Goal: Transaction & Acquisition: Purchase product/service

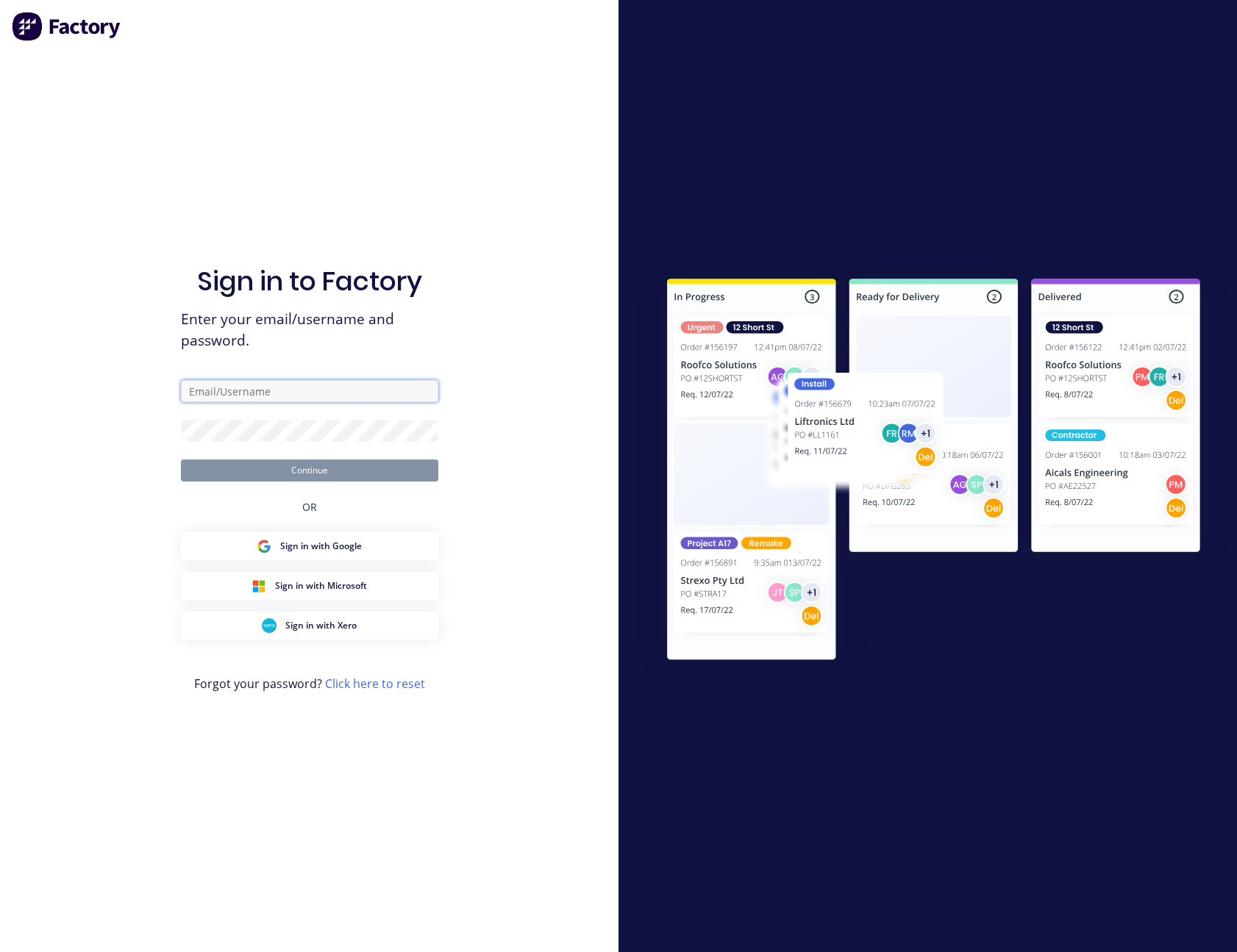
click at [298, 397] on input "text" at bounding box center [309, 391] width 257 height 22
type input "[PERSON_NAME][EMAIL_ADDRESS][PERSON_NAME][DOMAIN_NAME]"
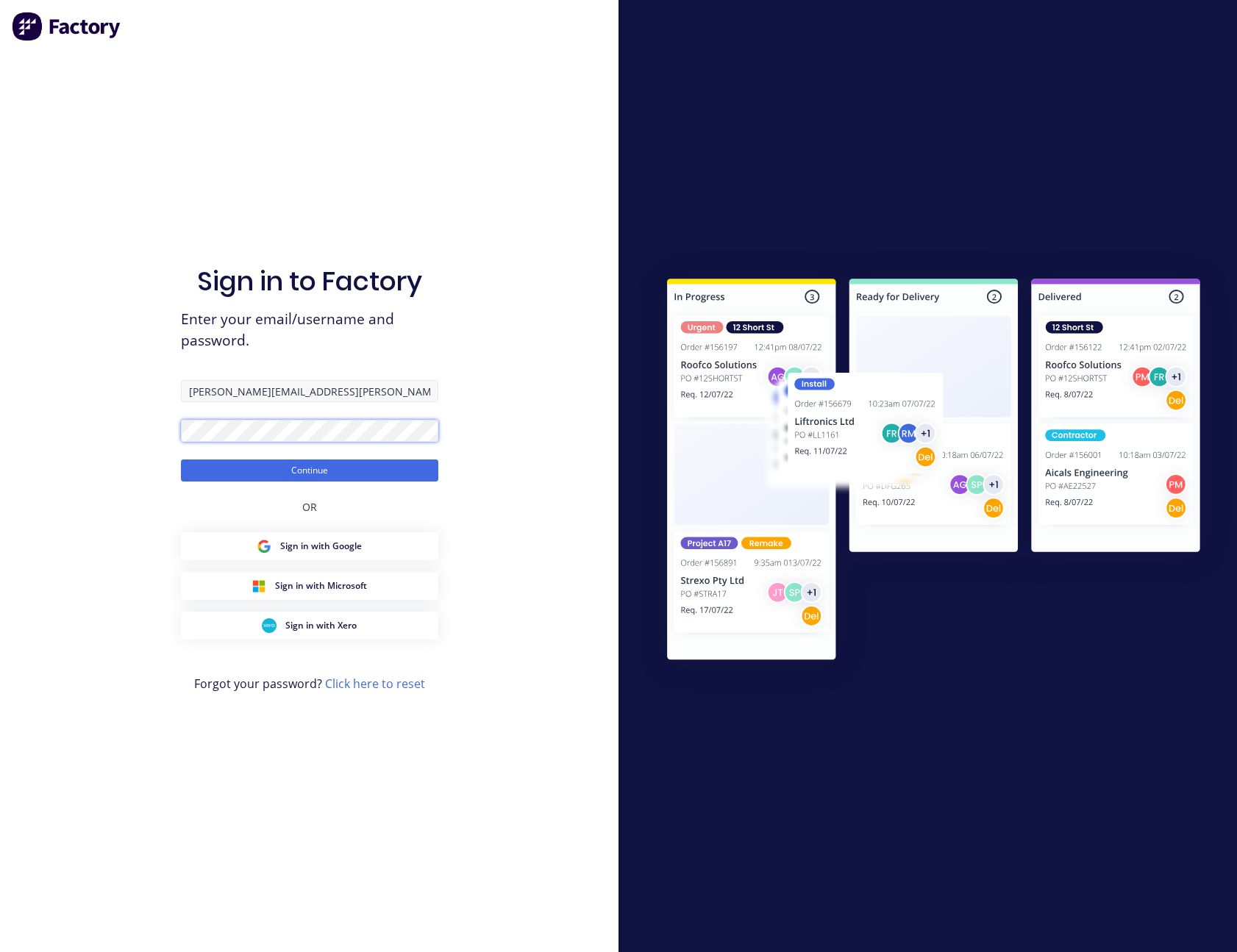
click at [181, 460] on button "Continue" at bounding box center [309, 471] width 257 height 22
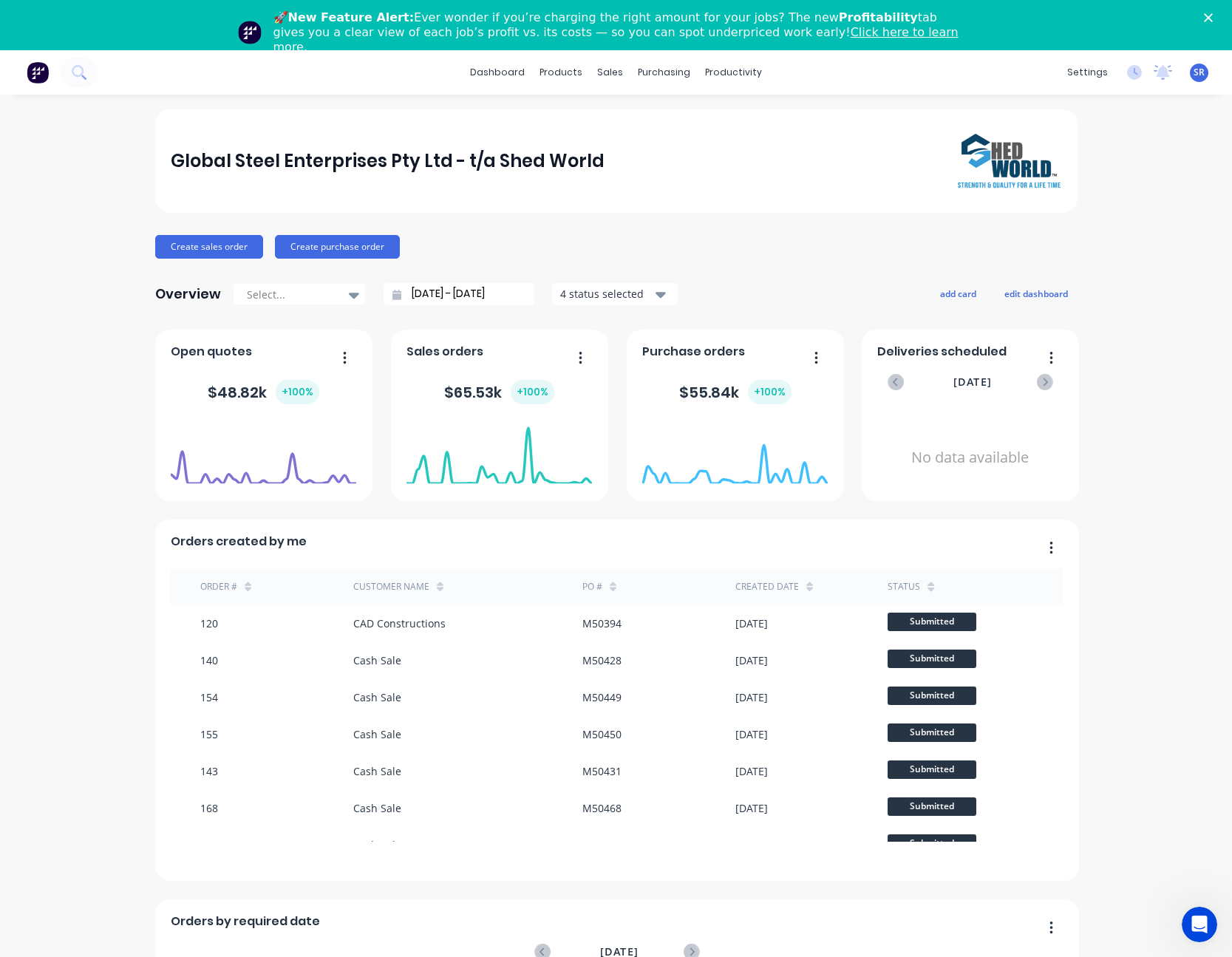
click at [1212, 17] on icon "Close" at bounding box center [1208, 18] width 8 height 8
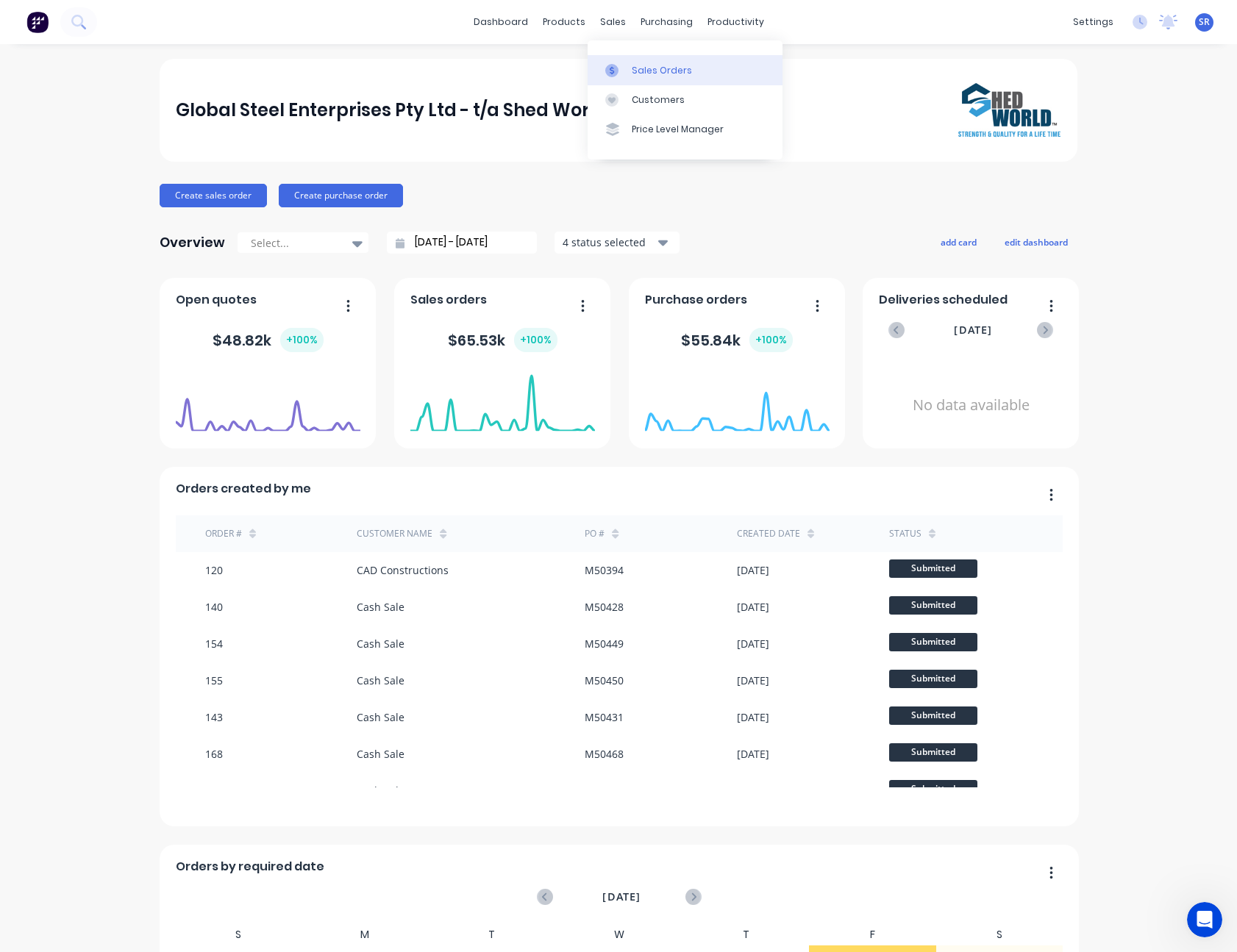
click at [646, 59] on link "Sales Orders" at bounding box center [685, 69] width 194 height 30
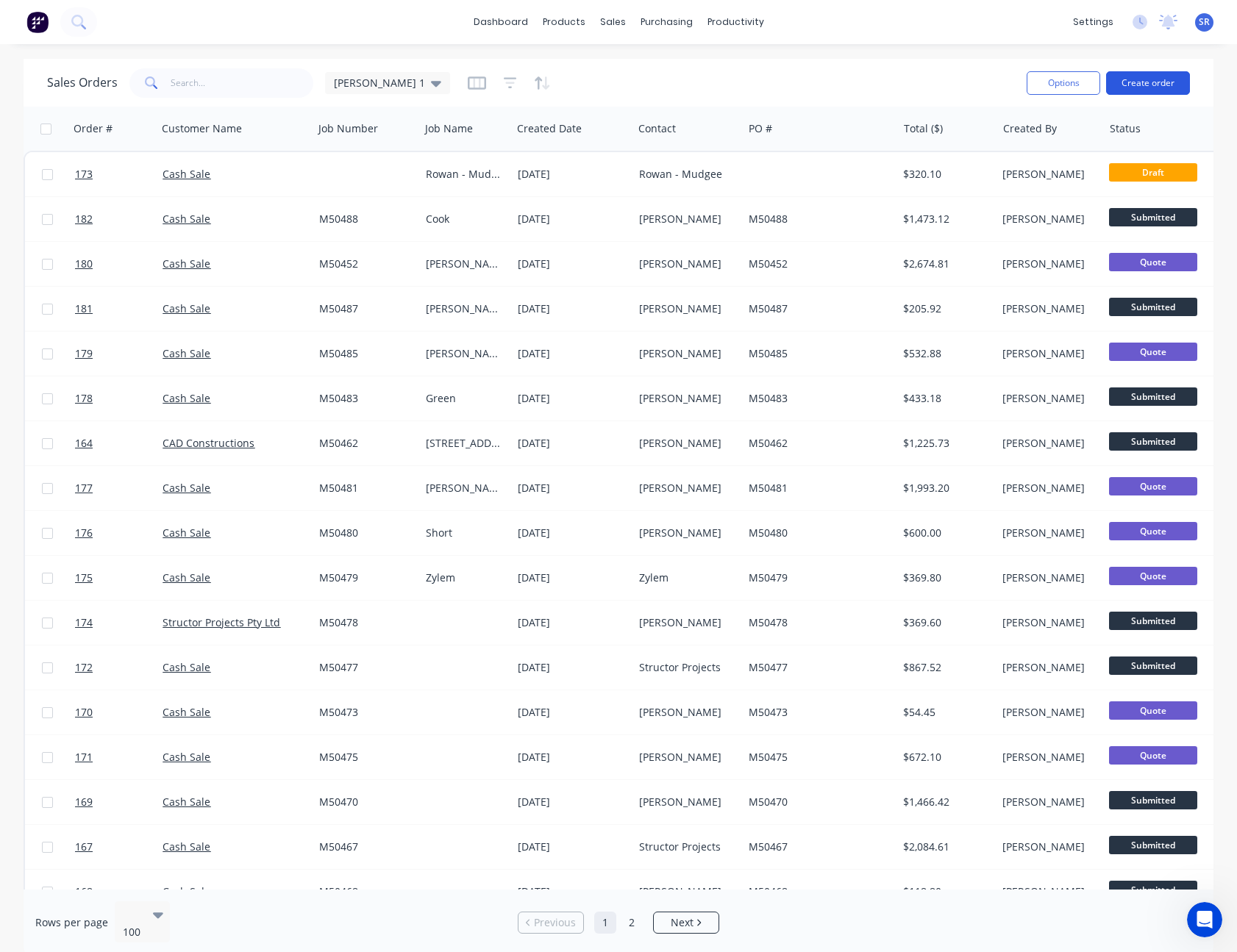
click at [1158, 86] on button "Create order" at bounding box center [1147, 83] width 84 height 24
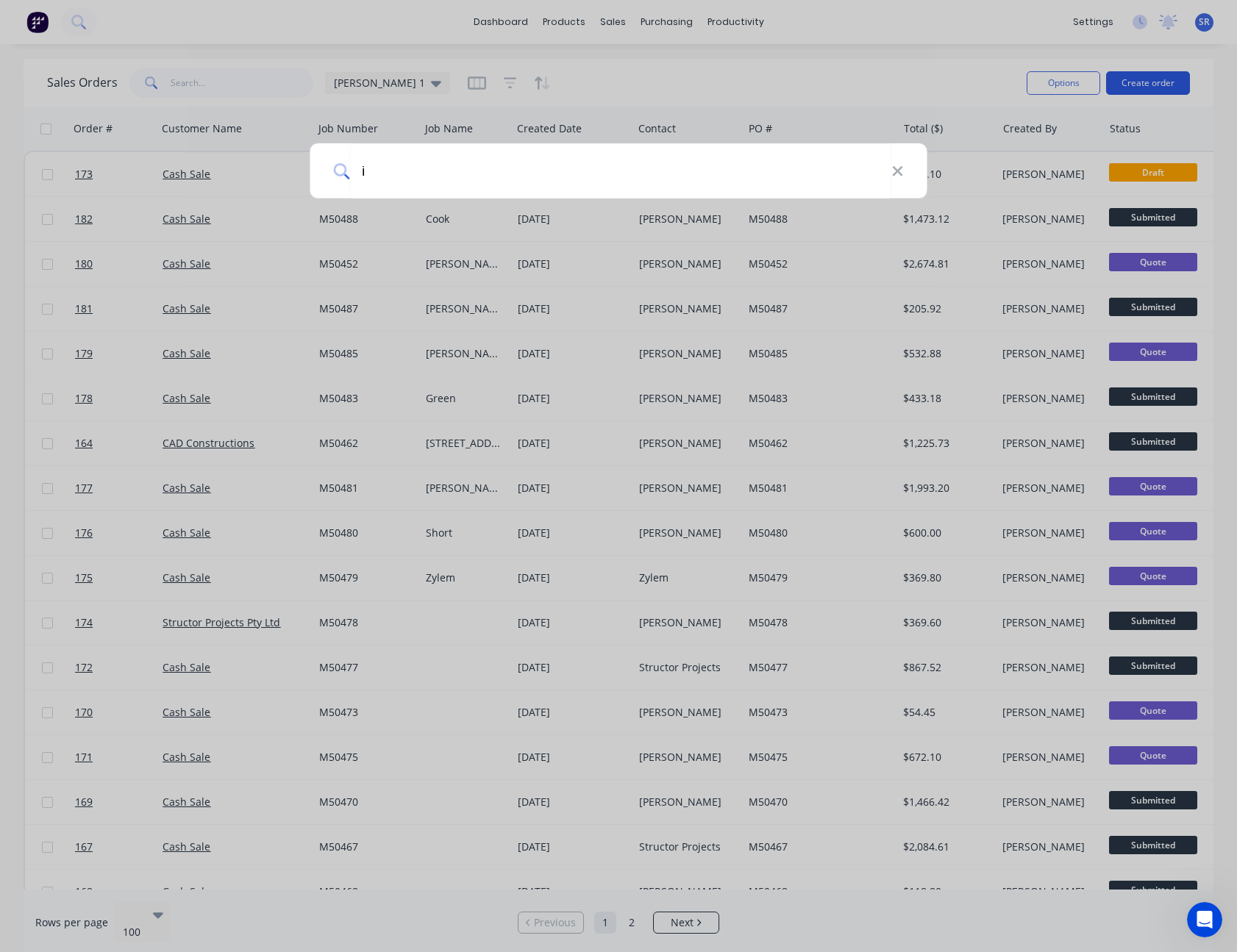
type input "ic"
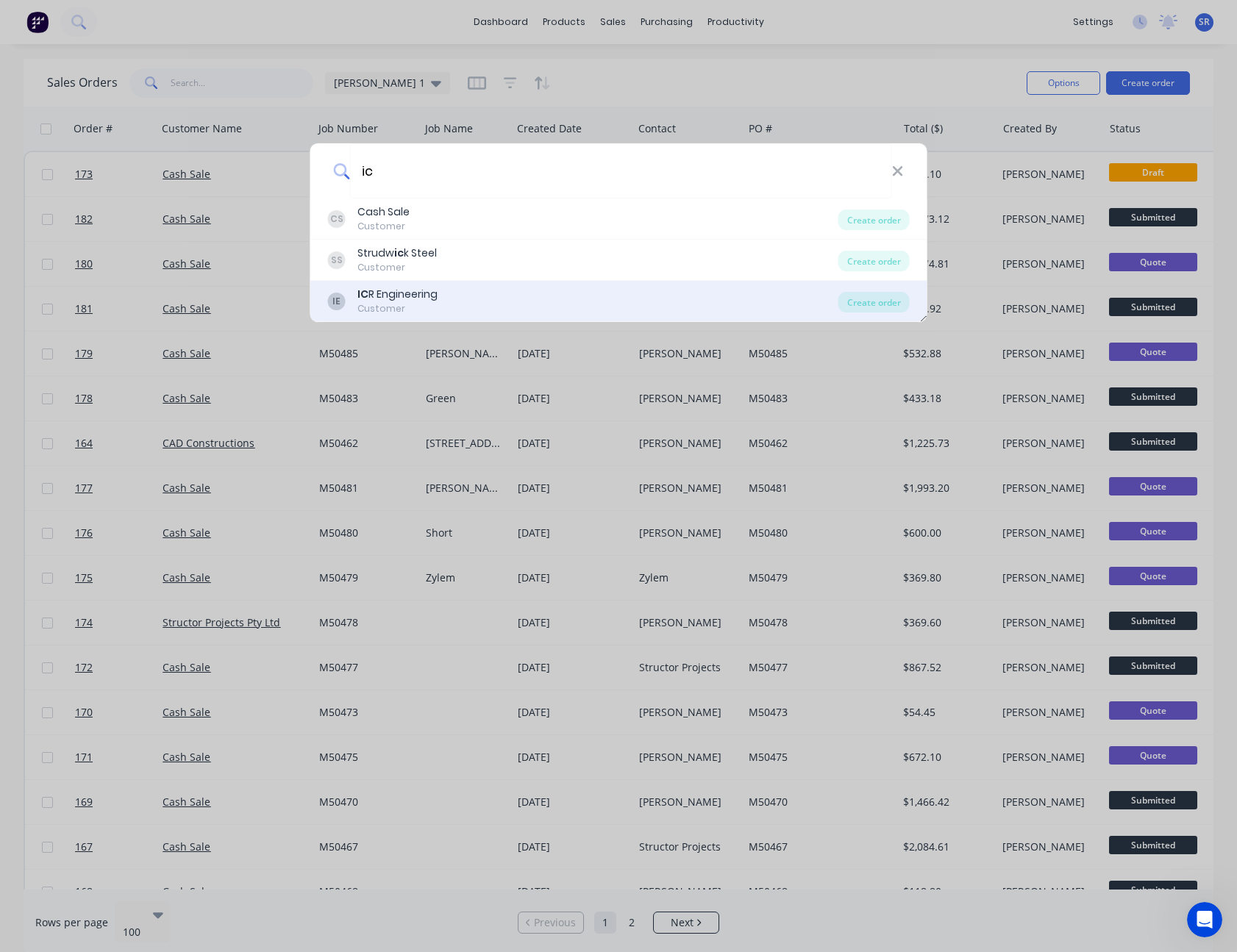
click at [392, 293] on div "IC R Engineering" at bounding box center [397, 294] width 80 height 15
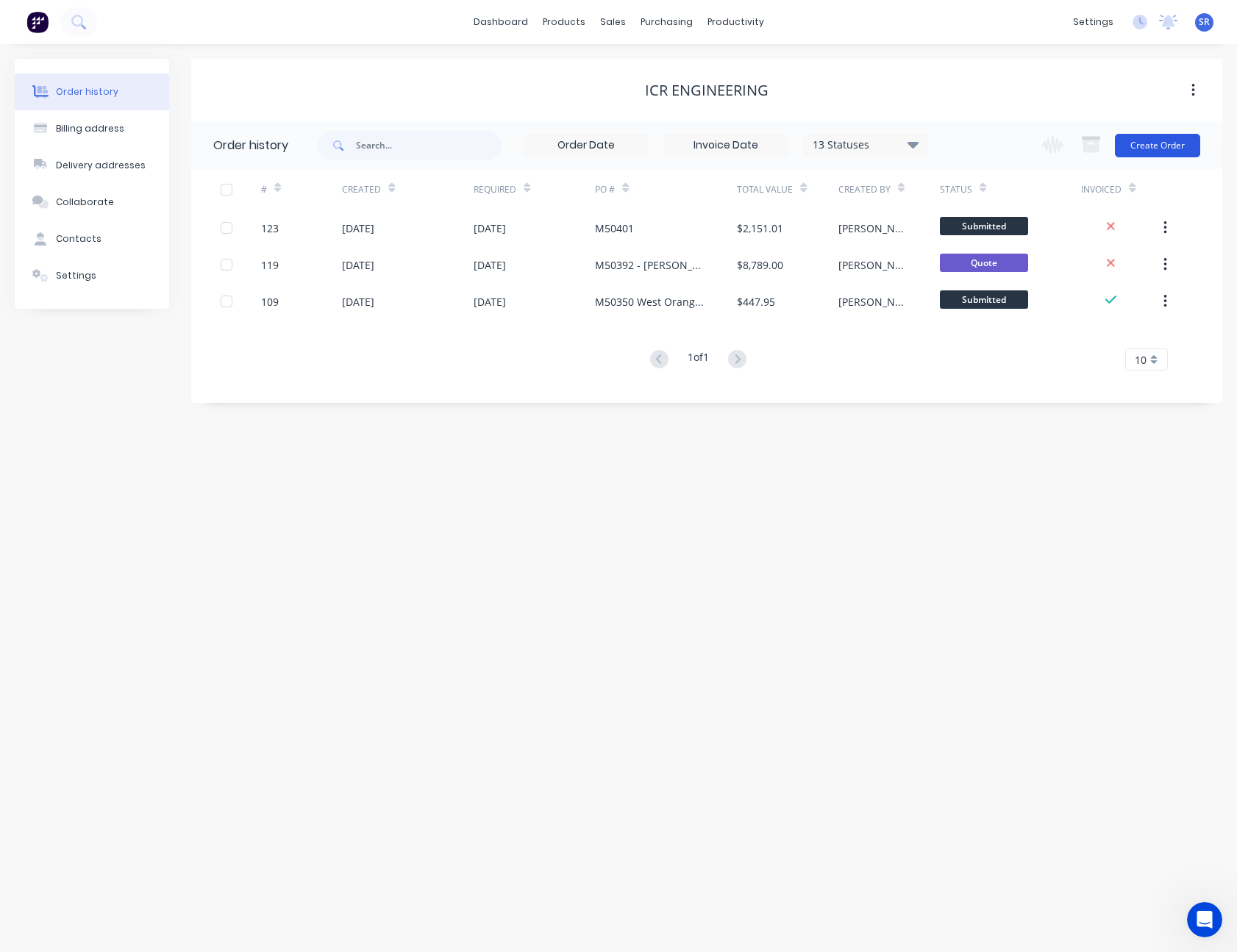
click at [1171, 139] on button "Create Order" at bounding box center [1157, 145] width 85 height 24
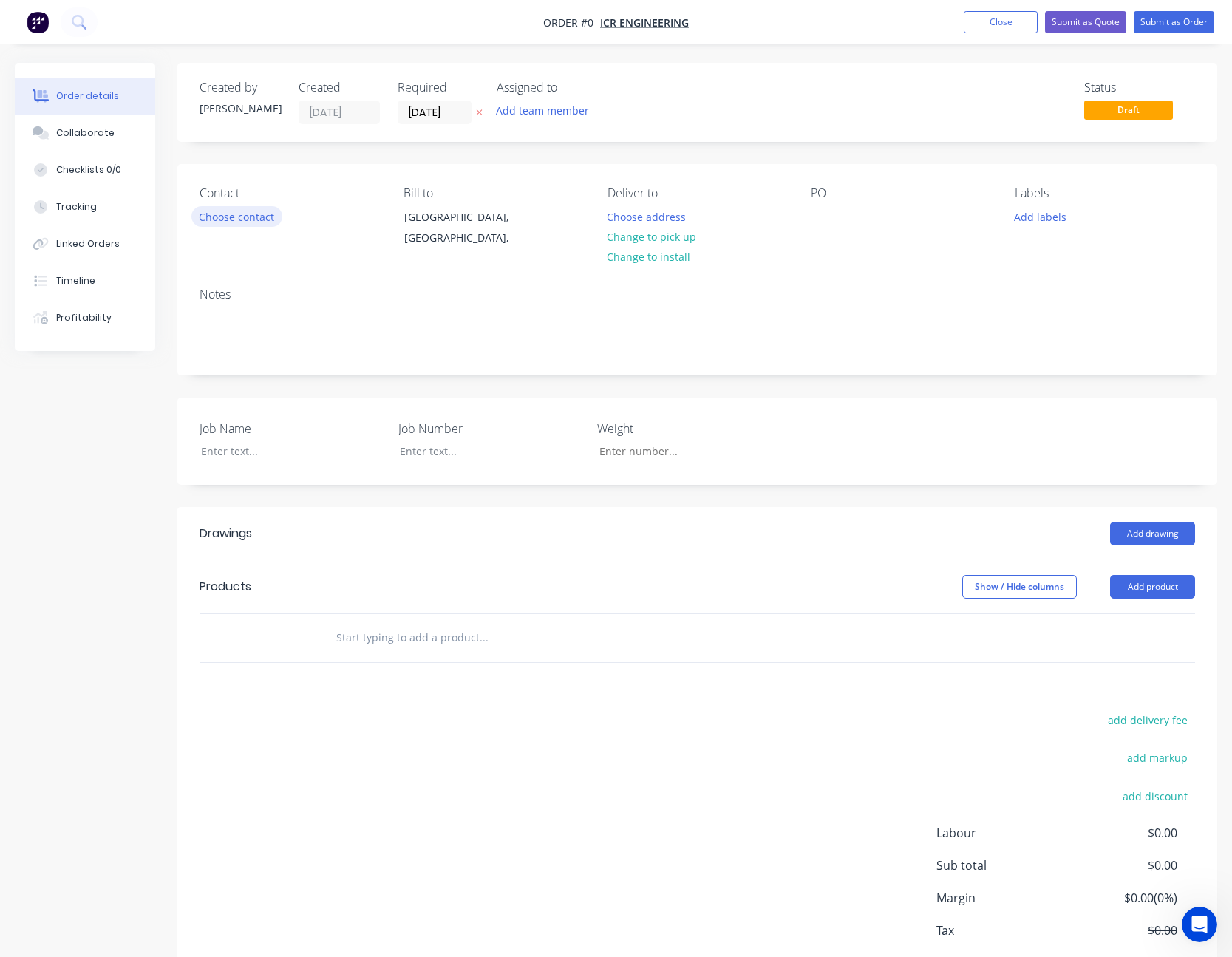
click at [240, 217] on button "Choose contact" at bounding box center [236, 216] width 91 height 20
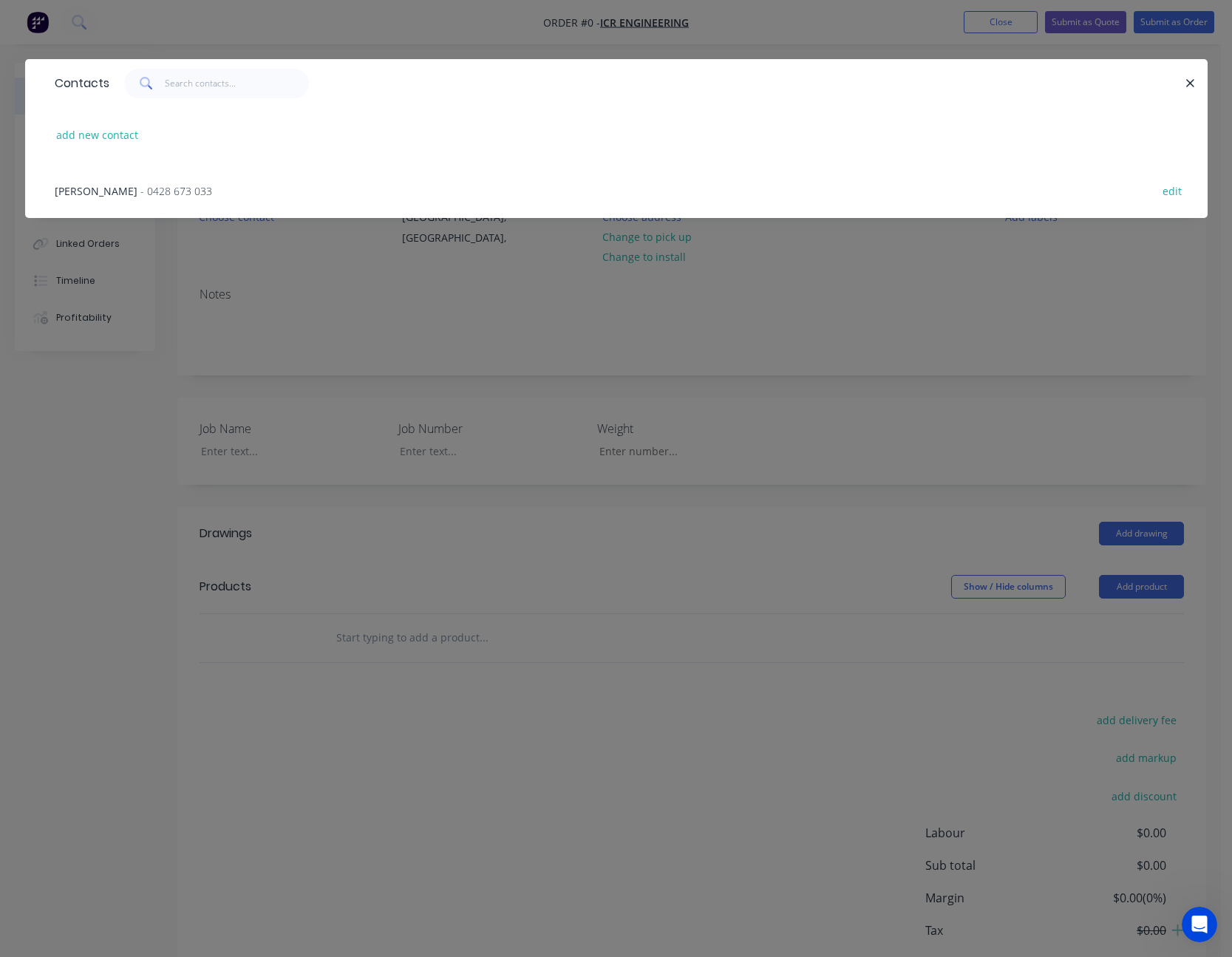
click at [141, 192] on span "- 0428 673 033" at bounding box center [176, 191] width 71 height 14
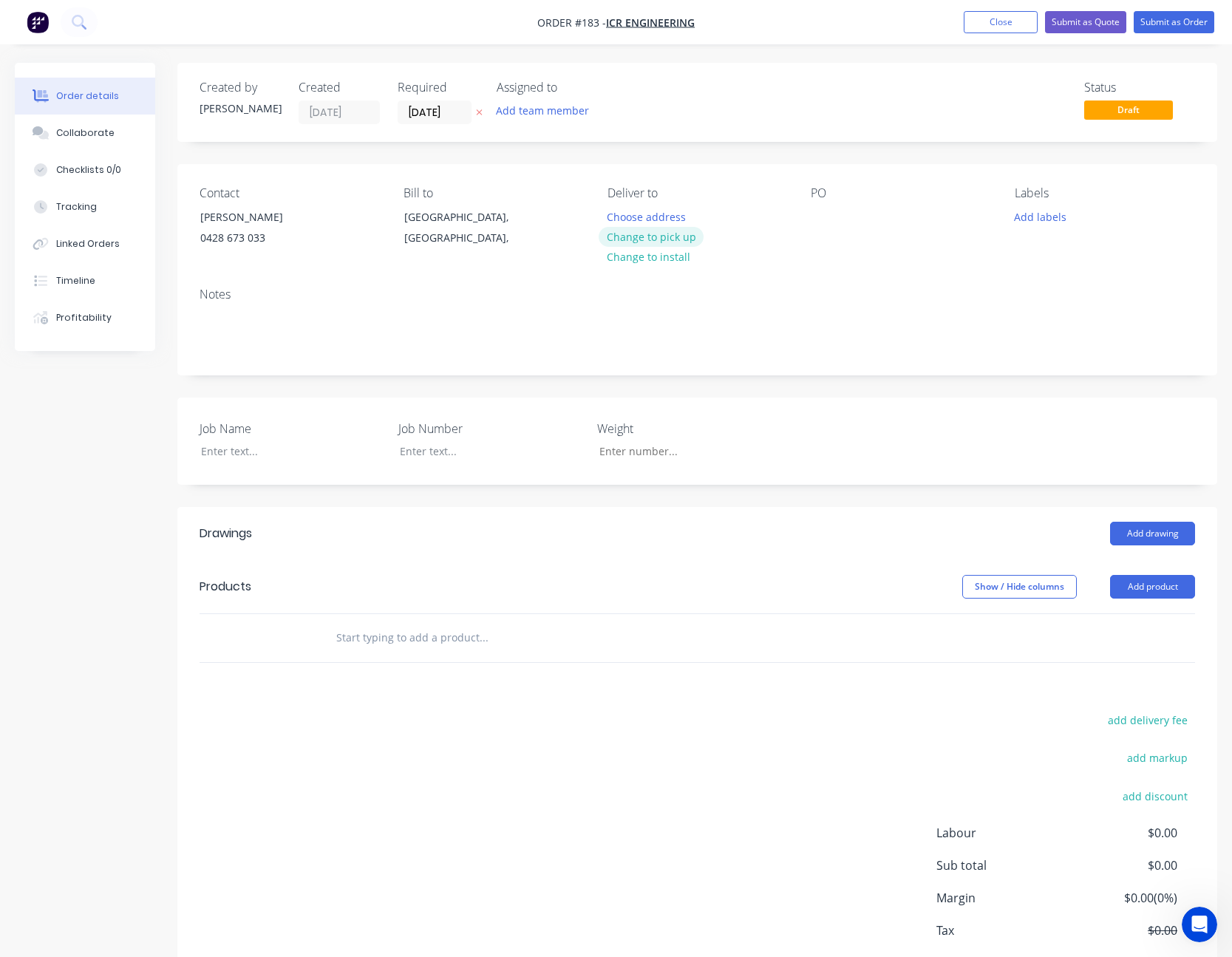
click at [645, 241] on button "Change to pick up" at bounding box center [650, 236] width 105 height 20
click at [819, 212] on div at bounding box center [822, 217] width 24 height 21
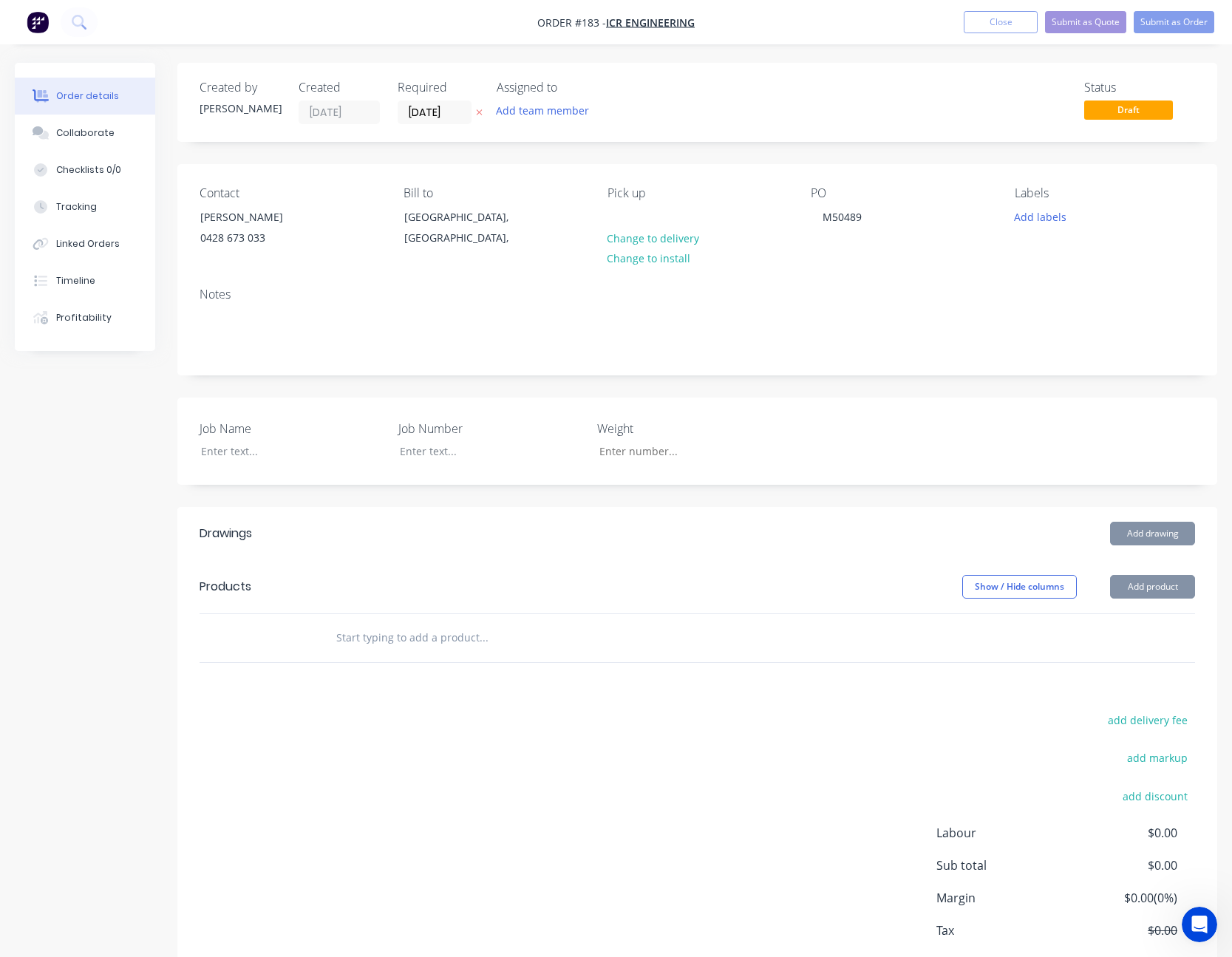
click at [830, 264] on div "Contact [PERSON_NAME] [PHONE_NUMBER] Bill to [GEOGRAPHIC_DATA], [GEOGRAPHIC_DAT…" at bounding box center [698, 219] width 1040 height 111
click at [238, 459] on div at bounding box center [281, 450] width 184 height 21
click at [1170, 588] on button "Add product" at bounding box center [1152, 587] width 85 height 24
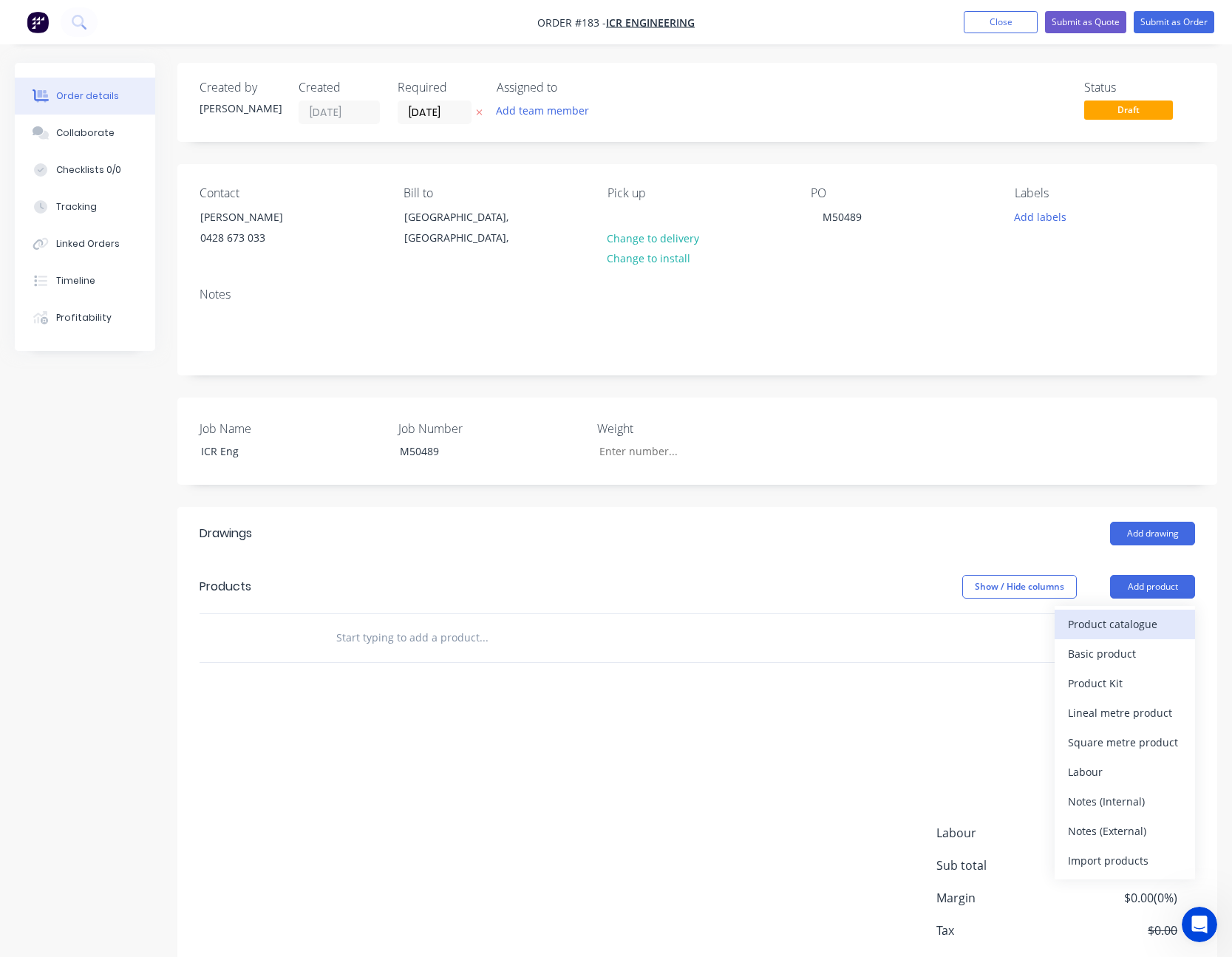
click at [1151, 614] on div "Product catalogue" at bounding box center [1125, 624] width 114 height 21
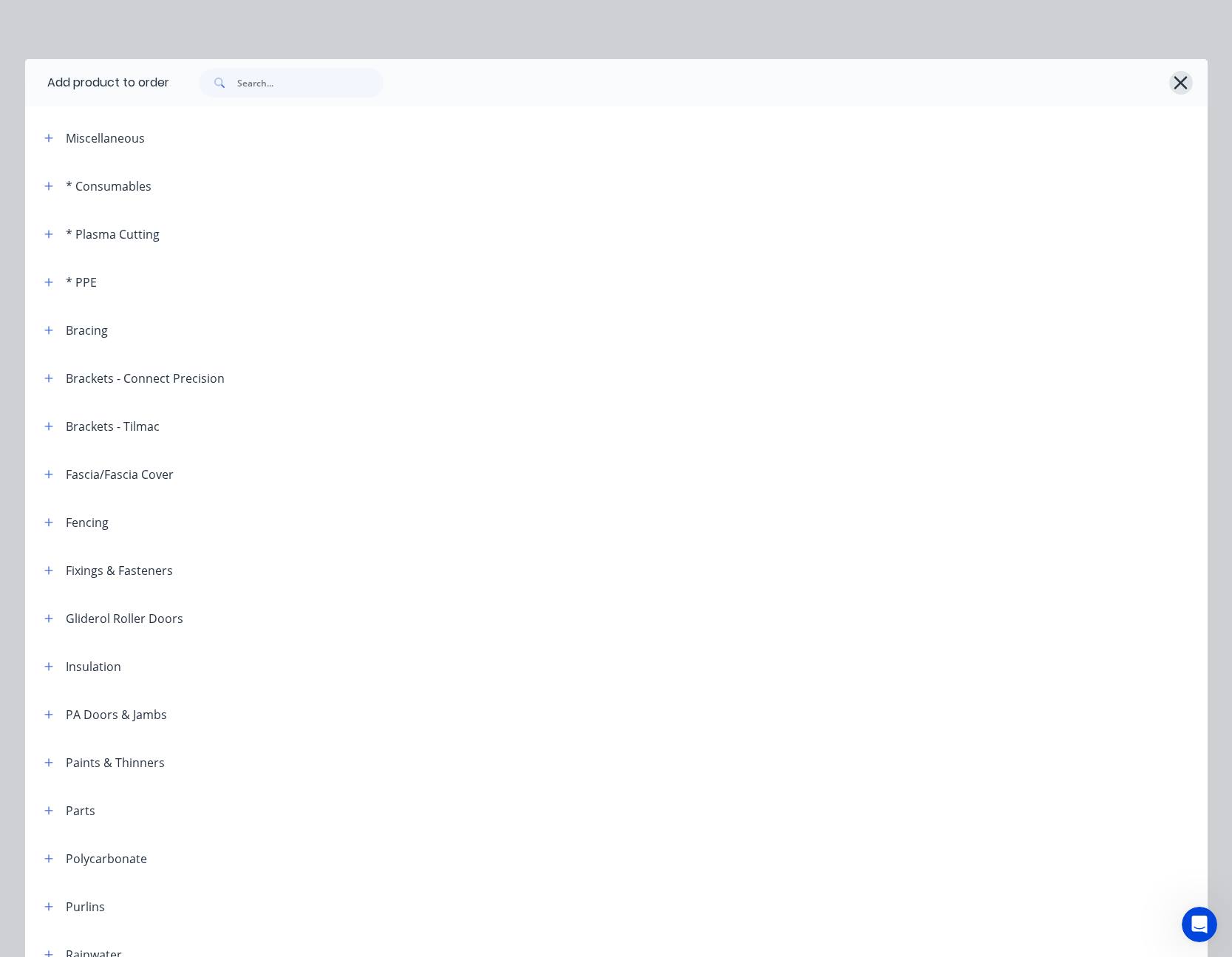
click at [1178, 82] on icon "button" at bounding box center [1180, 82] width 15 height 20
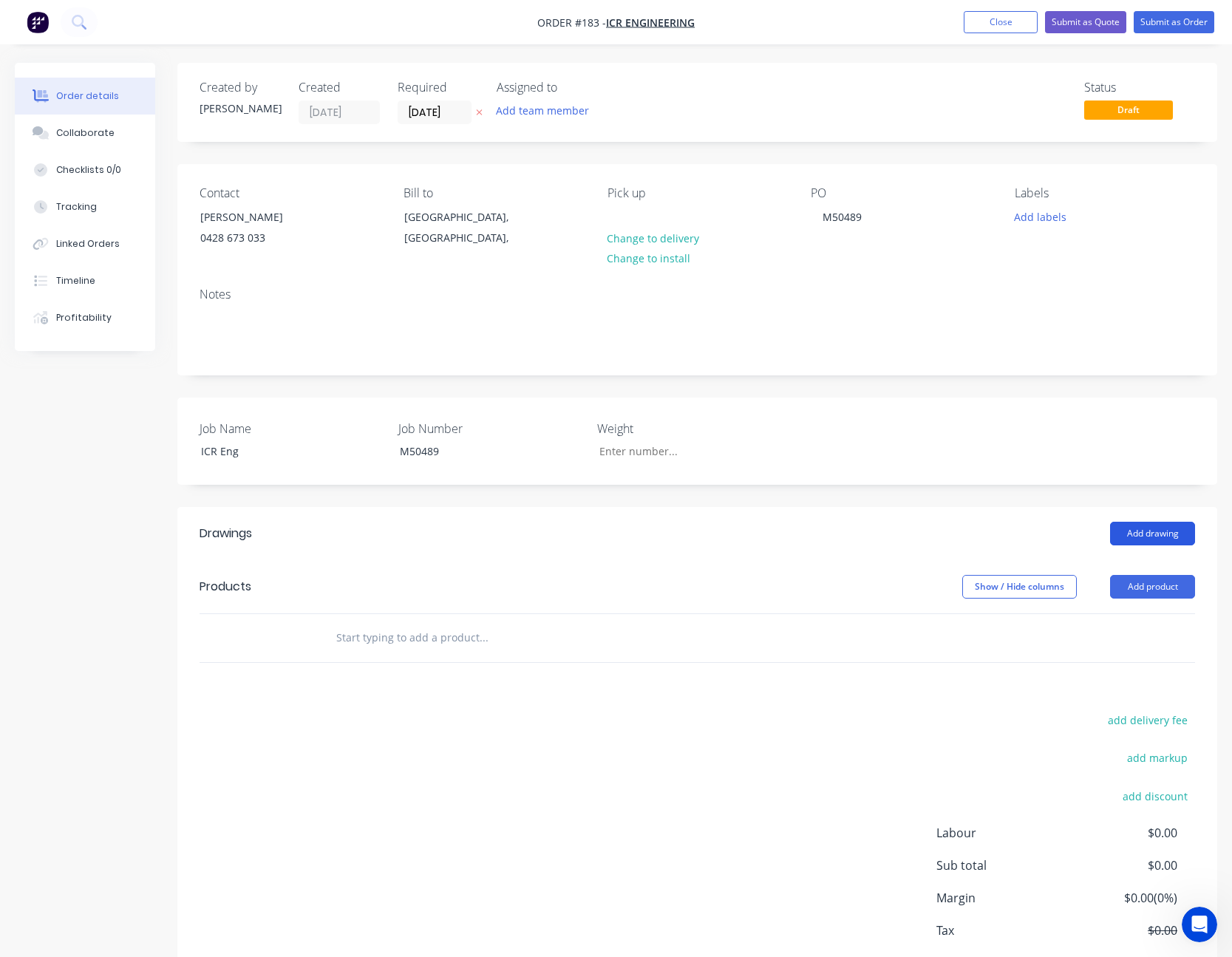
click at [1145, 530] on button "Add drawing" at bounding box center [1152, 534] width 85 height 24
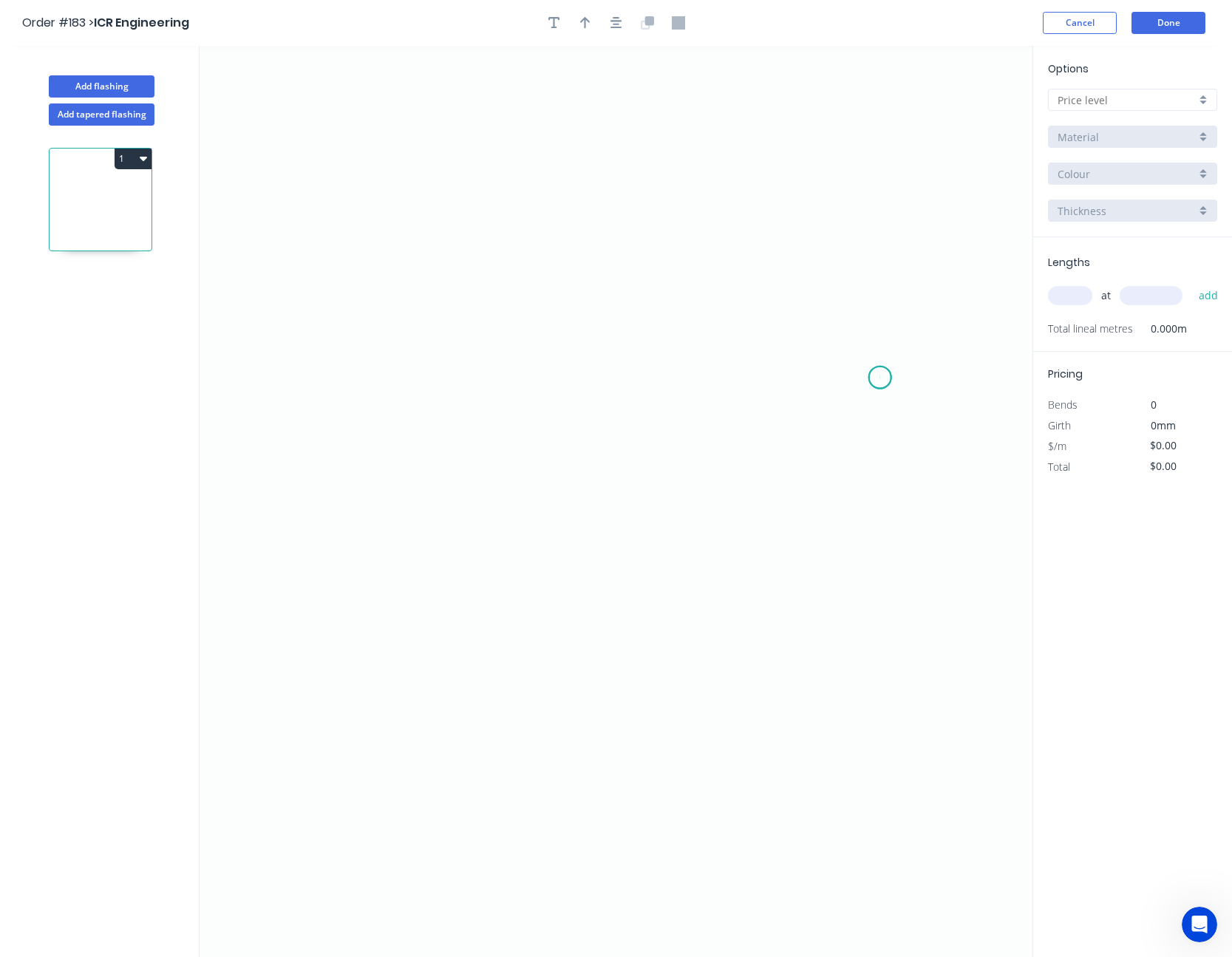
click at [880, 377] on icon "0" at bounding box center [616, 501] width 833 height 911
click at [822, 300] on icon "0" at bounding box center [616, 501] width 833 height 911
click at [547, 206] on icon "0 ?" at bounding box center [616, 501] width 833 height 911
click at [314, 303] on icon "0 ? ? ? º" at bounding box center [616, 501] width 833 height 911
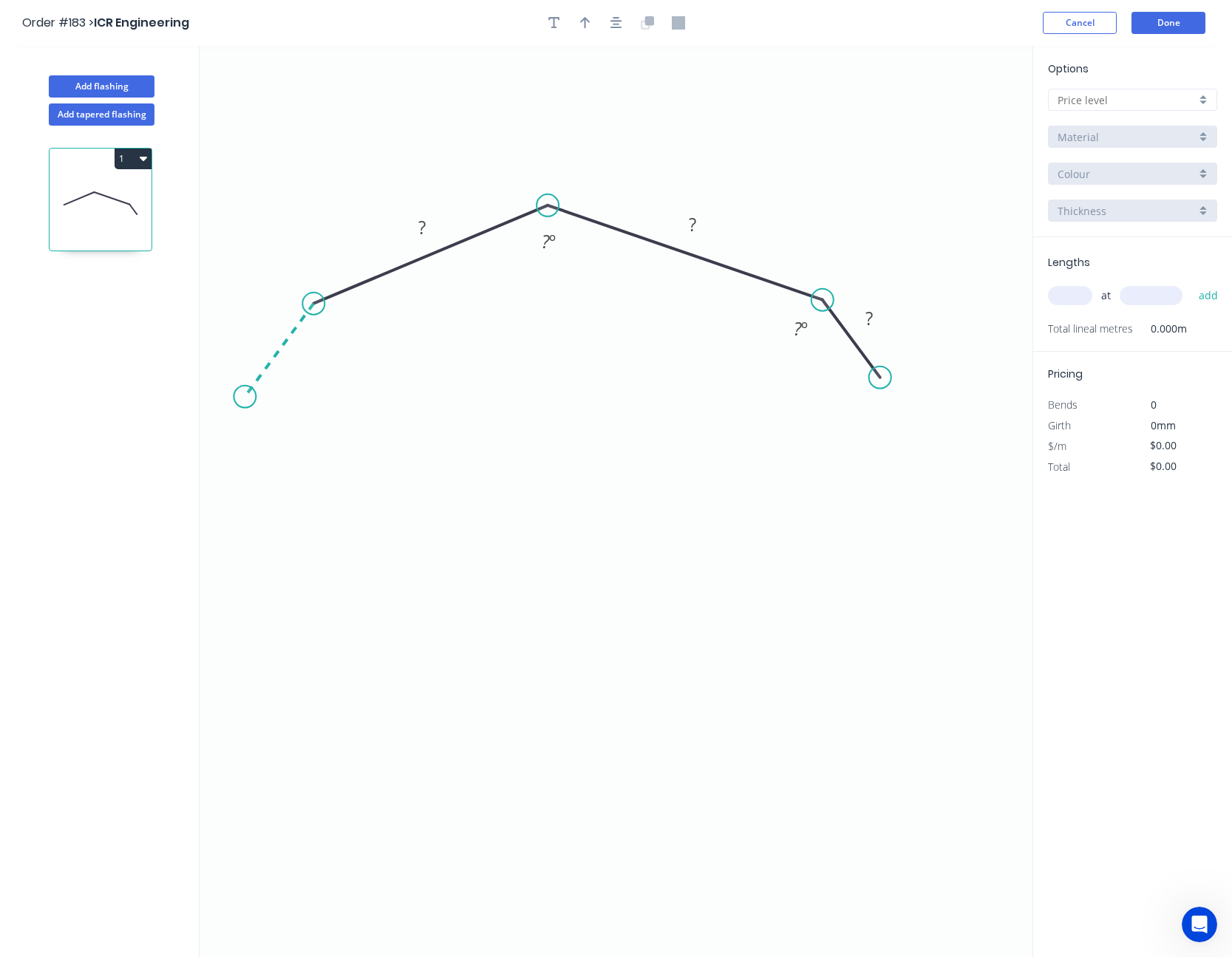
click at [245, 397] on icon "0 ? ? ? ? º ? º" at bounding box center [616, 501] width 833 height 911
click at [245, 397] on circle at bounding box center [245, 397] width 22 height 22
click at [246, 394] on circle at bounding box center [245, 397] width 22 height 22
click at [867, 327] on tspan "?" at bounding box center [868, 318] width 8 height 25
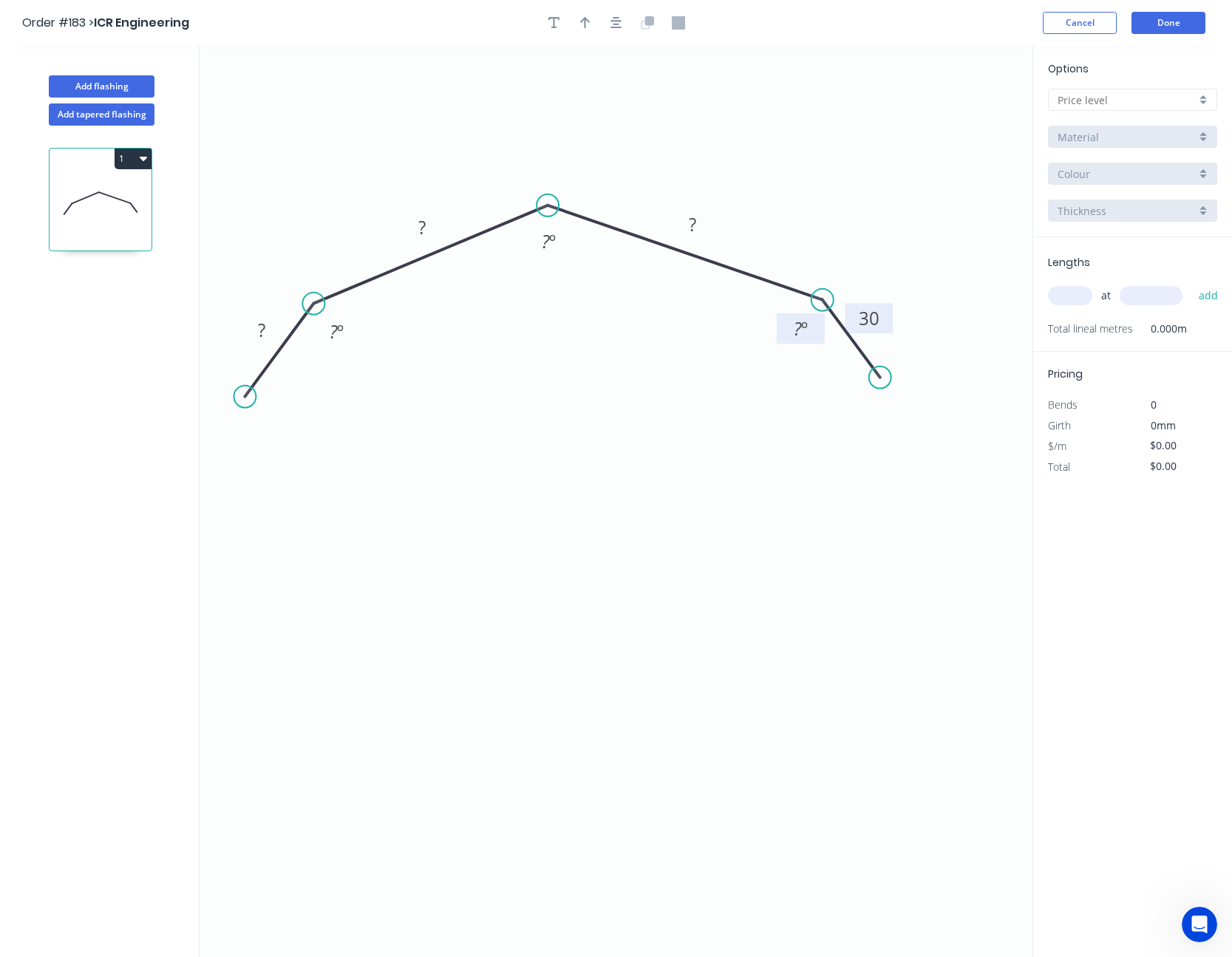
click at [801, 320] on tspan "º" at bounding box center [805, 328] width 7 height 25
click at [1119, 105] on input "text" at bounding box center [1126, 100] width 138 height 15
click at [1114, 125] on div "A" at bounding box center [1132, 128] width 167 height 25
type input "A"
type input "$14.86"
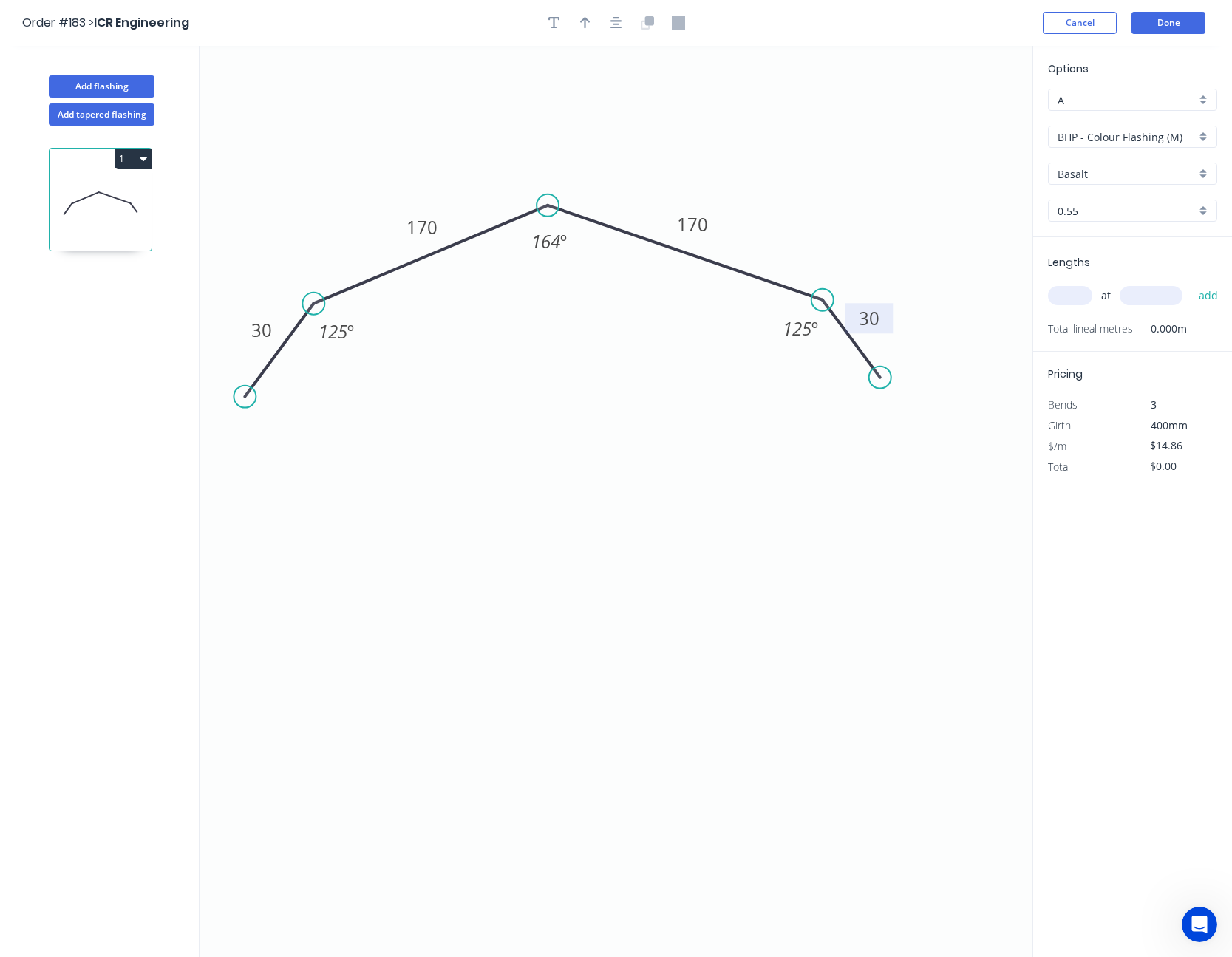
click at [1116, 137] on input "BHP - Colour Flashing (M)" at bounding box center [1126, 137] width 138 height 15
click at [1108, 235] on div "SW - Zinc Flashing" at bounding box center [1132, 242] width 167 height 25
type input "SW - Zinc Flashing"
type input "Zinc"
type input "$14.98"
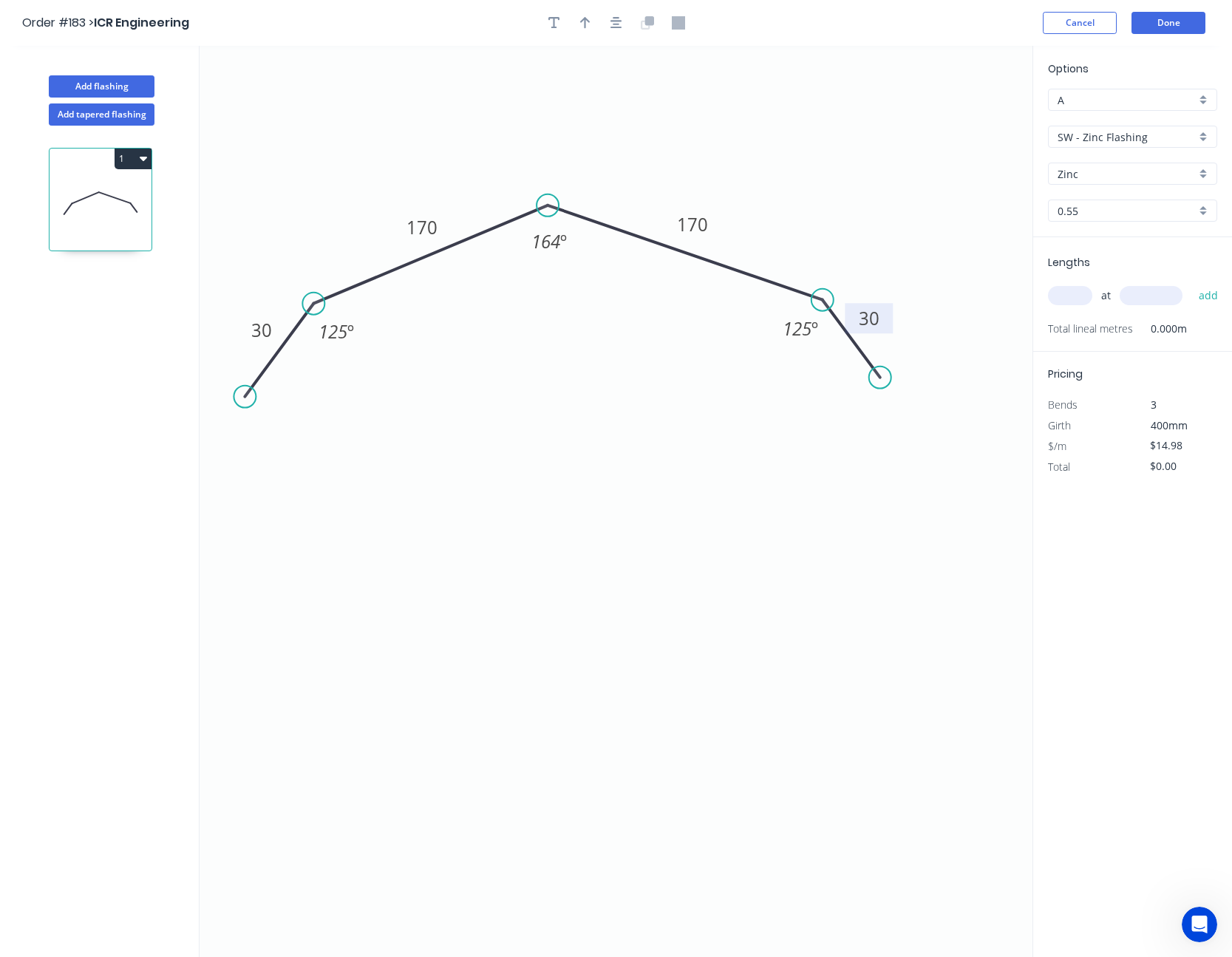
click at [1069, 297] on input "text" at bounding box center [1070, 296] width 44 height 20
type input "4"
type input "6250"
click at [1191, 283] on button "add" at bounding box center [1208, 296] width 35 height 25
type input "$374.50"
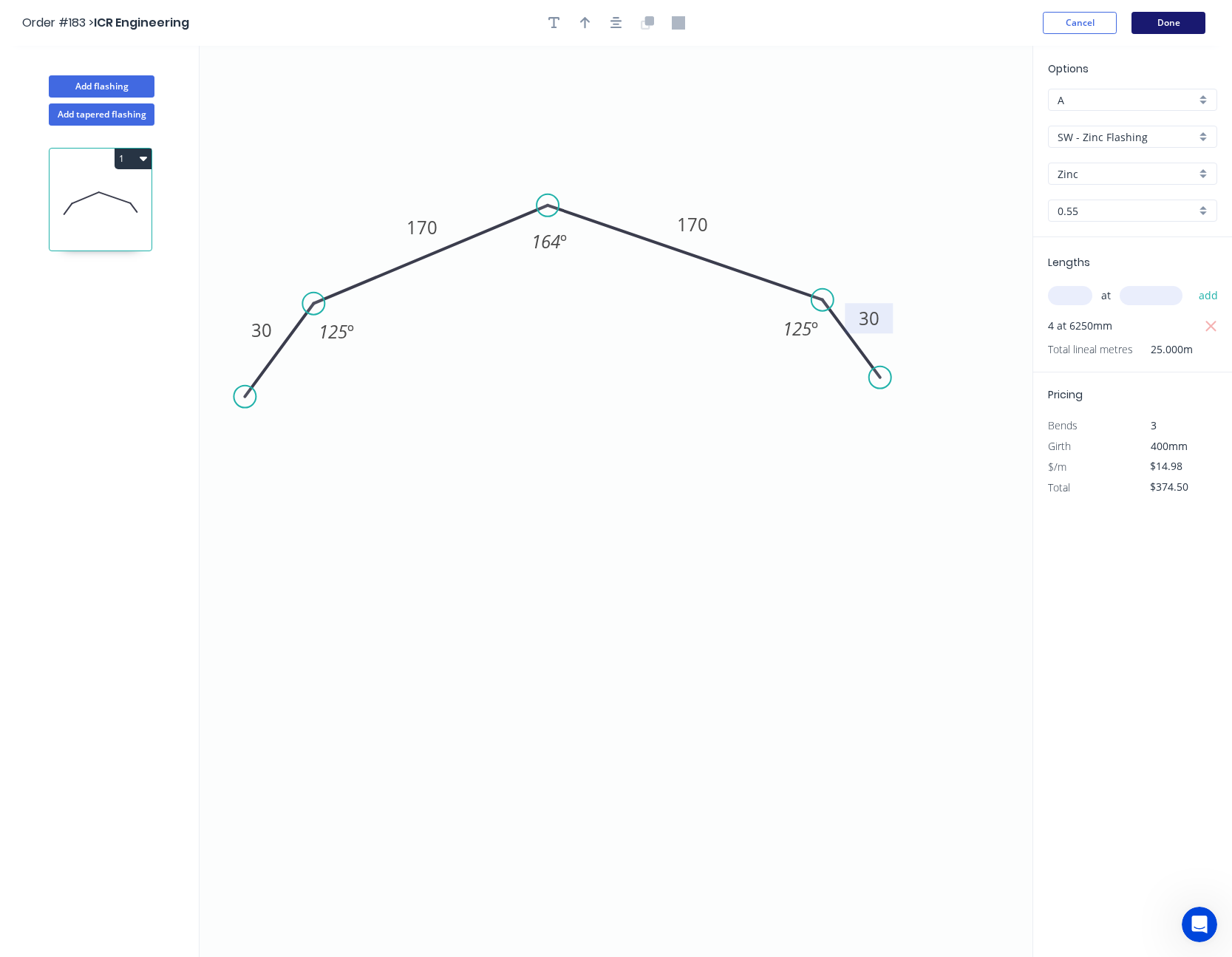
click at [1172, 16] on button "Done" at bounding box center [1167, 23] width 74 height 22
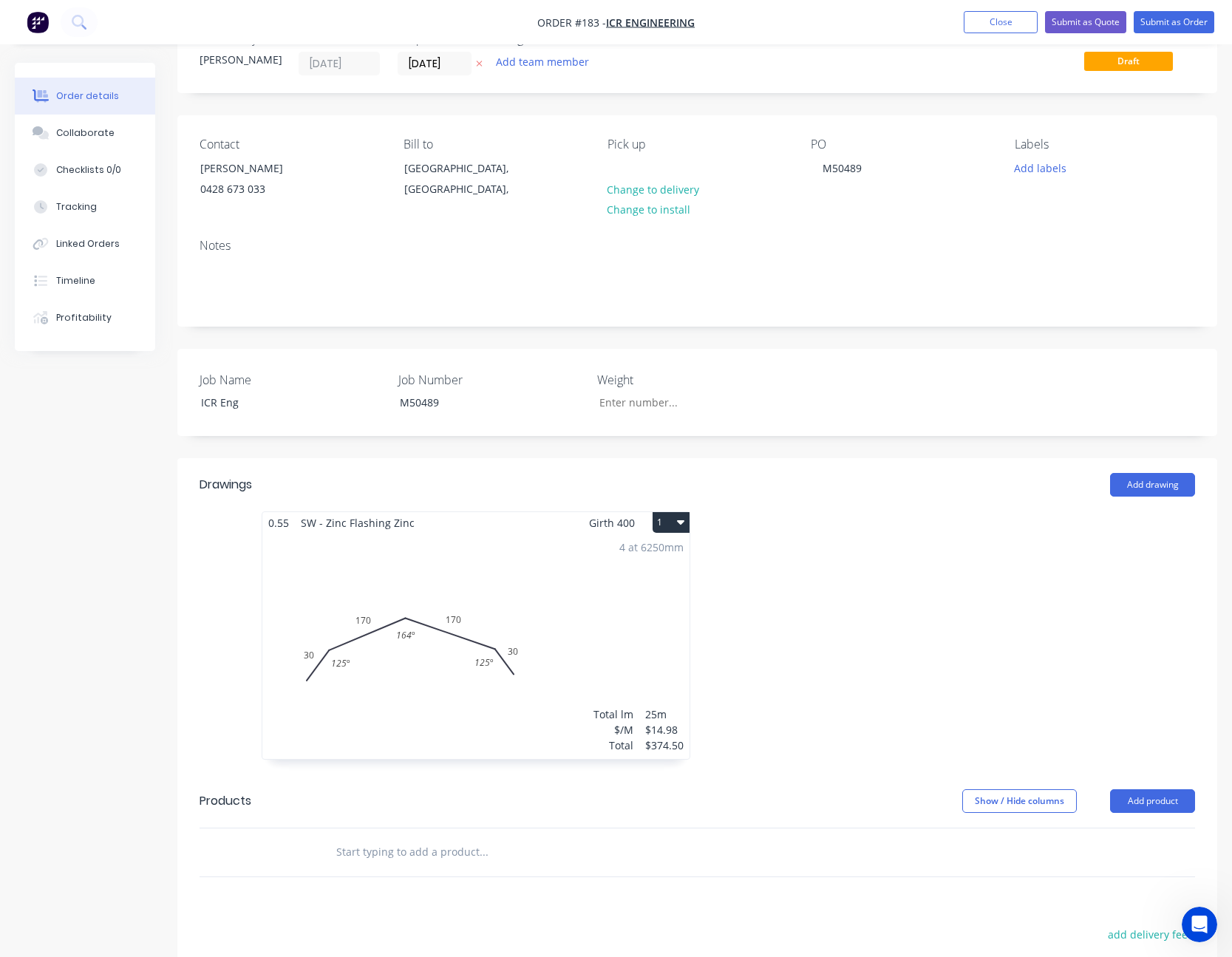
scroll to position [74, 0]
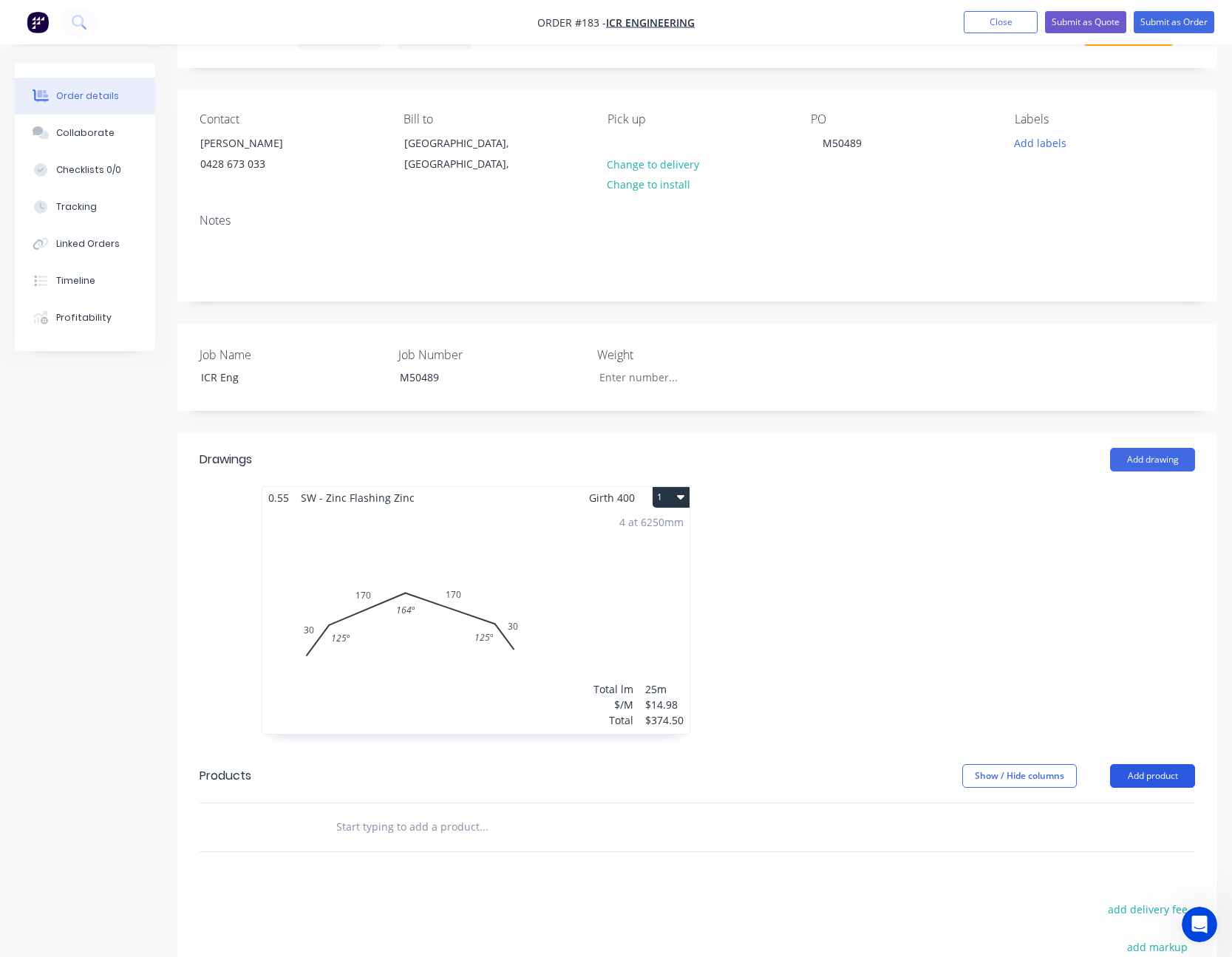
click at [1148, 777] on button "Add product" at bounding box center [1152, 776] width 85 height 24
click at [1142, 807] on div "Product catalogue" at bounding box center [1125, 813] width 114 height 21
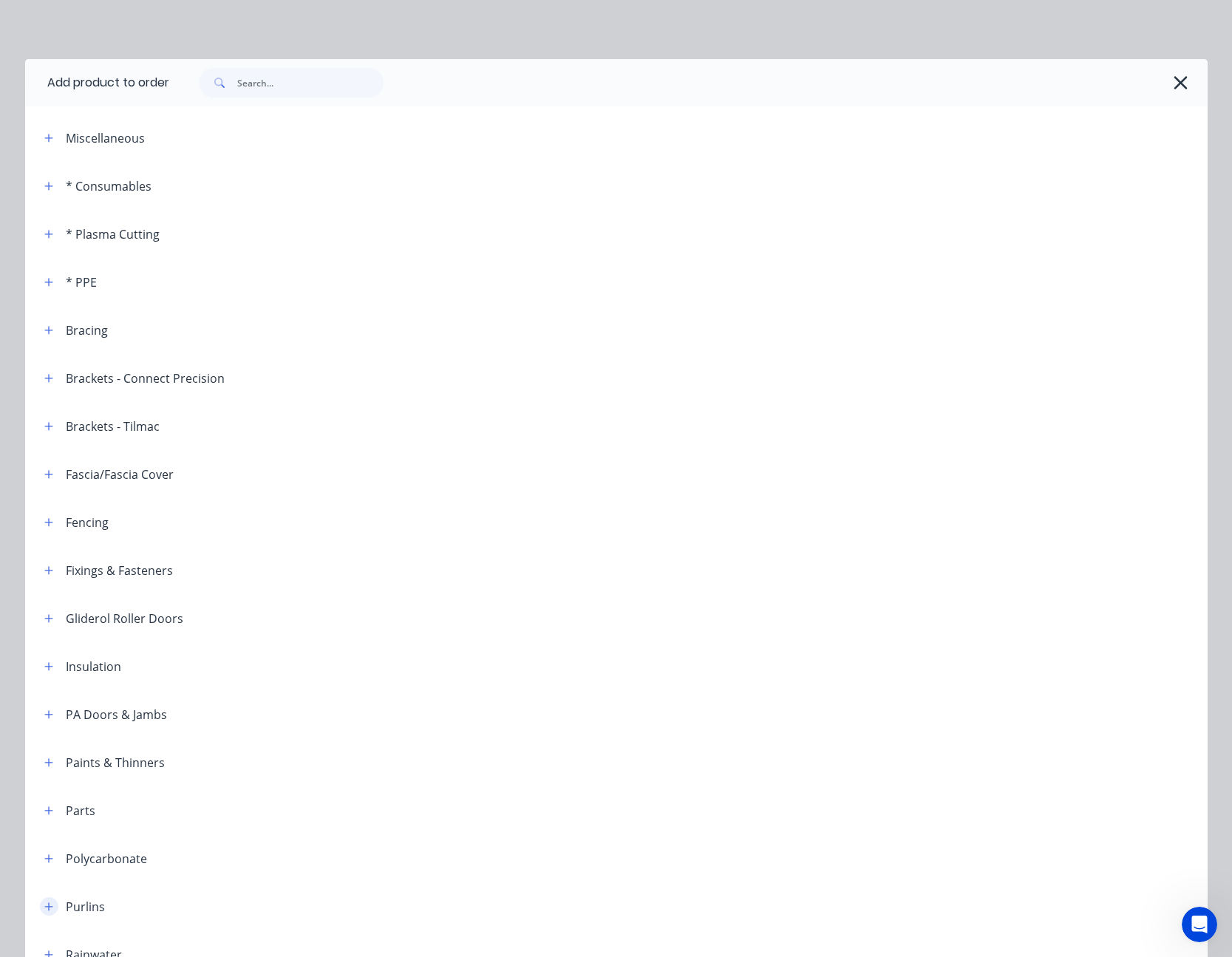
click at [45, 905] on icon "button" at bounding box center [48, 907] width 8 height 10
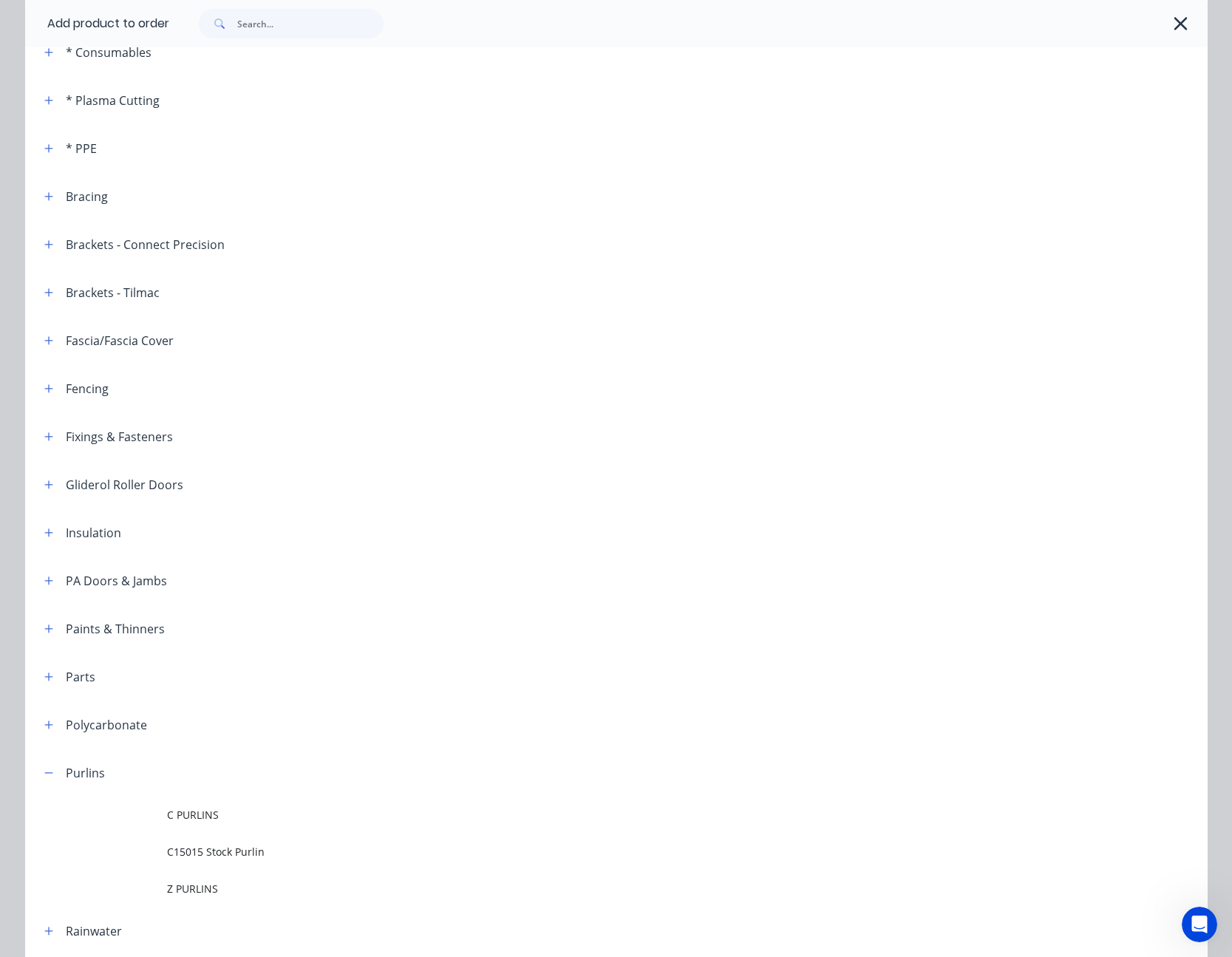
scroll to position [370, 0]
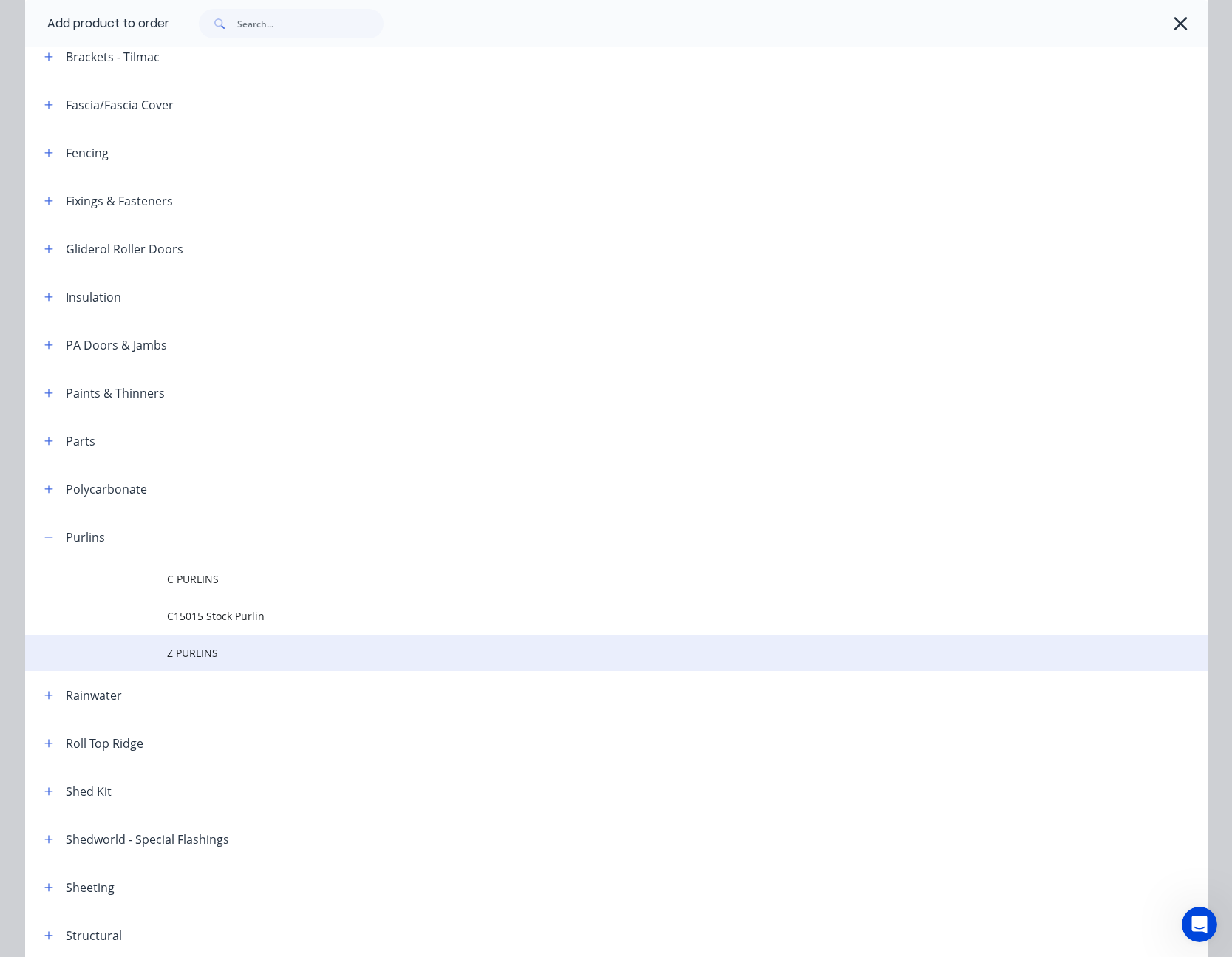
click at [206, 654] on span "Z PURLINS" at bounding box center [583, 653] width 832 height 15
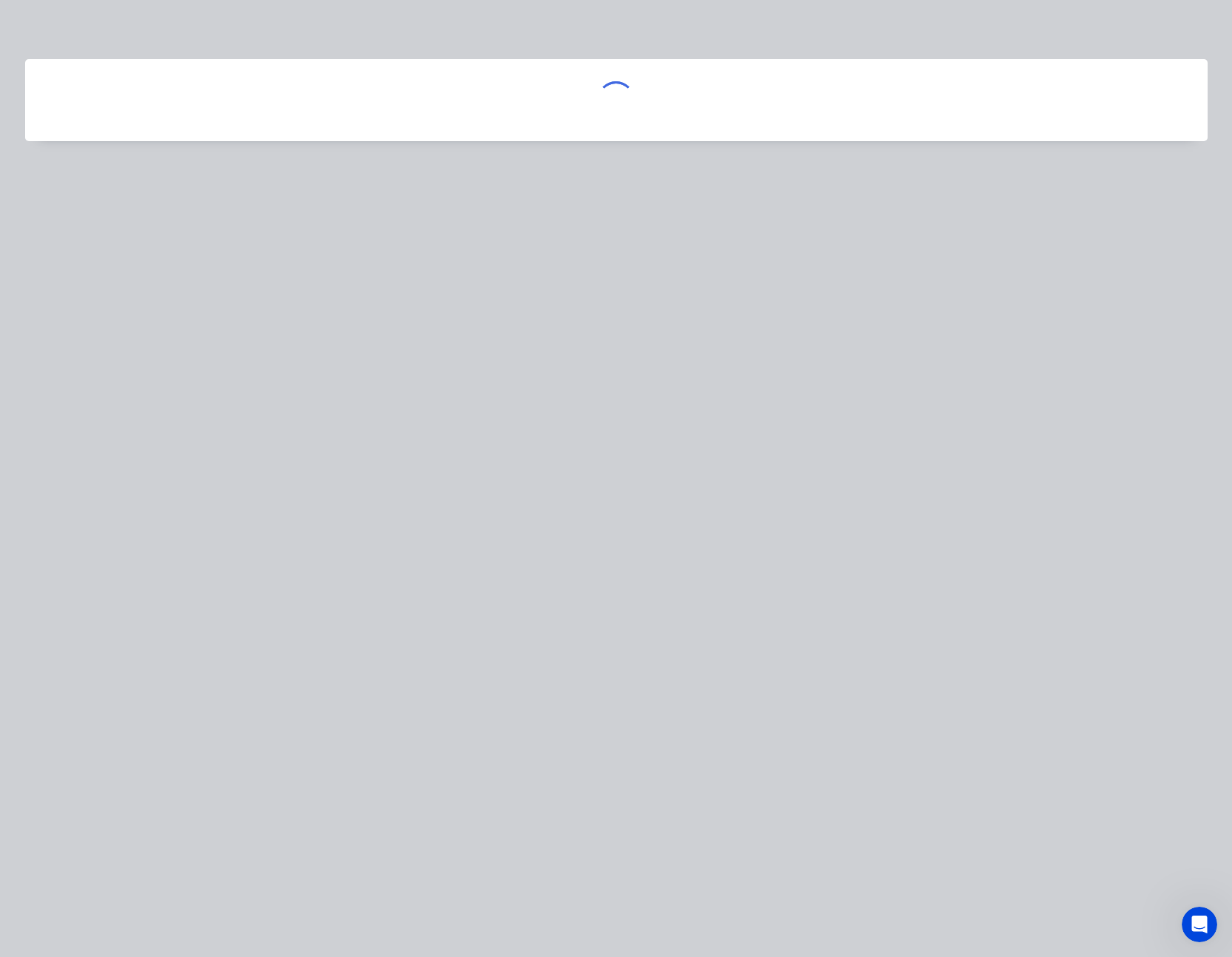
scroll to position [0, 0]
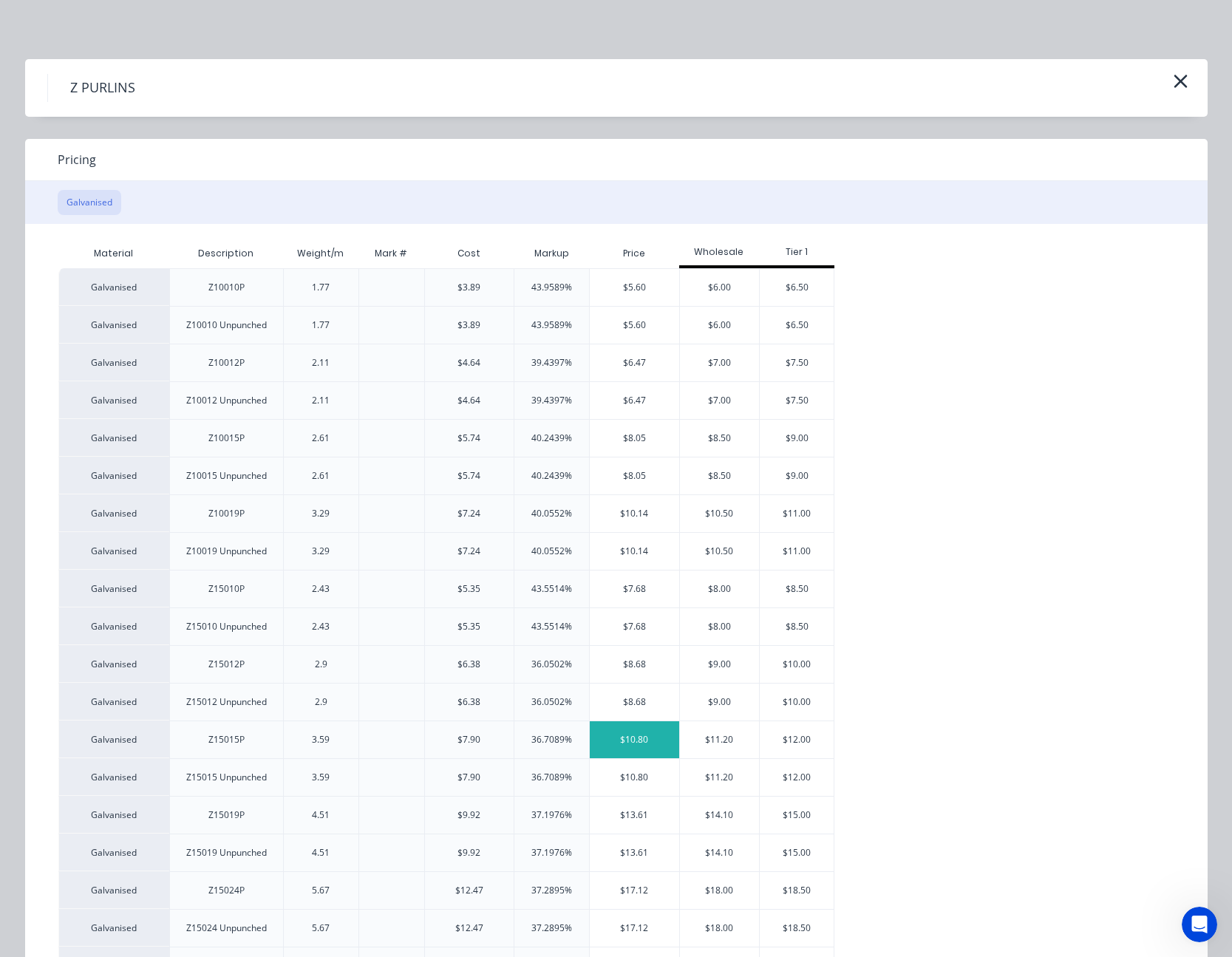
click at [654, 740] on div "$10.80" at bounding box center [634, 739] width 89 height 37
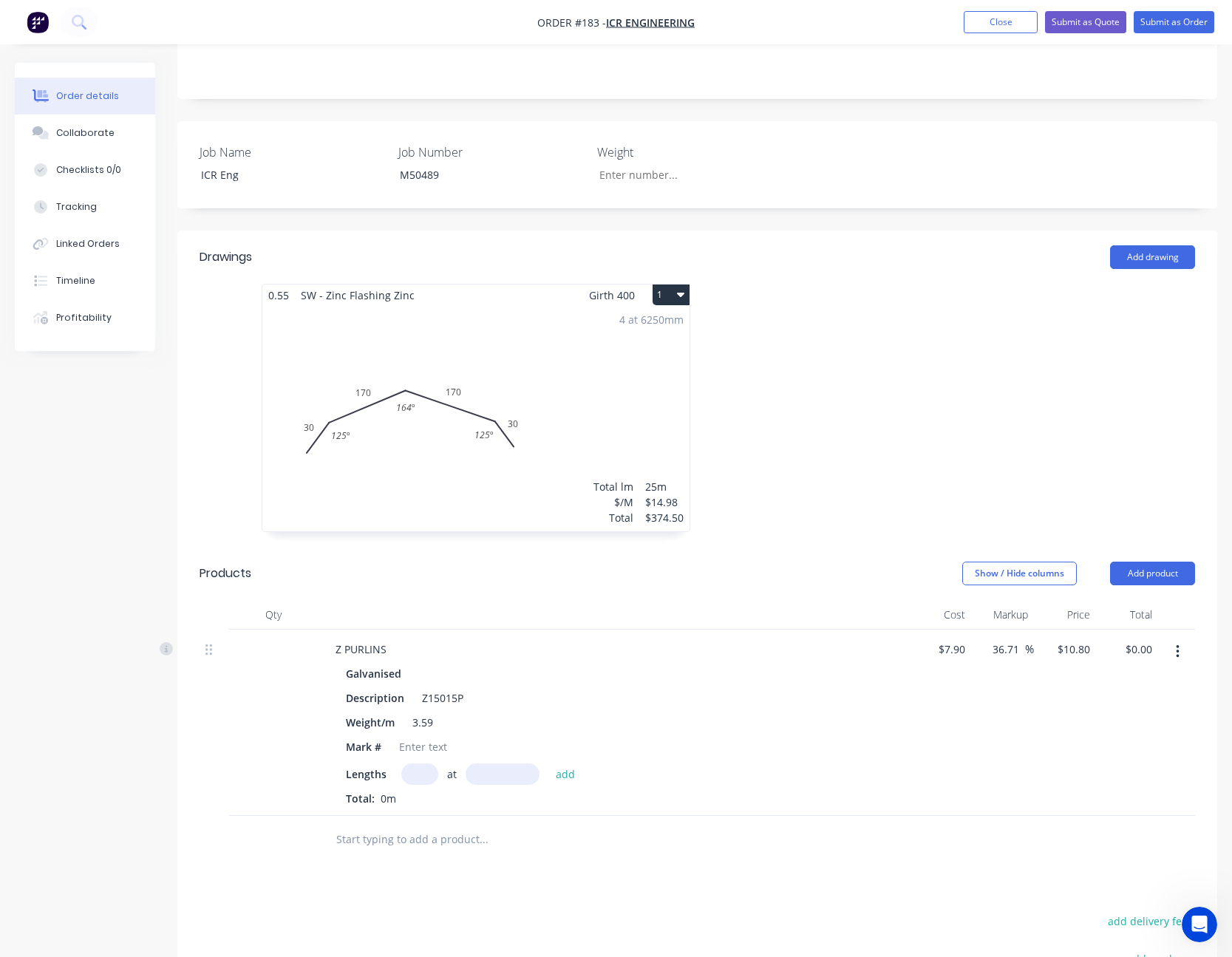
scroll to position [370, 0]
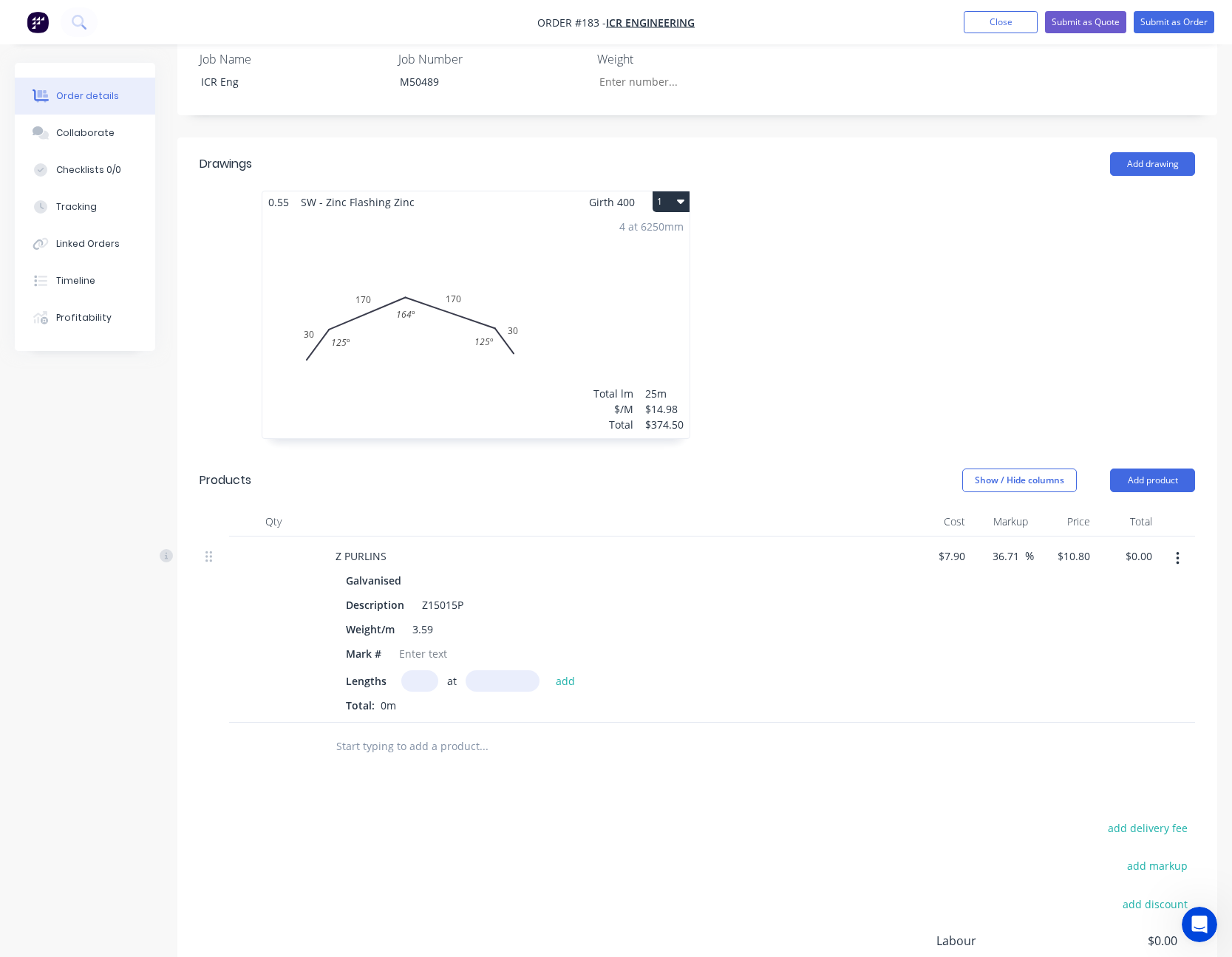
click at [412, 677] on input "text" at bounding box center [419, 681] width 37 height 21
type input "10"
type input "6485"
click at [548, 671] on button "add" at bounding box center [565, 680] width 35 height 20
type input "$700.38"
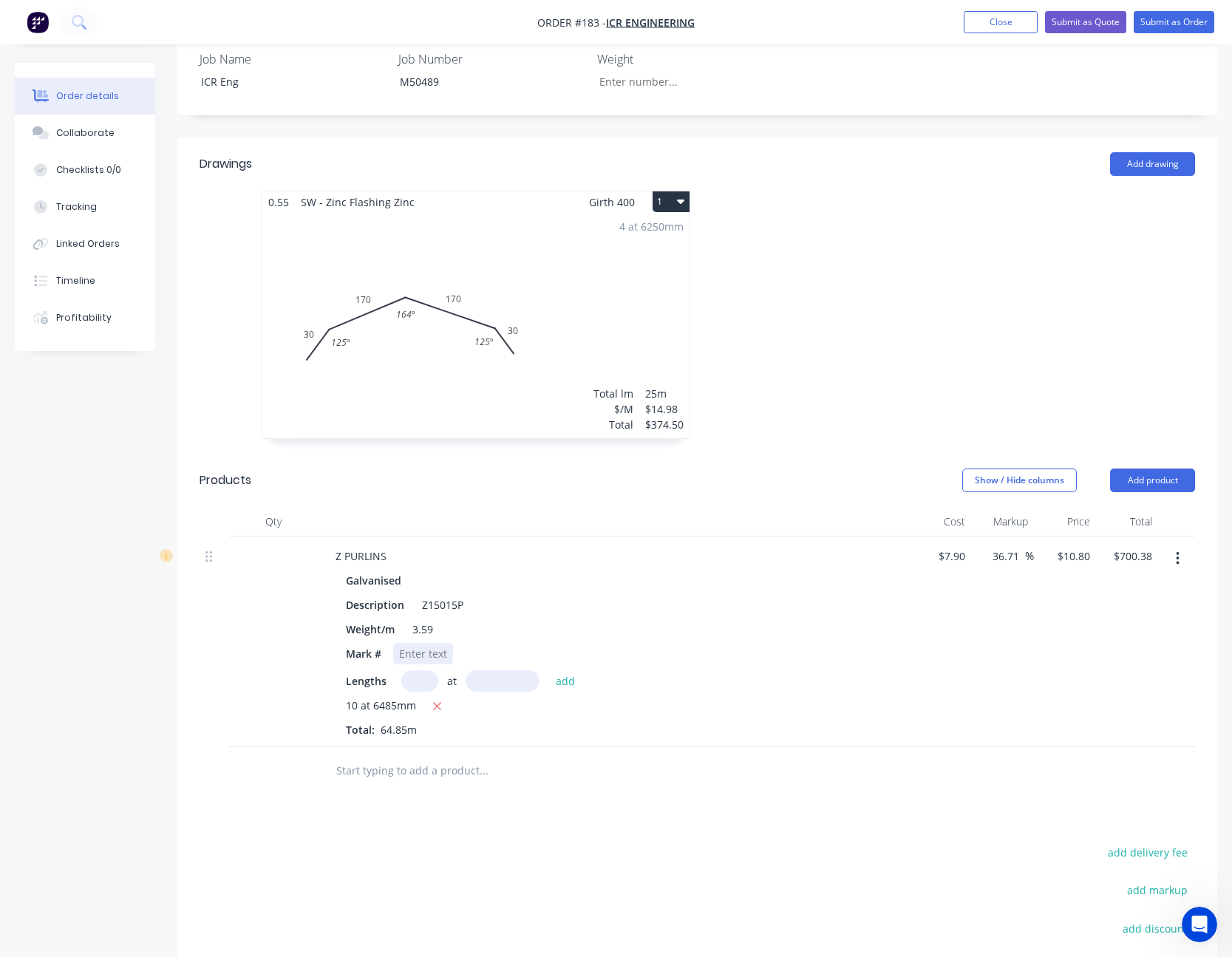
click at [417, 657] on div at bounding box center [423, 654] width 59 height 21
click at [1165, 481] on button "Add product" at bounding box center [1152, 480] width 85 height 24
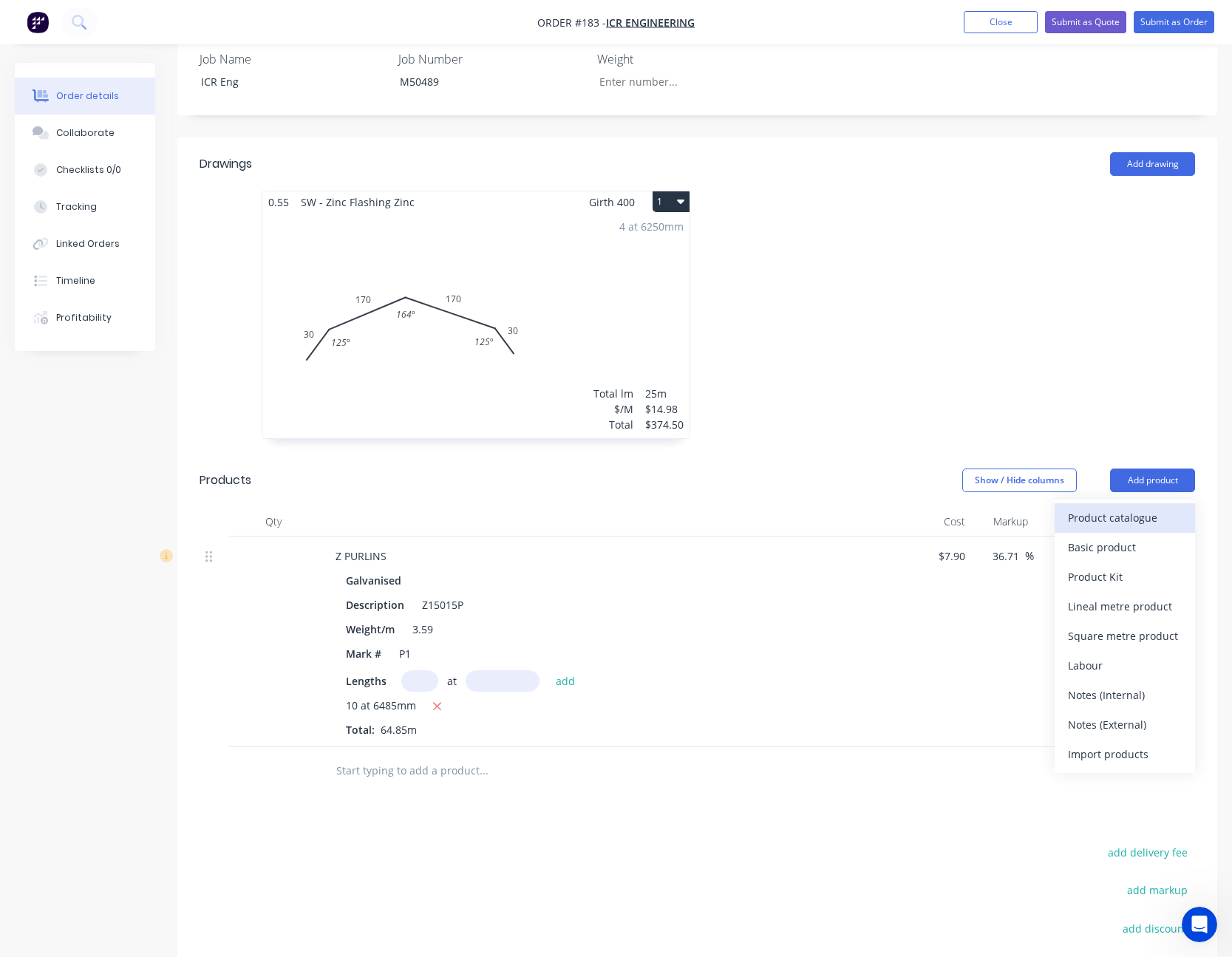
click at [1144, 518] on div "Product catalogue" at bounding box center [1125, 518] width 114 height 21
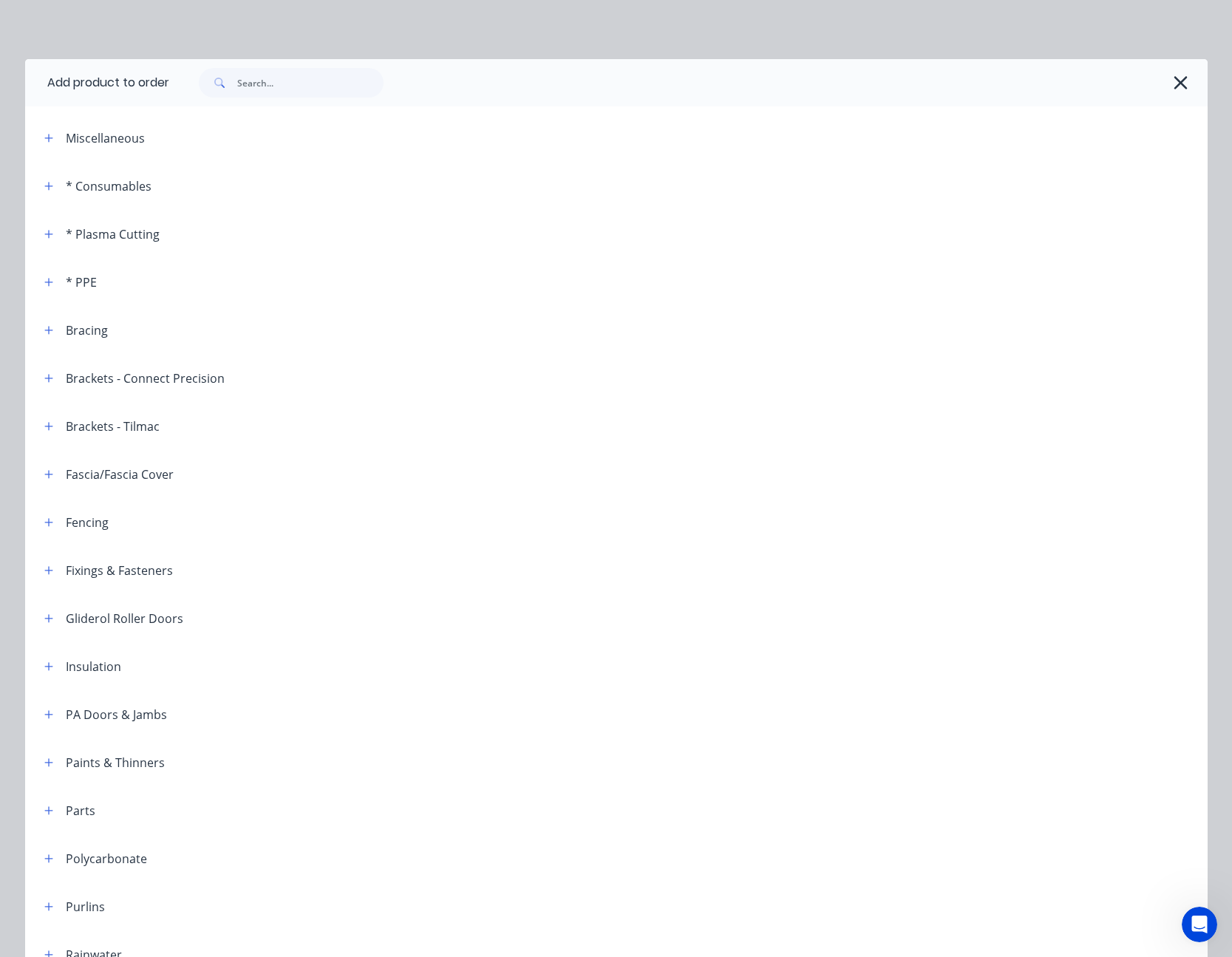
scroll to position [222, 0]
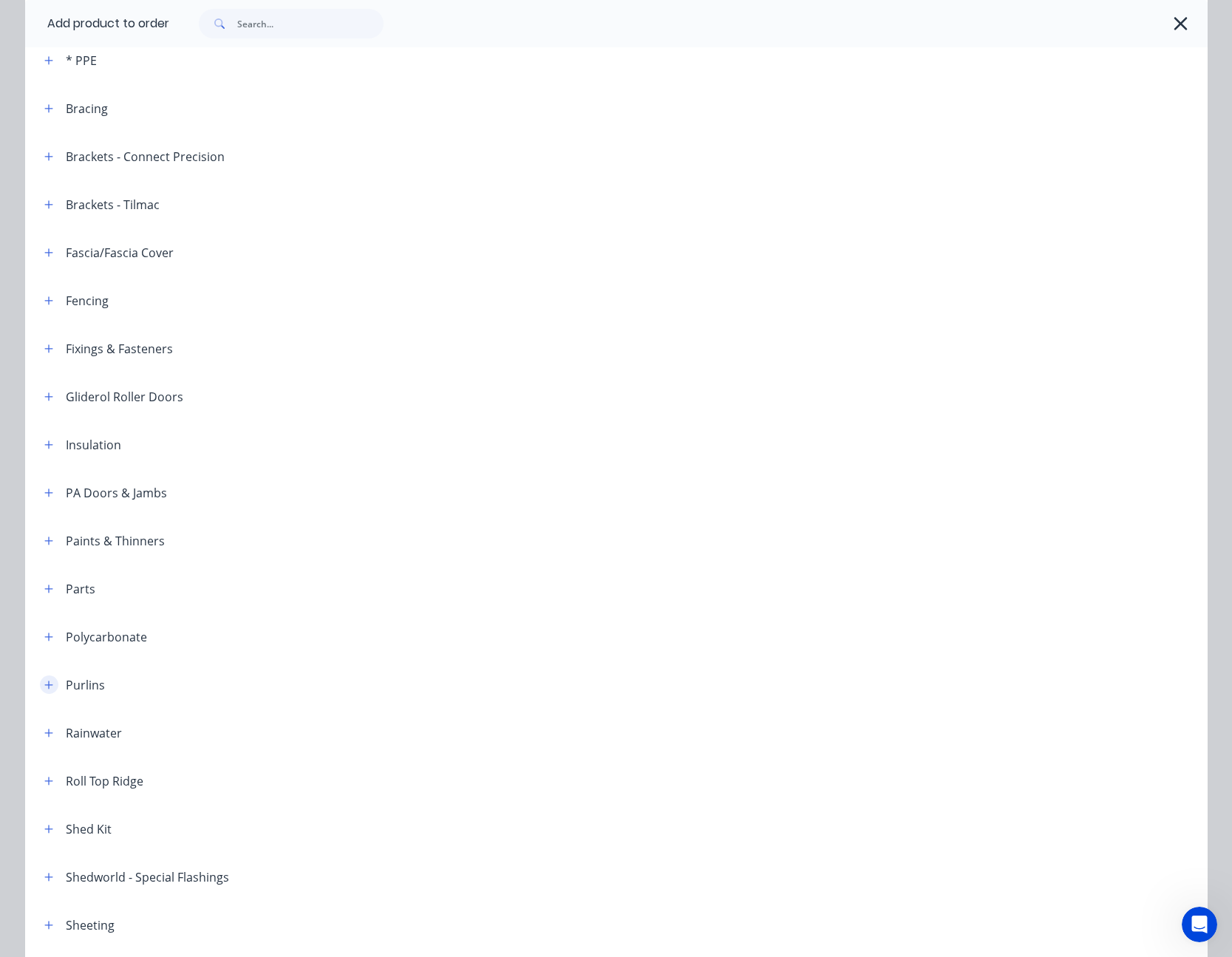
click at [45, 678] on button "button" at bounding box center [49, 685] width 19 height 19
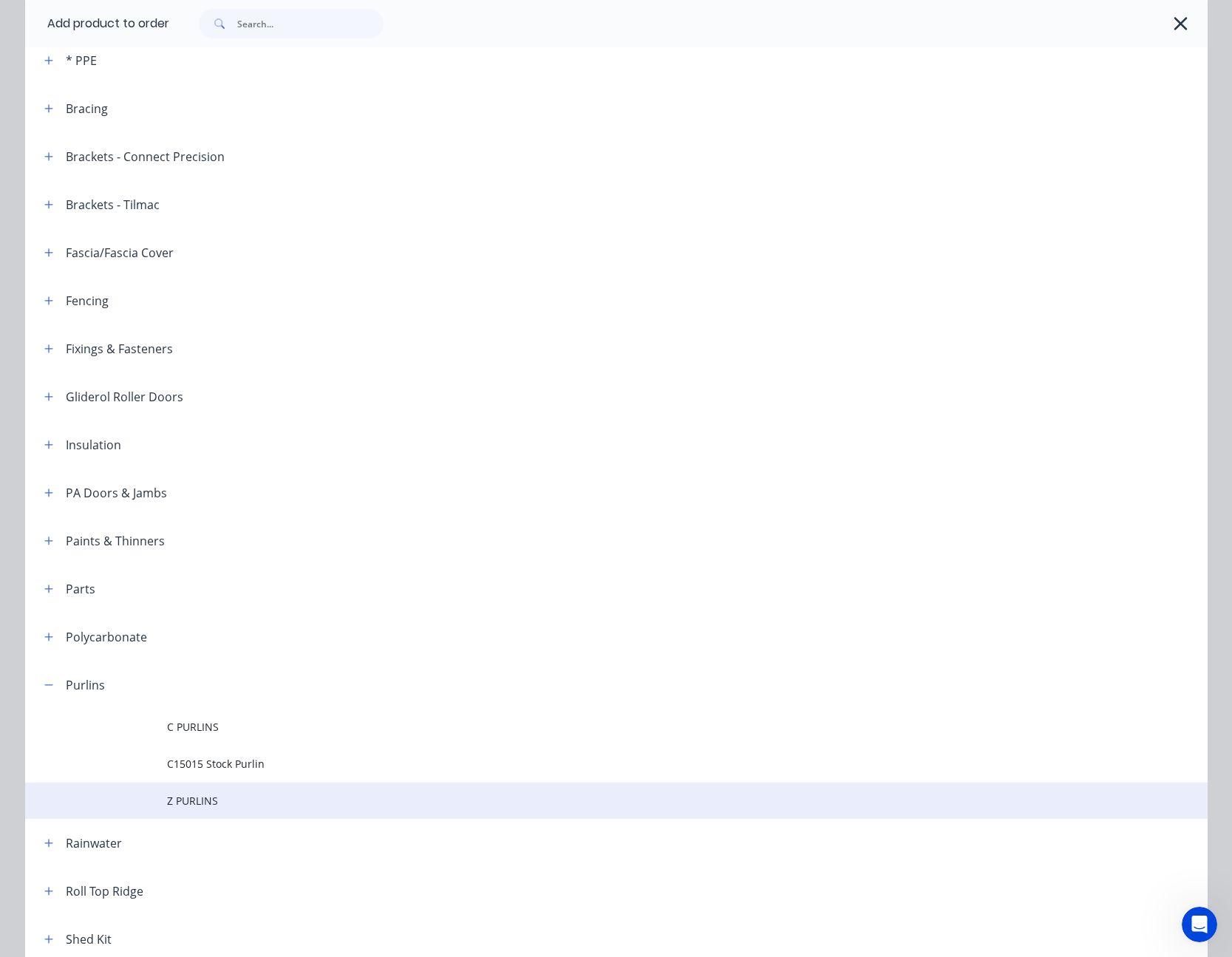
click at [199, 802] on span "Z PURLINS" at bounding box center [583, 801] width 832 height 15
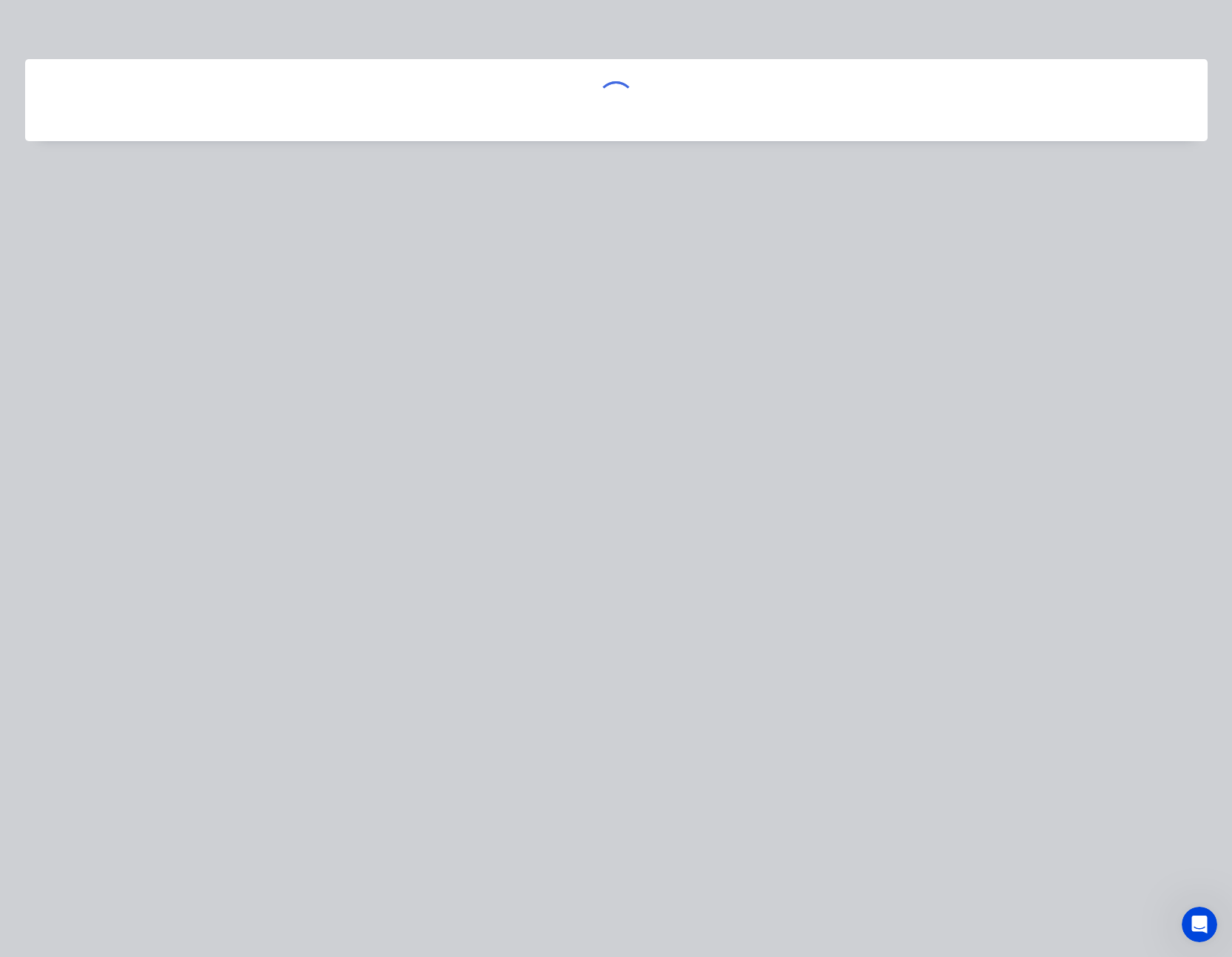
scroll to position [0, 0]
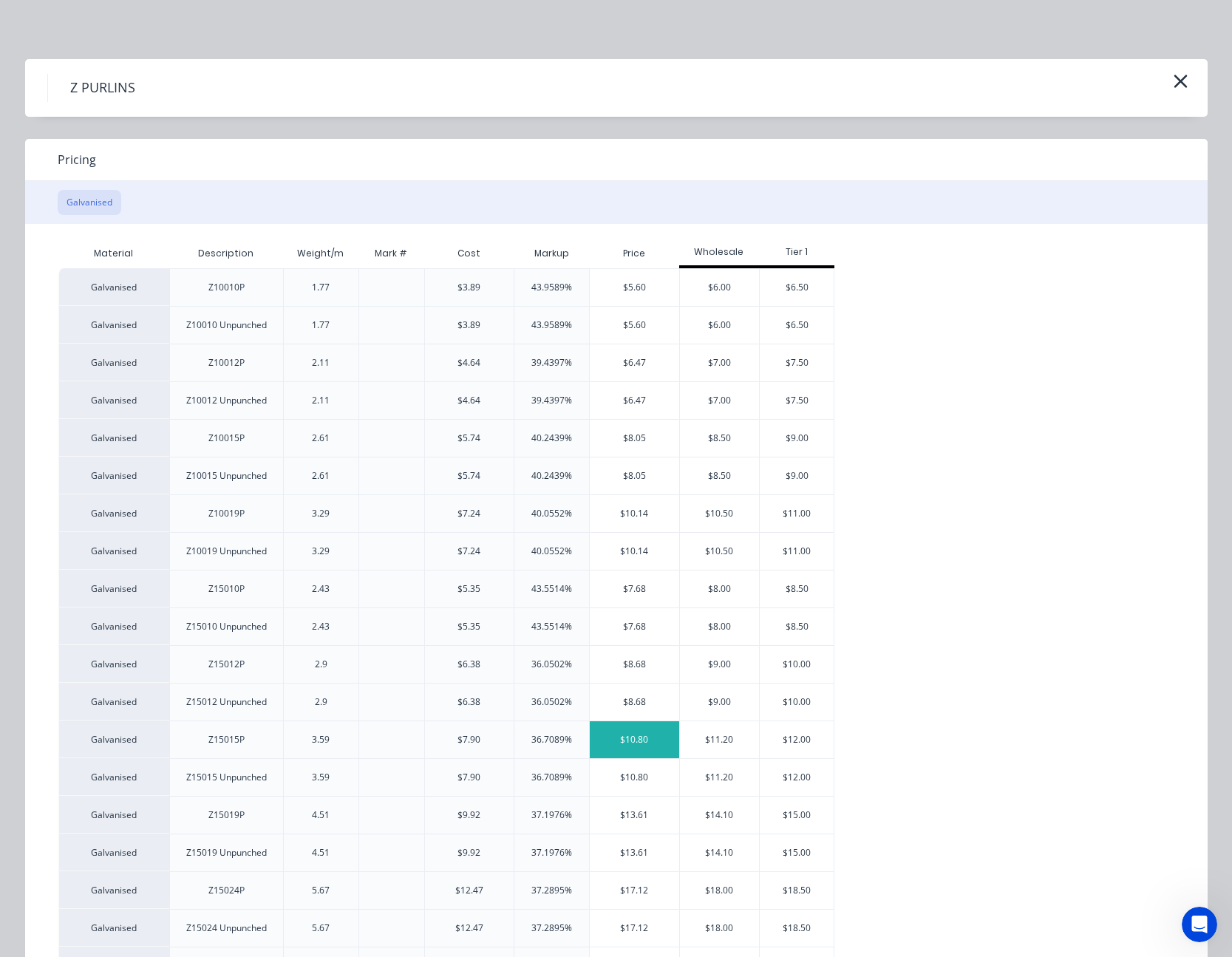
click at [630, 739] on div "$10.80" at bounding box center [634, 739] width 89 height 37
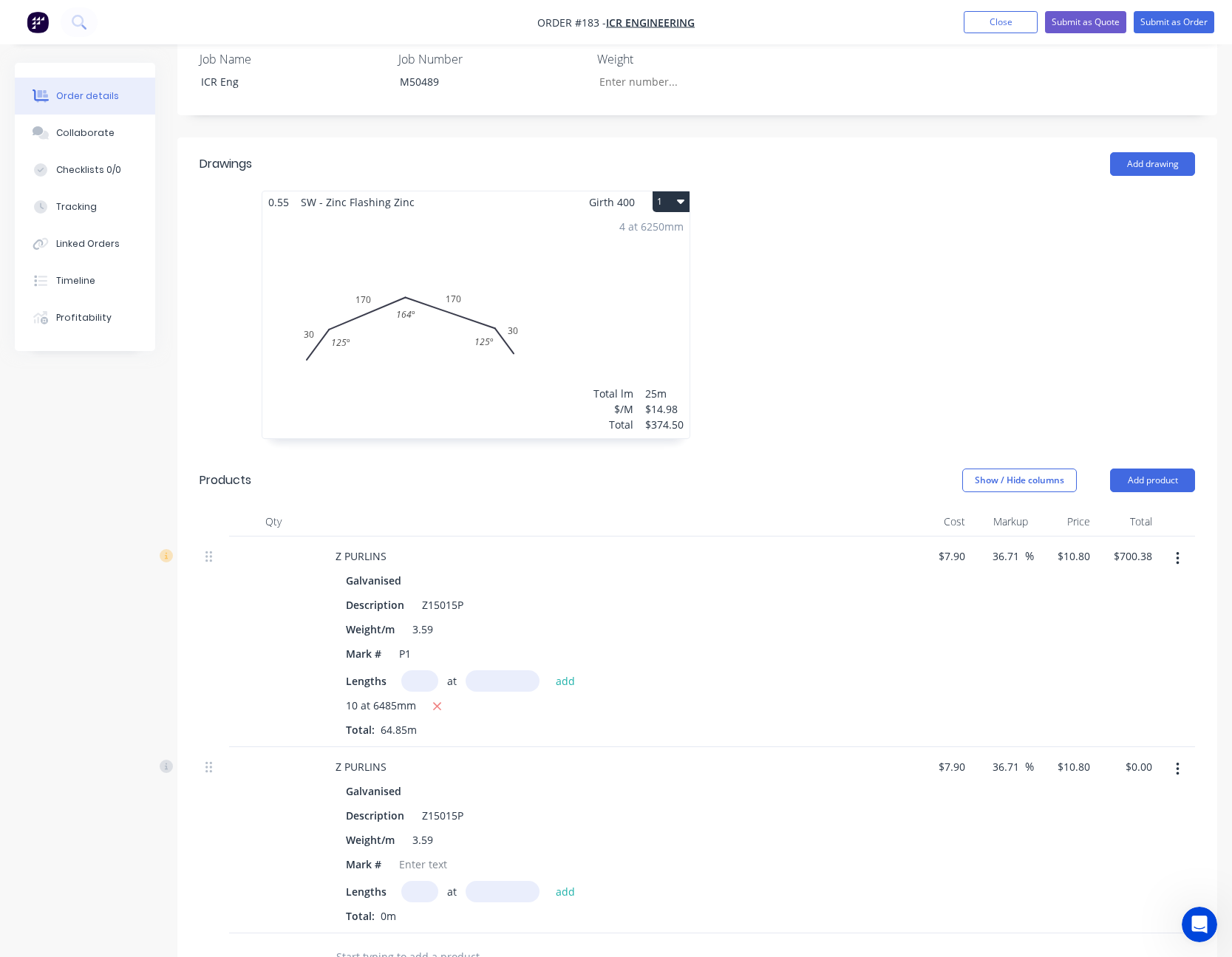
click at [408, 892] on input "text" at bounding box center [419, 892] width 37 height 21
type input "10"
type input "6485mm"
click at [419, 869] on div at bounding box center [423, 864] width 59 height 21
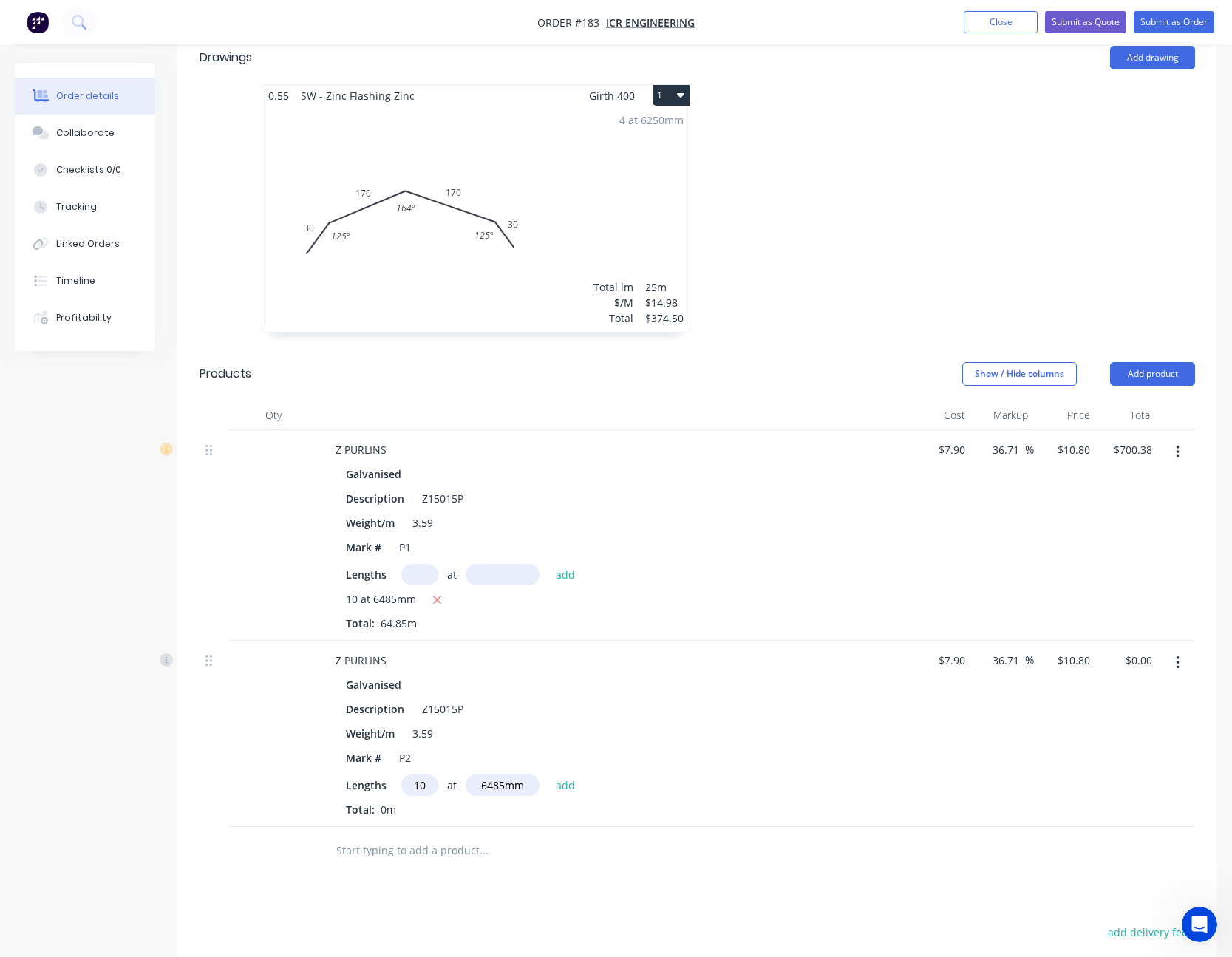
scroll to position [592, 0]
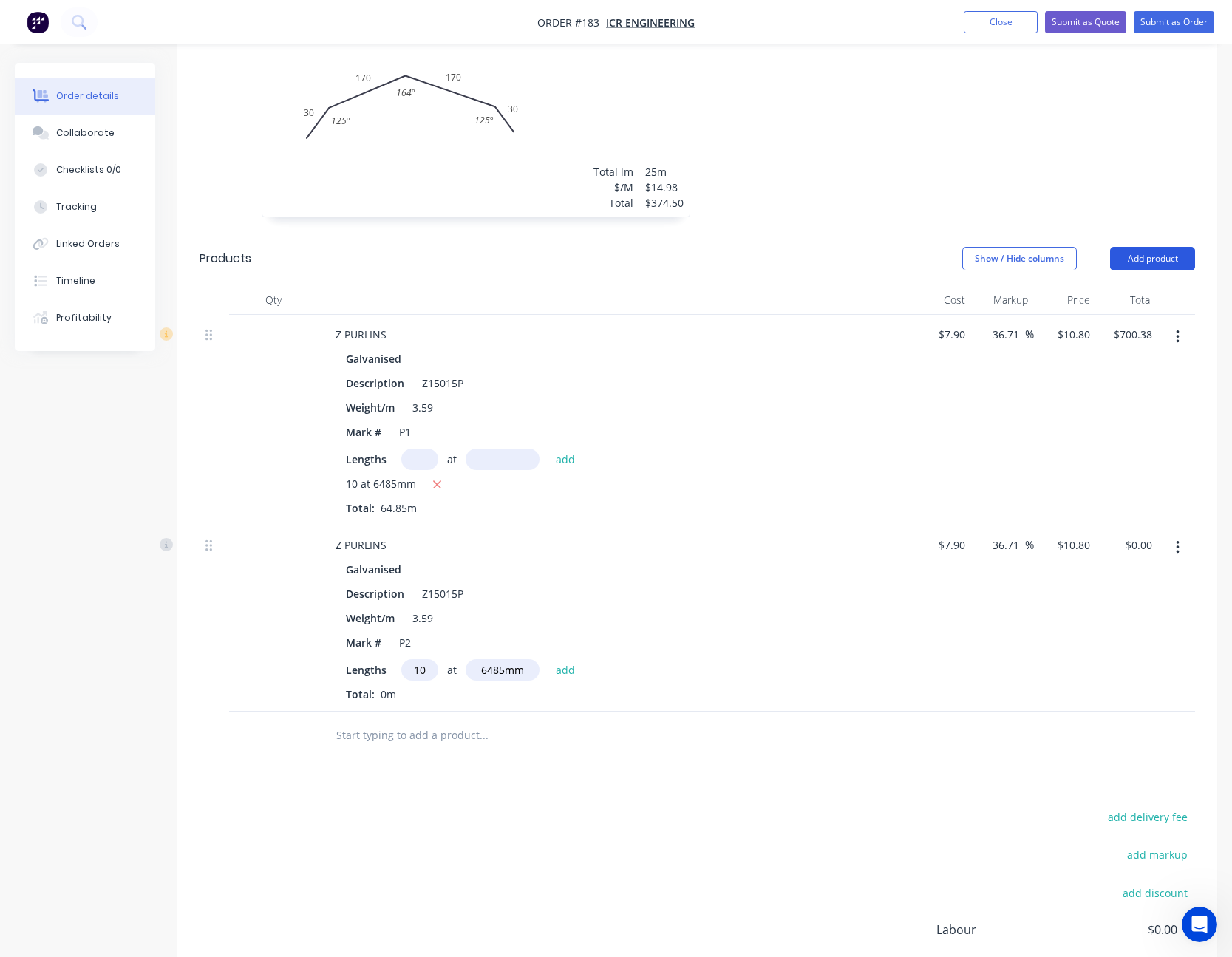
click at [1142, 256] on button "Add product" at bounding box center [1152, 258] width 85 height 24
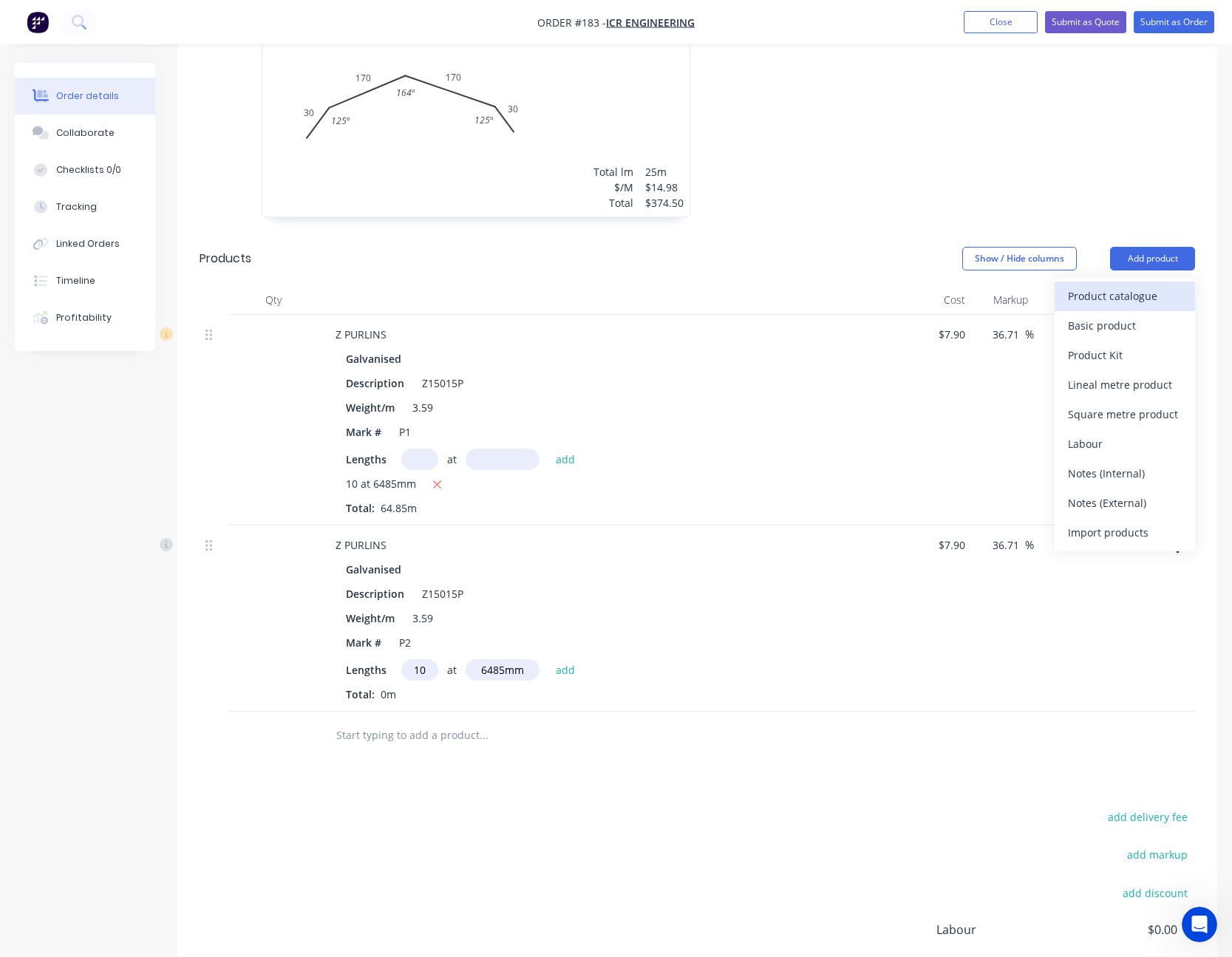
click at [1135, 285] on button "Product catalogue" at bounding box center [1124, 296] width 140 height 30
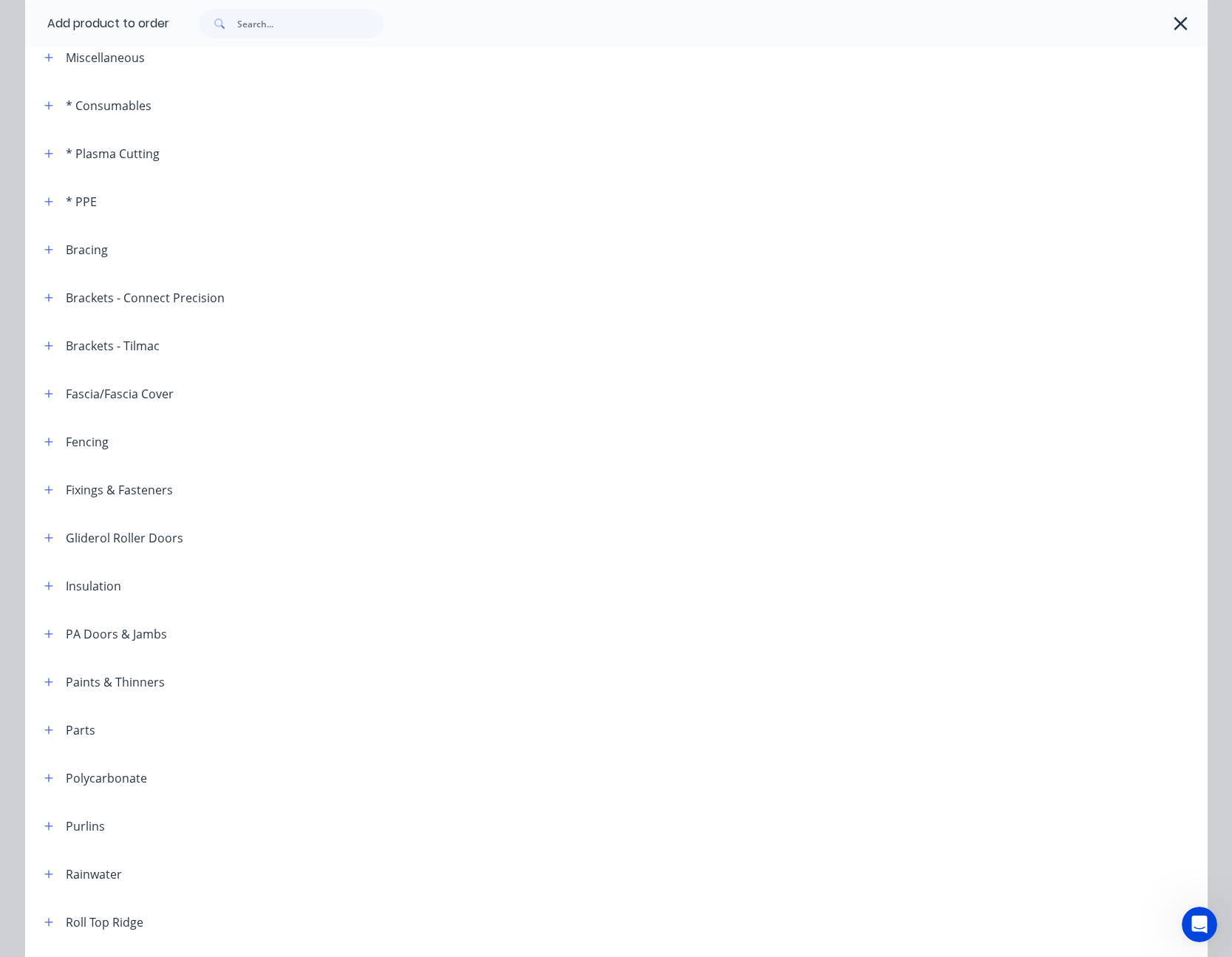
scroll to position [222, 0]
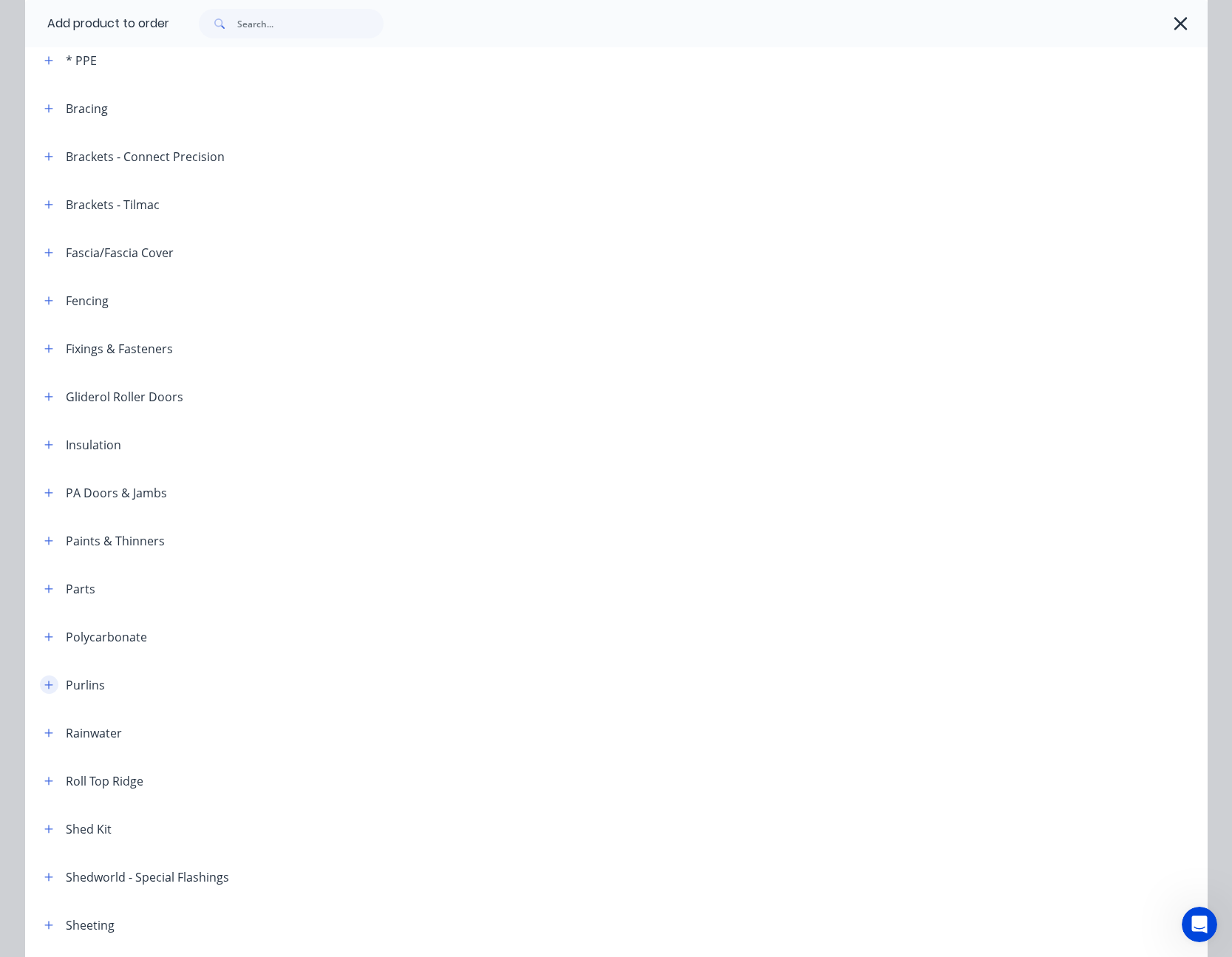
click at [44, 685] on icon "button" at bounding box center [48, 685] width 8 height 8
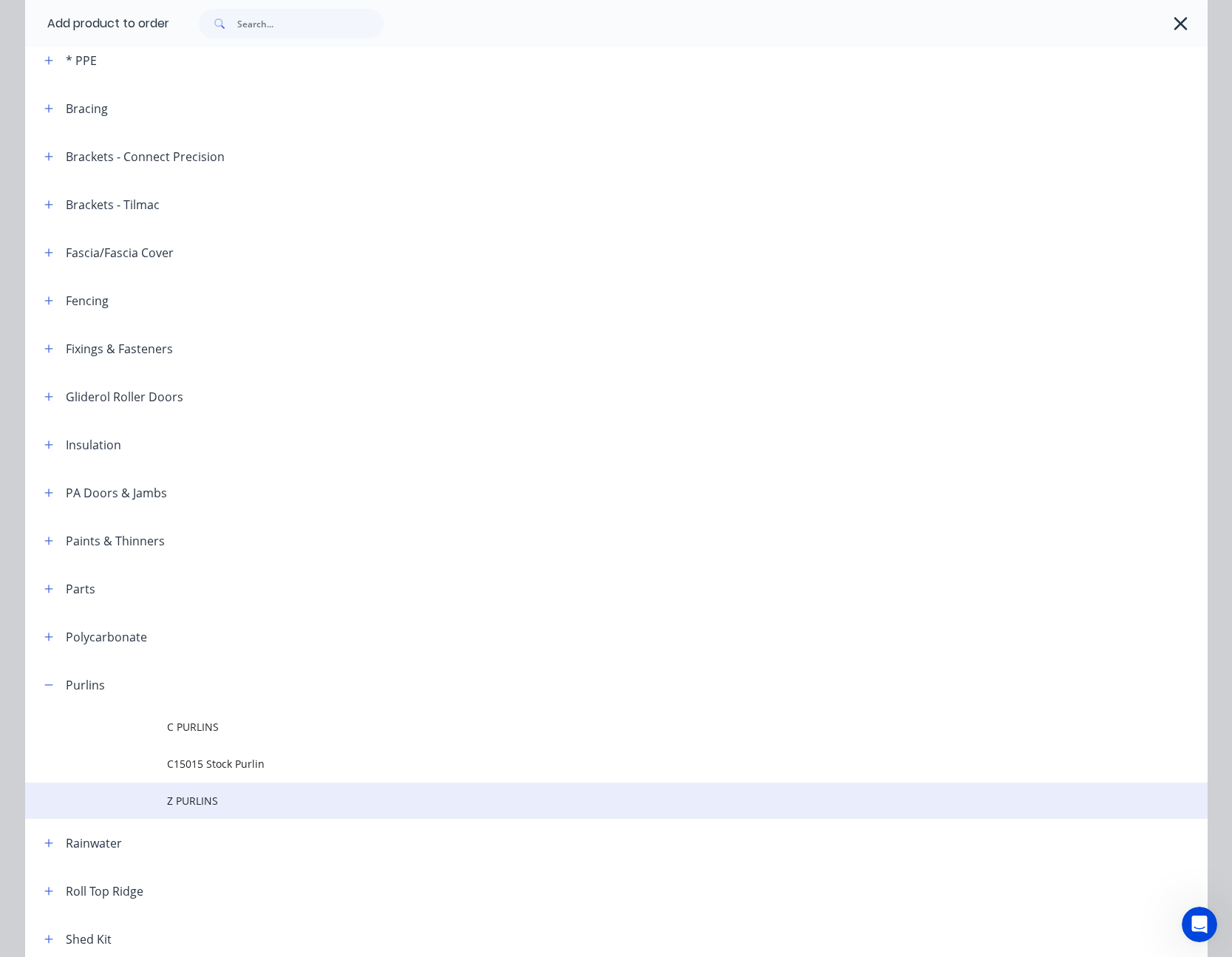
click at [196, 790] on td "Z PURLINS" at bounding box center [687, 801] width 1040 height 37
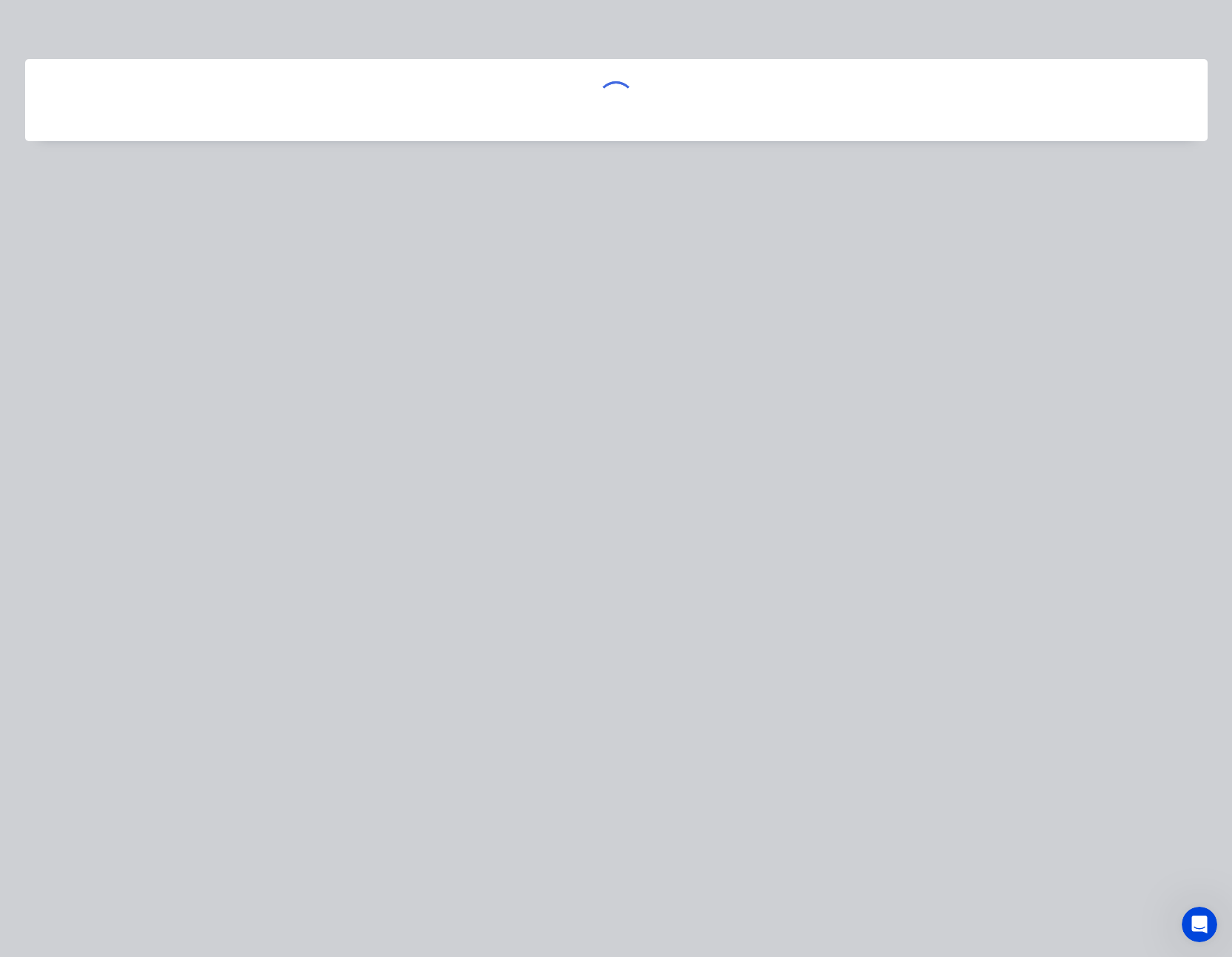
scroll to position [0, 0]
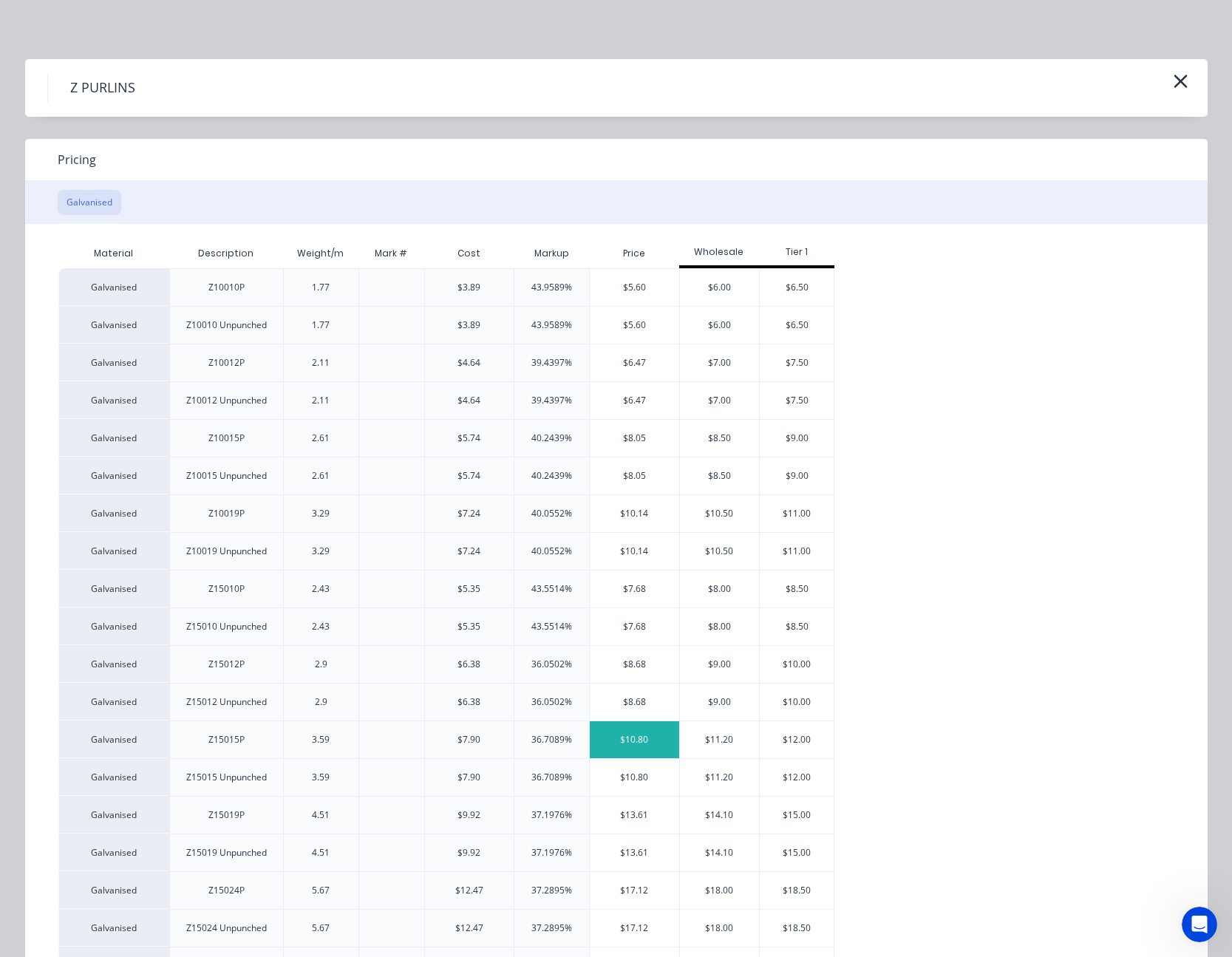
click at [628, 739] on div "$10.80" at bounding box center [634, 739] width 89 height 37
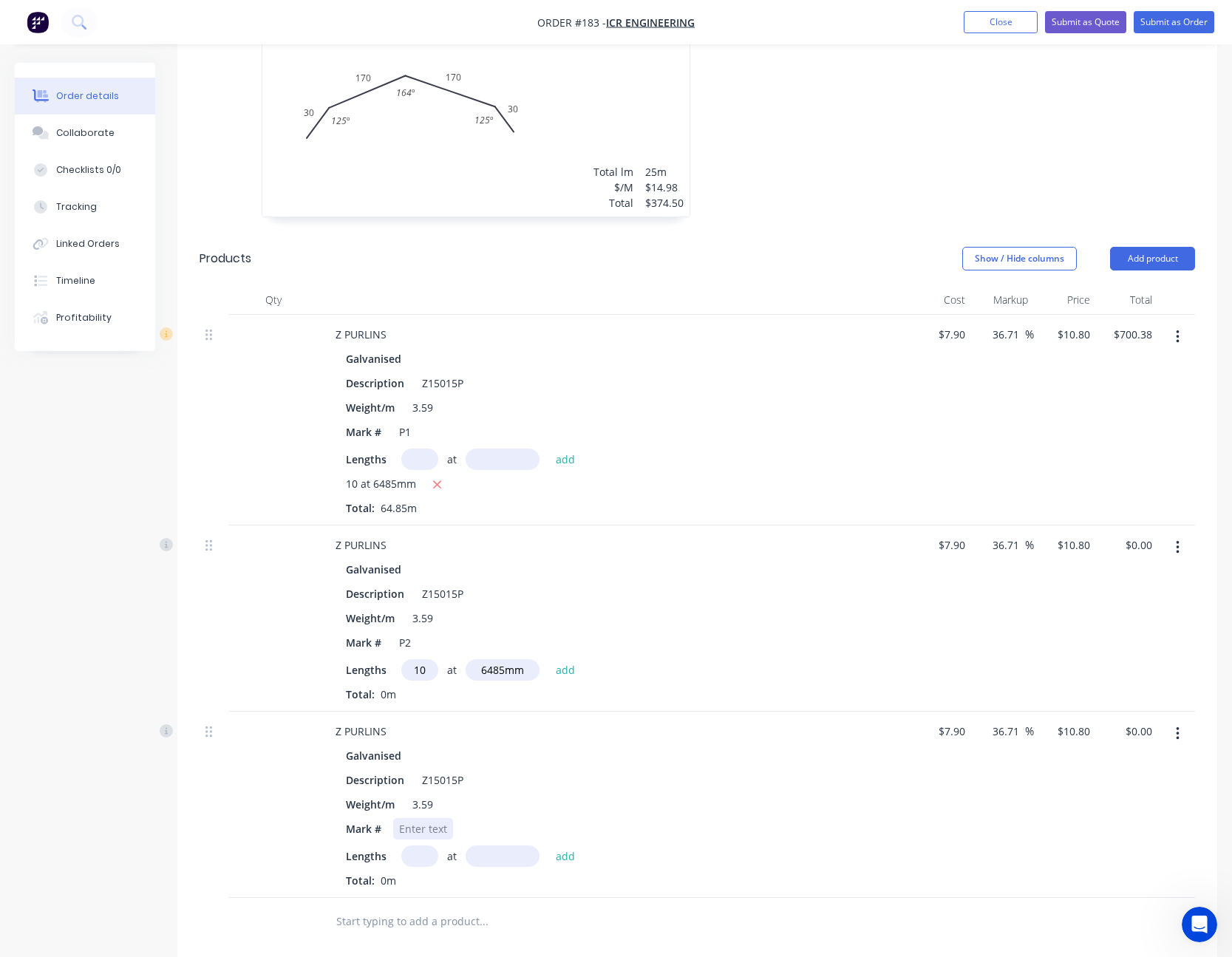
click at [433, 824] on div at bounding box center [423, 829] width 59 height 21
type input "20"
type input "6970"
click at [548, 846] on button "add" at bounding box center [565, 855] width 35 height 20
type input "$1,505.52"
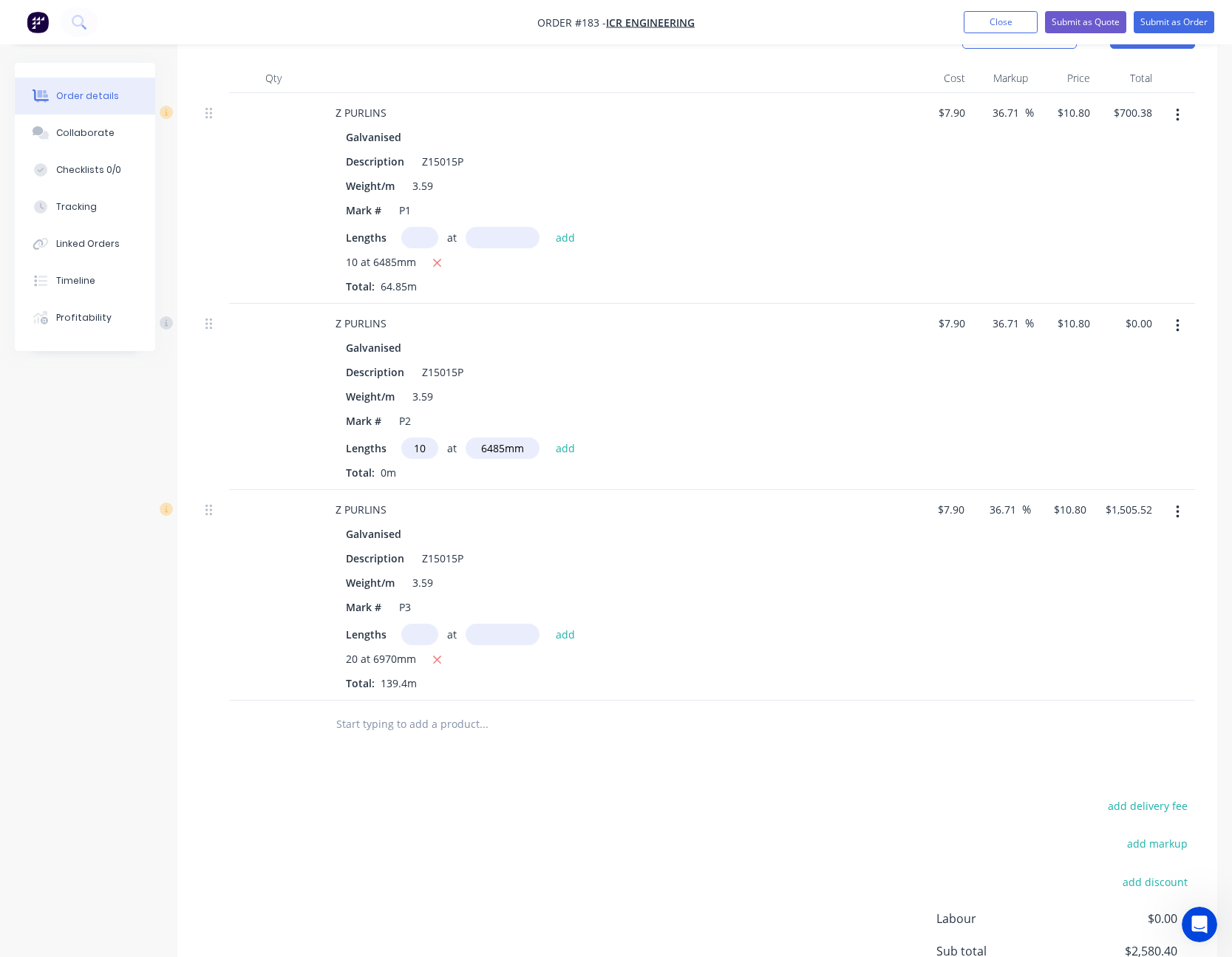
scroll to position [665, 0]
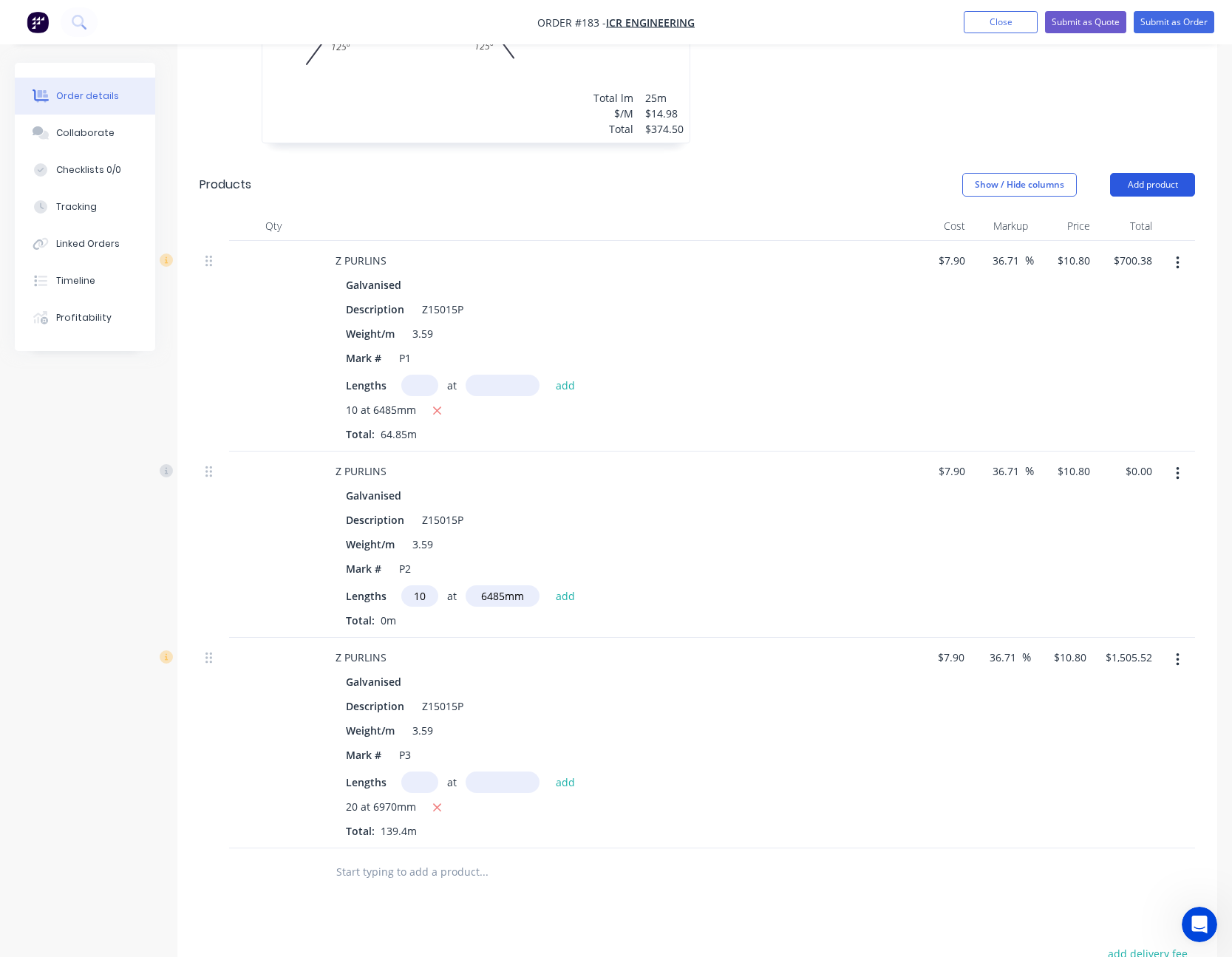
click at [1156, 190] on button "Add product" at bounding box center [1152, 184] width 85 height 24
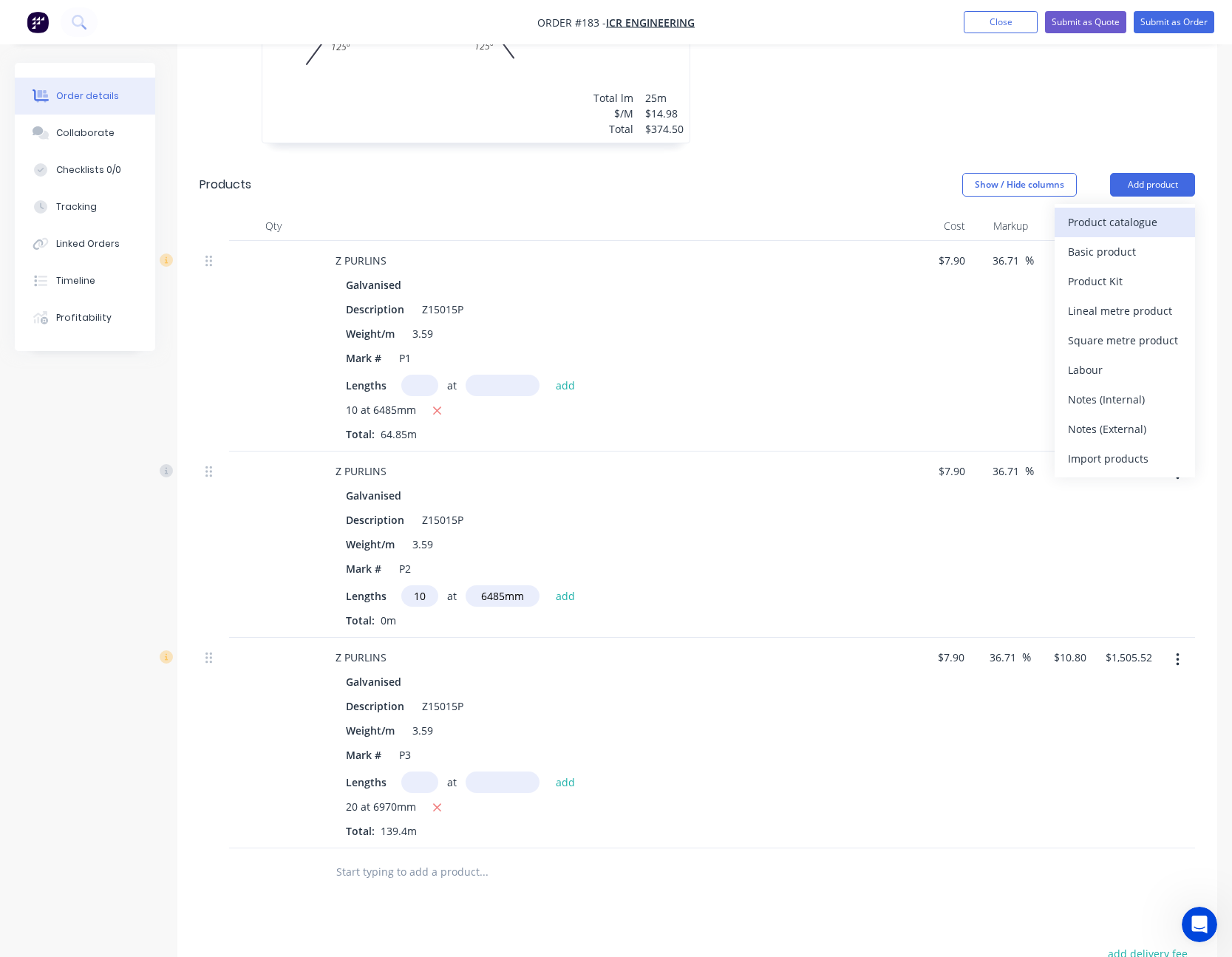
click at [1140, 215] on div "Product catalogue" at bounding box center [1125, 222] width 114 height 21
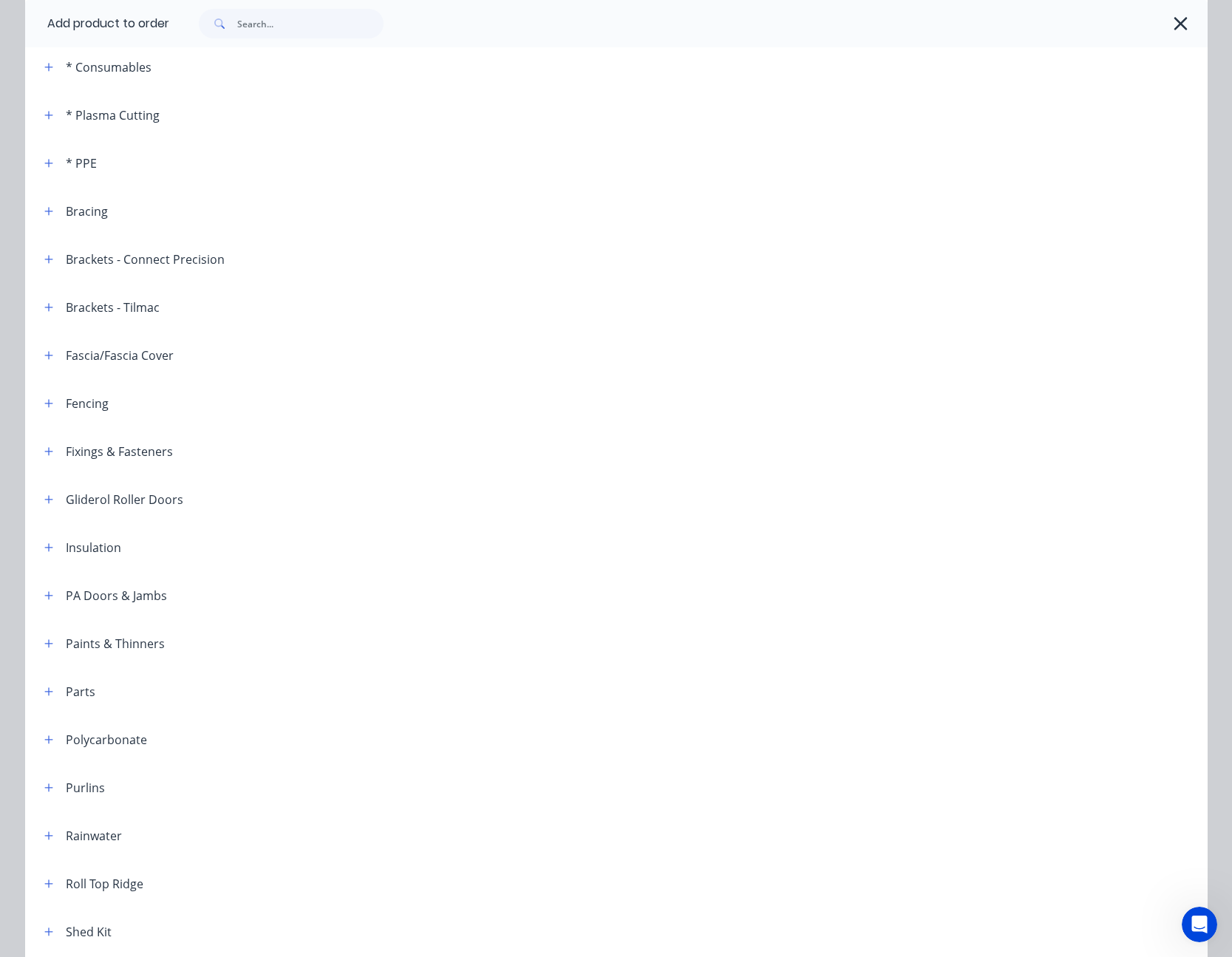
scroll to position [222, 0]
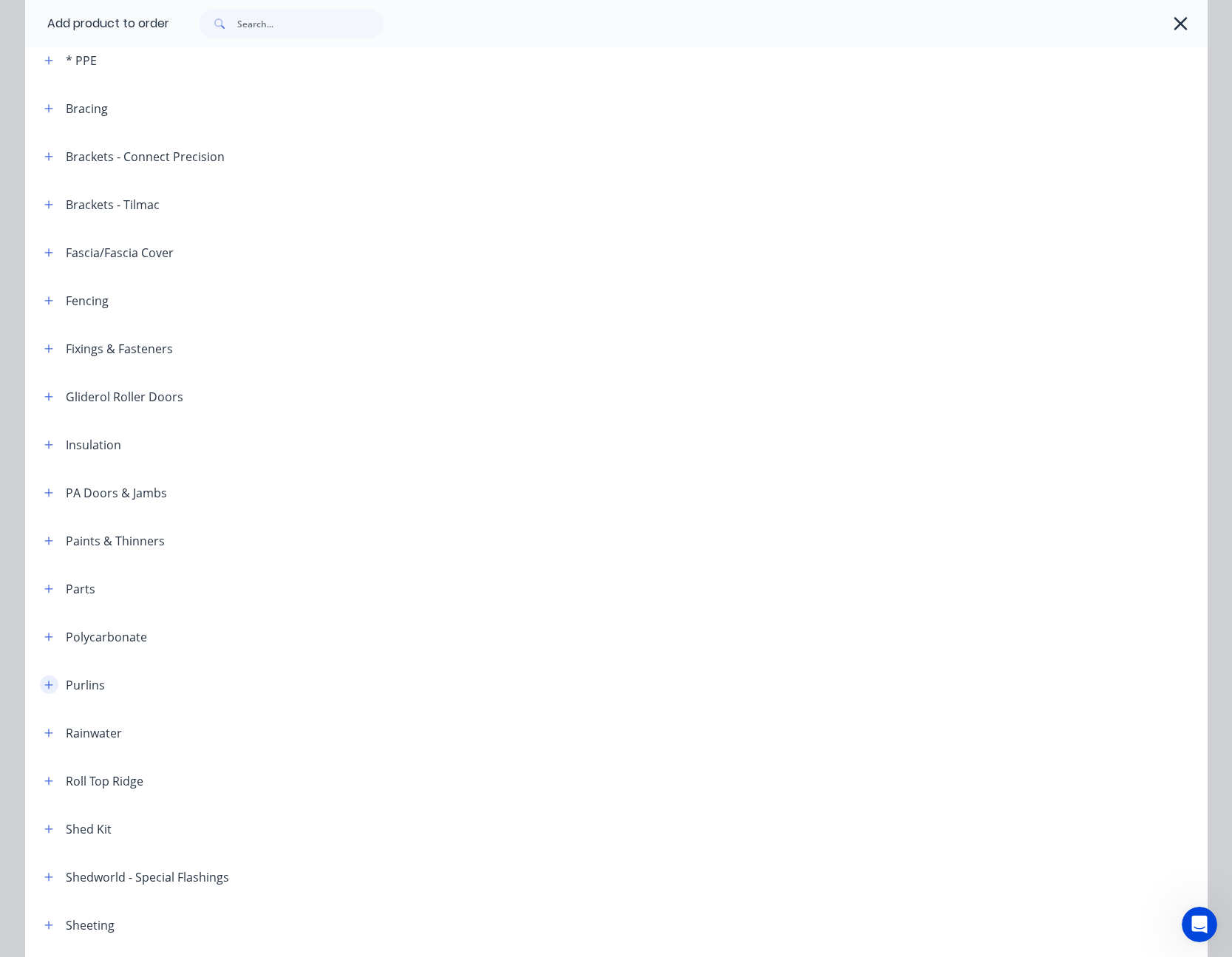
click at [44, 686] on icon "button" at bounding box center [48, 685] width 8 height 10
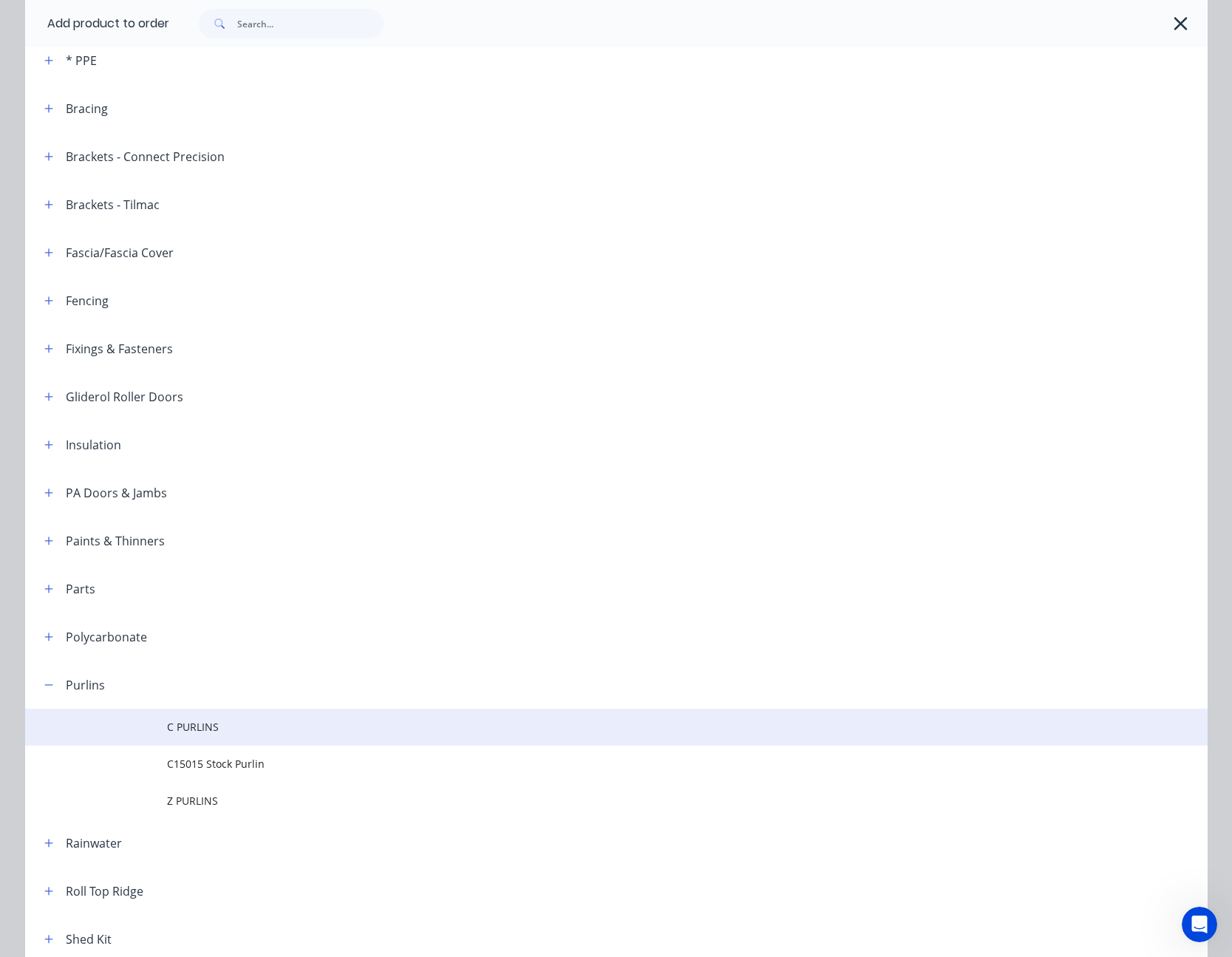
click at [217, 729] on span "C PURLINS" at bounding box center [583, 727] width 832 height 15
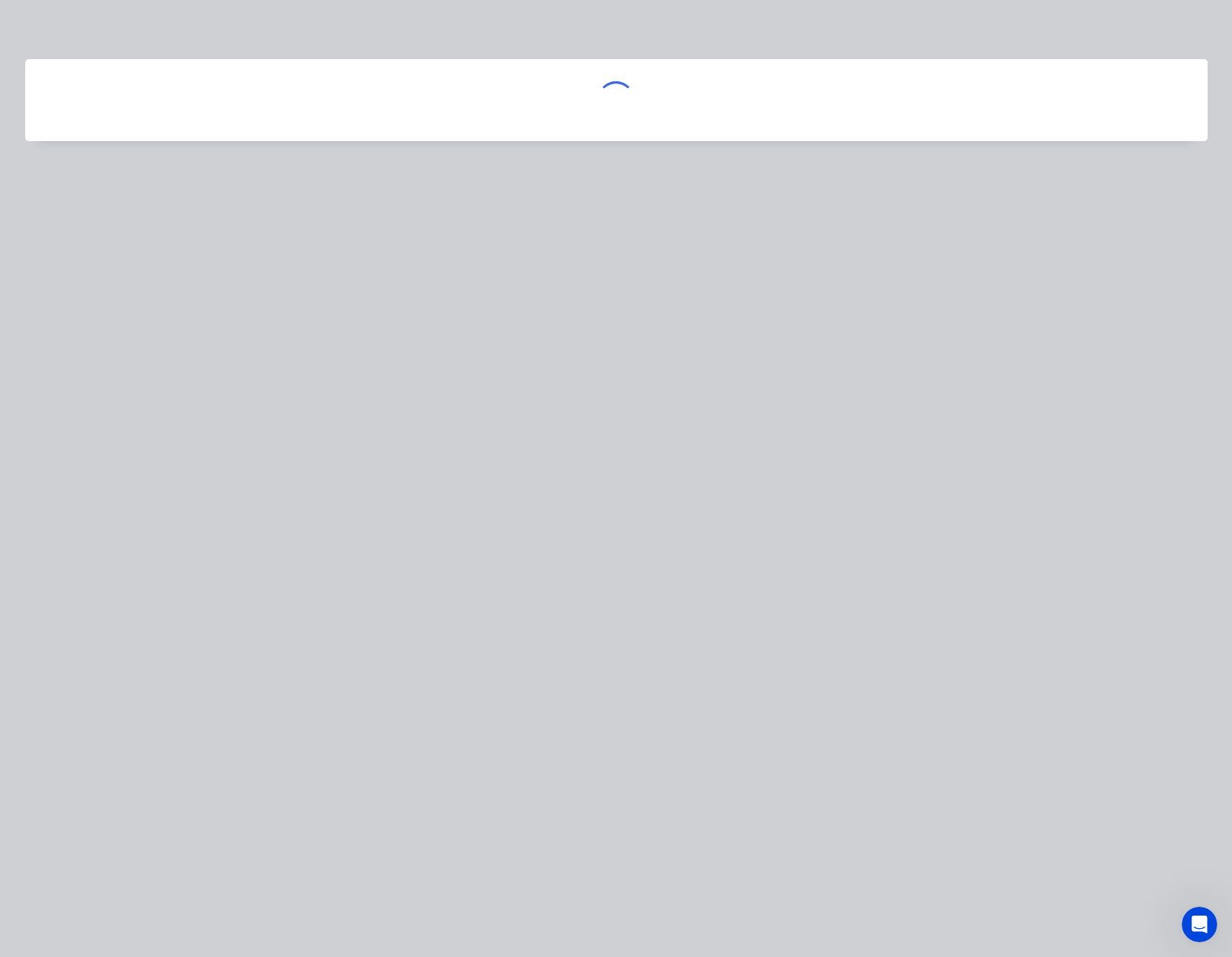
scroll to position [0, 0]
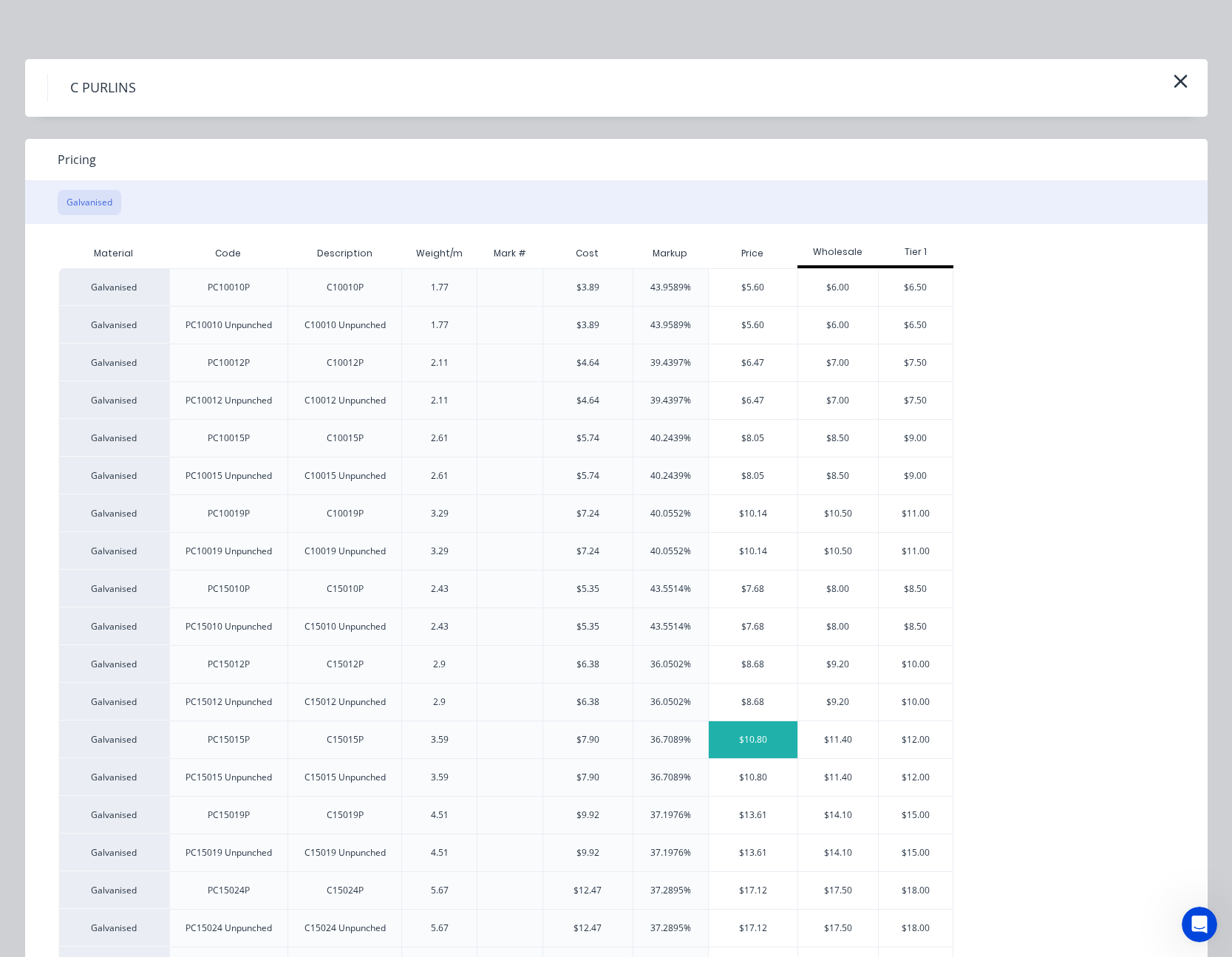
click at [755, 739] on div "$10.80" at bounding box center [753, 739] width 89 height 37
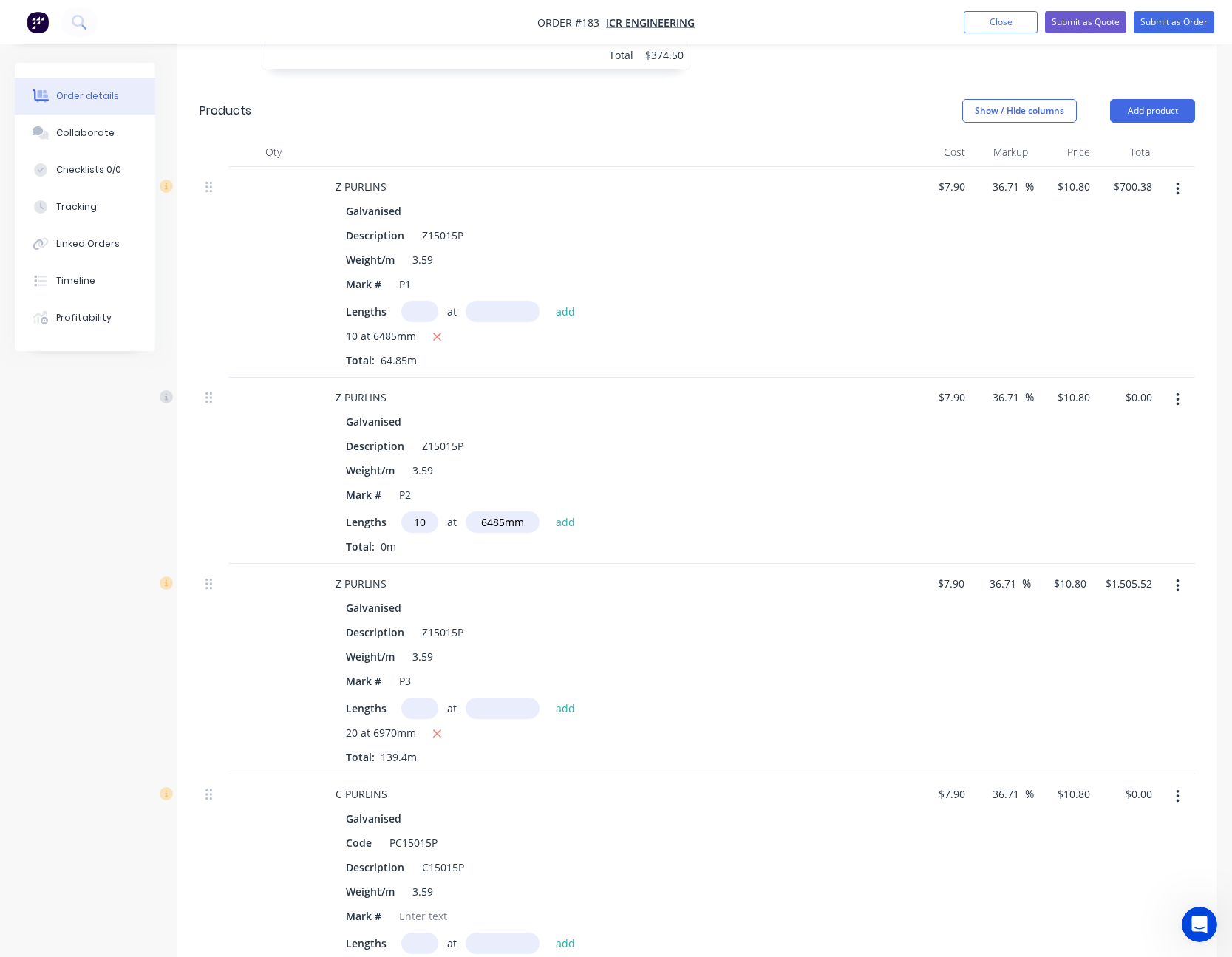
scroll to position [887, 0]
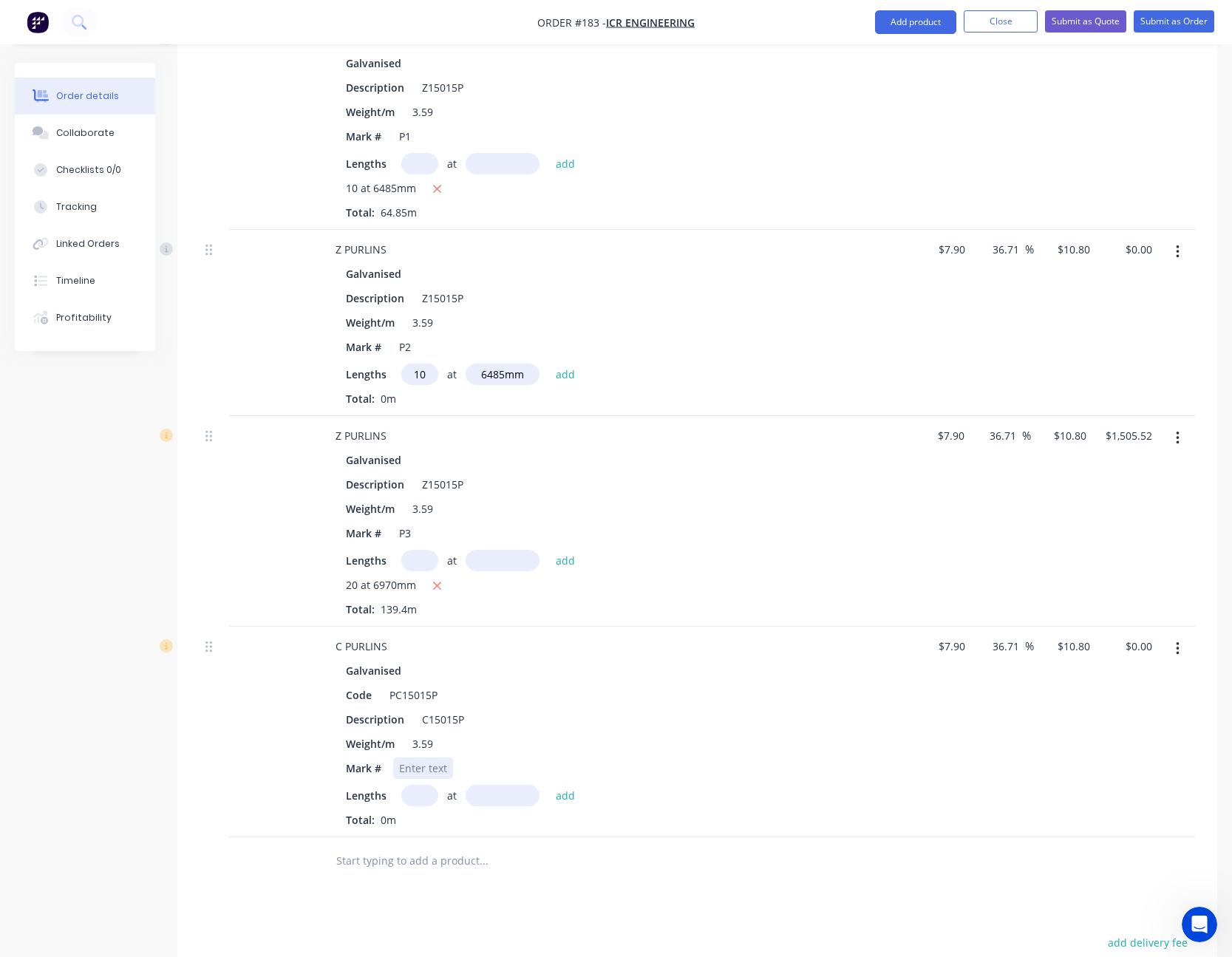
click at [427, 767] on div at bounding box center [423, 767] width 59 height 21
type input "4"
type input "6000"
click at [548, 785] on button "add" at bounding box center [565, 795] width 35 height 20
type input "$259.20"
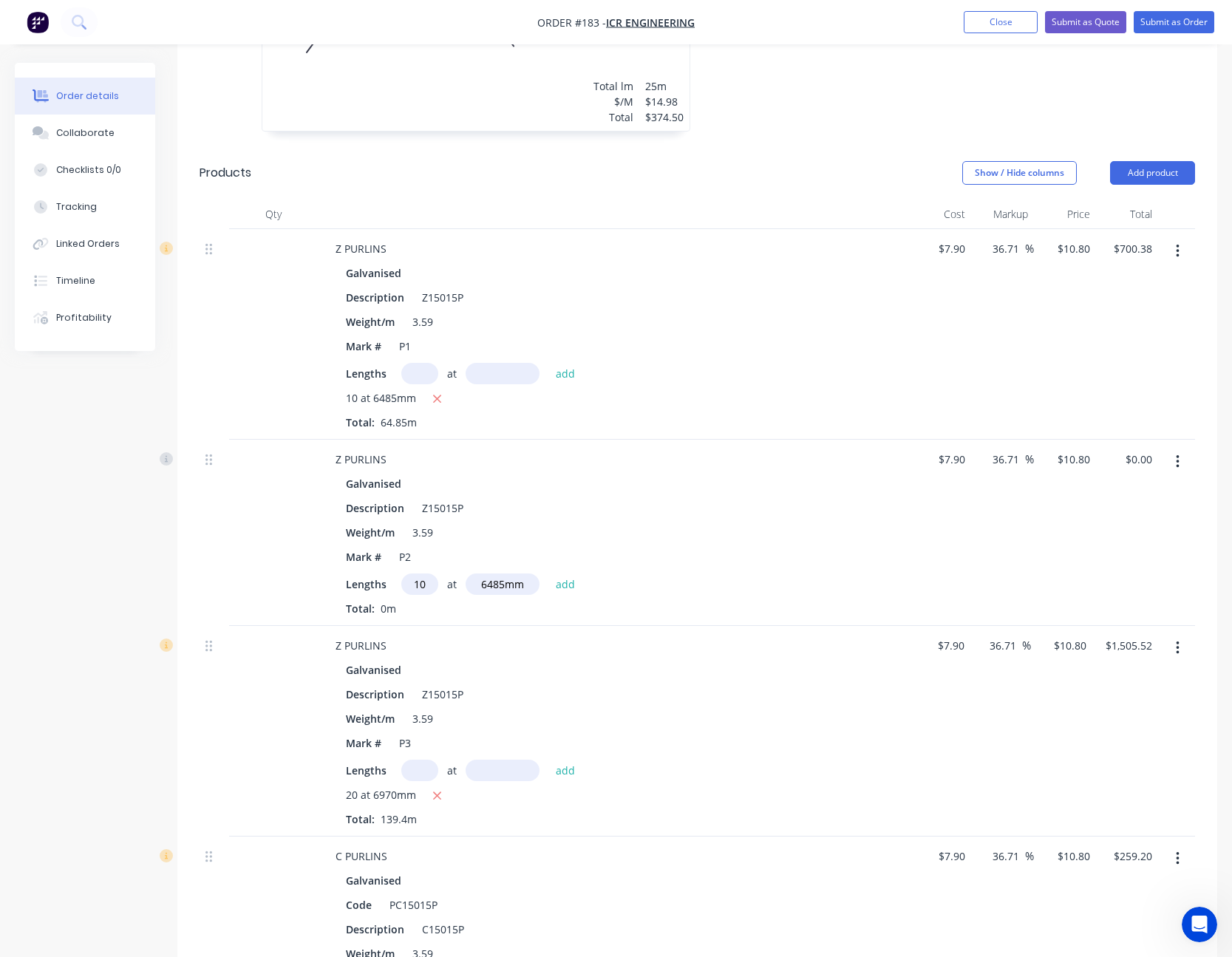
scroll to position [665, 0]
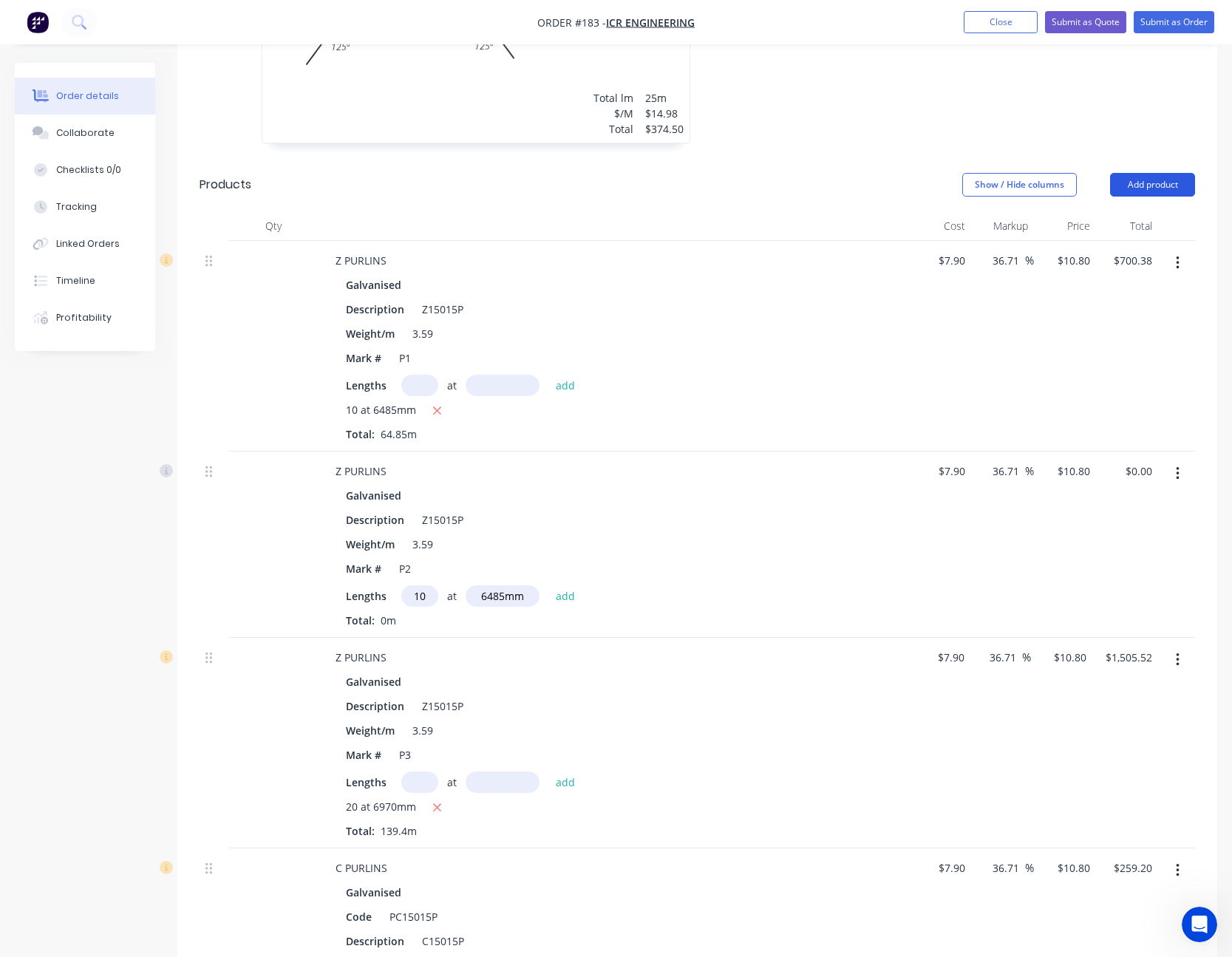
click at [1153, 184] on button "Add product" at bounding box center [1152, 184] width 85 height 24
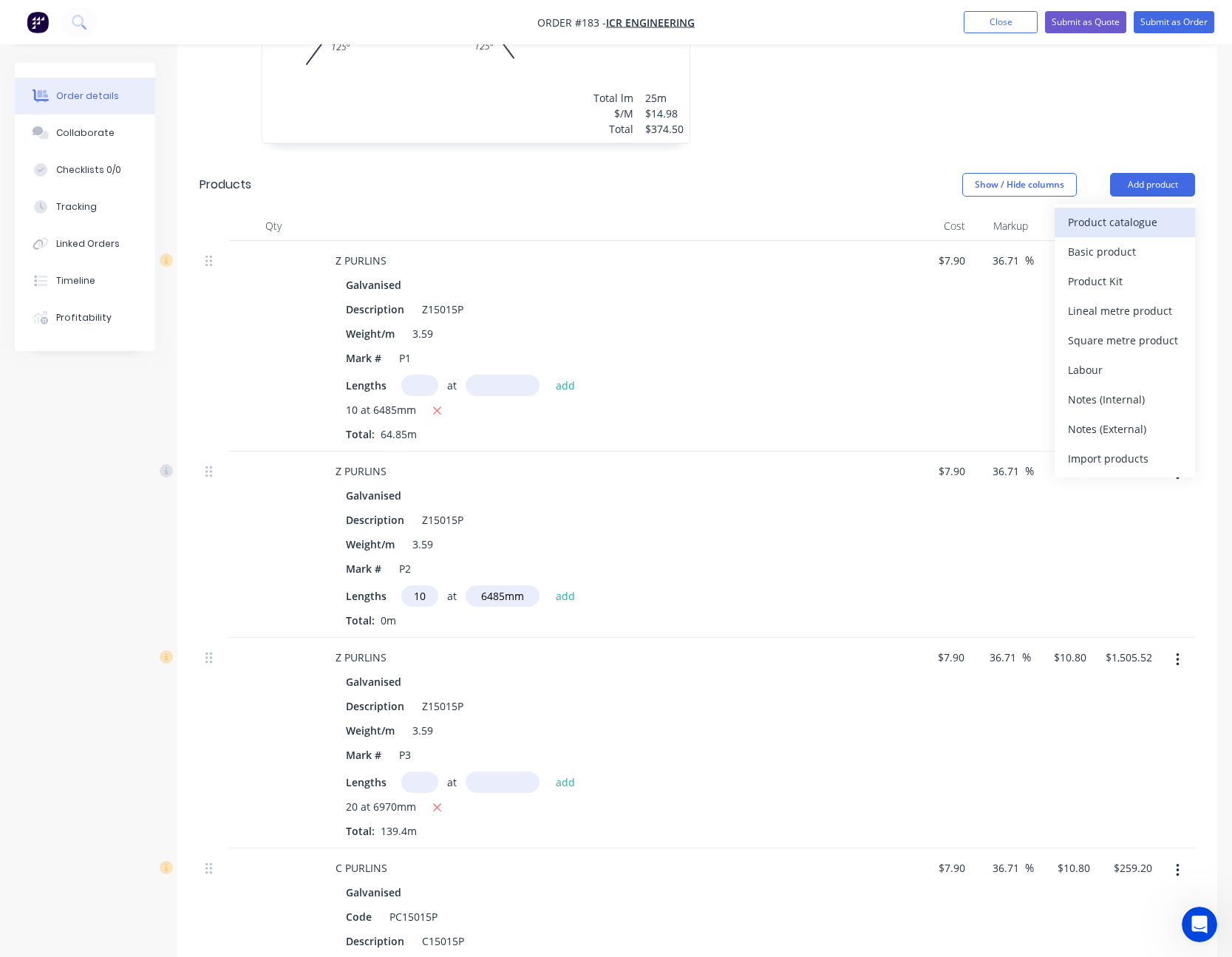
click at [1135, 210] on button "Product catalogue" at bounding box center [1124, 222] width 140 height 30
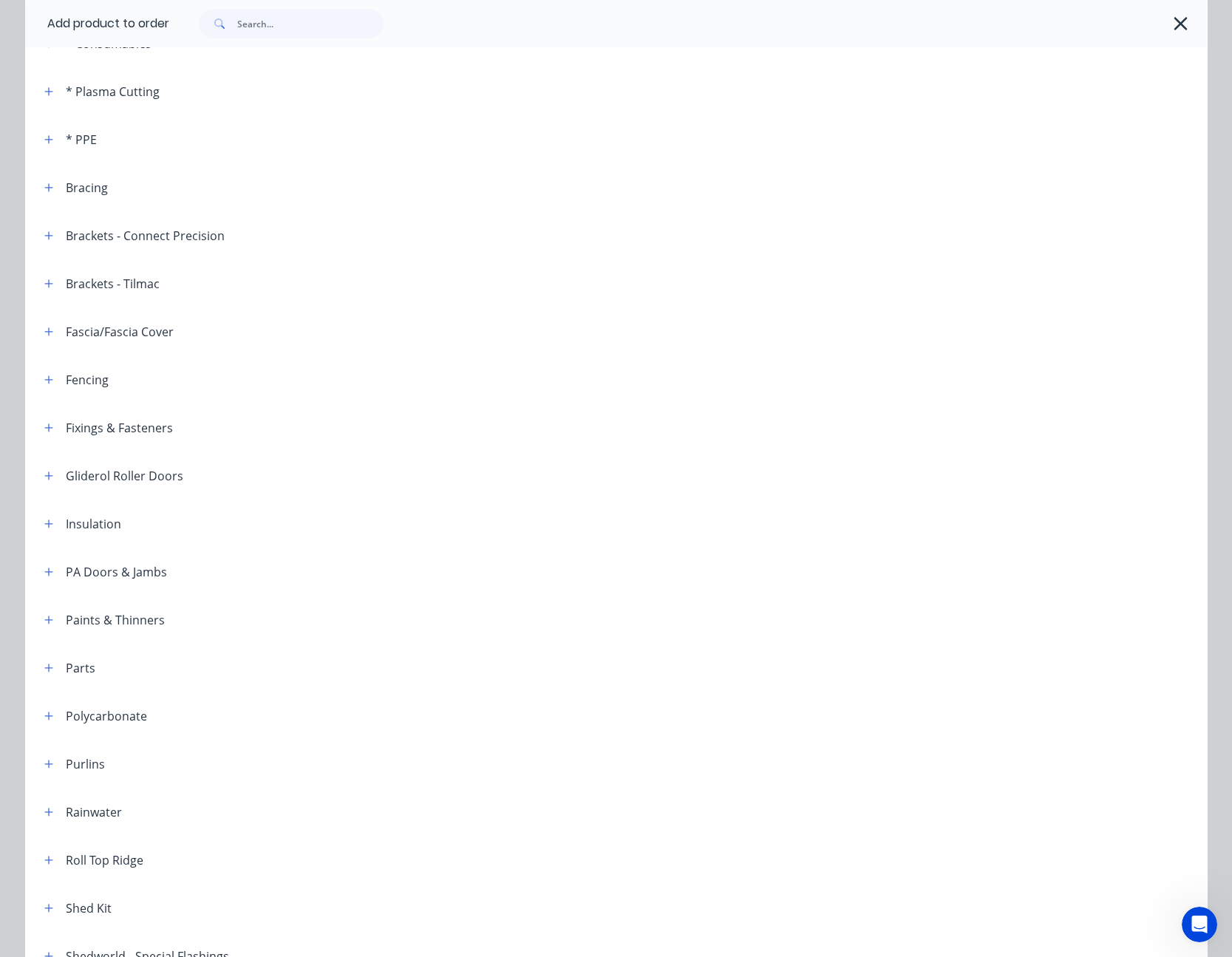
scroll to position [296, 0]
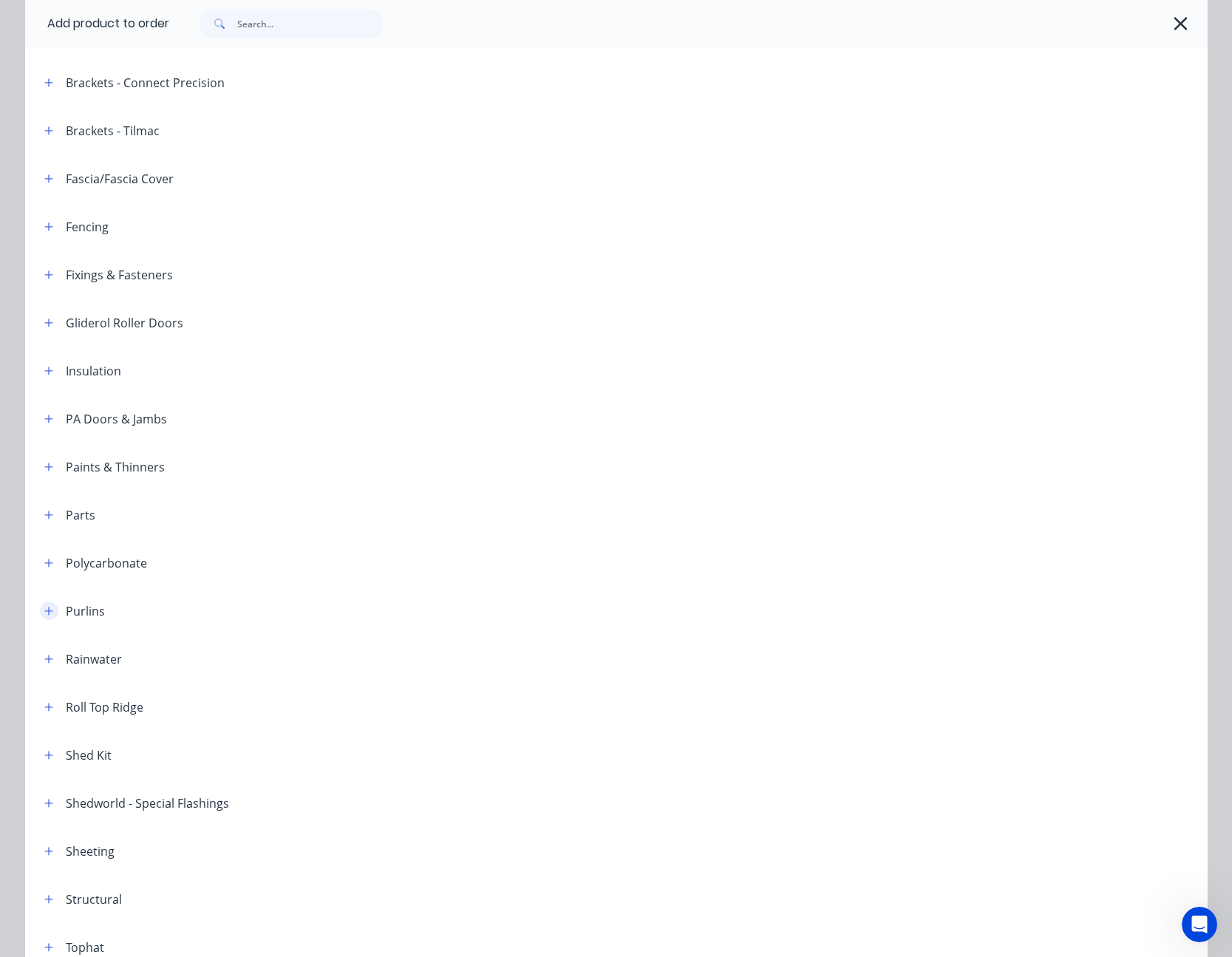
click at [46, 606] on icon "button" at bounding box center [48, 611] width 8 height 10
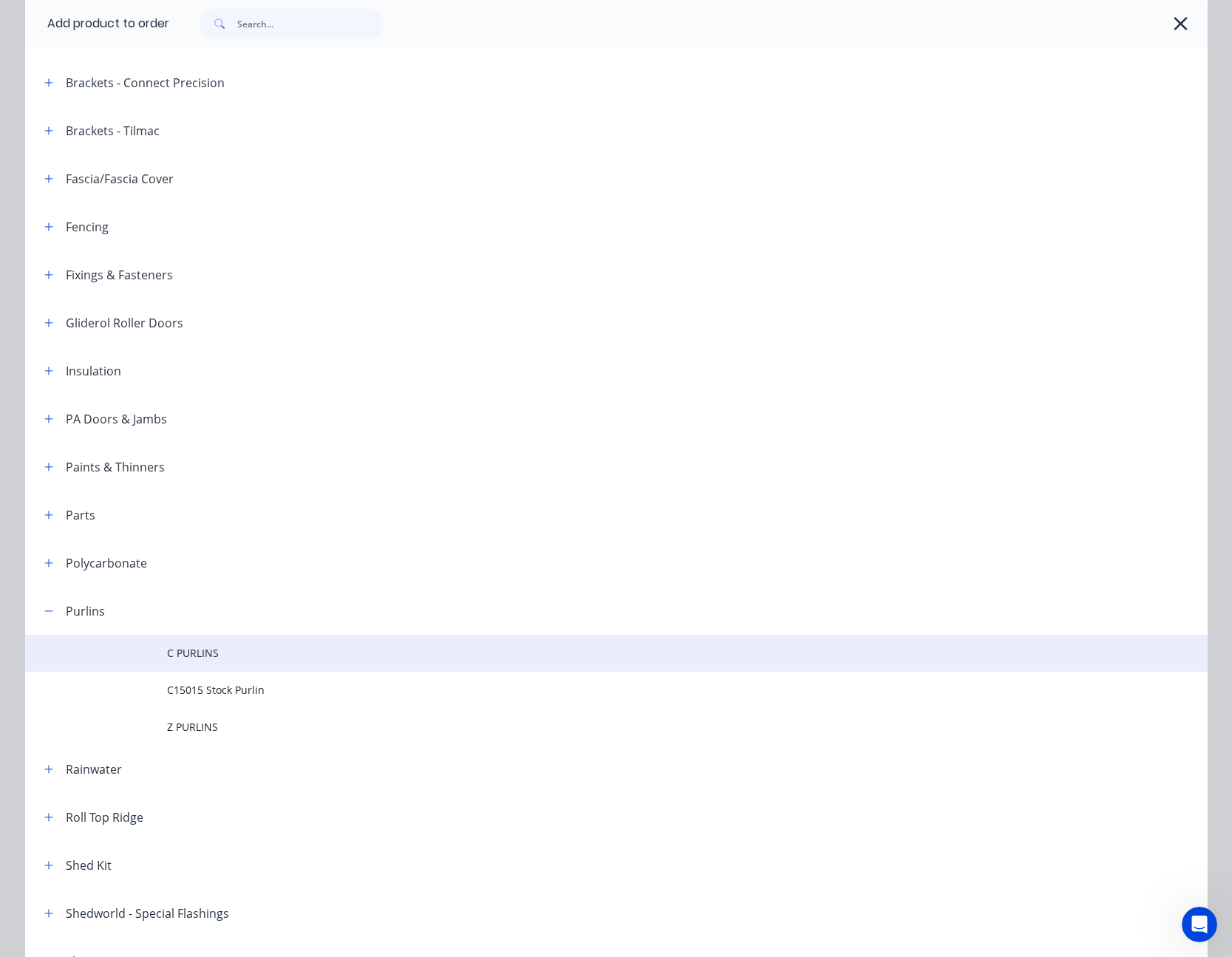
click at [167, 646] on span "C PURLINS" at bounding box center [583, 653] width 832 height 15
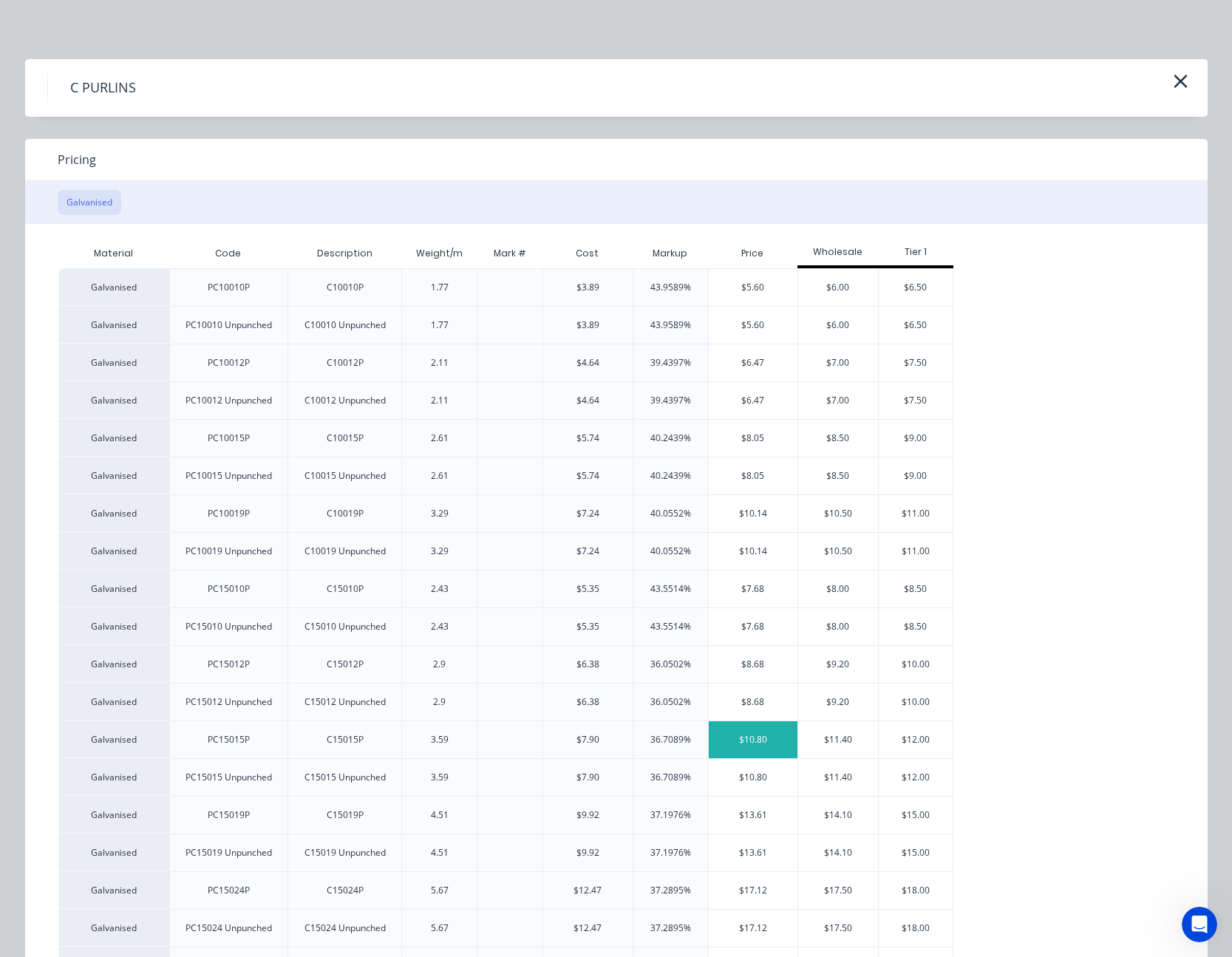
click at [737, 736] on div "$10.80" at bounding box center [753, 739] width 89 height 37
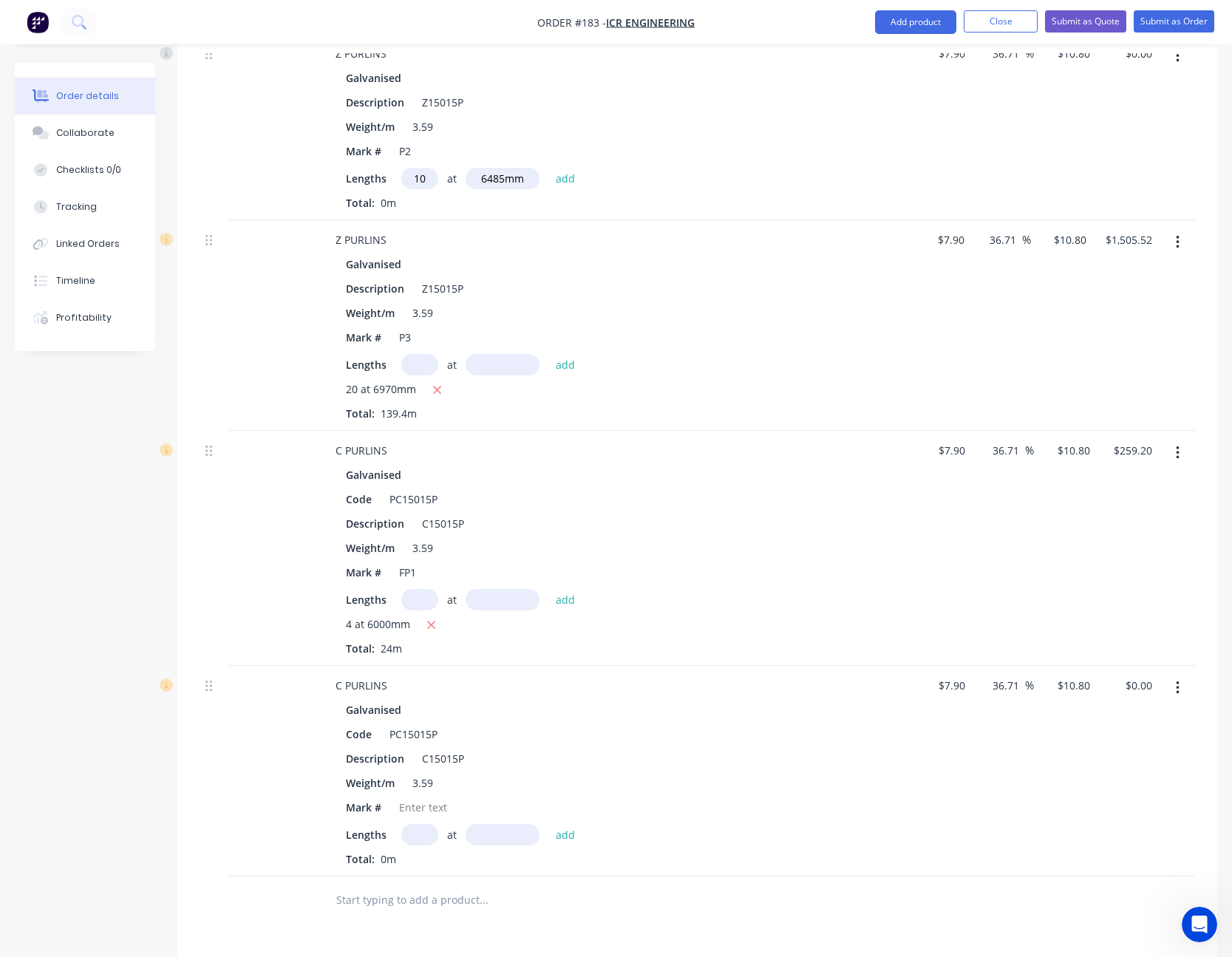
scroll to position [1108, 0]
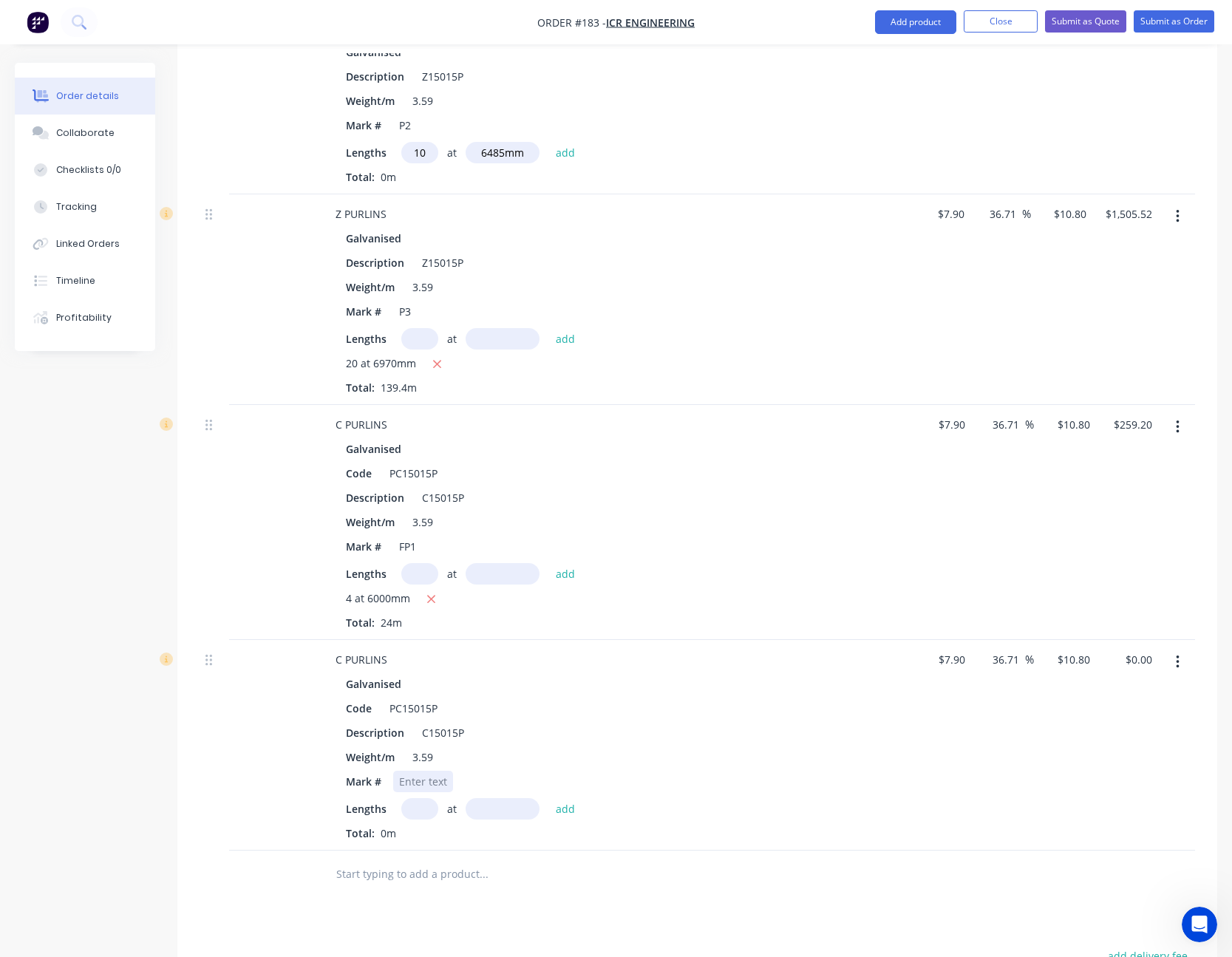
click at [426, 786] on div at bounding box center [423, 781] width 59 height 21
type input "6"
type input "6000"
click at [548, 798] on button "add" at bounding box center [565, 807] width 35 height 20
type input "$388.80"
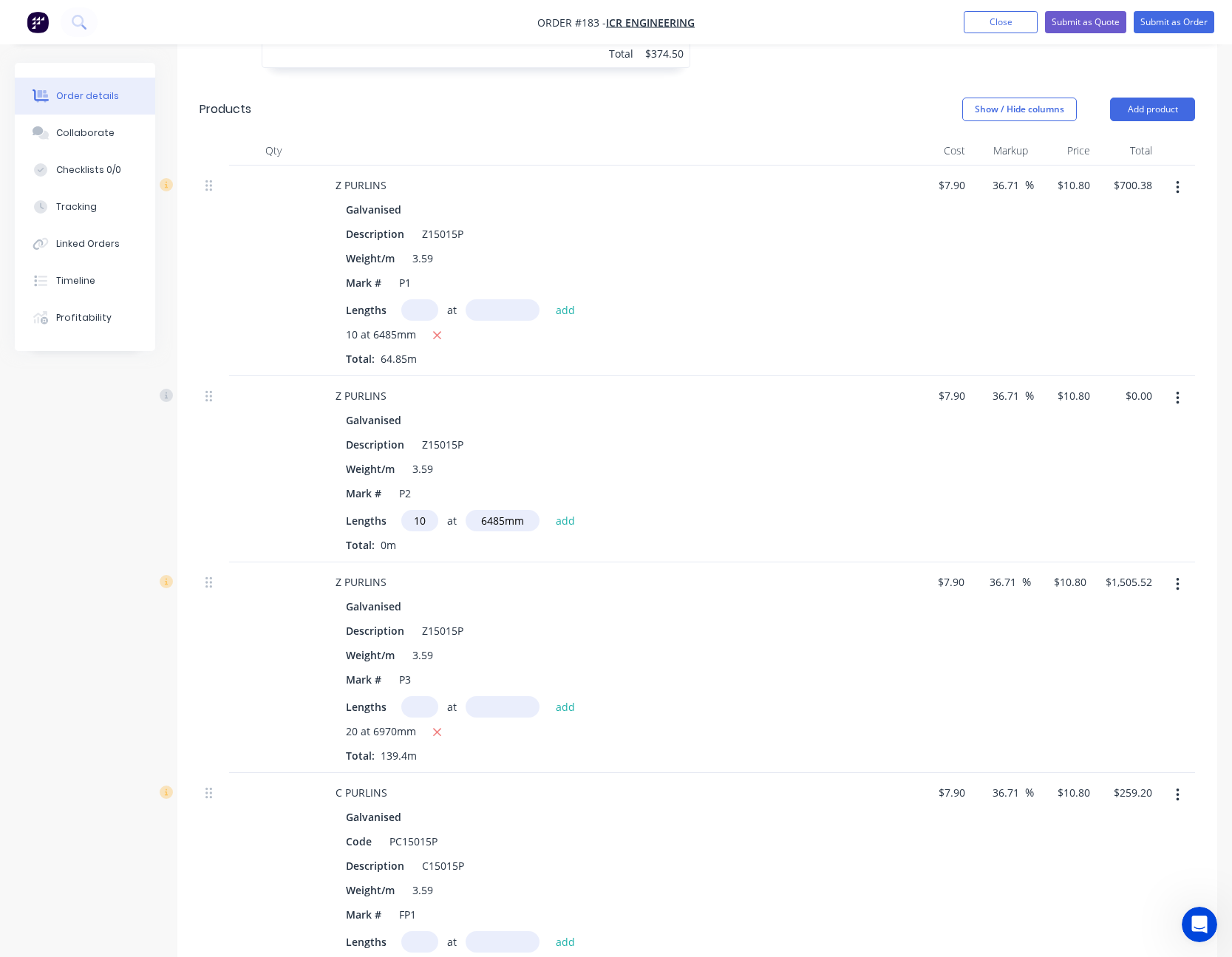
scroll to position [739, 0]
click at [1169, 114] on button "Add product" at bounding box center [1152, 111] width 85 height 24
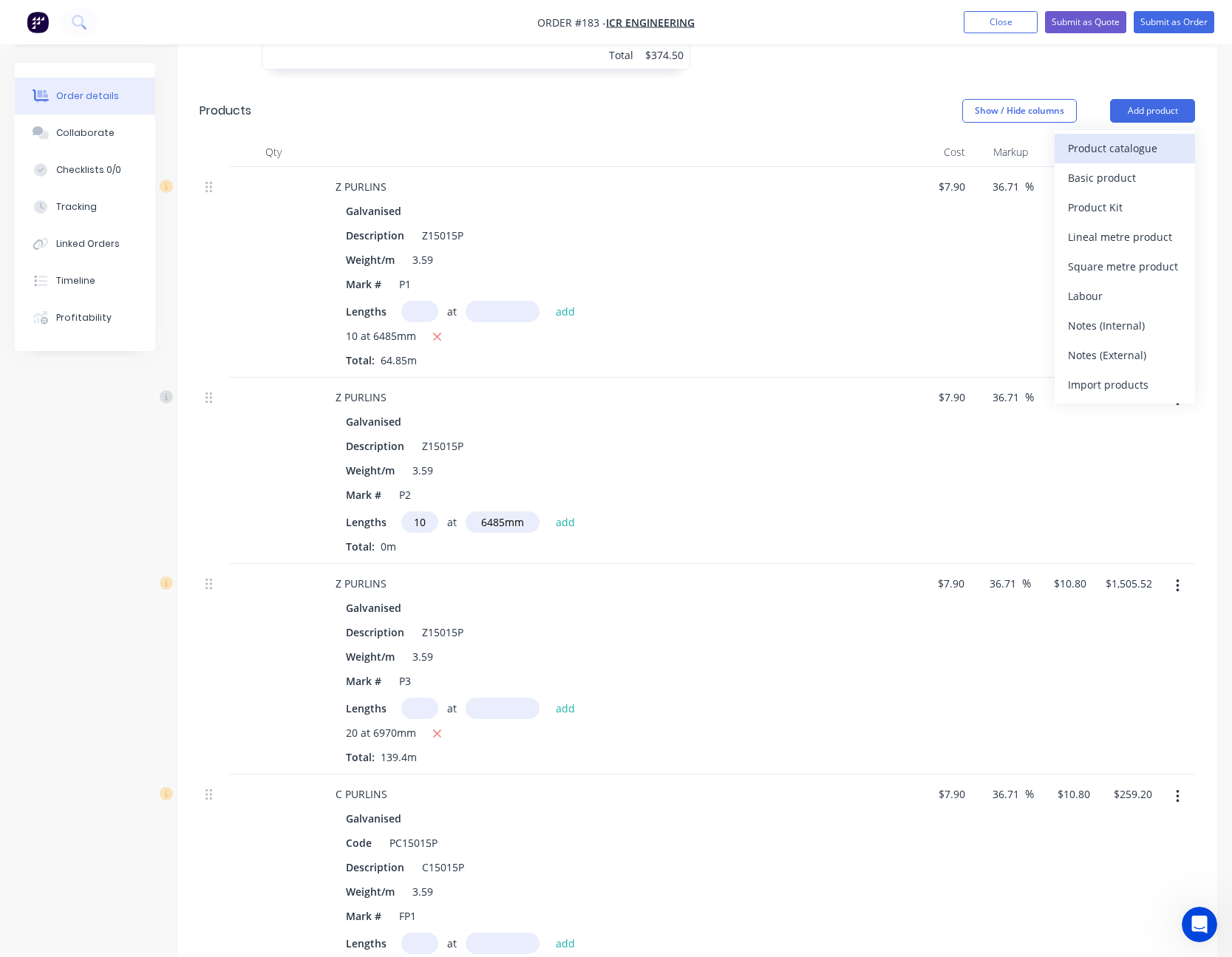
click at [1135, 145] on div "Product catalogue" at bounding box center [1125, 148] width 114 height 21
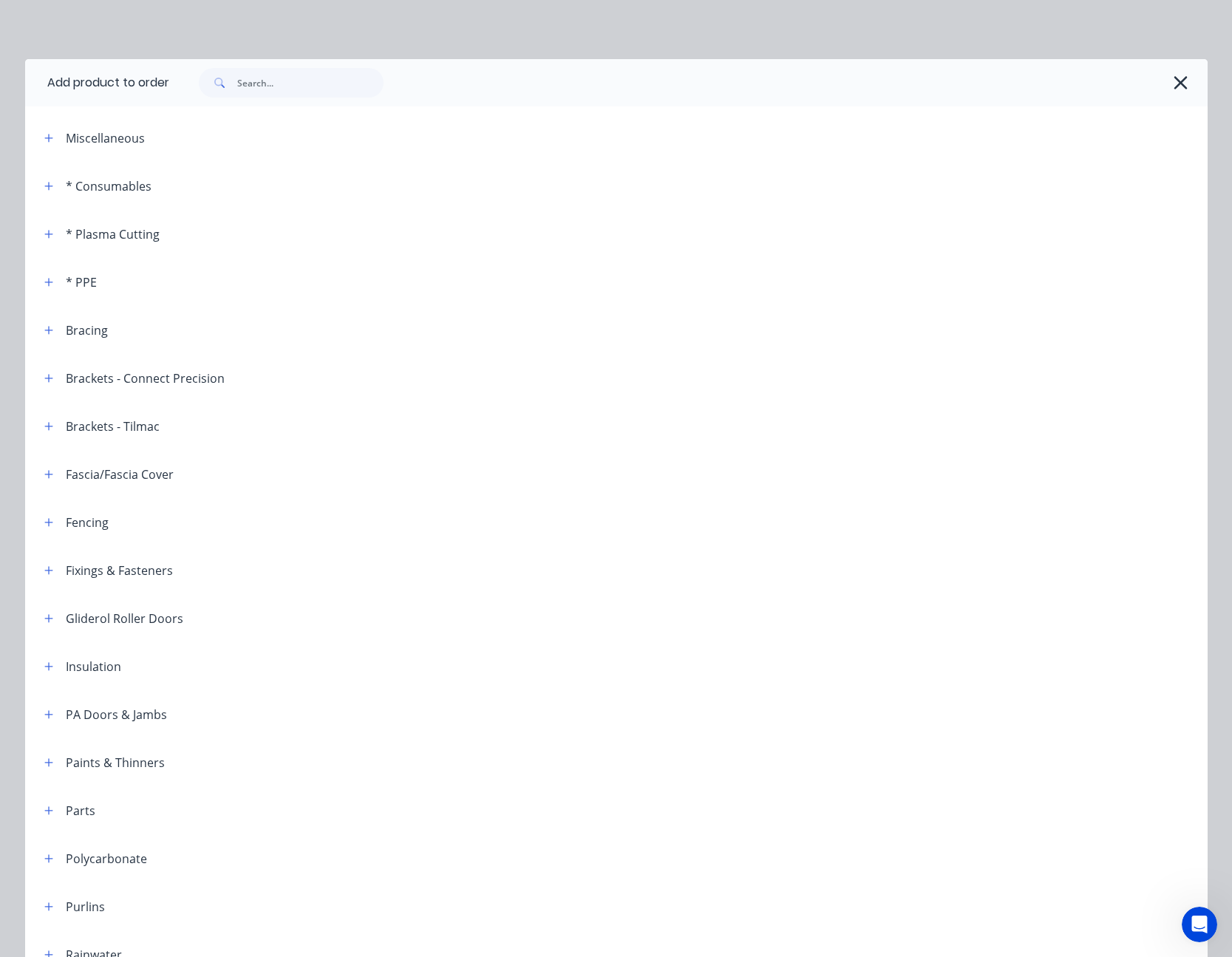
scroll to position [74, 0]
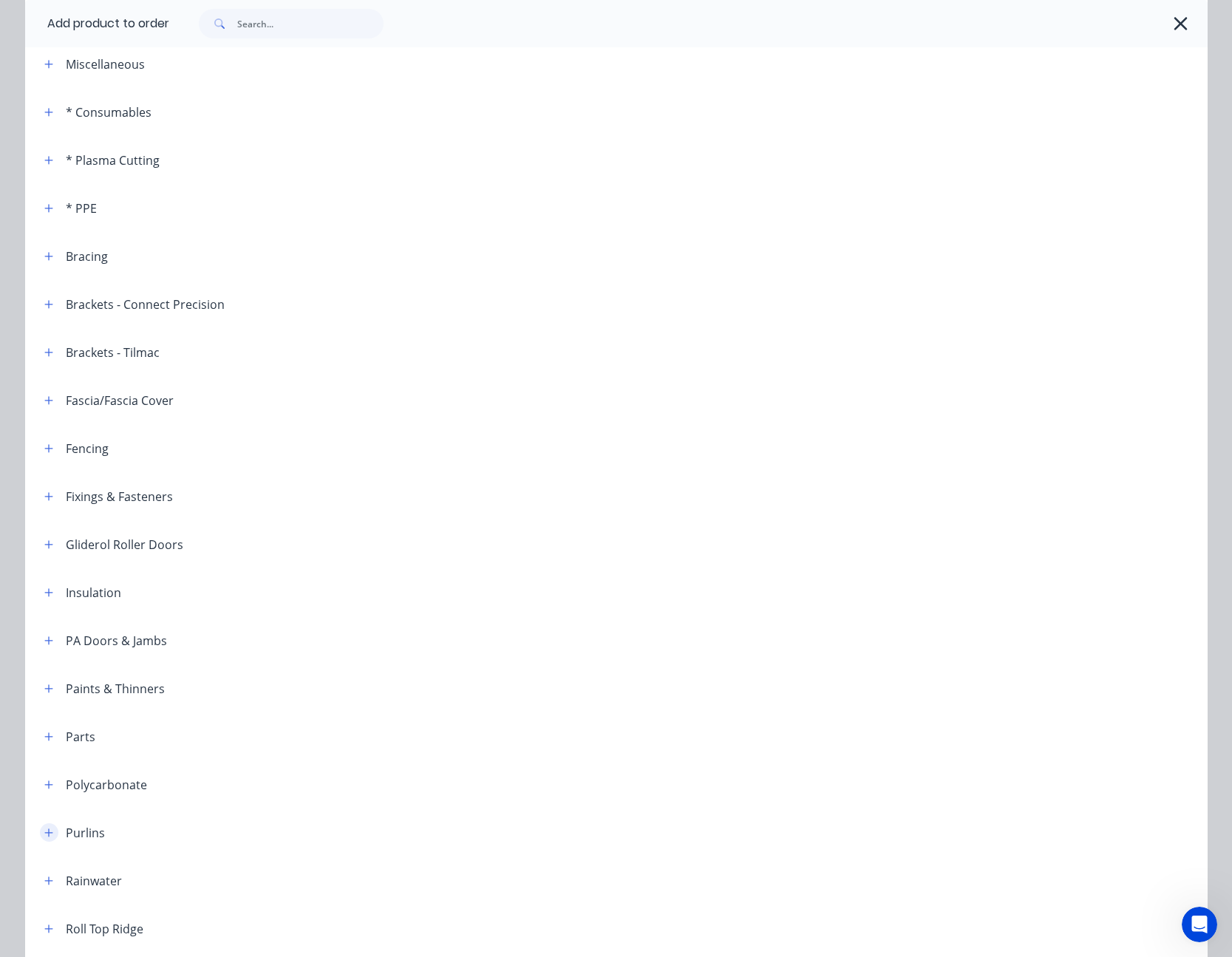
click at [45, 835] on icon "button" at bounding box center [48, 833] width 8 height 10
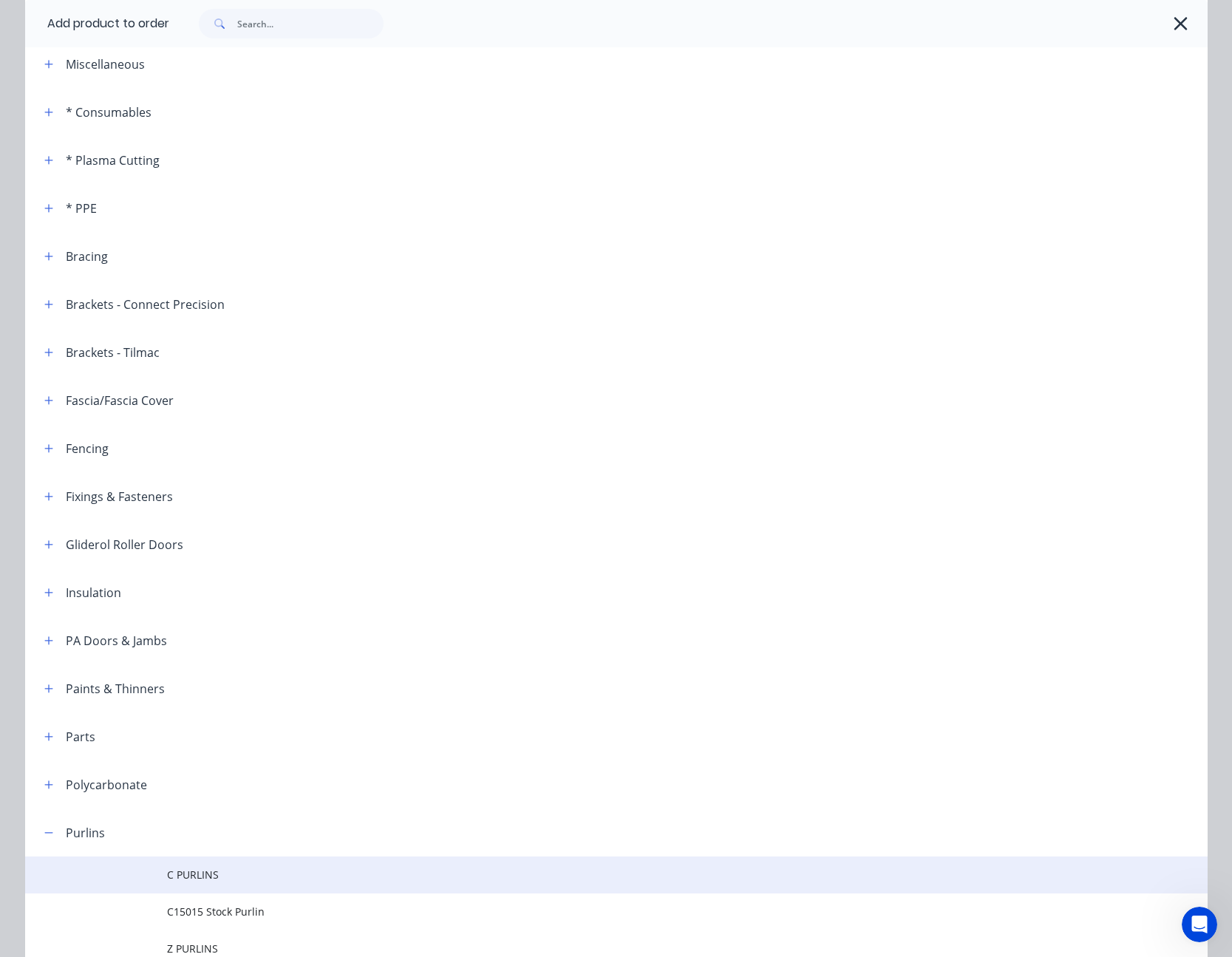
click at [183, 872] on span "C PURLINS" at bounding box center [583, 875] width 832 height 15
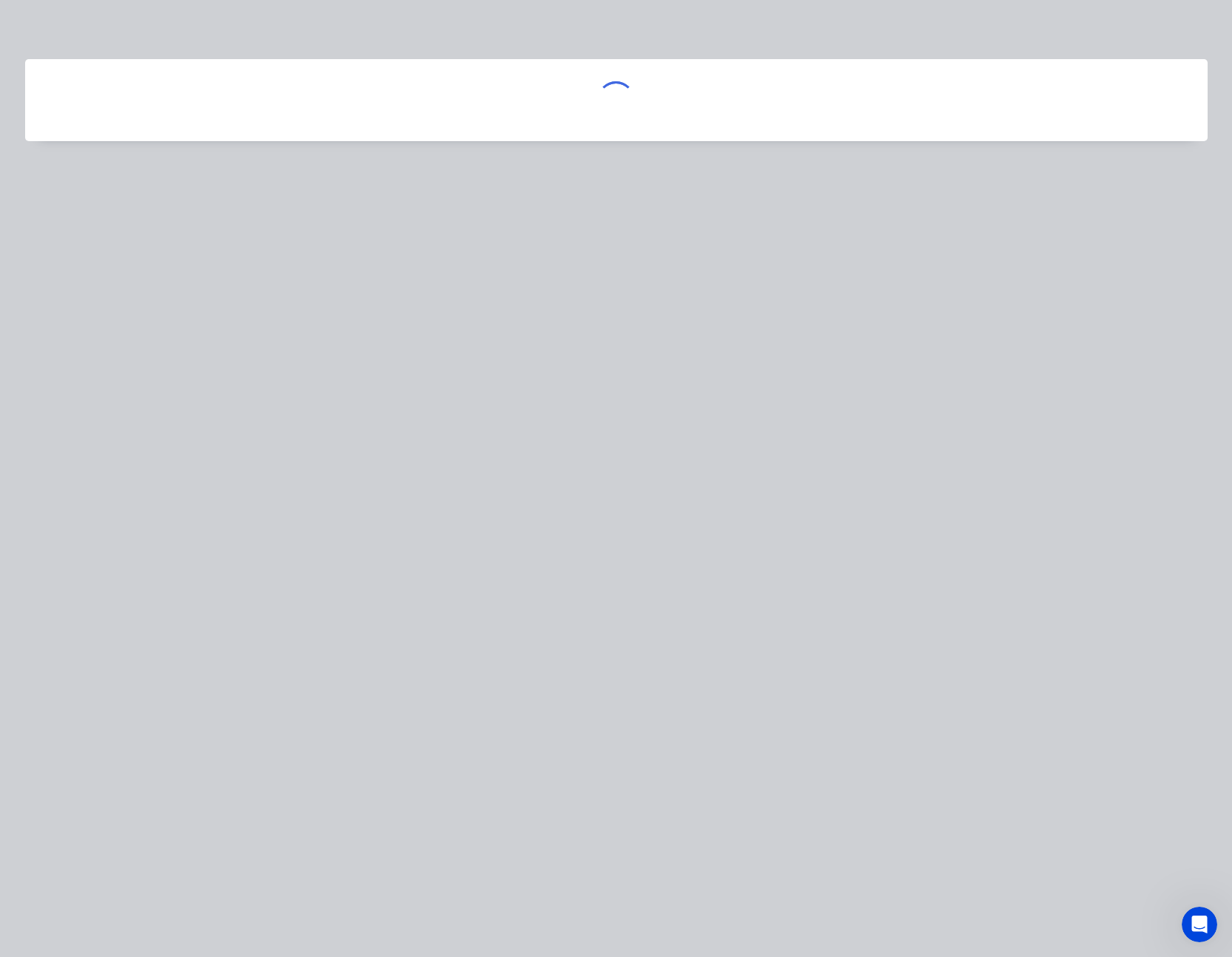
scroll to position [0, 0]
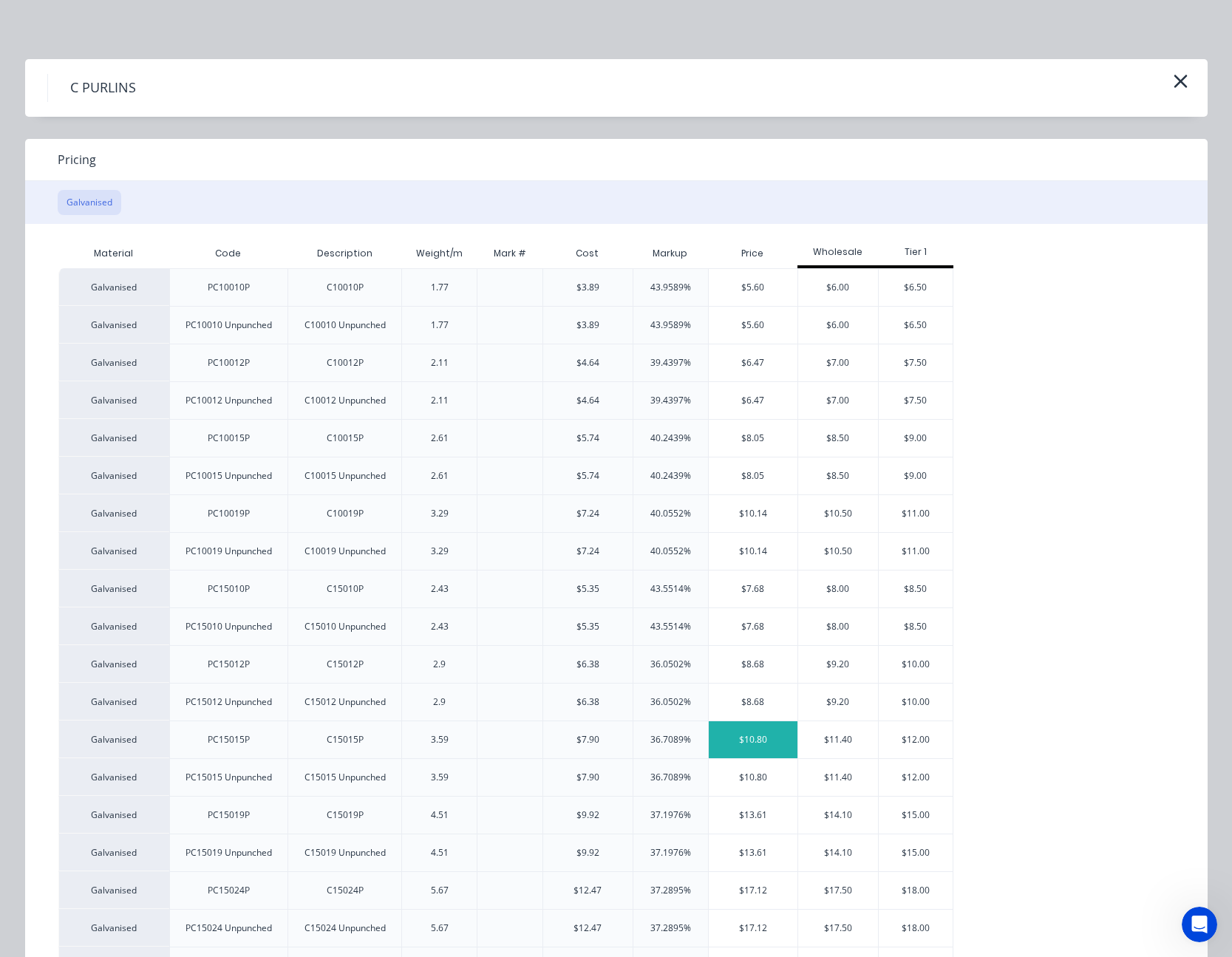
click at [752, 734] on div "$10.80" at bounding box center [753, 739] width 89 height 37
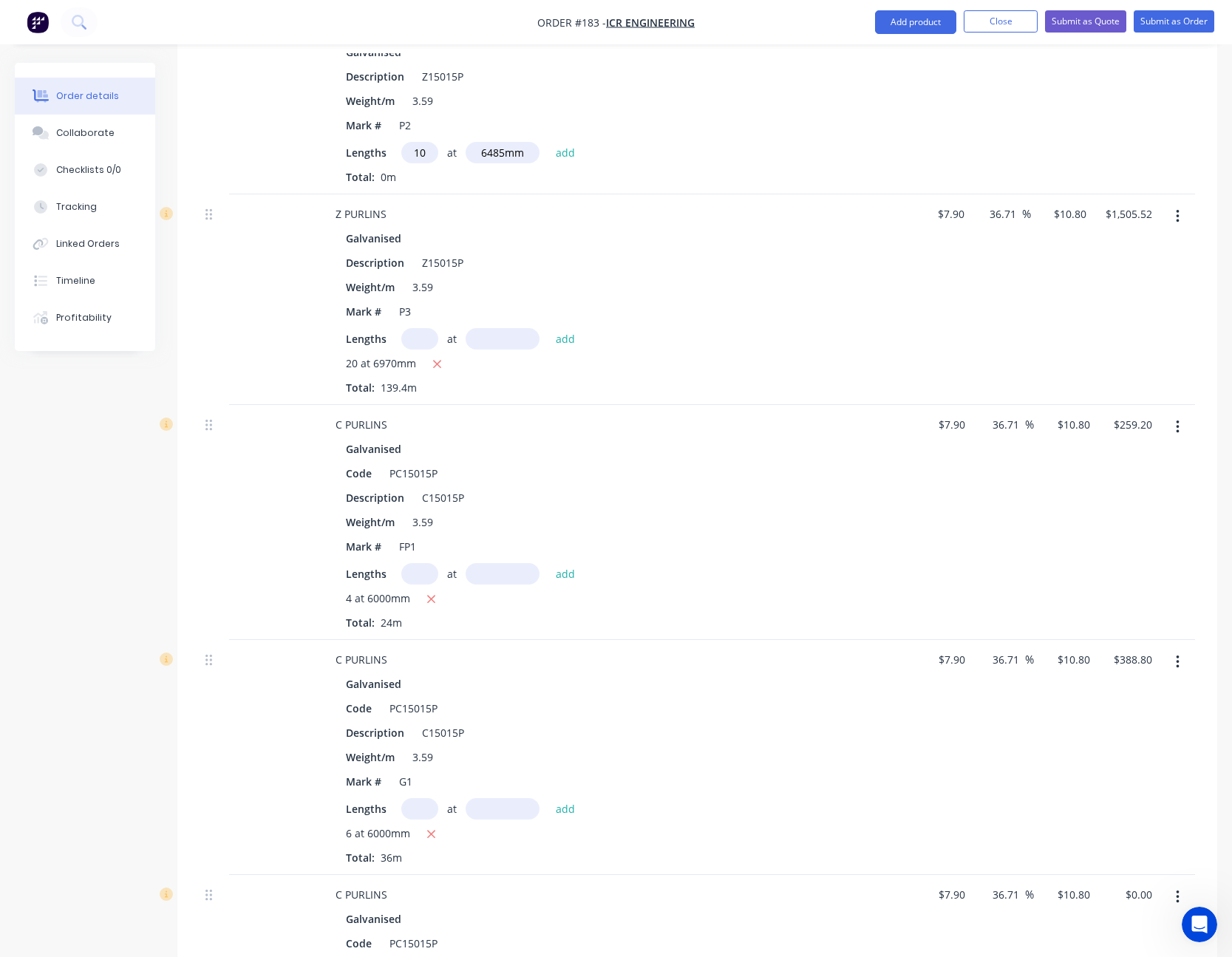
scroll to position [1552, 0]
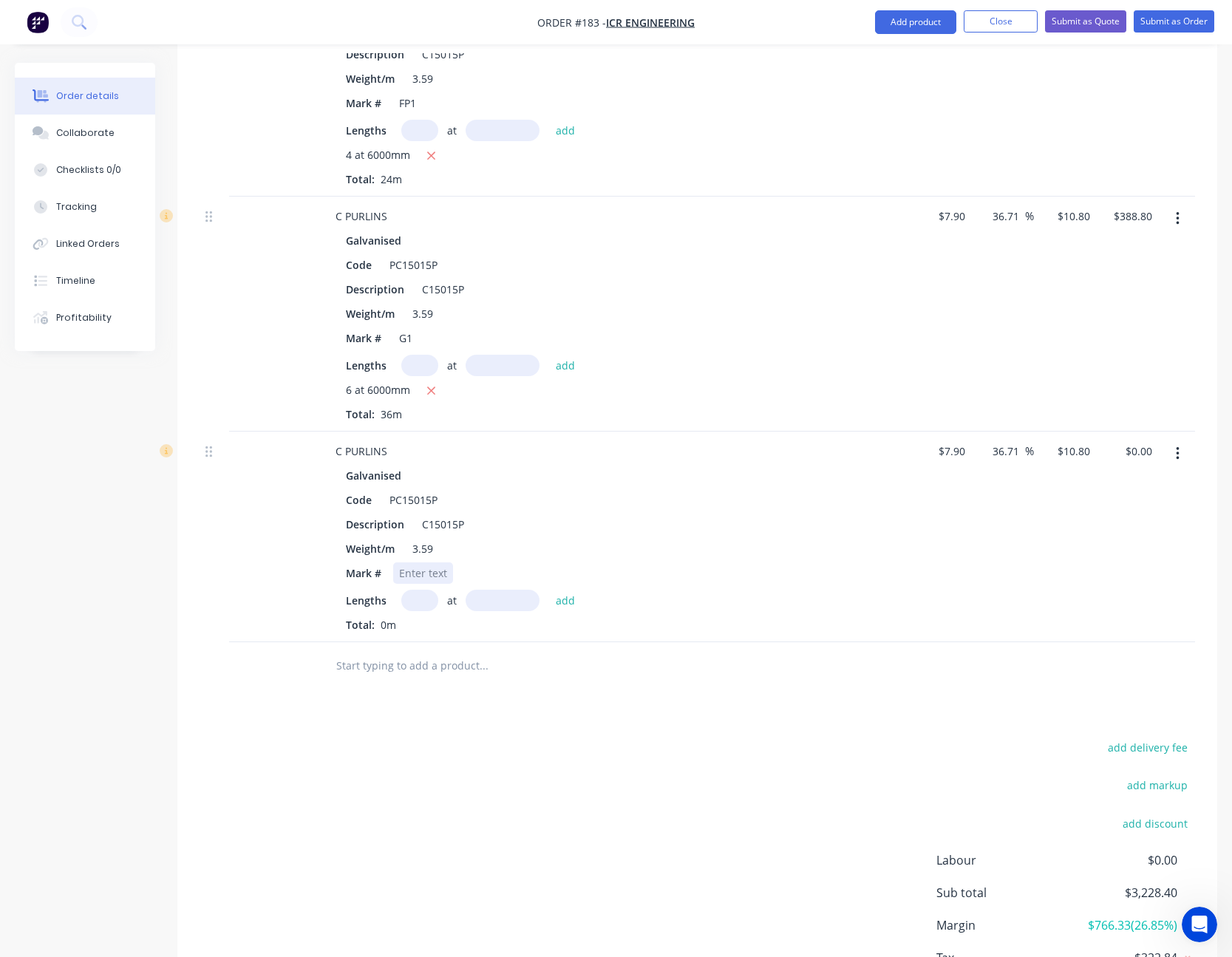
click at [424, 571] on div at bounding box center [423, 573] width 59 height 21
type input "10"
type input "6000"
click at [548, 590] on button "add" at bounding box center [565, 599] width 35 height 20
type input "$648.00"
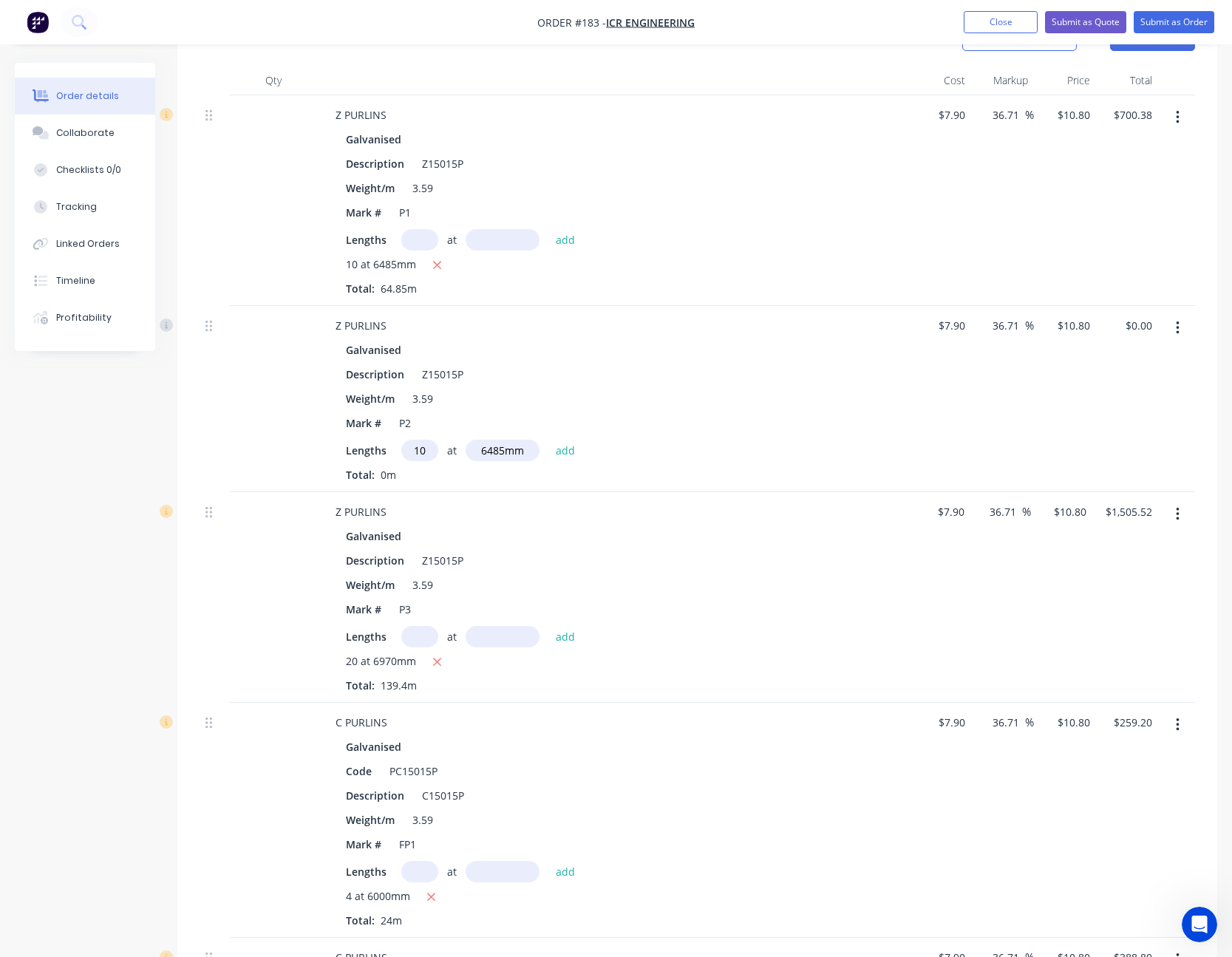
scroll to position [739, 0]
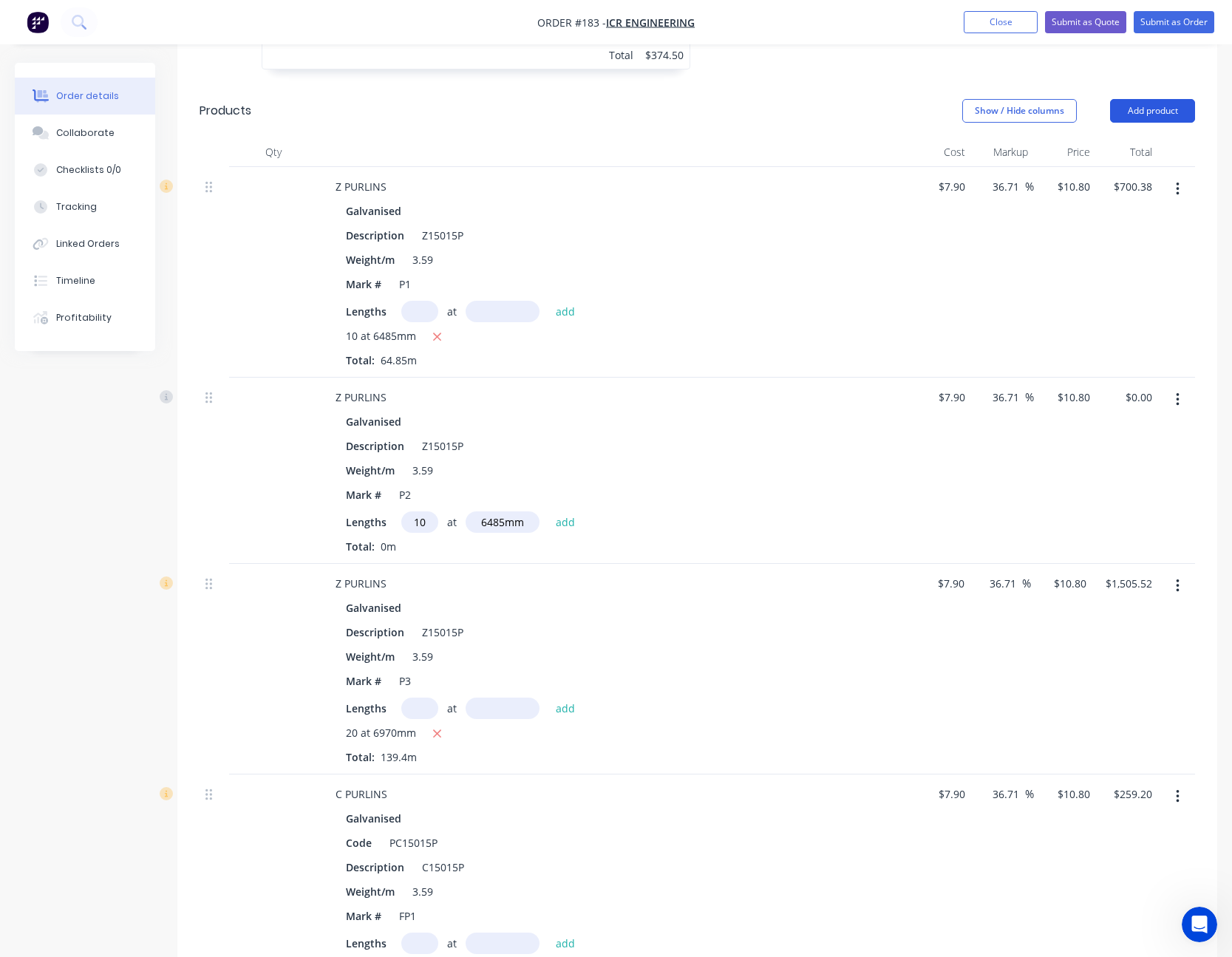
click at [1153, 110] on button "Add product" at bounding box center [1152, 111] width 85 height 24
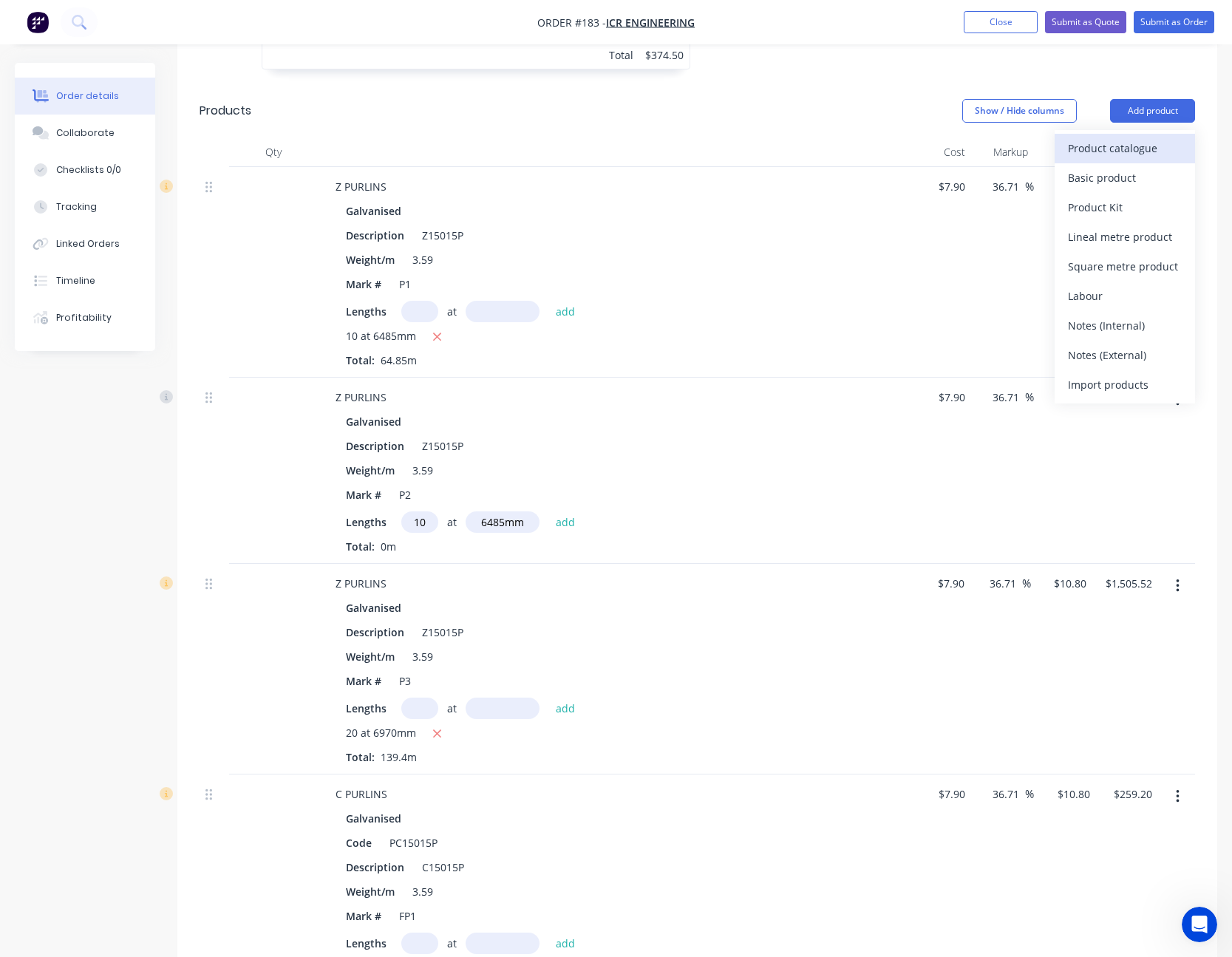
click at [1134, 141] on div "Product catalogue" at bounding box center [1125, 148] width 114 height 21
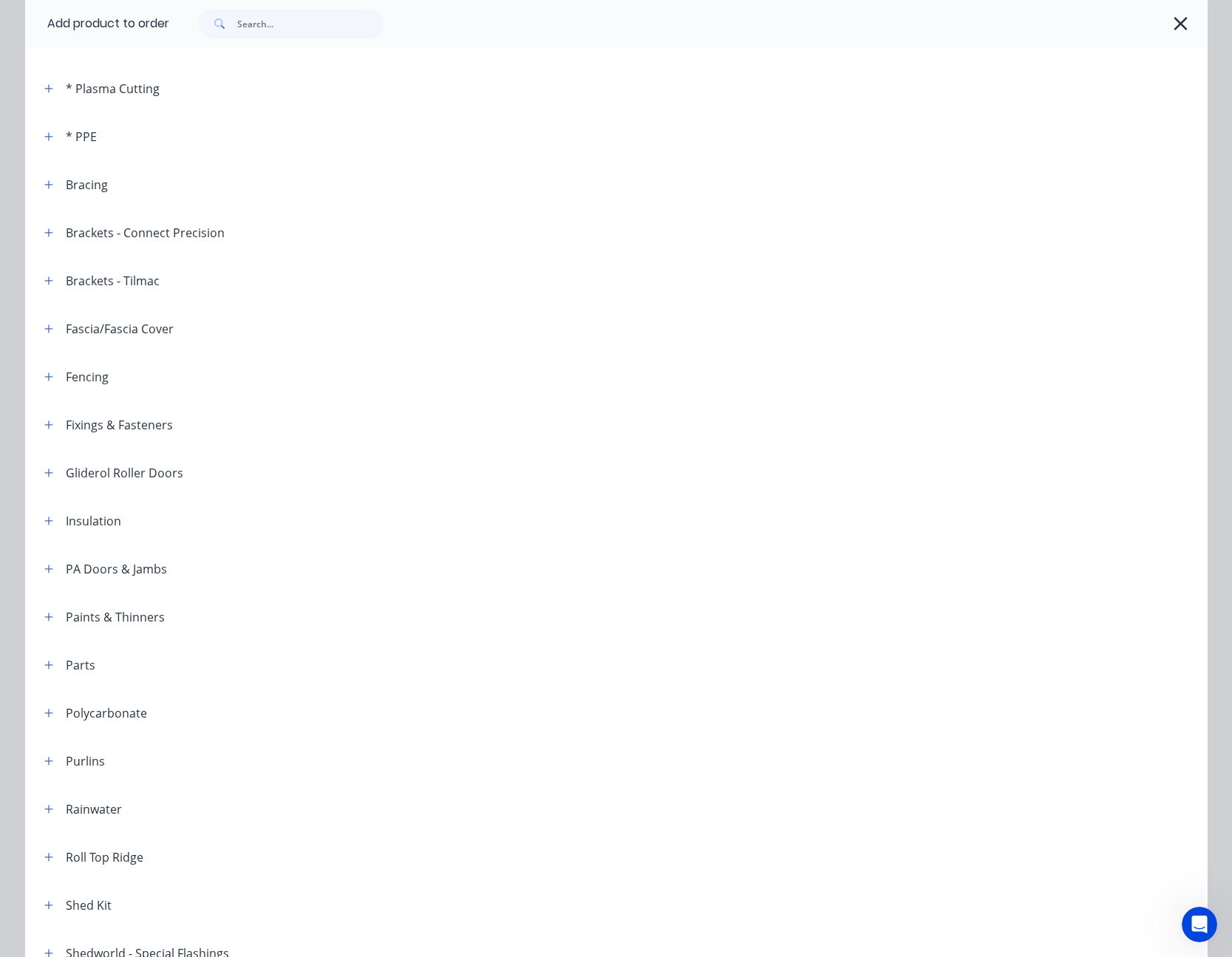
scroll to position [296, 0]
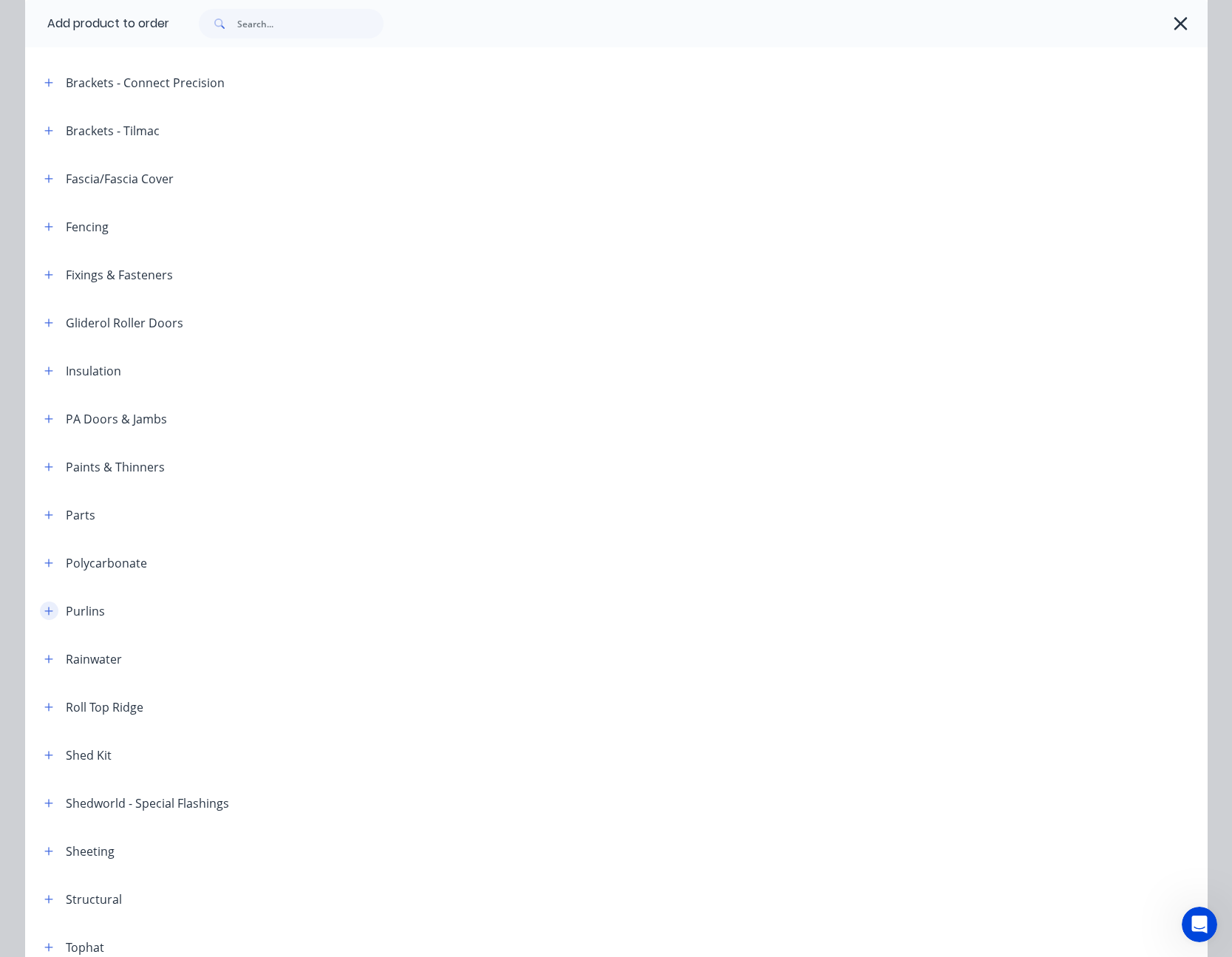
click at [44, 611] on icon "button" at bounding box center [48, 611] width 8 height 8
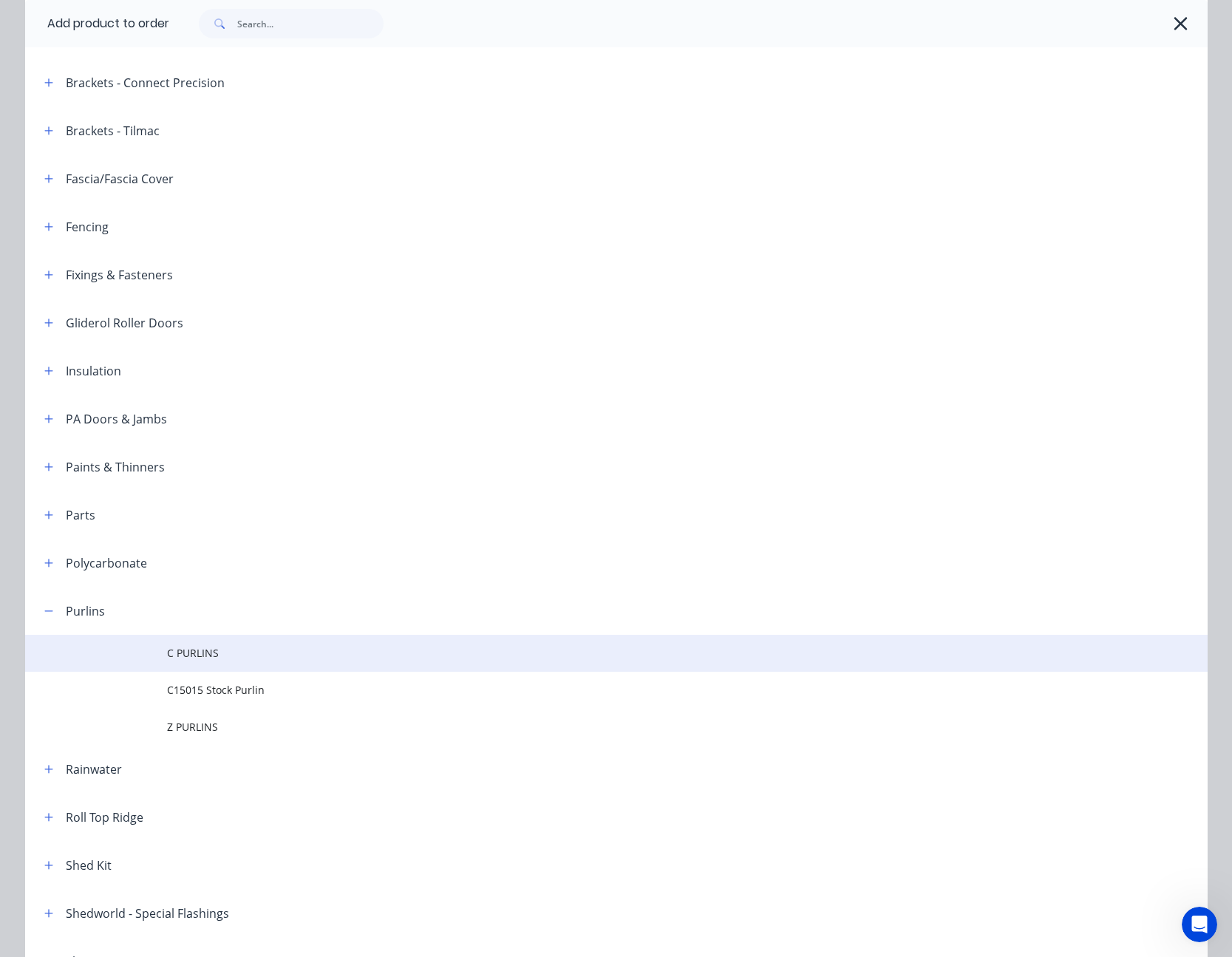
click at [184, 654] on span "C PURLINS" at bounding box center [583, 653] width 832 height 15
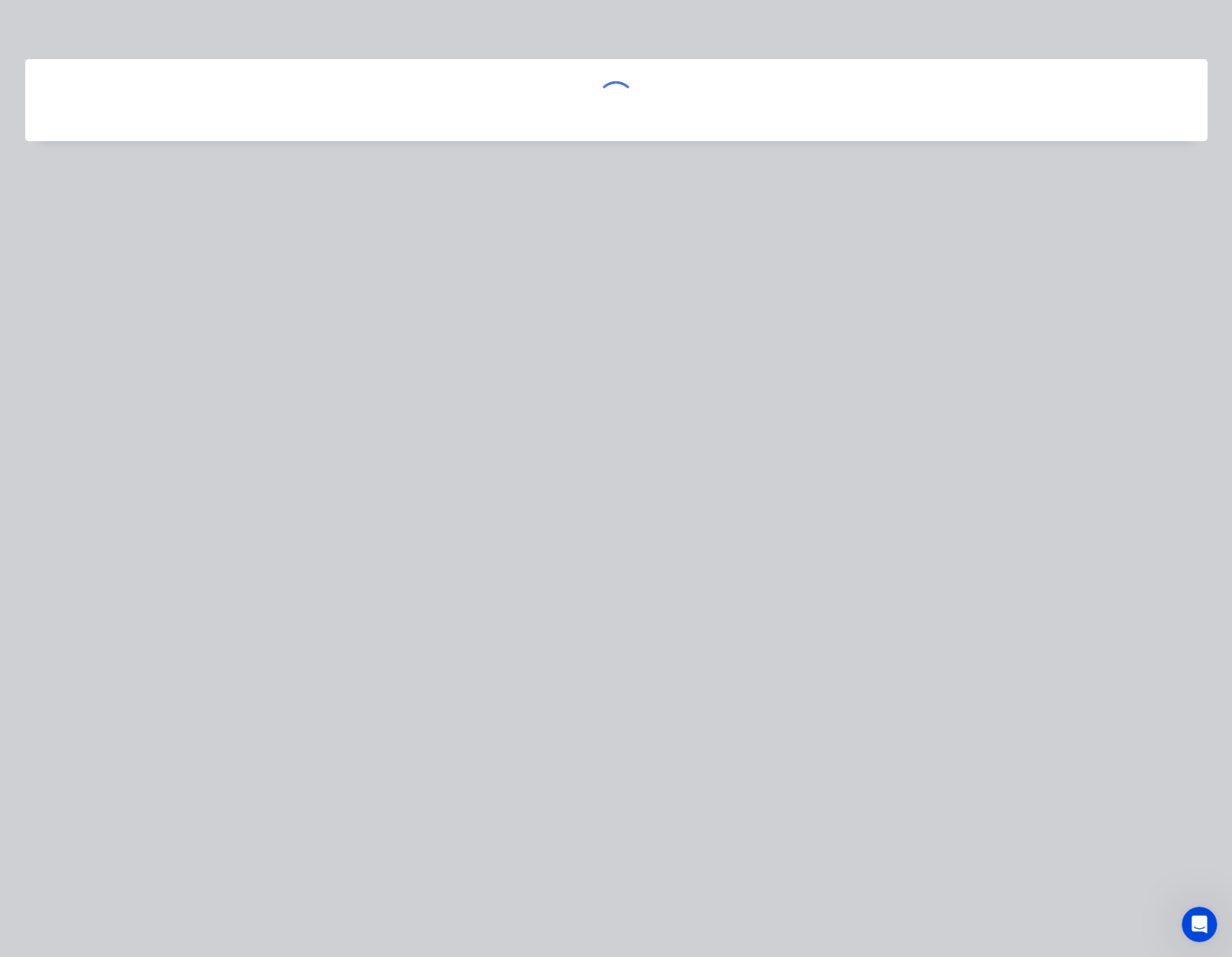
scroll to position [0, 0]
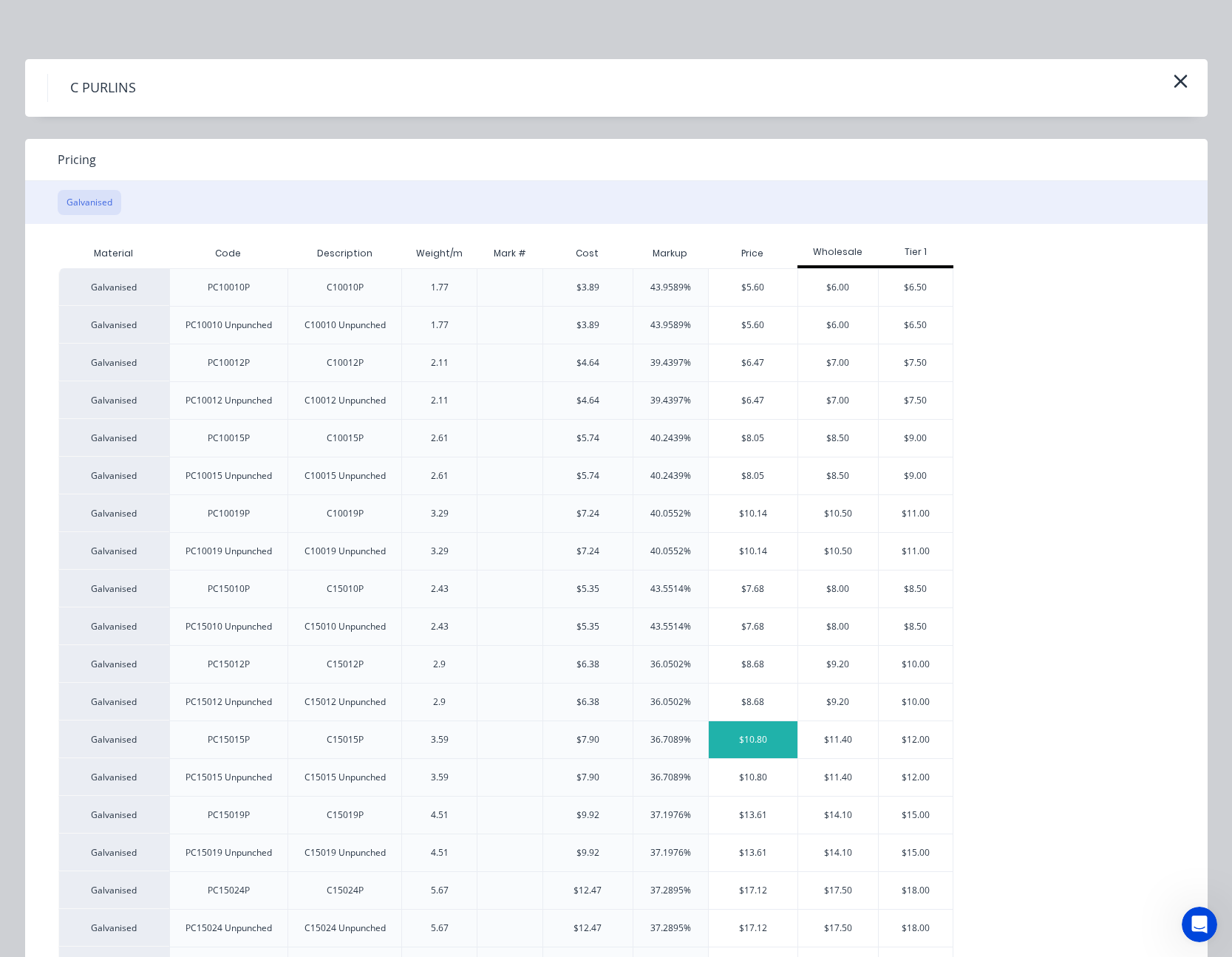
click at [743, 740] on div "$10.80" at bounding box center [753, 739] width 89 height 37
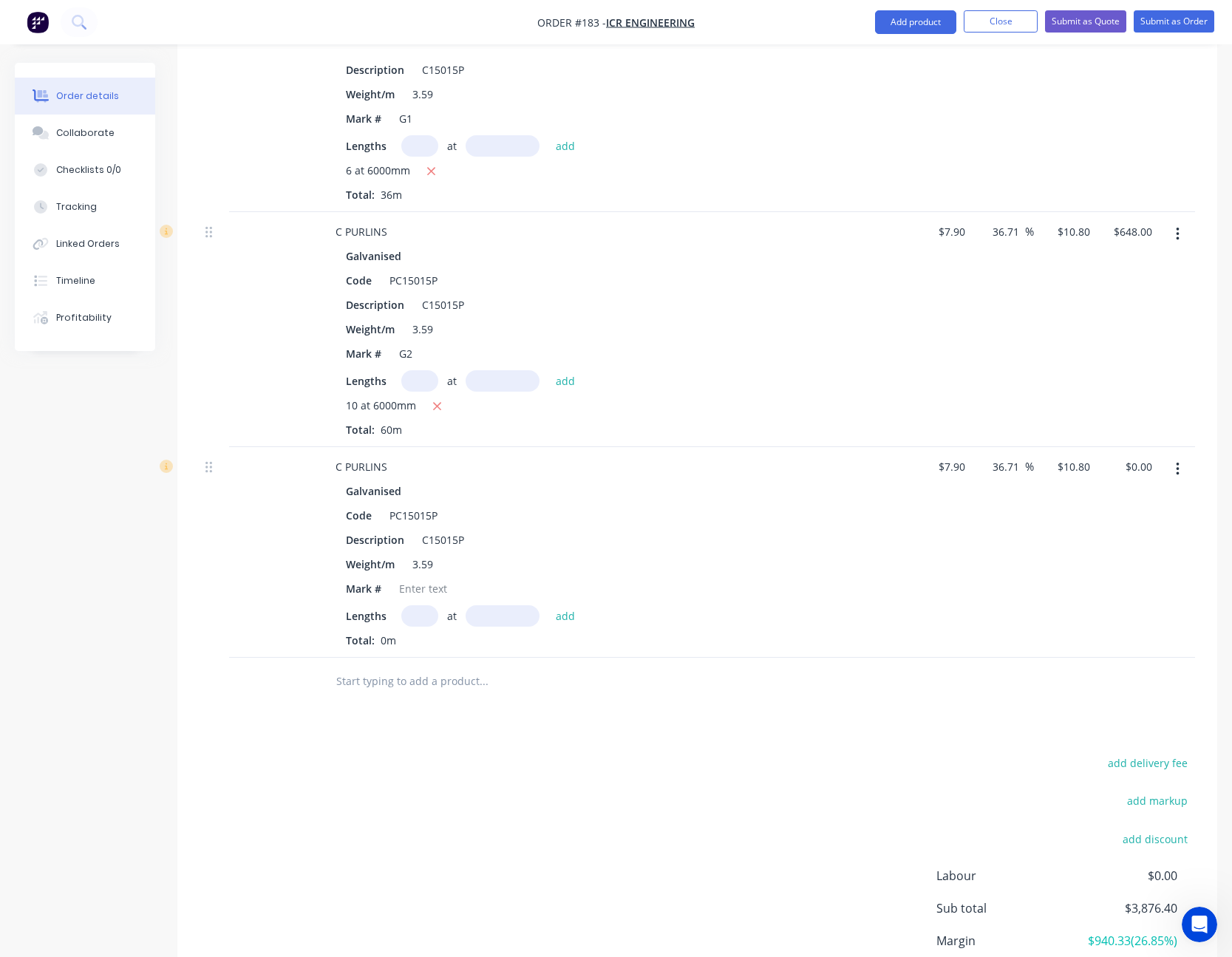
scroll to position [1774, 0]
click at [423, 592] on div at bounding box center [423, 586] width 59 height 21
type input "8"
type input "6000"
click at [548, 603] on button "add" at bounding box center [565, 613] width 35 height 20
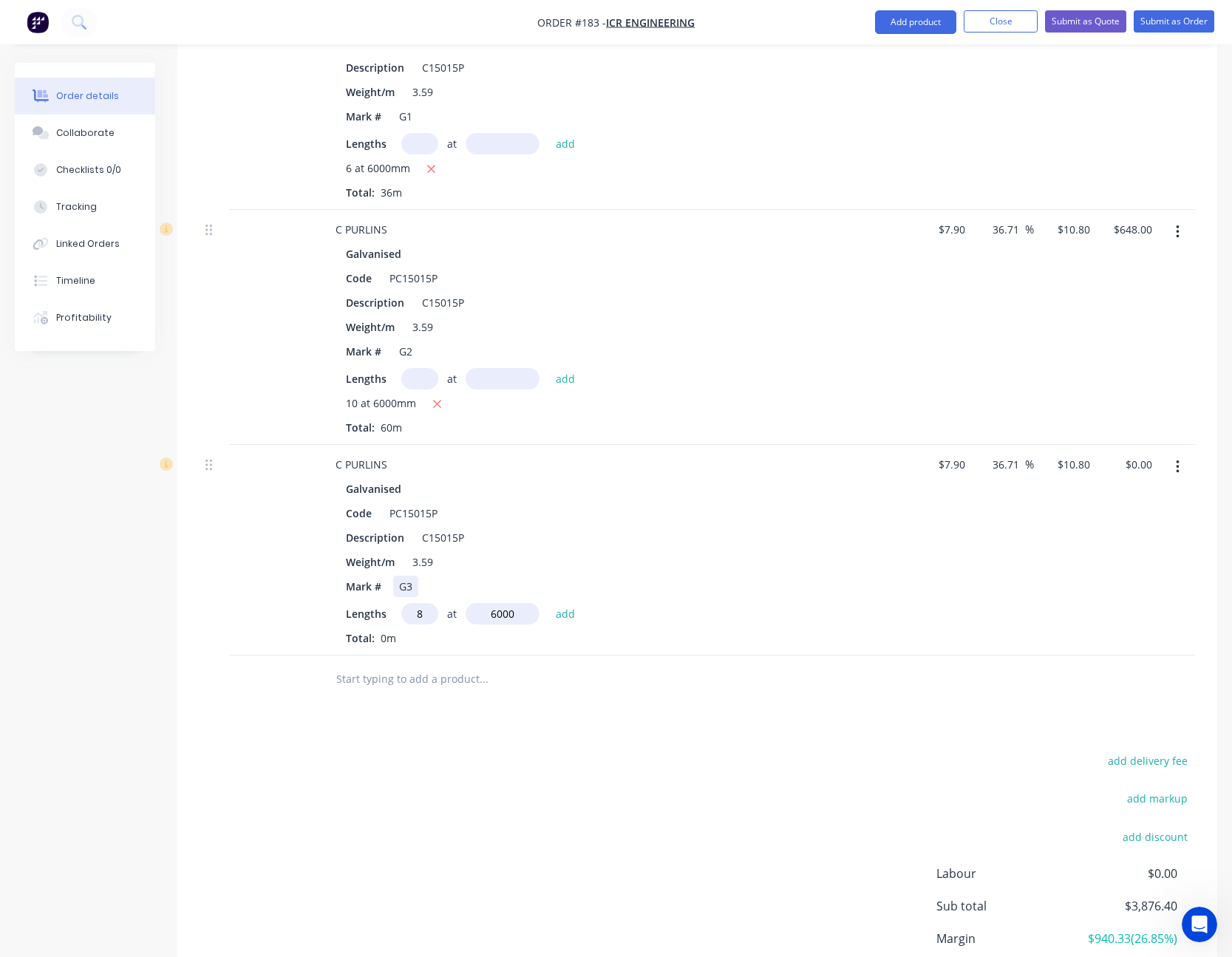
type input "$518.40"
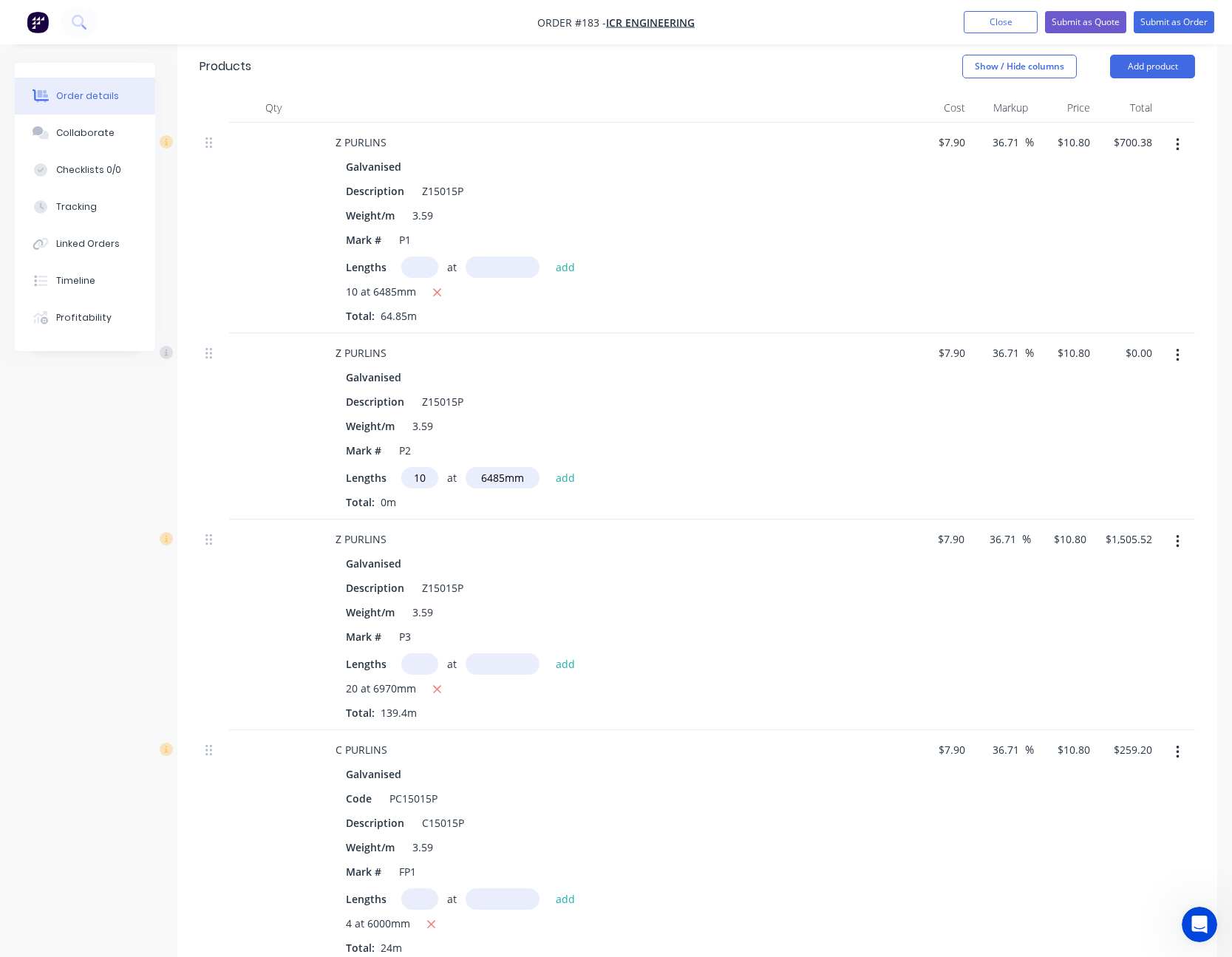
scroll to position [739, 0]
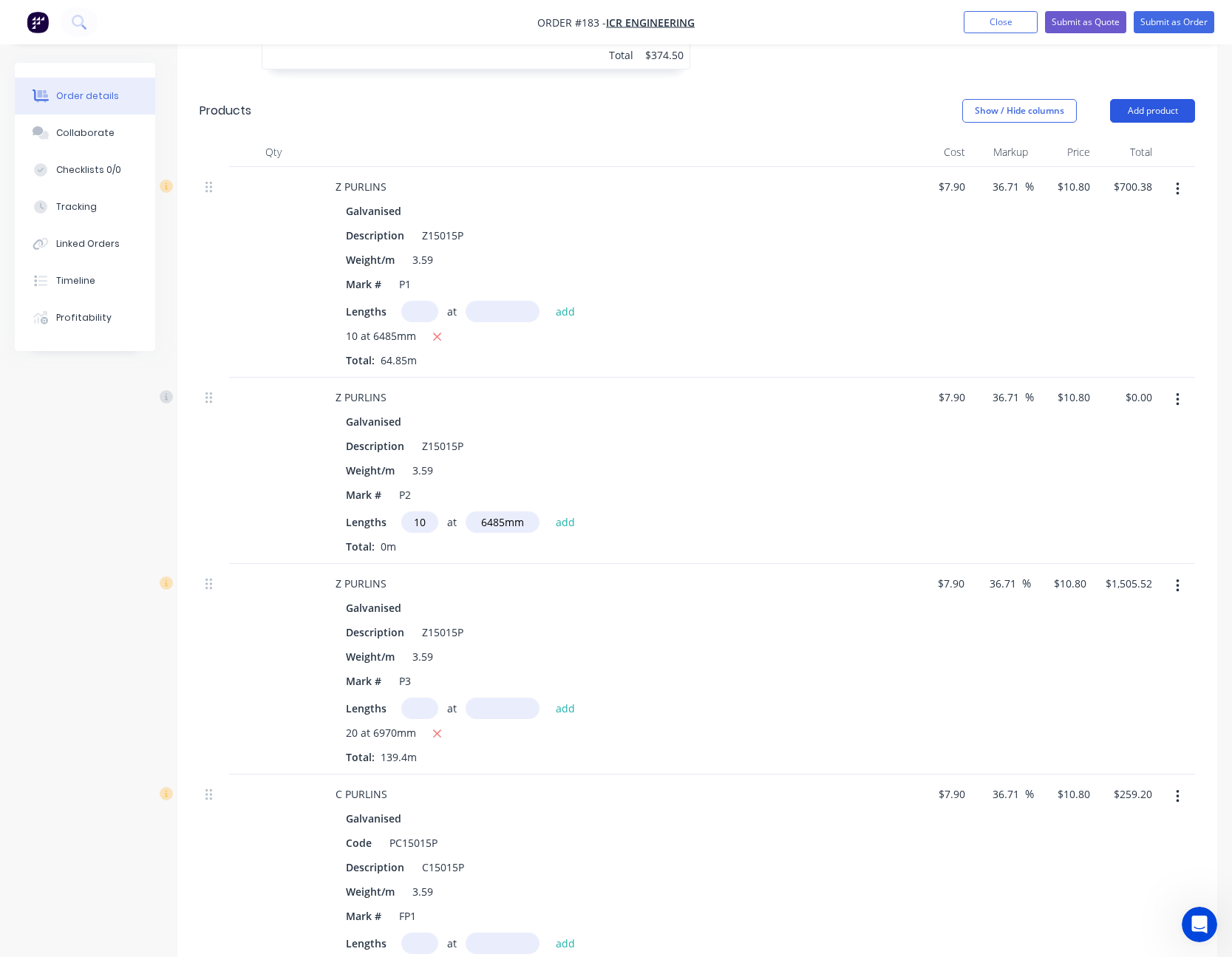
click at [1150, 108] on button "Add product" at bounding box center [1152, 111] width 85 height 24
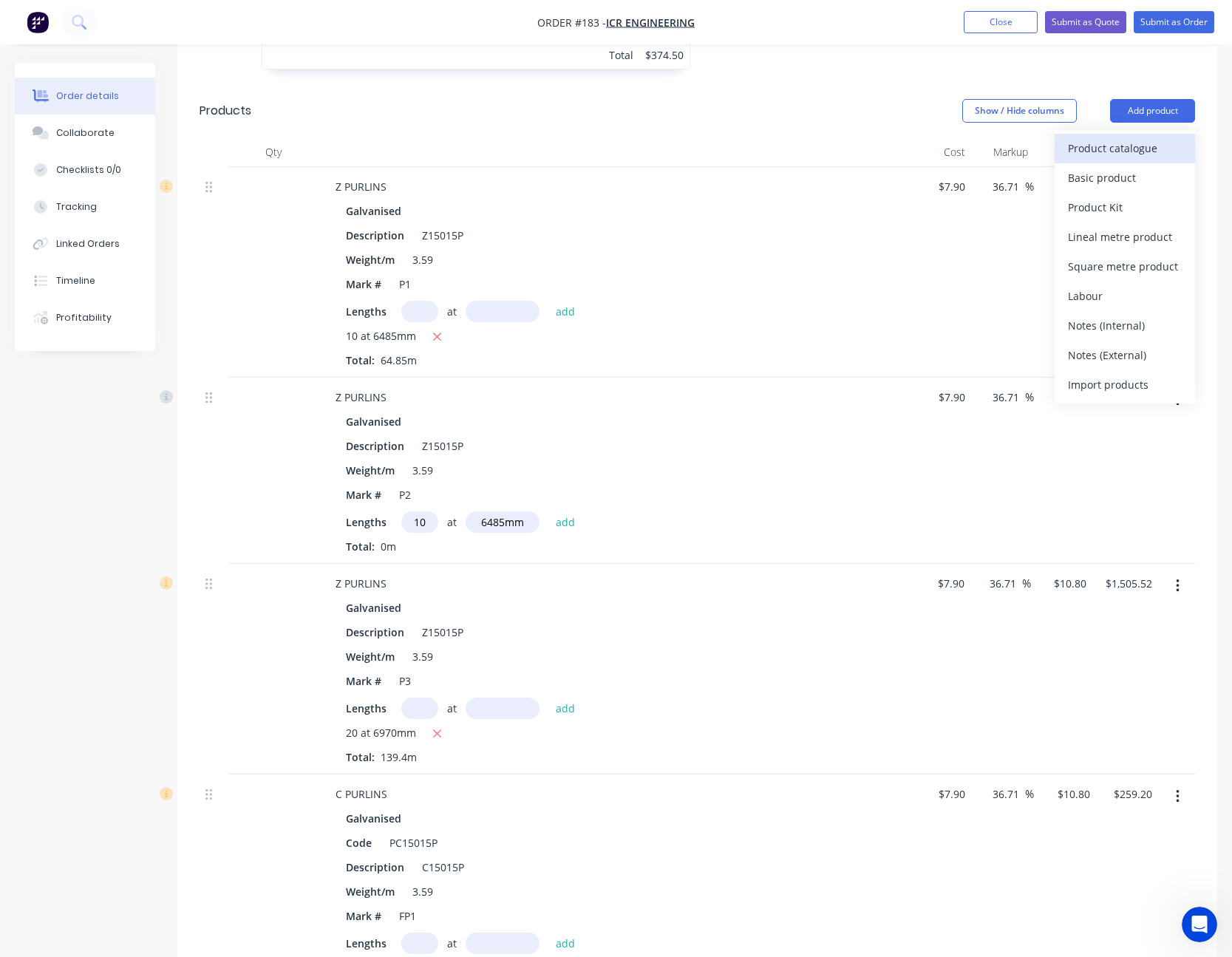
click at [1152, 138] on div "Product catalogue" at bounding box center [1125, 148] width 114 height 21
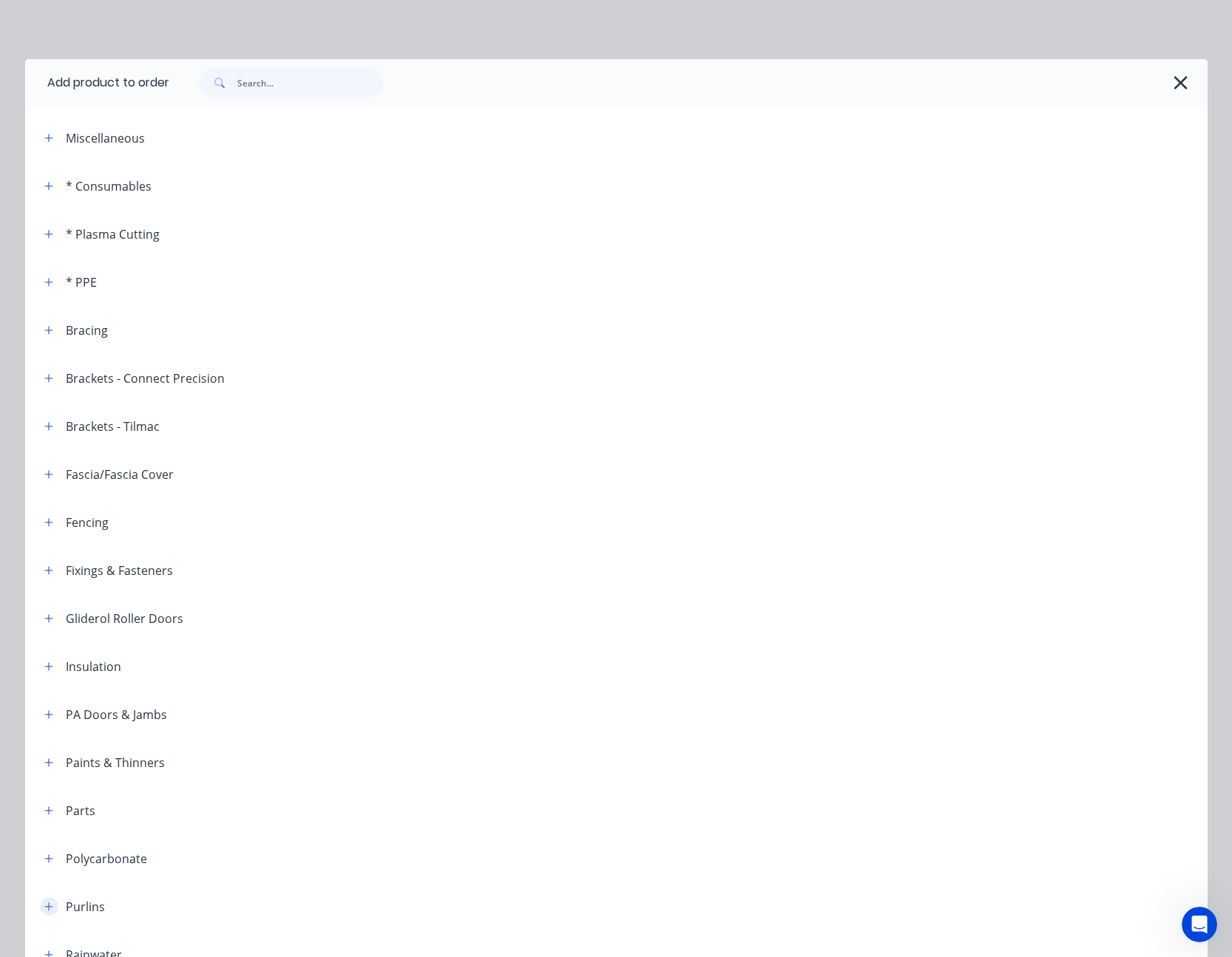
click at [48, 904] on icon "button" at bounding box center [48, 907] width 8 height 10
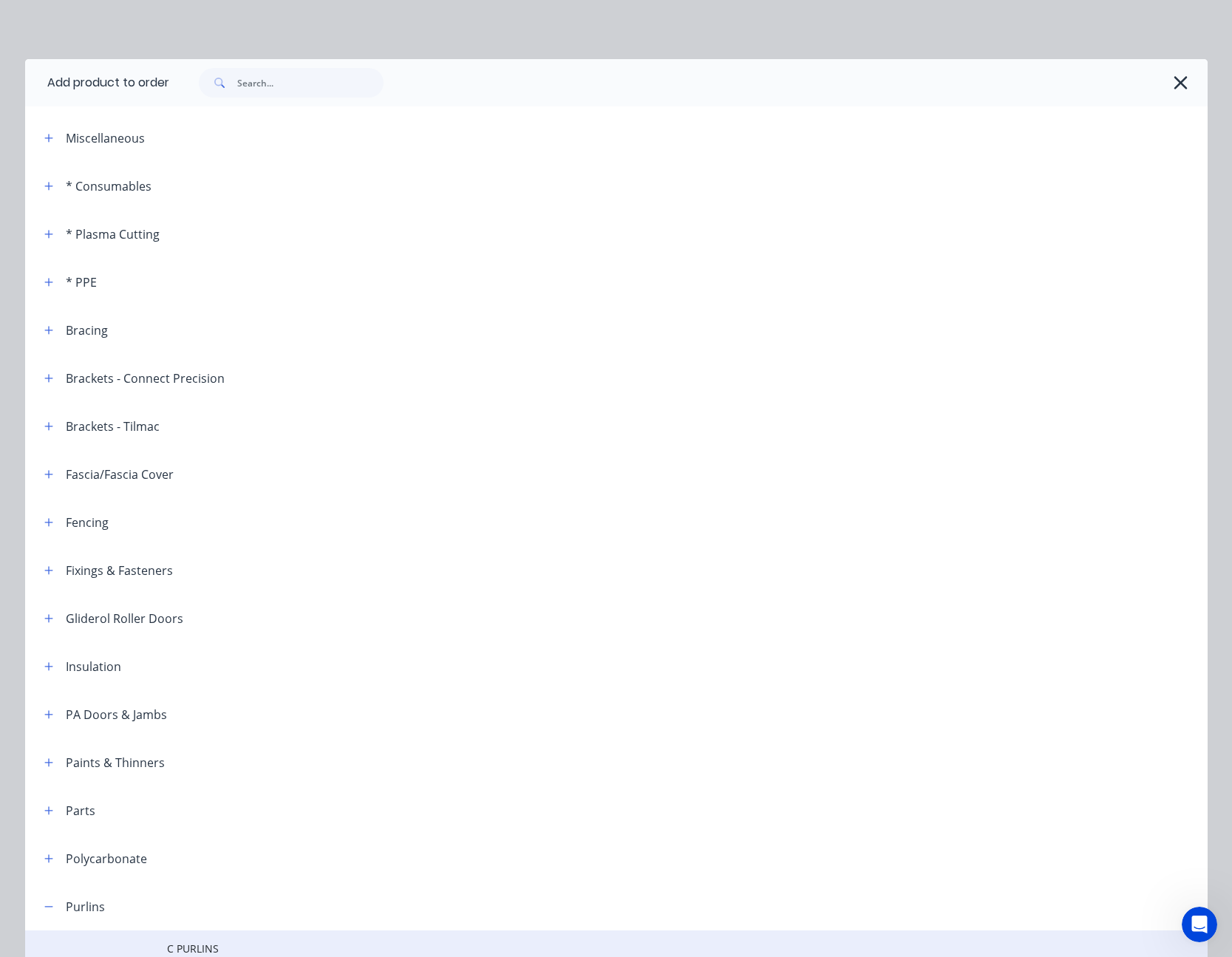
click at [187, 946] on span "C PURLINS" at bounding box center [583, 949] width 832 height 15
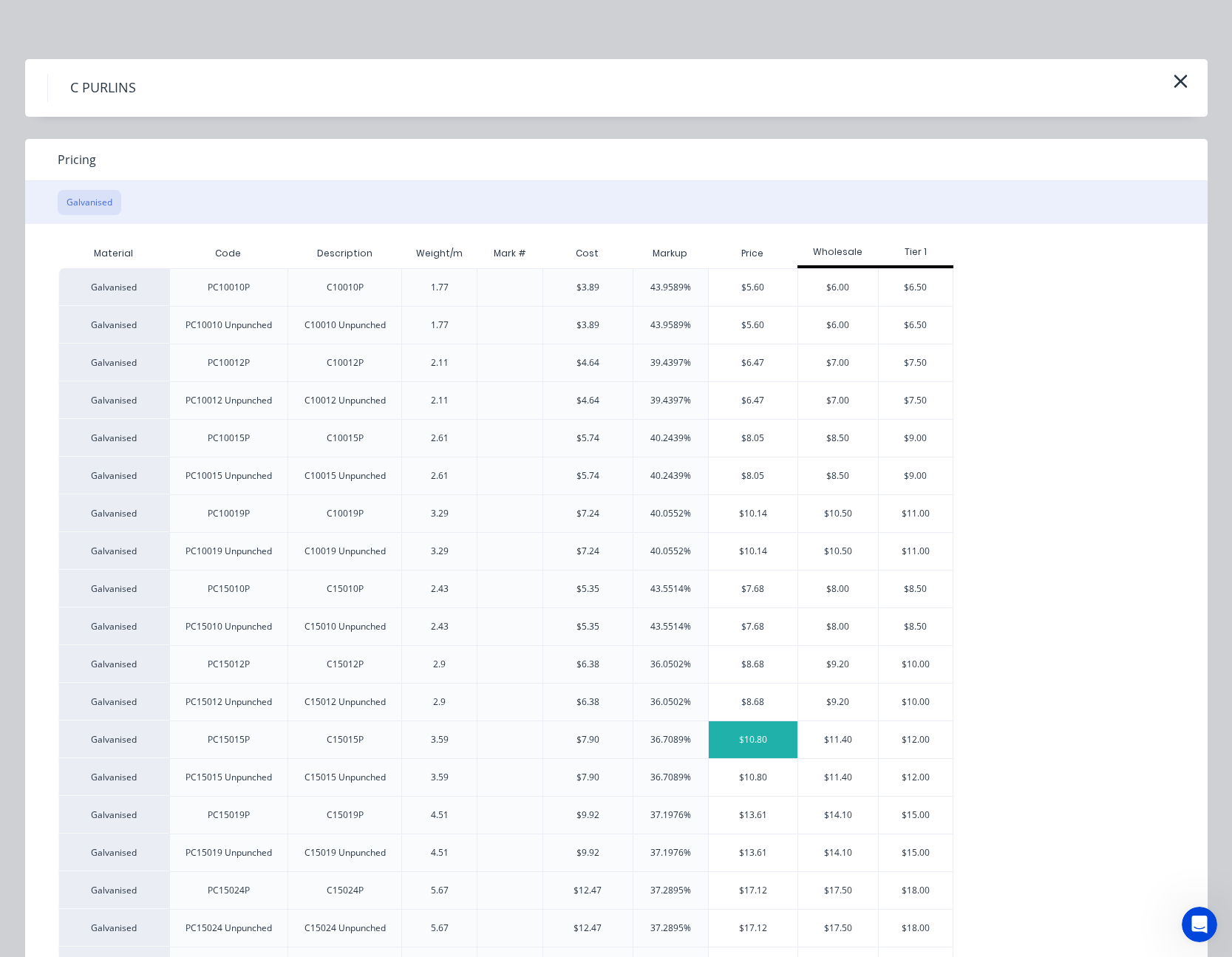
click at [734, 741] on div "$10.80" at bounding box center [753, 739] width 89 height 37
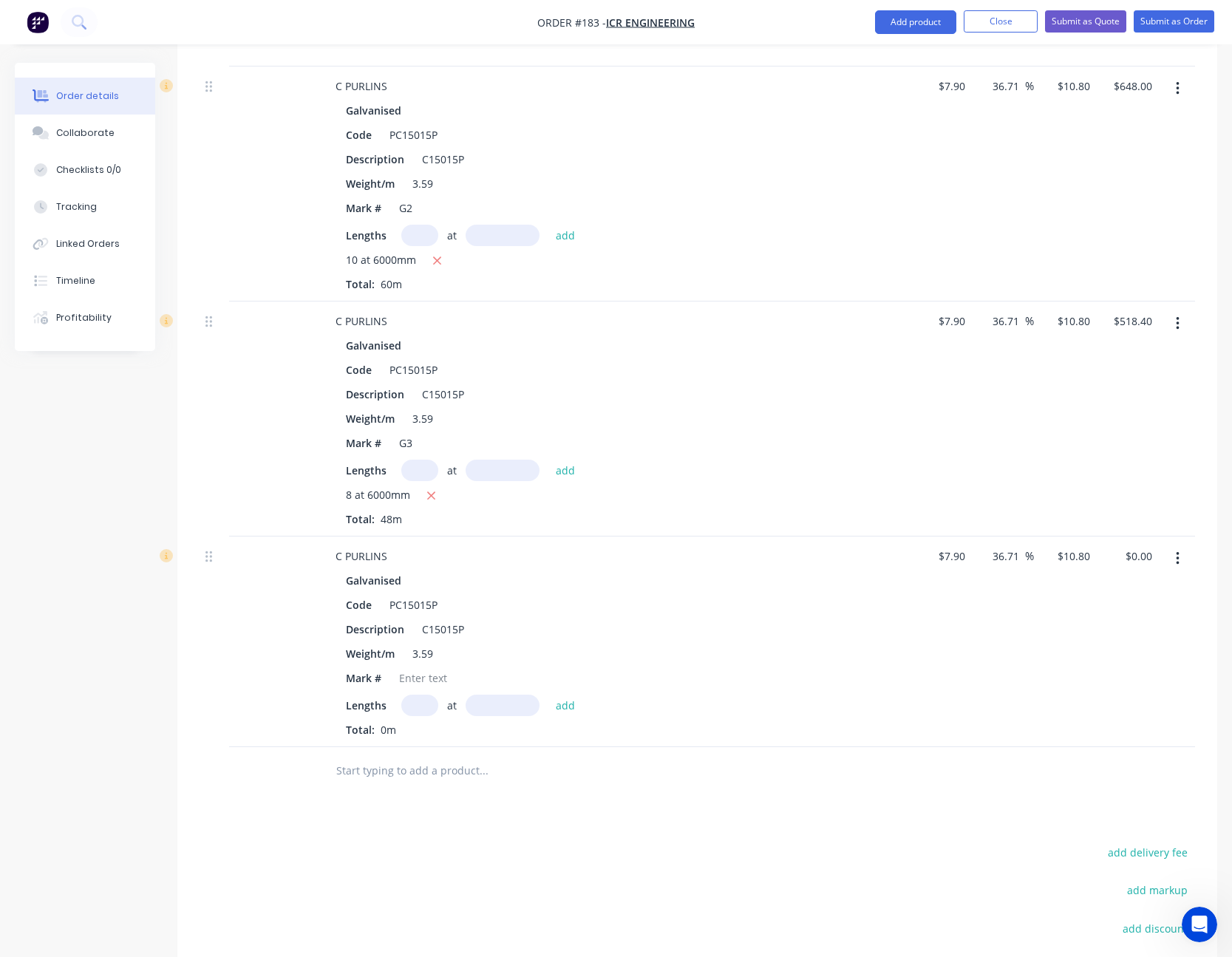
scroll to position [1996, 0]
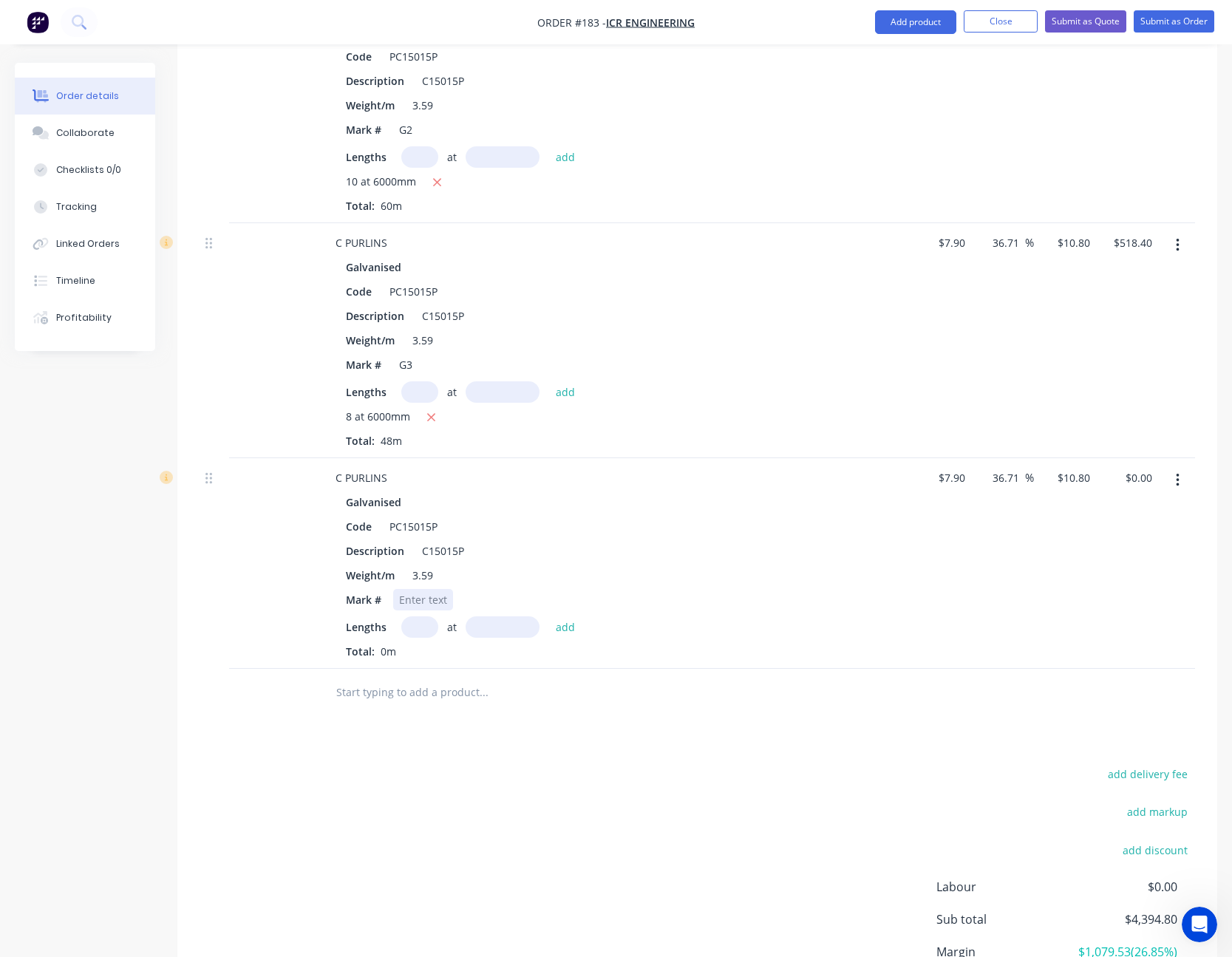
click at [434, 597] on div at bounding box center [423, 599] width 59 height 21
type input "8"
type input "5840"
click at [548, 616] on button "add" at bounding box center [565, 626] width 35 height 20
type input "$504.58"
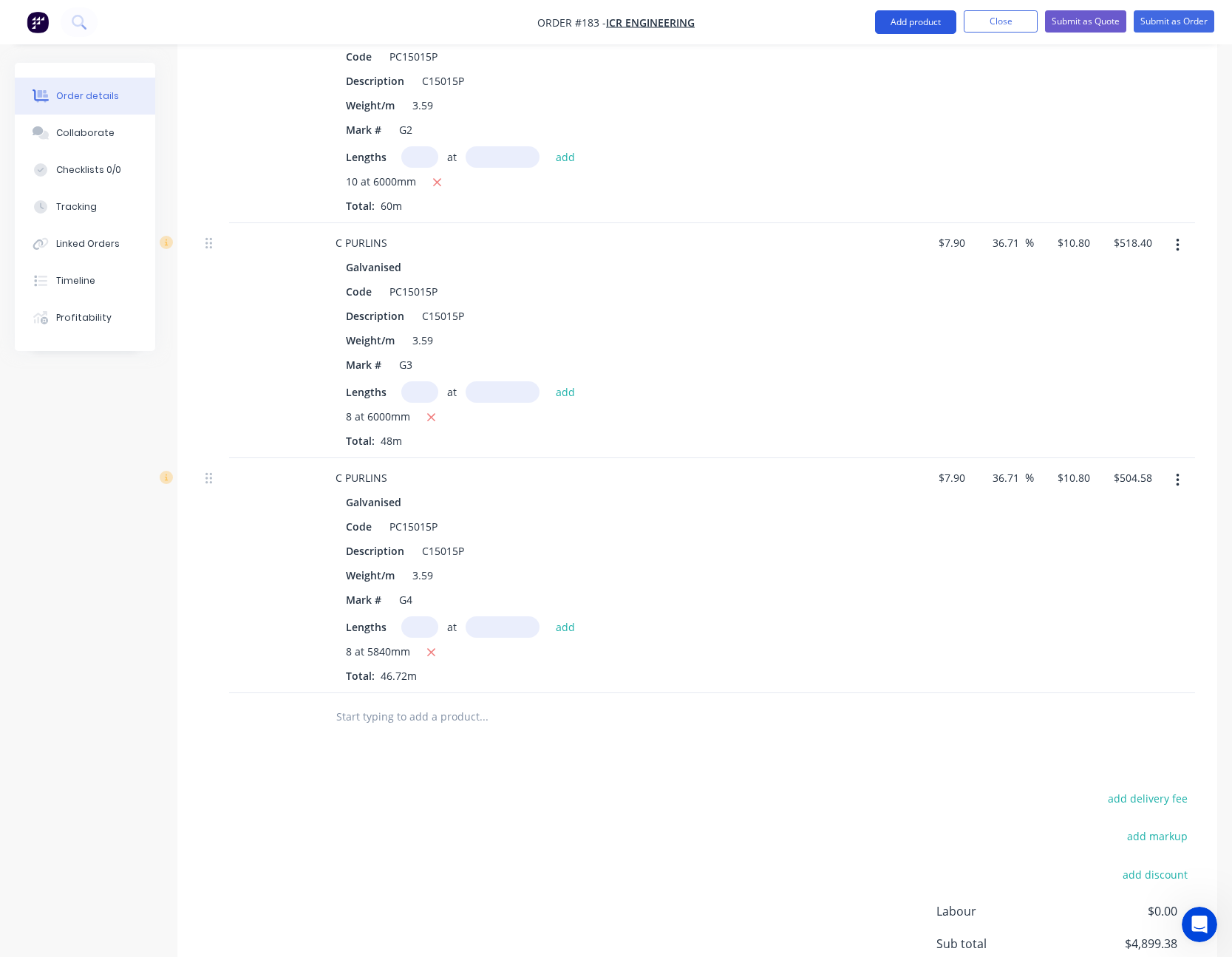
click at [924, 25] on button "Add product" at bounding box center [916, 22] width 82 height 24
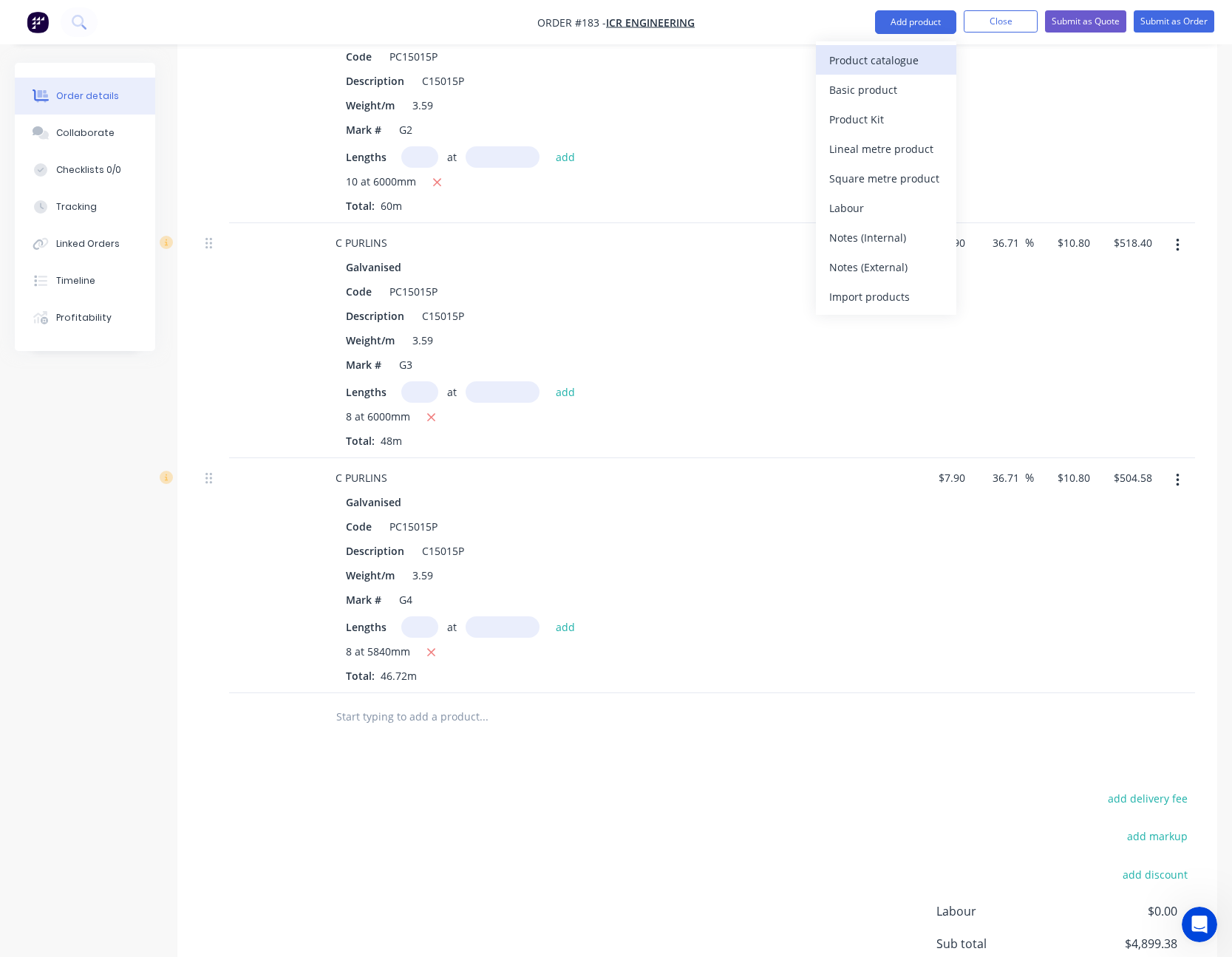
click at [899, 55] on div "Product catalogue" at bounding box center [886, 59] width 114 height 21
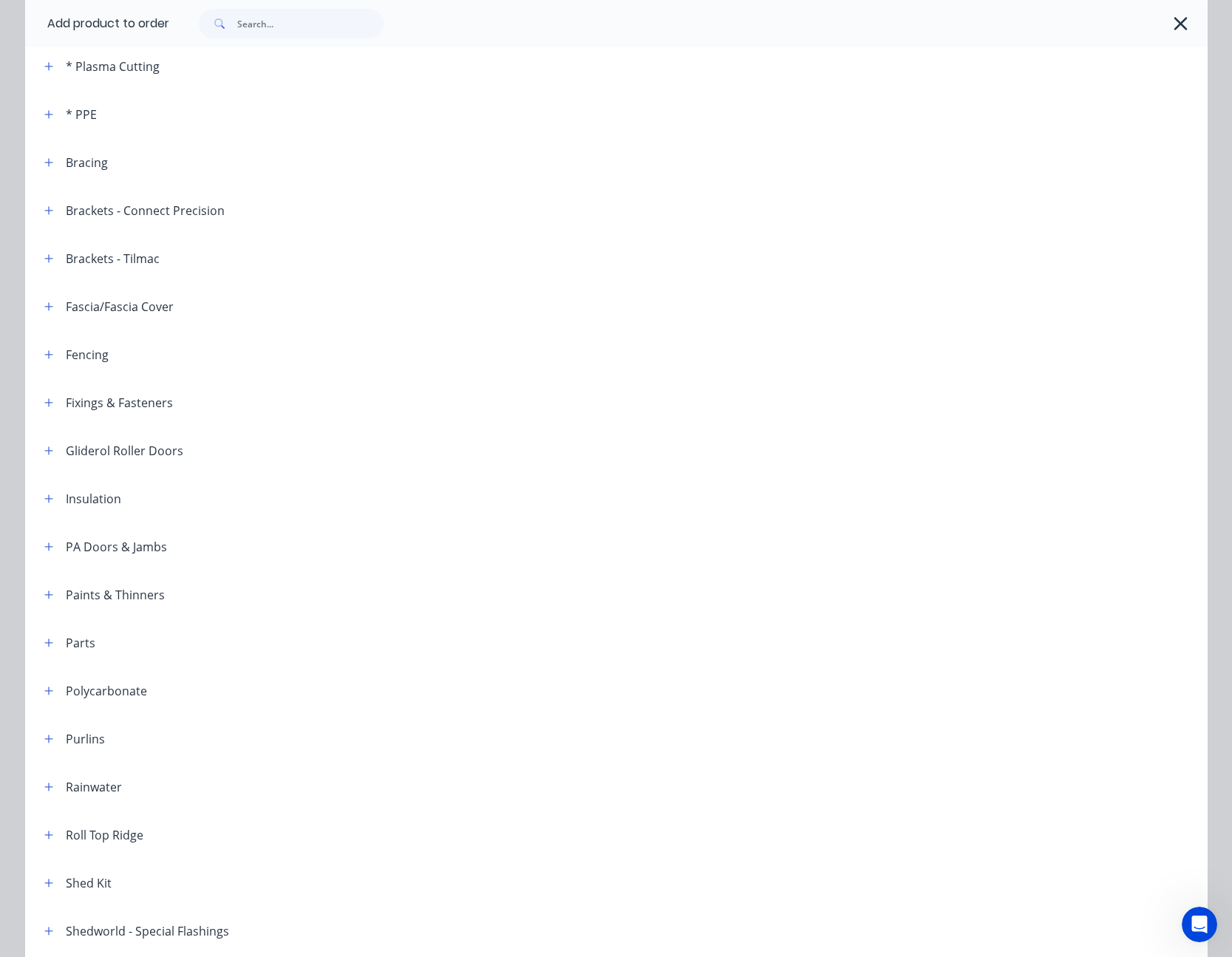
scroll to position [296, 0]
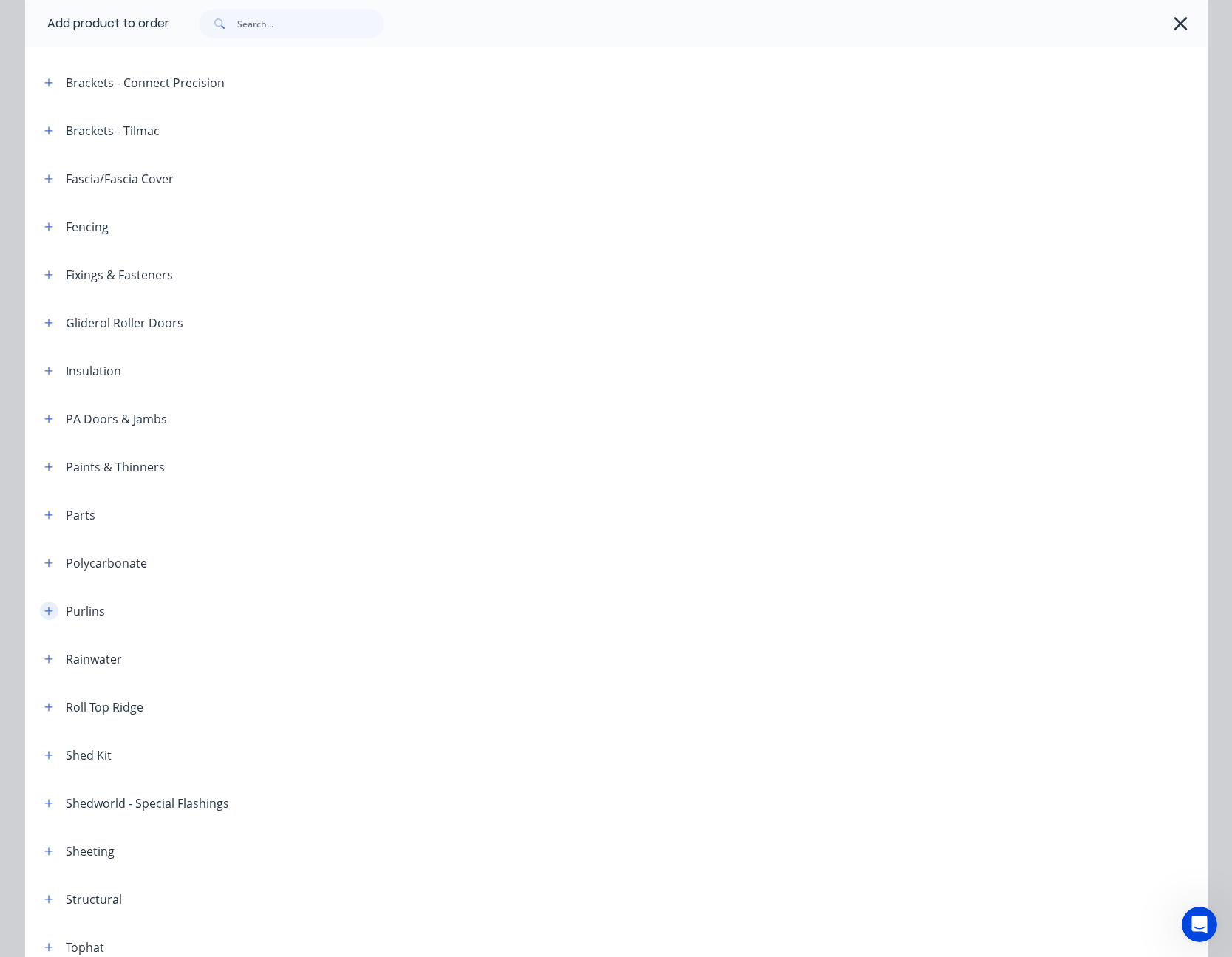
click at [44, 609] on icon "button" at bounding box center [48, 611] width 8 height 8
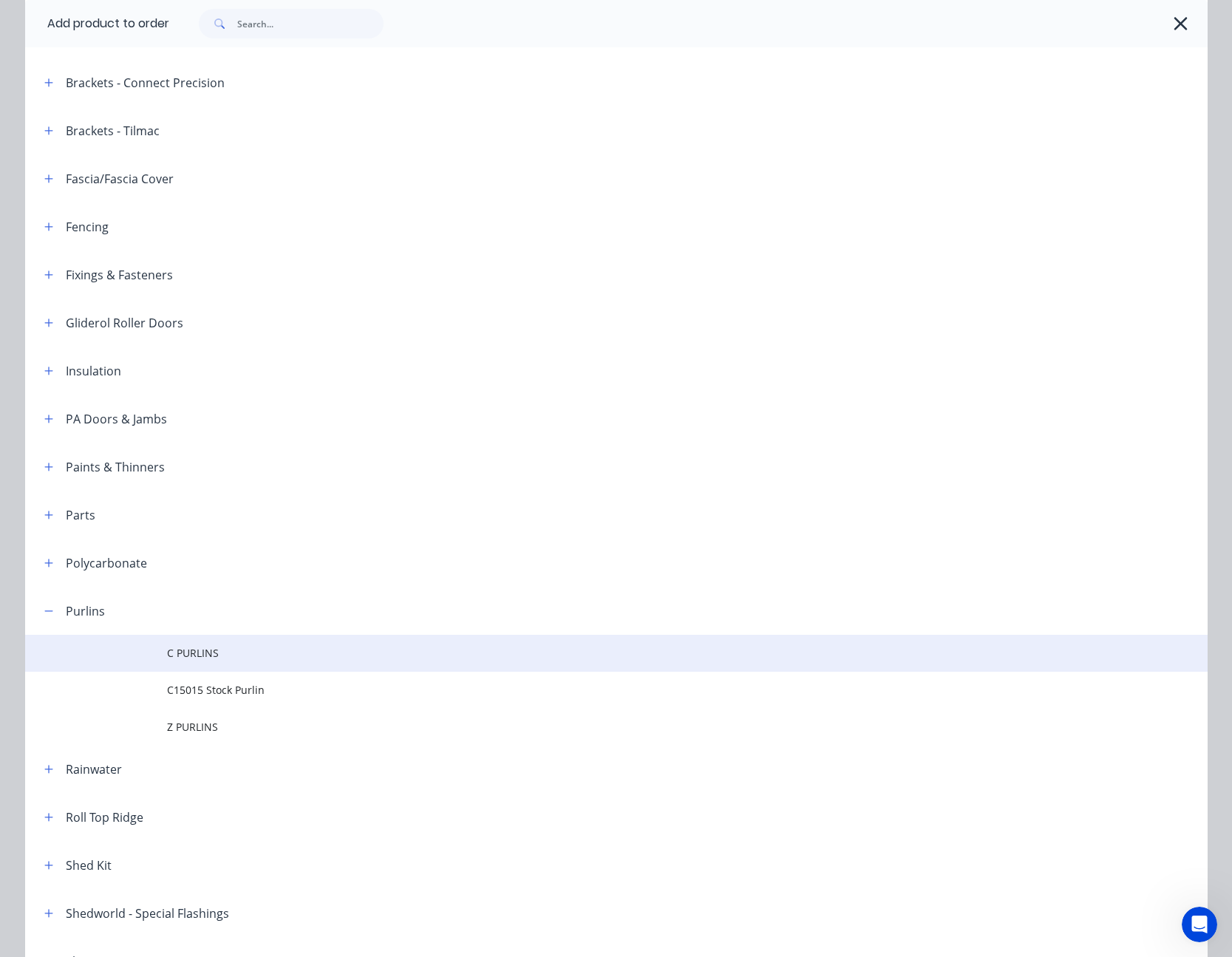
click at [200, 660] on span "C PURLINS" at bounding box center [583, 653] width 832 height 15
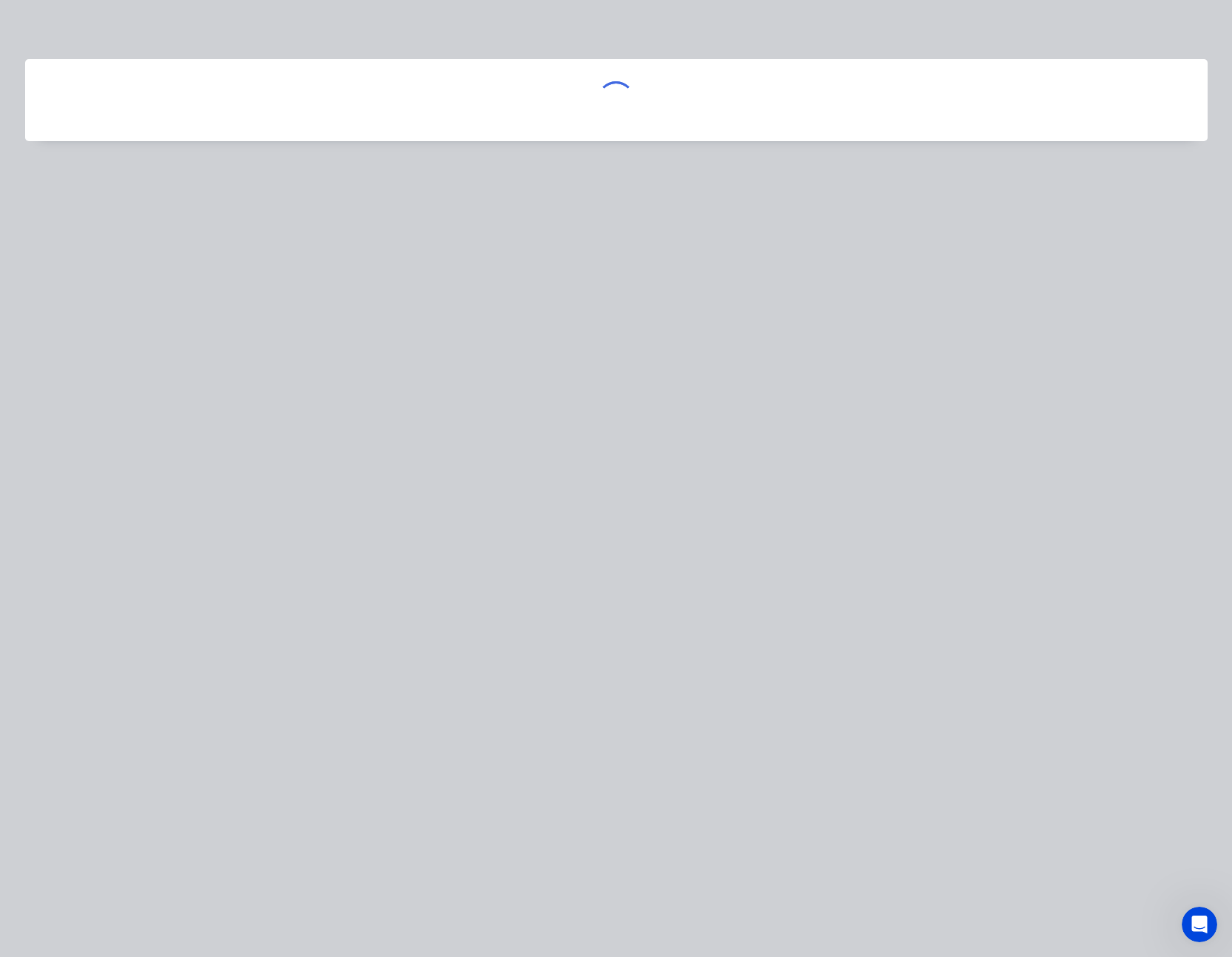
scroll to position [0, 0]
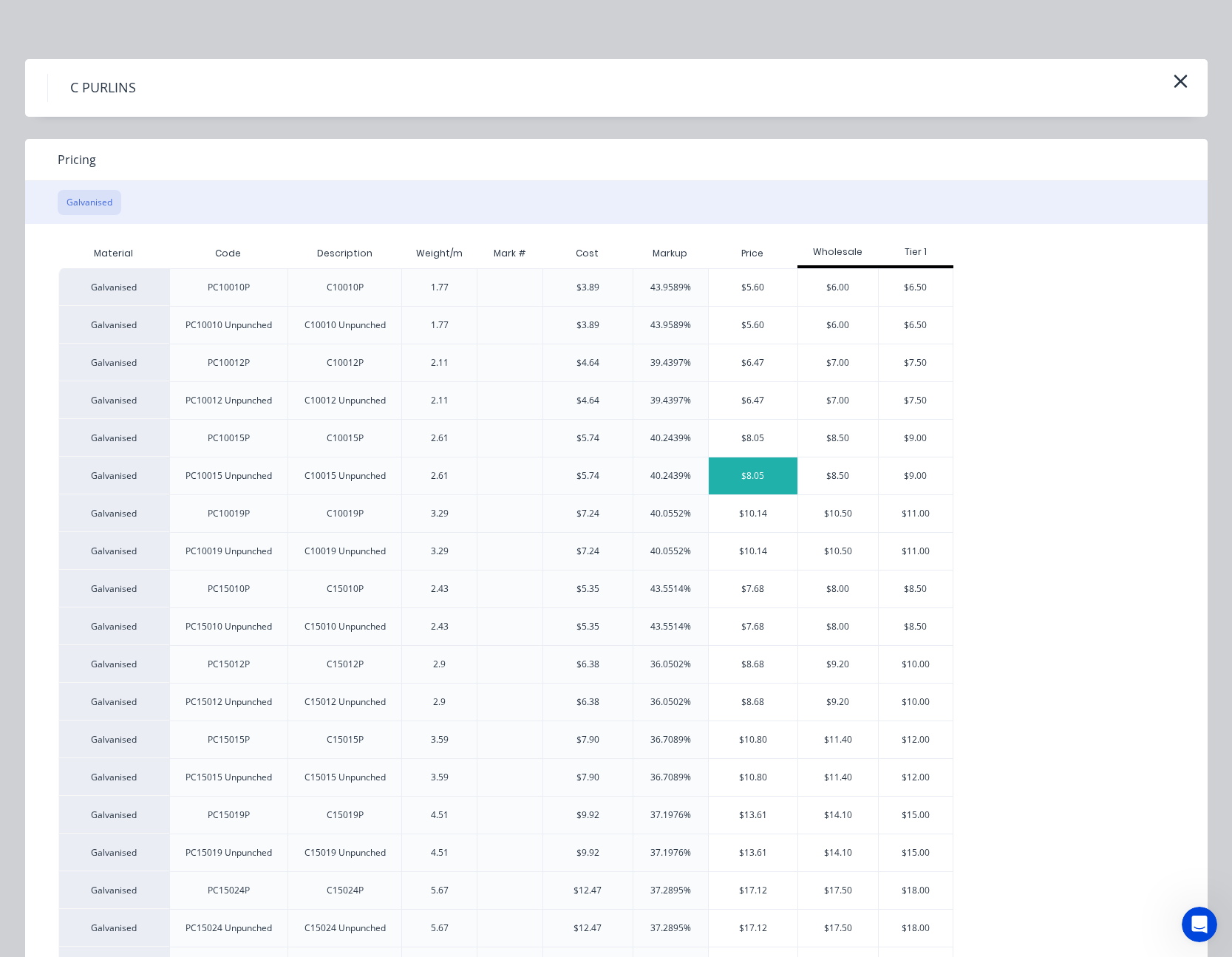
click at [760, 477] on div "$8.05" at bounding box center [753, 475] width 89 height 37
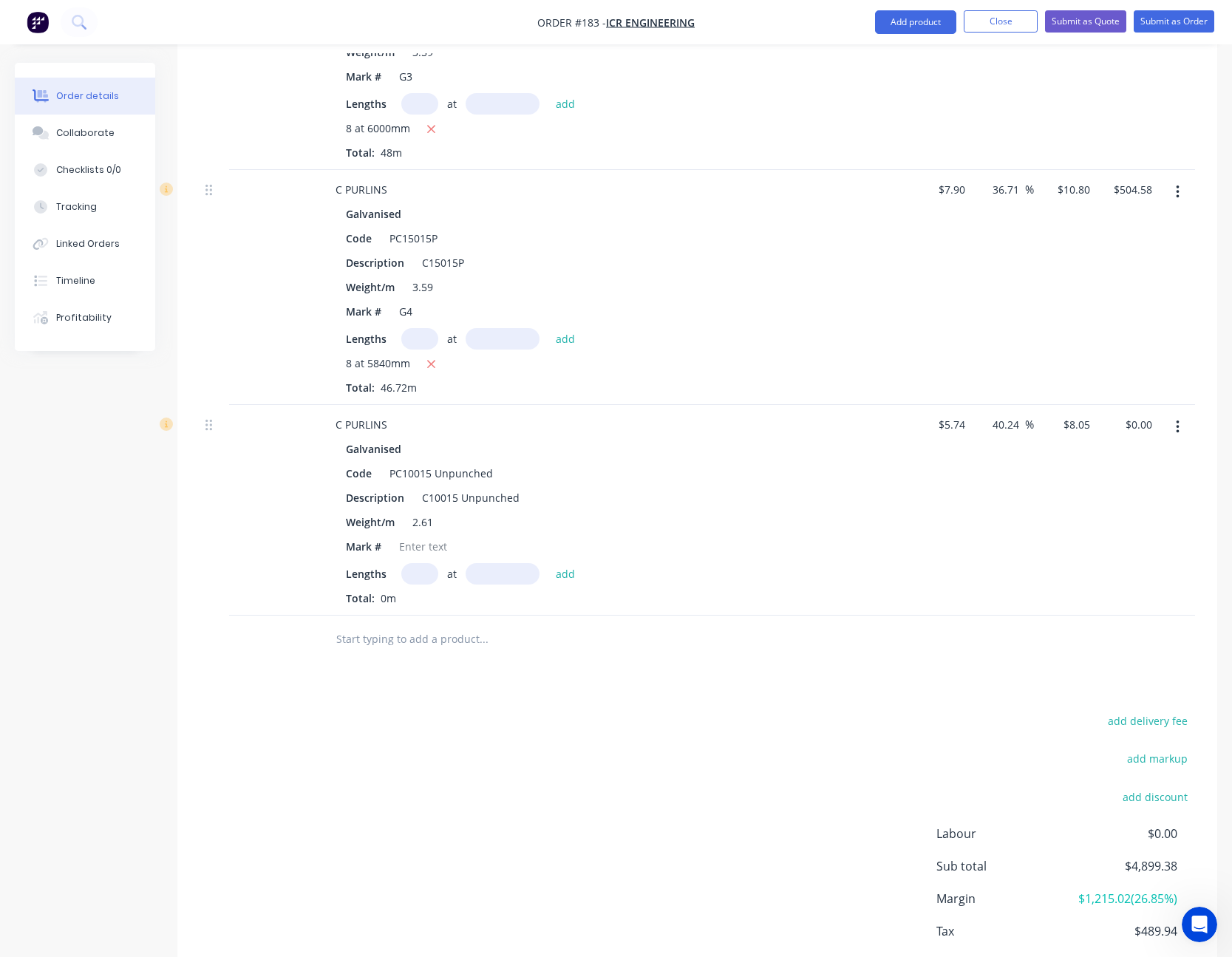
scroll to position [2367, 0]
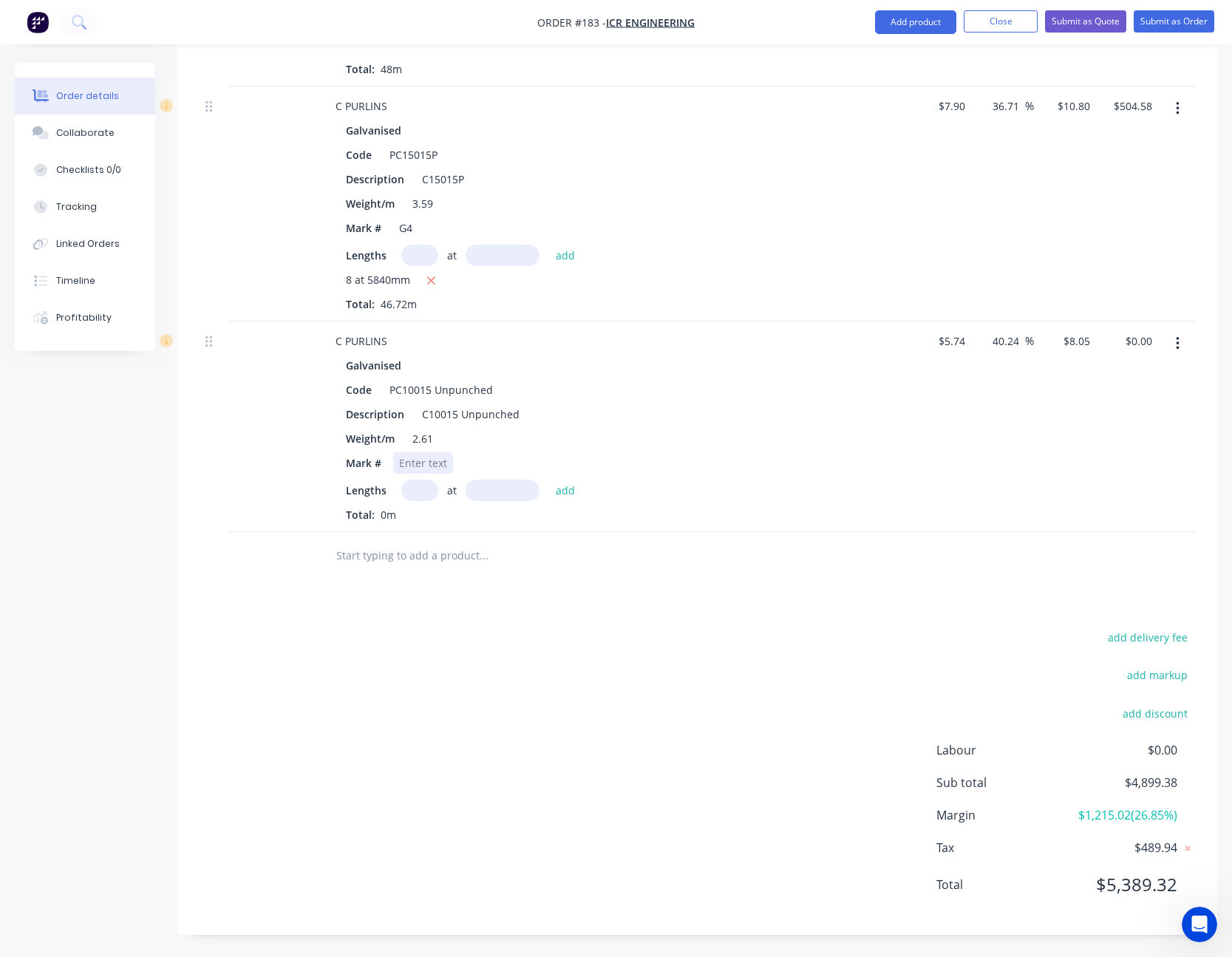
click at [433, 467] on div at bounding box center [423, 462] width 59 height 21
type input "4"
type input "6000"
click at [548, 479] on button "add" at bounding box center [565, 489] width 35 height 20
type input "$193.20"
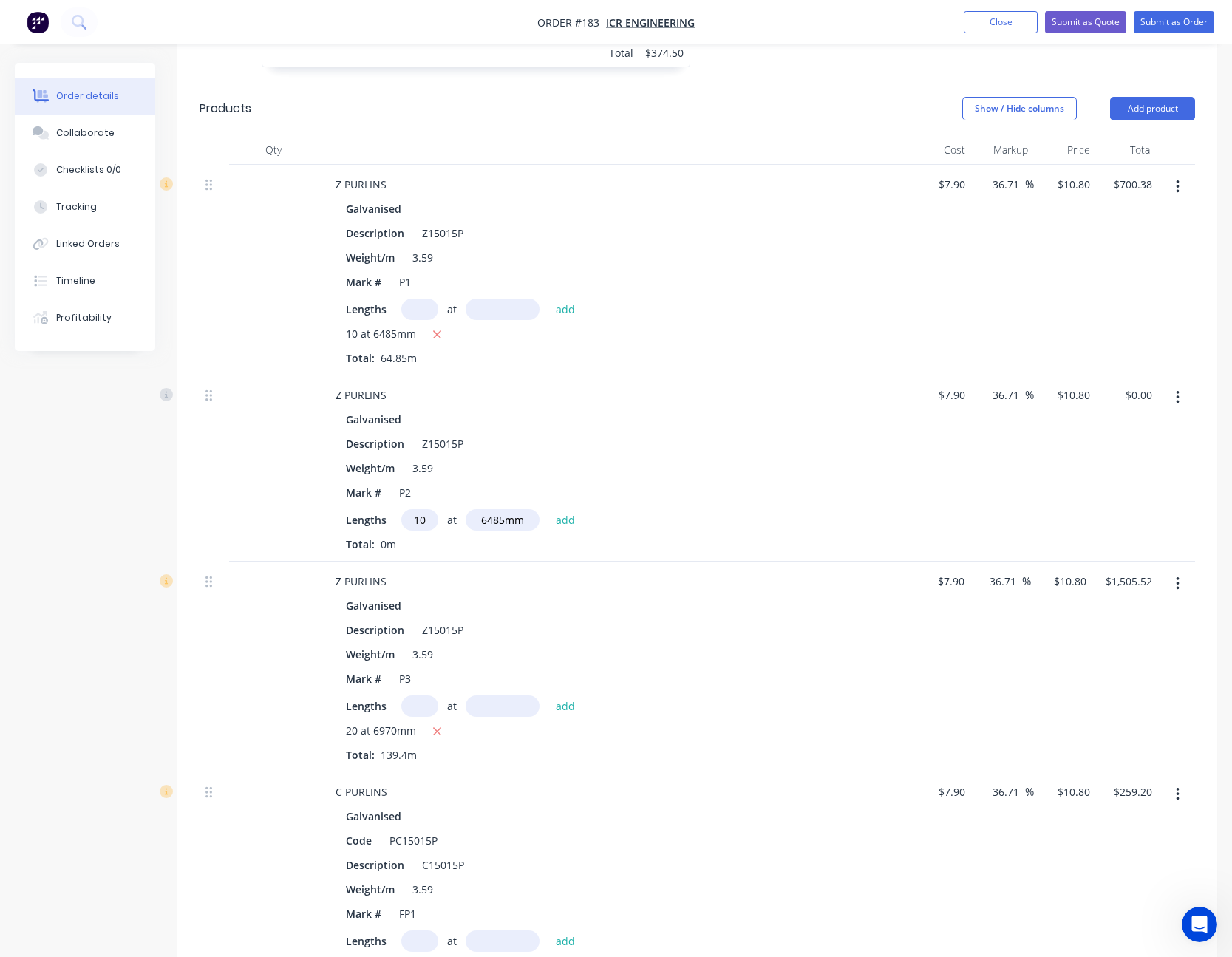
scroll to position [593, 0]
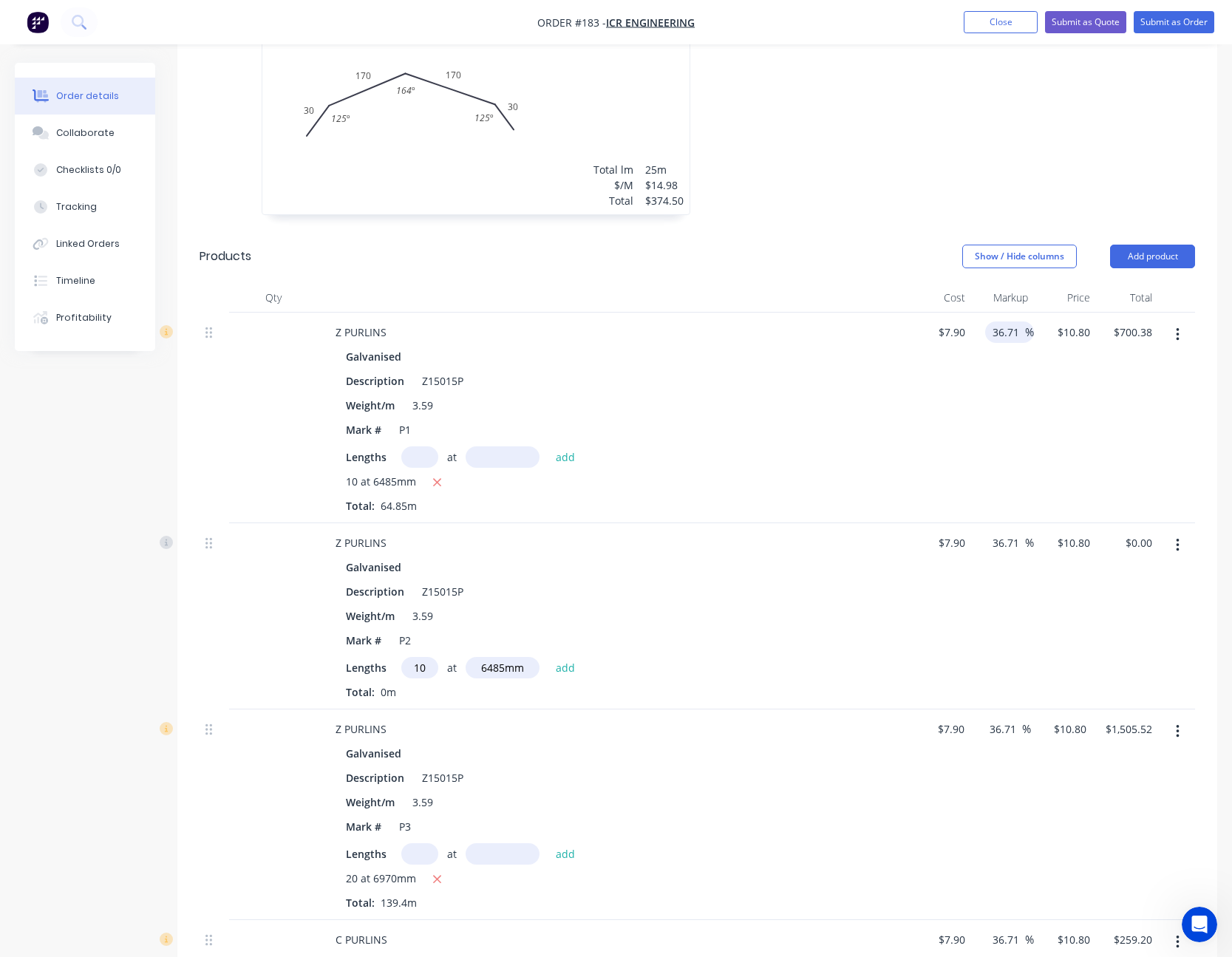
click at [998, 337] on input "36.71" at bounding box center [1008, 331] width 34 height 21
type input "20"
type input "9.48"
type input "$614.78"
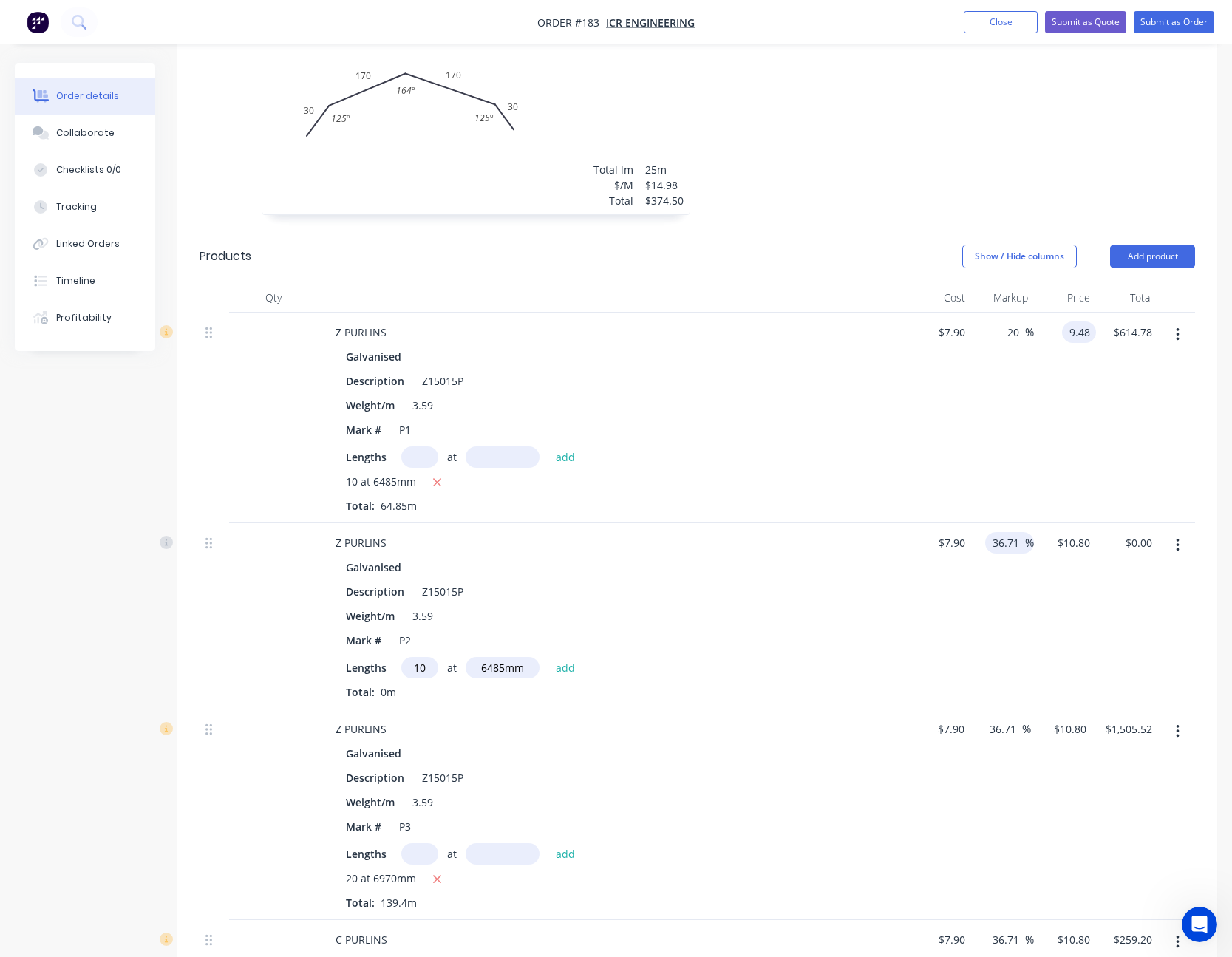
type input "$9.48"
click at [1000, 543] on input "36.71" at bounding box center [1008, 542] width 34 height 21
type input "20"
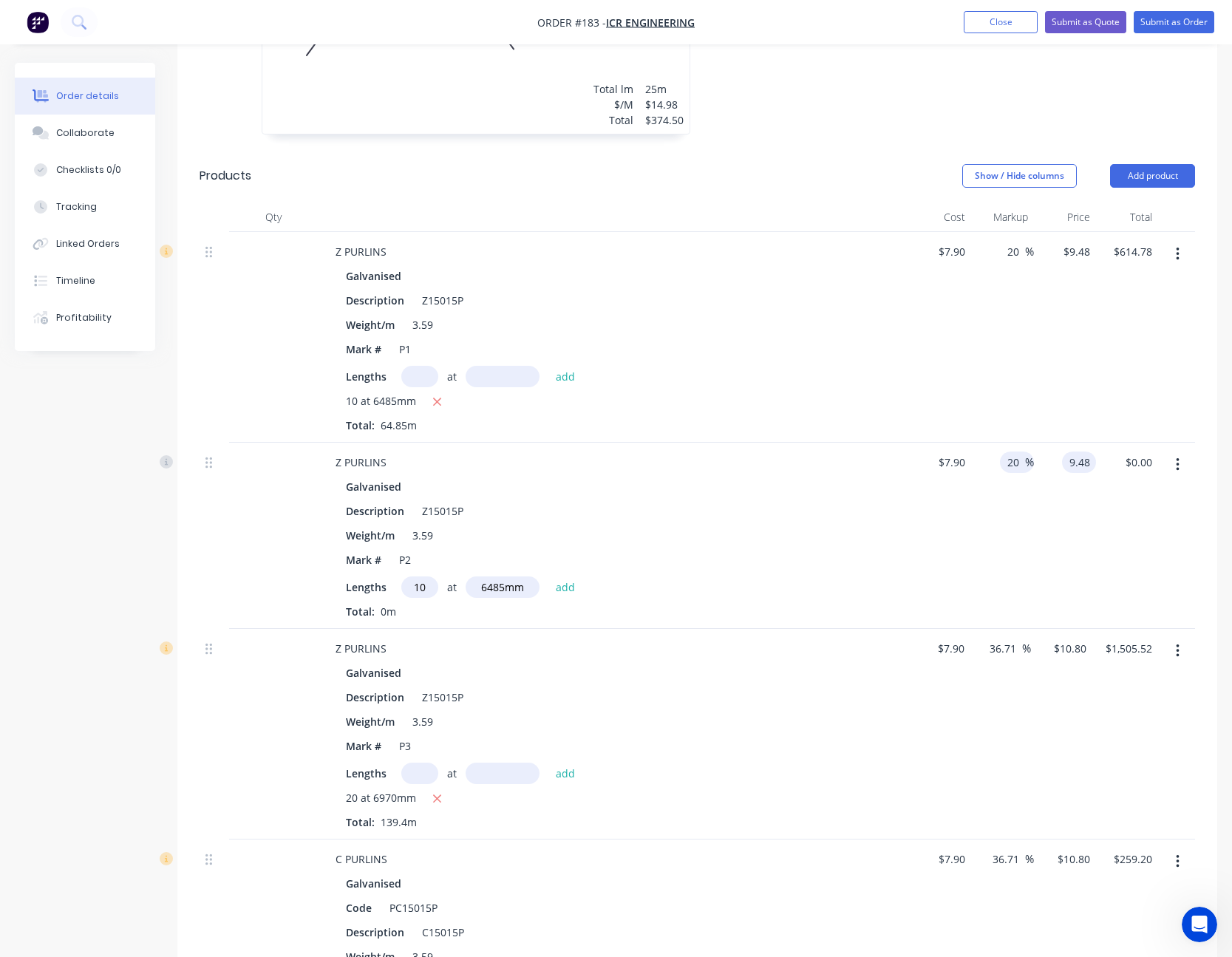
scroll to position [741, 0]
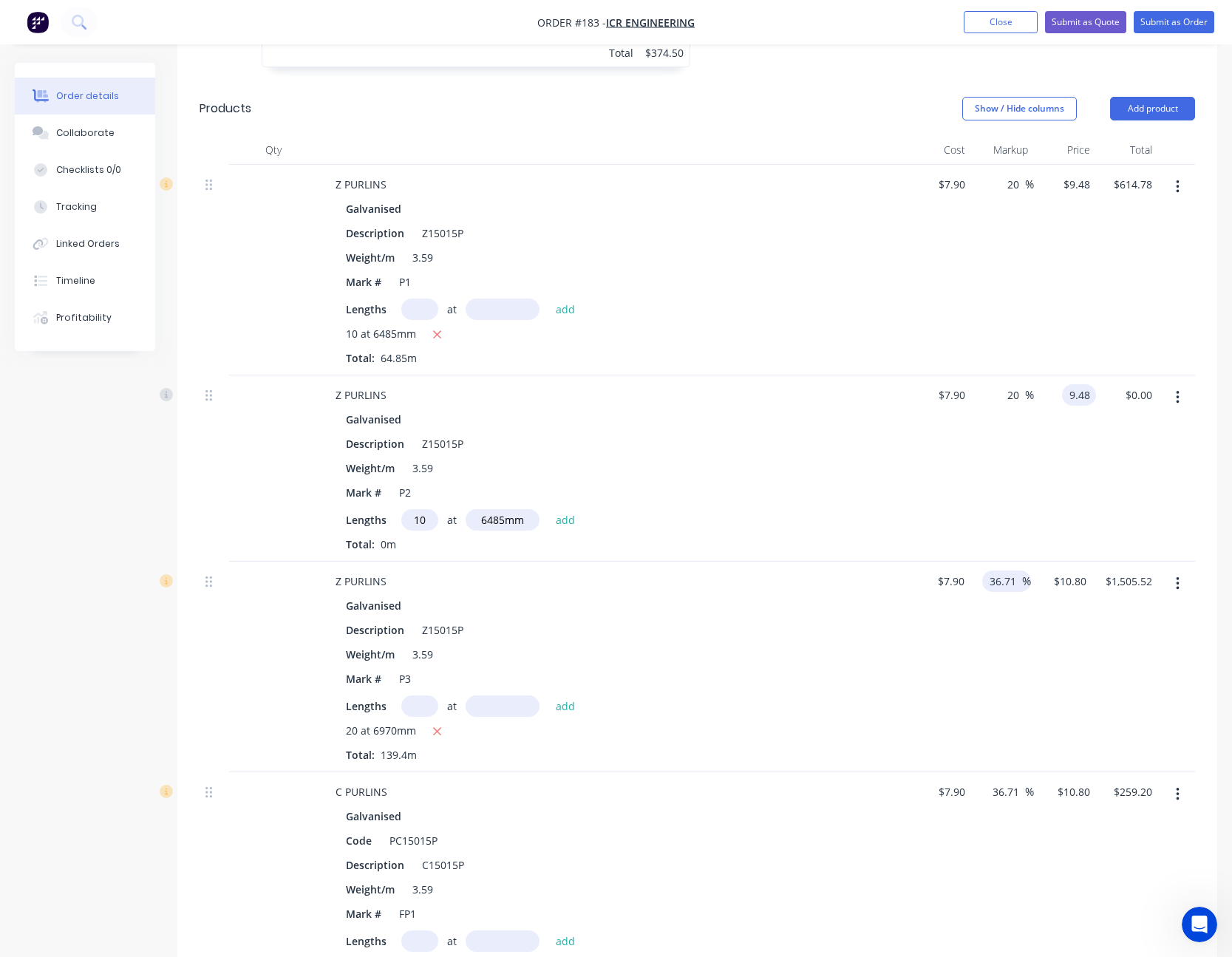
type input "$9.48"
click at [1006, 586] on input "36.71" at bounding box center [1005, 580] width 34 height 21
type input "20"
type input "9.48"
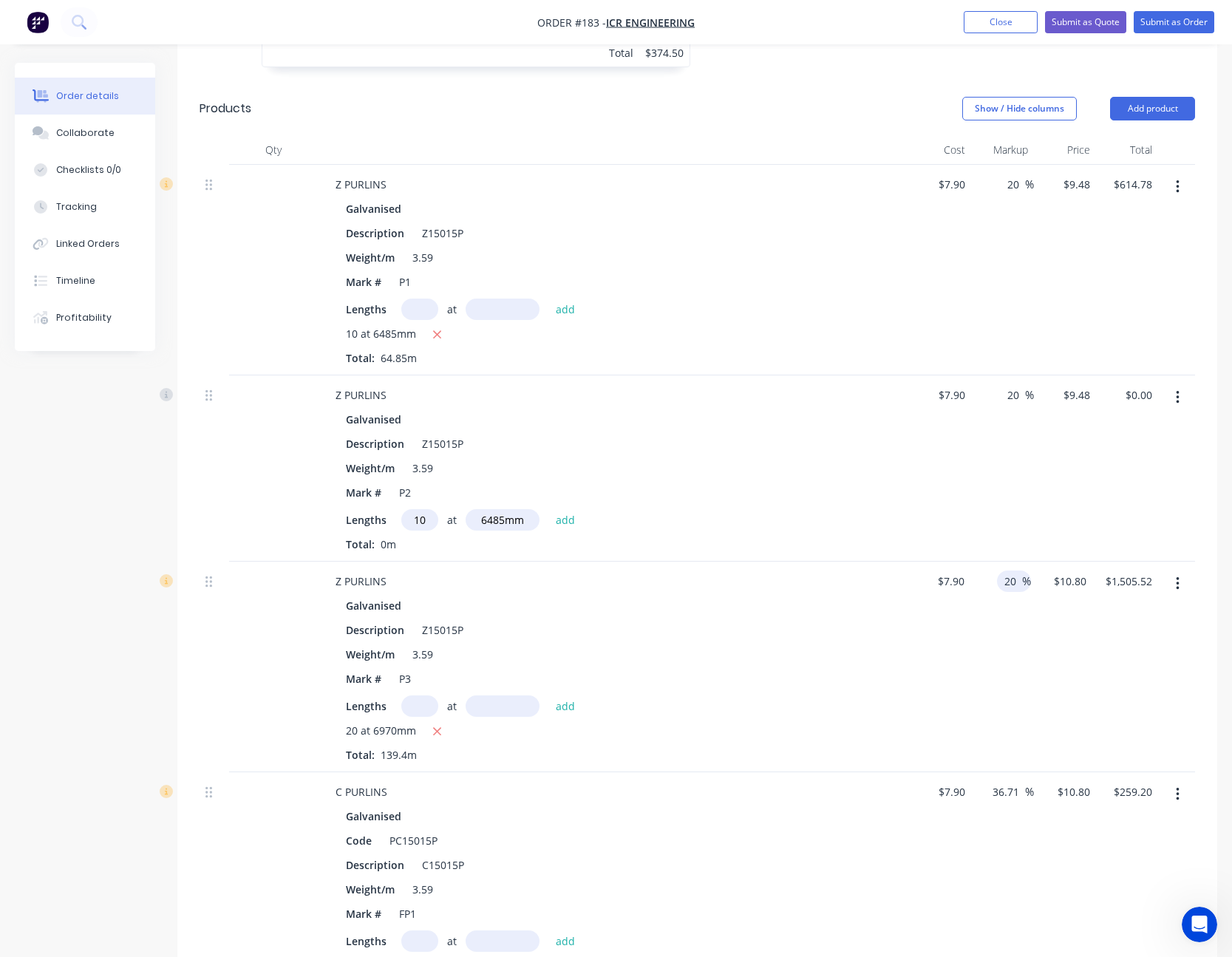
type input "$1,321.51"
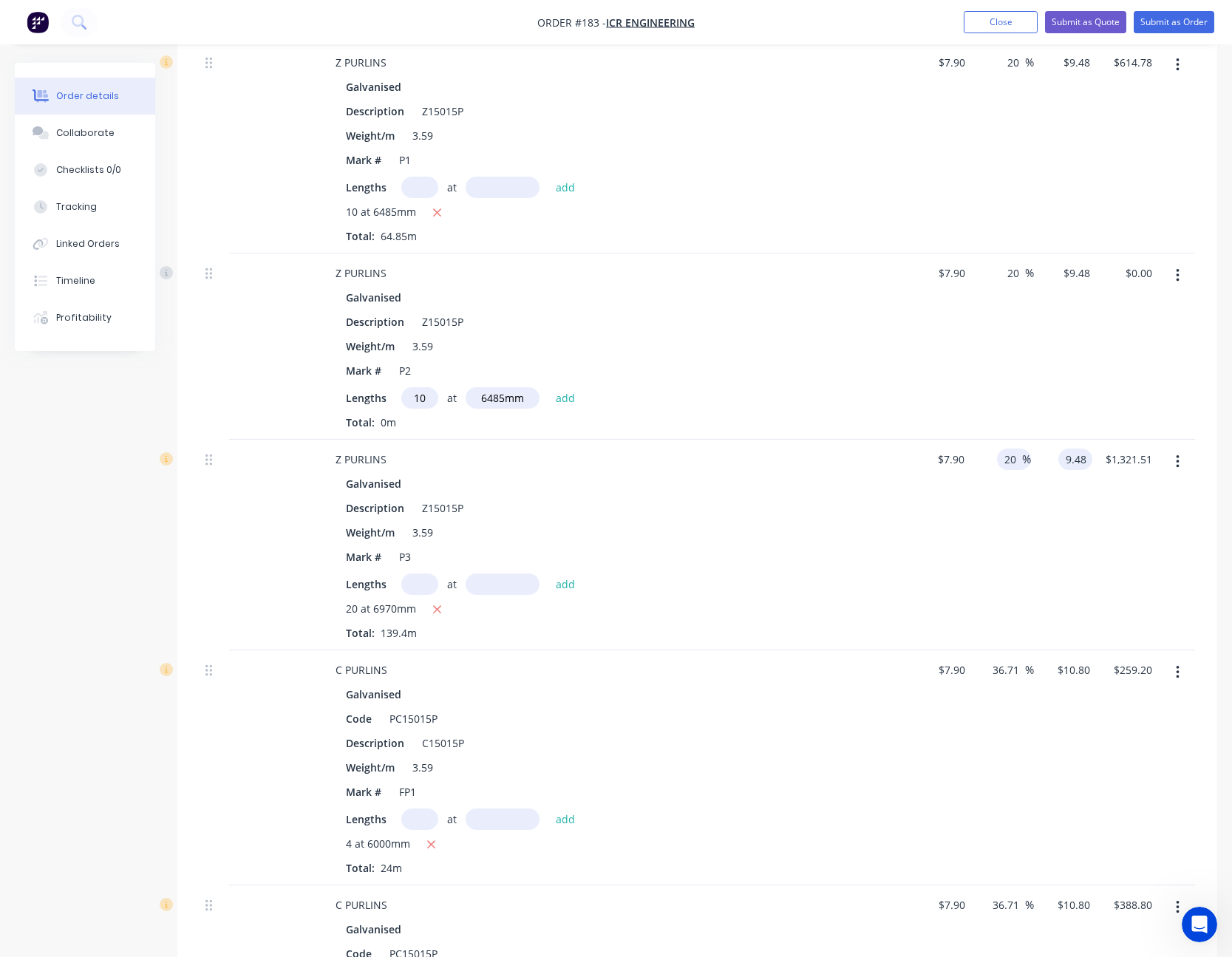
scroll to position [889, 0]
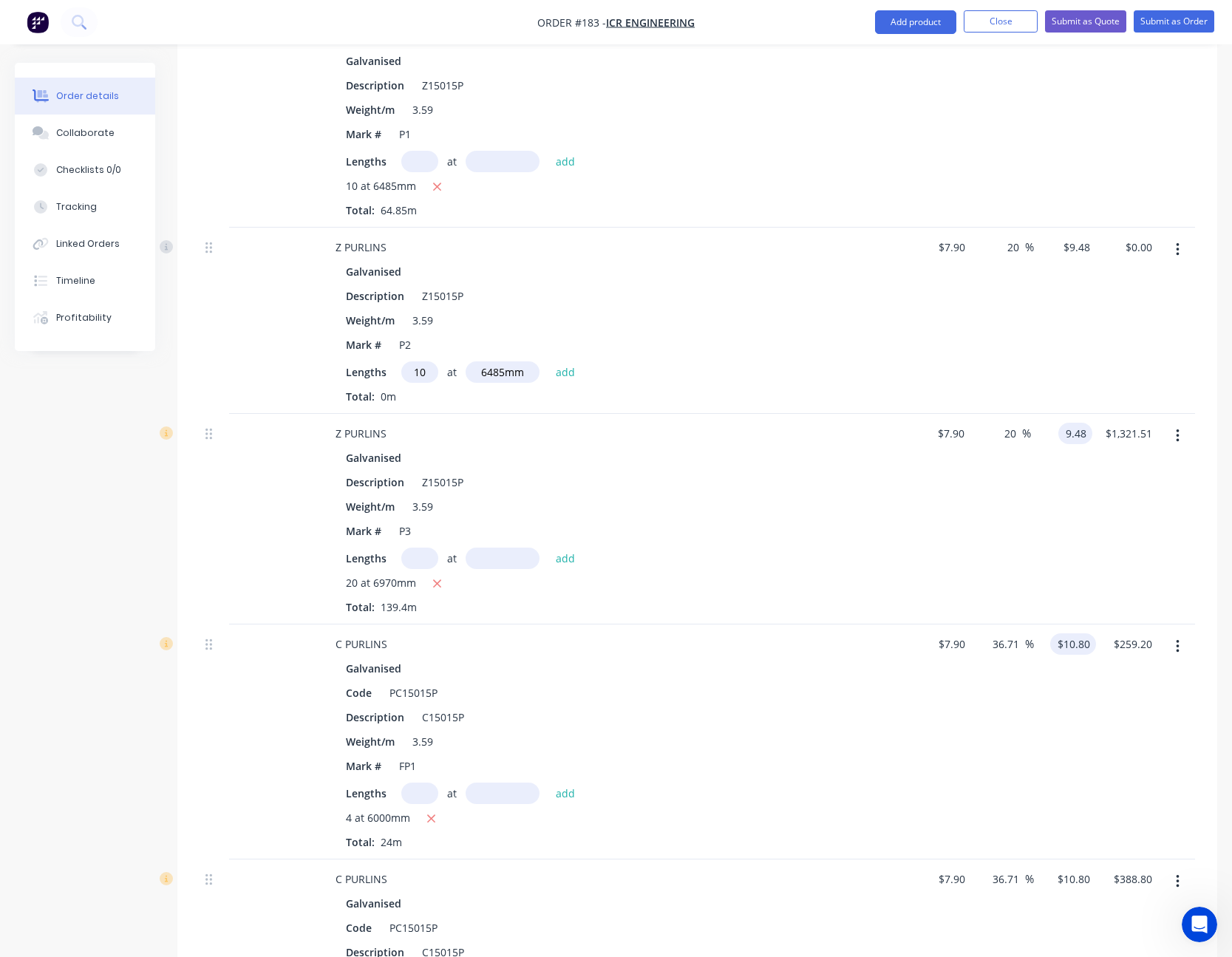
type input "$9.48"
click at [1076, 646] on input "10.8" at bounding box center [1076, 643] width 40 height 21
click at [1076, 646] on input "10.8" at bounding box center [1082, 643] width 28 height 21
type input "8"
type input "1.27"
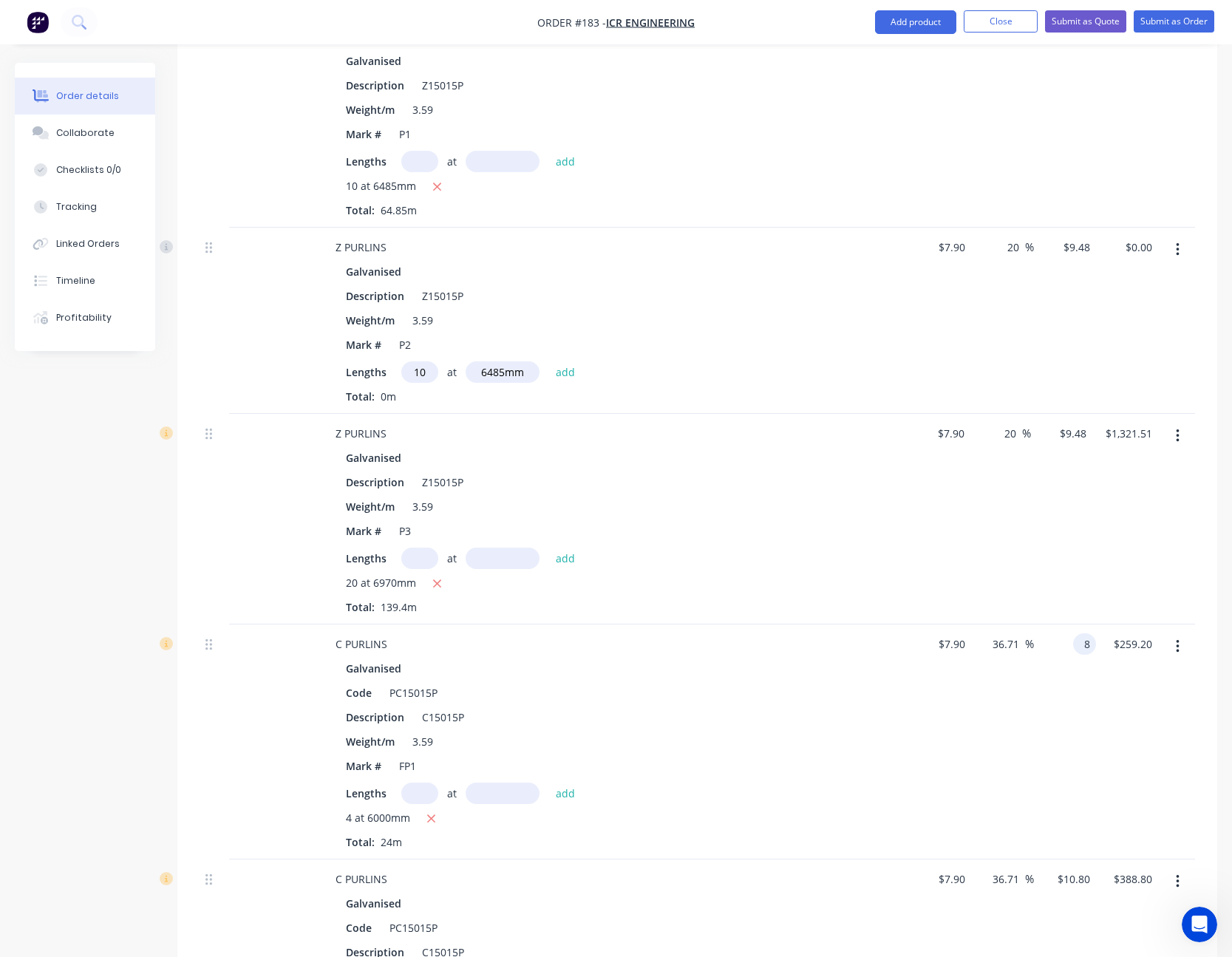
type input "$8.00"
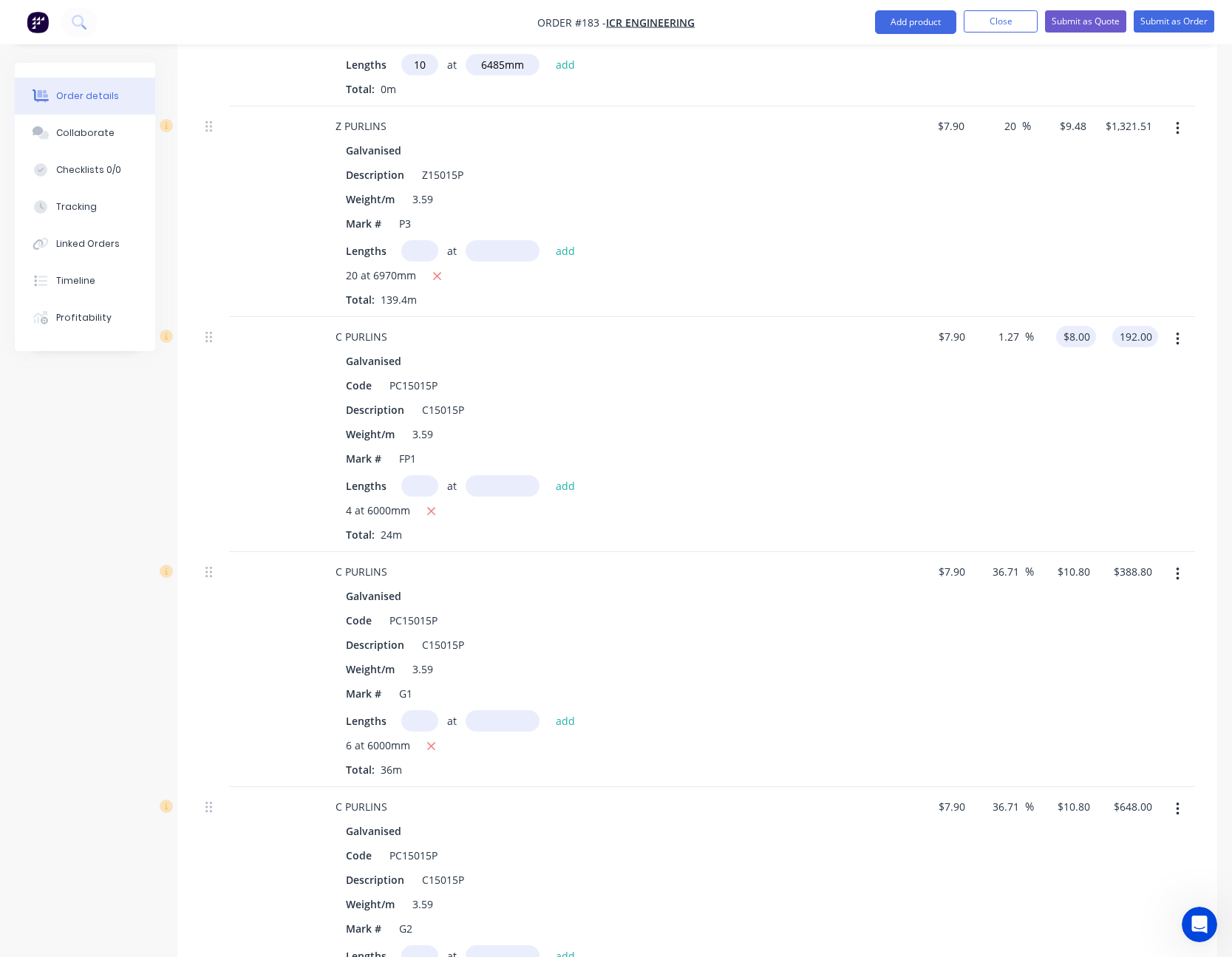
scroll to position [1333, 0]
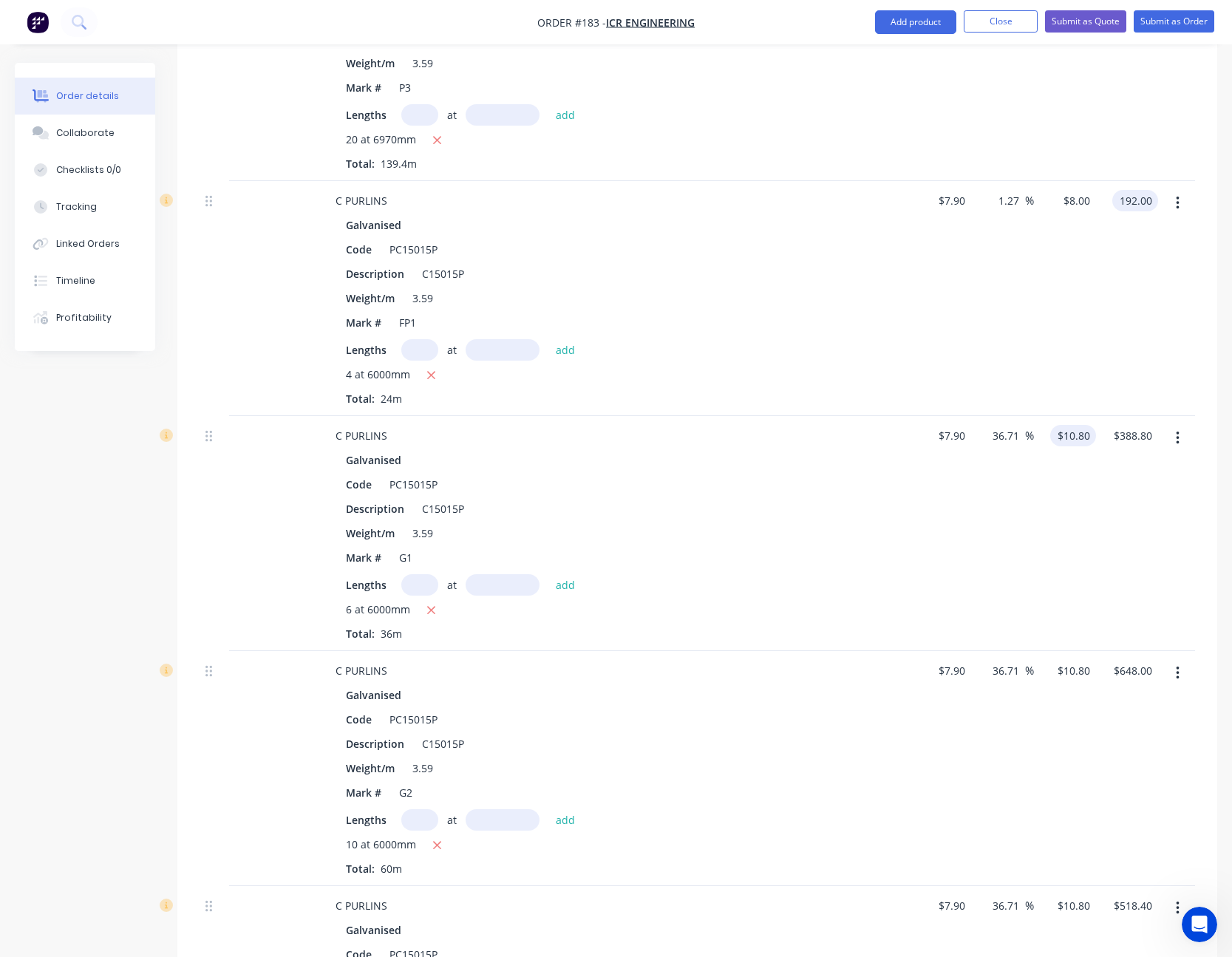
click at [1074, 438] on input "$10.80" at bounding box center [1076, 435] width 40 height 21
type input "$192.00"
click at [1074, 438] on input "10.8" at bounding box center [1082, 435] width 28 height 21
type input "8"
type input "1.27"
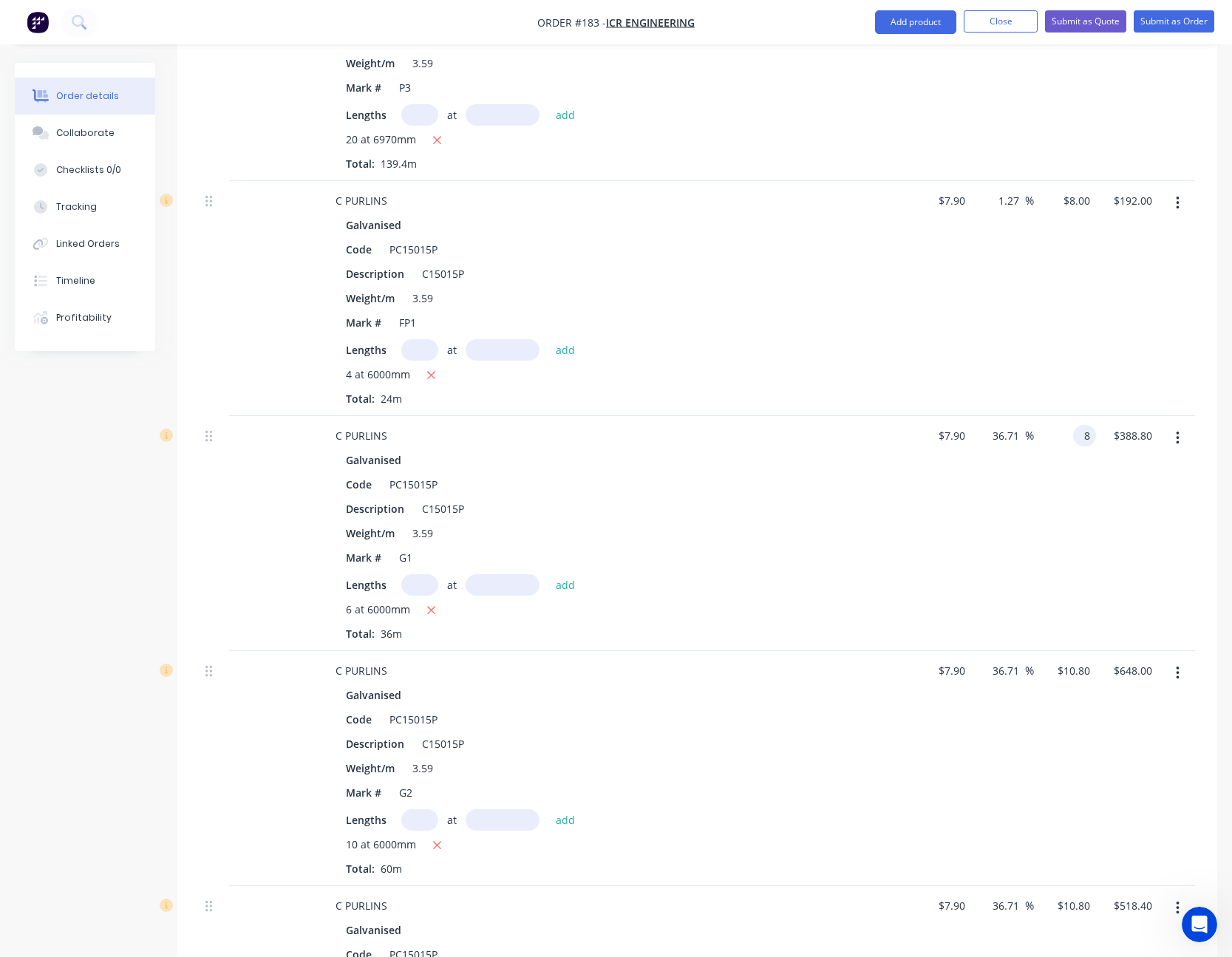
type input "$8.00"
type input "$288.00"
click at [1079, 671] on input "10.8" at bounding box center [1082, 671] width 28 height 21
type input "8"
type input "1.27"
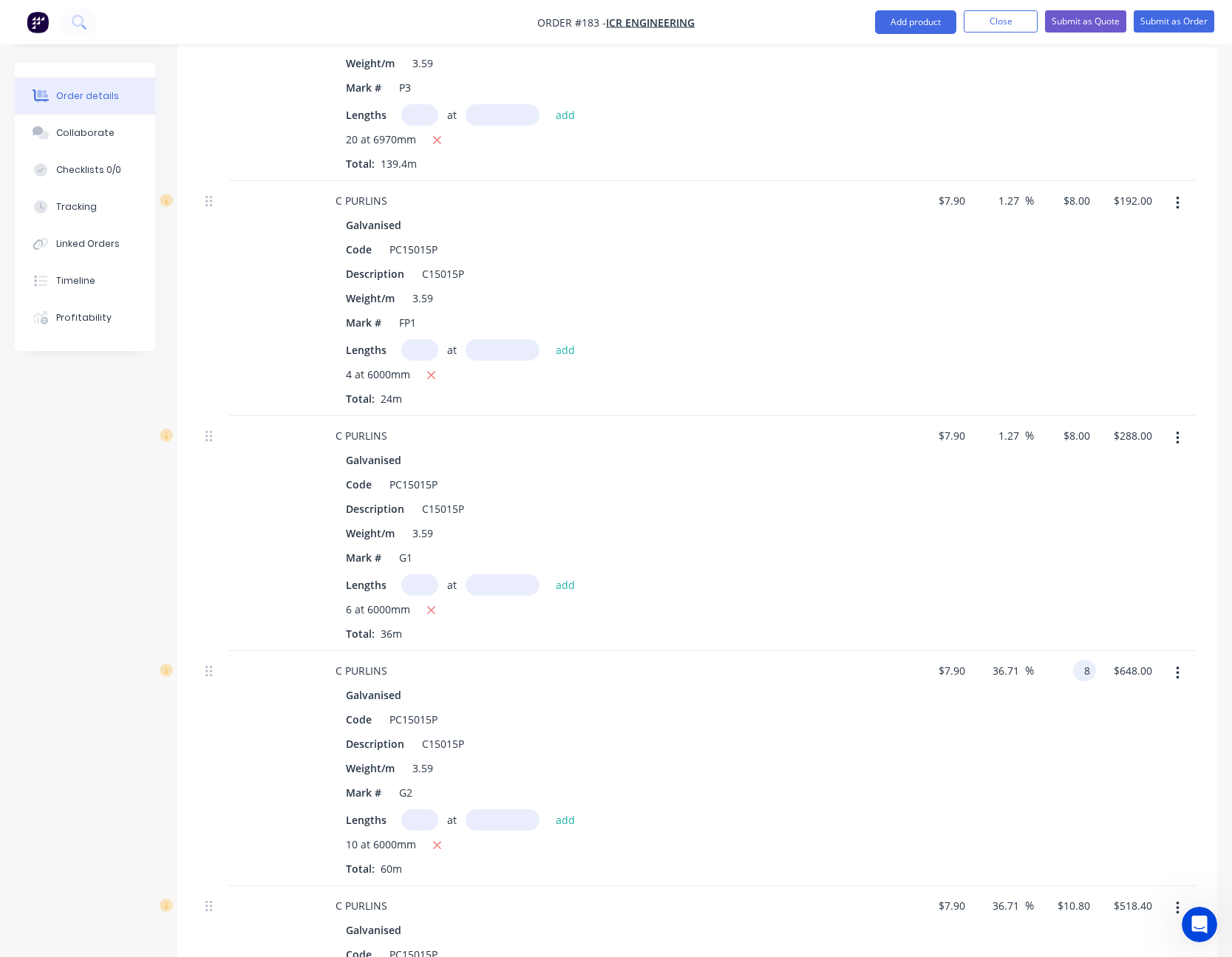
type input "$8.00"
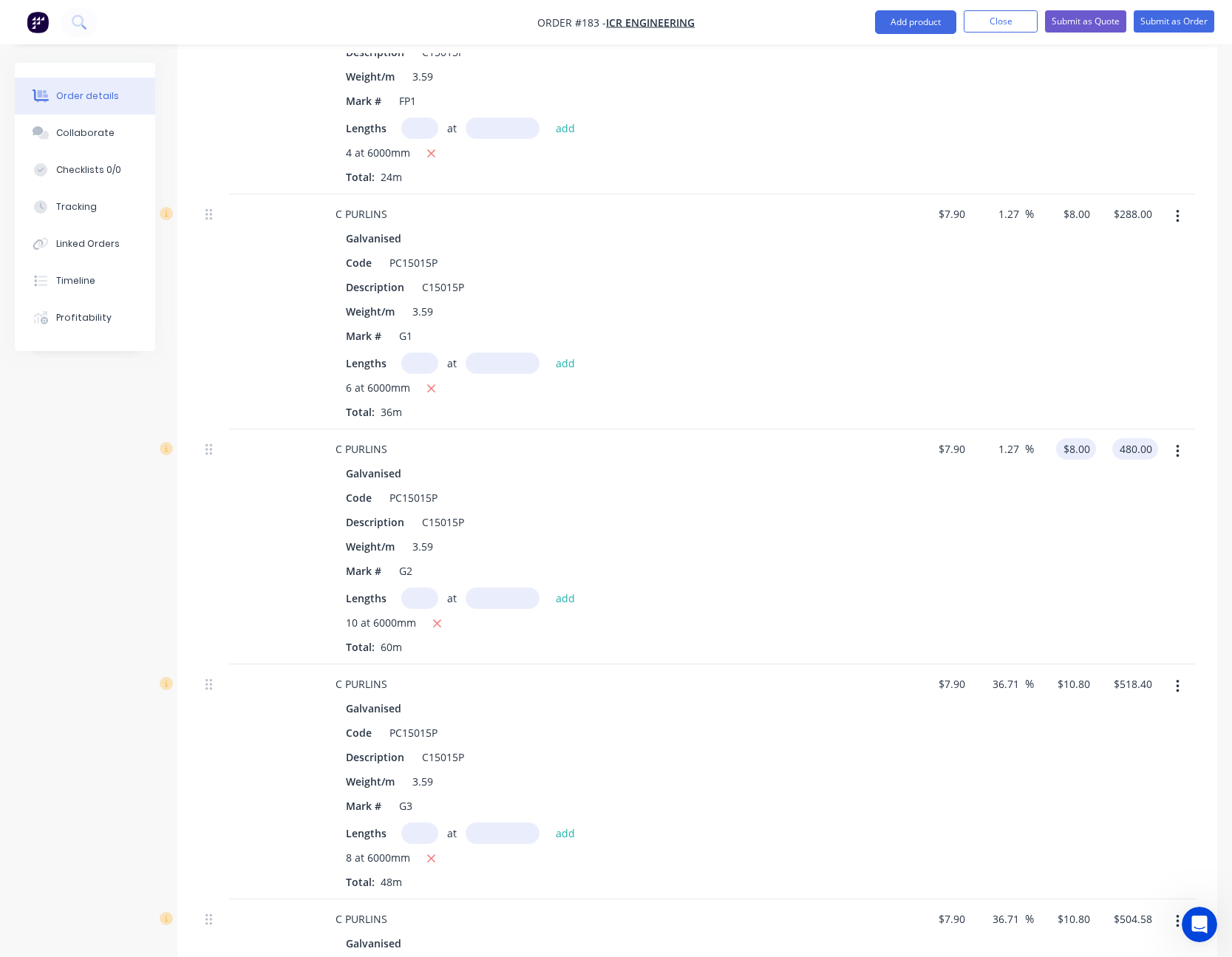
scroll to position [1776, 0]
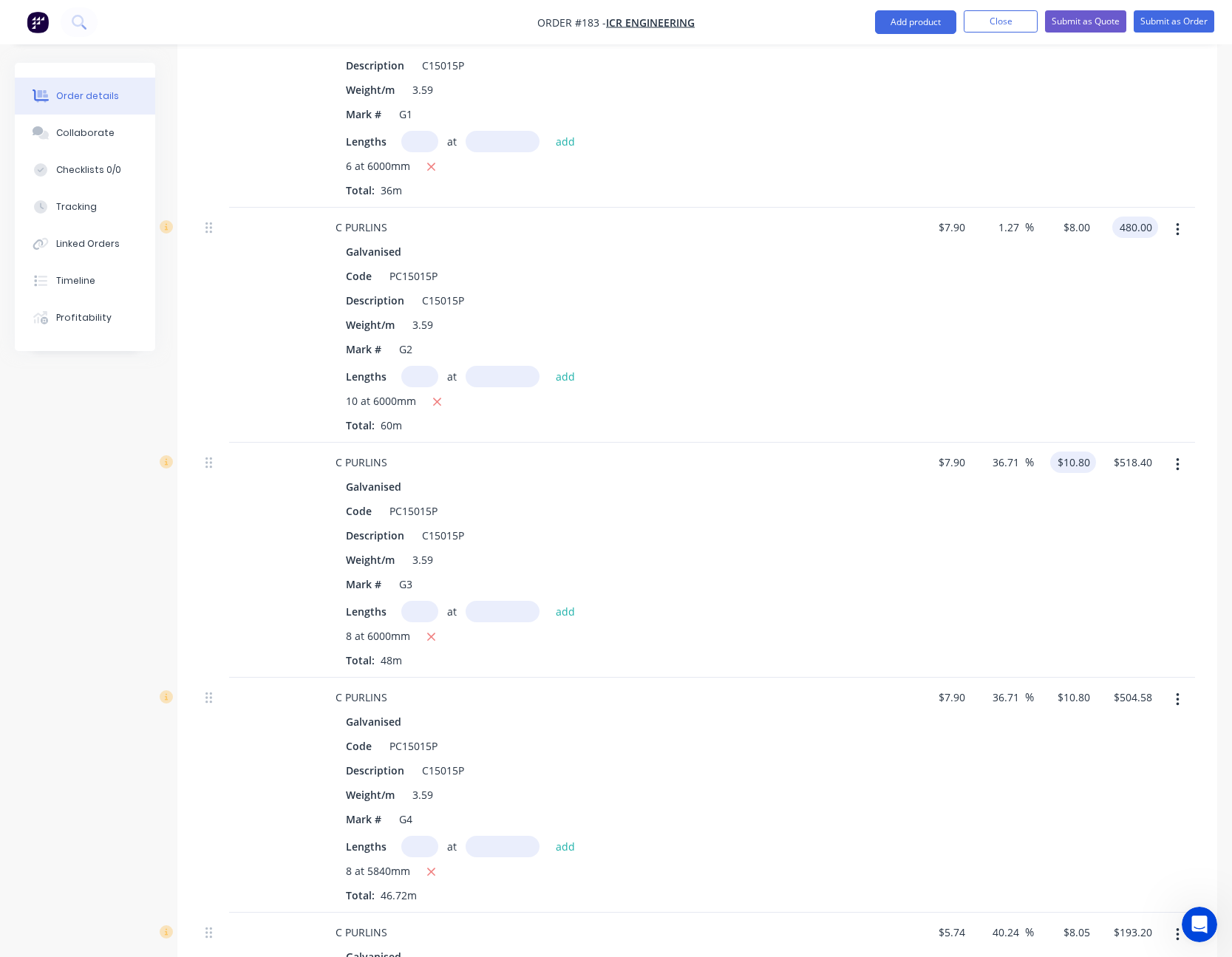
click at [1075, 464] on input "$10.80" at bounding box center [1076, 462] width 40 height 21
type input "$480.00"
click at [1075, 464] on input "10.8" at bounding box center [1082, 462] width 28 height 21
type input "8"
type input "1.27"
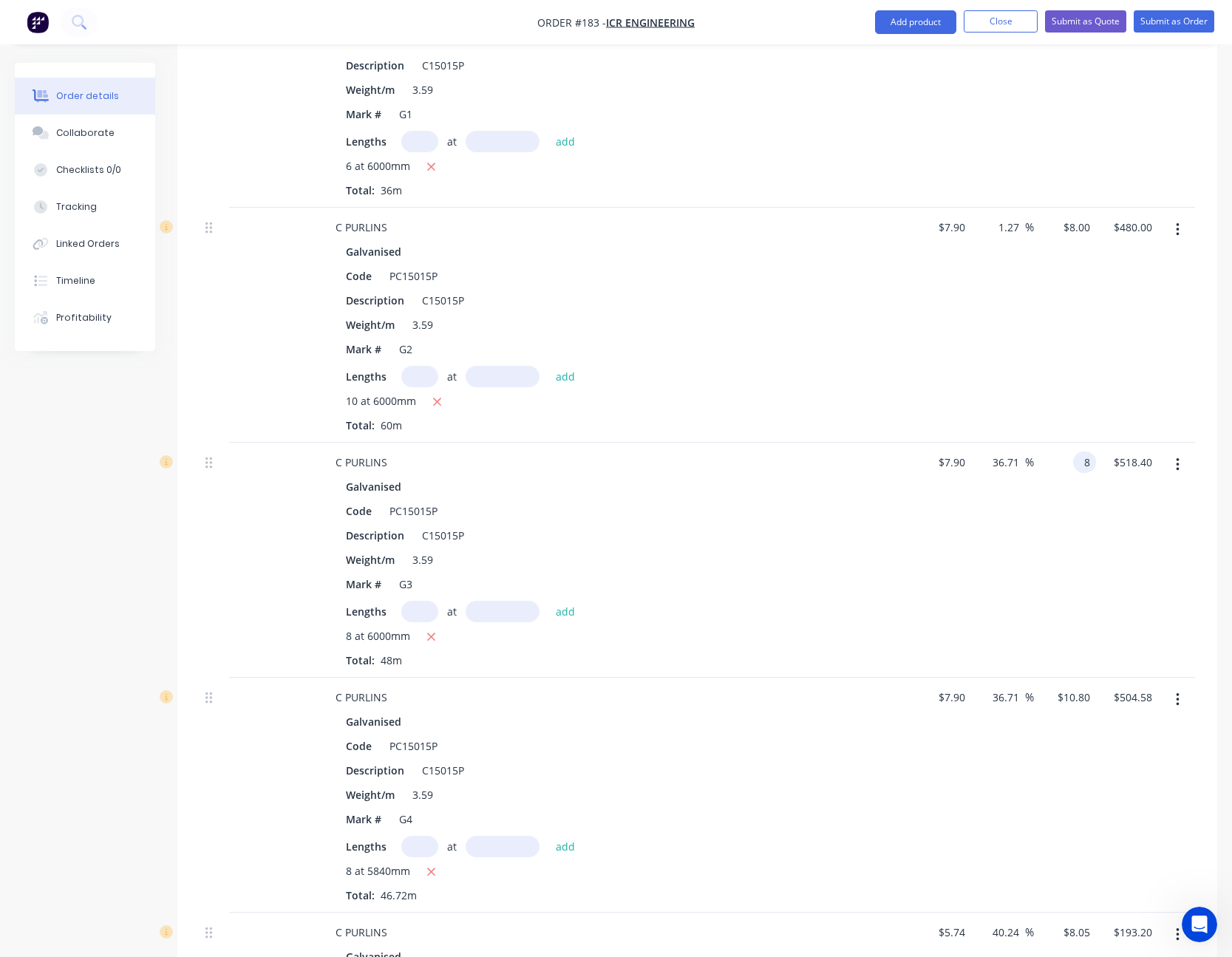
type input "$8.00"
type input "$384.00"
click at [1068, 693] on div "10.8 10.8" at bounding box center [1082, 697] width 28 height 21
type input "8"
type input "1.27"
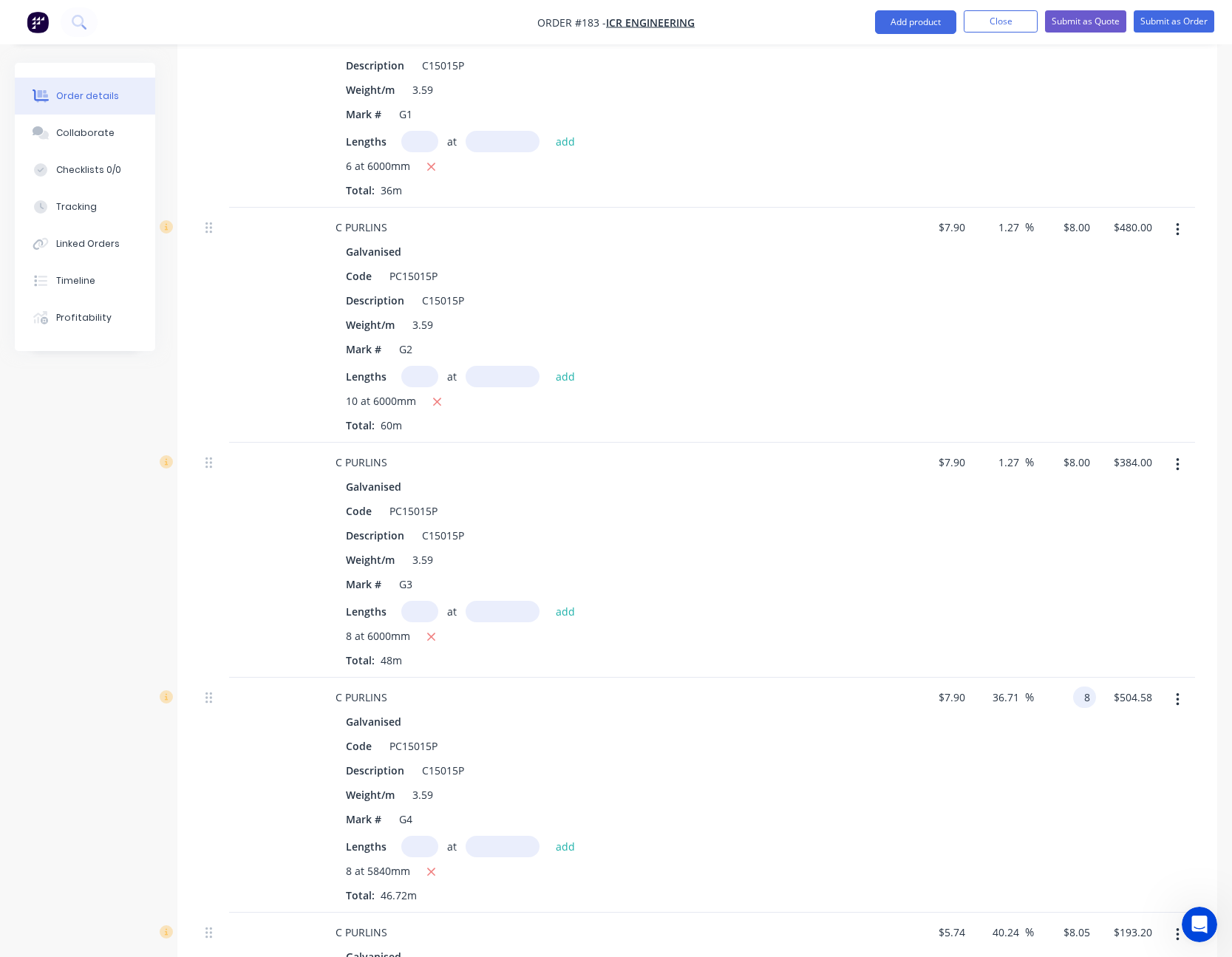
type input "$8.00"
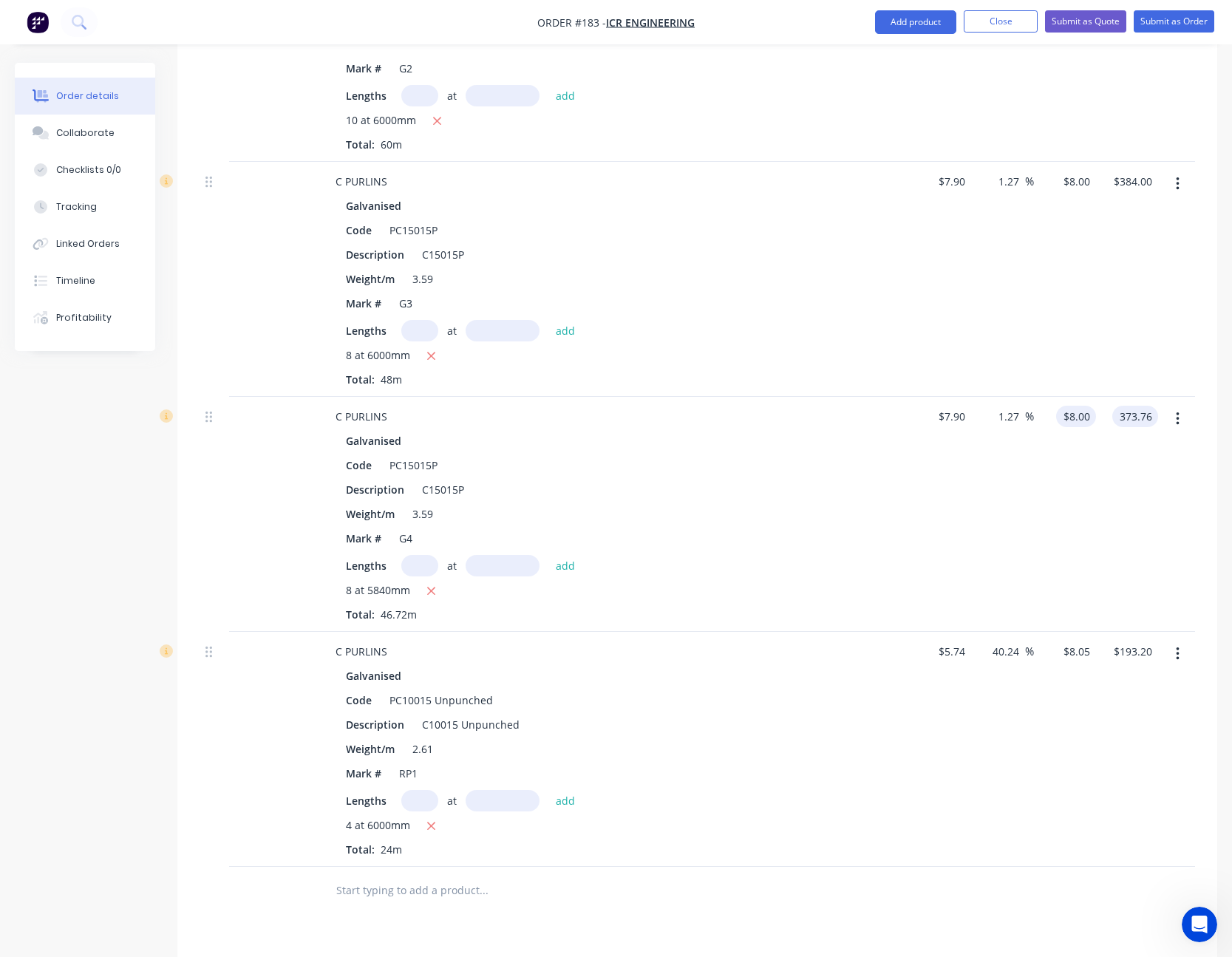
scroll to position [2072, 0]
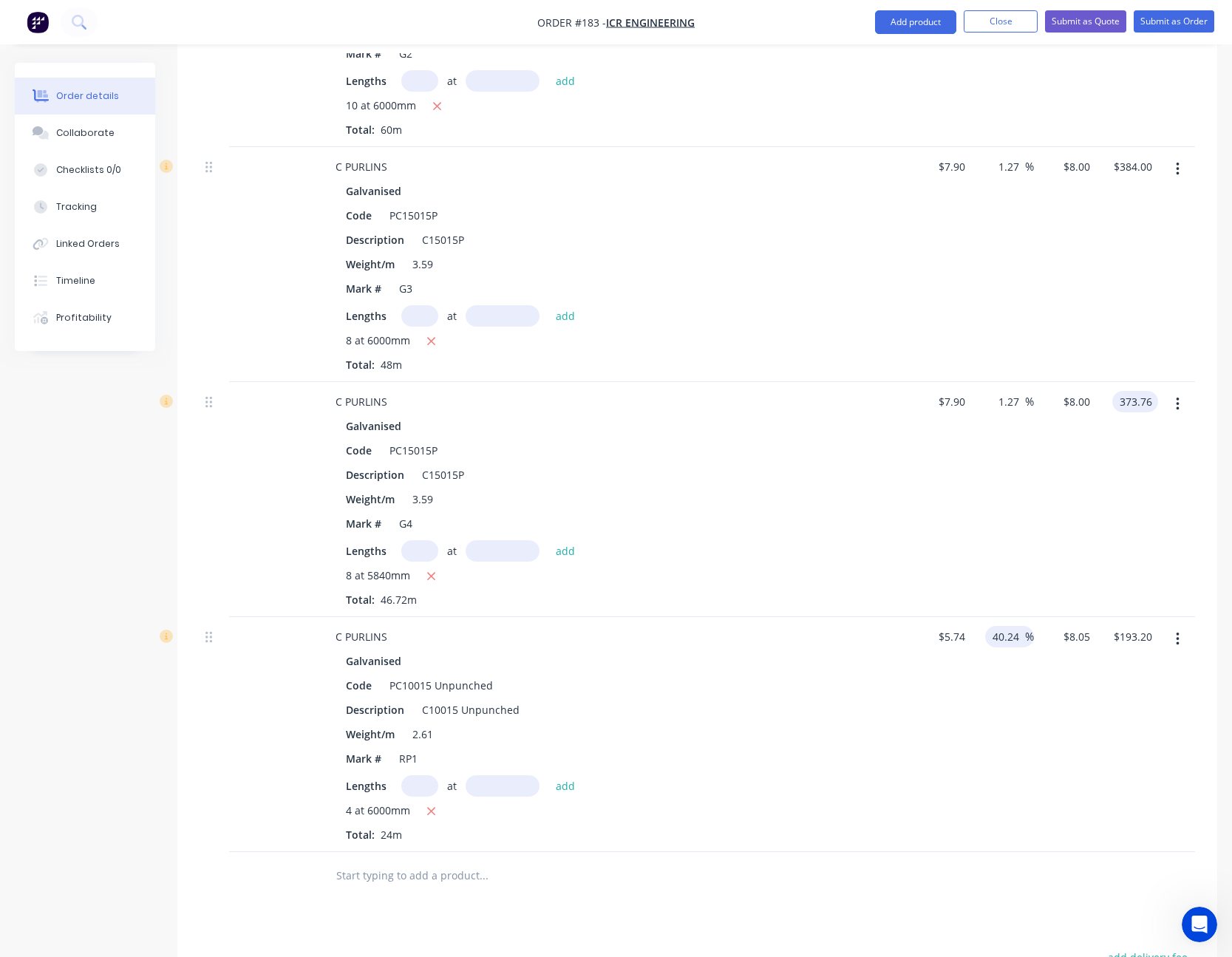
type input "$373.76"
click at [999, 637] on input "40.24" at bounding box center [1008, 637] width 34 height 21
type input "20"
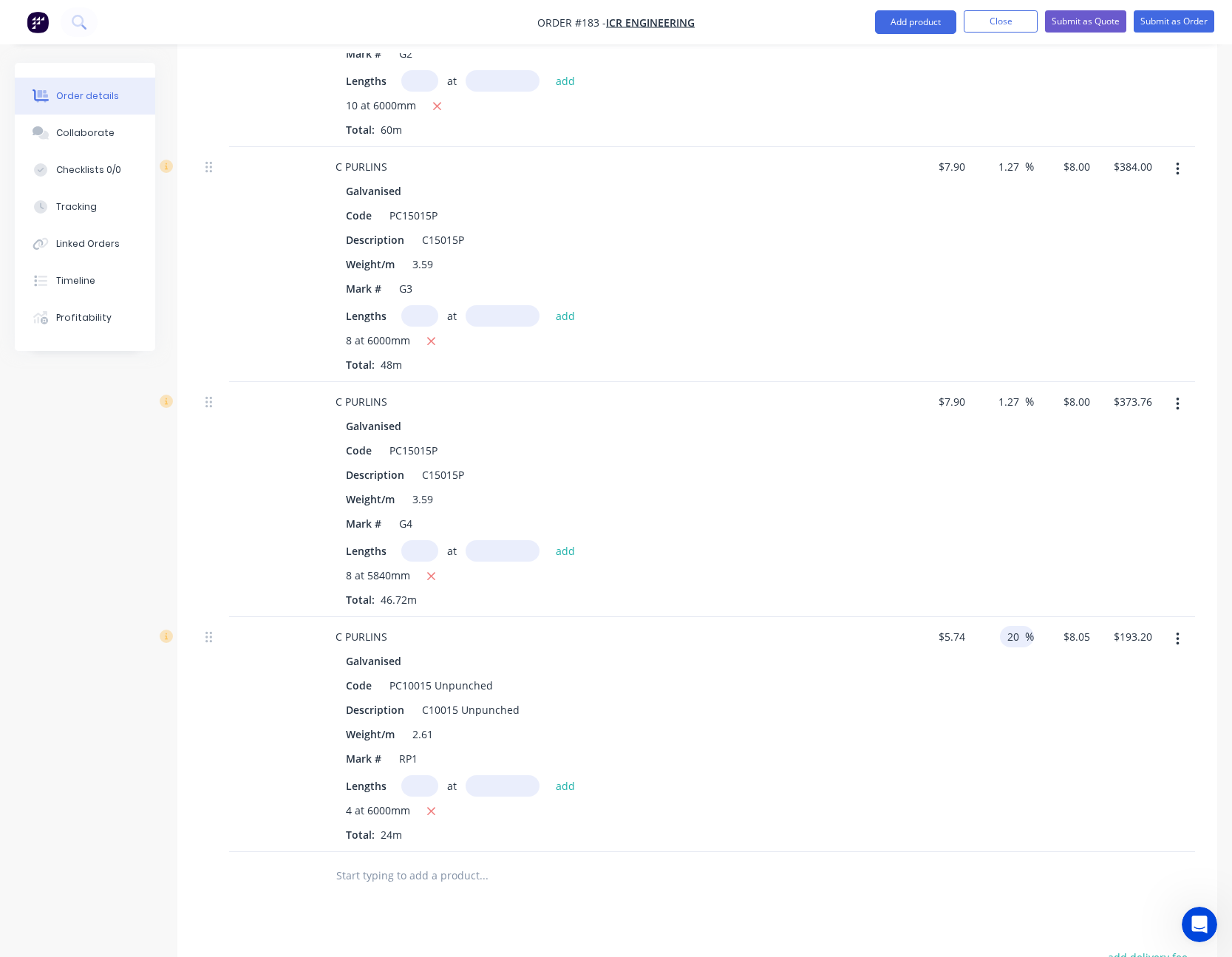
type input "6.888"
type input "$165.31"
type input "$6.888"
click at [995, 712] on div "20 20 %" at bounding box center [1002, 734] width 62 height 235
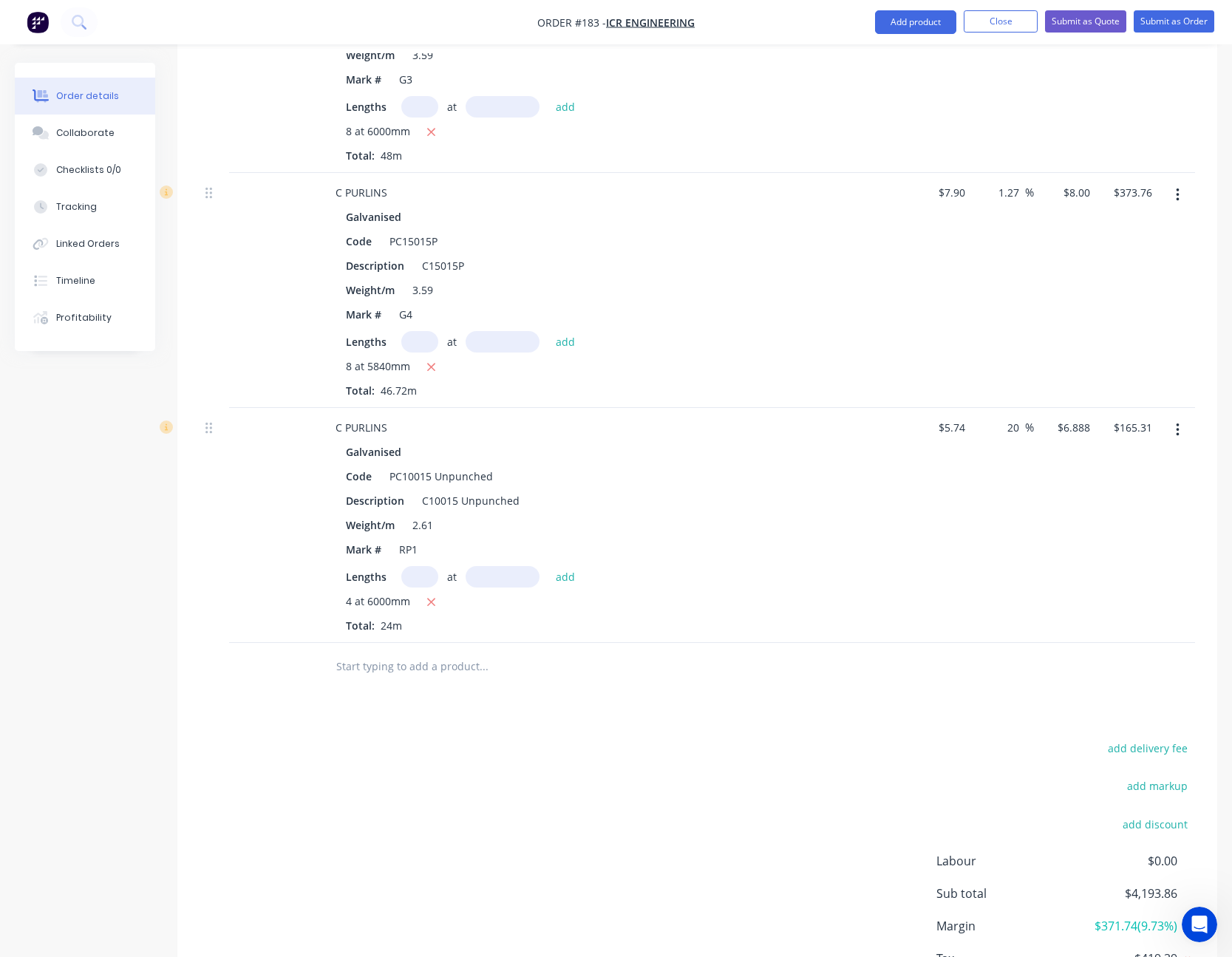
scroll to position [2367, 0]
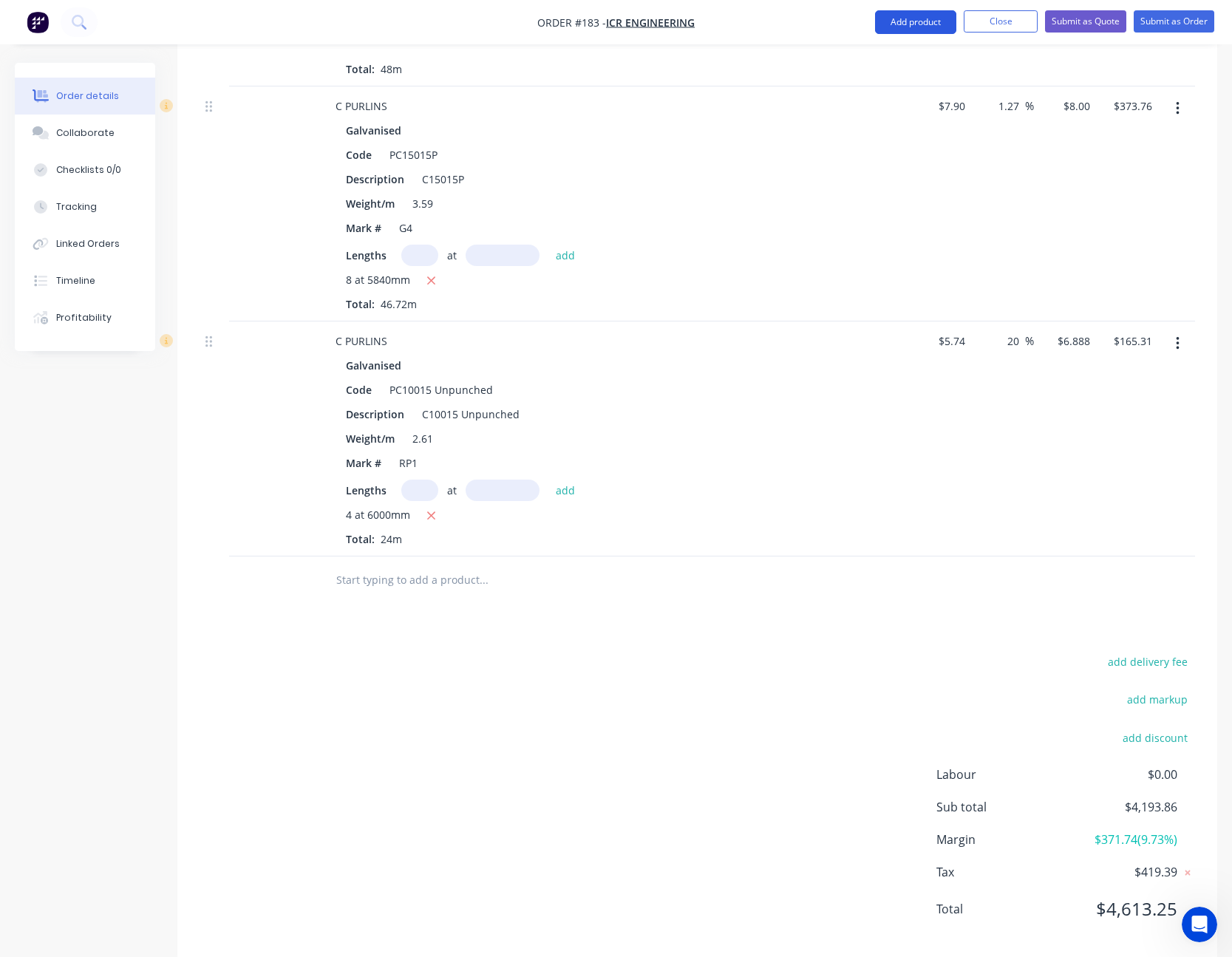
click at [913, 28] on button "Add product" at bounding box center [916, 22] width 82 height 24
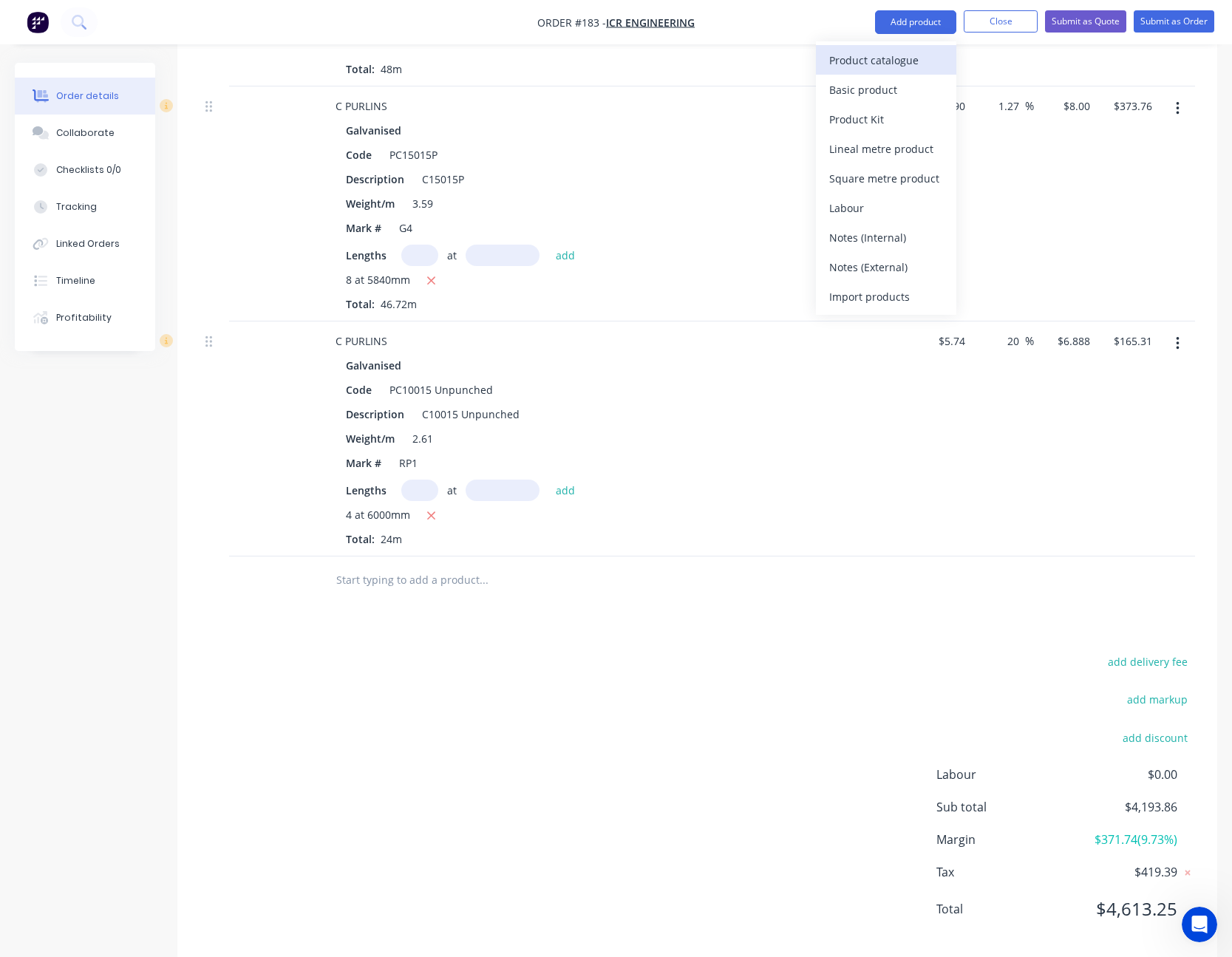
click at [914, 65] on div "Product catalogue" at bounding box center [886, 59] width 114 height 21
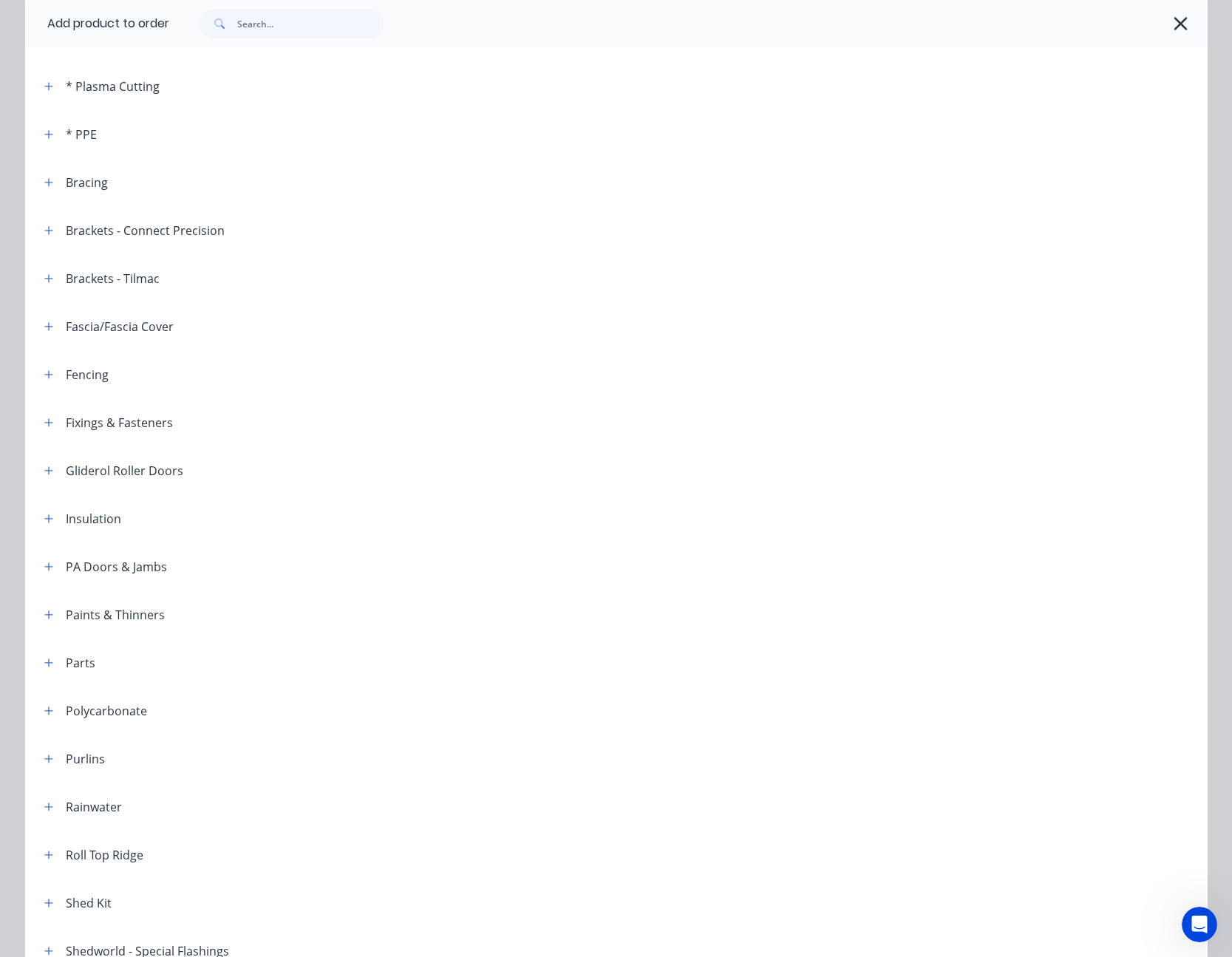
scroll to position [370, 0]
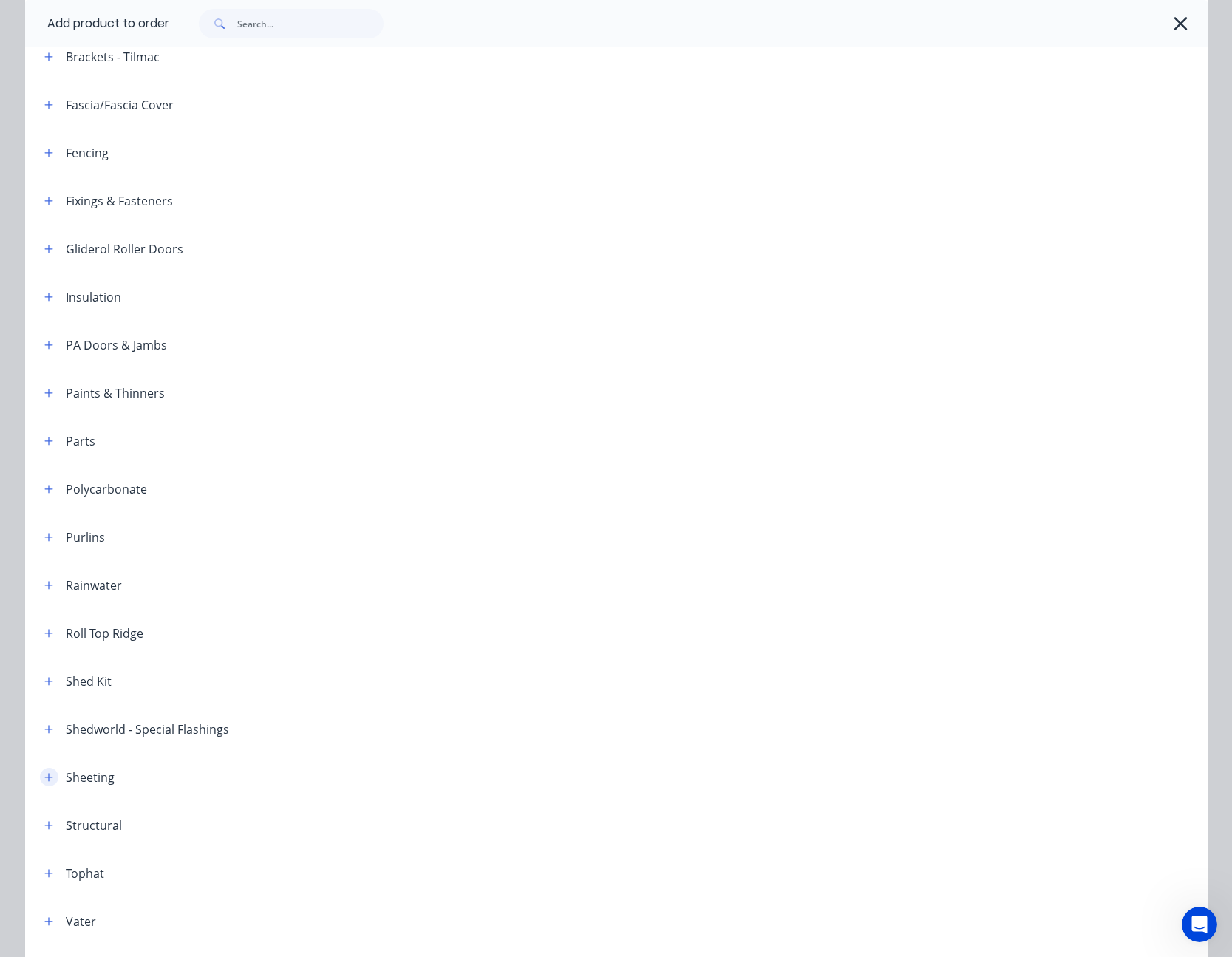
click at [44, 773] on icon "button" at bounding box center [48, 778] width 8 height 10
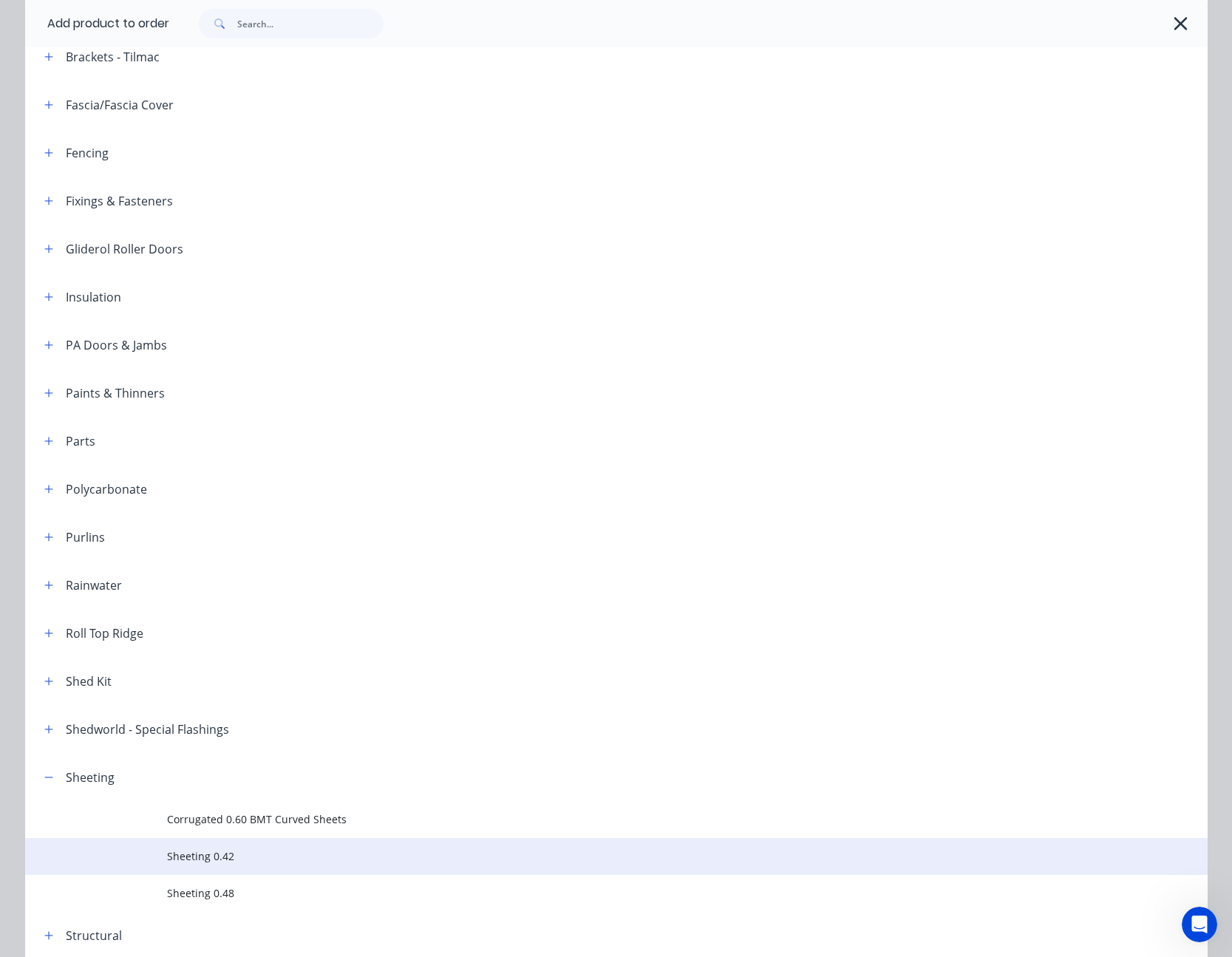
click at [177, 844] on td "Sheeting 0.42" at bounding box center [687, 856] width 1040 height 37
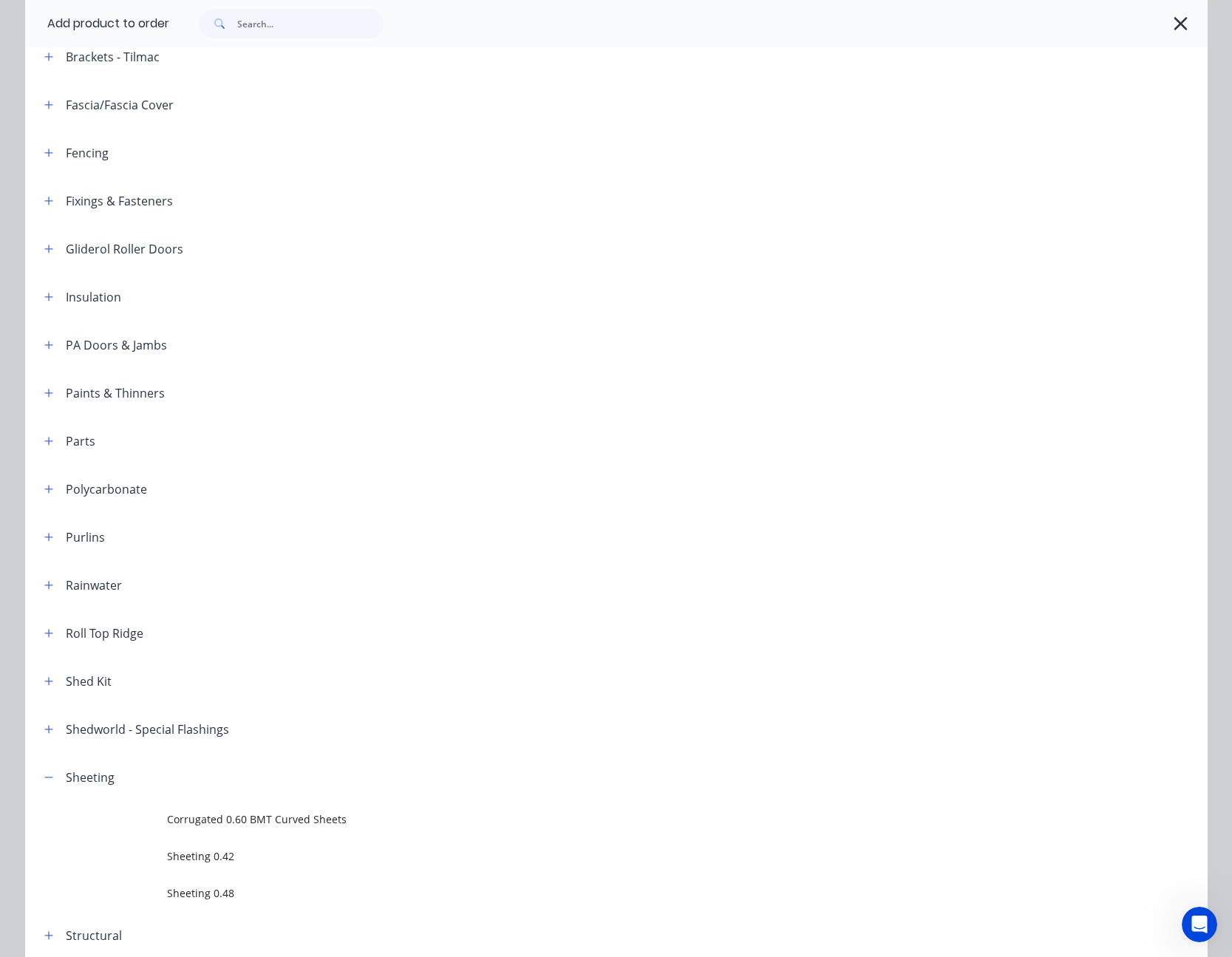
scroll to position [0, 0]
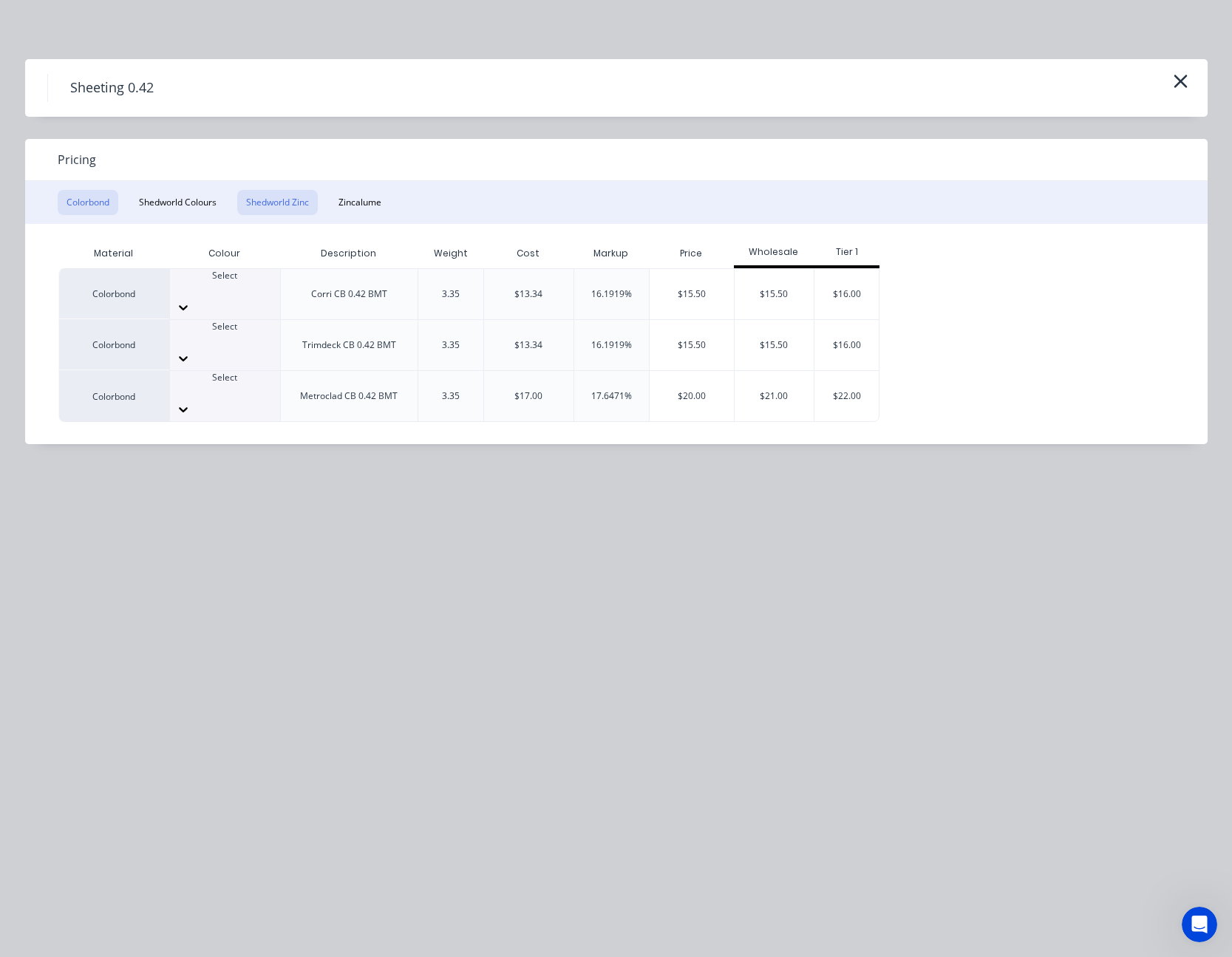
click at [285, 207] on button "Shedworld Zinc" at bounding box center [277, 202] width 81 height 25
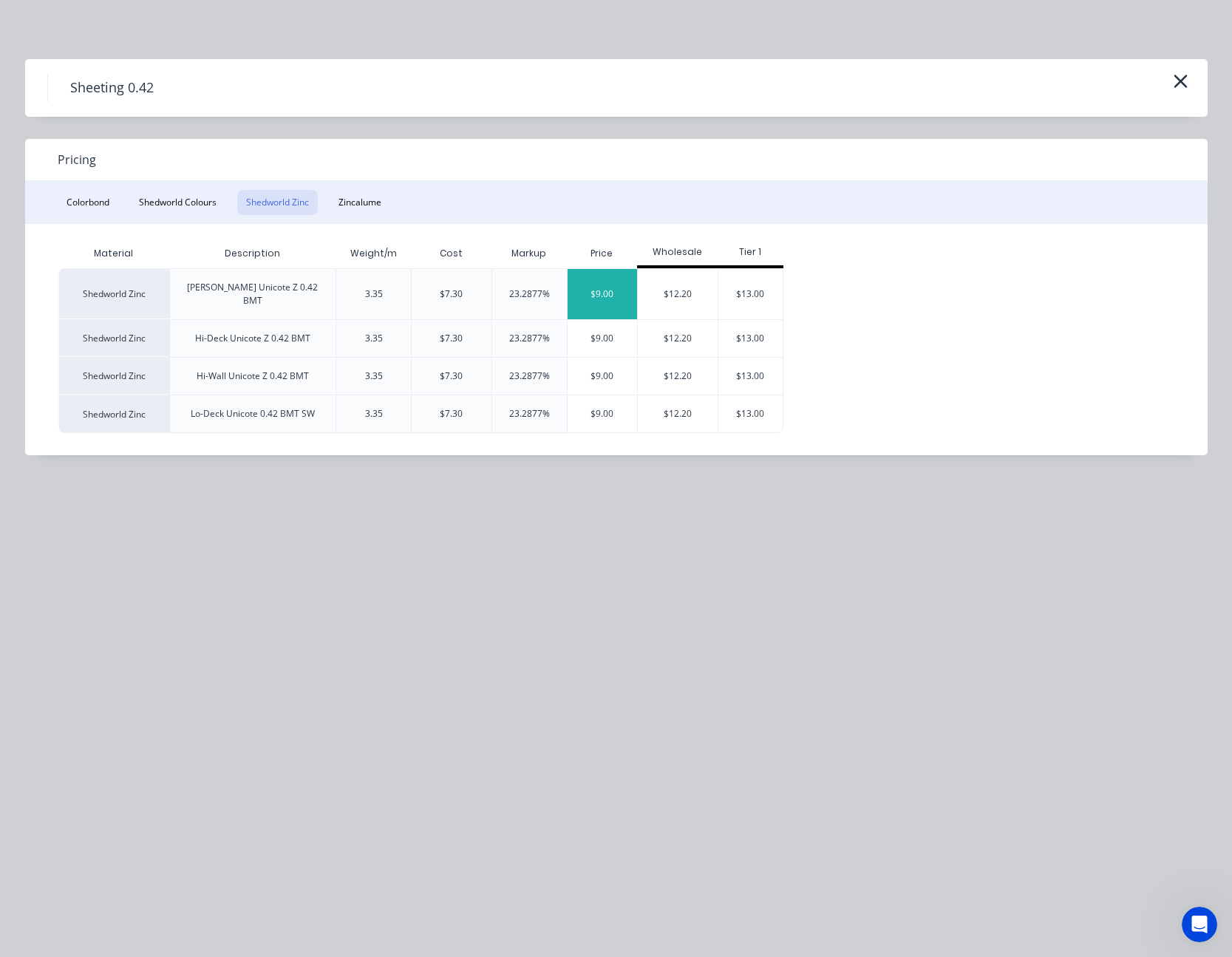
click at [592, 285] on div "$9.00" at bounding box center [602, 294] width 71 height 50
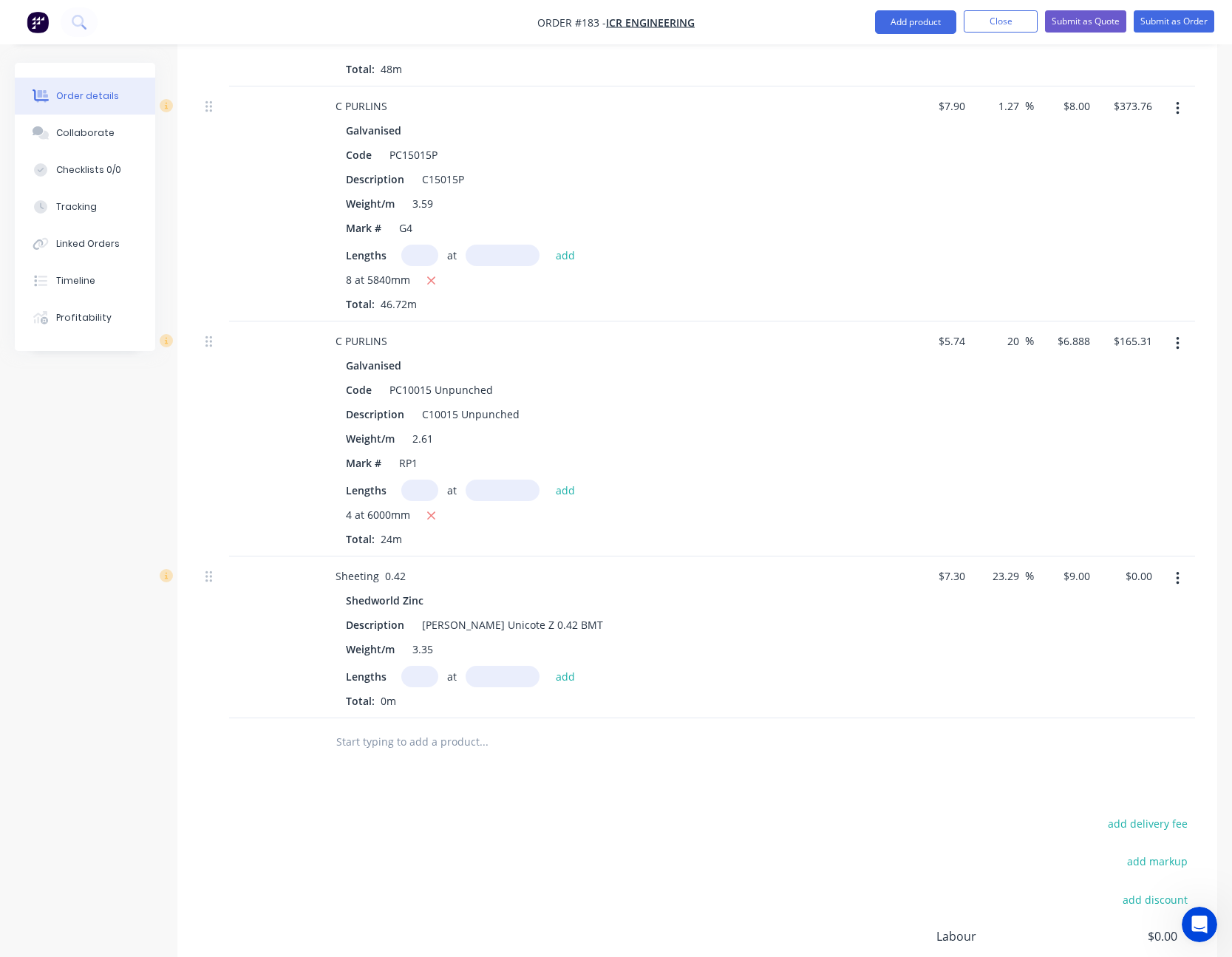
click at [420, 677] on input "text" at bounding box center [419, 677] width 37 height 21
type input "64"
type input "6120"
click at [548, 666] on button "add" at bounding box center [565, 676] width 35 height 20
type input "$3,525.12"
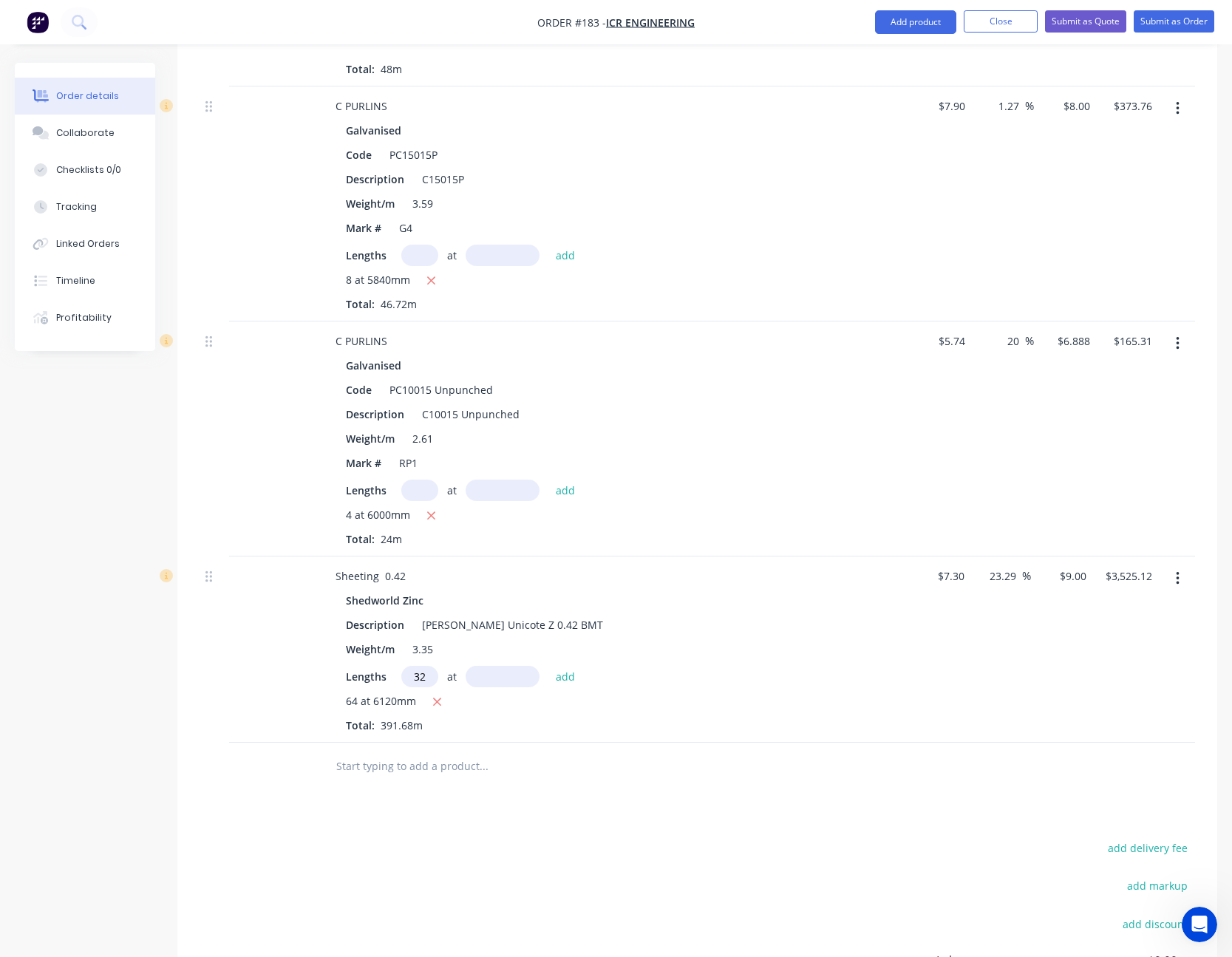
type input "32"
type input "5300"
click at [548, 666] on button "add" at bounding box center [565, 676] width 35 height 20
type input "$5,051.52"
click at [1176, 578] on icon "button" at bounding box center [1178, 578] width 3 height 16
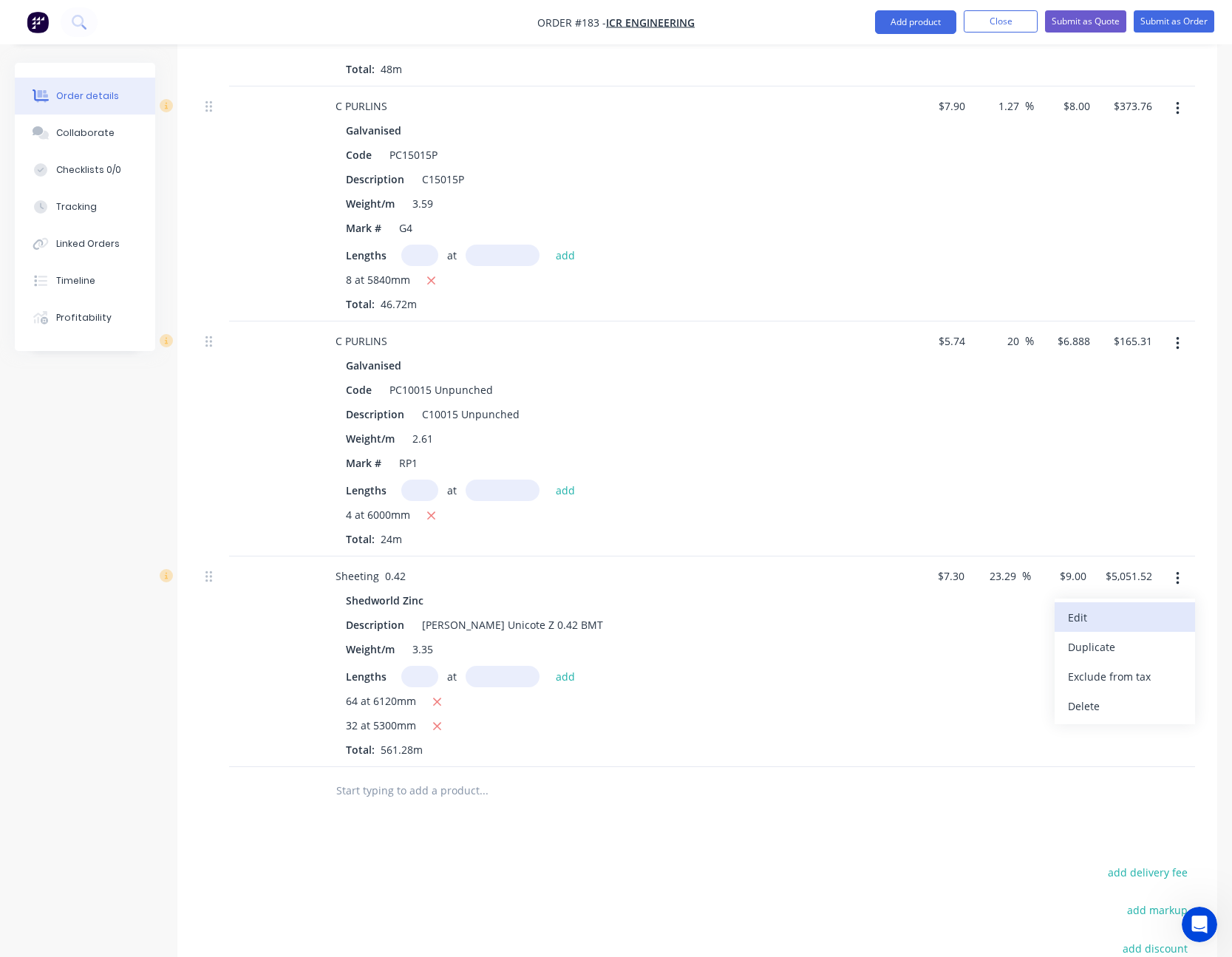
click at [1156, 611] on div "Edit" at bounding box center [1125, 617] width 114 height 21
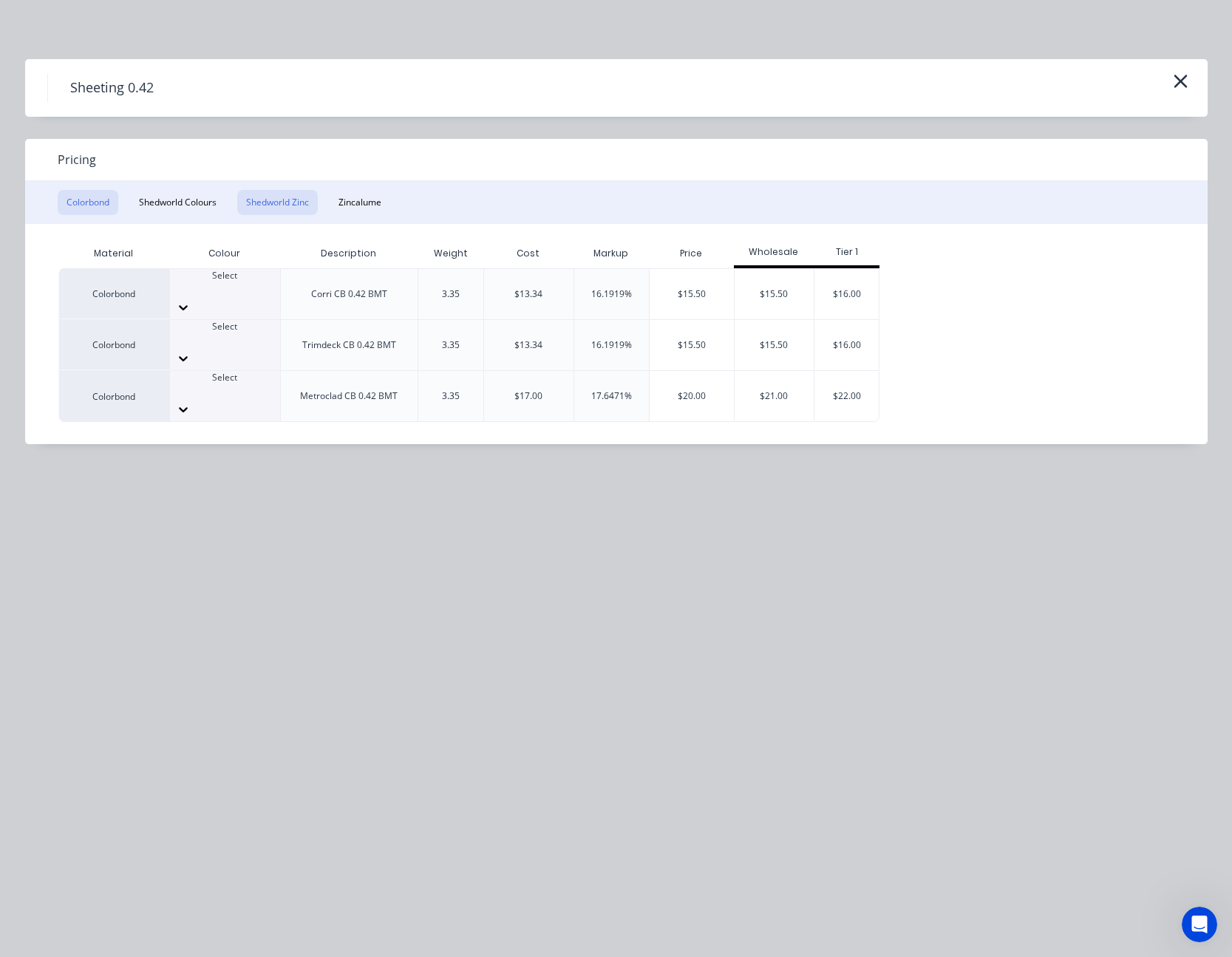
click at [282, 200] on button "Shedworld Zinc" at bounding box center [277, 202] width 81 height 25
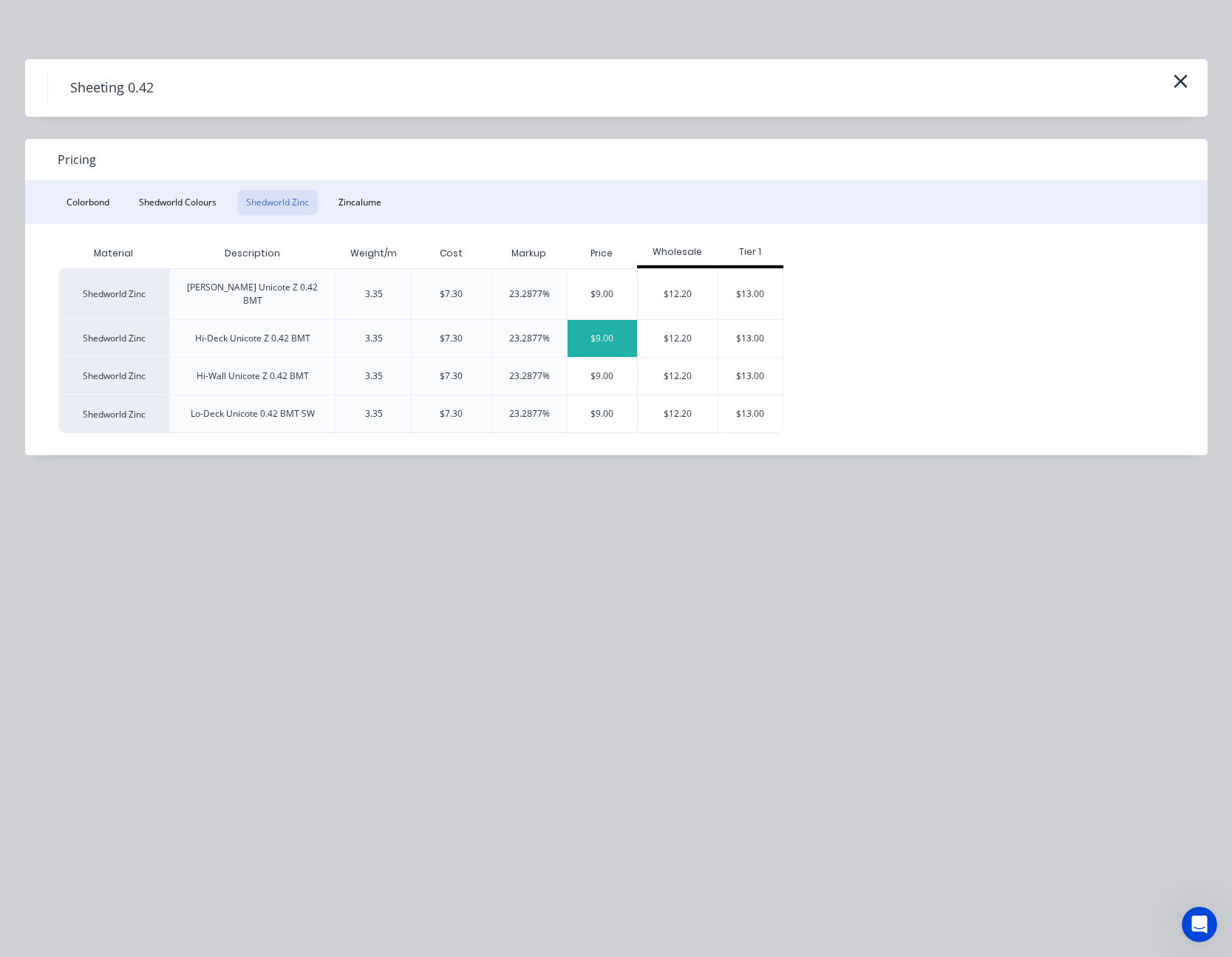
click at [606, 331] on div "$9.00" at bounding box center [602, 338] width 71 height 37
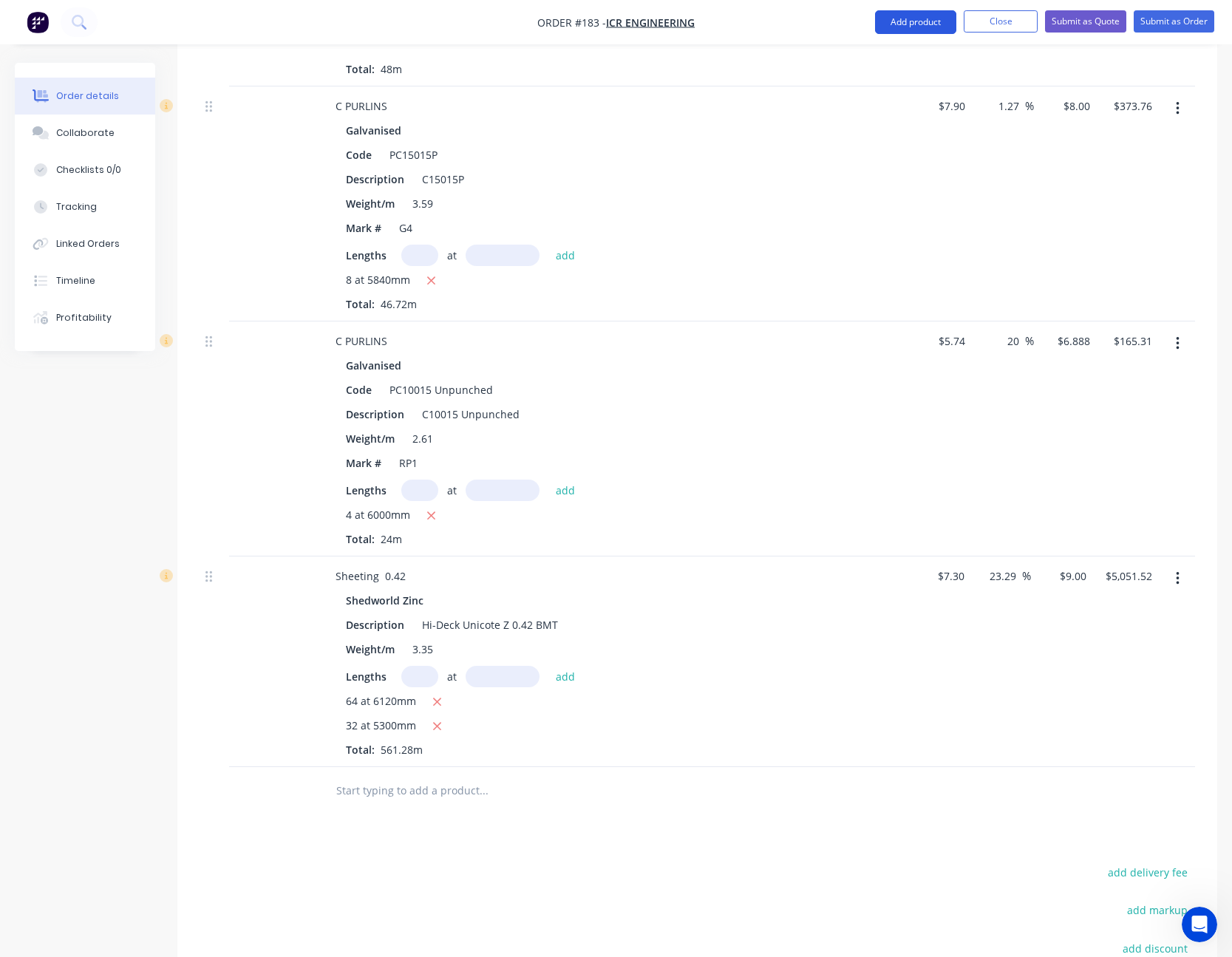
click at [939, 27] on button "Add product" at bounding box center [916, 22] width 82 height 24
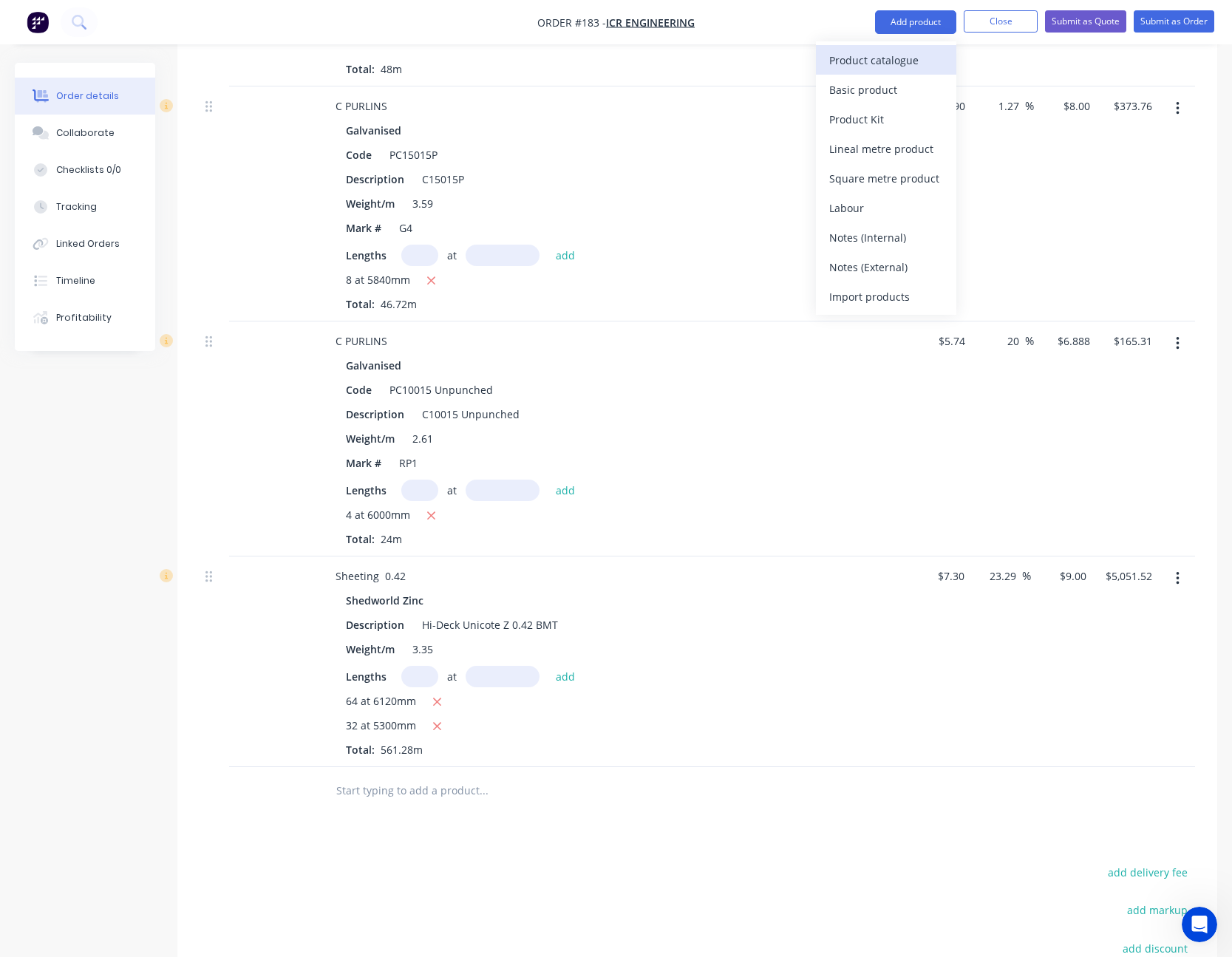
click at [933, 54] on div "Product catalogue" at bounding box center [886, 59] width 114 height 21
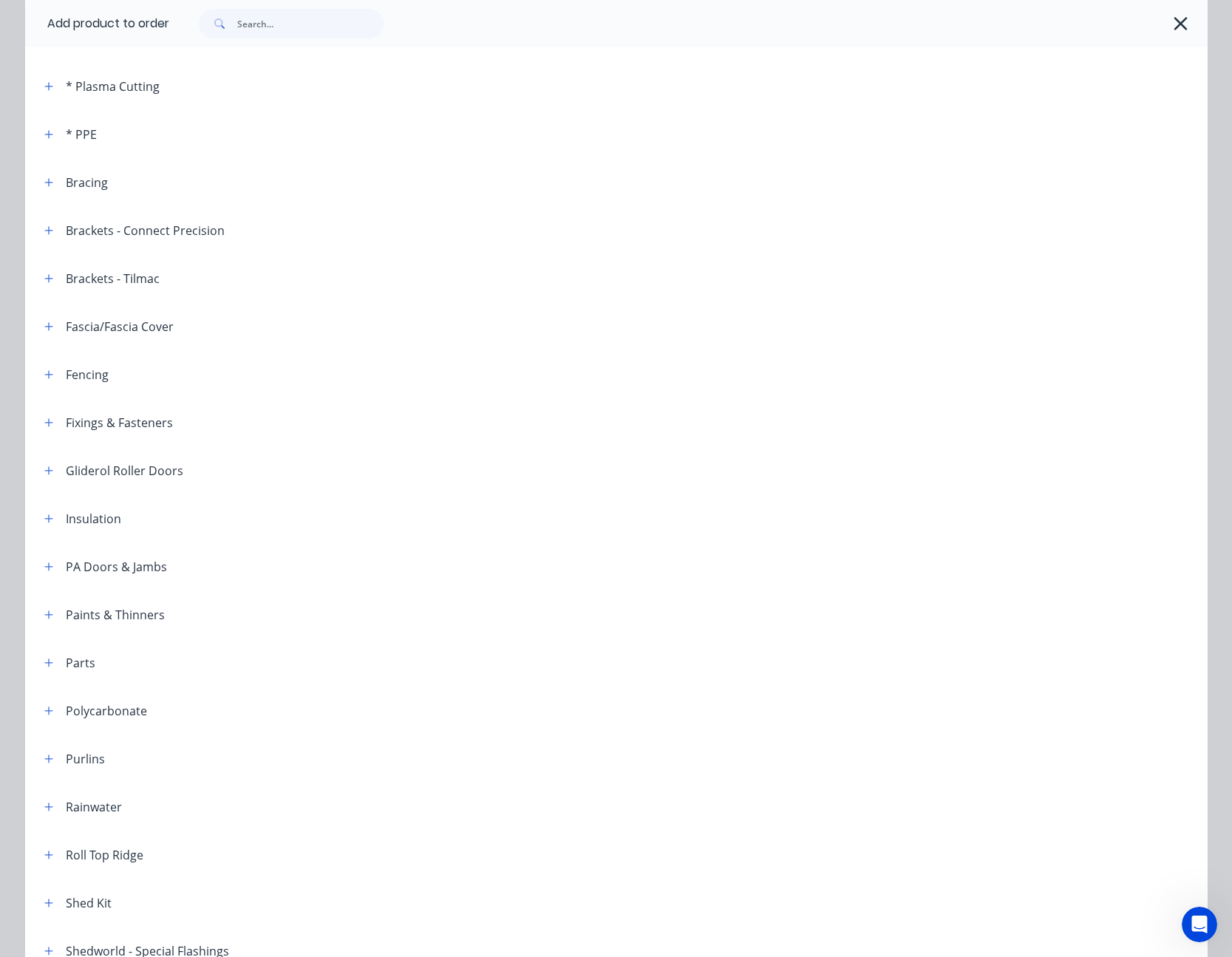
scroll to position [370, 0]
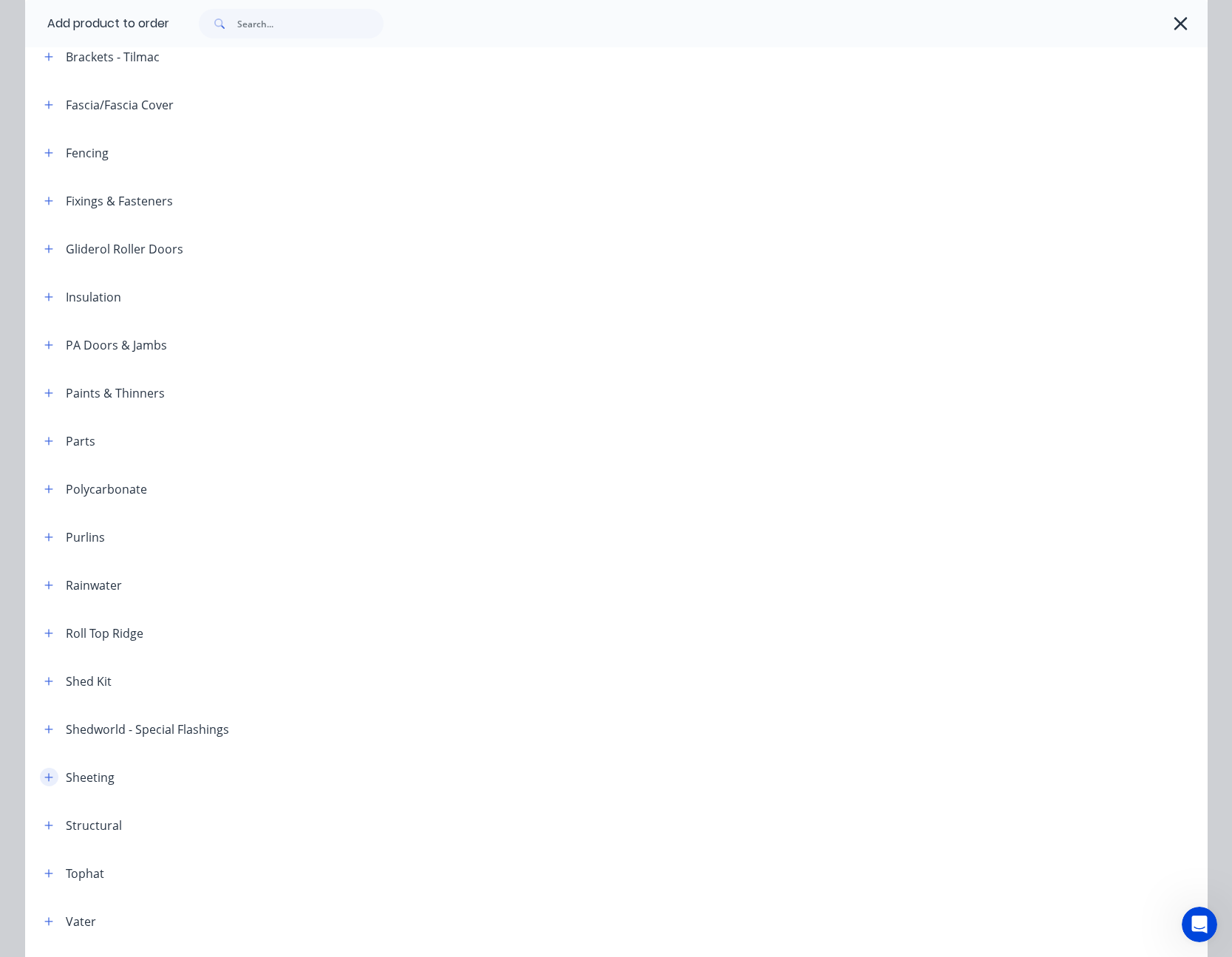
click at [48, 778] on button "button" at bounding box center [49, 778] width 19 height 19
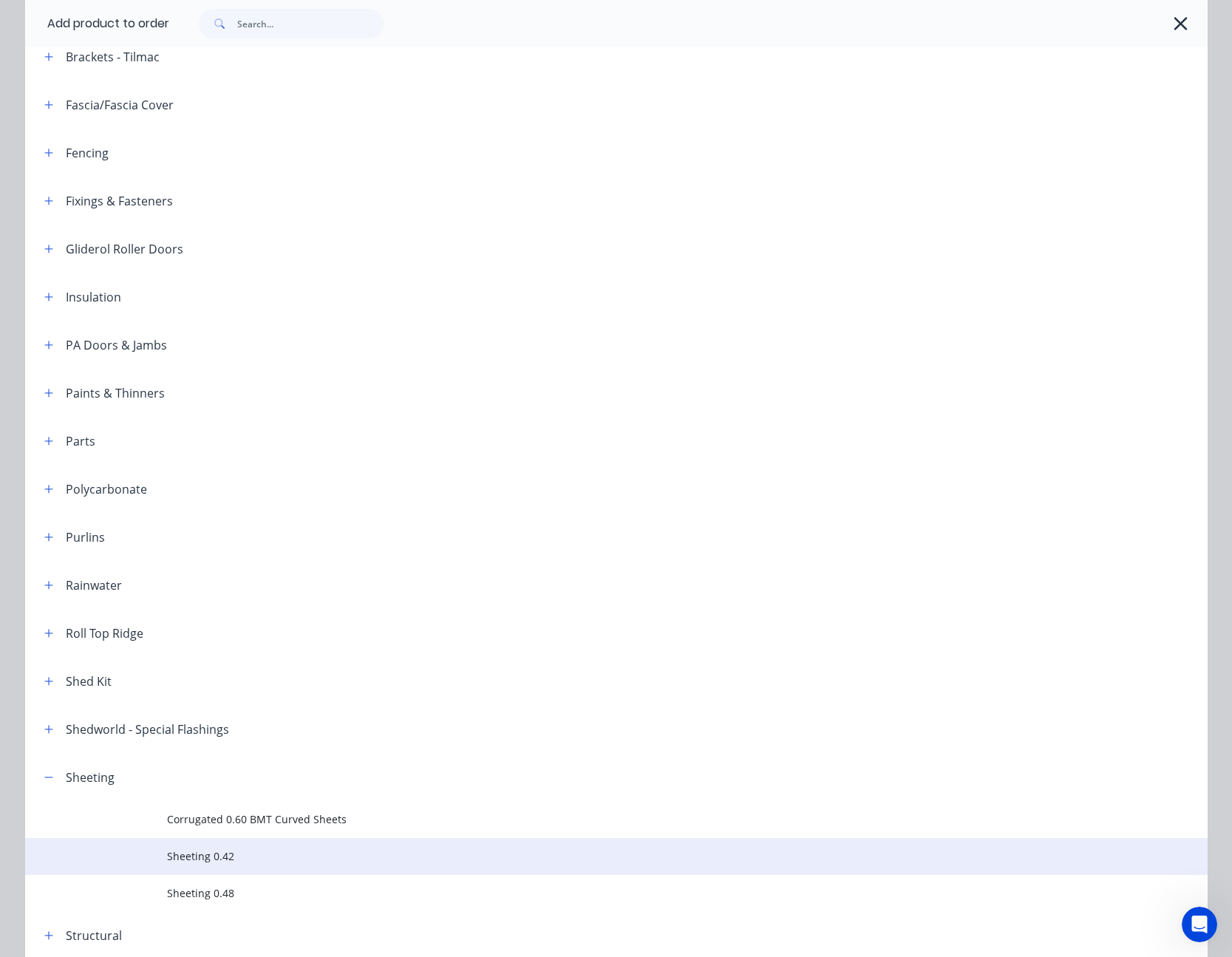
click at [208, 863] on span "Sheeting 0.42" at bounding box center [583, 856] width 832 height 15
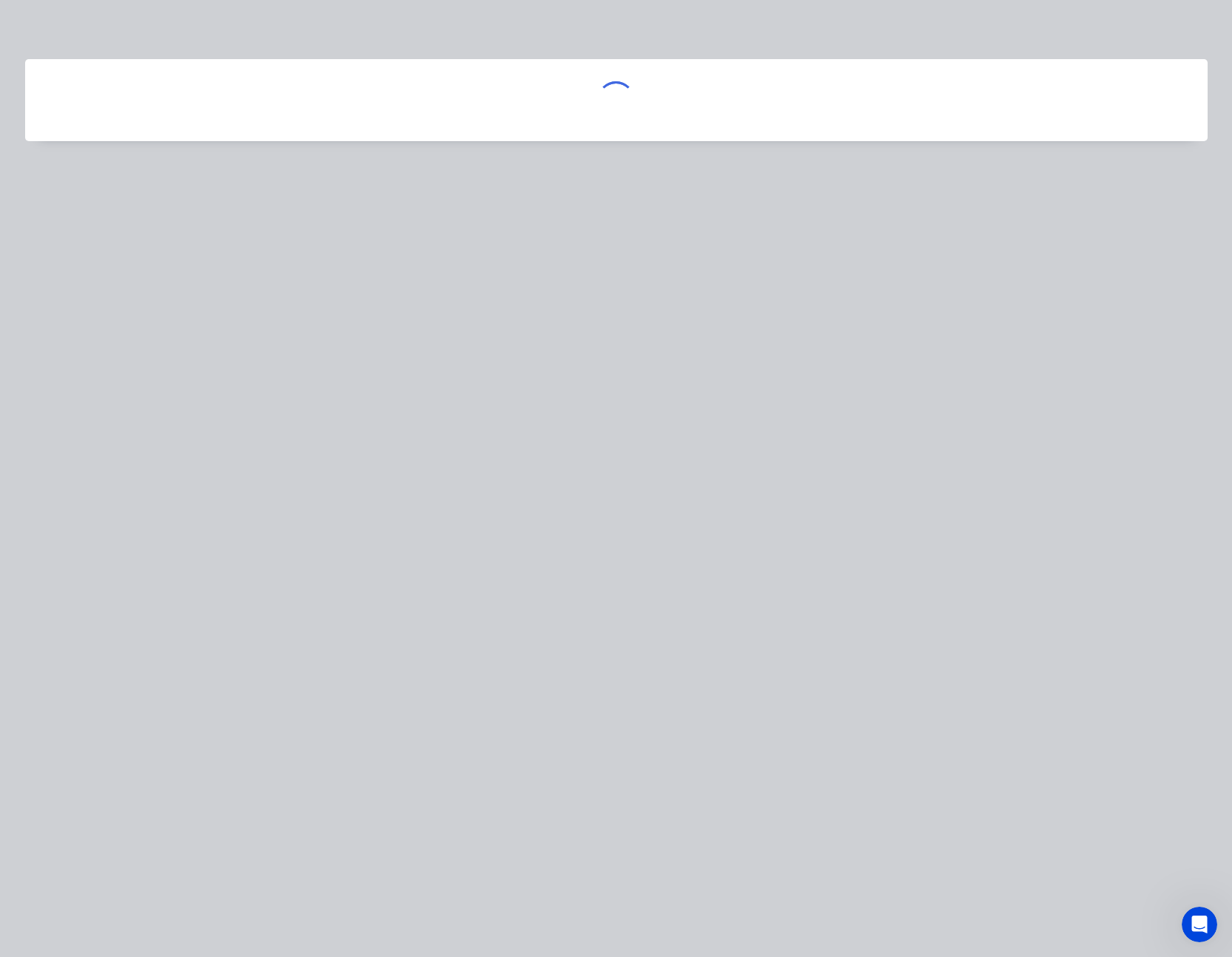
scroll to position [0, 0]
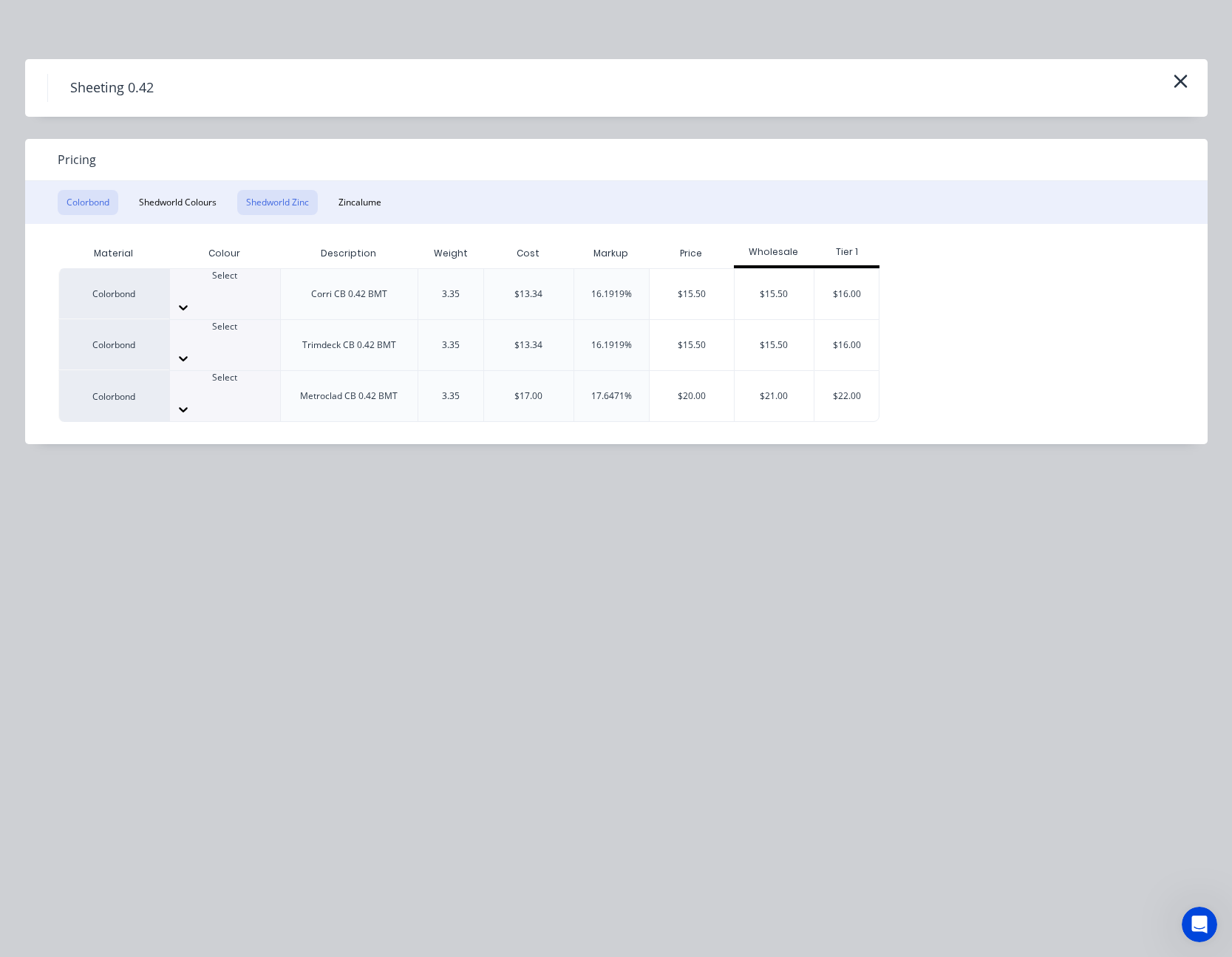
click at [291, 201] on button "Shedworld Zinc" at bounding box center [277, 202] width 81 height 25
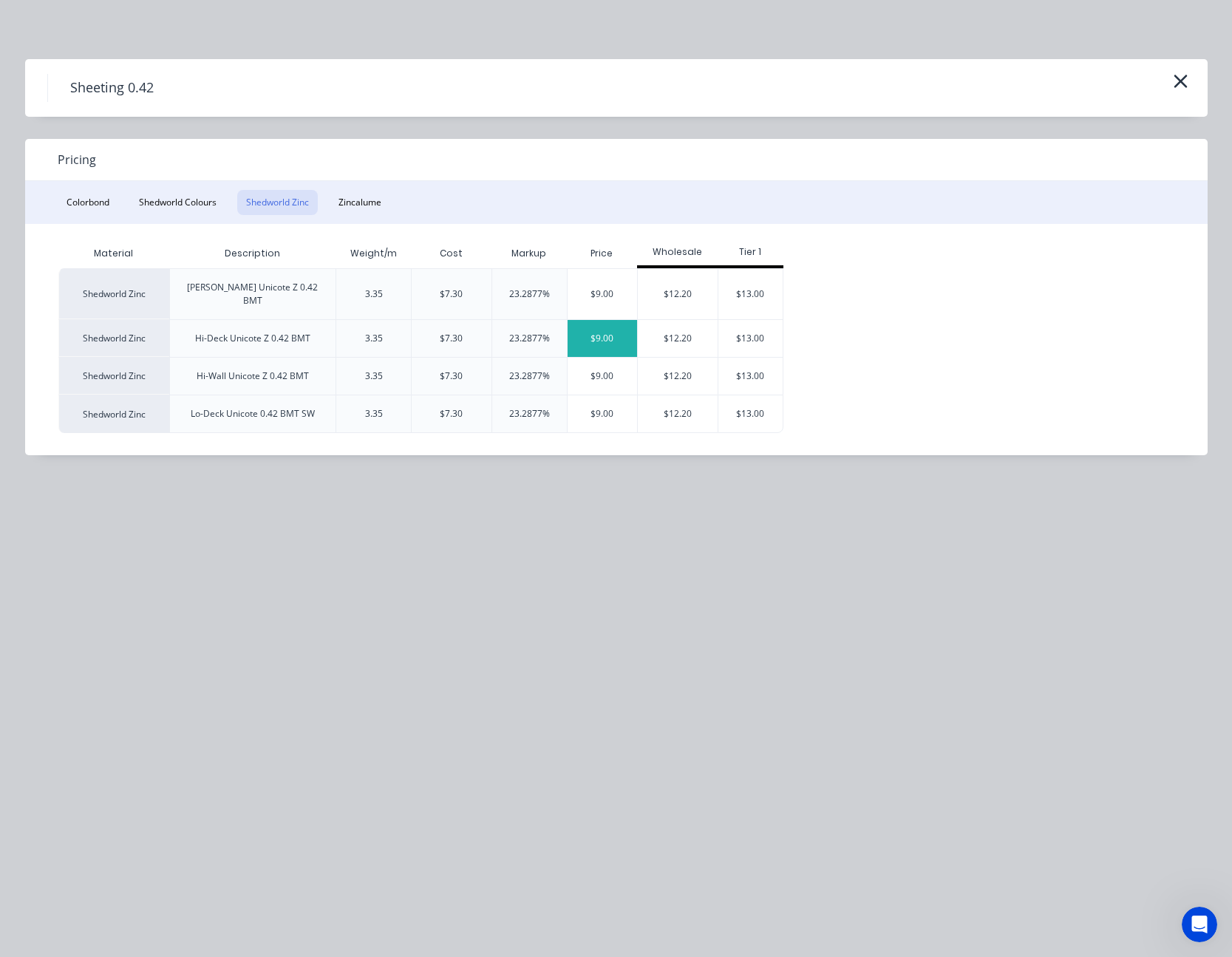
click at [619, 323] on div "$9.00" at bounding box center [602, 338] width 71 height 37
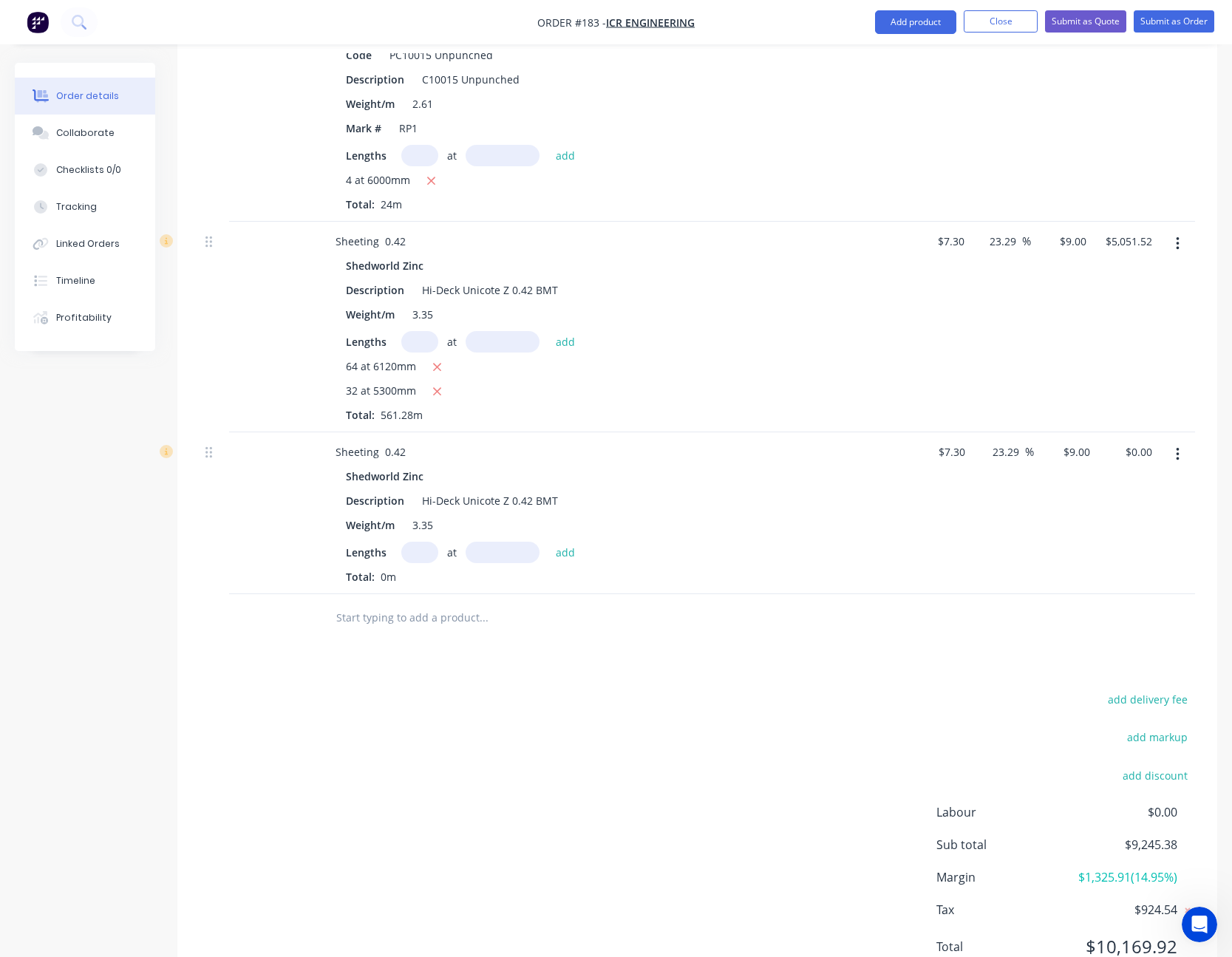
scroll to position [2764, 0]
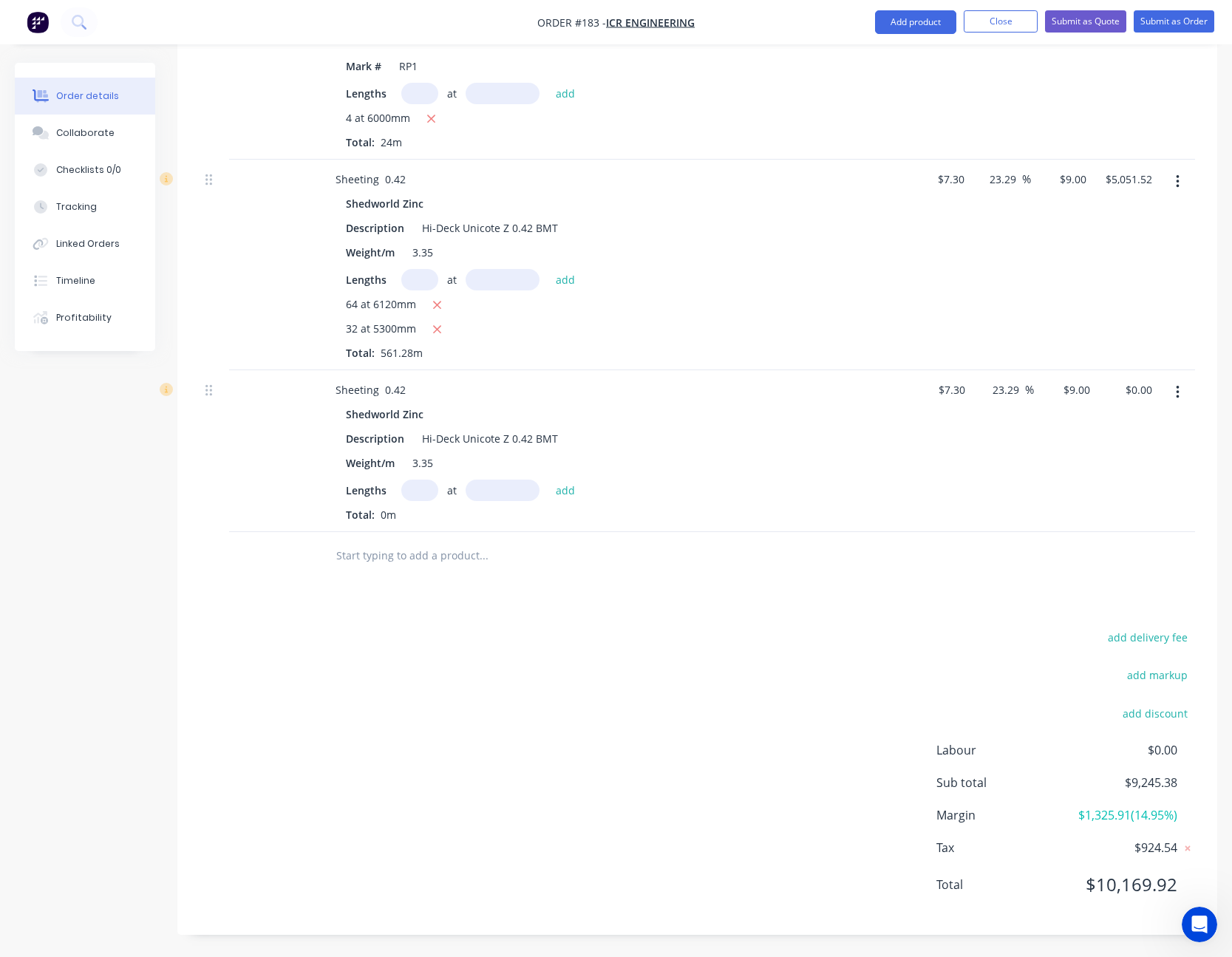
click at [426, 491] on input "text" at bounding box center [419, 490] width 37 height 21
type input "1"
type input "6164"
click at [548, 479] on button "add" at bounding box center [565, 489] width 35 height 20
type input "$55.48"
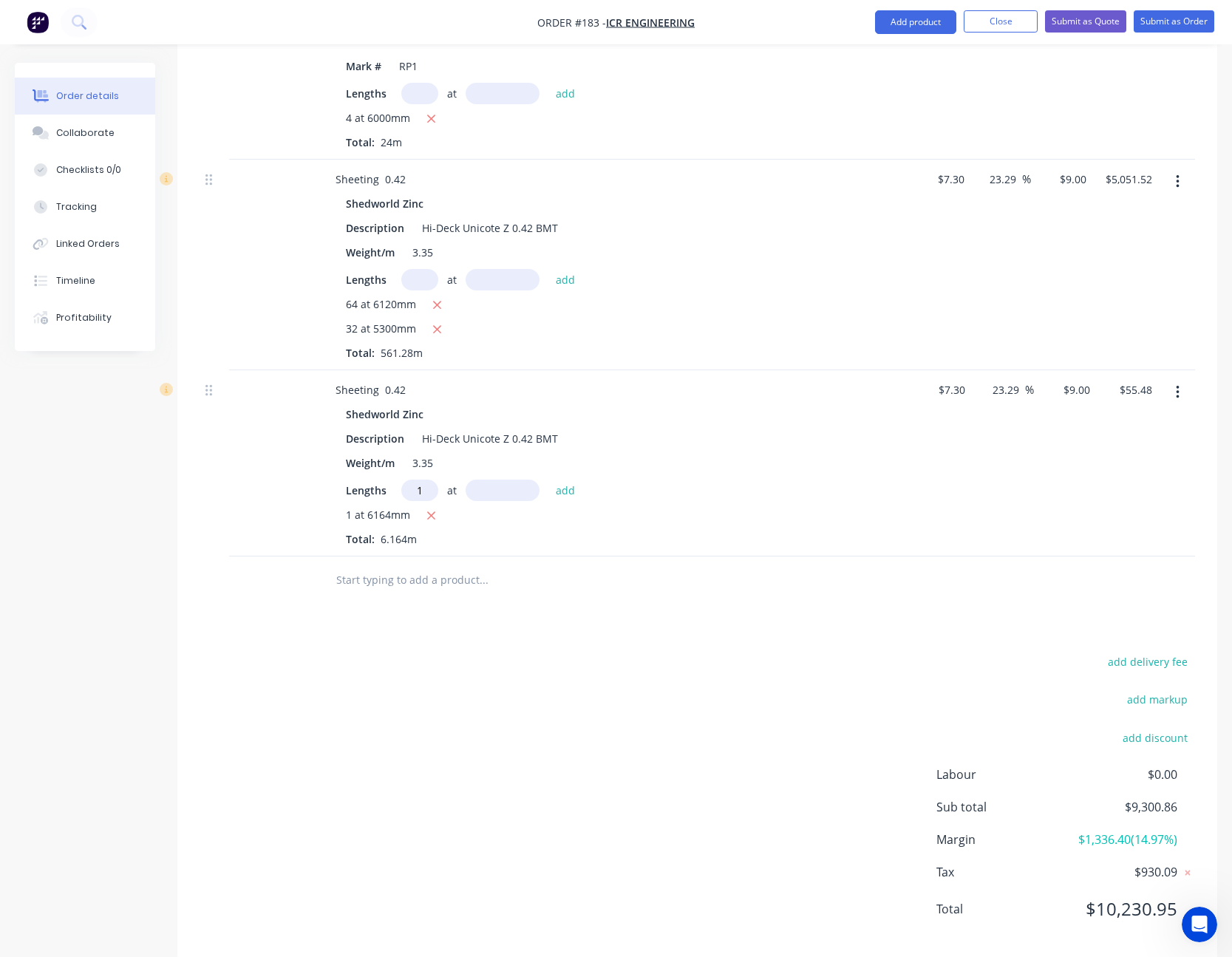
type input "1"
type input "6056"
click at [548, 479] on button "add" at bounding box center [565, 489] width 35 height 20
type input "$109.98"
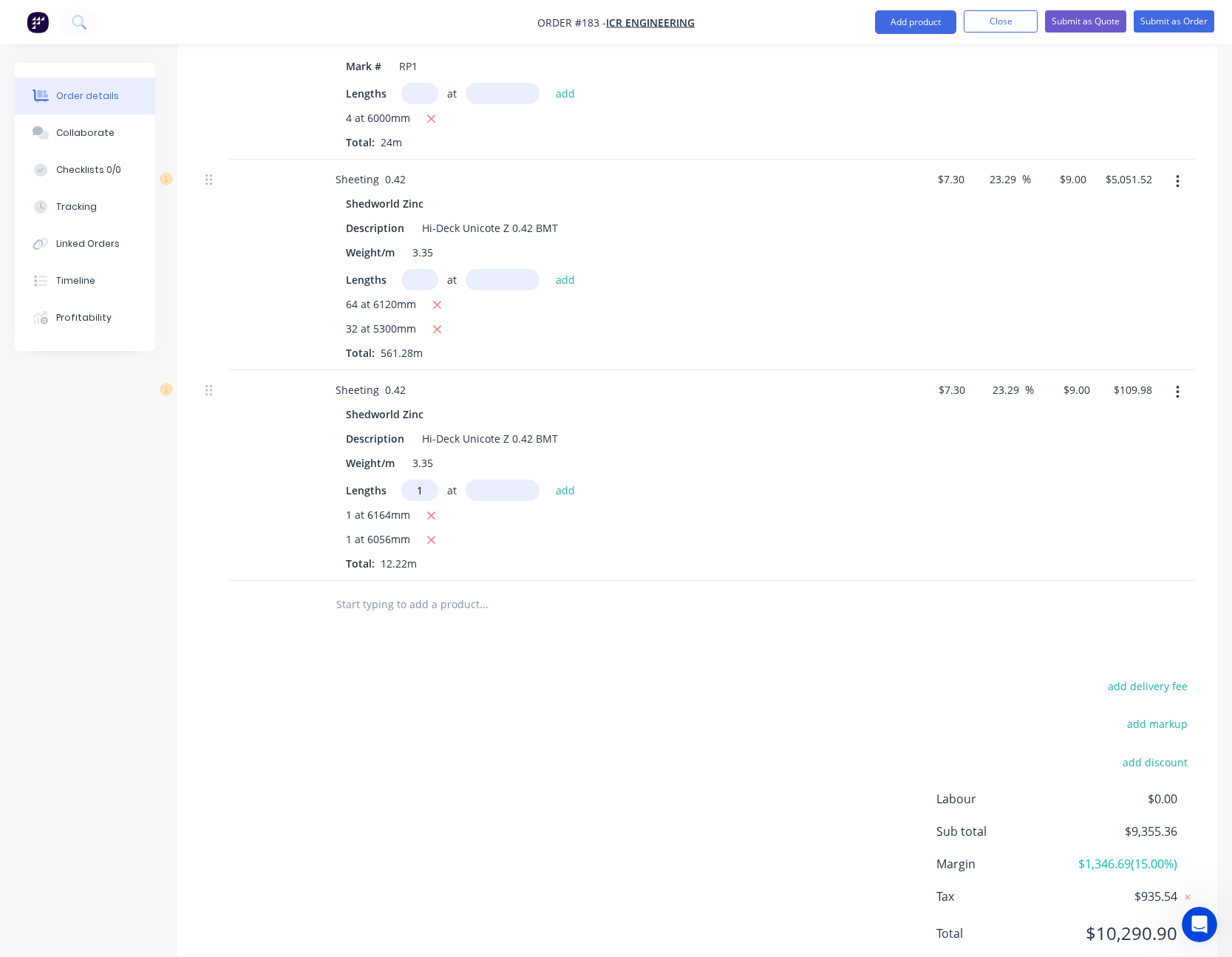
type input "1"
type input "5949"
click at [548, 479] on button "add" at bounding box center [565, 489] width 35 height 20
type input "$163.52"
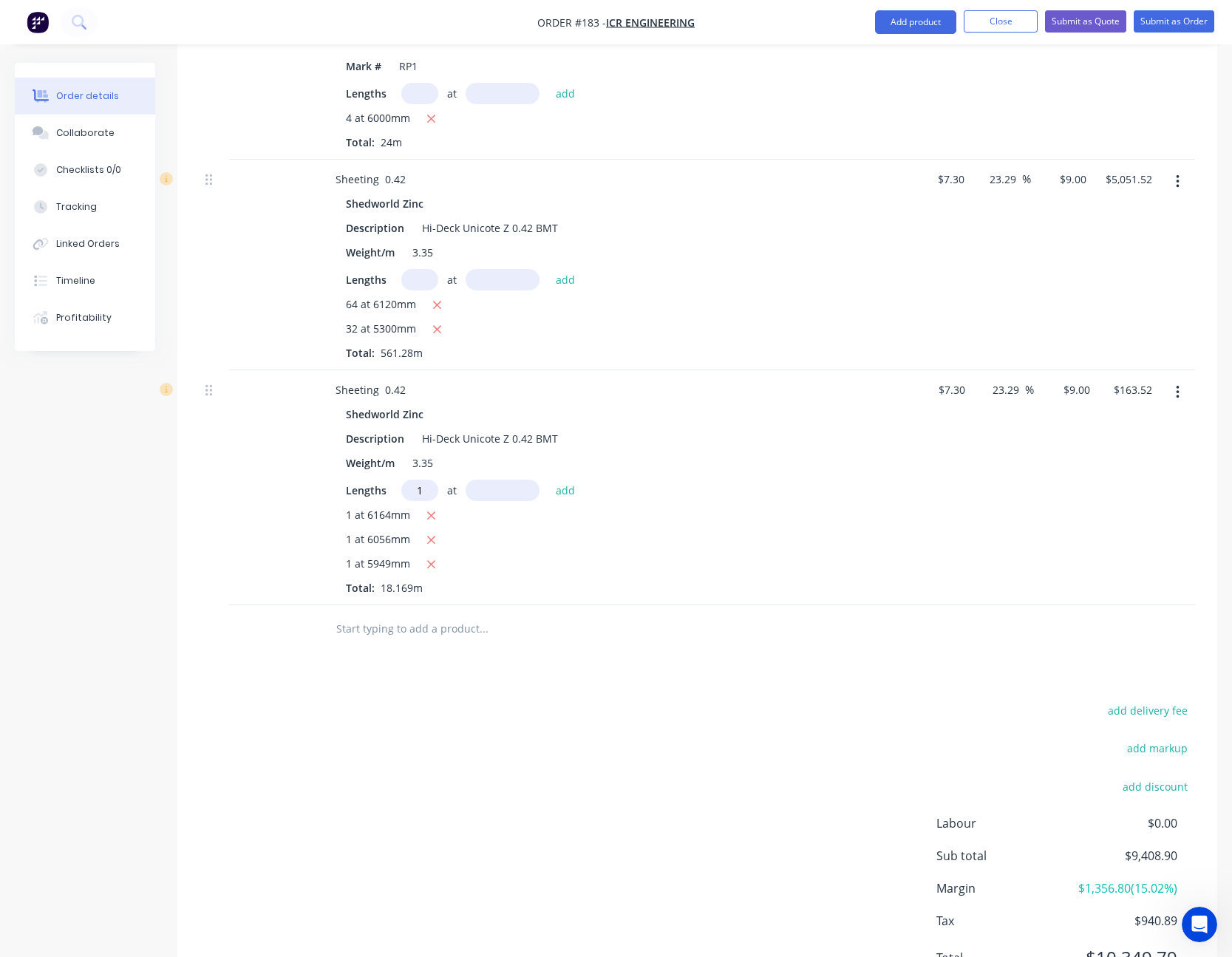
type input "1"
type input "5842"
click at [548, 479] on button "add" at bounding box center [565, 489] width 35 height 20
type input "$216.10"
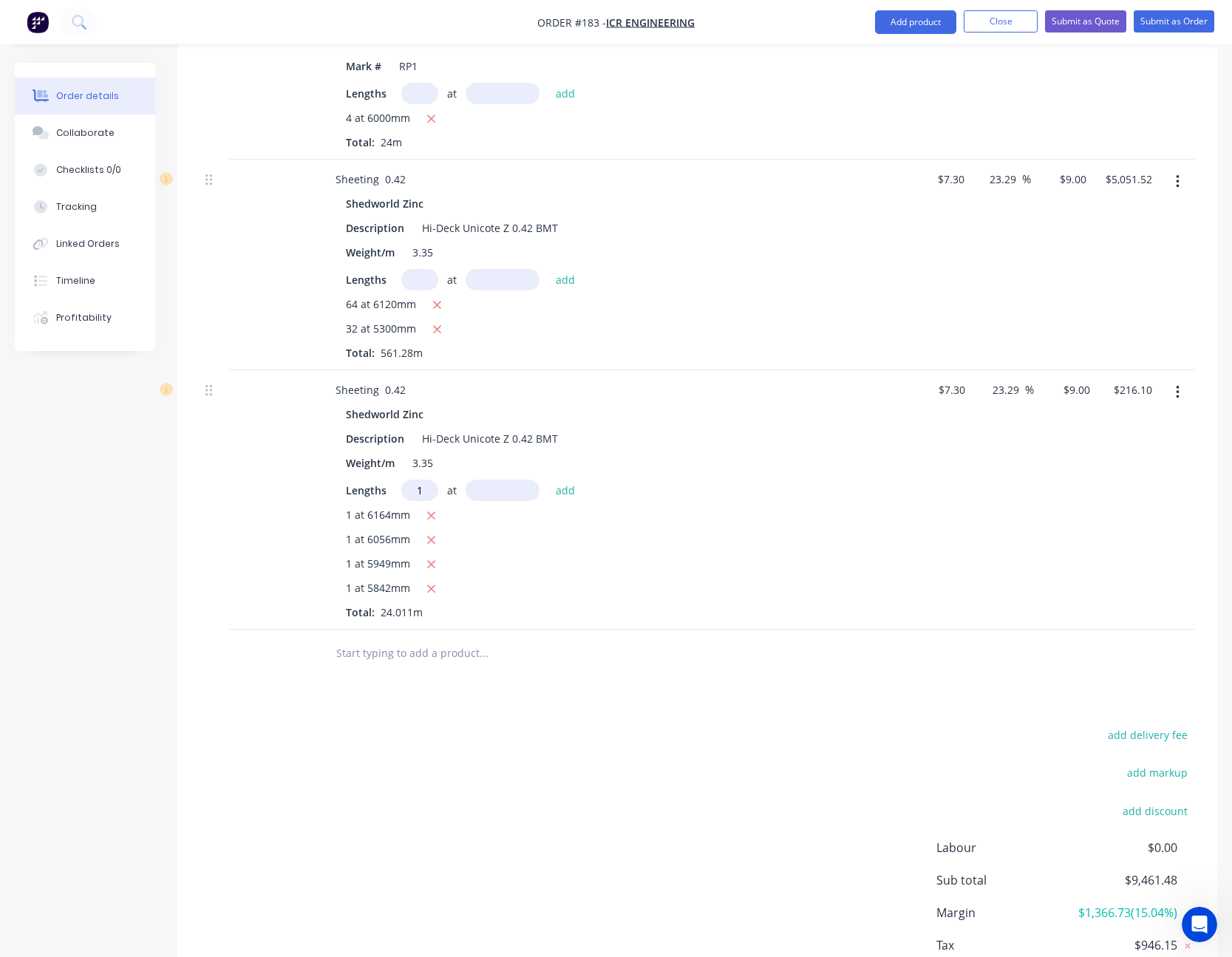
type input "1"
type input "5735"
click at [548, 479] on button "add" at bounding box center [565, 489] width 35 height 20
type input "$267.71"
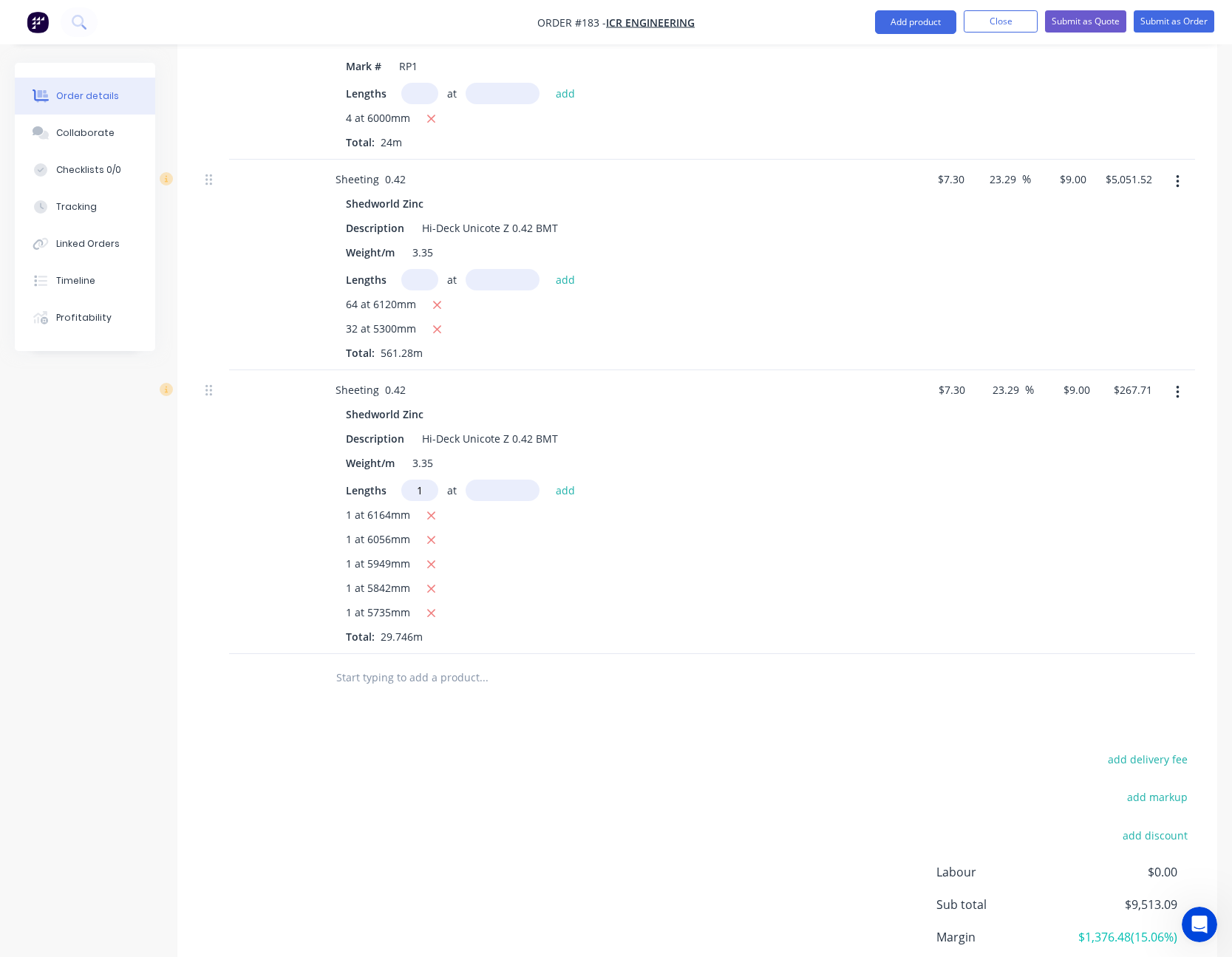
type input "1"
type input "5628"
click at [548, 479] on button "add" at bounding box center [565, 489] width 35 height 20
type input "$318.37"
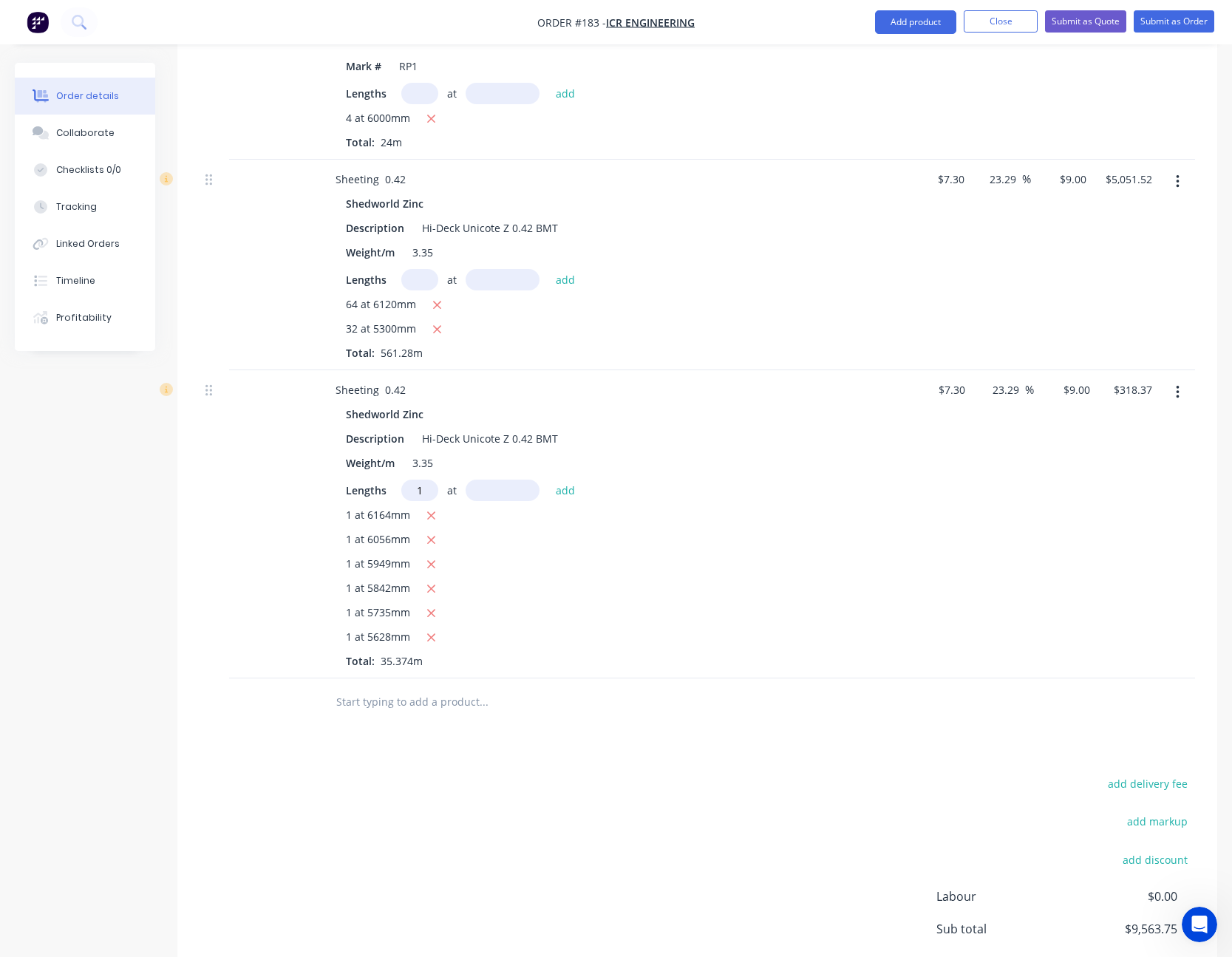
type input "1"
type input "5521"
click at [548, 479] on button "add" at bounding box center [565, 489] width 35 height 20
type input "$368.06"
type input "1"
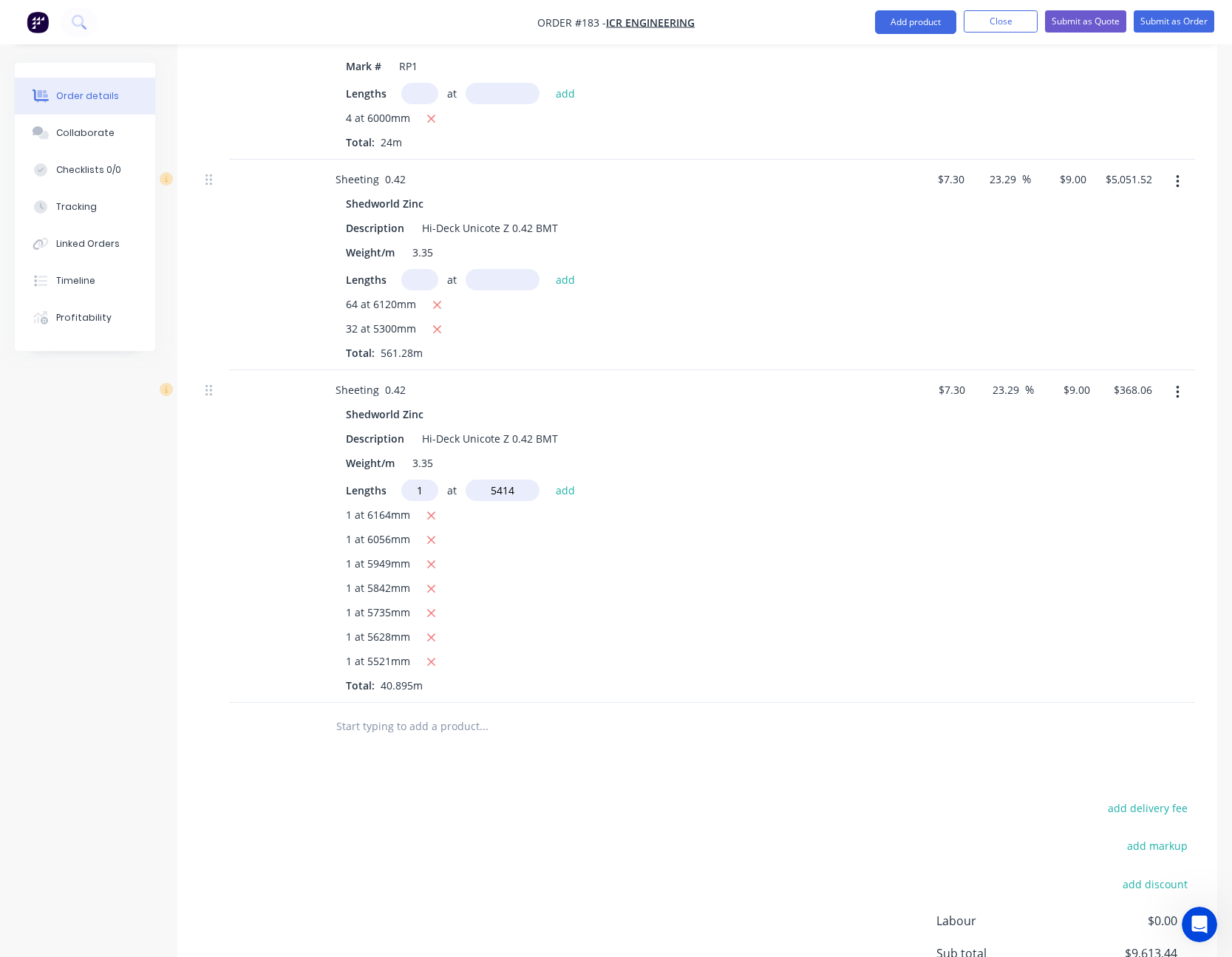
type input "5414"
click at [548, 479] on button "add" at bounding box center [565, 489] width 35 height 20
type input "$416.78"
click at [1074, 390] on div "9 9" at bounding box center [1084, 389] width 23 height 21
type input "8"
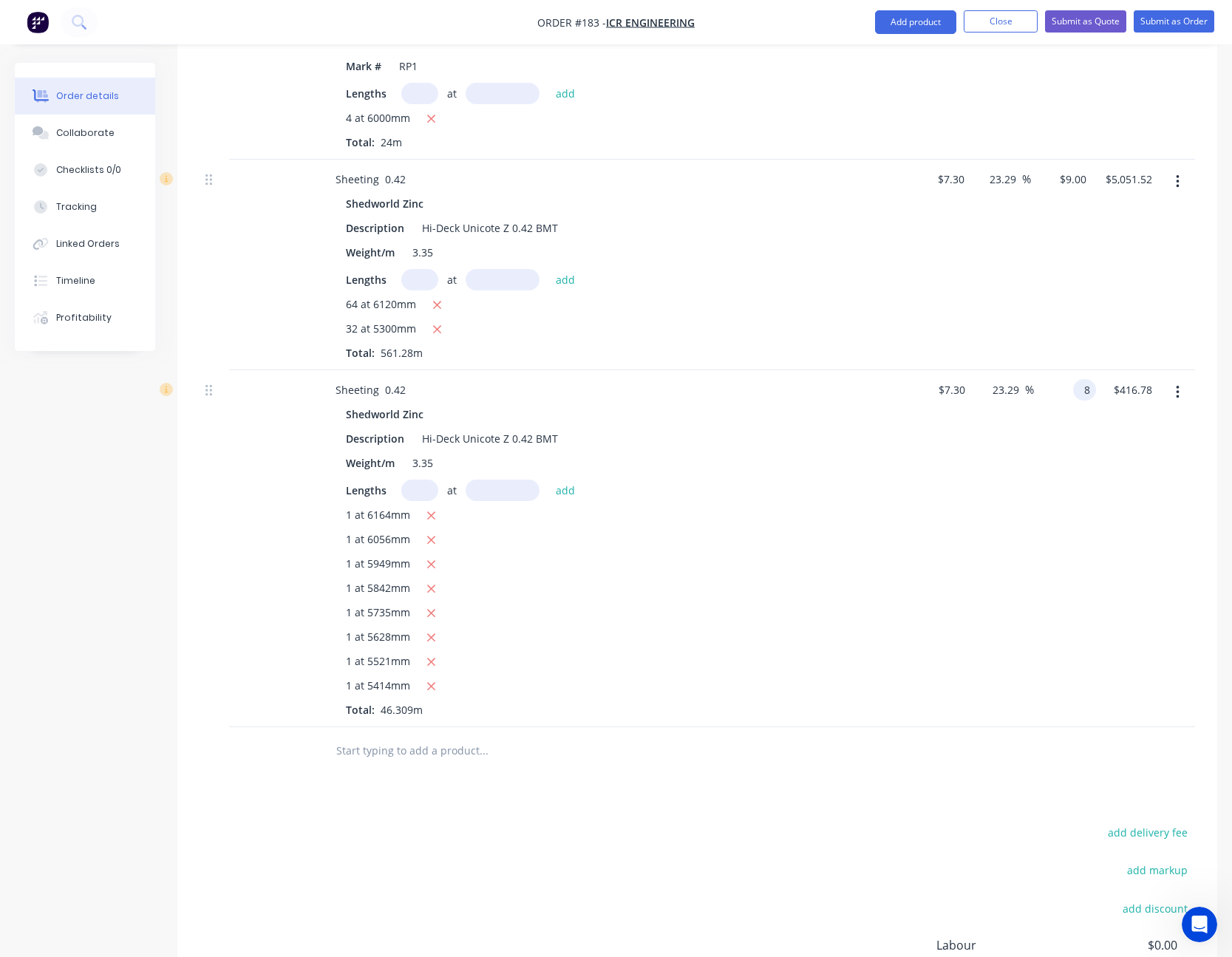
type input "9.59"
type input "$8.00"
type input "$370.47"
click at [1034, 451] on div "$8.00 $8.00" at bounding box center [1065, 549] width 62 height 357
click at [1176, 387] on icon "button" at bounding box center [1178, 392] width 3 height 16
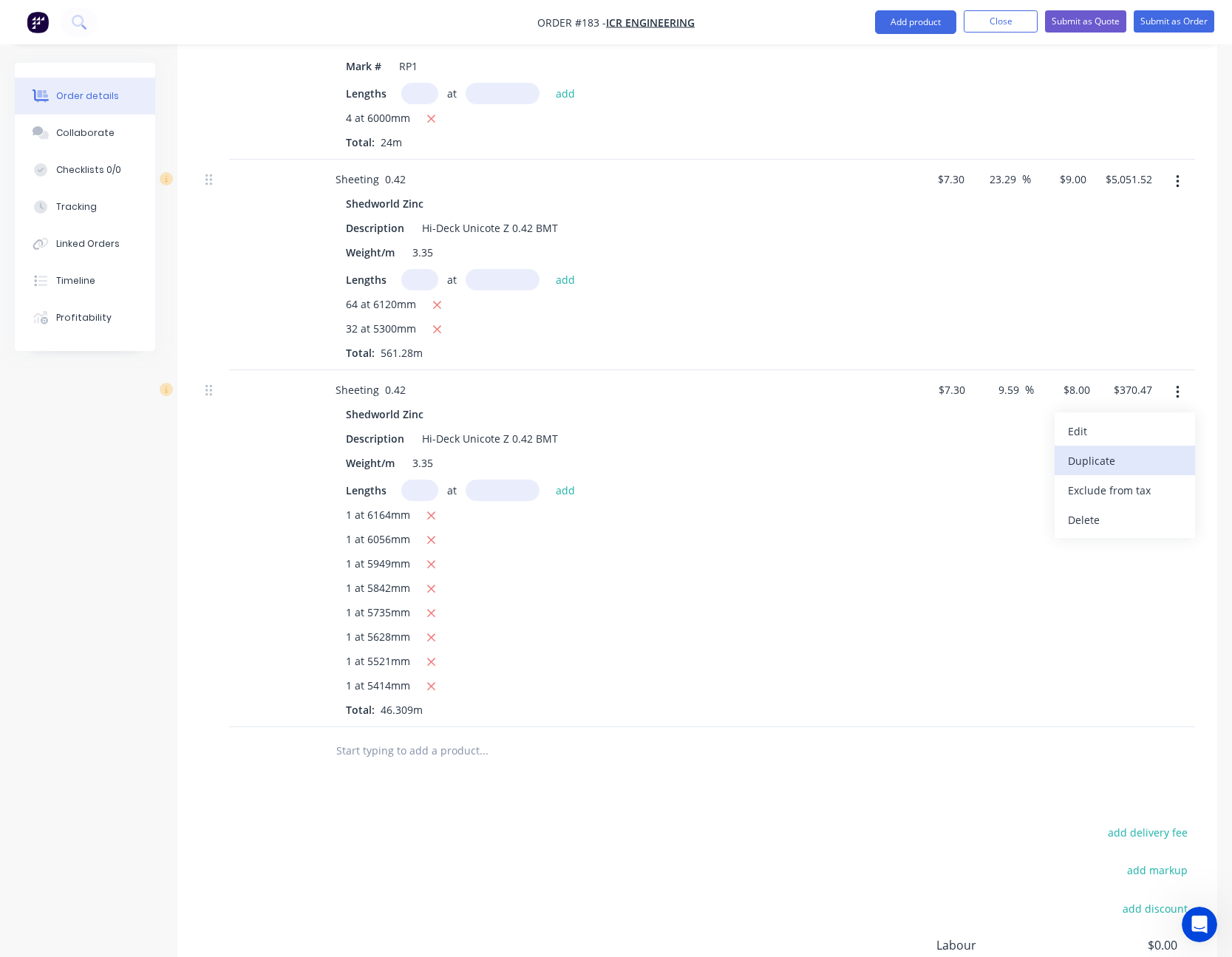
click at [1165, 450] on div "Duplicate" at bounding box center [1125, 461] width 114 height 21
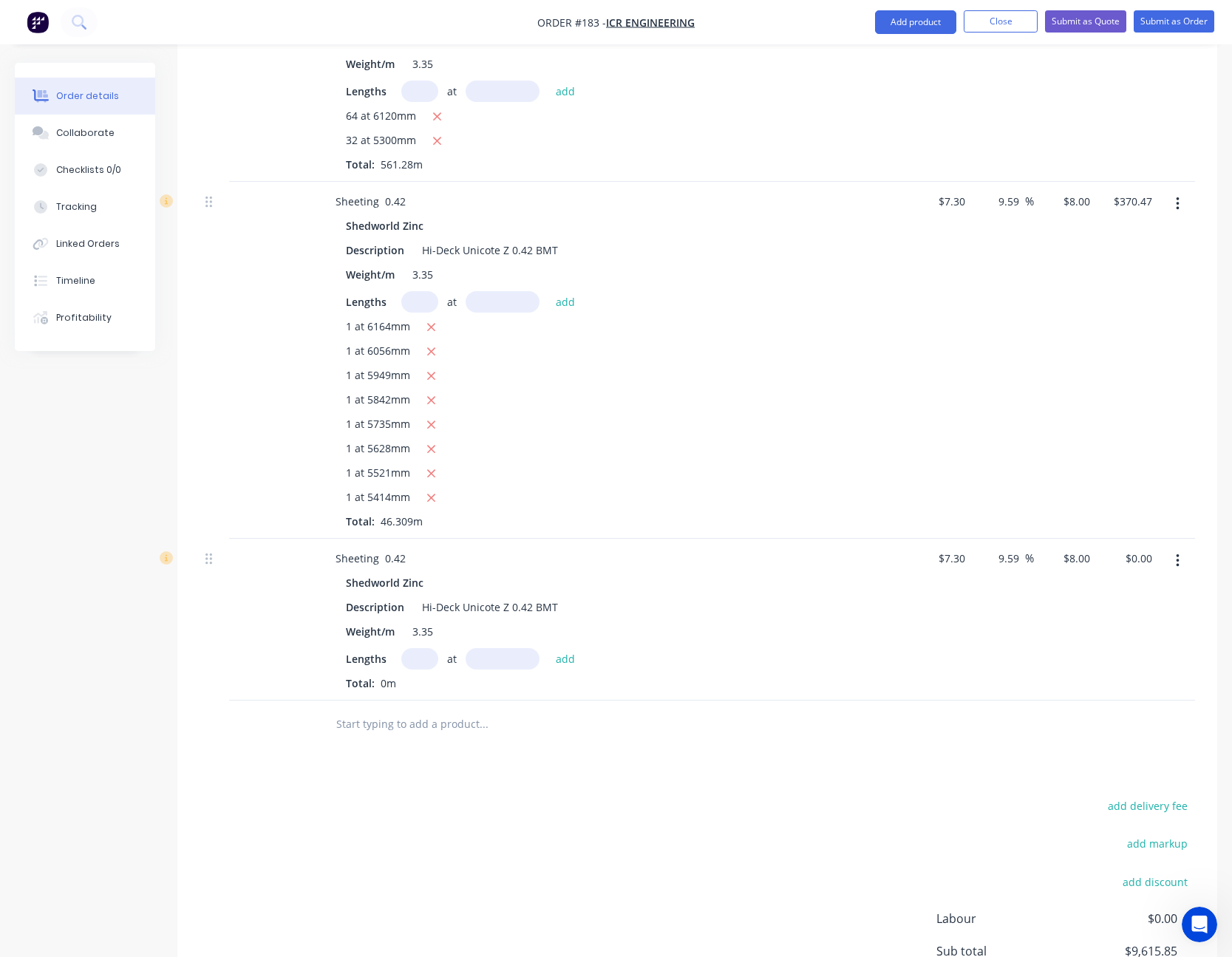
scroll to position [3060, 0]
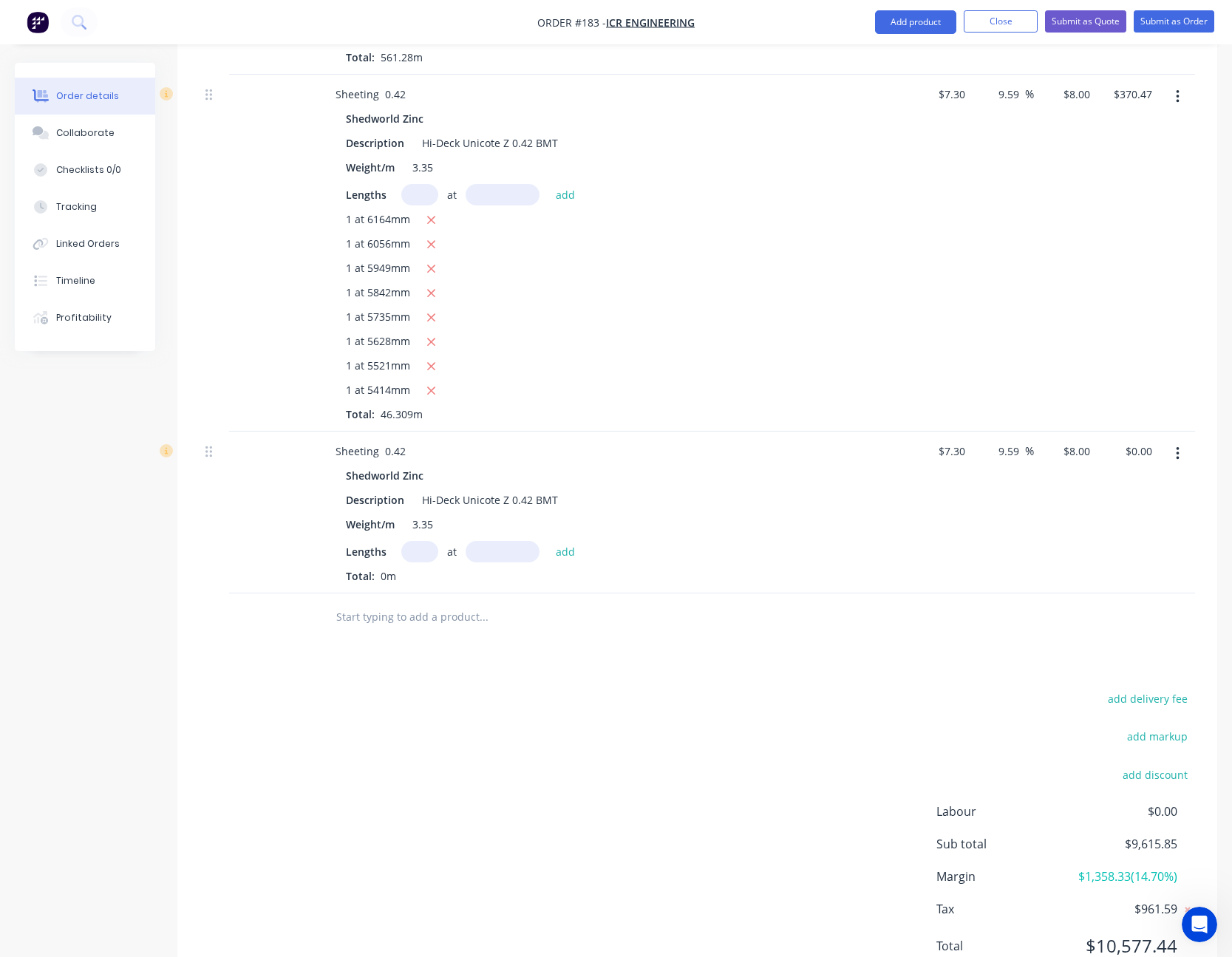
click at [421, 552] on input "text" at bounding box center [419, 552] width 37 height 21
type input "1"
type input "6164"
click at [548, 541] on button "add" at bounding box center [565, 551] width 35 height 20
type input "$49.31"
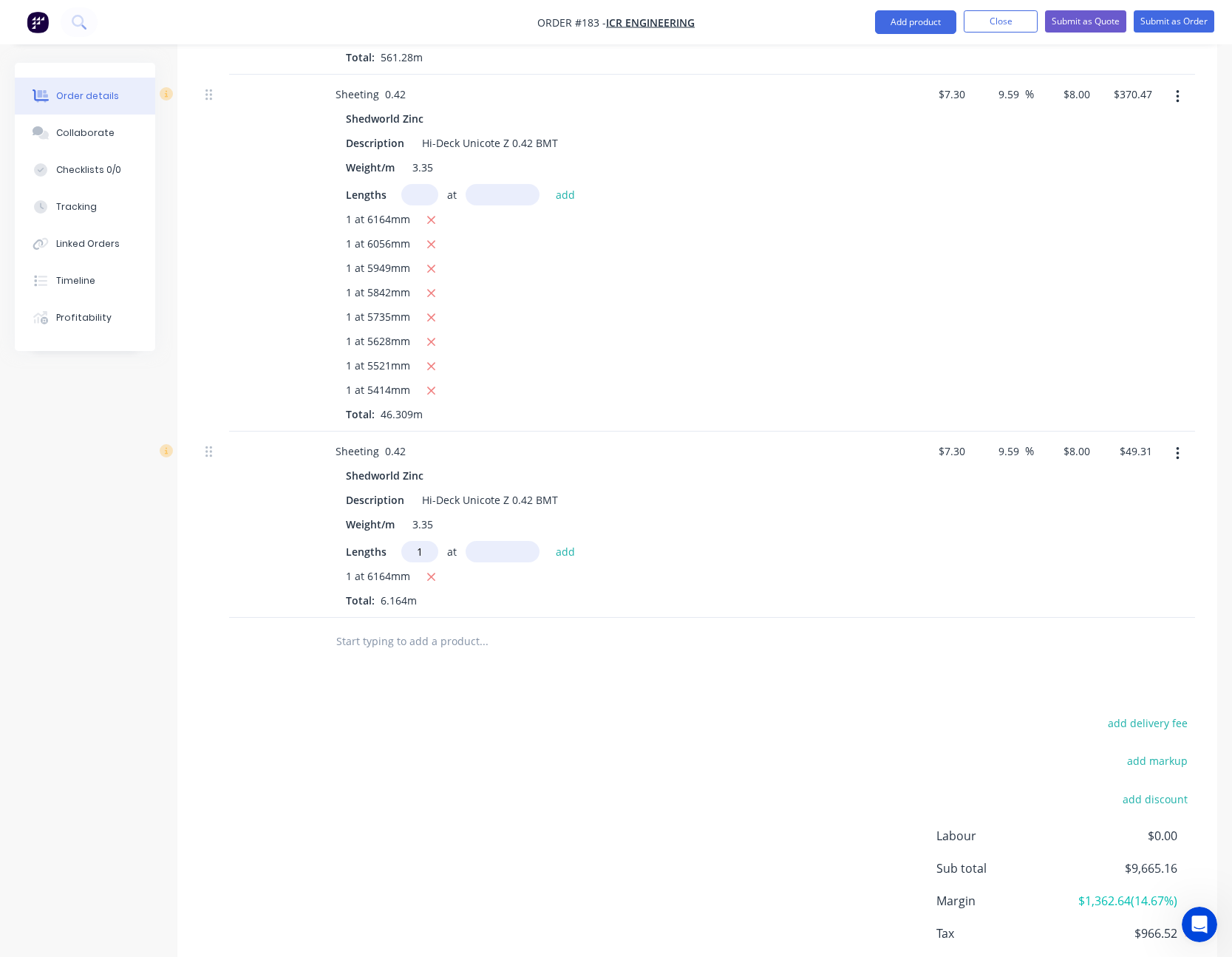
type input "1"
type input "6056"
click at [548, 541] on button "add" at bounding box center [565, 551] width 35 height 20
type input "$97.76"
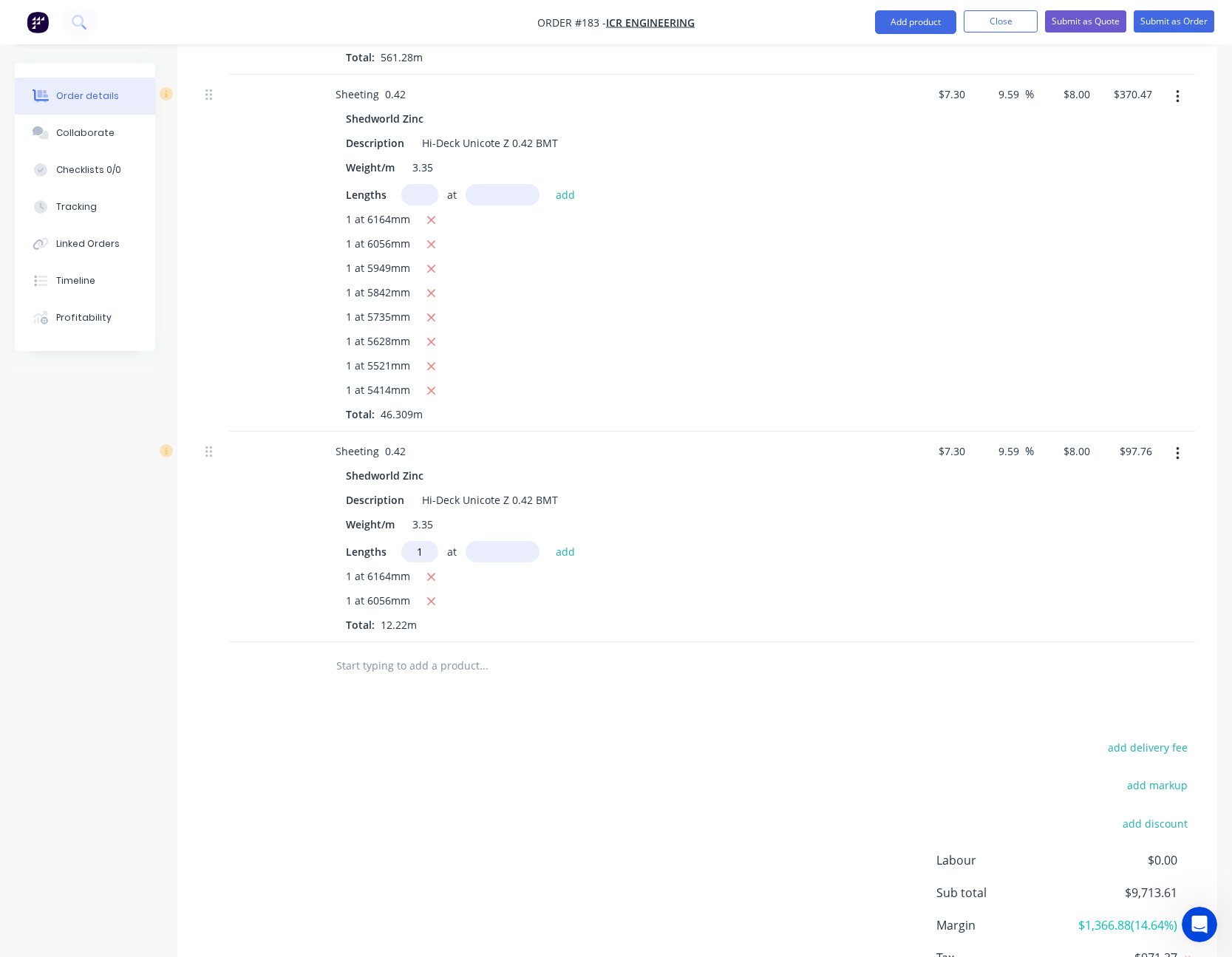
type input "1"
type input "5949"
click at [548, 541] on button "add" at bounding box center [565, 551] width 35 height 20
type input "$145.35"
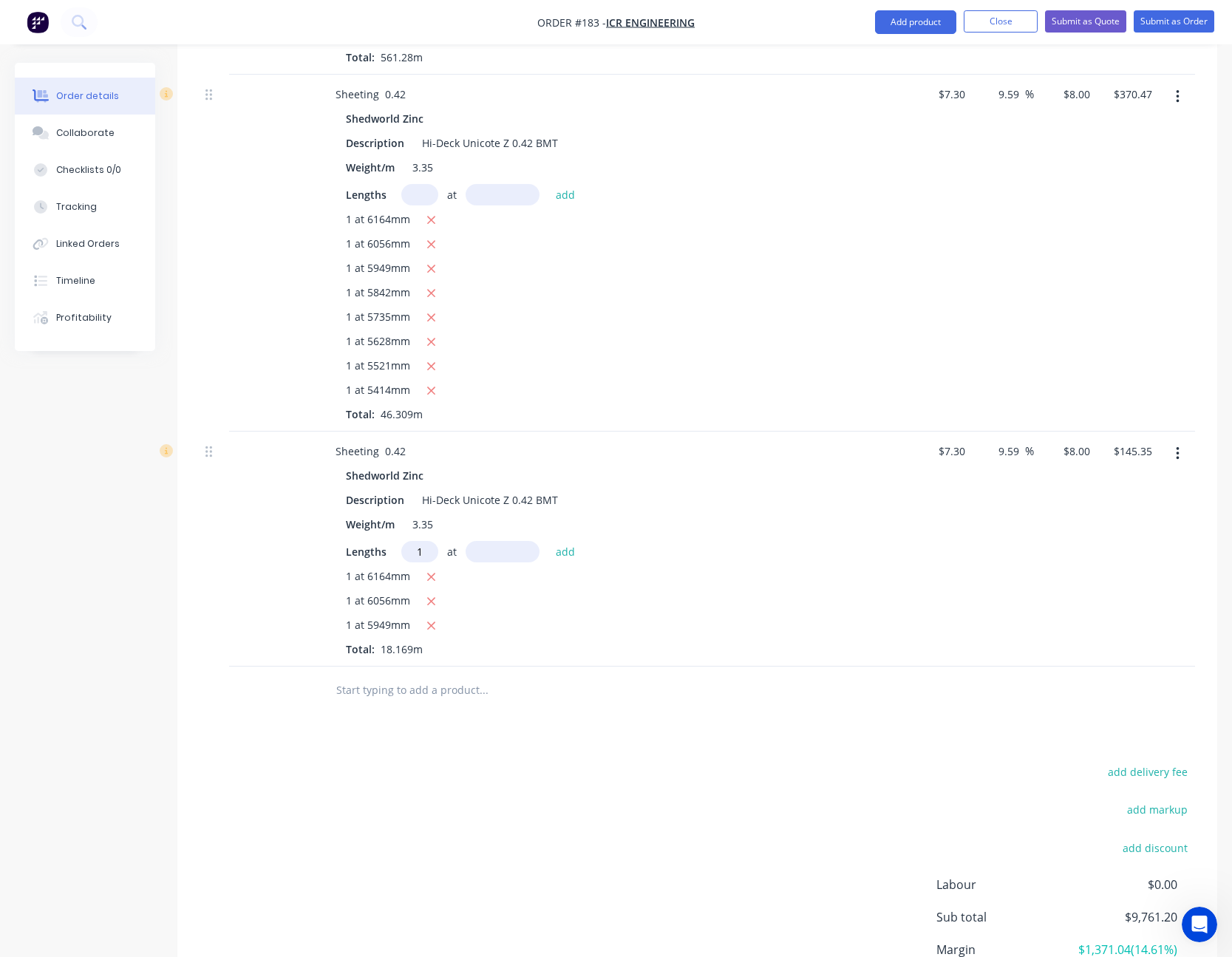
type input "1"
type input "5842"
click at [548, 541] on button "add" at bounding box center [565, 551] width 35 height 20
type input "$192.09"
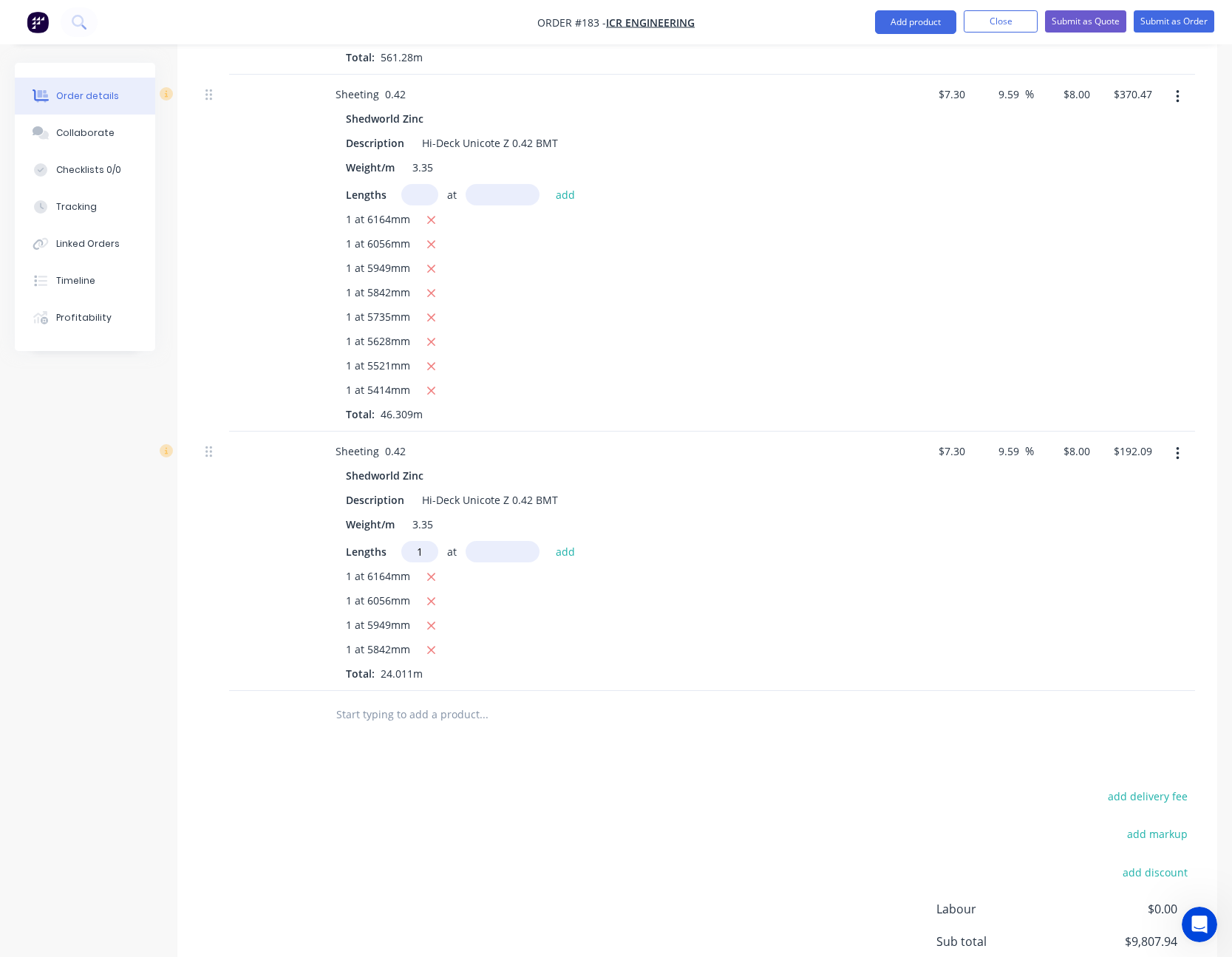
type input "1"
type input "5735"
click at [548, 541] on button "add" at bounding box center [565, 551] width 35 height 20
type input "$237.97"
type input "1"
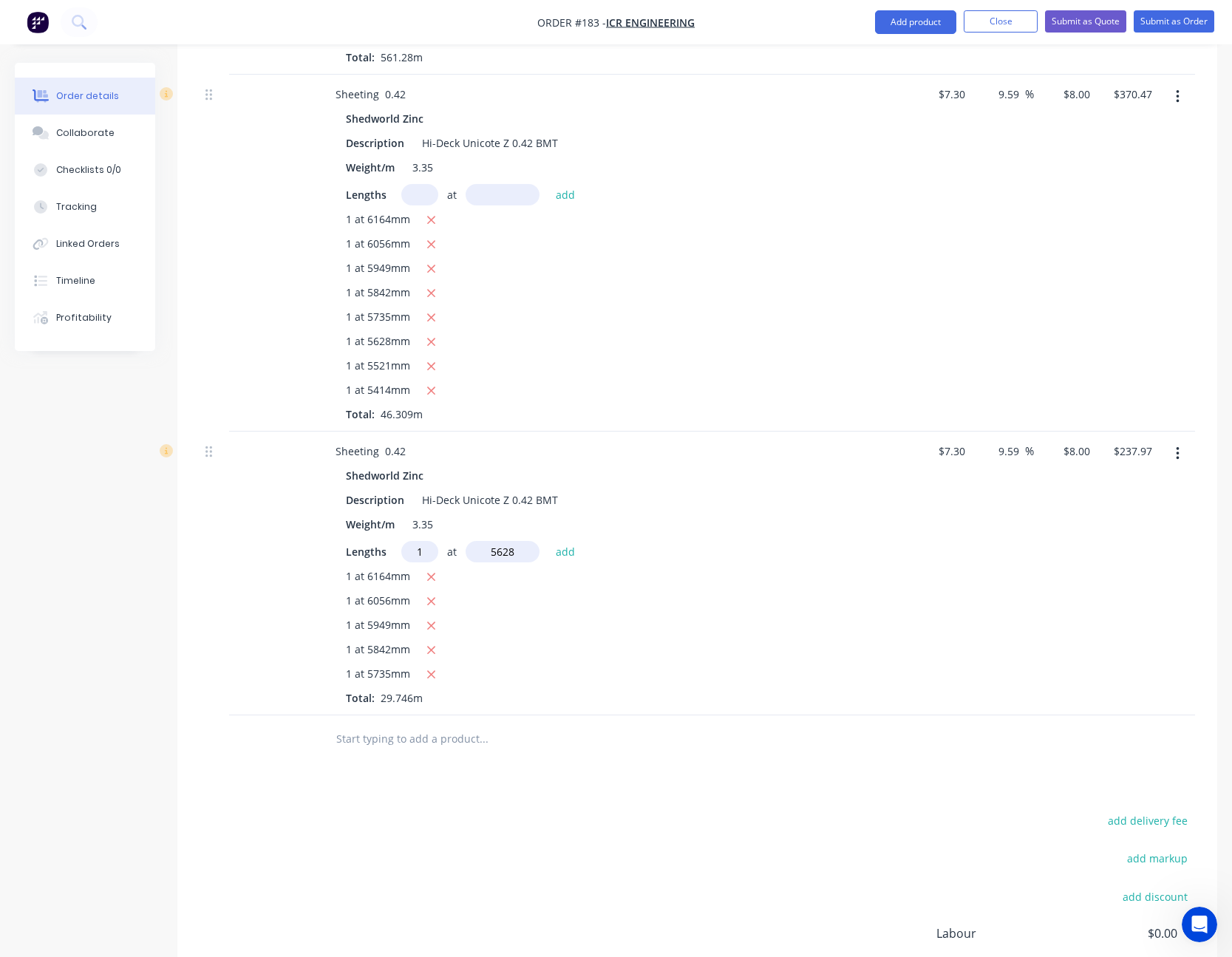
type input "5628"
click at [548, 541] on button "add" at bounding box center [565, 551] width 35 height 20
type input "$282.99"
type input "1"
type input "5521"
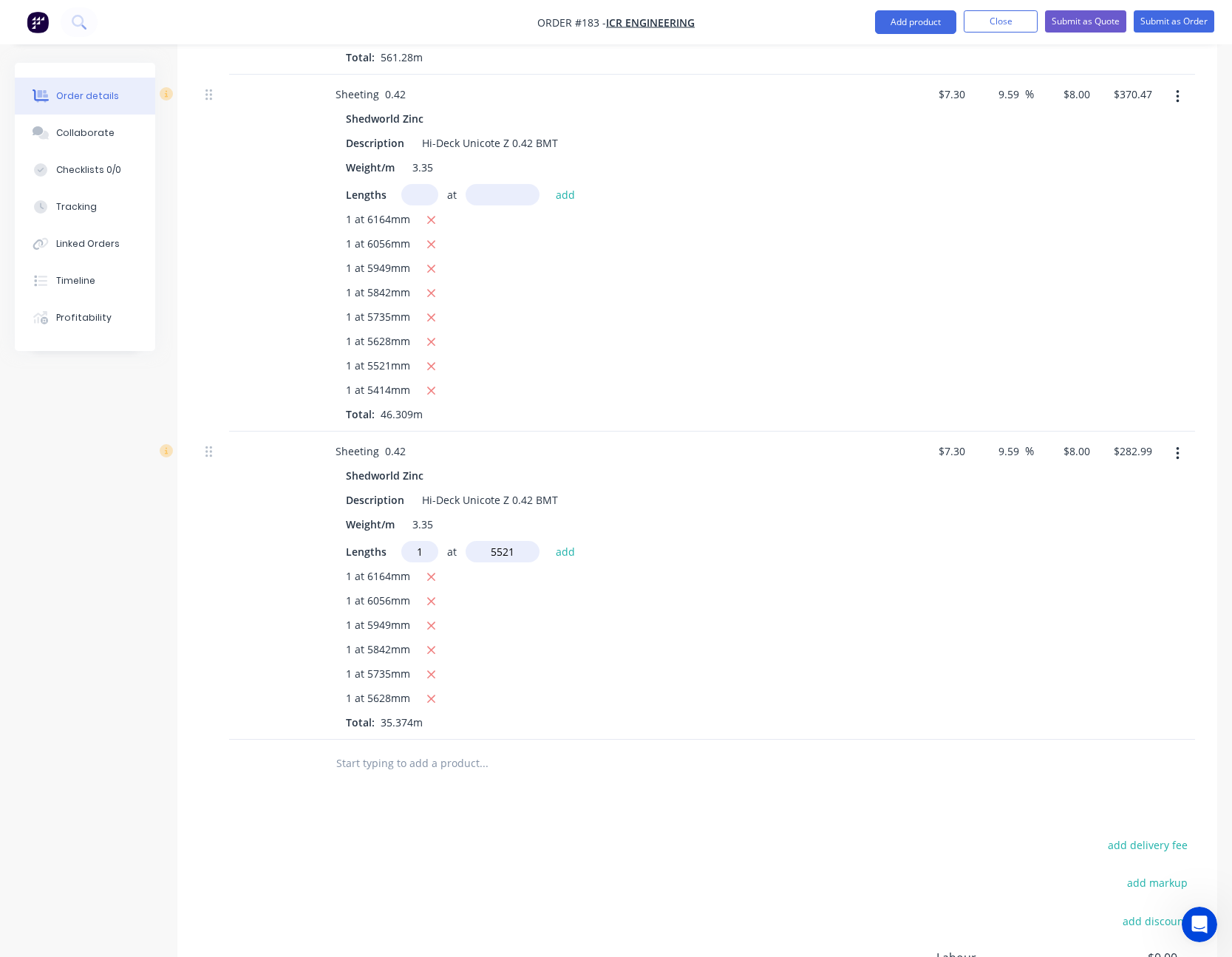
click at [548, 541] on button "add" at bounding box center [565, 551] width 35 height 20
type input "$327.16"
type input "1"
type input "5414"
click at [548, 541] on button "add" at bounding box center [565, 551] width 35 height 20
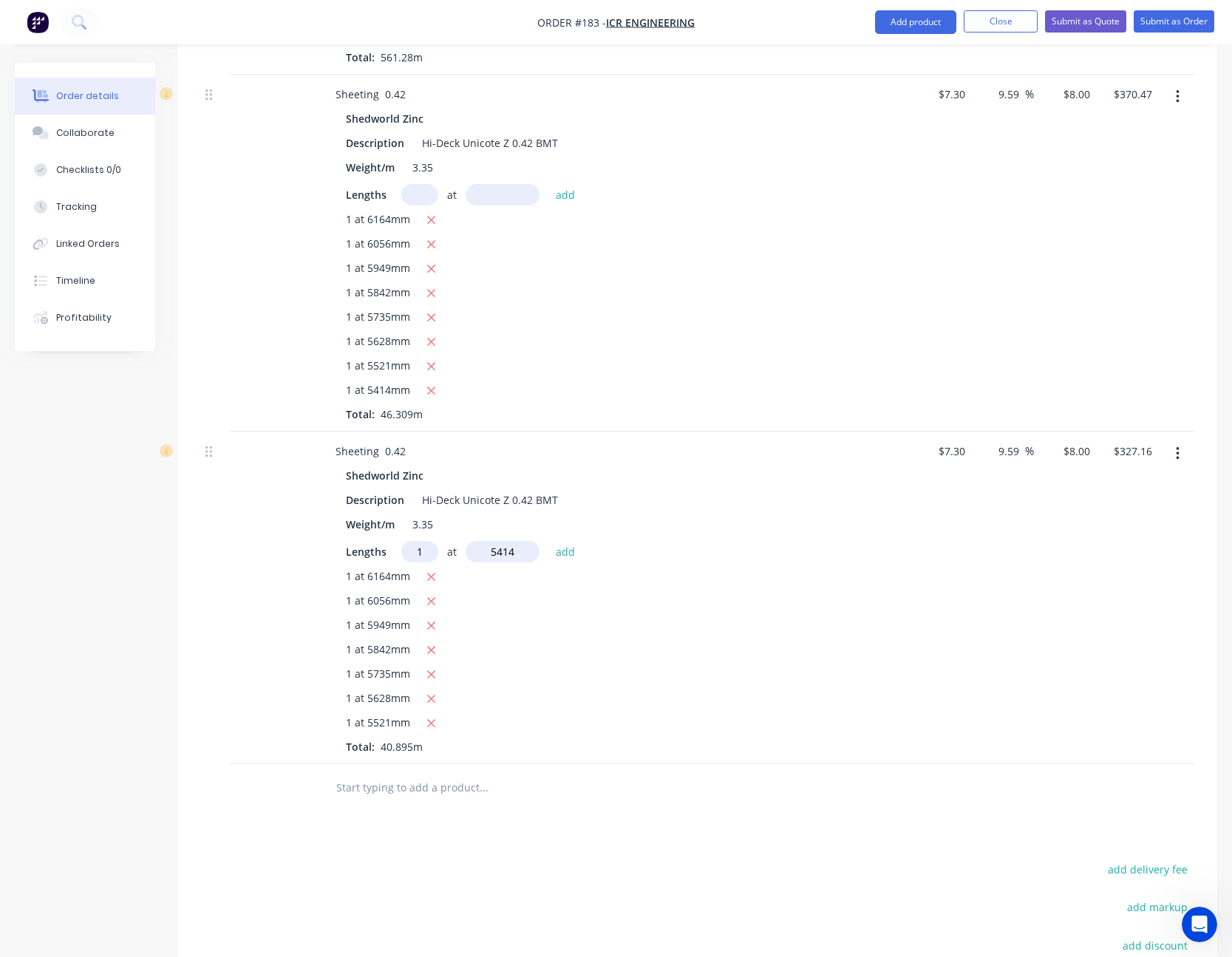
type input "$370.47"
click at [1178, 456] on icon "button" at bounding box center [1178, 453] width 3 height 16
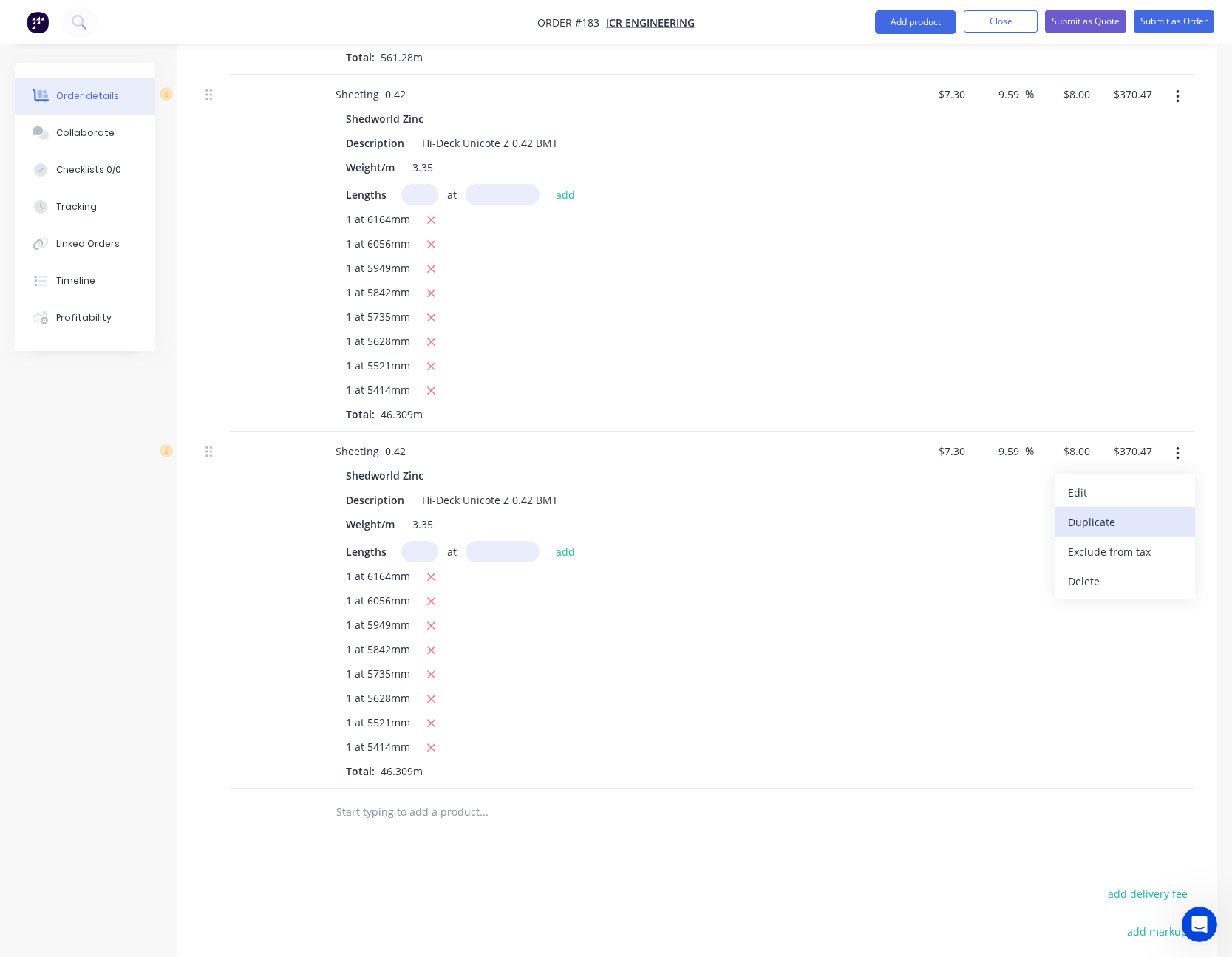
click at [1140, 517] on div "Duplicate" at bounding box center [1125, 522] width 114 height 21
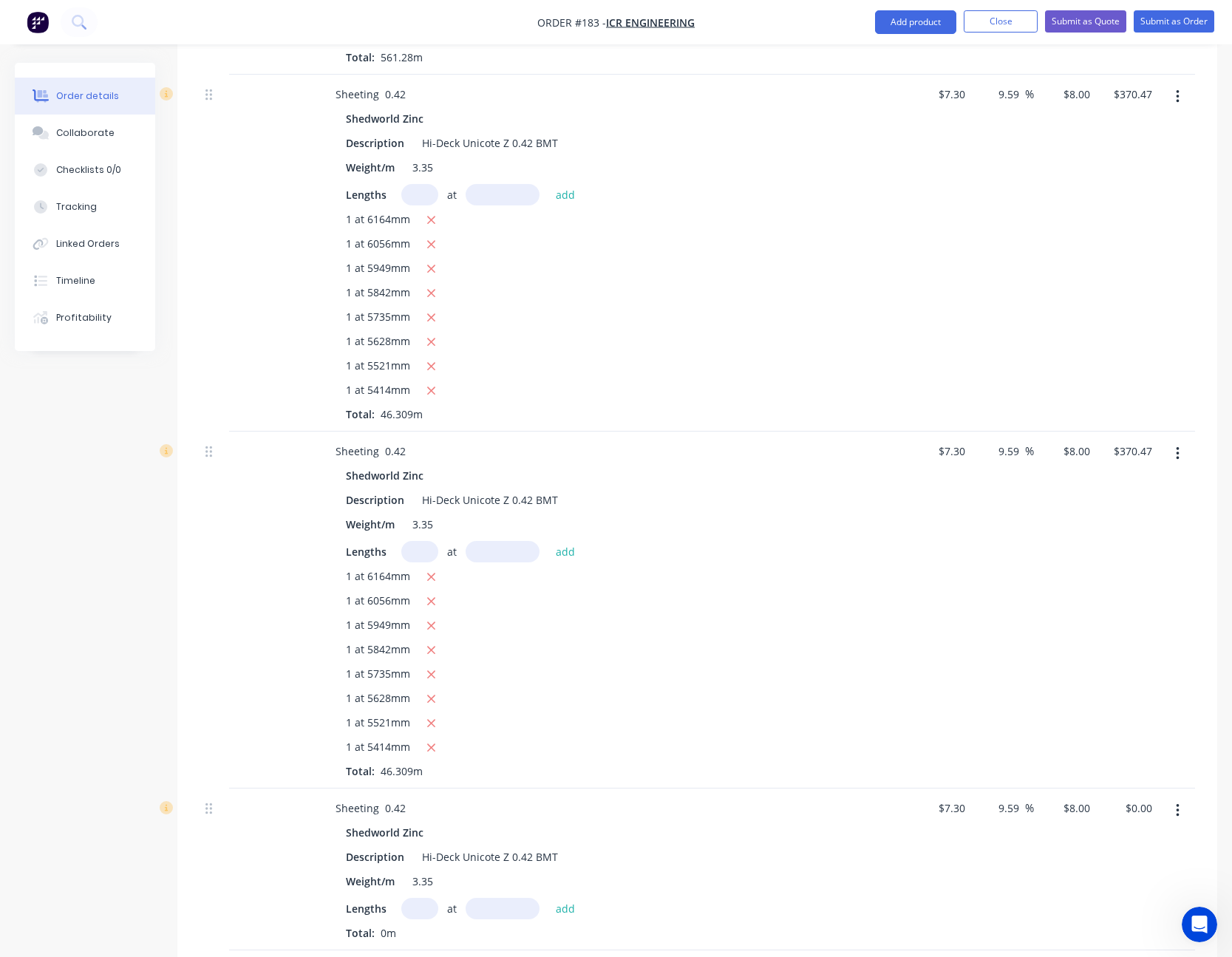
scroll to position [3355, 0]
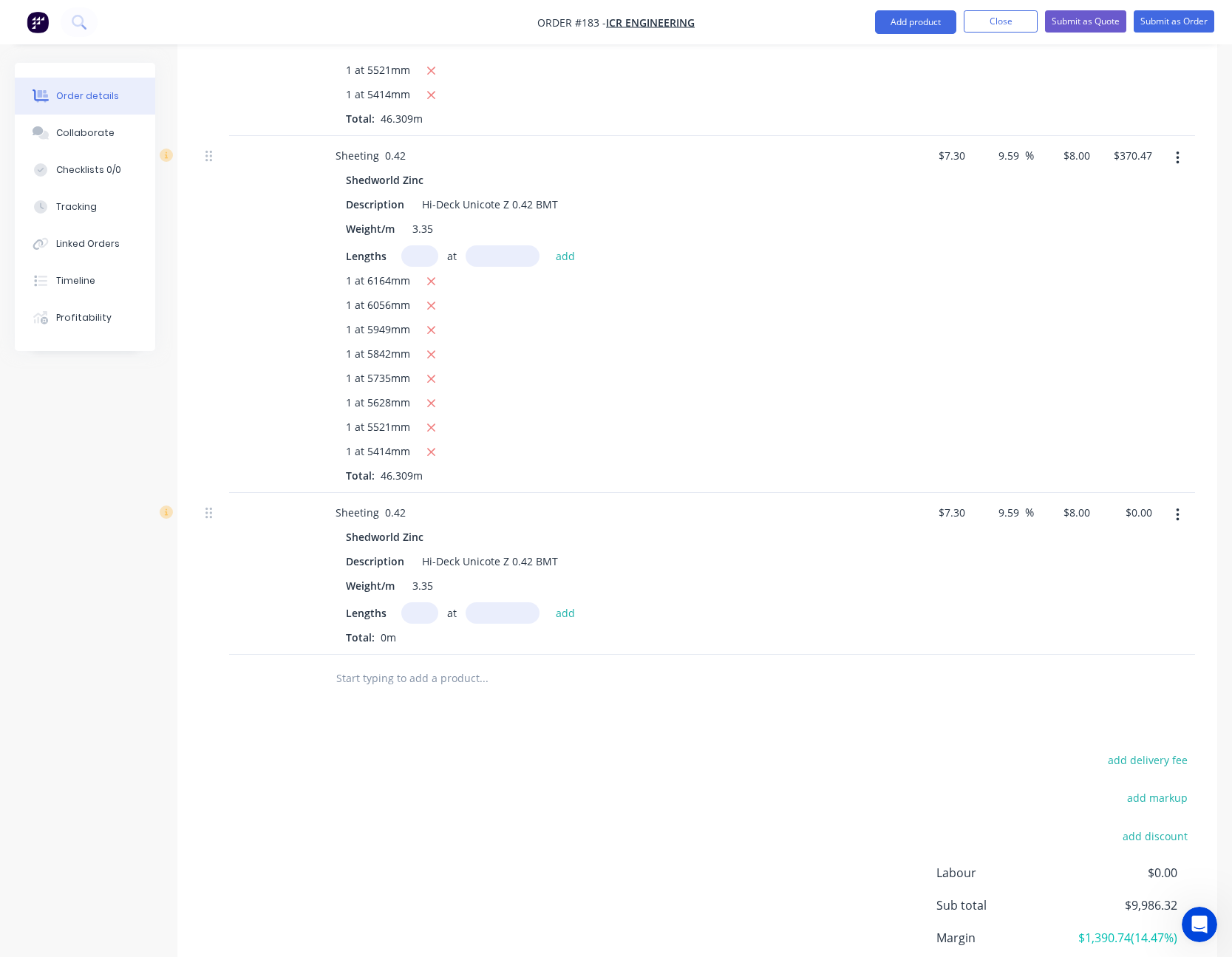
click at [433, 613] on input "text" at bounding box center [419, 613] width 37 height 21
type input "1"
type input "6164"
click at [548, 603] on button "add" at bounding box center [565, 612] width 35 height 20
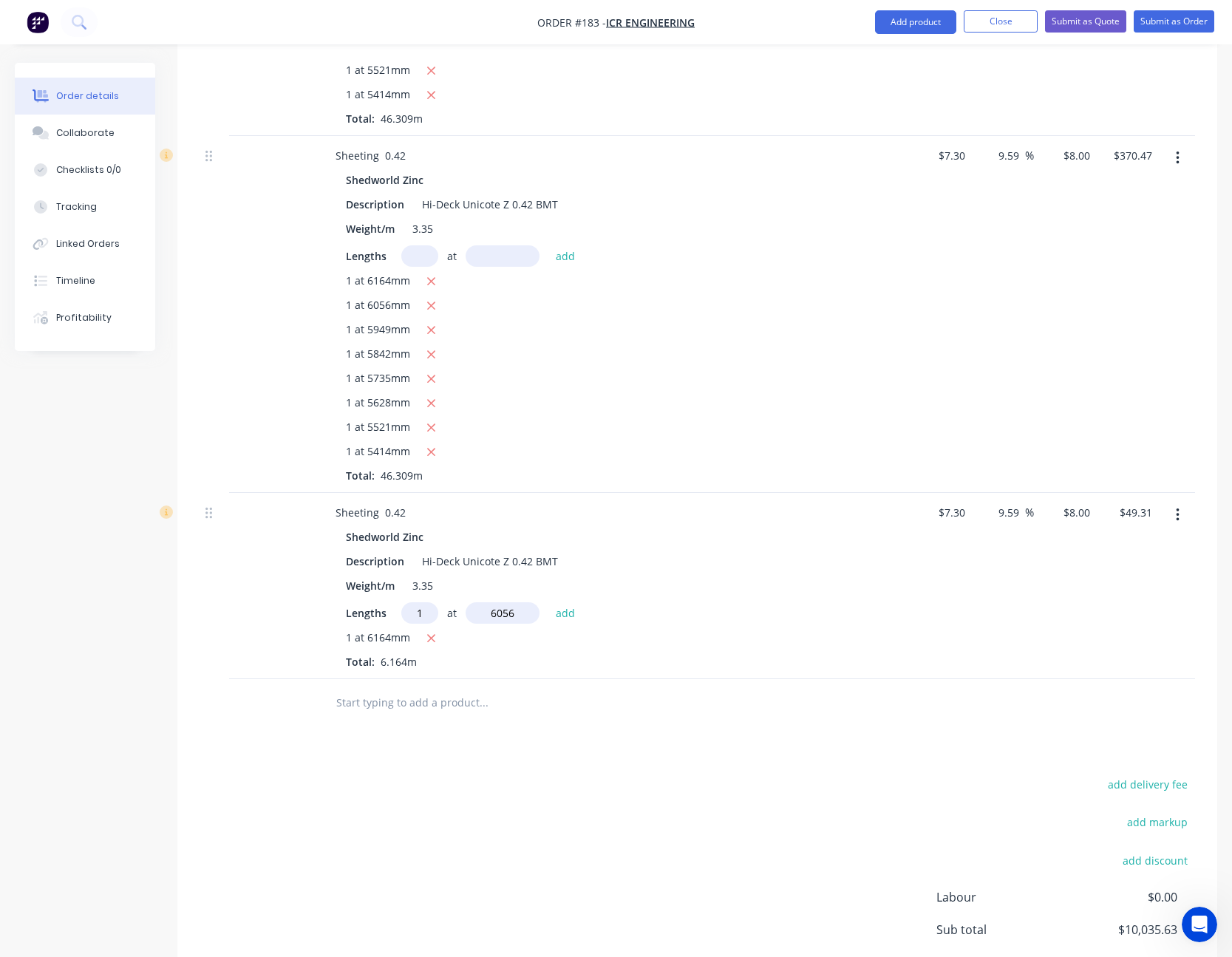
click at [548, 603] on button "add" at bounding box center [565, 612] width 35 height 20
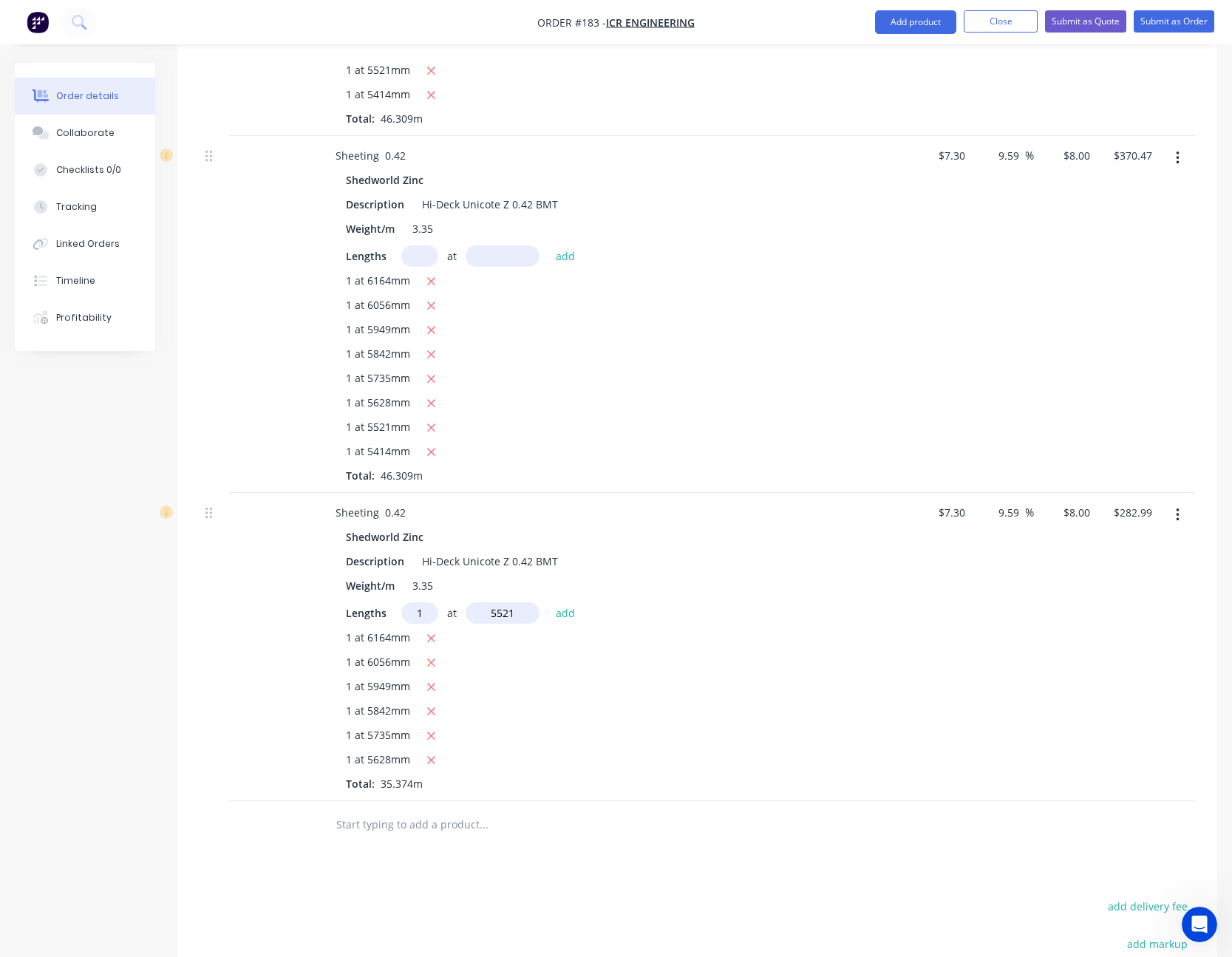
click at [548, 603] on button "add" at bounding box center [565, 612] width 35 height 20
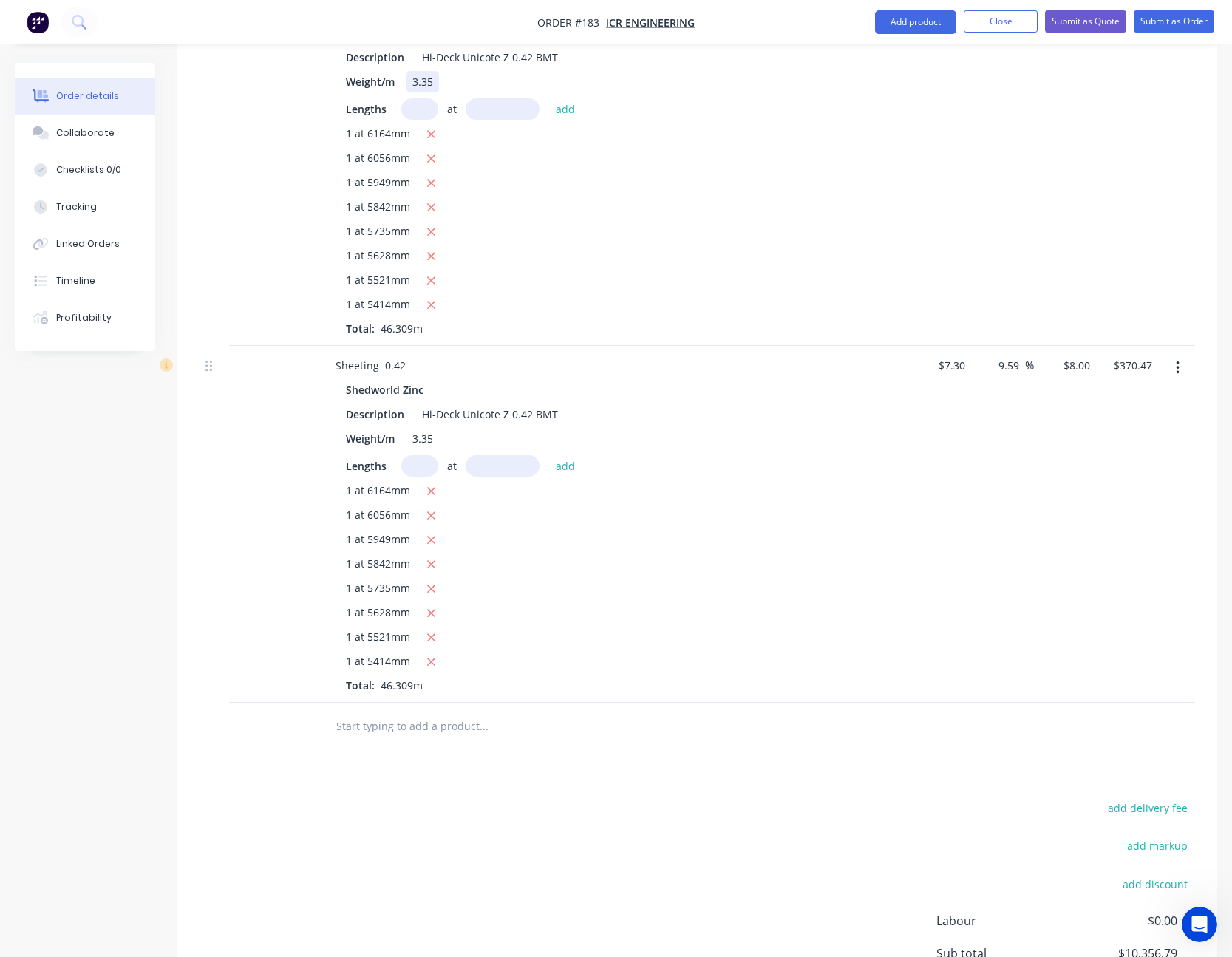
scroll to position [3503, 0]
click at [1177, 371] on icon "button" at bounding box center [1178, 367] width 3 height 16
click at [1150, 426] on div "Duplicate" at bounding box center [1125, 435] width 114 height 21
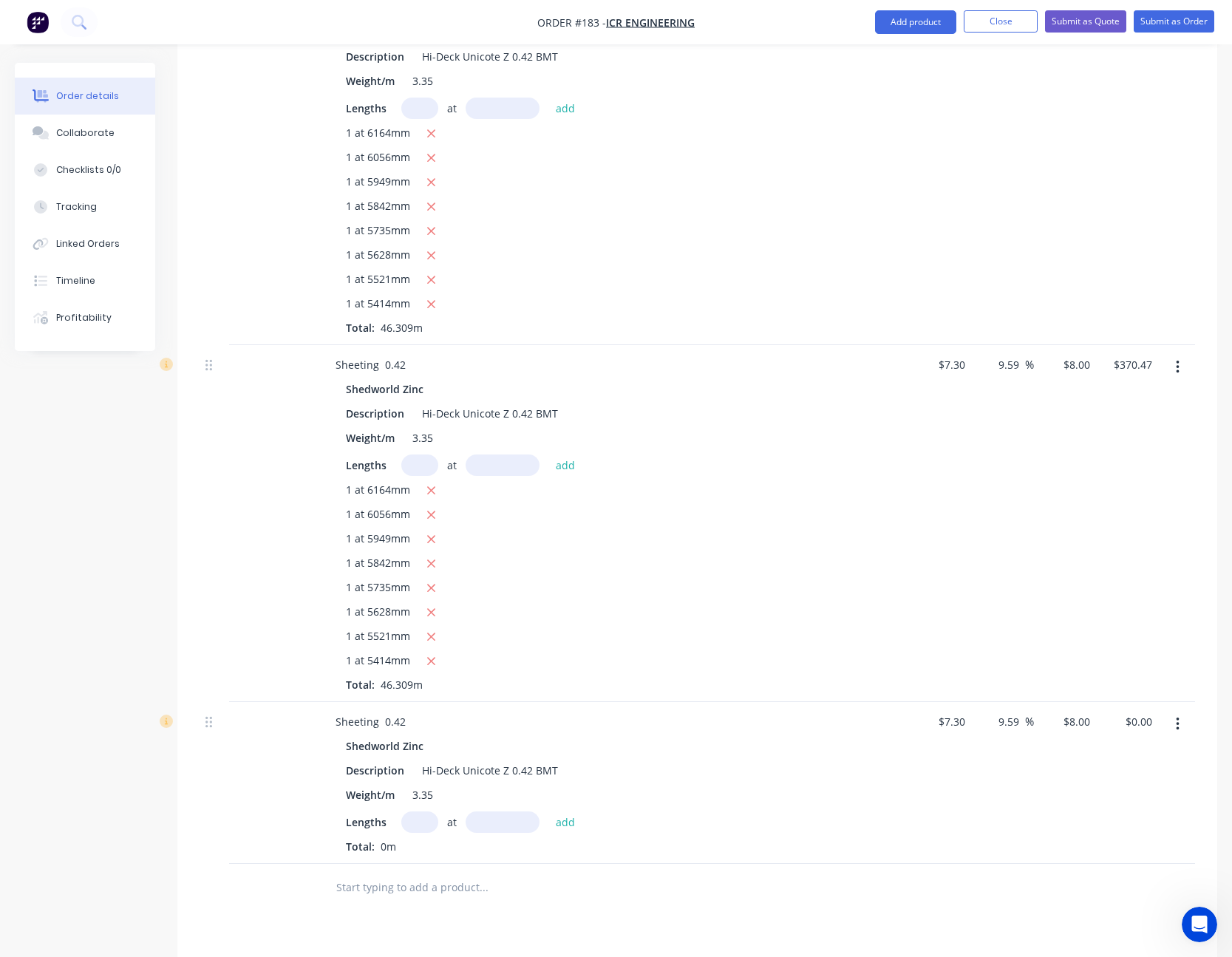
click at [430, 824] on input "text" at bounding box center [419, 822] width 37 height 21
click at [548, 812] on button "add" at bounding box center [565, 821] width 35 height 20
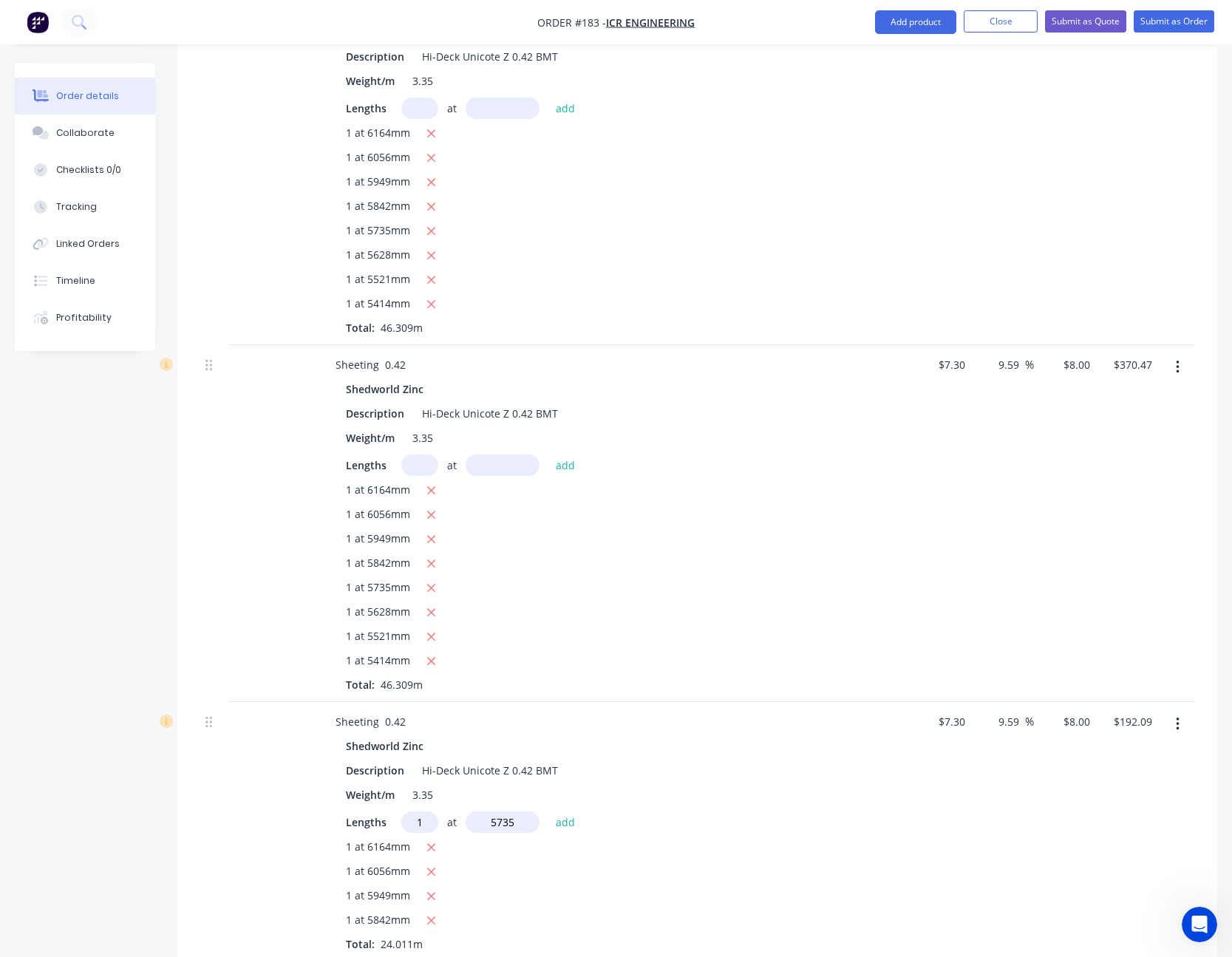
click at [548, 812] on button "add" at bounding box center [565, 821] width 35 height 20
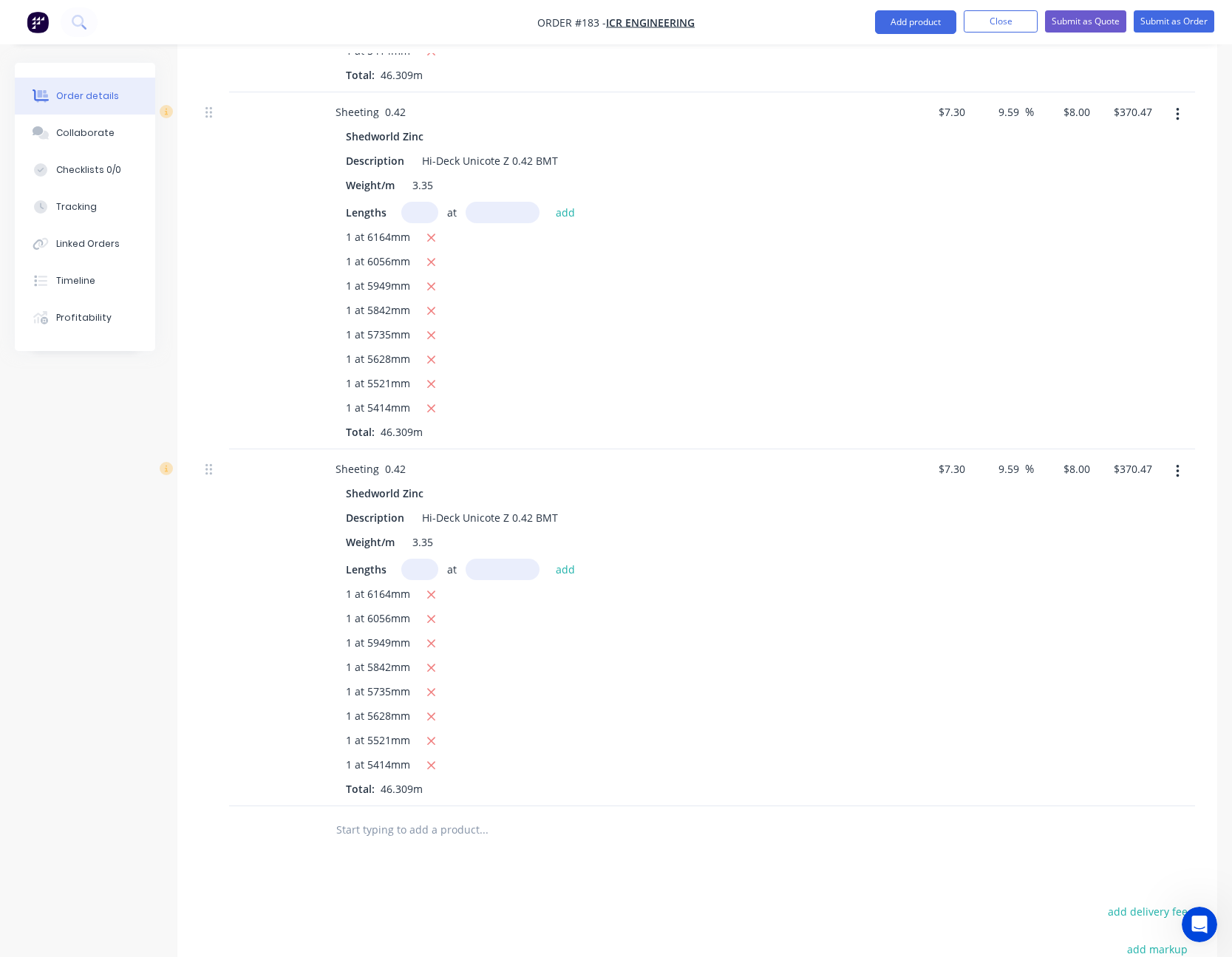
scroll to position [3873, 0]
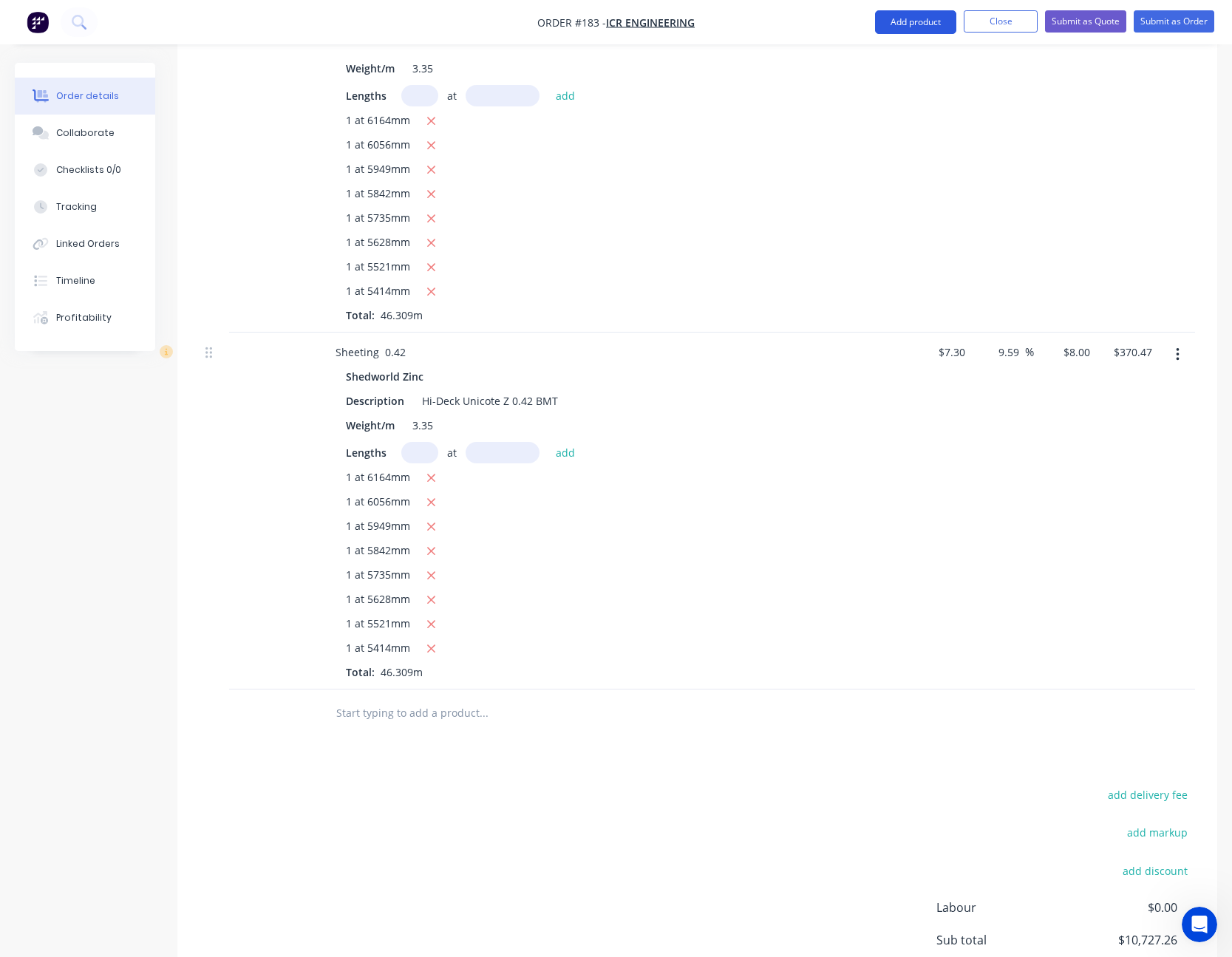
click at [905, 23] on button "Add product" at bounding box center [916, 22] width 82 height 24
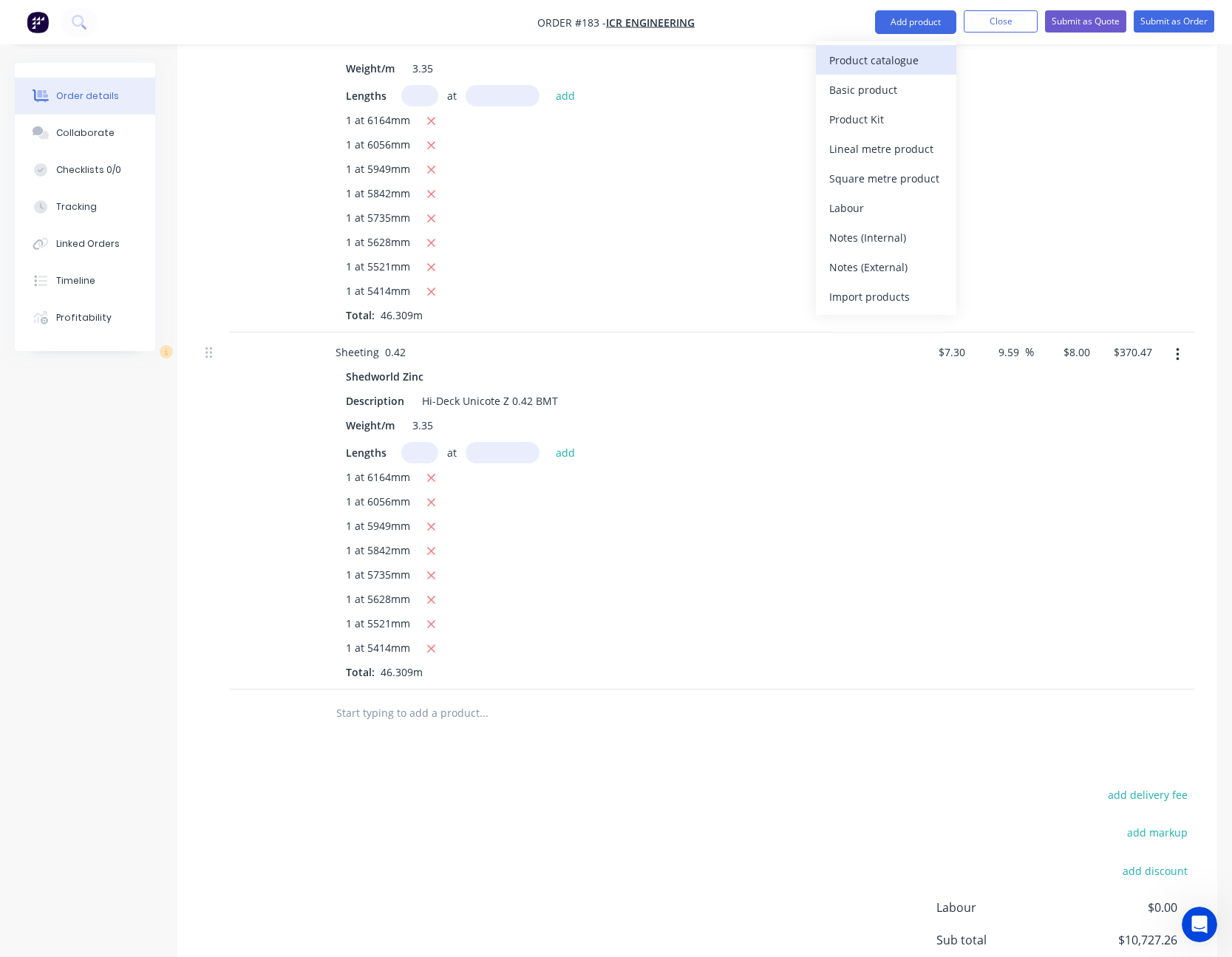
click at [898, 56] on div "Product catalogue" at bounding box center [886, 59] width 114 height 21
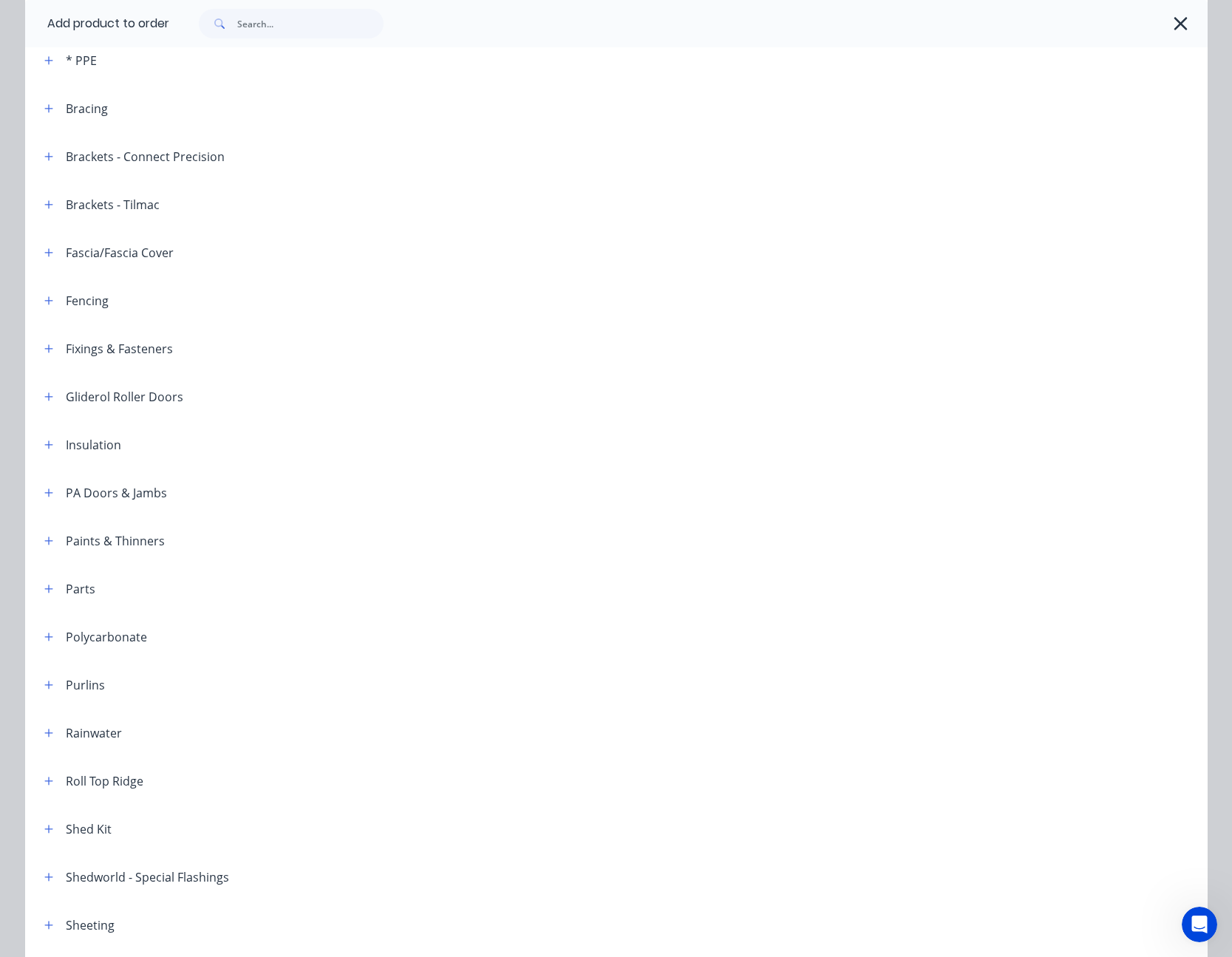
scroll to position [444, 0]
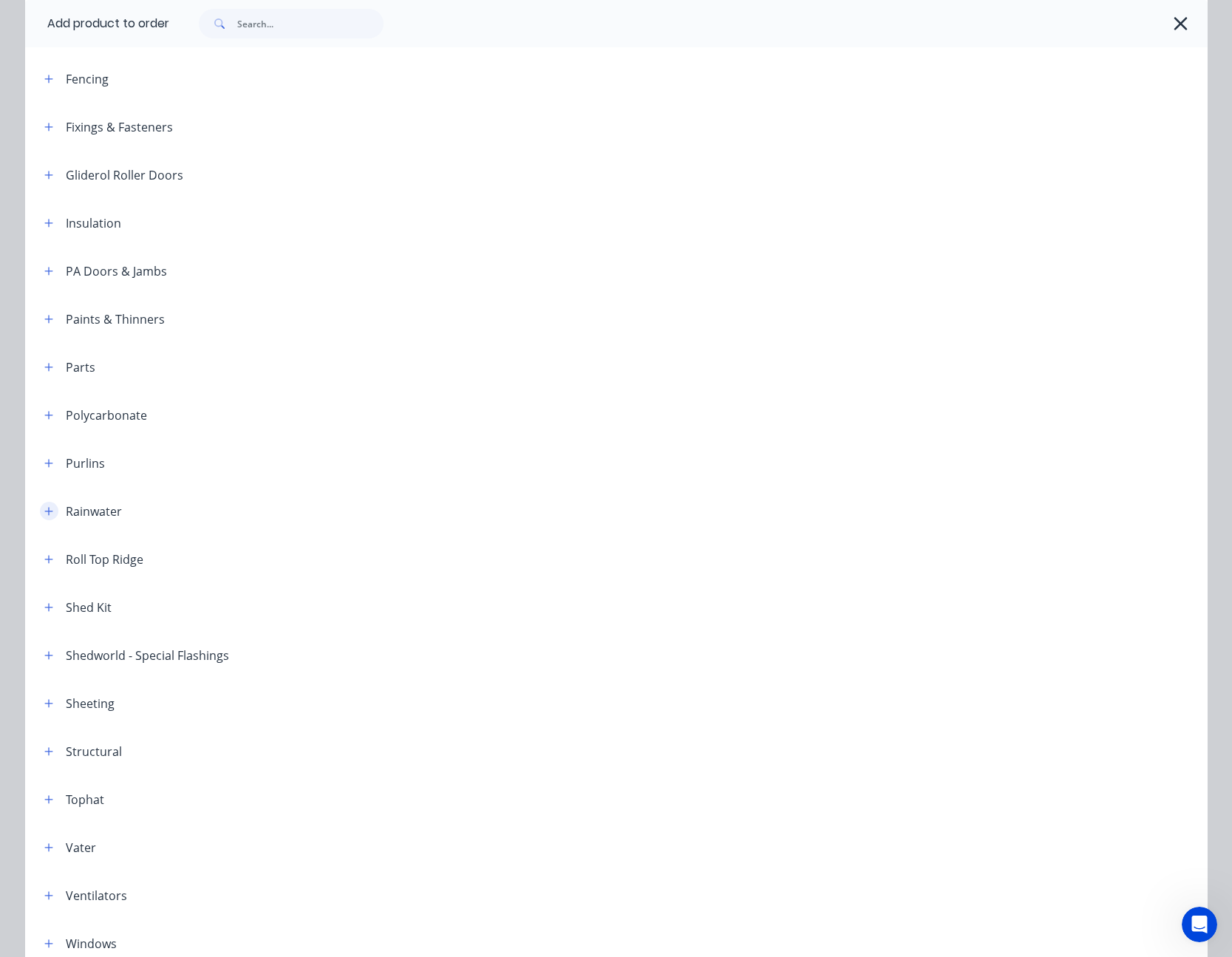
click at [46, 507] on icon "button" at bounding box center [48, 512] width 8 height 10
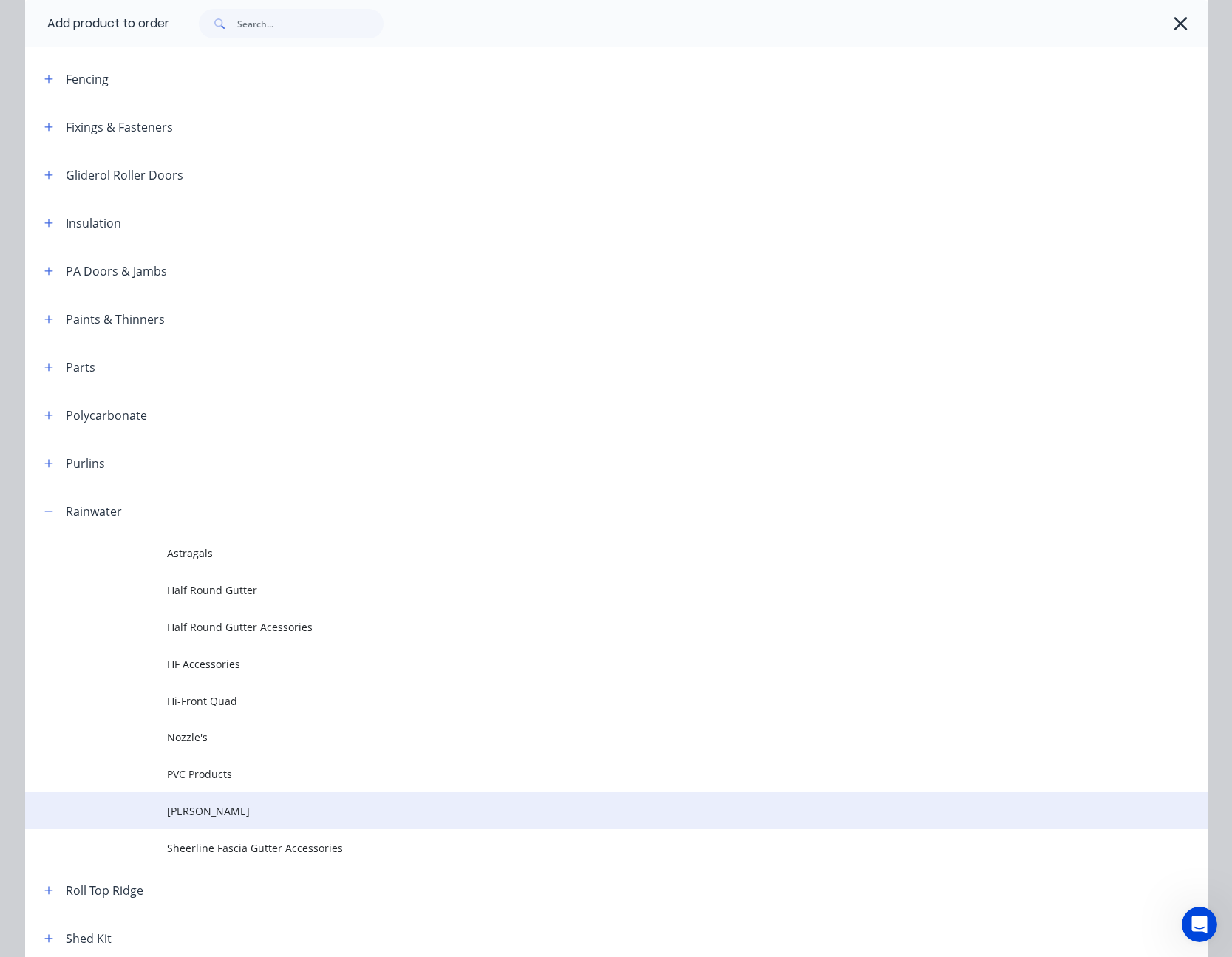
click at [263, 818] on span "[PERSON_NAME]" at bounding box center [583, 811] width 832 height 15
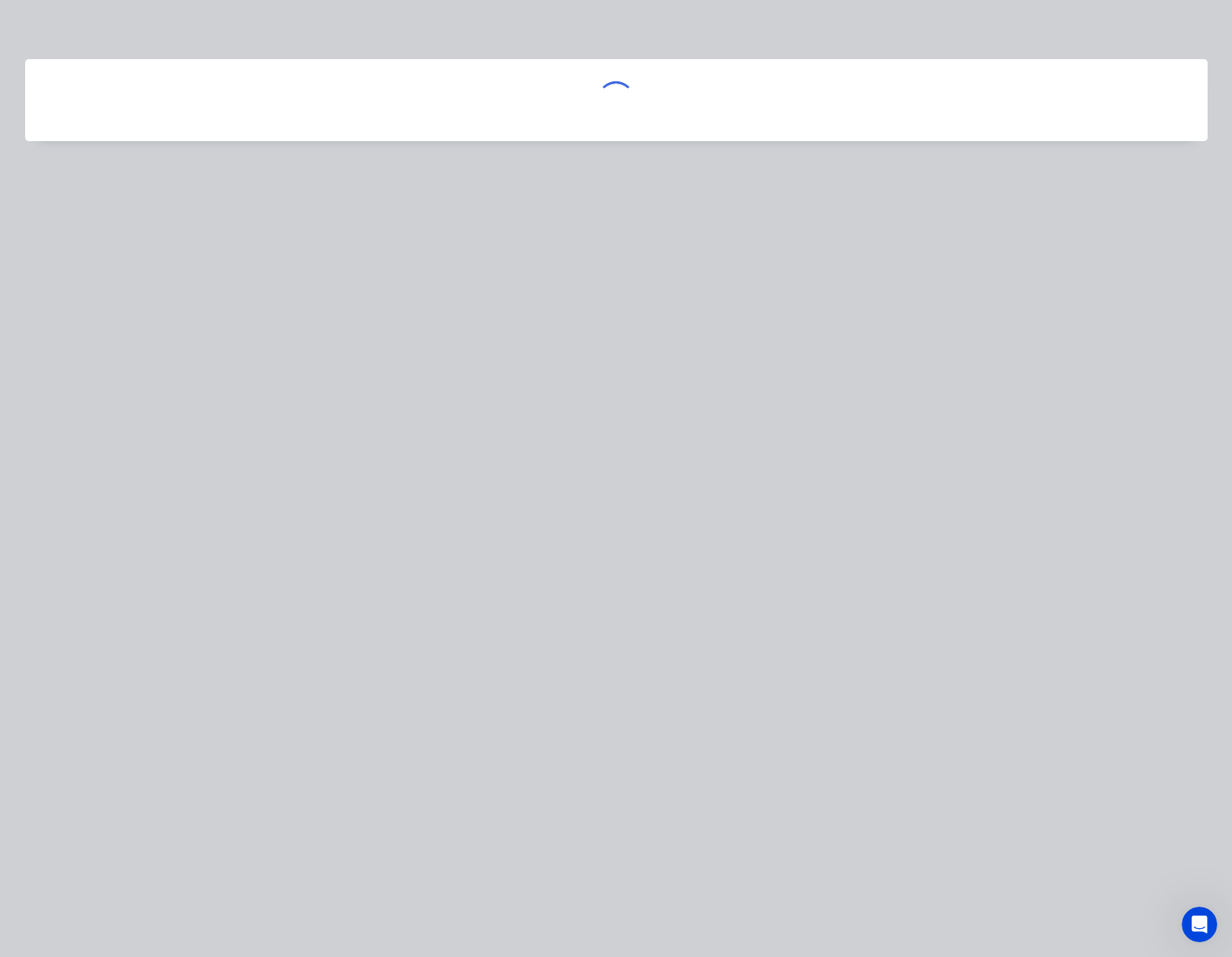
scroll to position [0, 0]
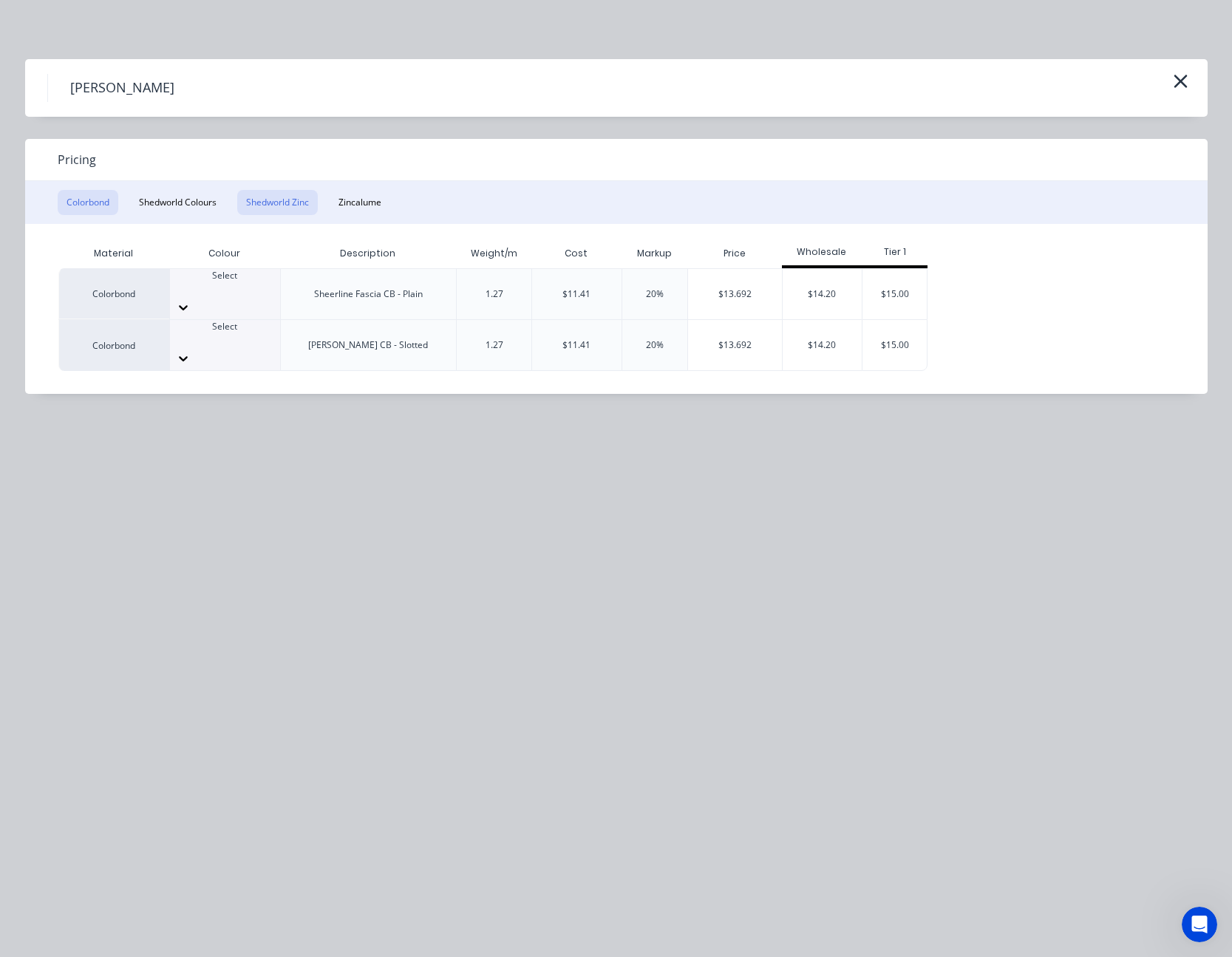
click at [273, 205] on button "Shedworld Zinc" at bounding box center [277, 202] width 81 height 25
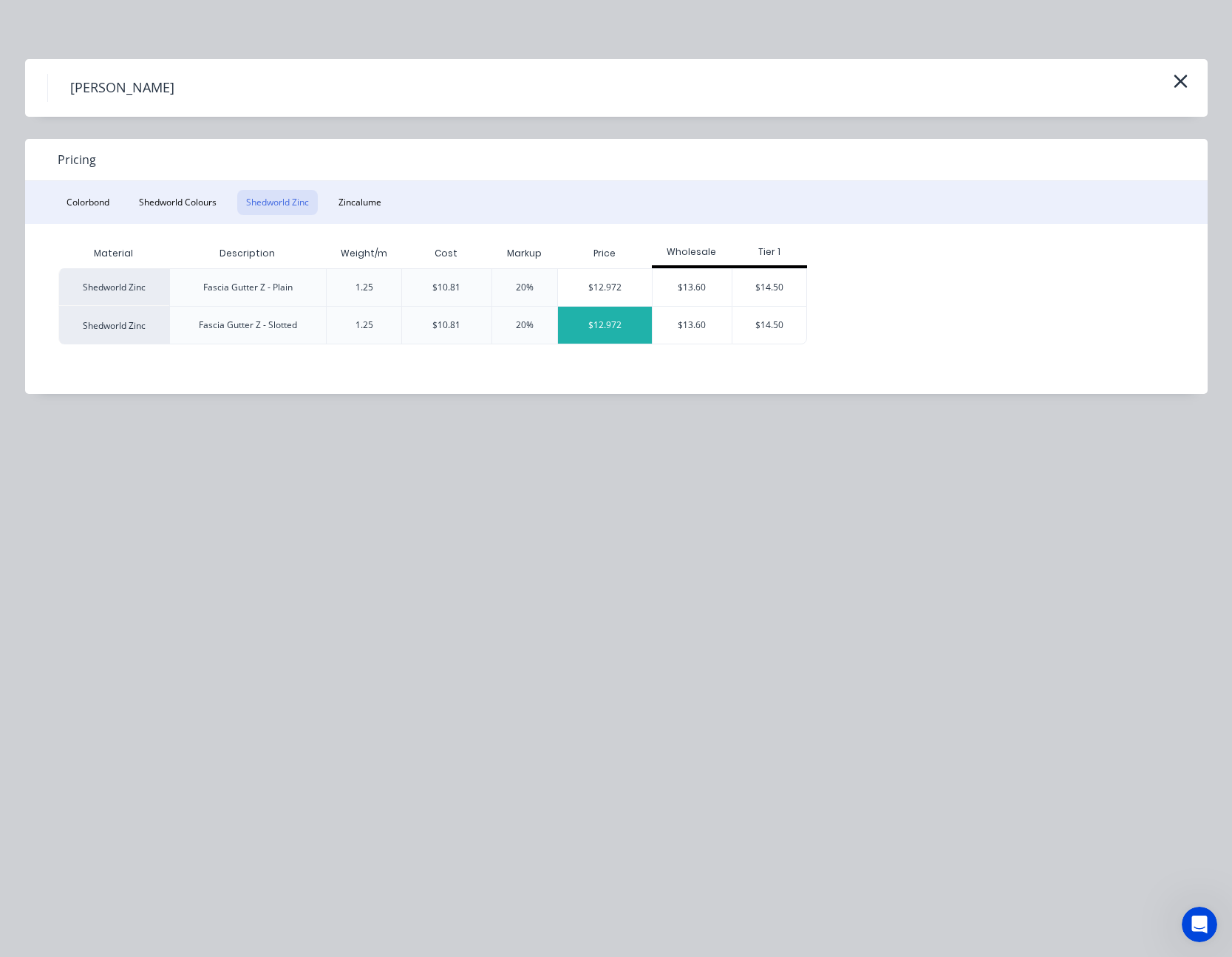
click at [603, 322] on div "$12.972" at bounding box center [605, 325] width 93 height 37
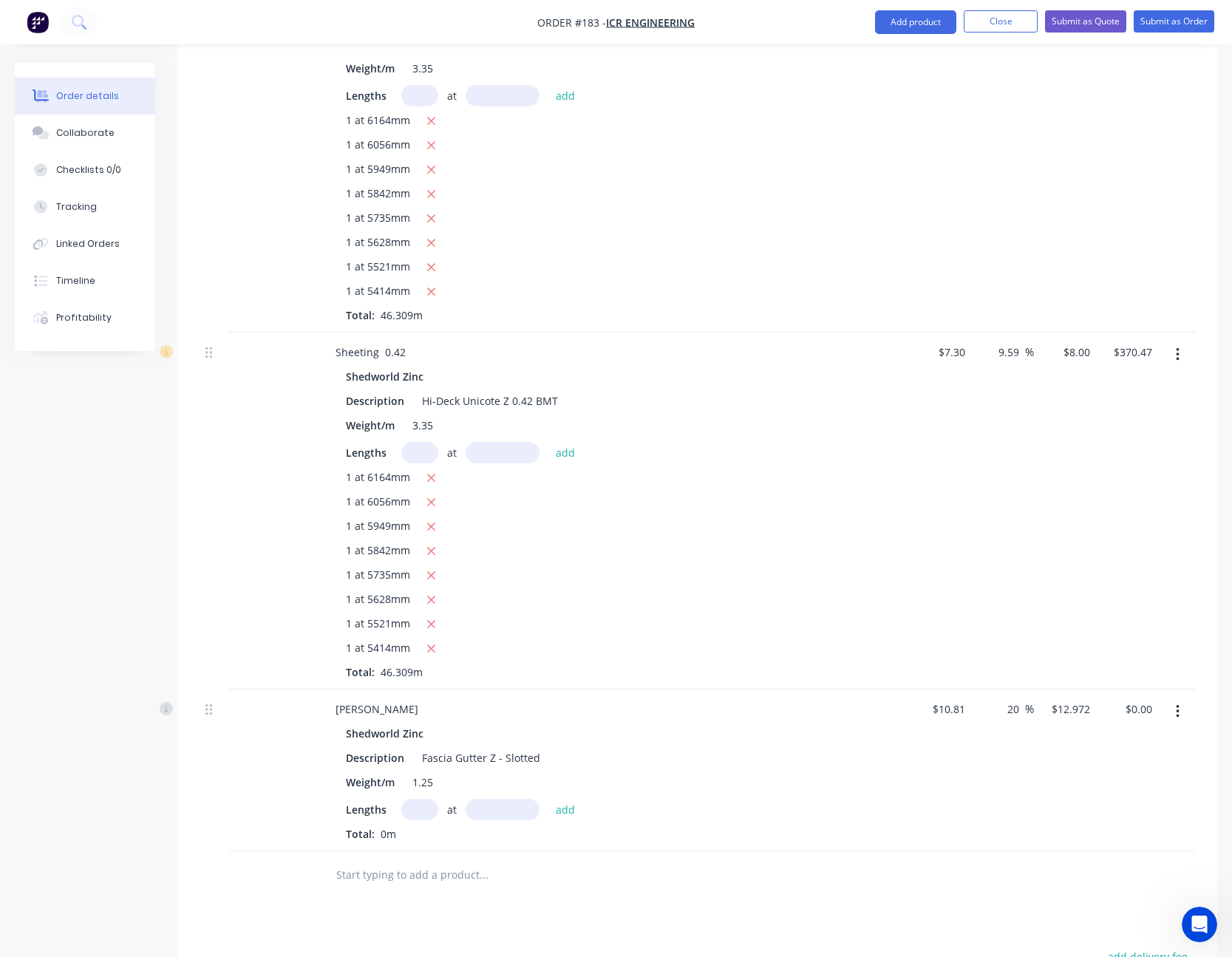
click at [427, 817] on input "text" at bounding box center [419, 809] width 37 height 21
click at [548, 799] on button "add" at bounding box center [565, 808] width 35 height 20
click at [1010, 711] on input "20" at bounding box center [1015, 709] width 20 height 21
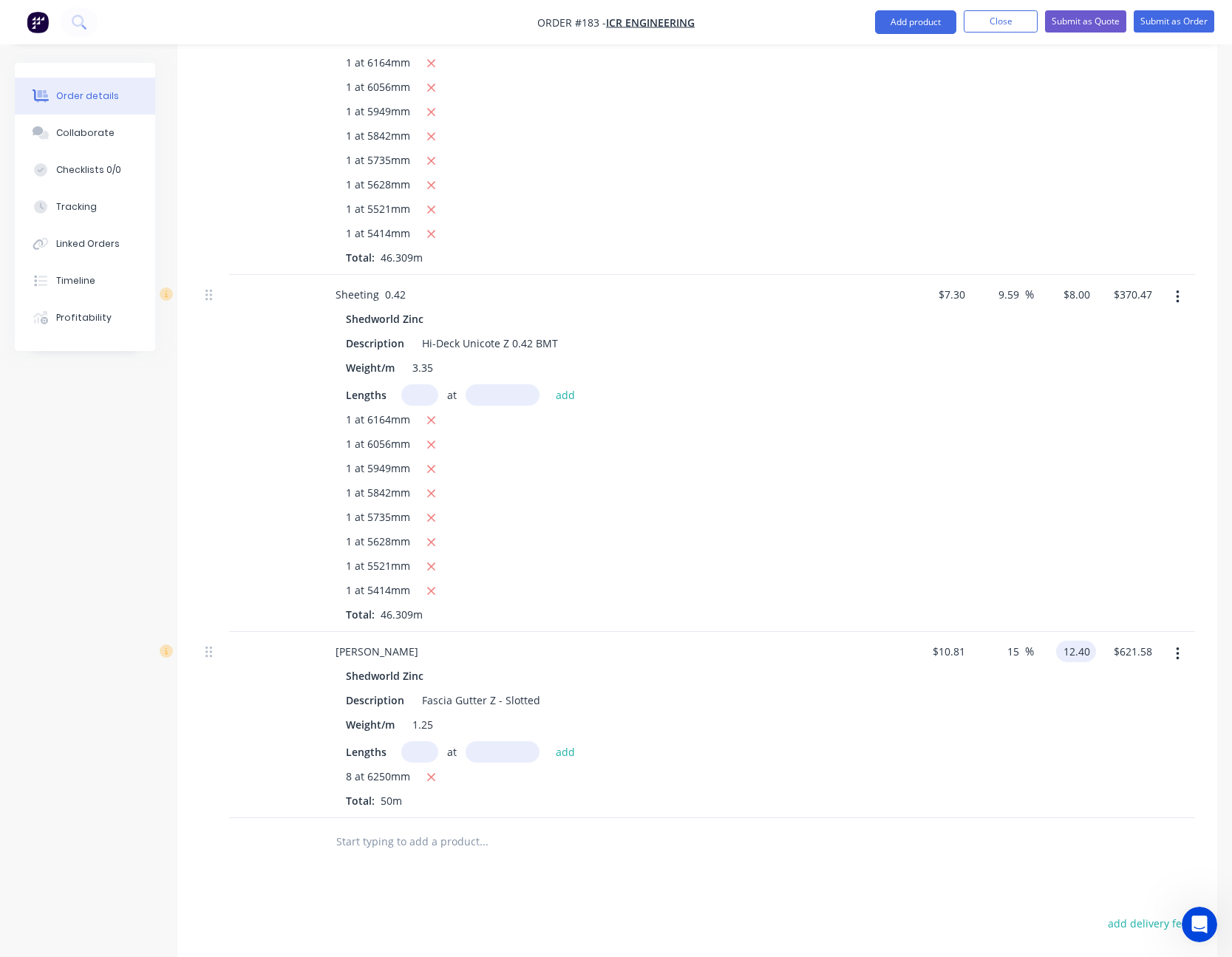
scroll to position [4021, 0]
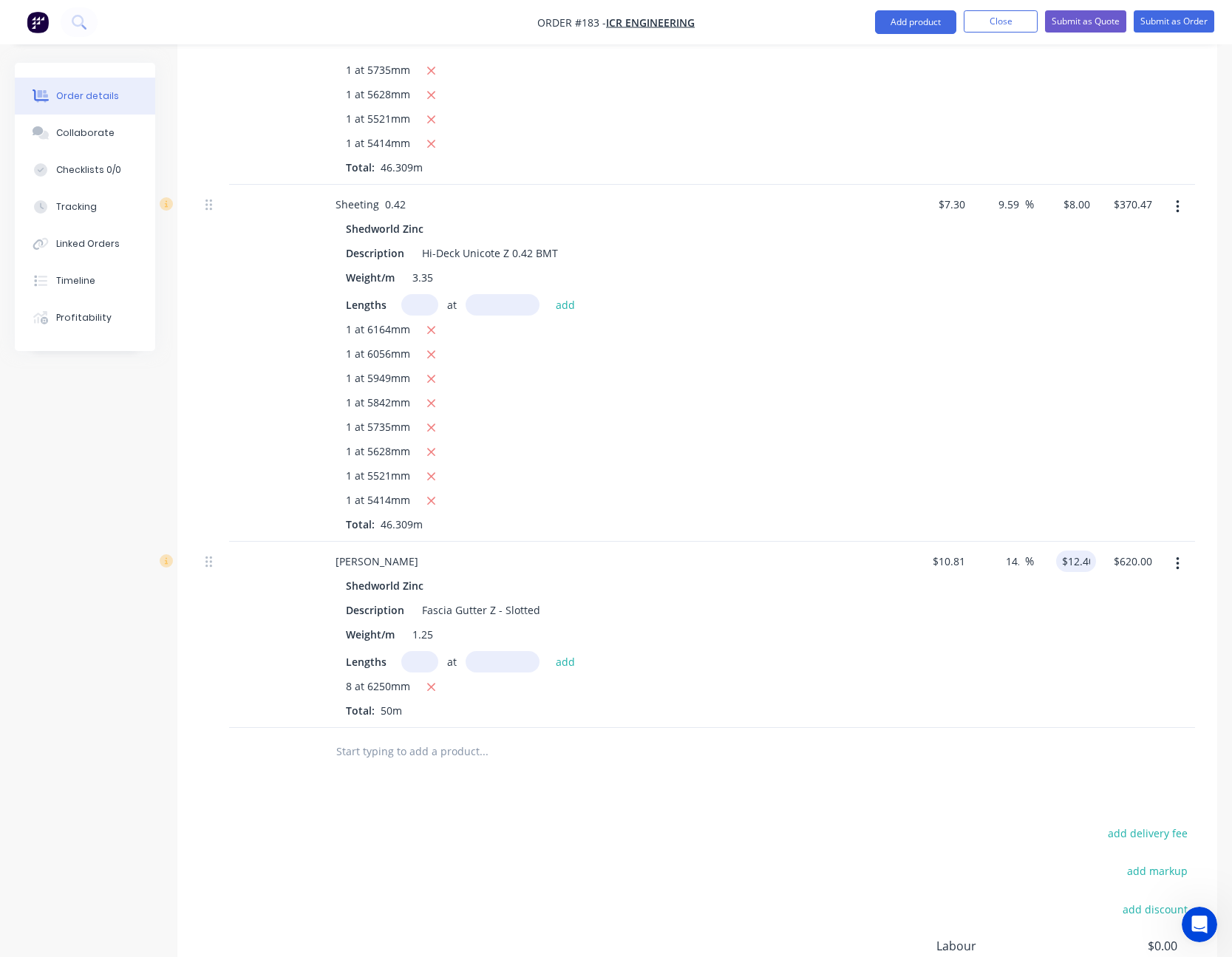
click at [1009, 682] on div "14.71 15 %" at bounding box center [1002, 634] width 62 height 186
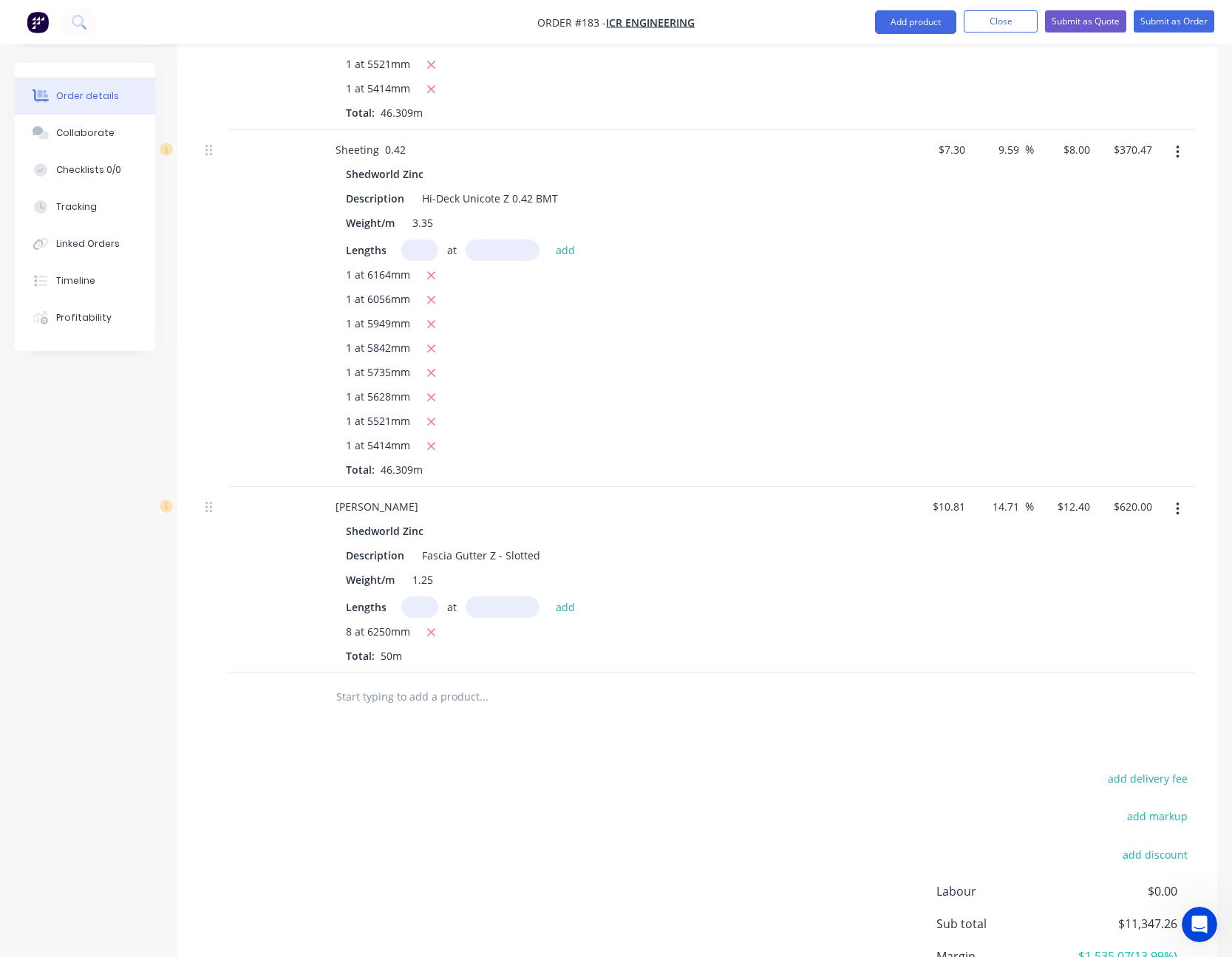
scroll to position [3921, 0]
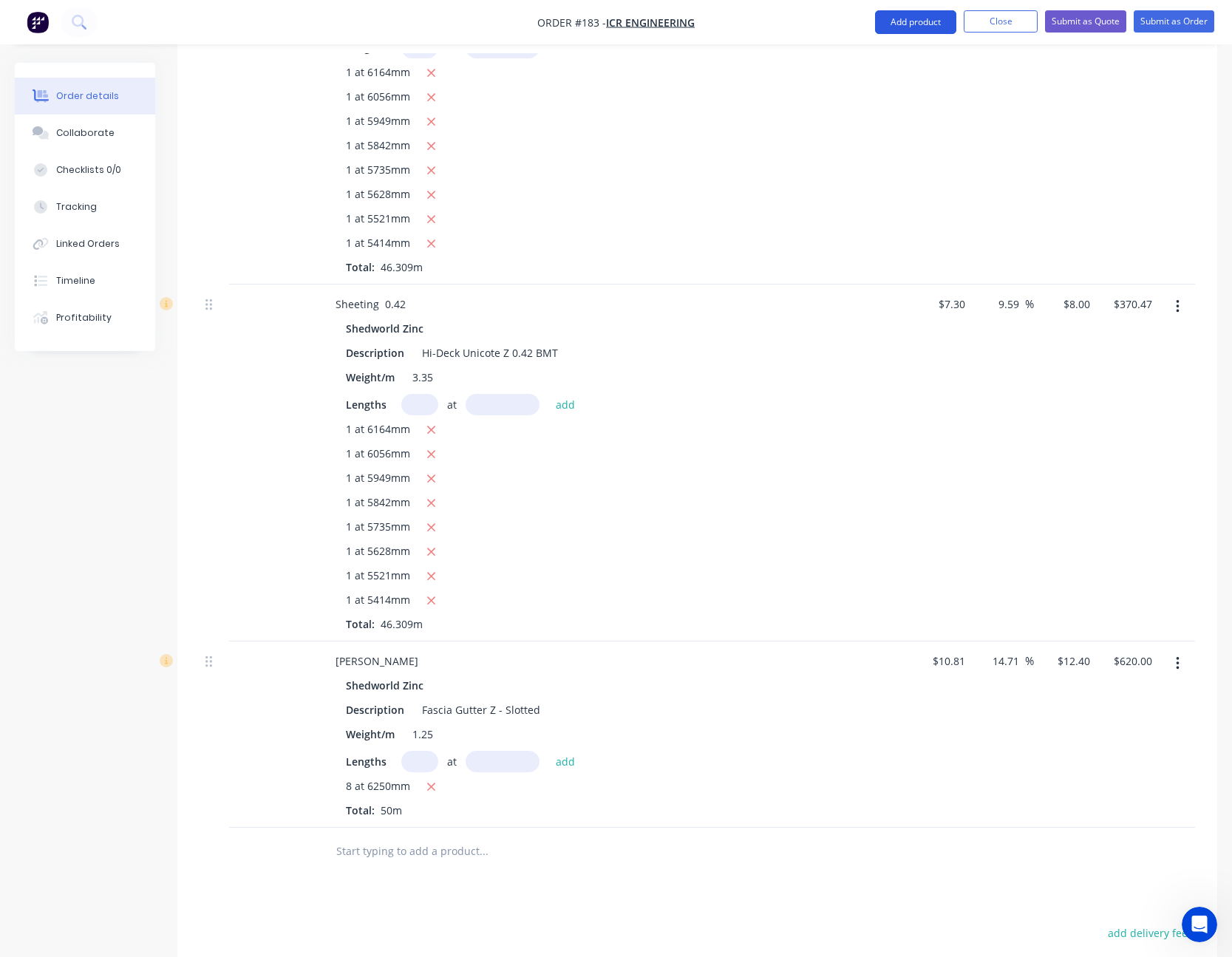
click at [924, 14] on button "Add product" at bounding box center [916, 22] width 82 height 24
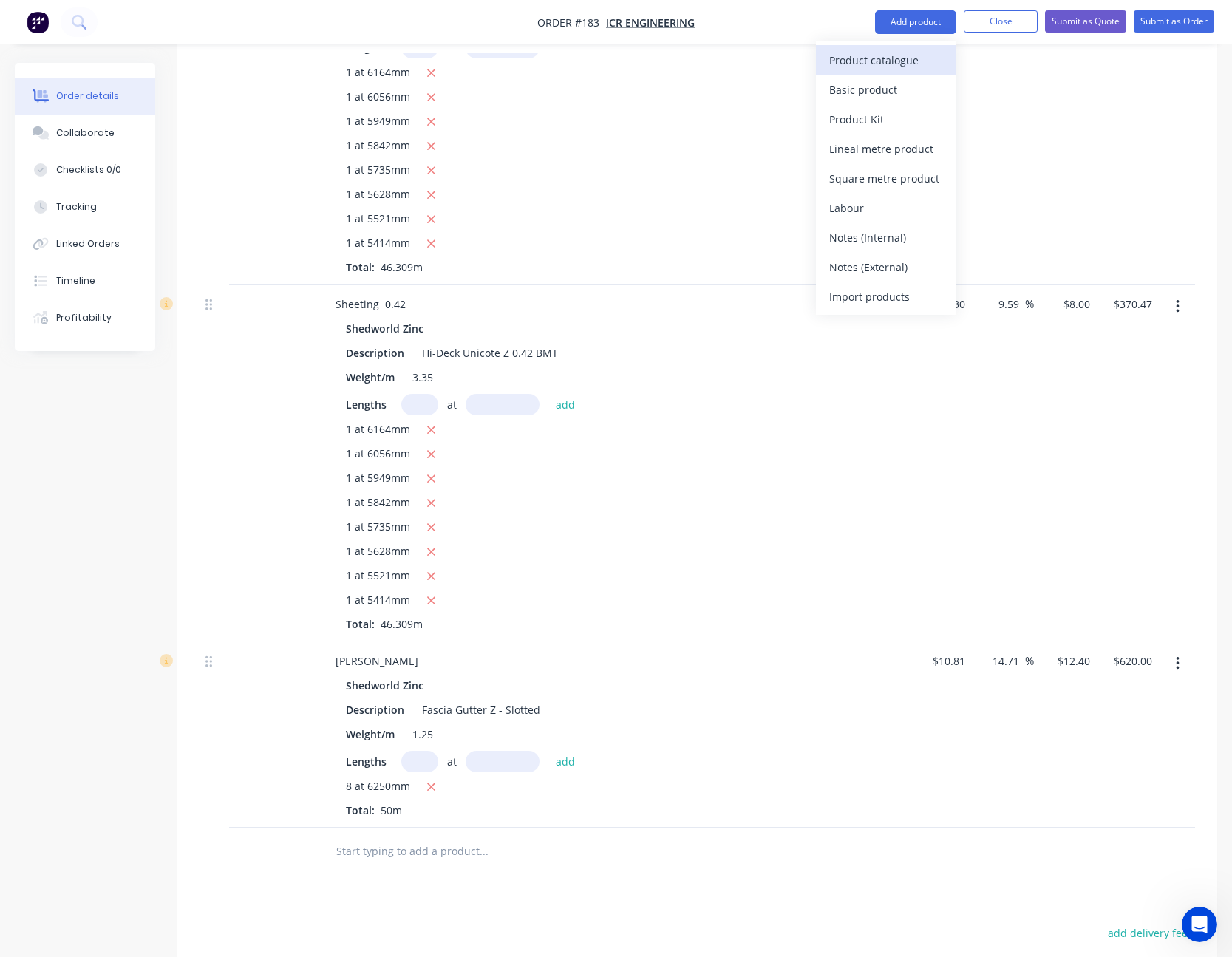
click at [913, 54] on div "Product catalogue" at bounding box center [886, 59] width 114 height 21
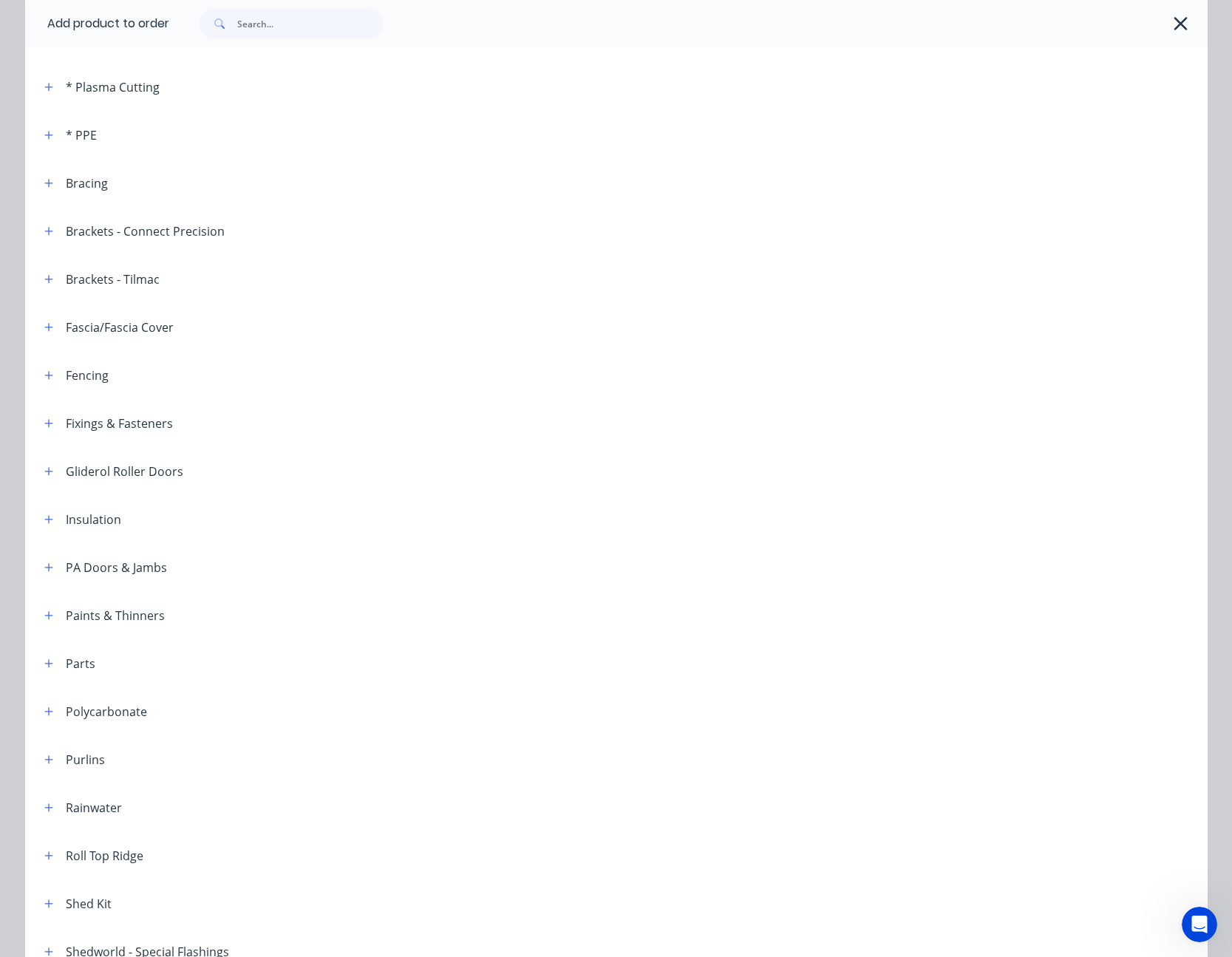
scroll to position [148, 0]
click at [44, 806] on icon "button" at bounding box center [48, 807] width 8 height 10
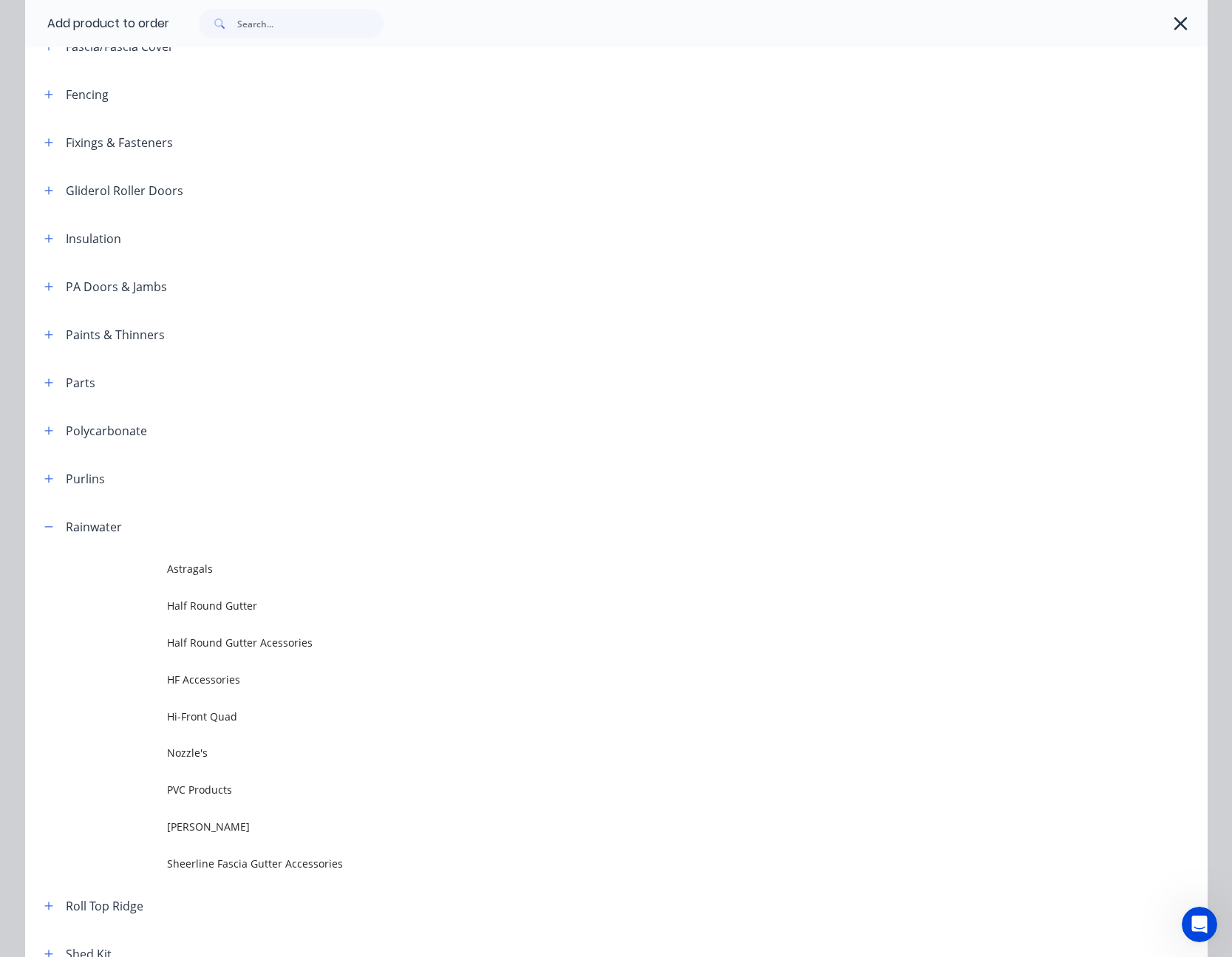
scroll to position [444, 0]
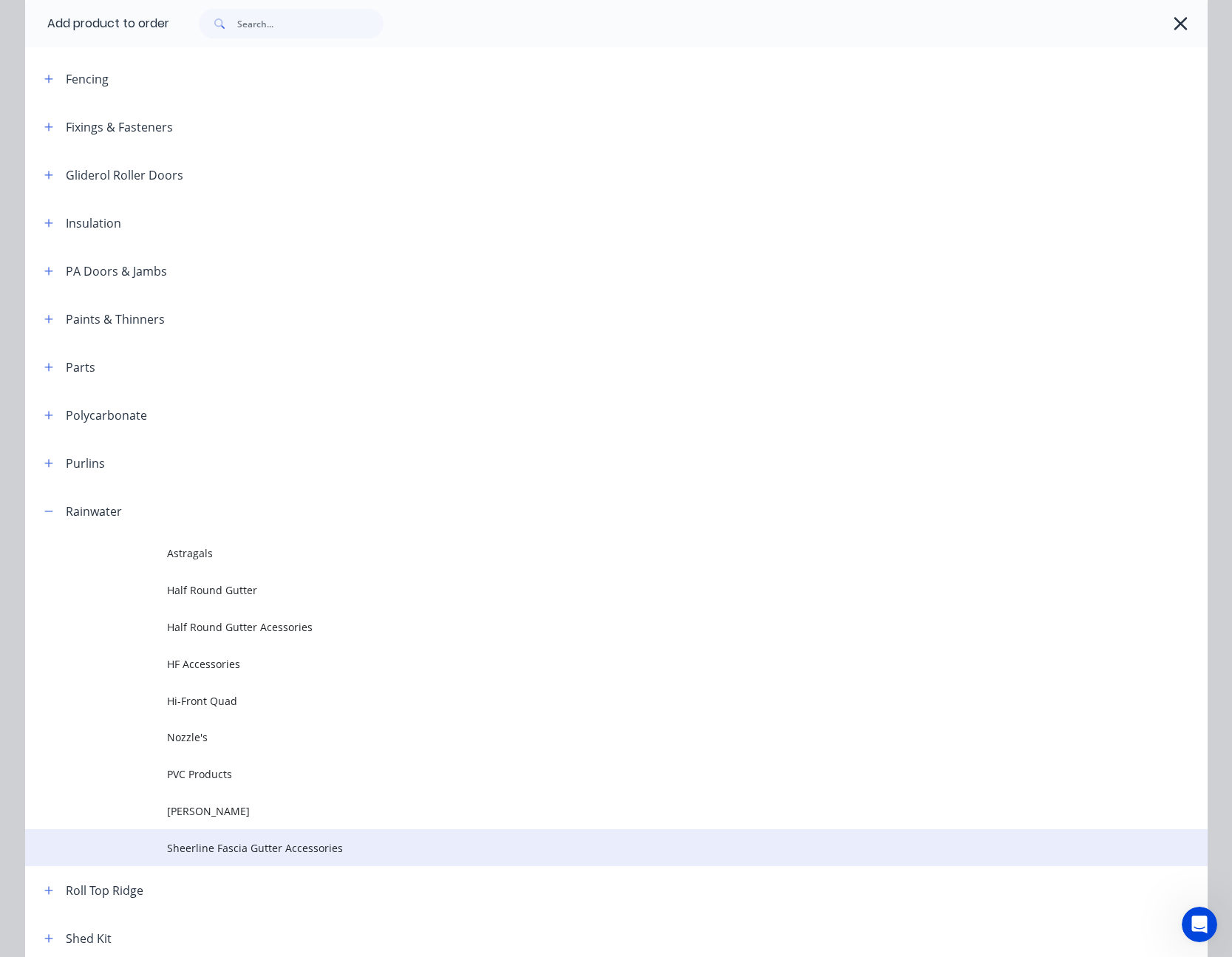
click at [280, 852] on span "Sheerline Fascia Gutter Accessories" at bounding box center [583, 848] width 832 height 15
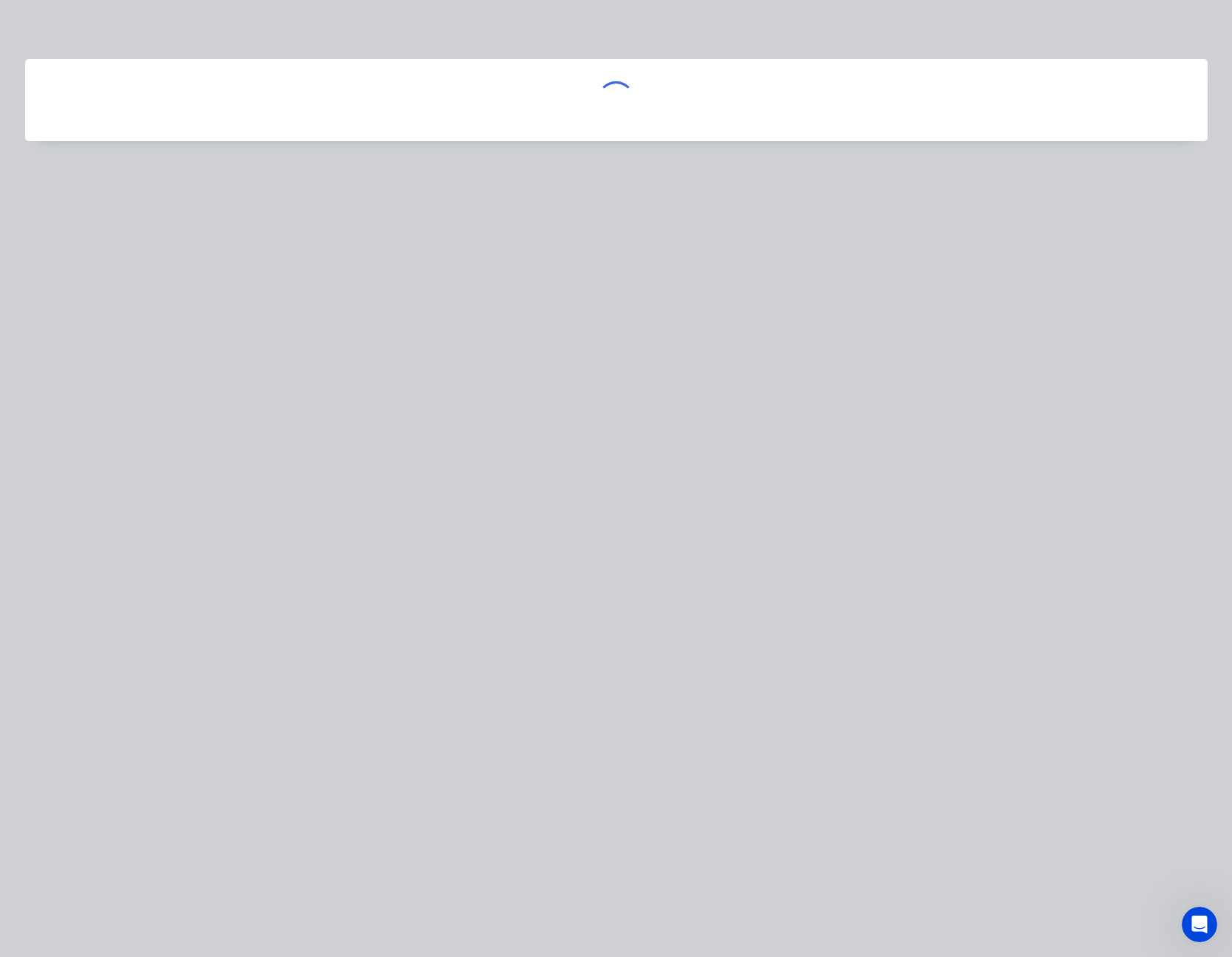
scroll to position [0, 0]
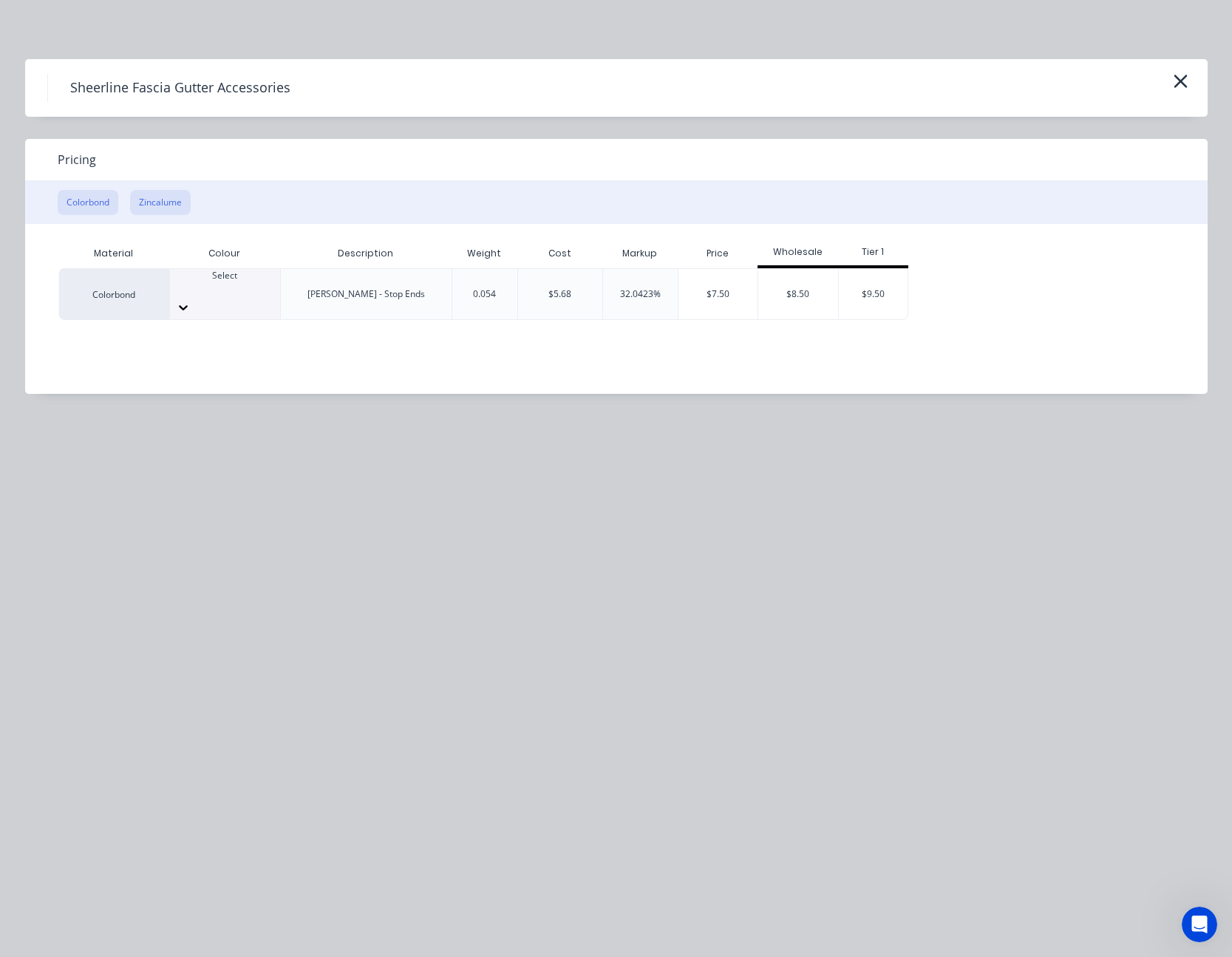
click at [169, 205] on button "Zincalume" at bounding box center [160, 202] width 60 height 25
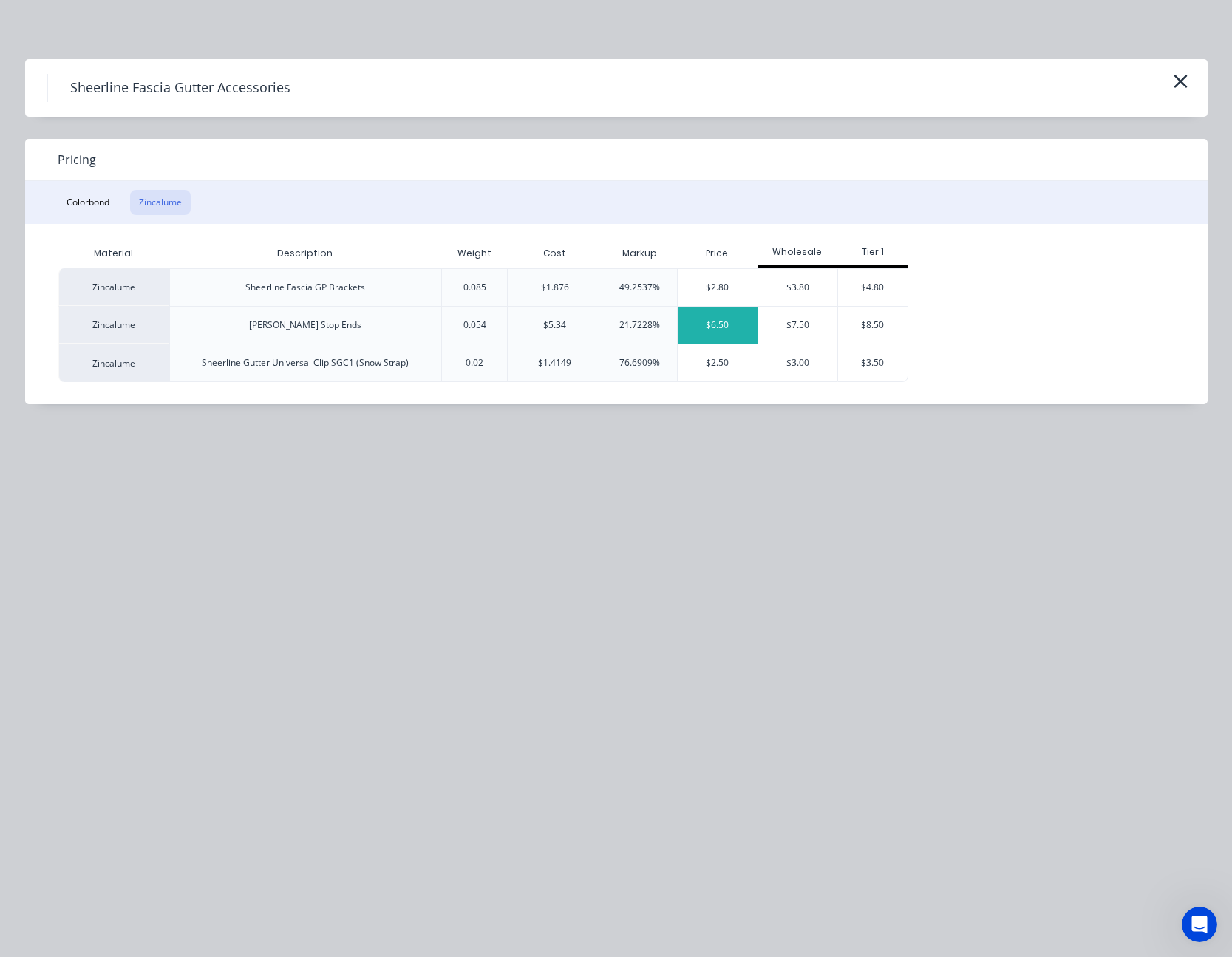
click at [721, 322] on div "$6.50" at bounding box center [717, 325] width 80 height 37
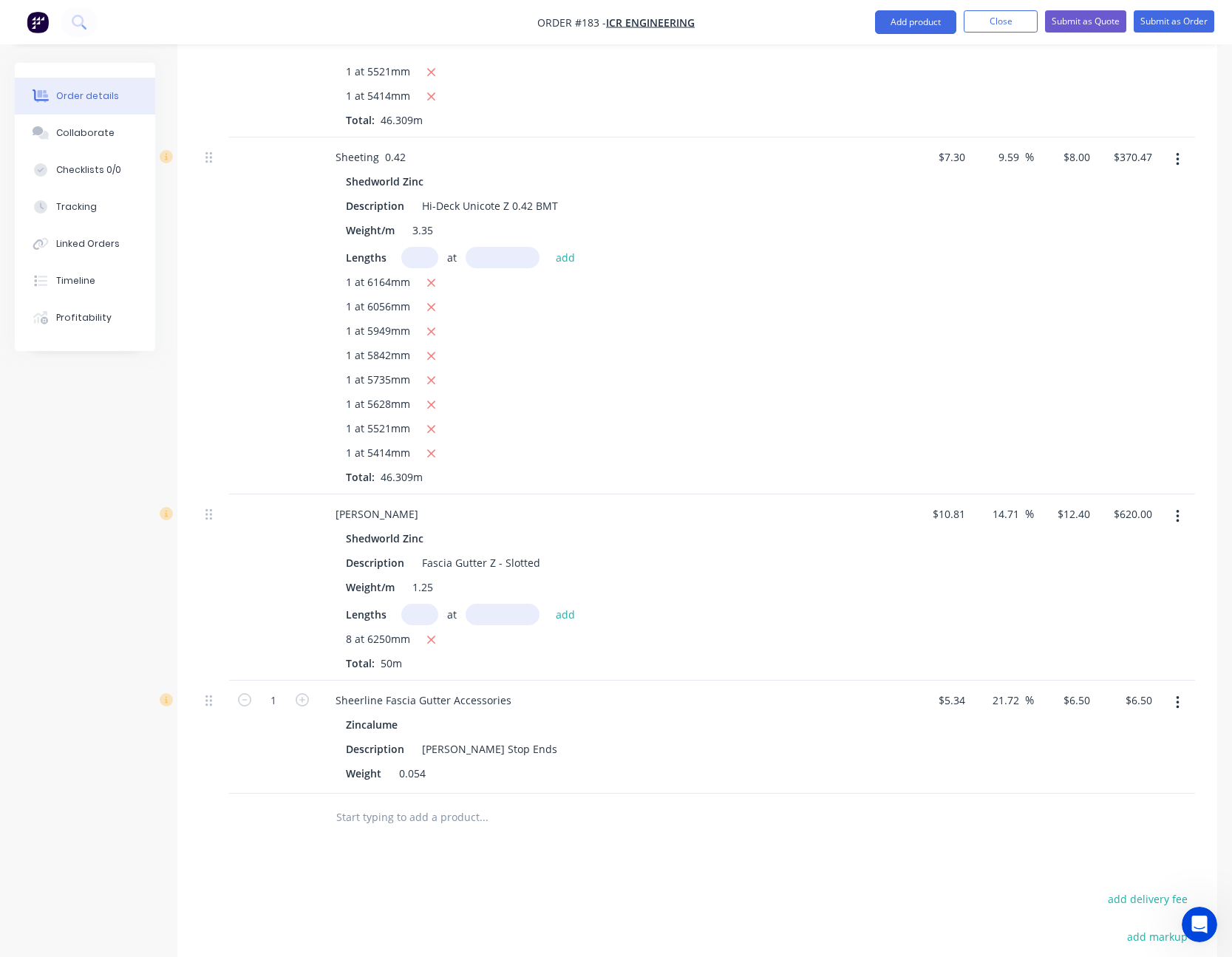
scroll to position [4069, 0]
click at [306, 703] on icon "button" at bounding box center [302, 699] width 14 height 14
click at [913, 21] on button "Add product" at bounding box center [916, 22] width 82 height 24
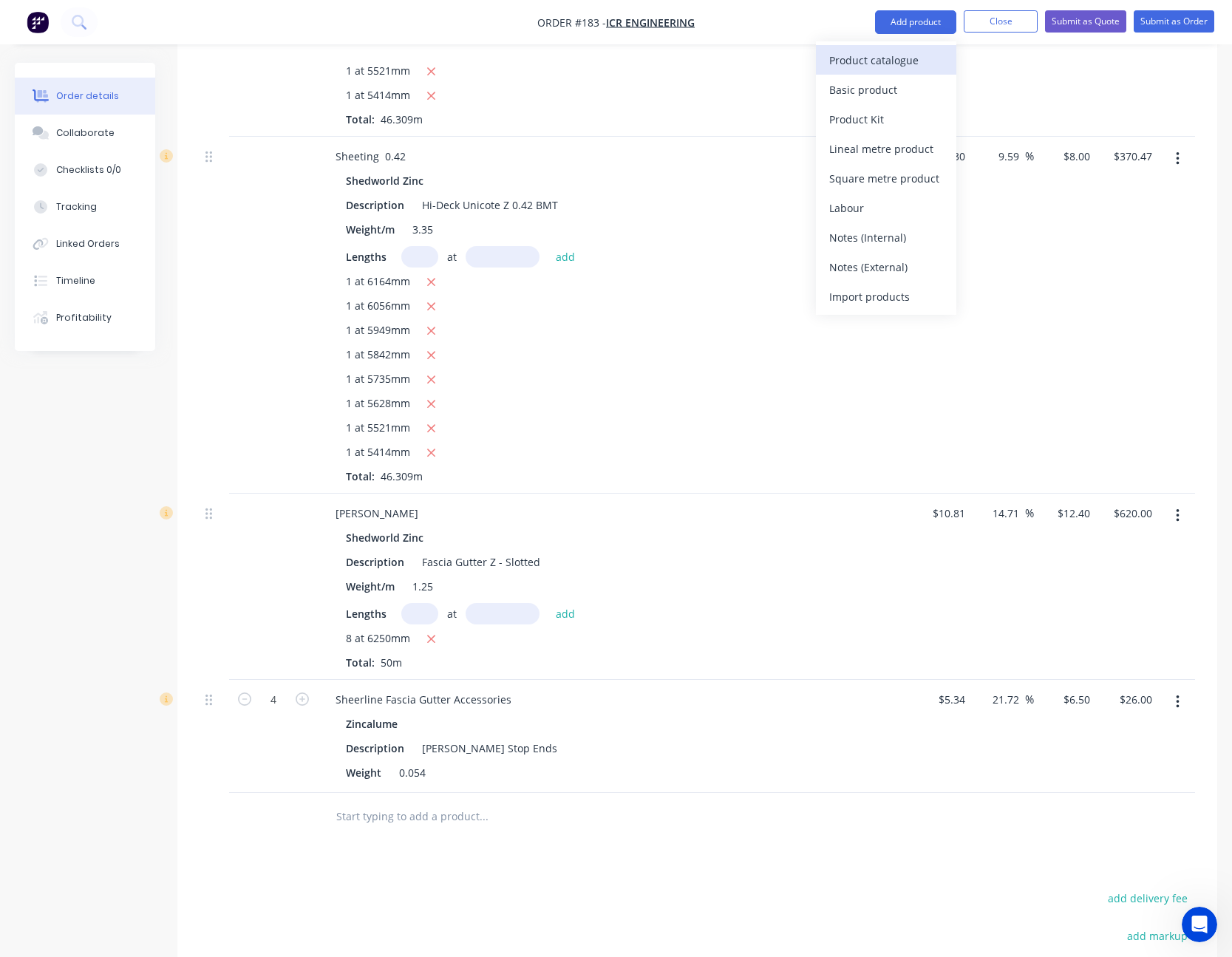
click at [910, 57] on div "Product catalogue" at bounding box center [886, 59] width 114 height 21
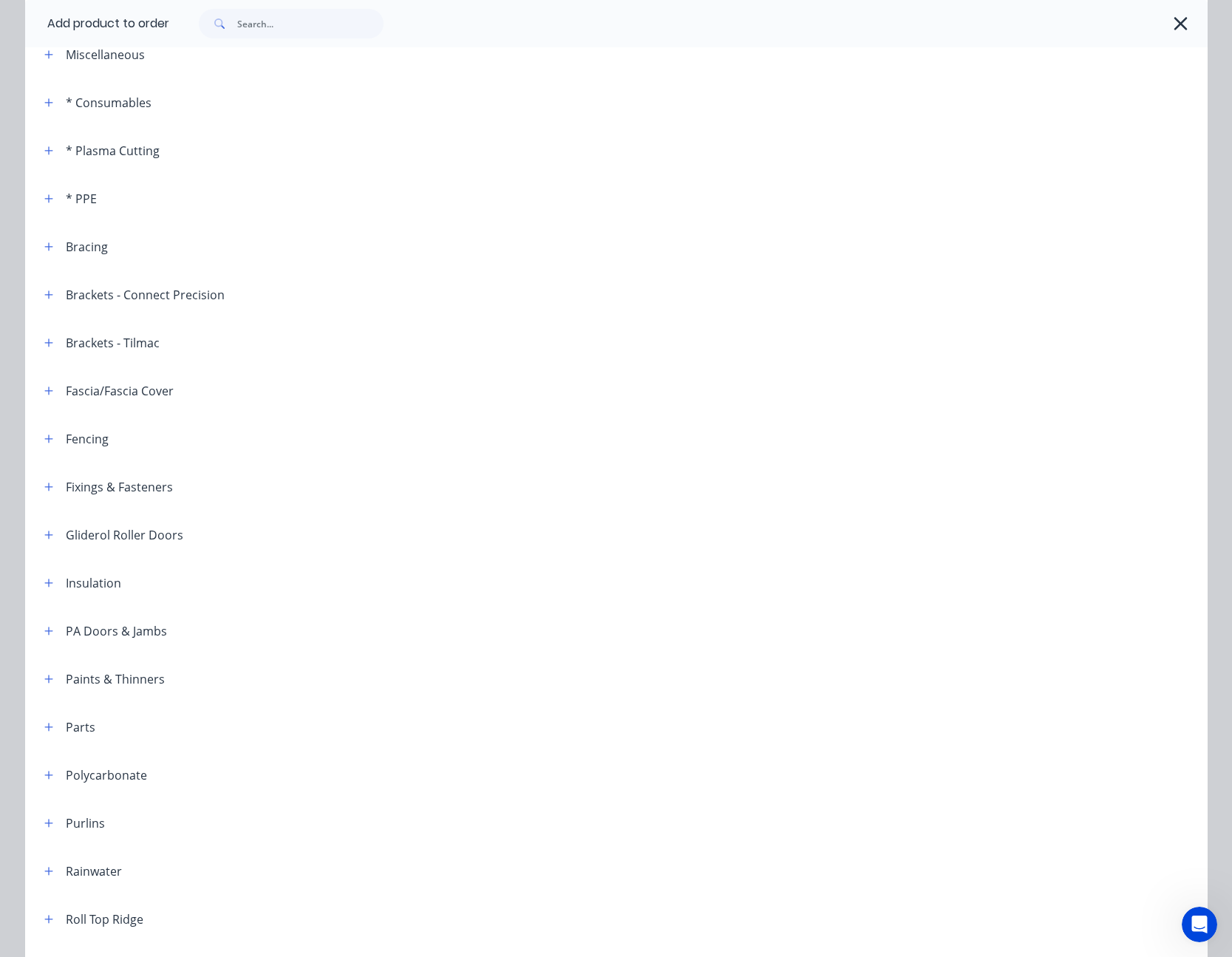
scroll to position [222, 0]
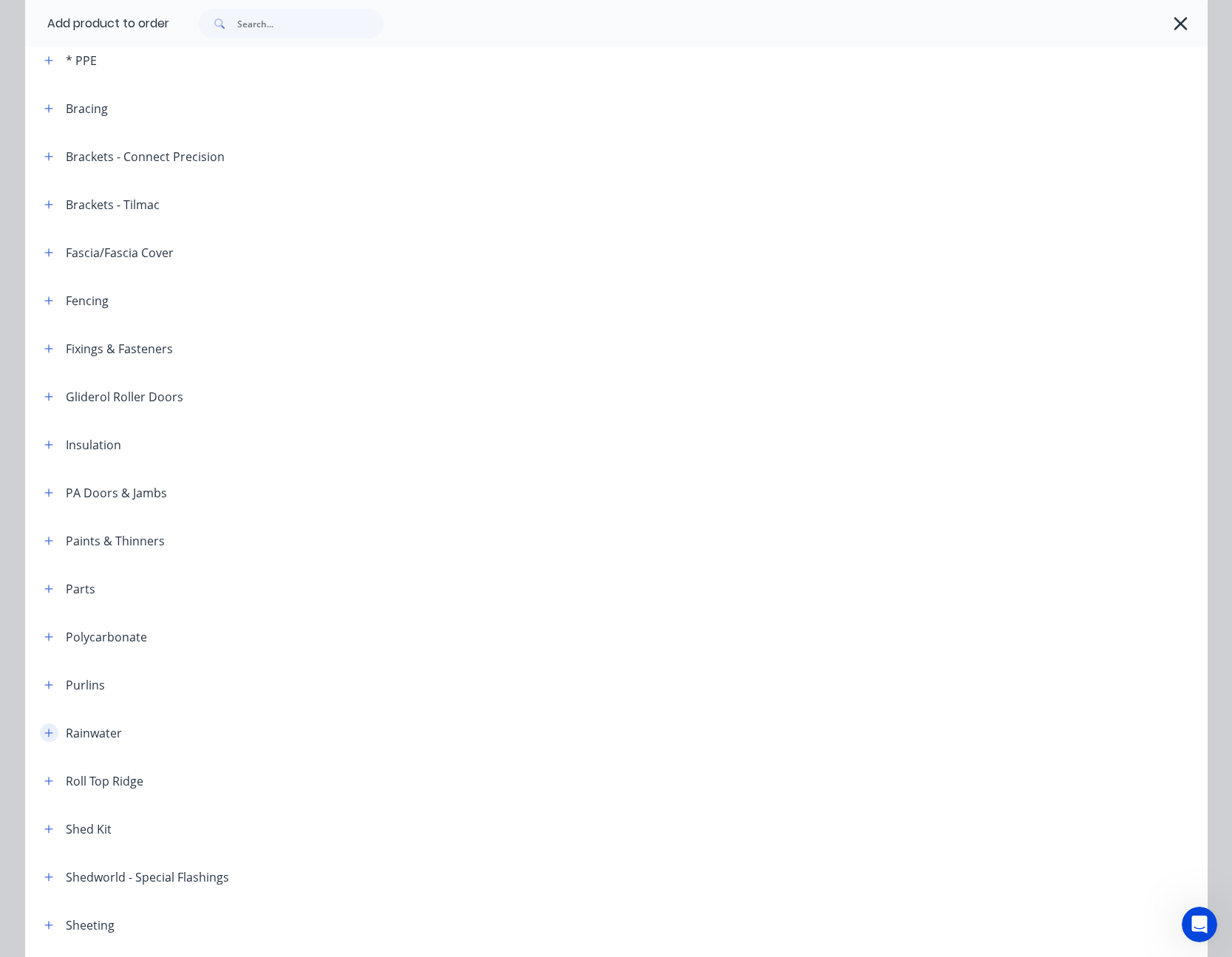
click at [44, 730] on icon "button" at bounding box center [48, 733] width 8 height 8
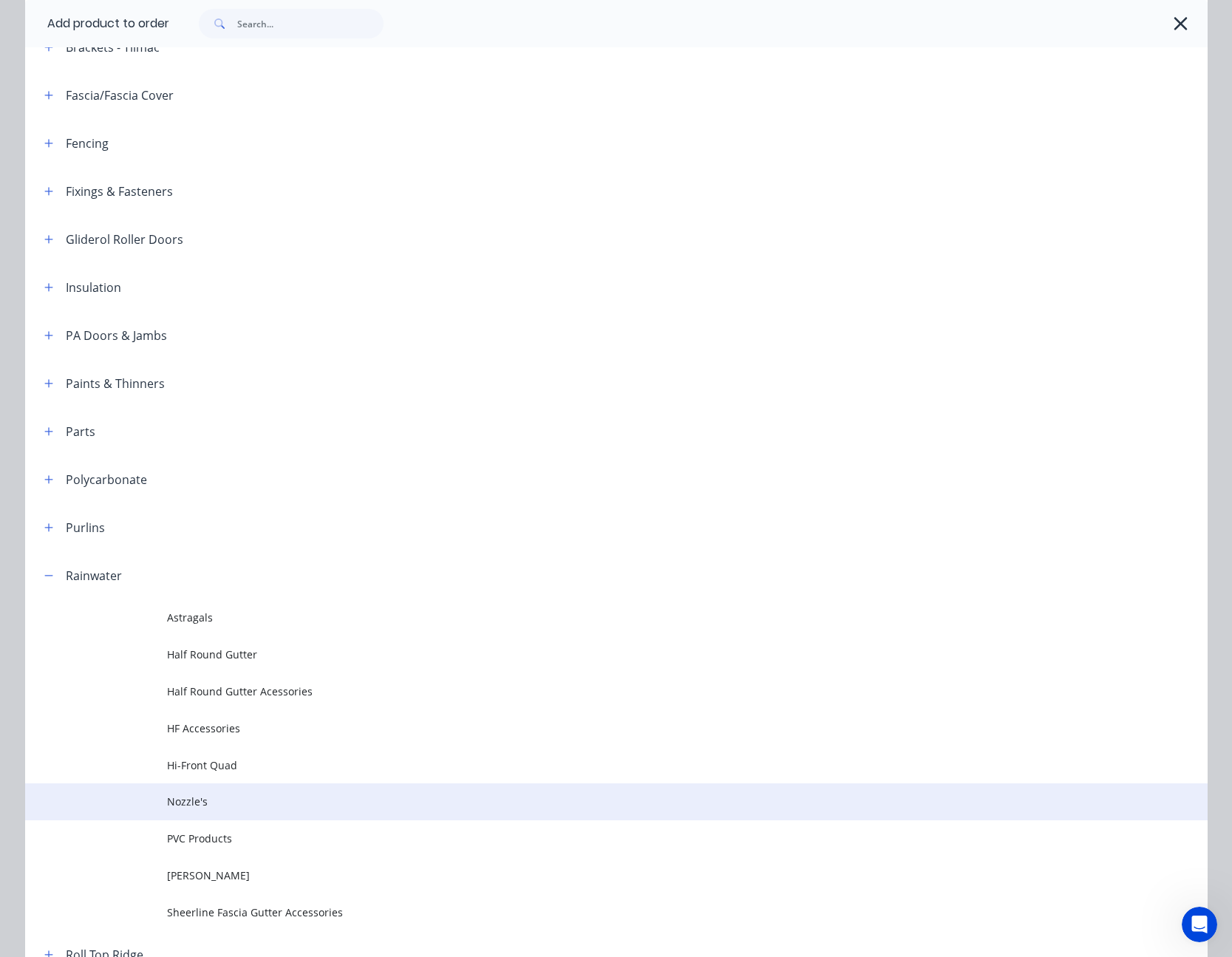
scroll to position [444, 0]
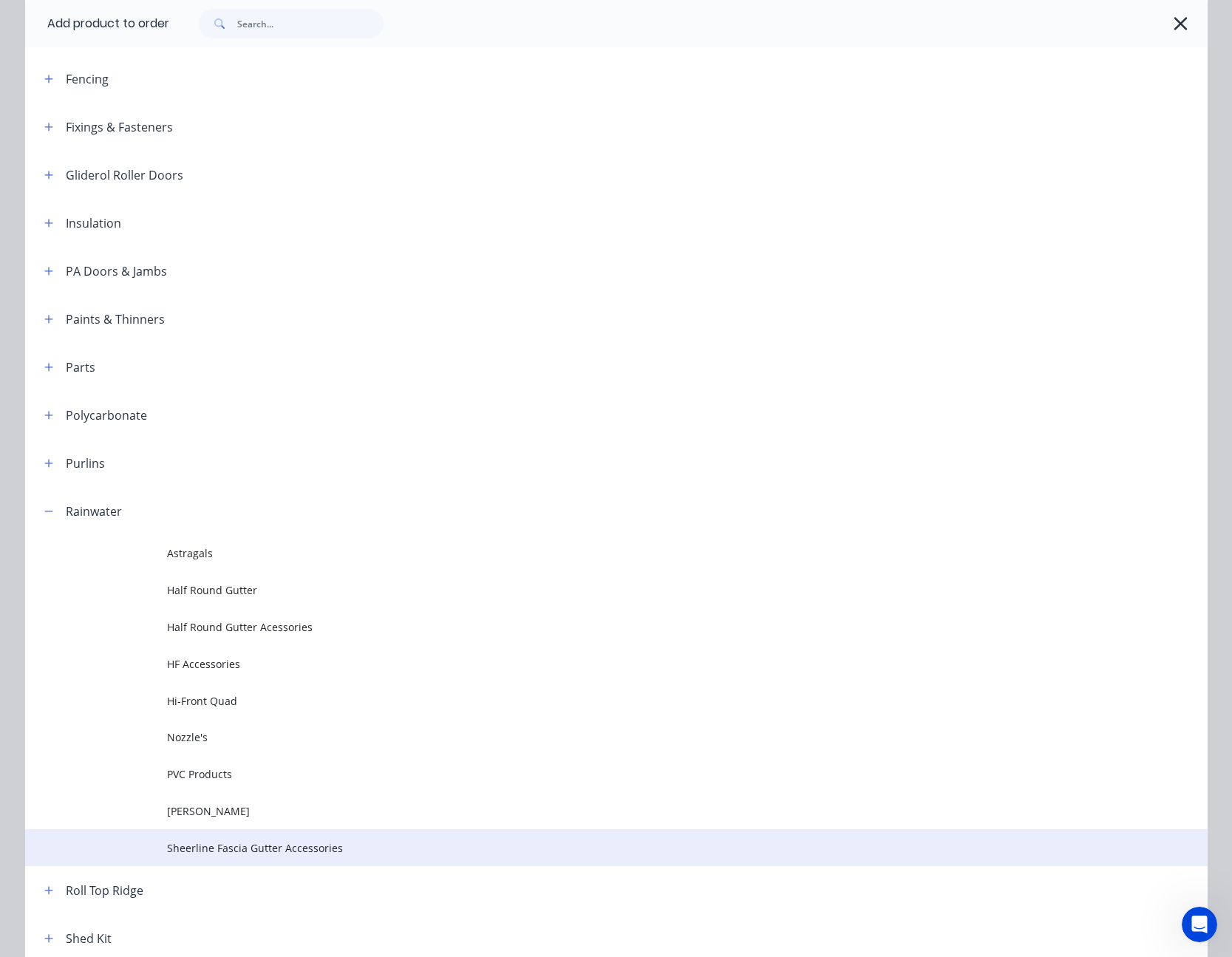
click at [244, 846] on span "Sheerline Fascia Gutter Accessories" at bounding box center [583, 848] width 832 height 15
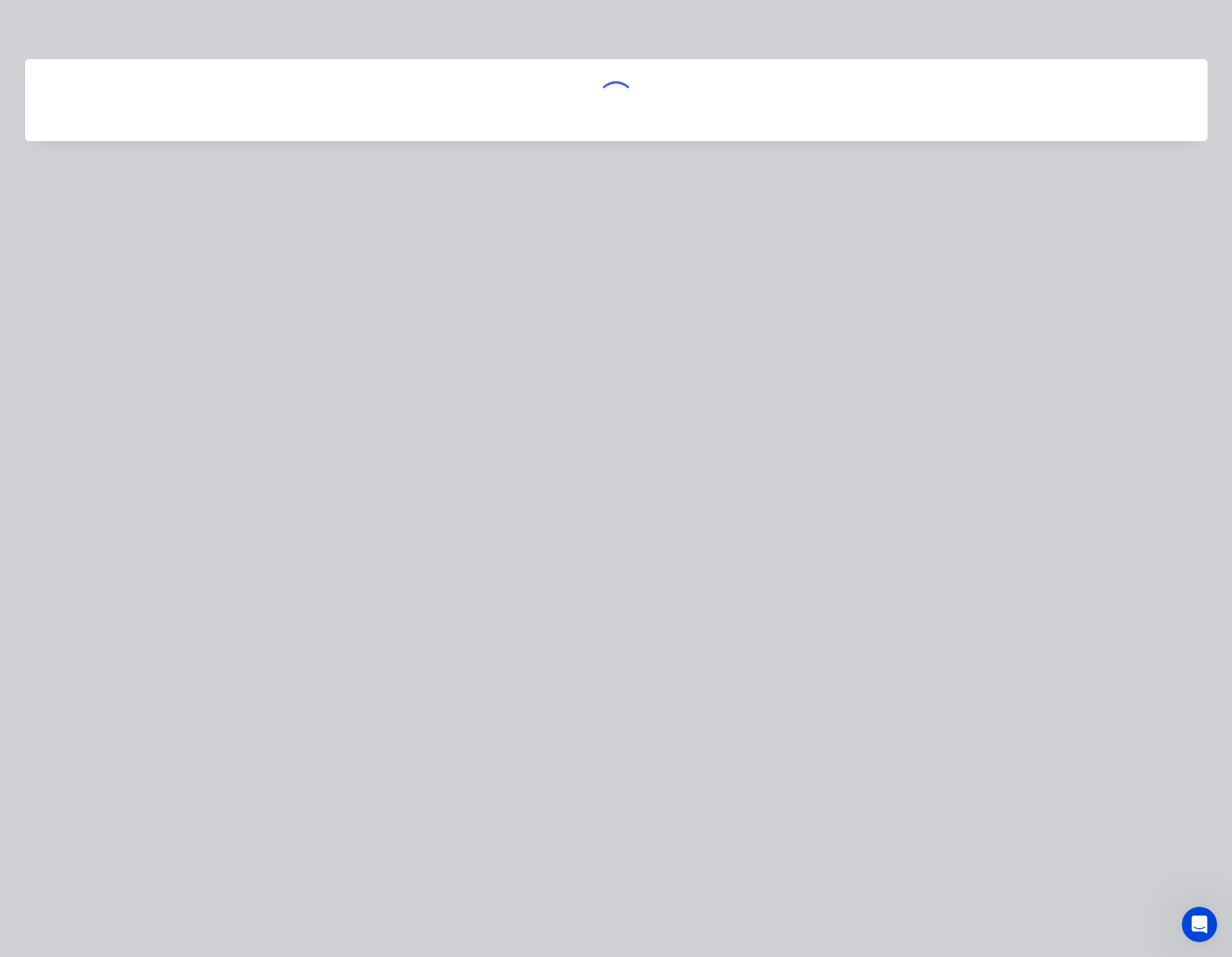
scroll to position [0, 0]
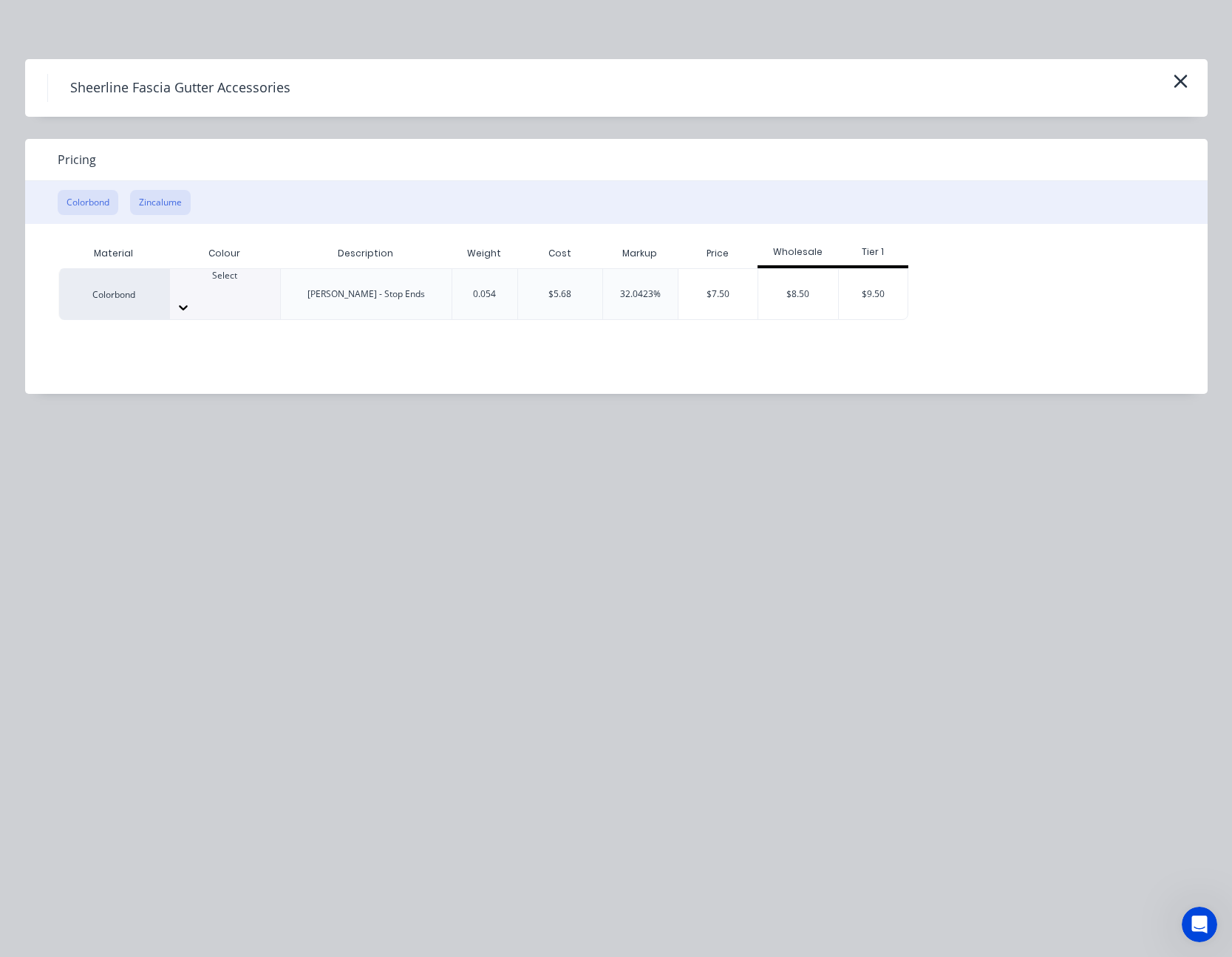
click at [172, 207] on button "Zincalume" at bounding box center [160, 202] width 60 height 25
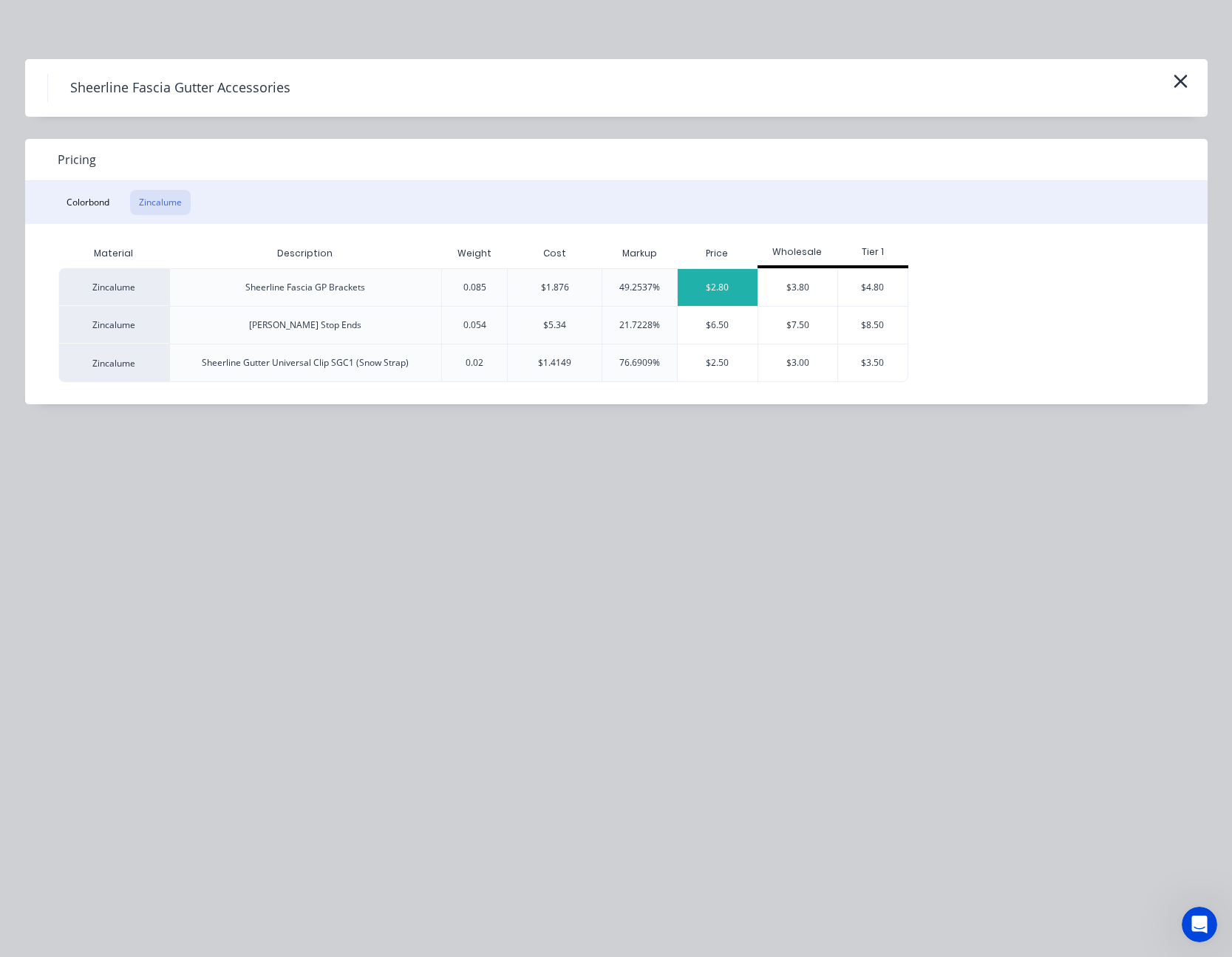
click at [731, 283] on div "$2.80" at bounding box center [717, 287] width 80 height 37
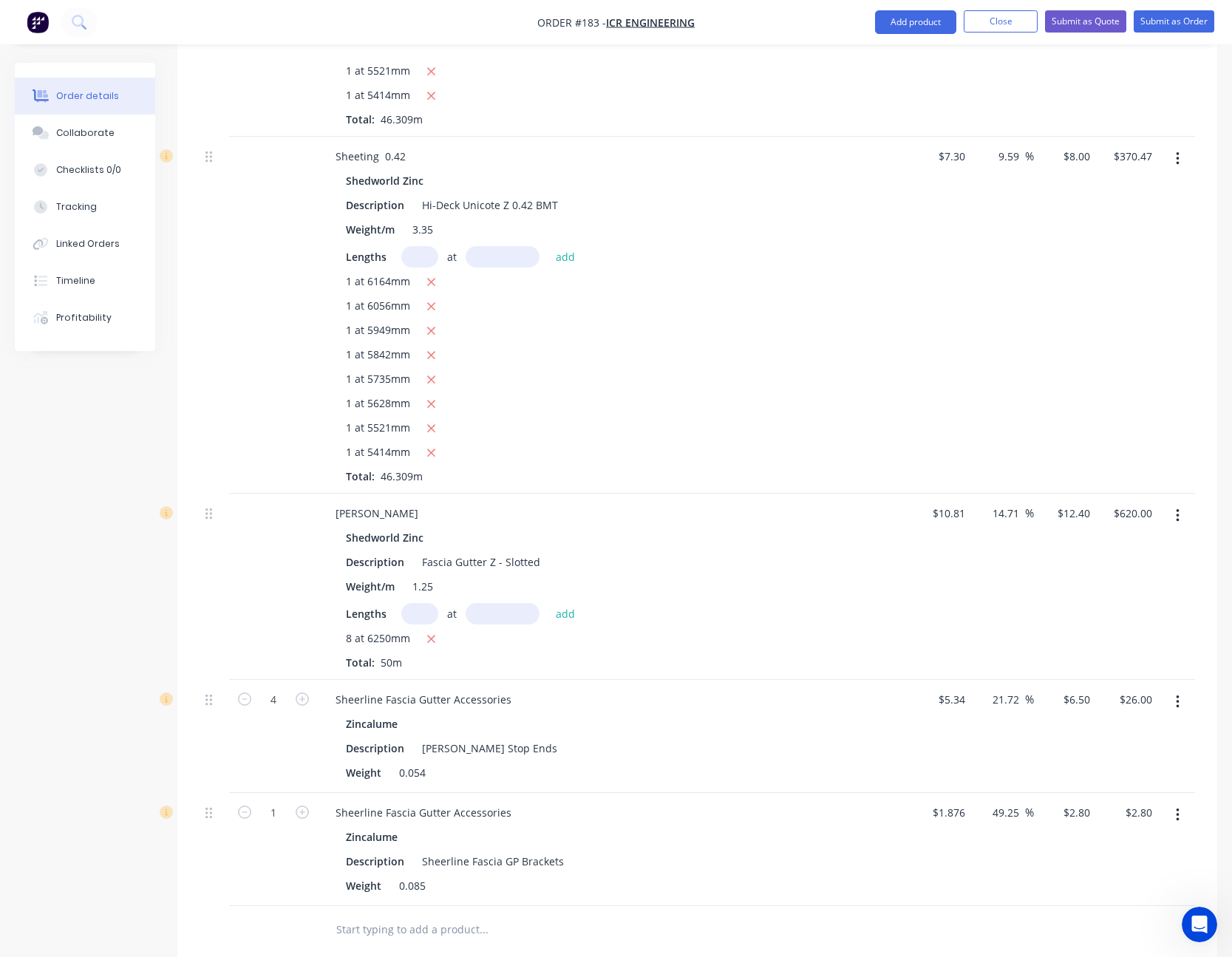
scroll to position [4216, 0]
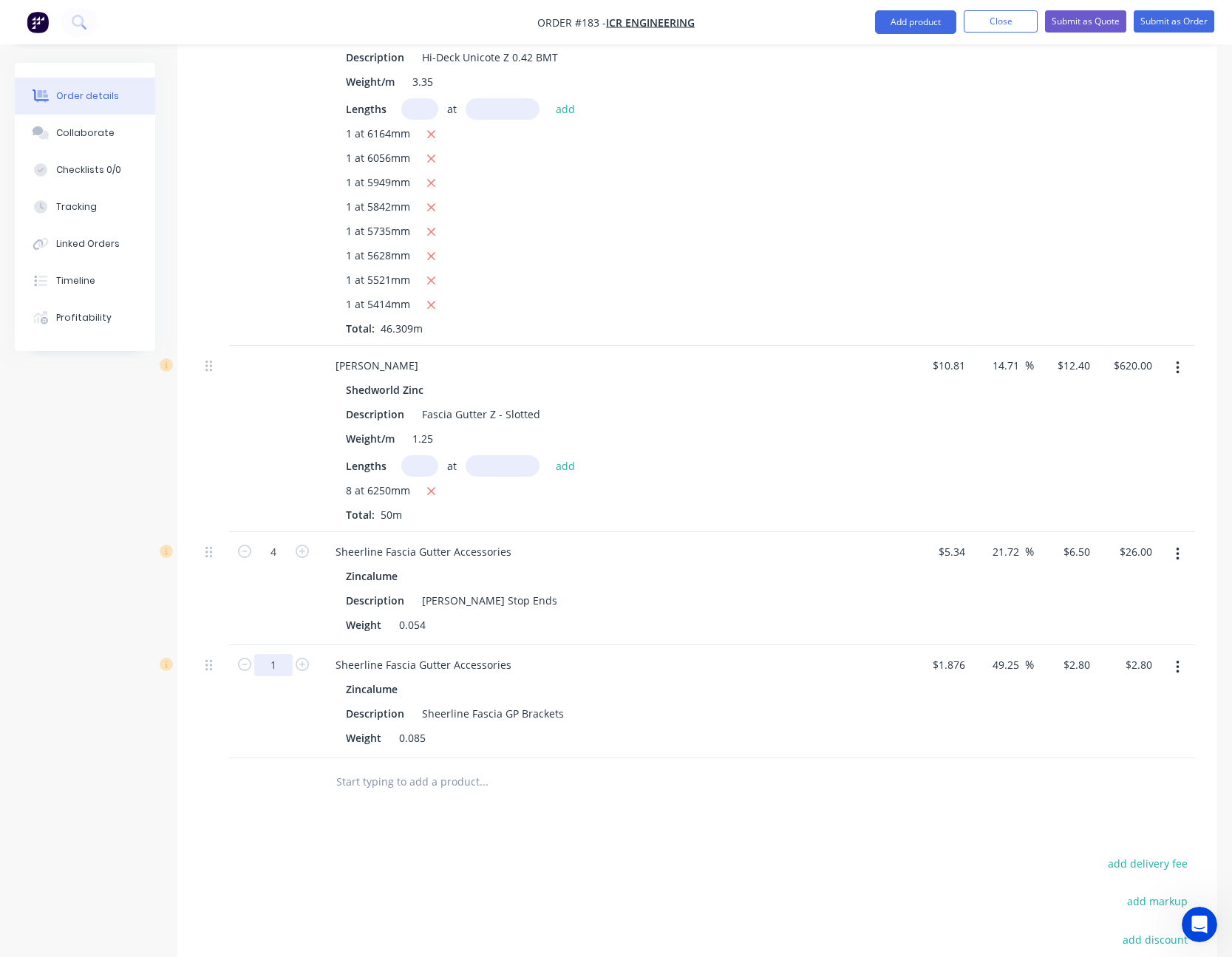
click at [276, 563] on input "1" at bounding box center [273, 552] width 38 height 22
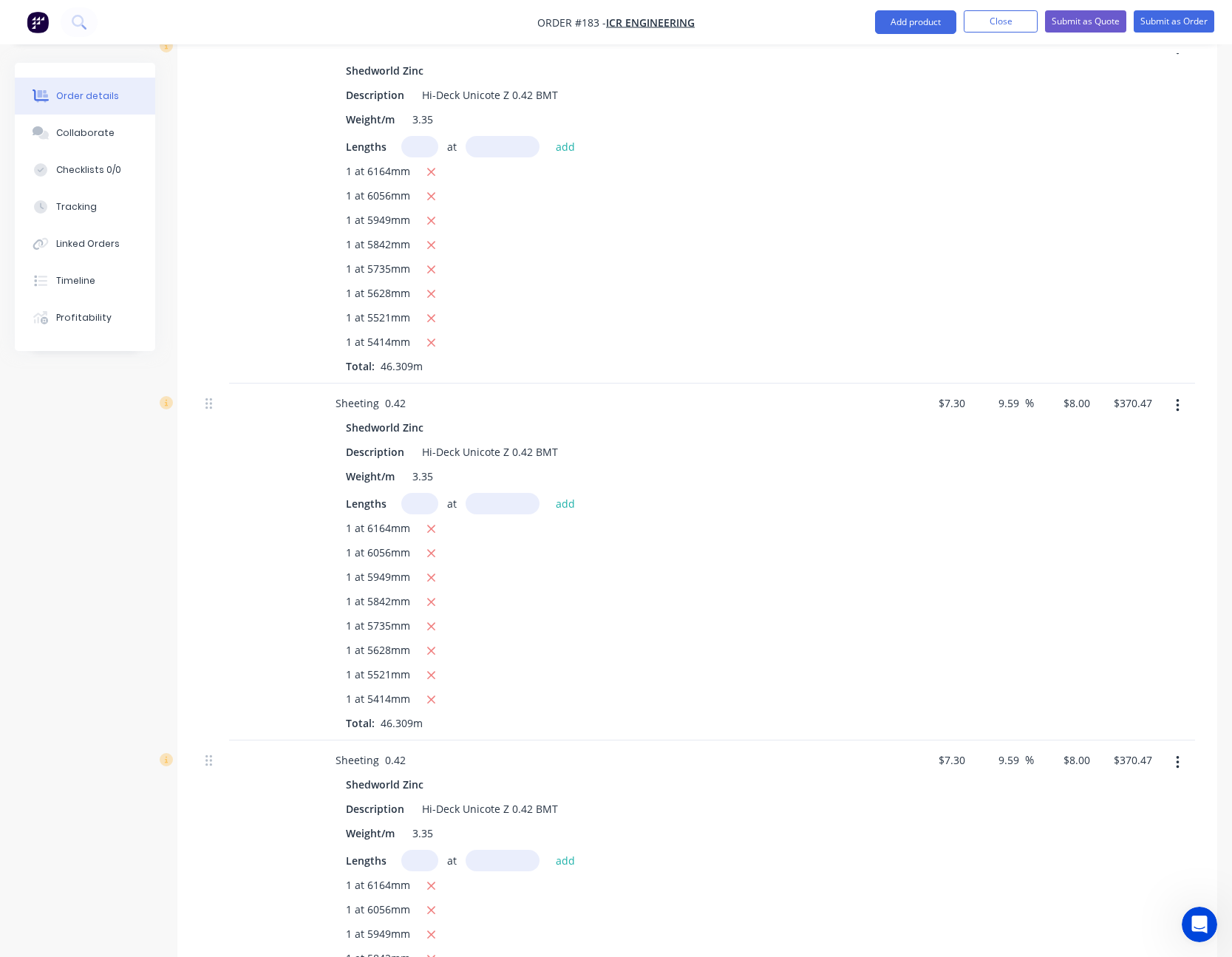
scroll to position [2812, 0]
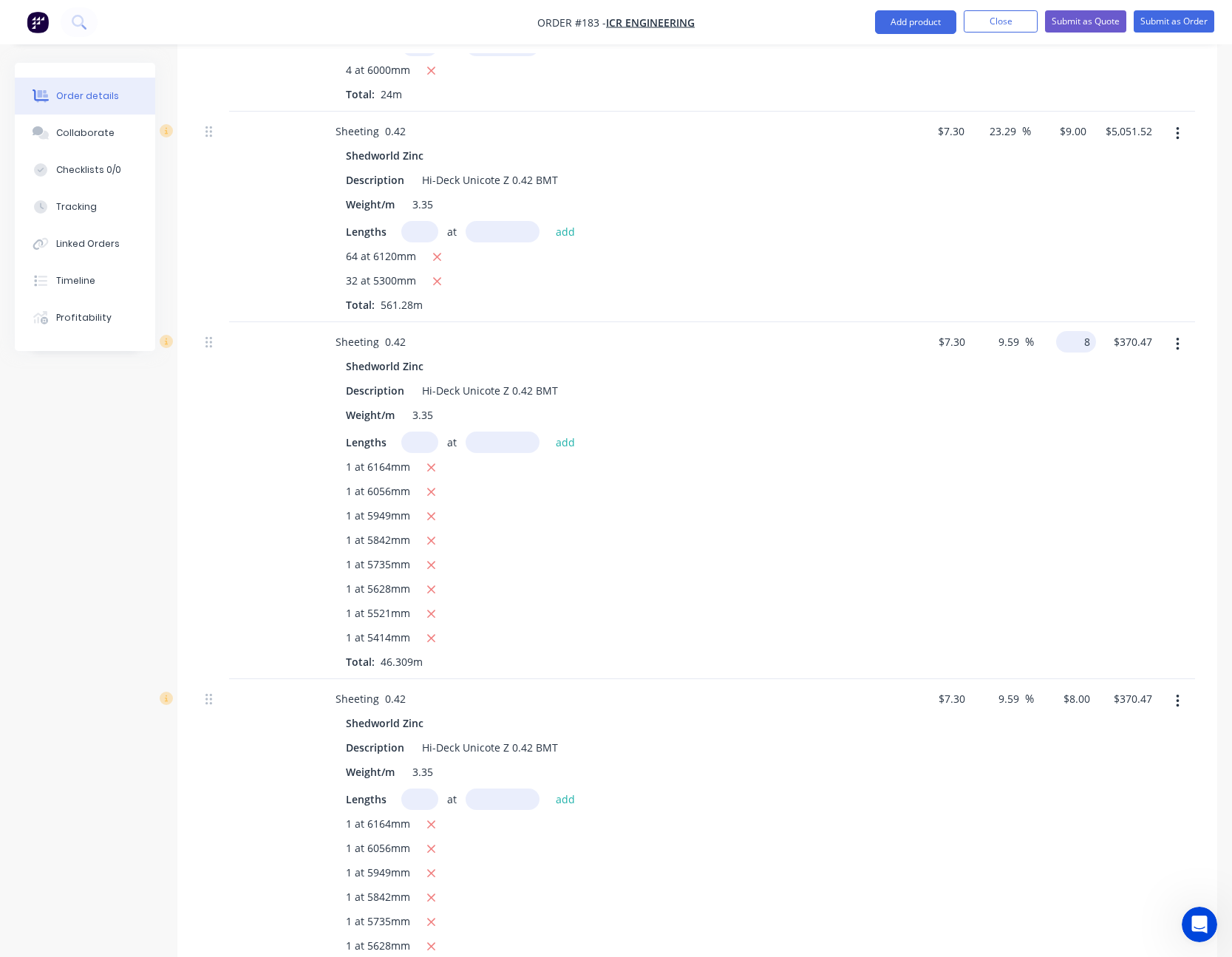
click at [1082, 343] on input "8" at bounding box center [1079, 342] width 34 height 21
click at [1078, 699] on input "8" at bounding box center [1079, 699] width 34 height 21
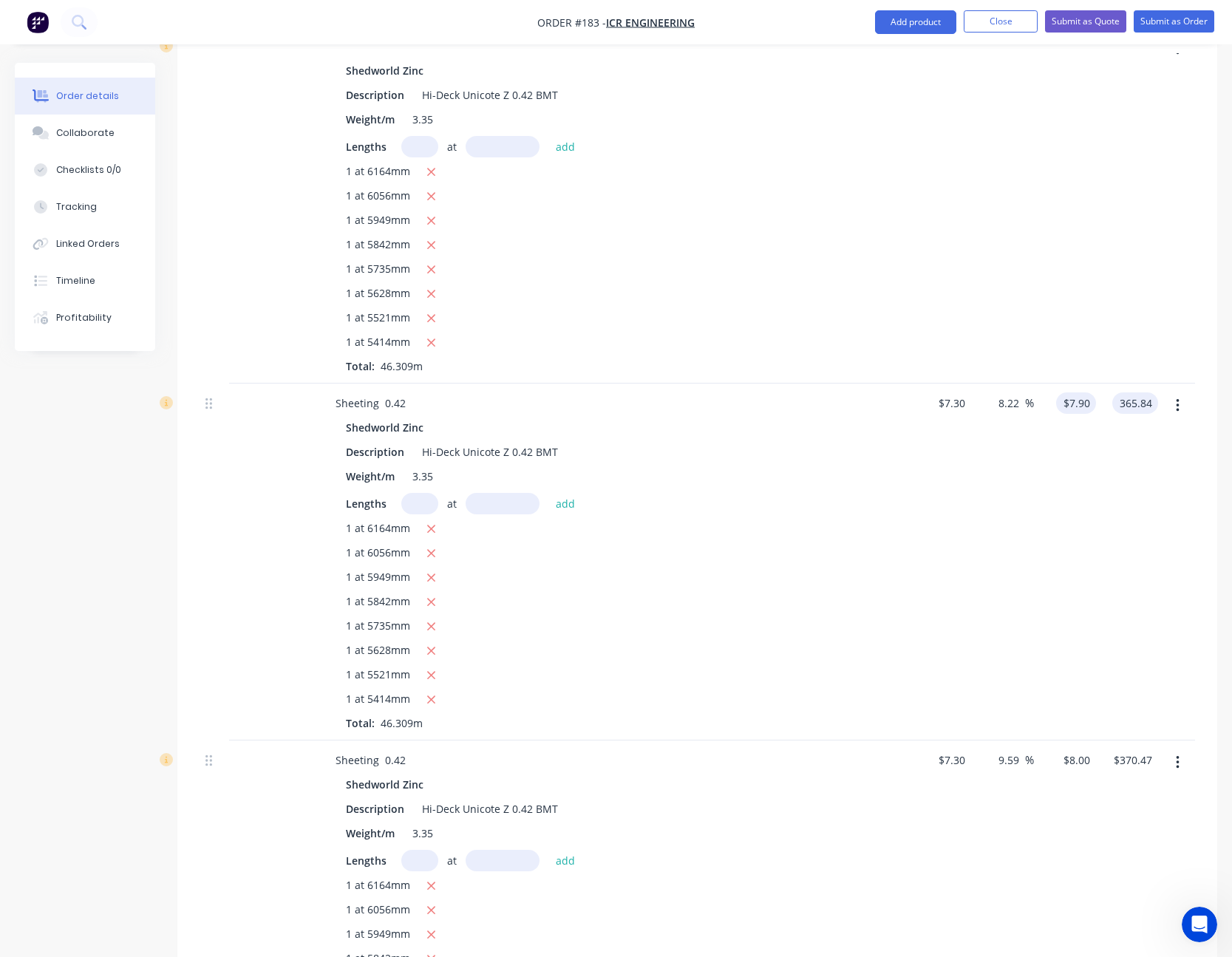
scroll to position [3256, 0]
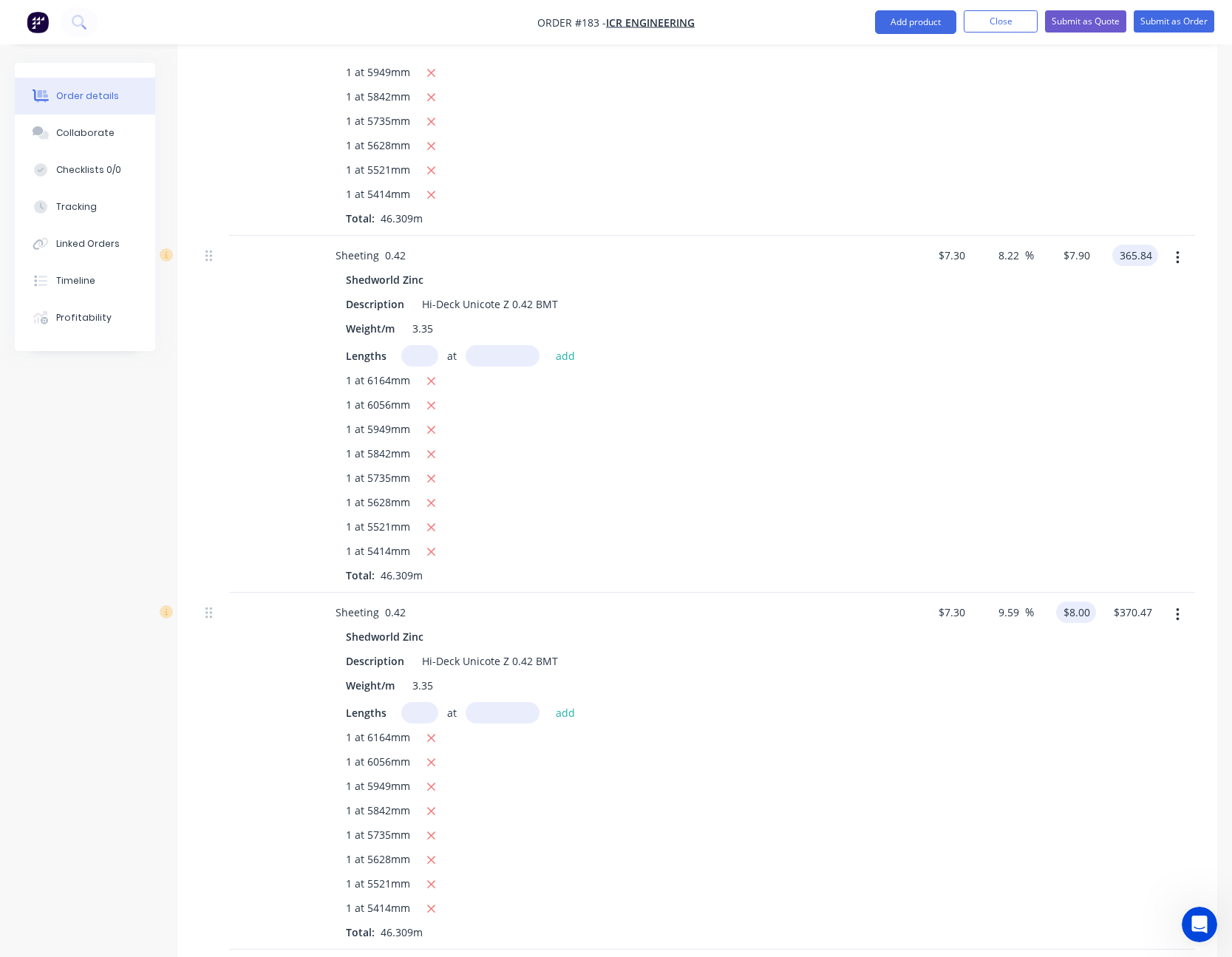
click at [1088, 607] on input "$8.00" at bounding box center [1079, 612] width 34 height 21
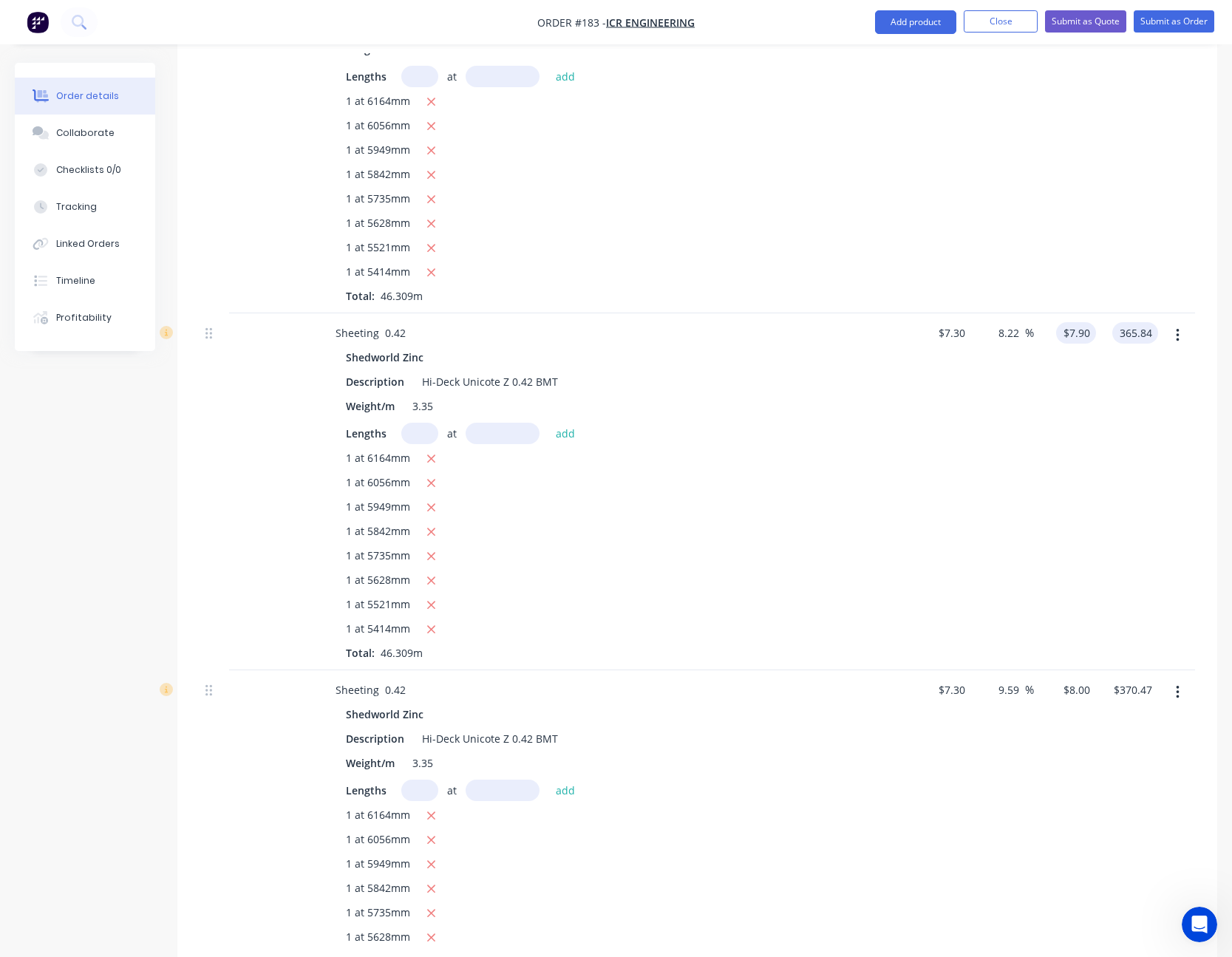
scroll to position [3625, 0]
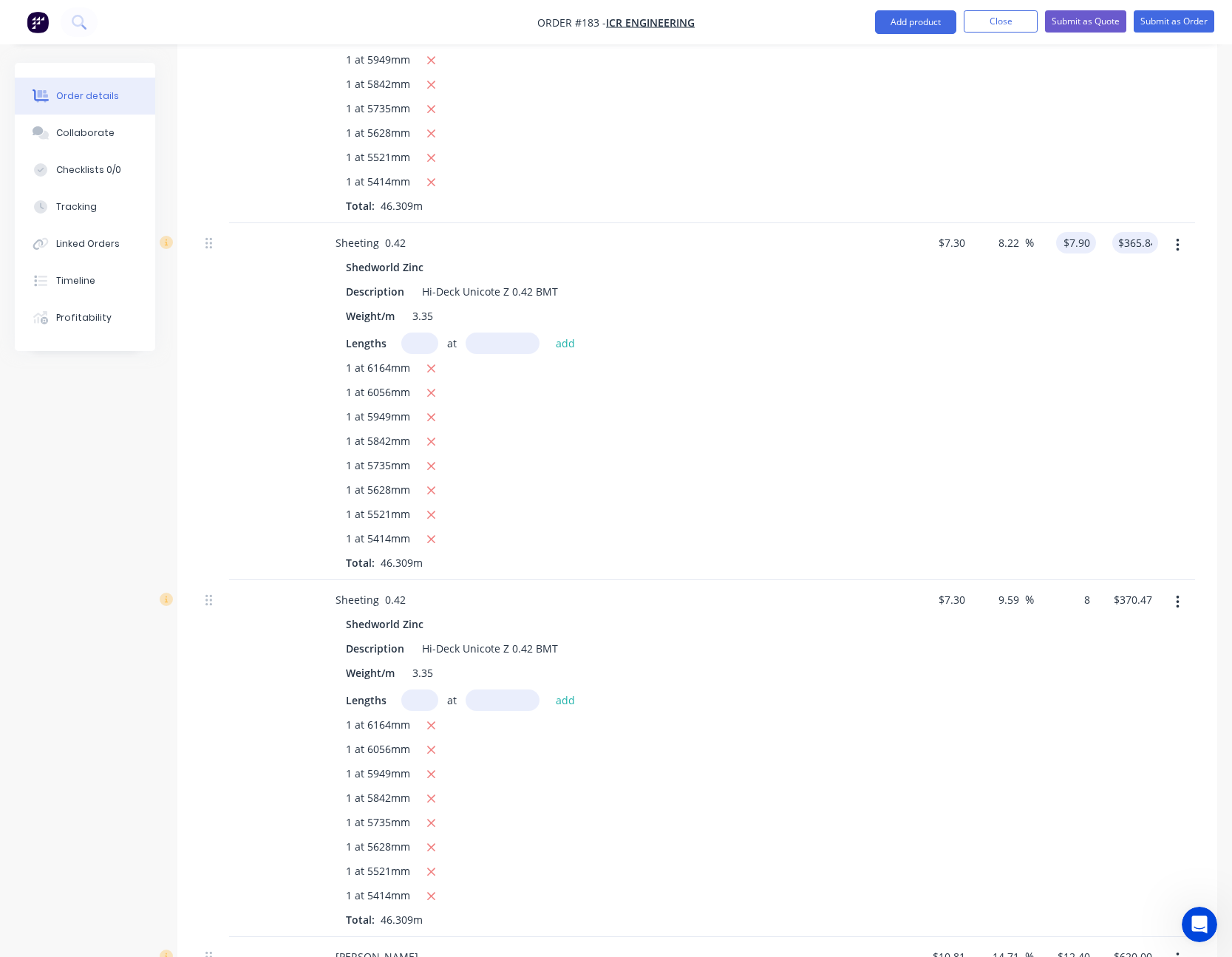
click at [1086, 609] on input "8" at bounding box center [1079, 599] width 34 height 21
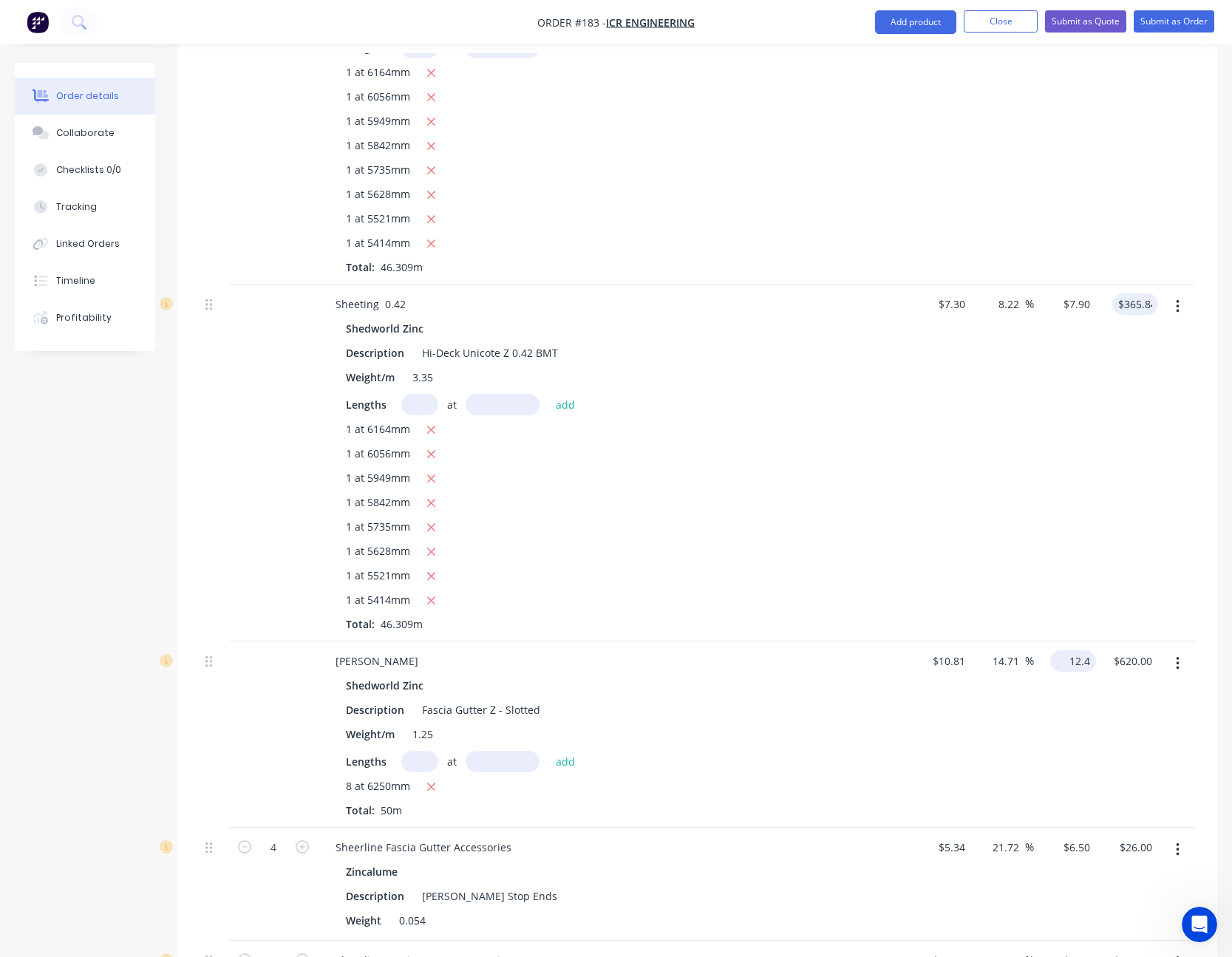
click at [1077, 662] on input "12.4" at bounding box center [1076, 660] width 40 height 21
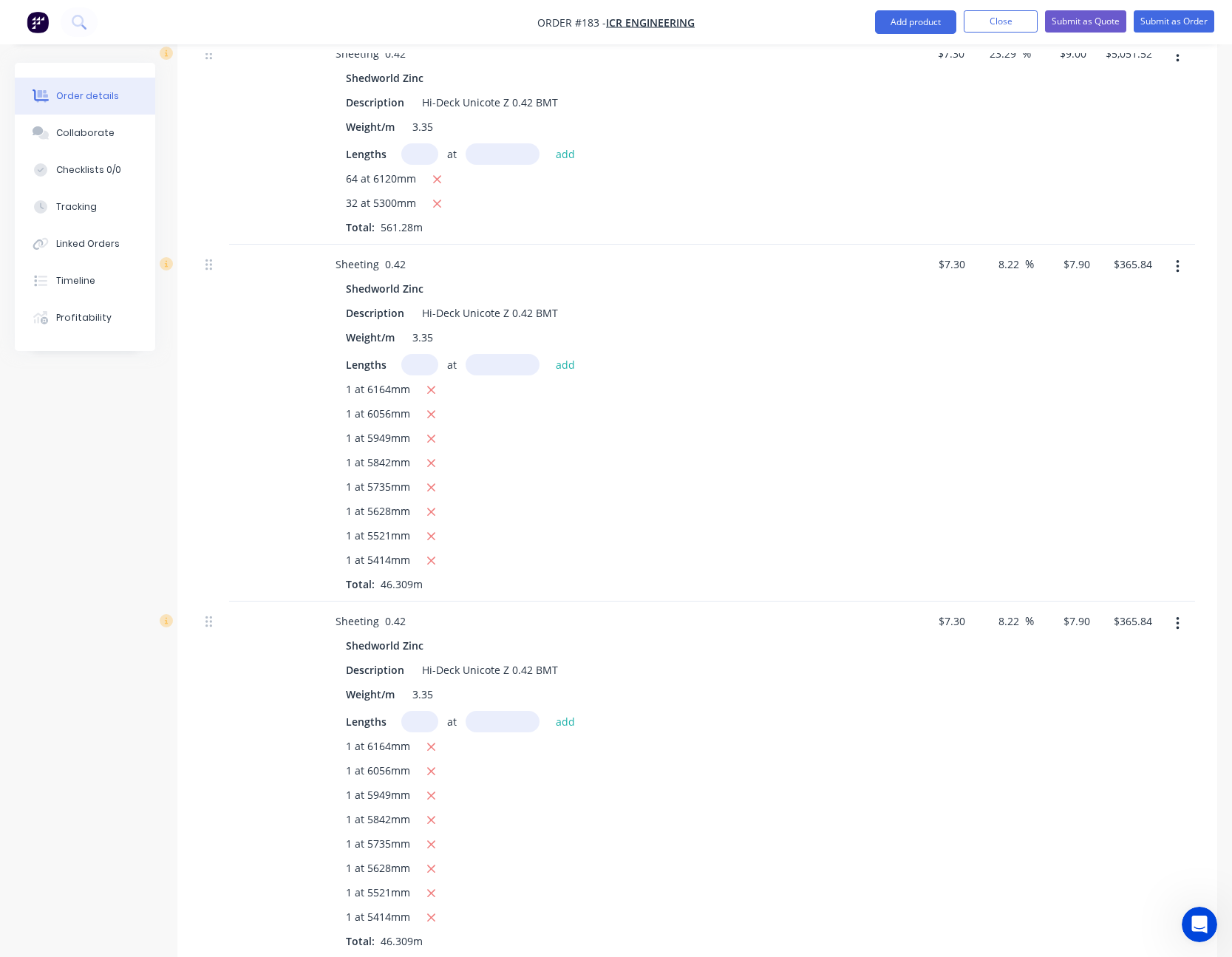
scroll to position [2738, 0]
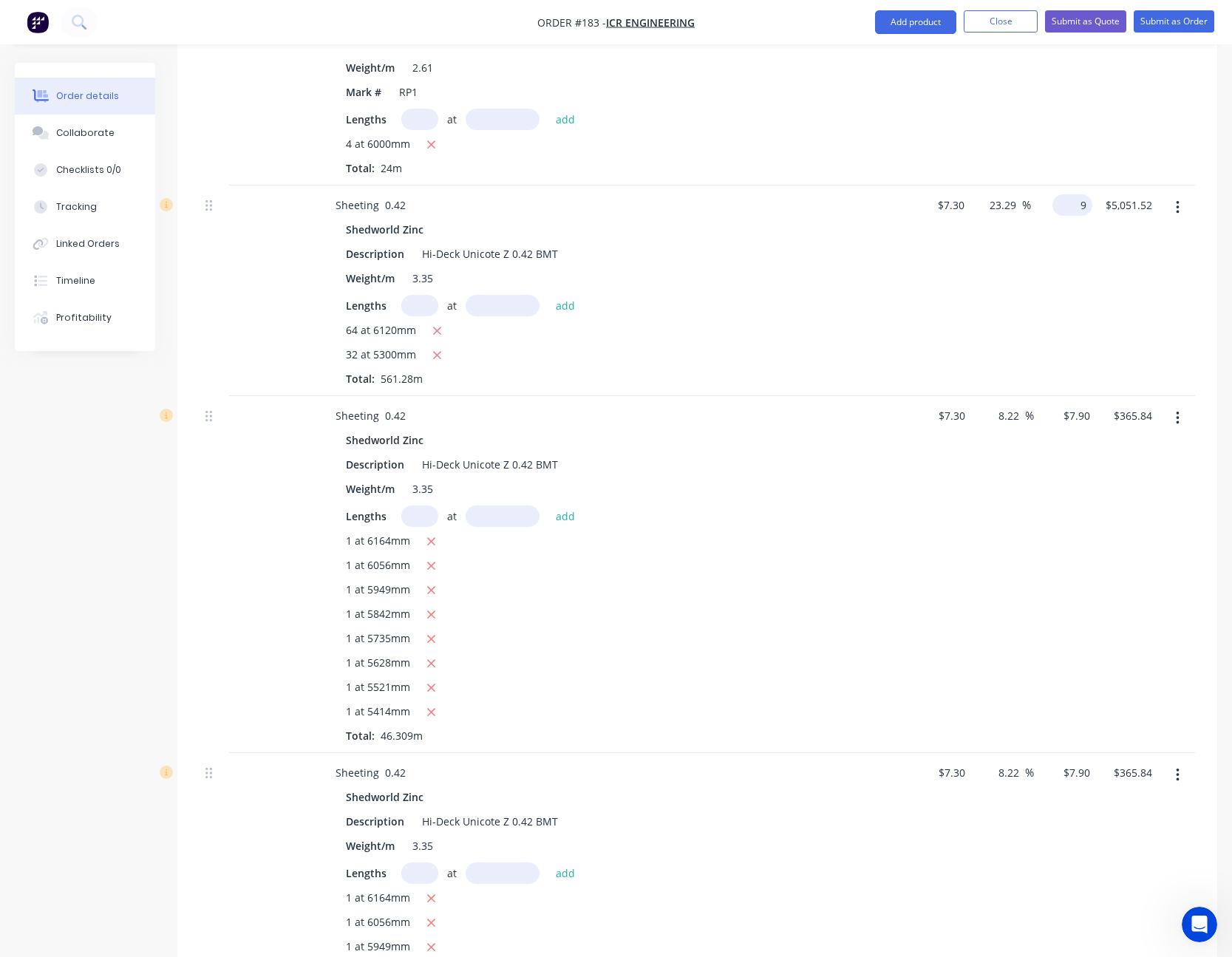
click at [1077, 207] on input "9" at bounding box center [1075, 205] width 34 height 21
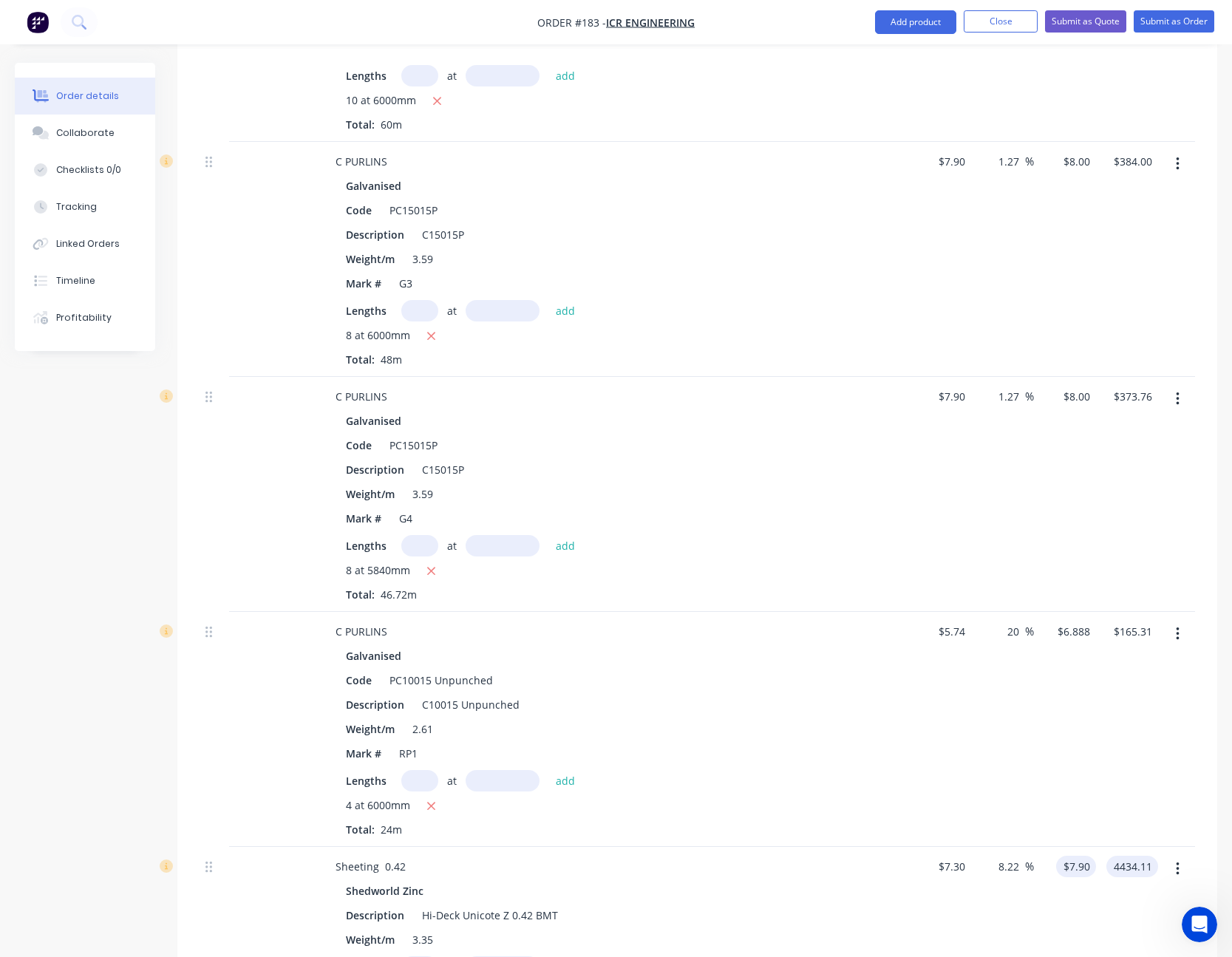
scroll to position [2073, 0]
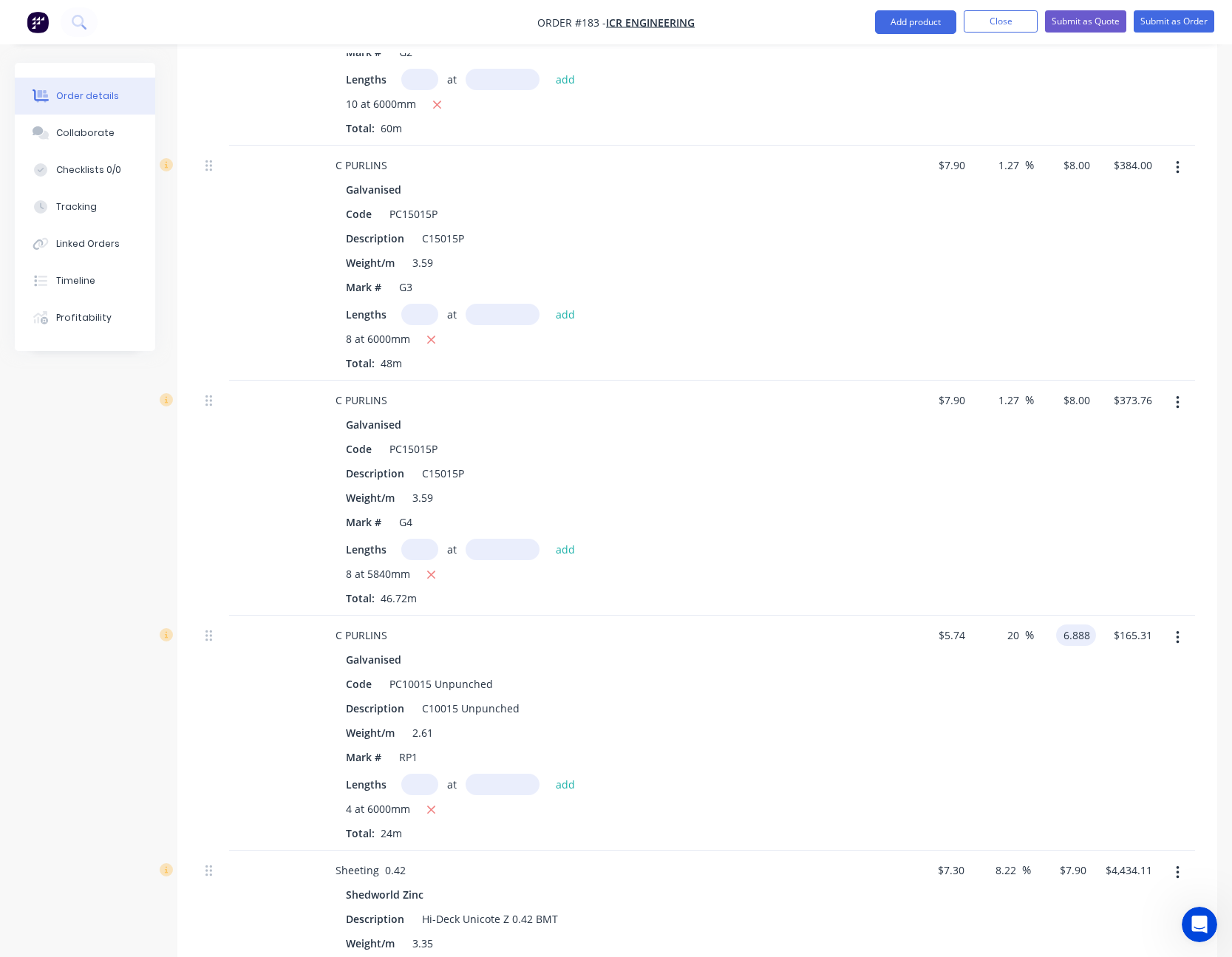
click at [1067, 635] on input "6.888" at bounding box center [1079, 635] width 34 height 21
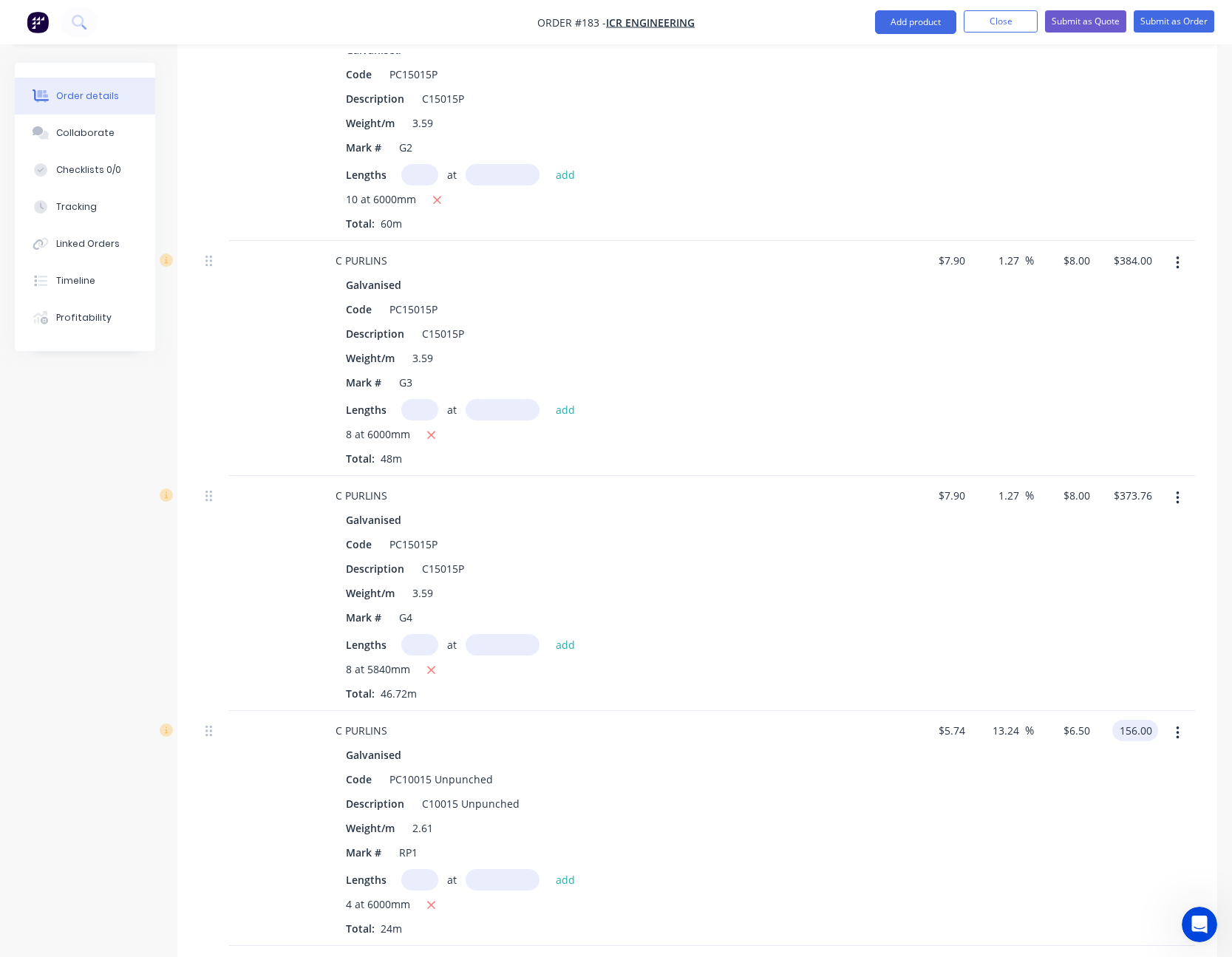
scroll to position [1851, 0]
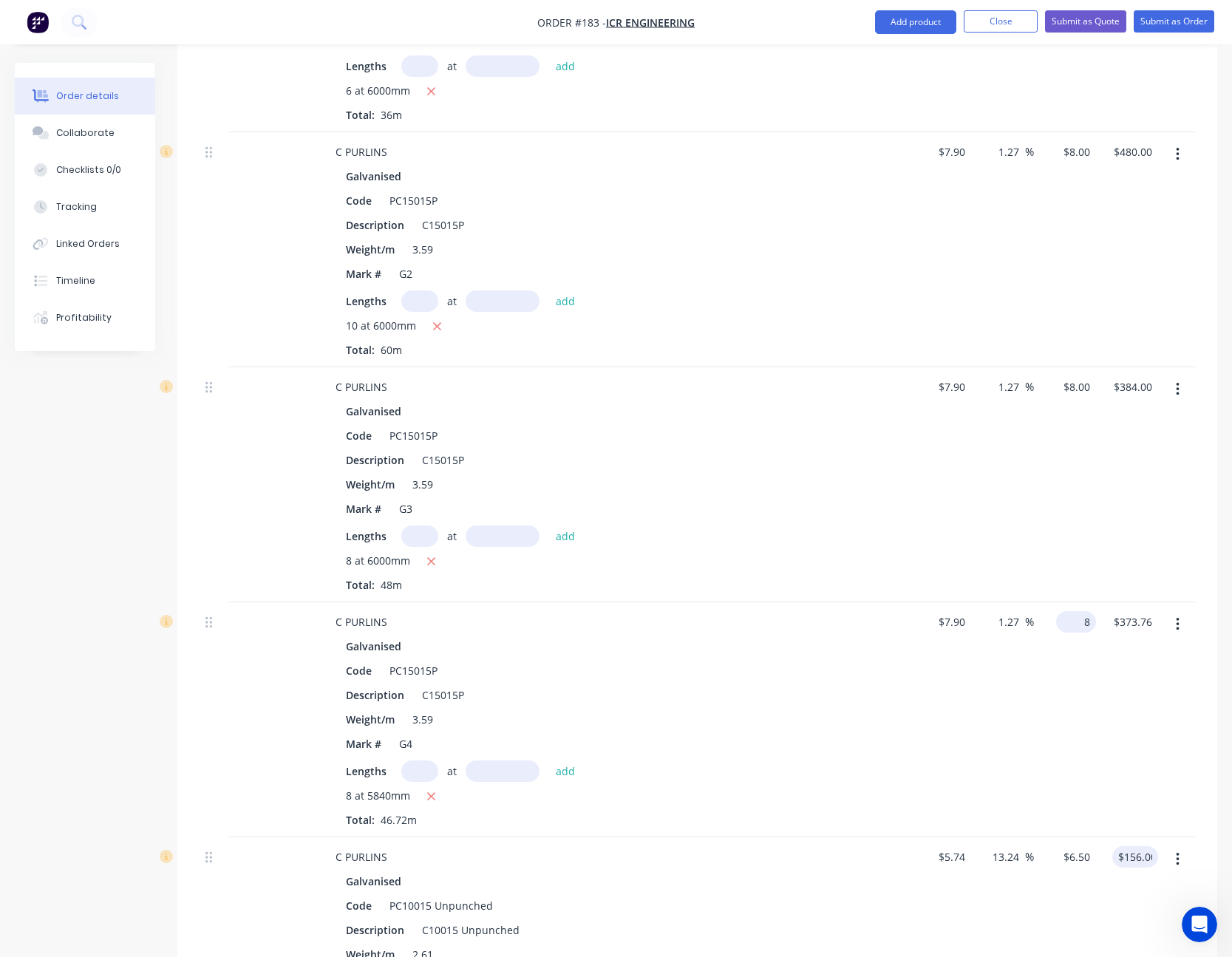
click at [1074, 620] on div "8 $8.00" at bounding box center [1076, 621] width 40 height 21
click at [1082, 388] on input "$8.00" at bounding box center [1079, 387] width 34 height 21
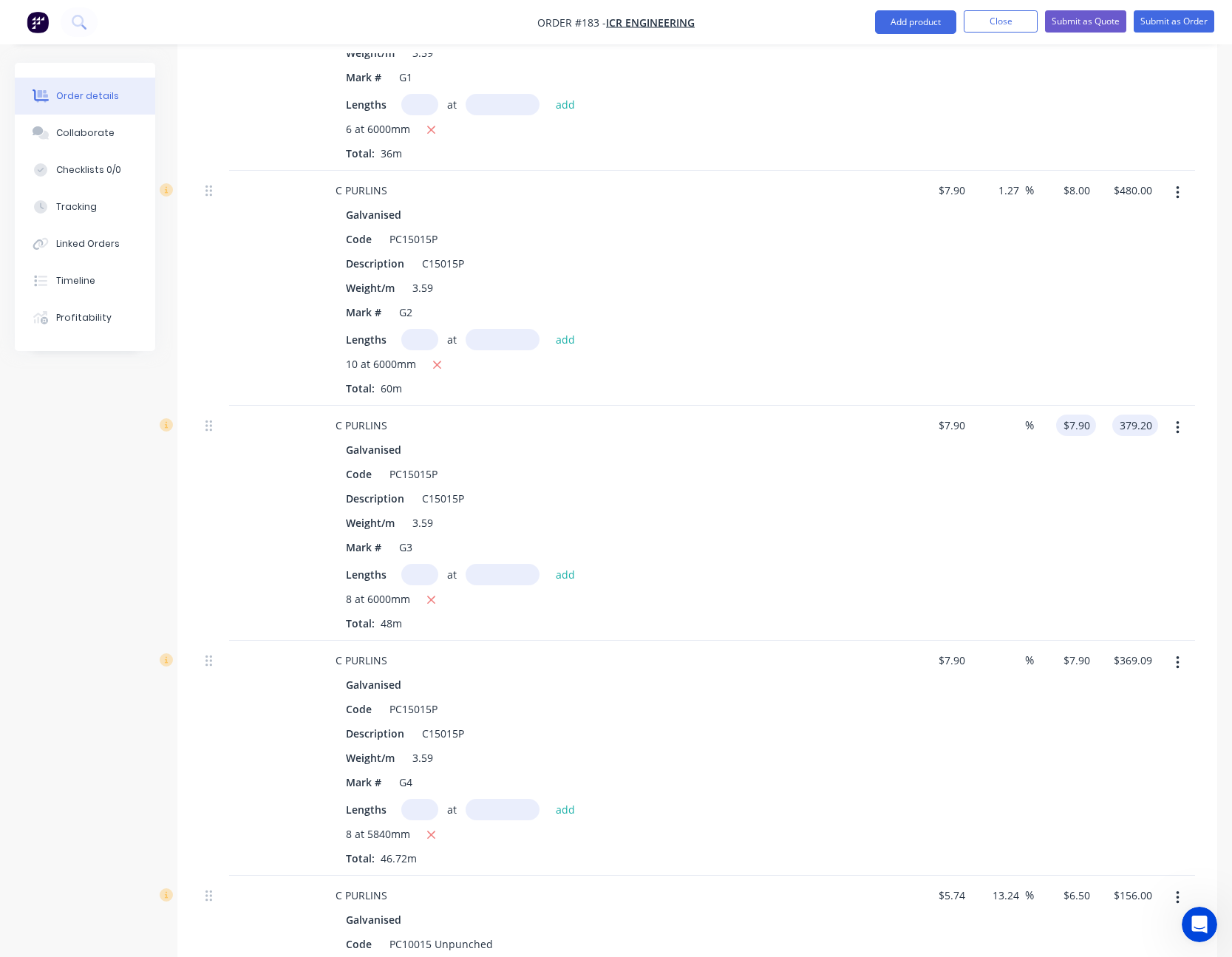
scroll to position [1777, 0]
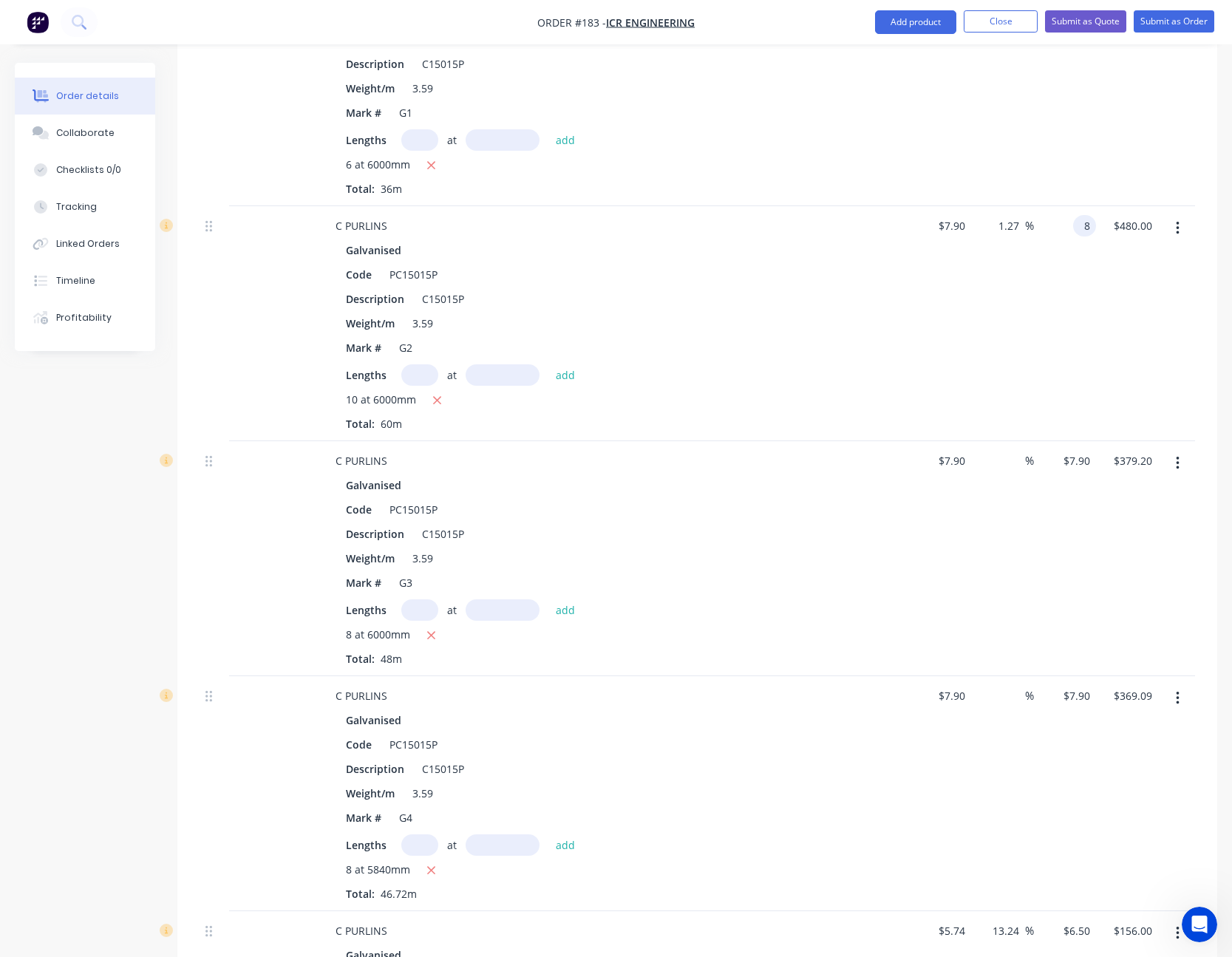
click at [1068, 224] on div "8 8" at bounding box center [1065, 324] width 62 height 235
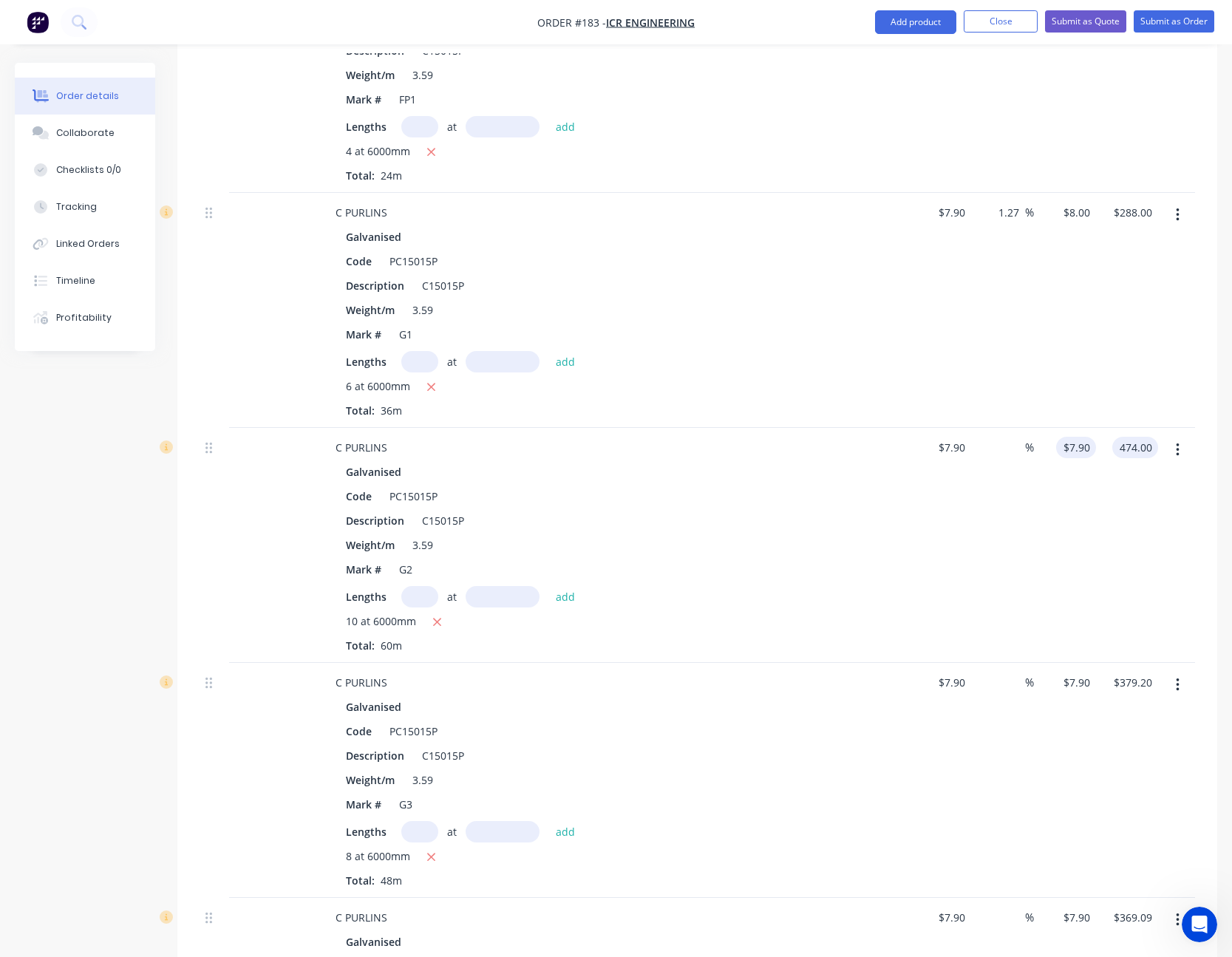
scroll to position [1334, 0]
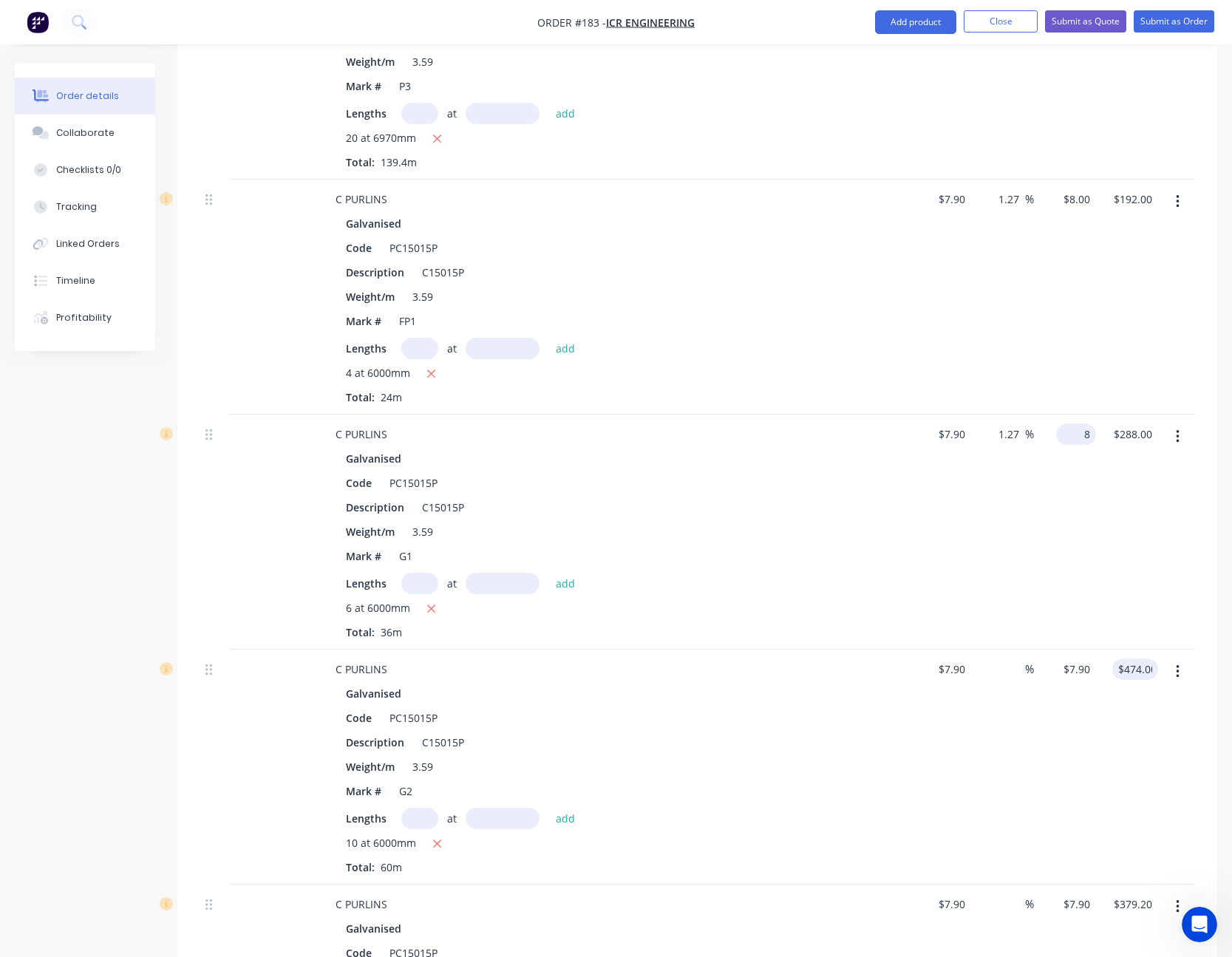
click at [1077, 432] on div "8 $8.00" at bounding box center [1076, 433] width 40 height 21
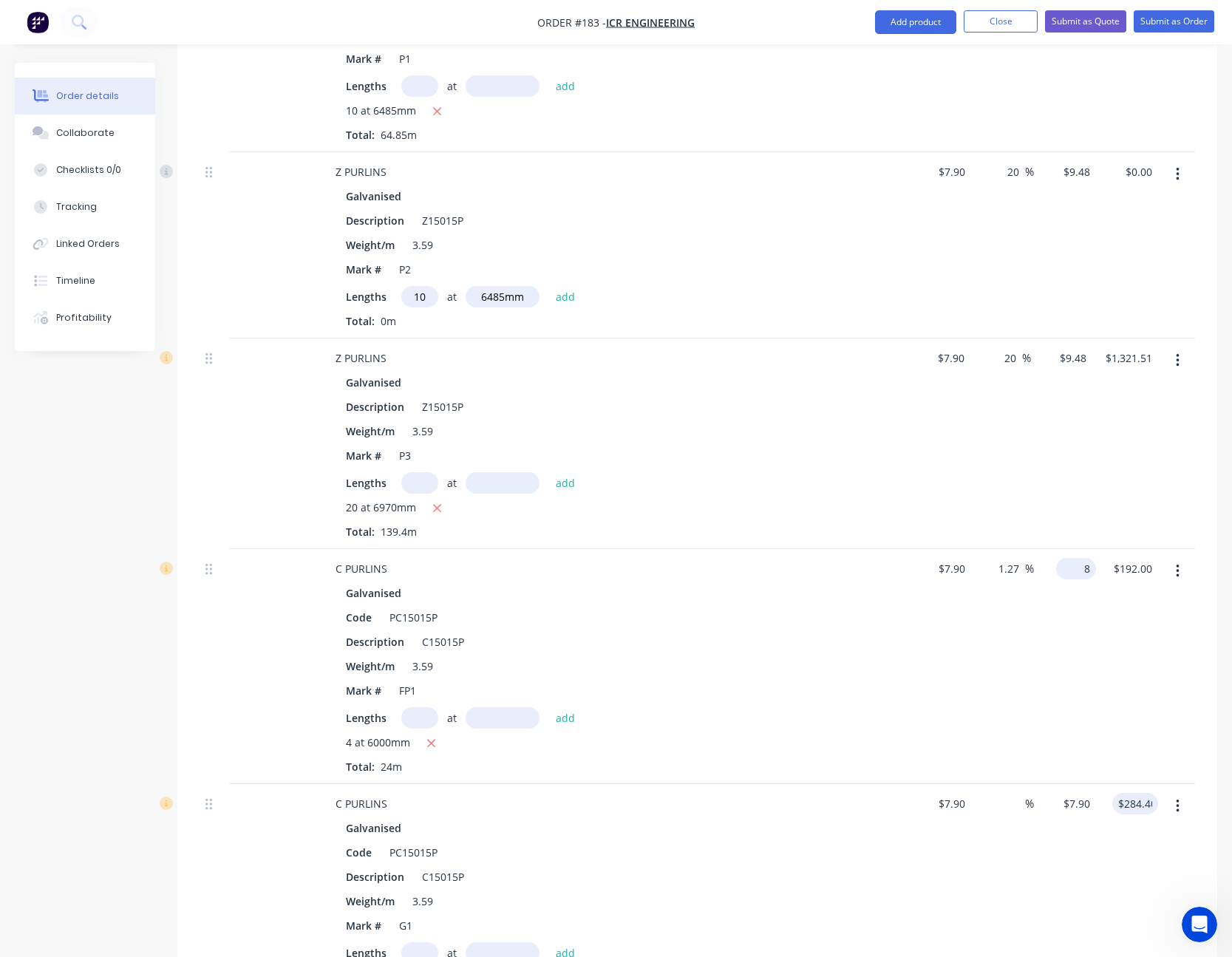
click at [1077, 572] on div "8 $8.00" at bounding box center [1076, 569] width 40 height 21
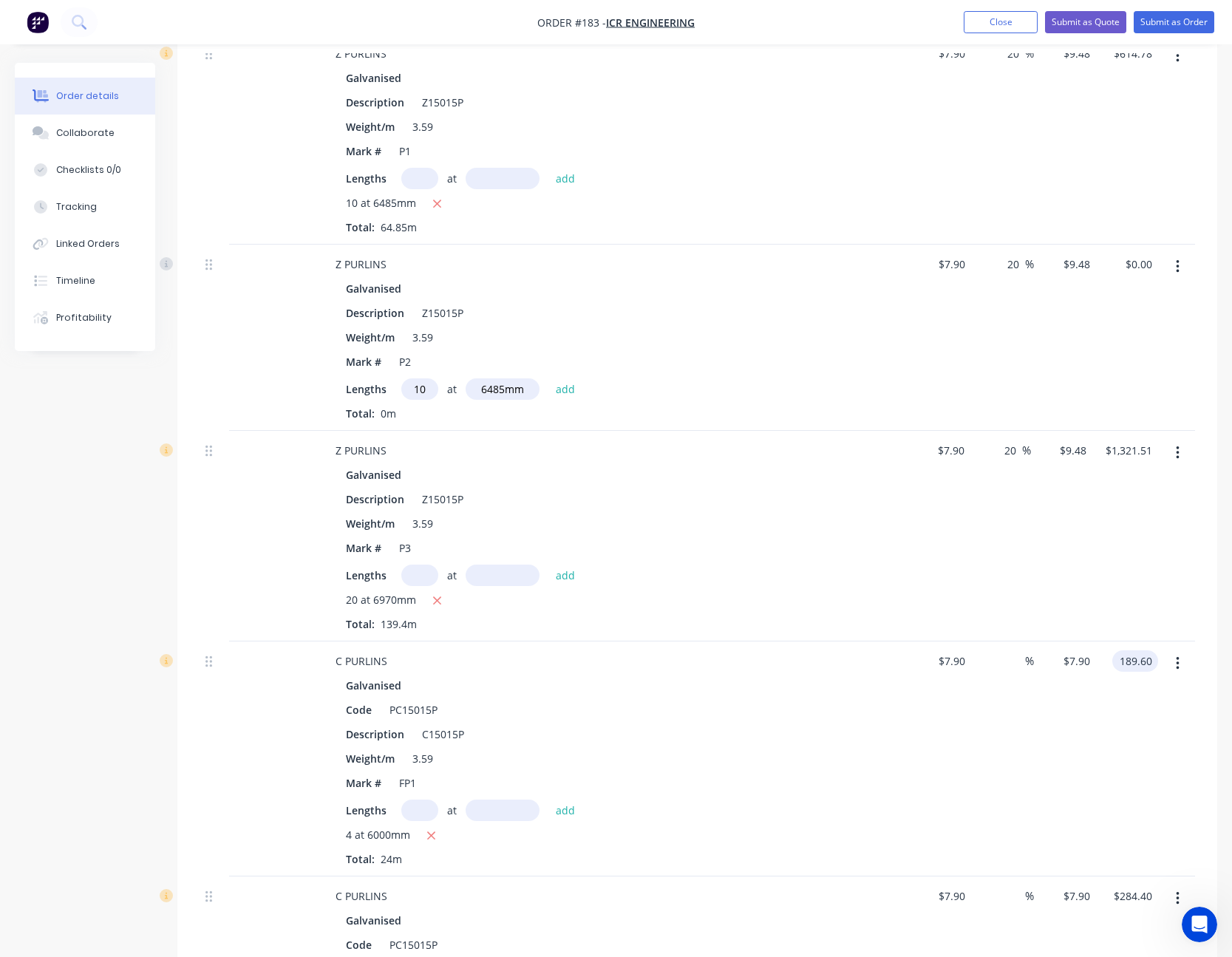
scroll to position [743, 0]
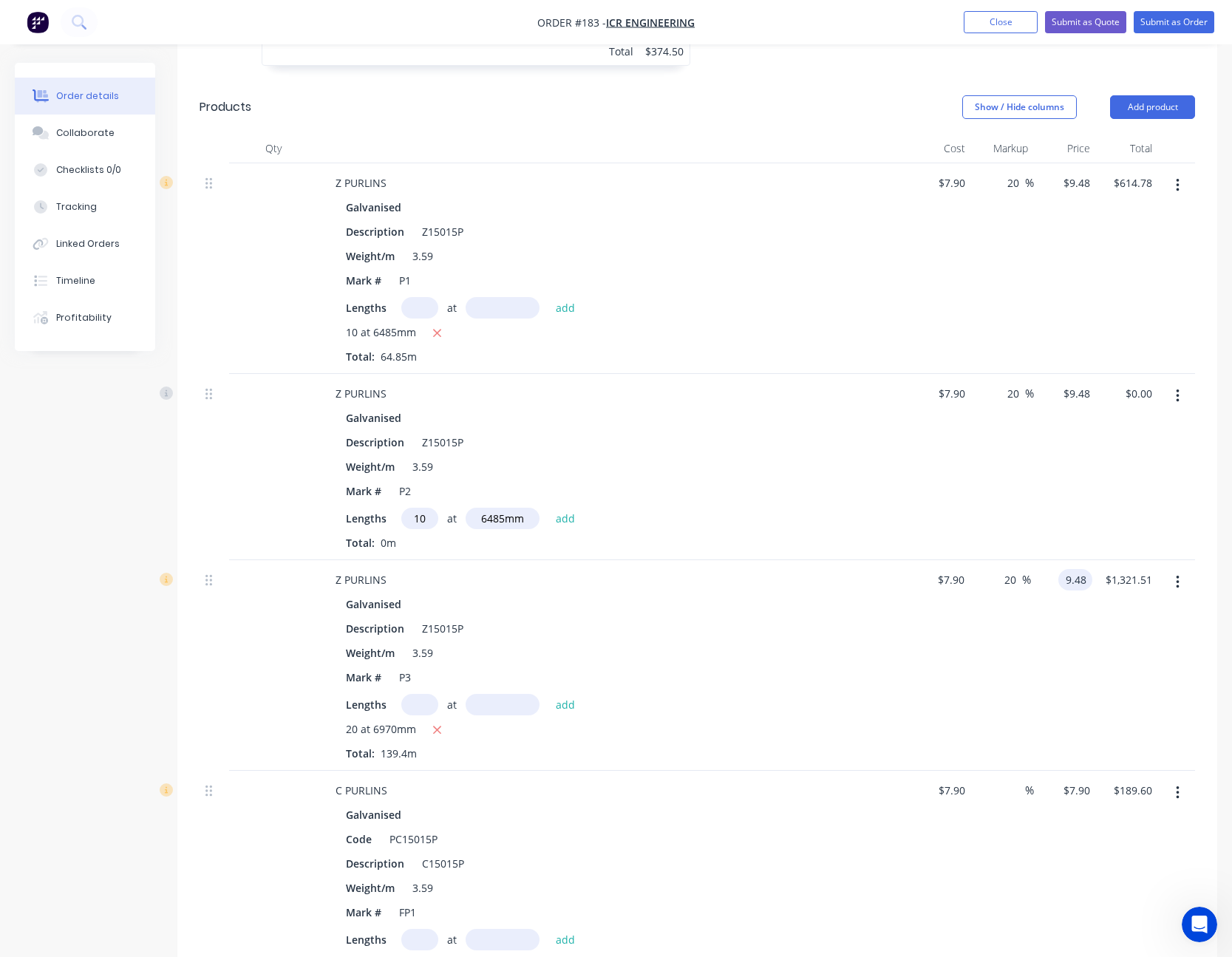
click at [1079, 580] on input "9.48" at bounding box center [1077, 580] width 28 height 21
click at [1082, 190] on input "9.48" at bounding box center [1082, 183] width 28 height 21
click at [1085, 241] on div "$9.00 9" at bounding box center [1065, 269] width 62 height 211
click at [1088, 390] on input "9.48" at bounding box center [1079, 393] width 34 height 21
click at [1098, 473] on div "$0.00 $0.00" at bounding box center [1127, 467] width 62 height 186
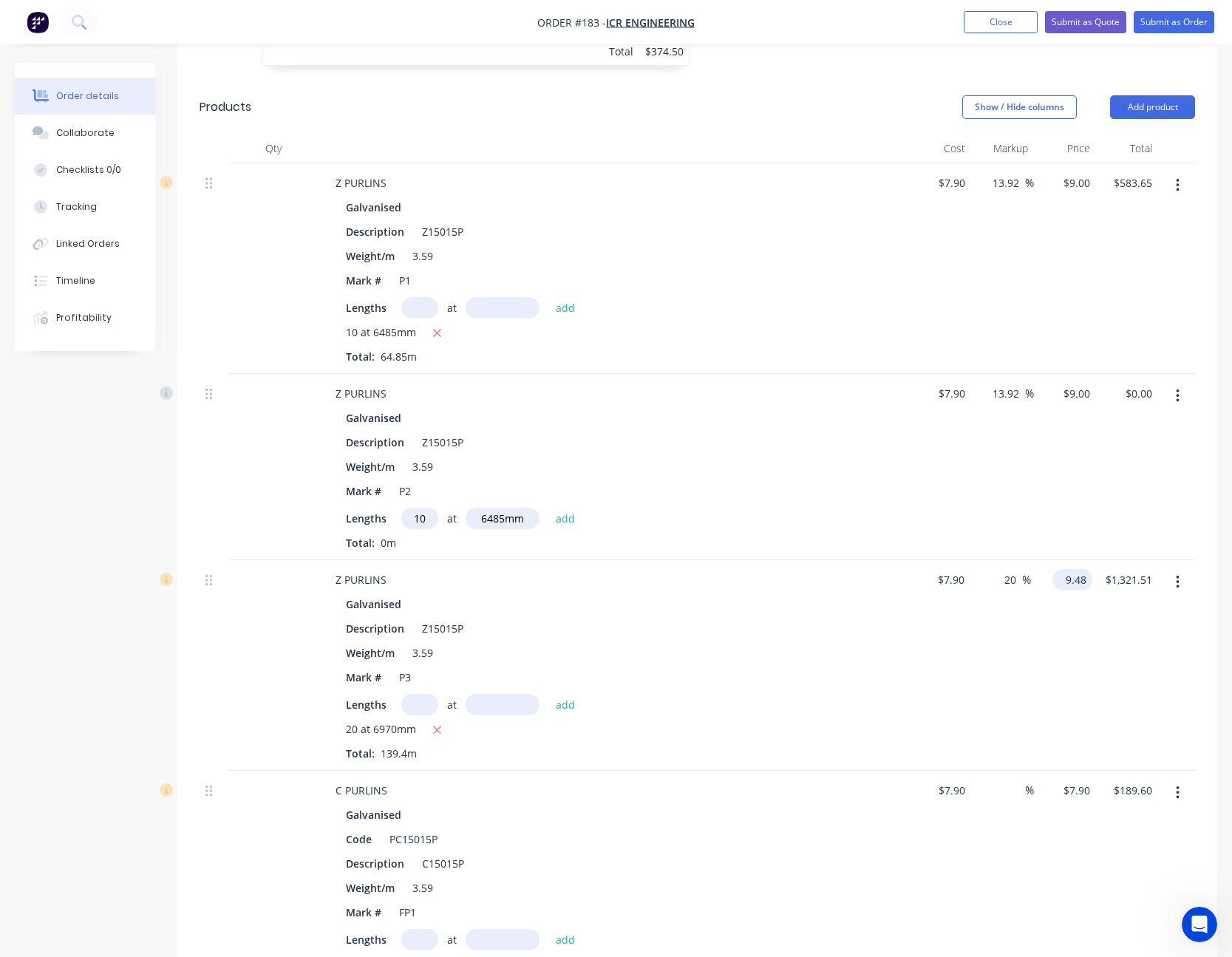
click at [1075, 578] on input "9.48" at bounding box center [1075, 580] width 34 height 21
click at [1094, 693] on div "$1,254.60 $1,321.51" at bounding box center [1124, 665] width 65 height 211
click at [1074, 179] on div "9 $9.00" at bounding box center [1076, 183] width 40 height 21
click at [1074, 393] on div "9 9" at bounding box center [1084, 393] width 23 height 21
click at [1070, 580] on div "9 9" at bounding box center [1080, 580] width 23 height 21
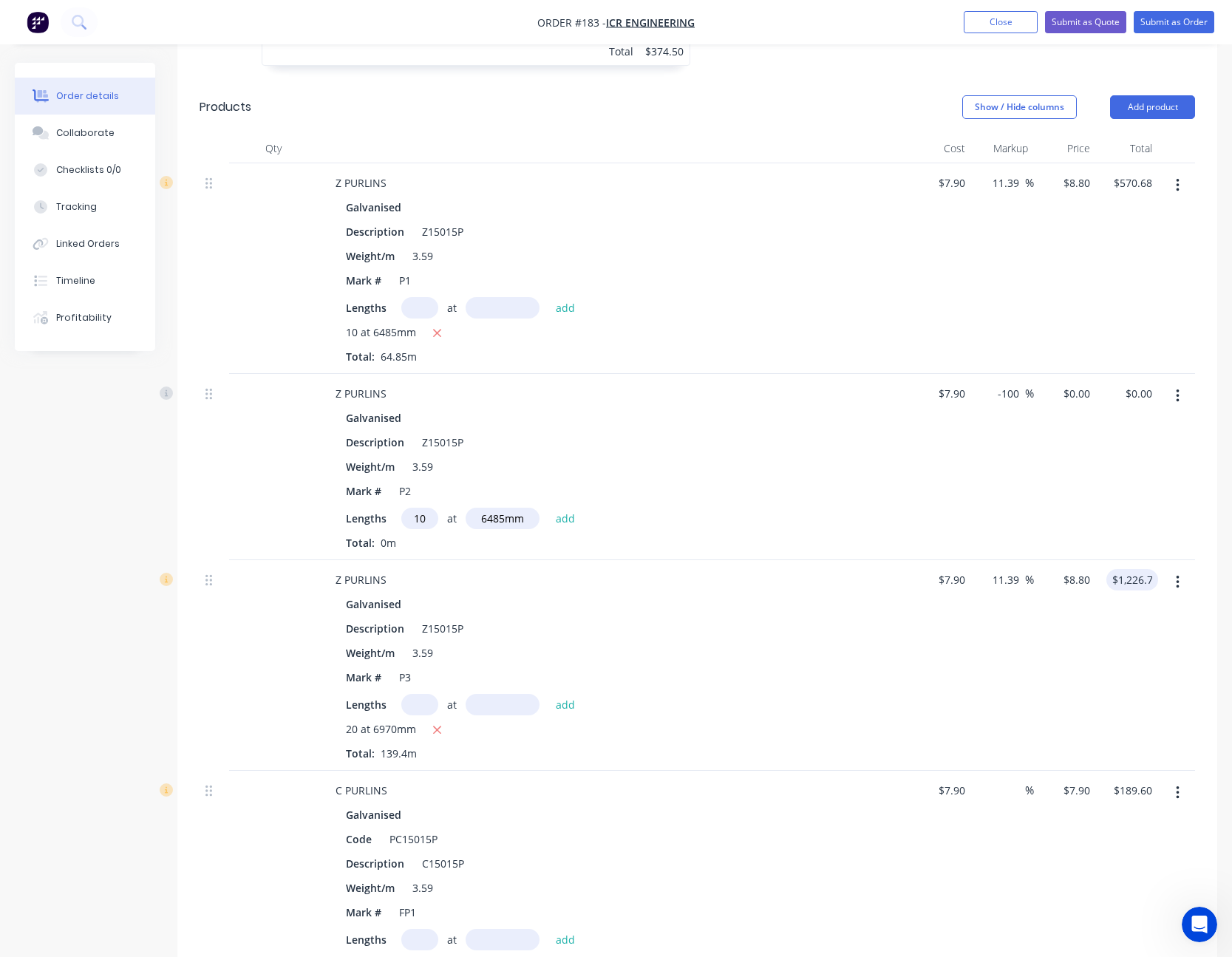
click at [1065, 629] on div "$8.80 $8.80" at bounding box center [1065, 665] width 62 height 211
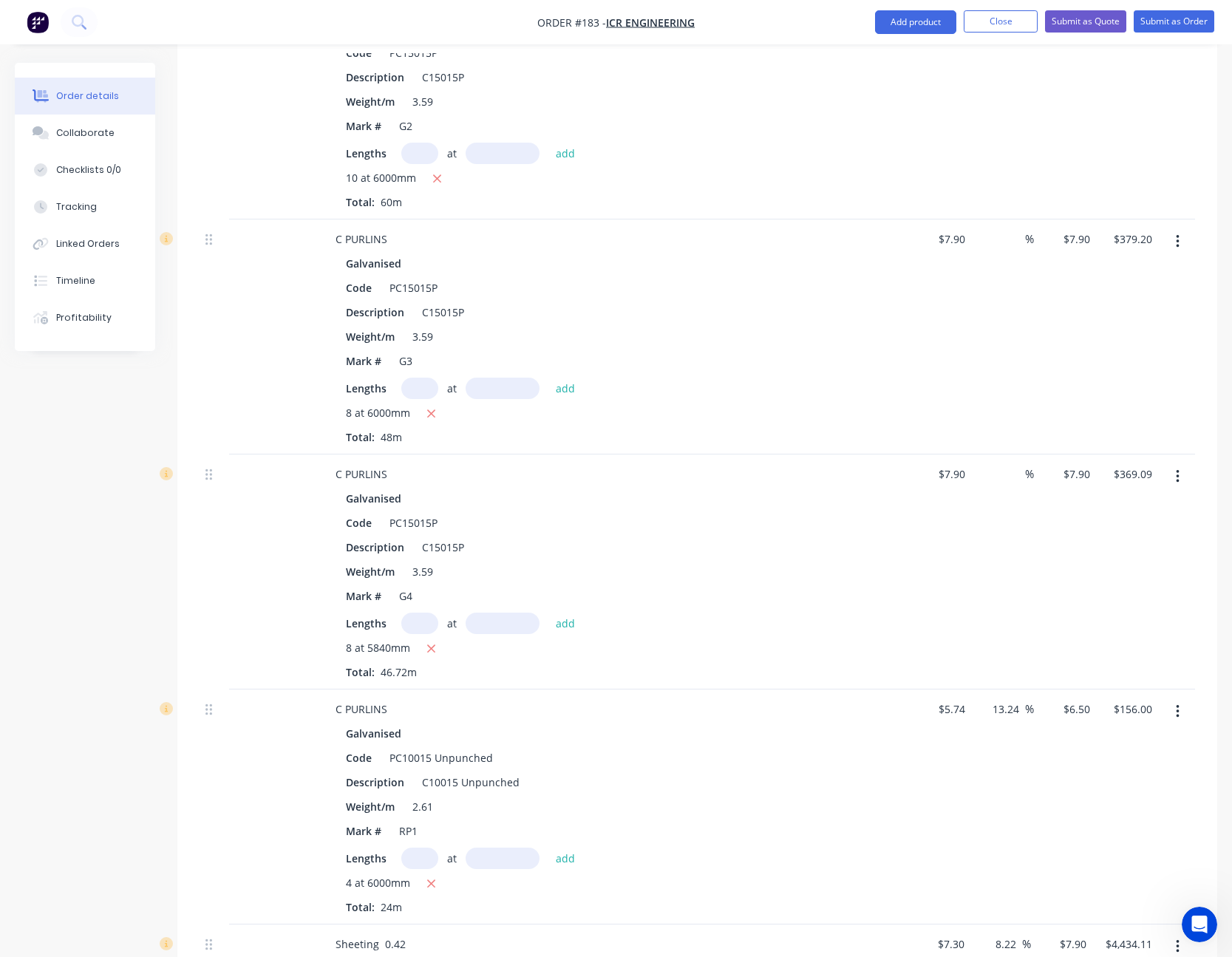
scroll to position [2147, 0]
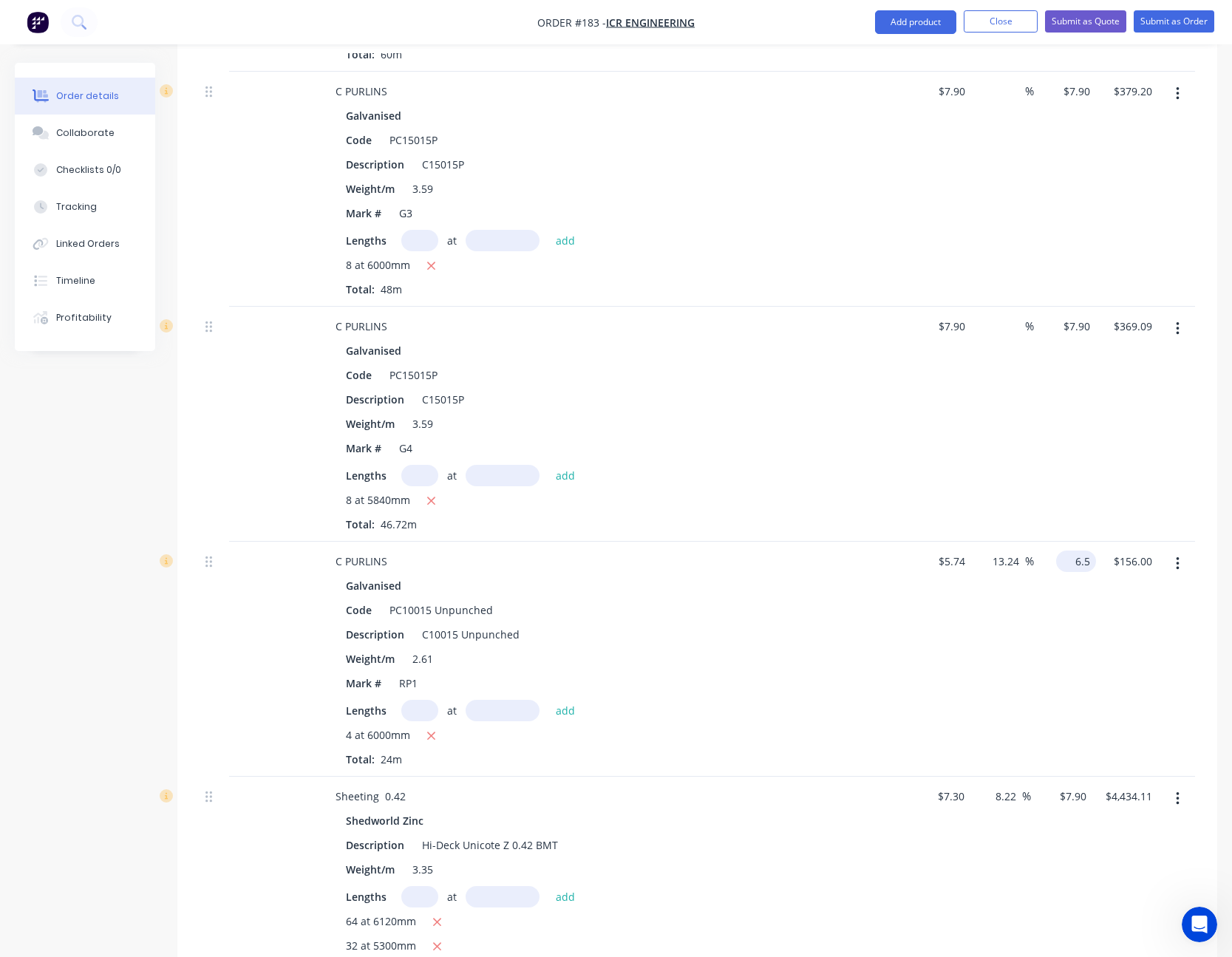
click at [1078, 558] on input "6.5" at bounding box center [1079, 561] width 34 height 21
click at [1071, 607] on div "$6.50 $6.50" at bounding box center [1065, 659] width 62 height 235
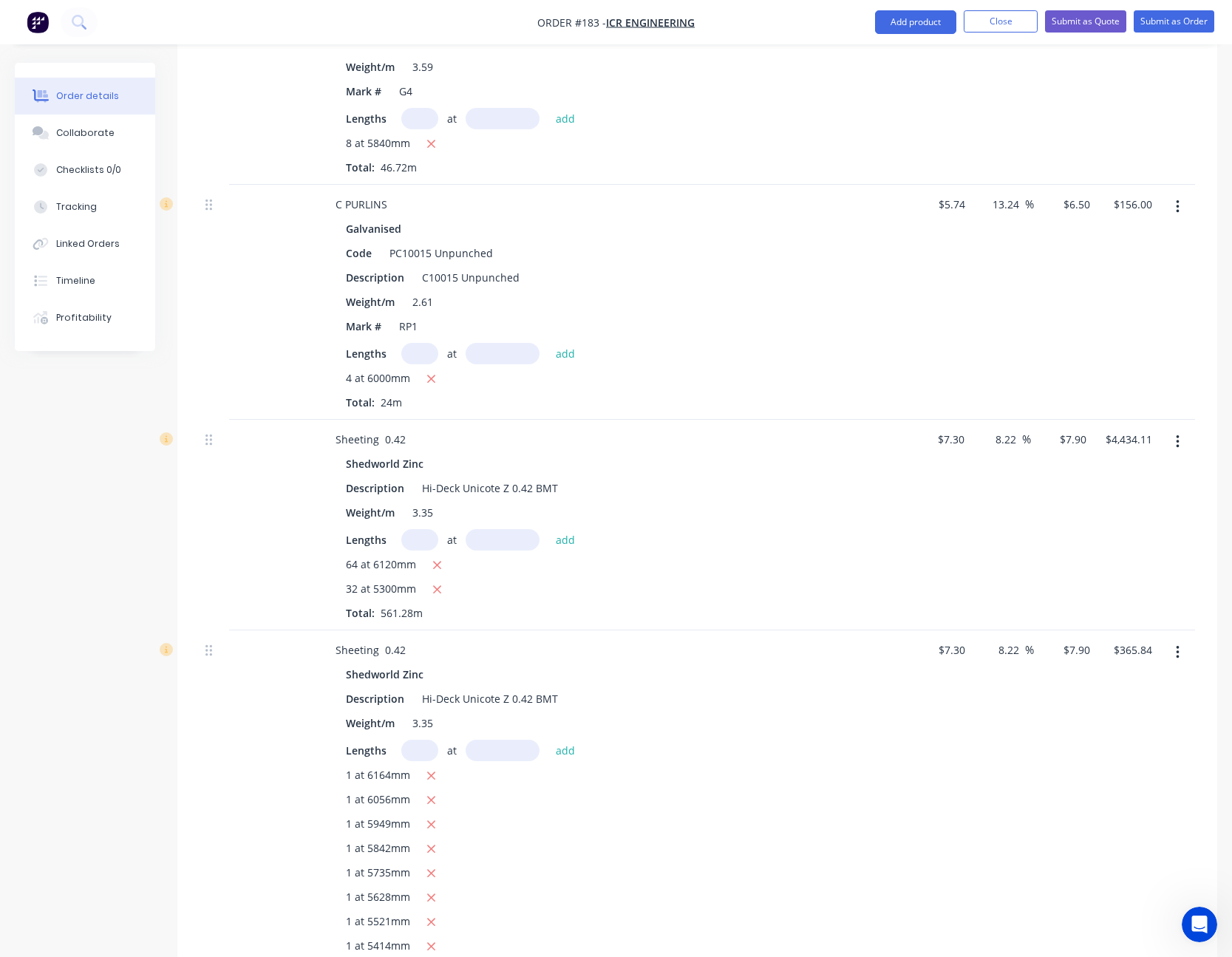
scroll to position [2664, 0]
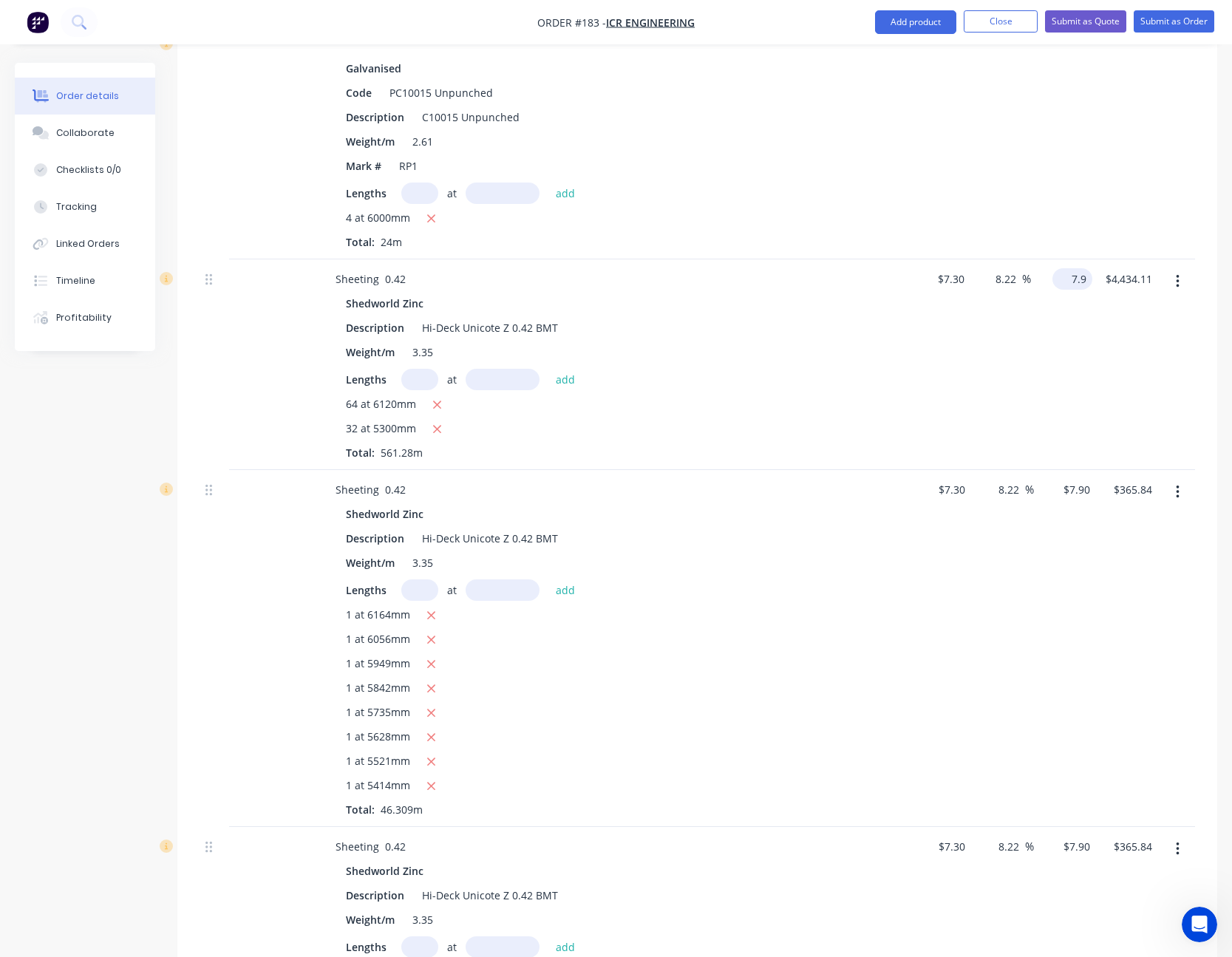
click at [1079, 283] on input "7.9" at bounding box center [1075, 279] width 34 height 21
click at [1078, 490] on input "7.9" at bounding box center [1079, 490] width 34 height 21
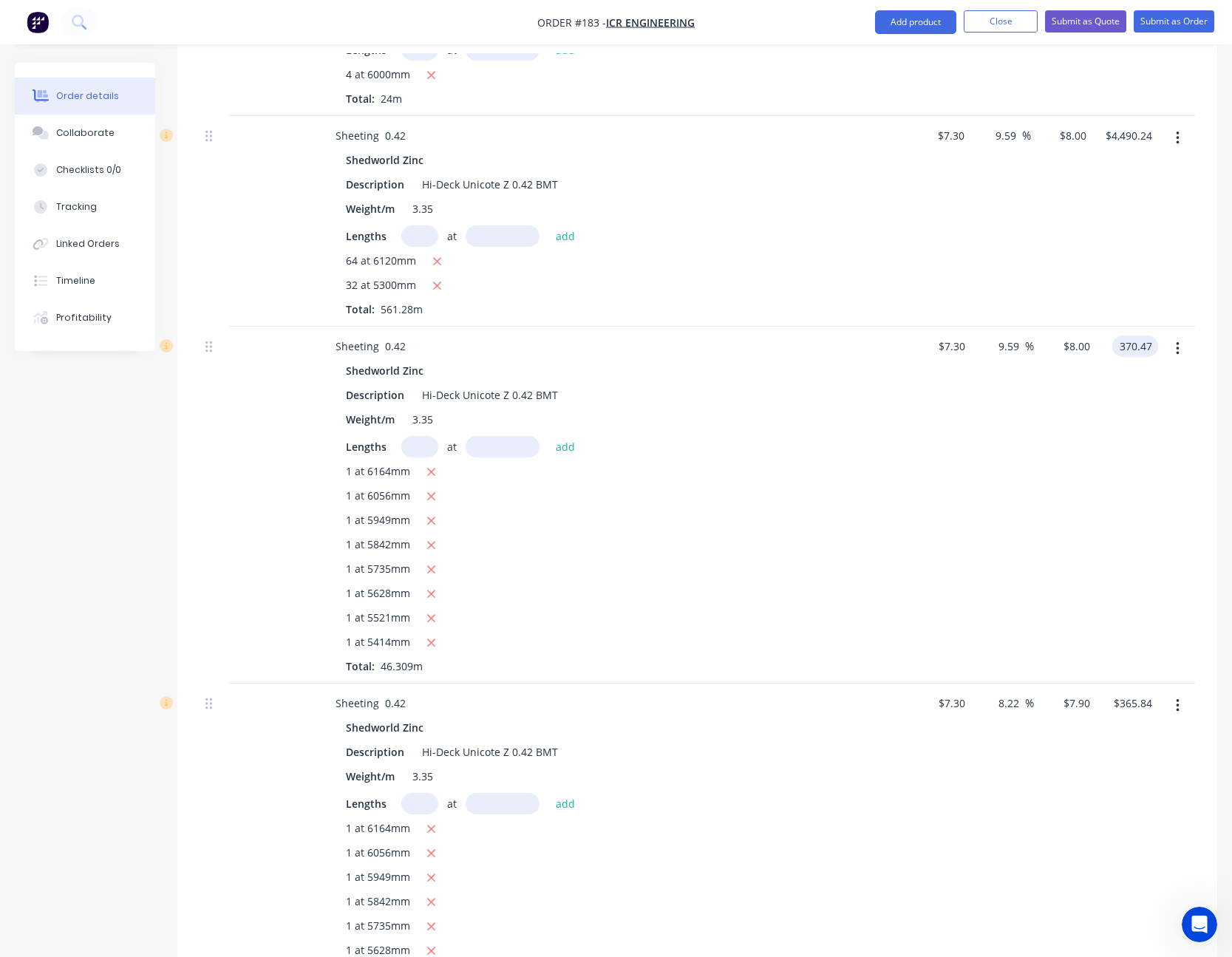
scroll to position [2960, 0]
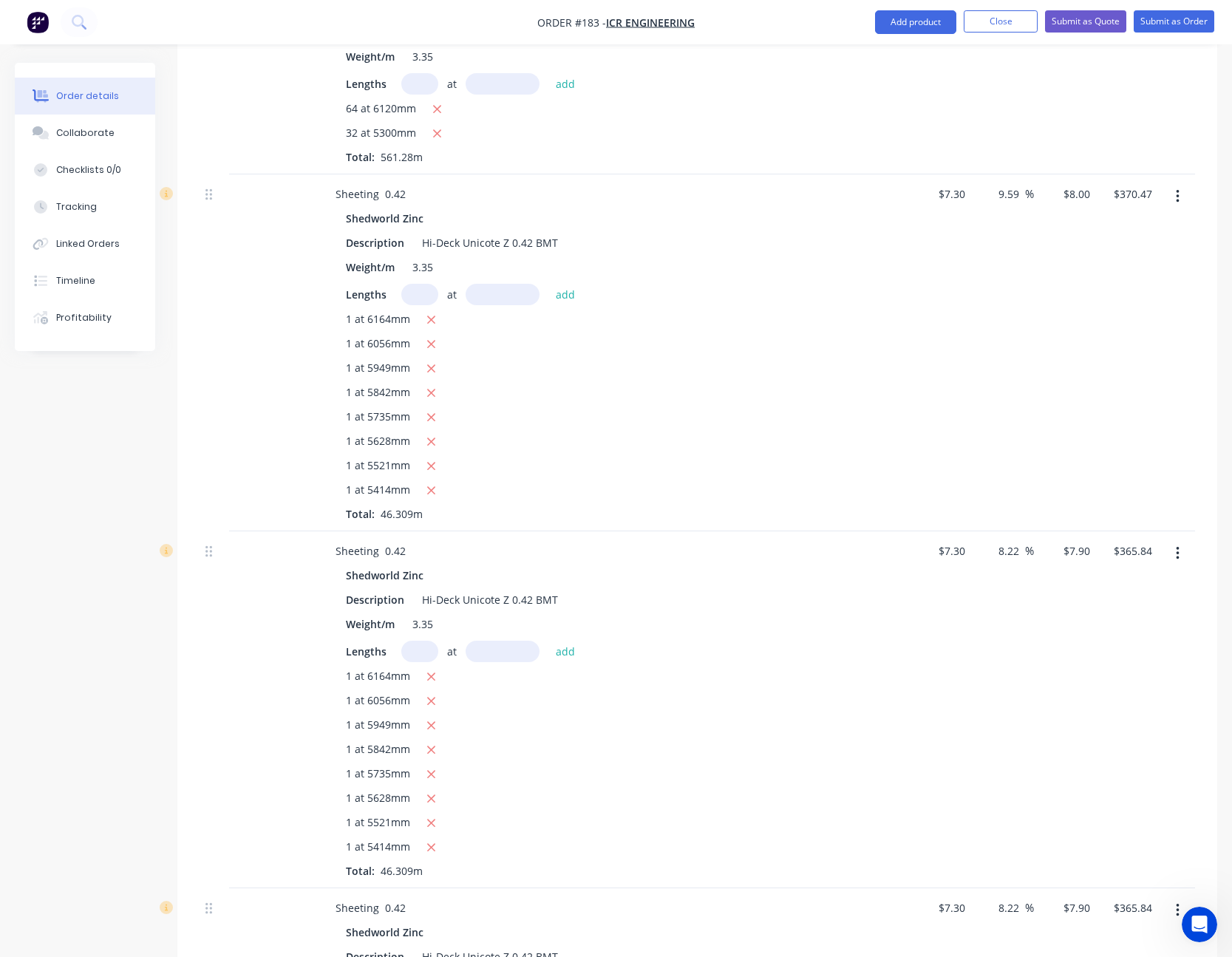
click at [1077, 562] on div "$7.90 $7.90" at bounding box center [1065, 710] width 62 height 357
click at [1077, 557] on input "7.9" at bounding box center [1085, 551] width 22 height 21
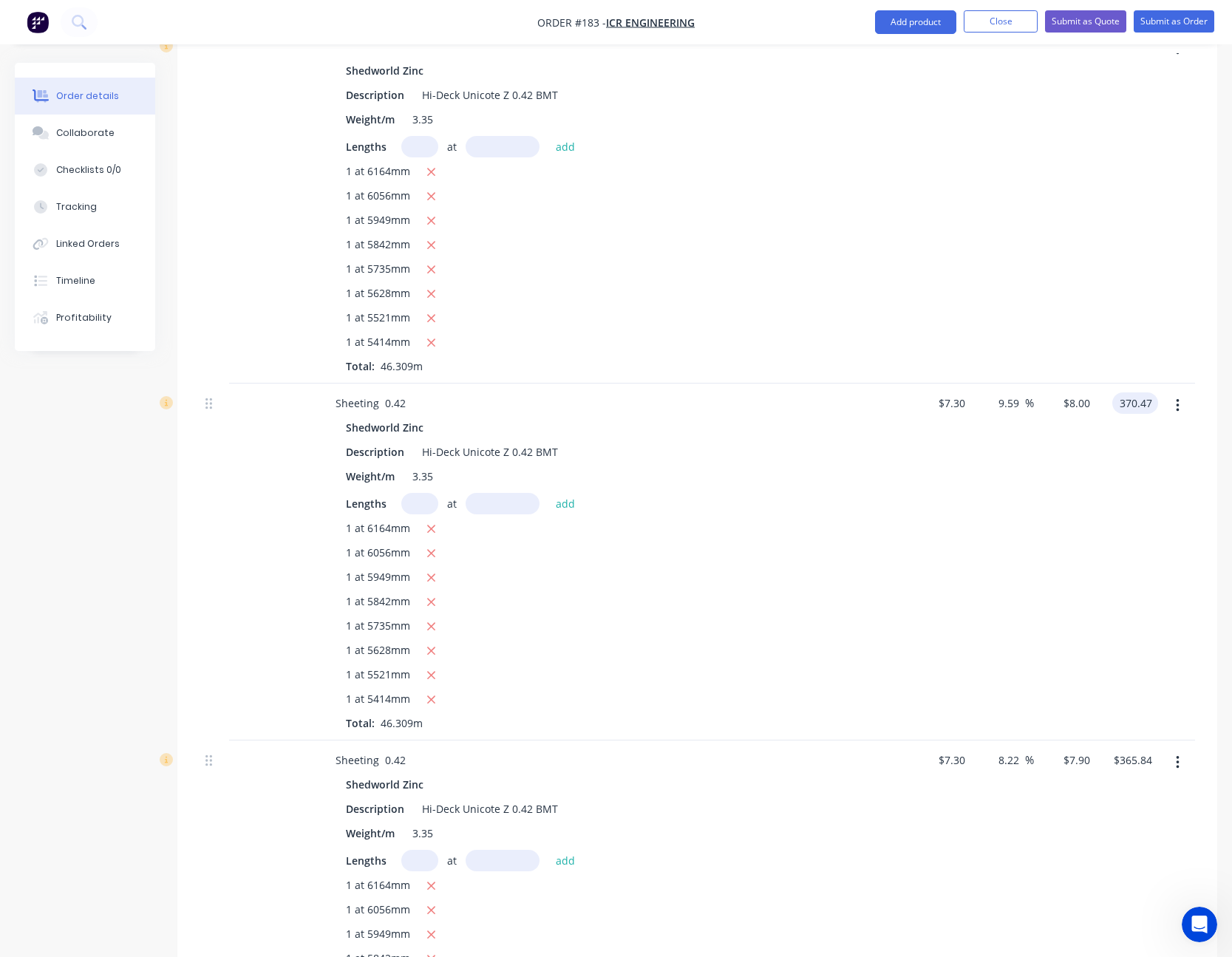
scroll to position [3330, 0]
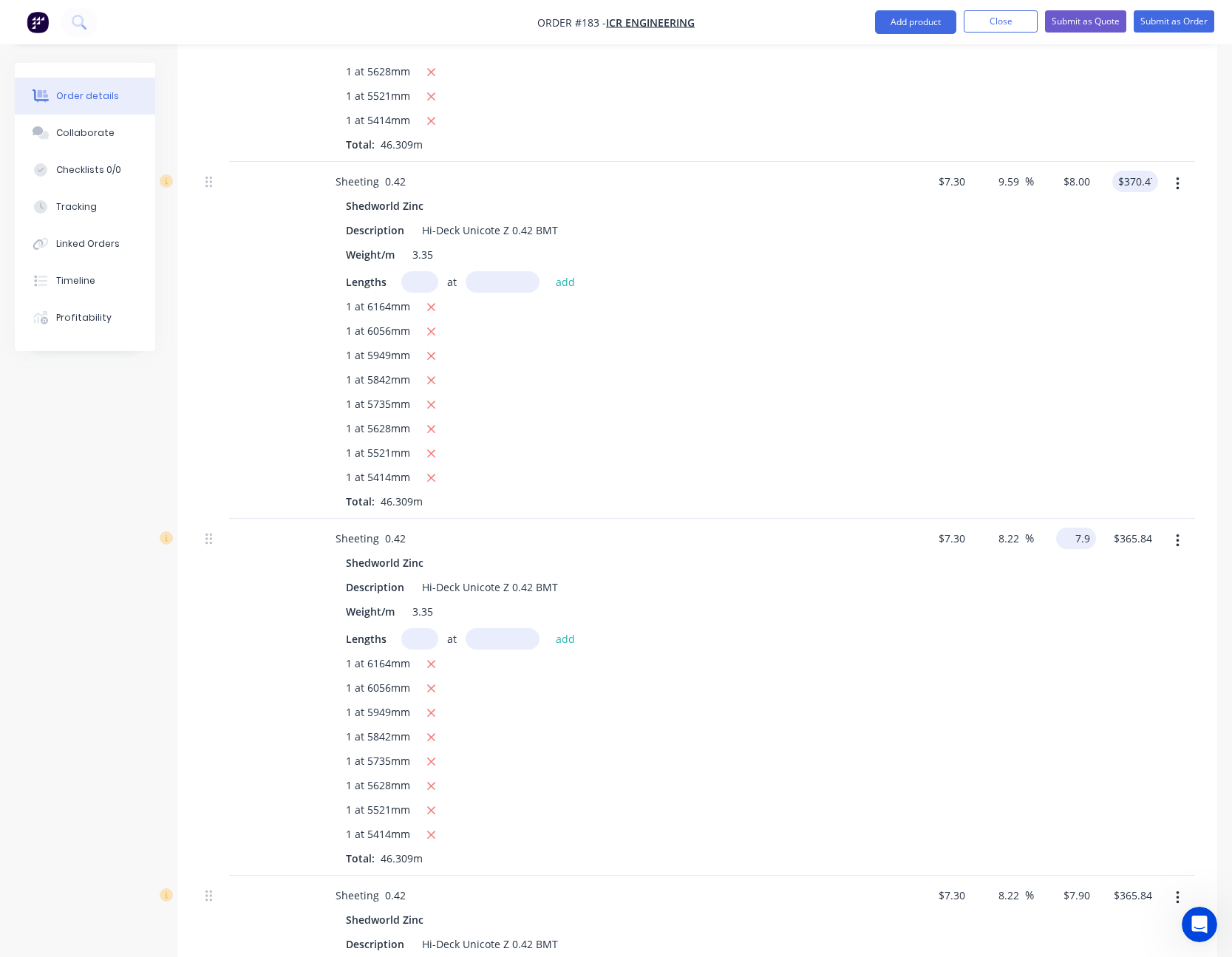
click at [1082, 539] on input "7.9" at bounding box center [1079, 538] width 34 height 21
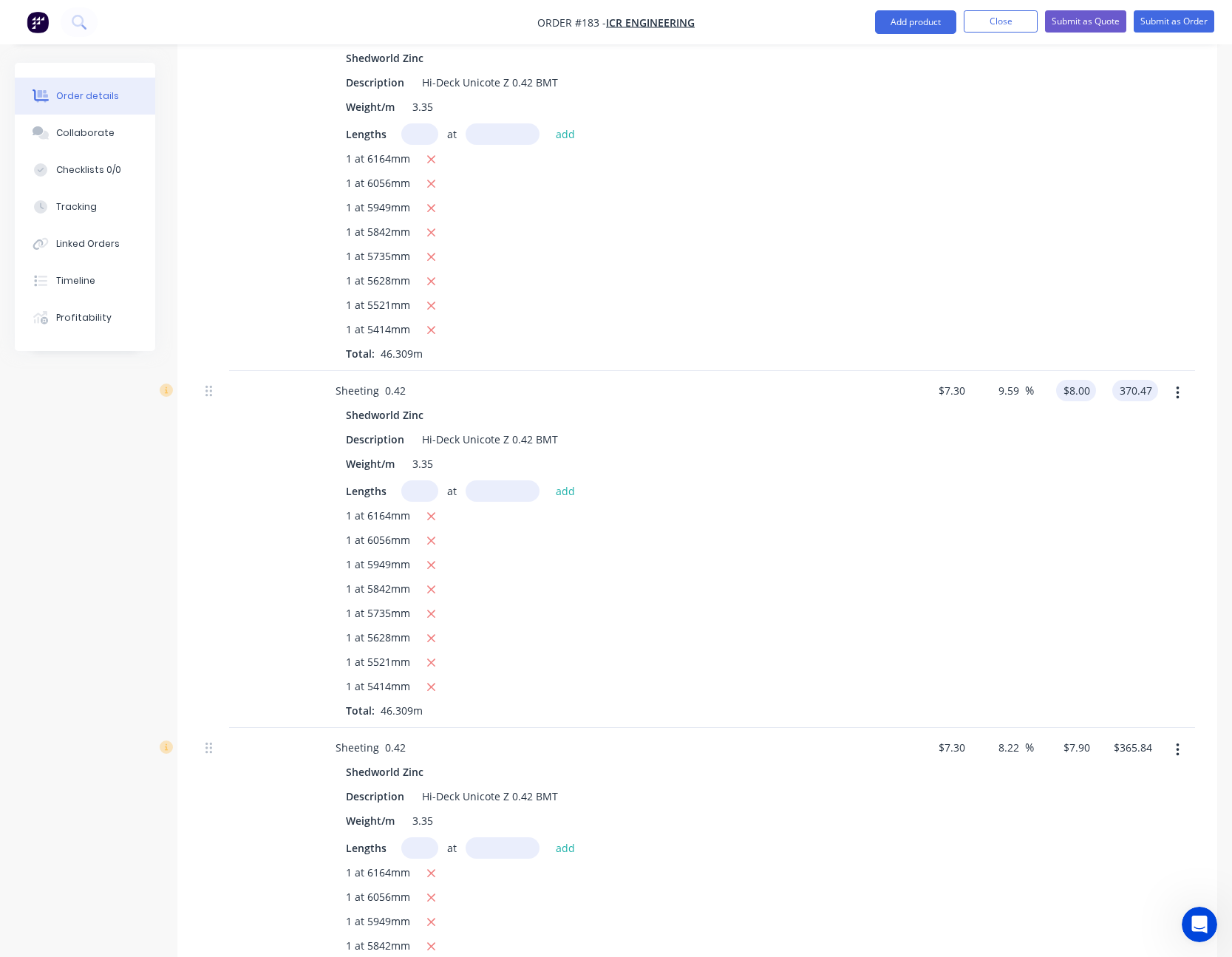
scroll to position [3699, 0]
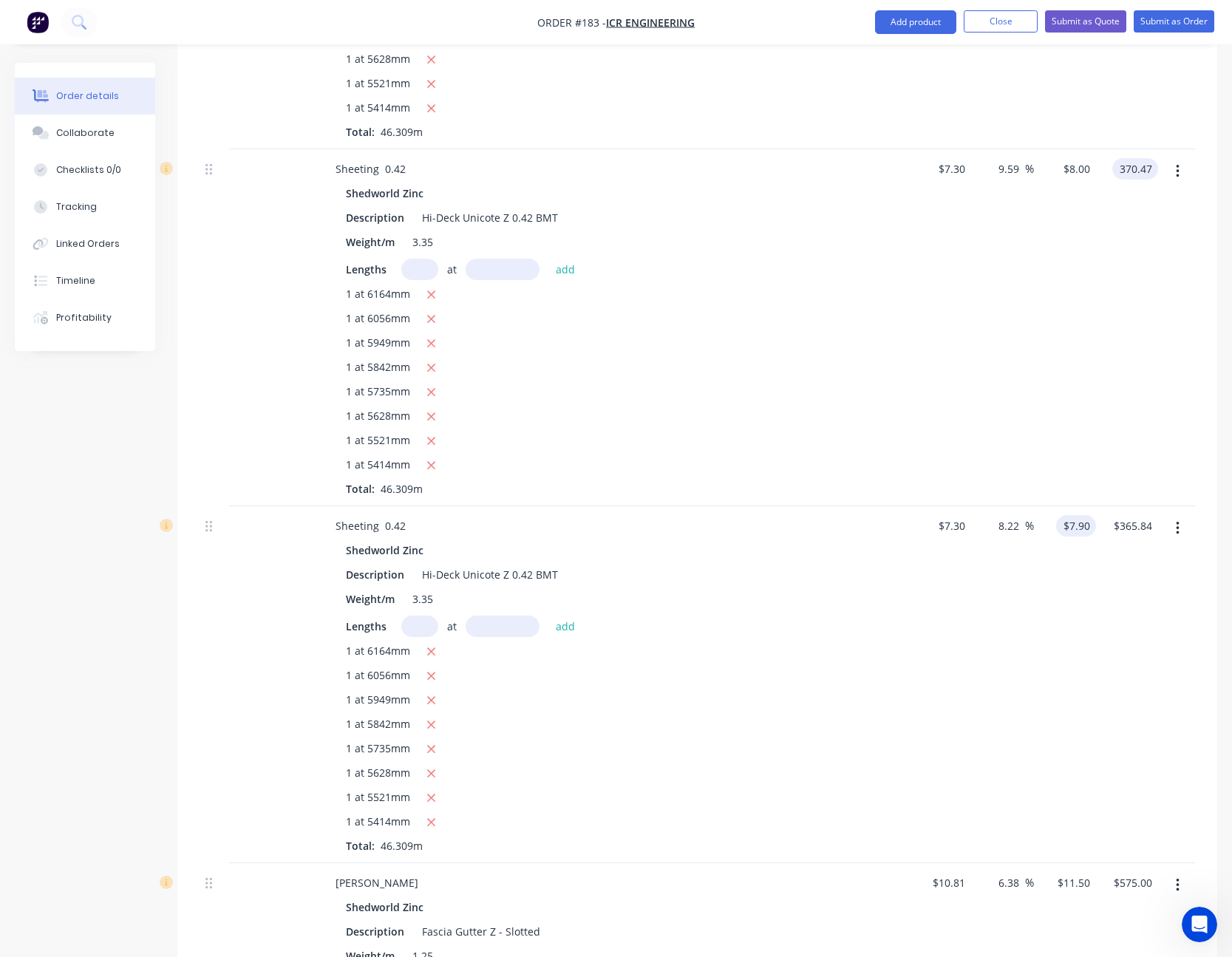
click at [1082, 527] on input "$7.90" at bounding box center [1079, 525] width 34 height 21
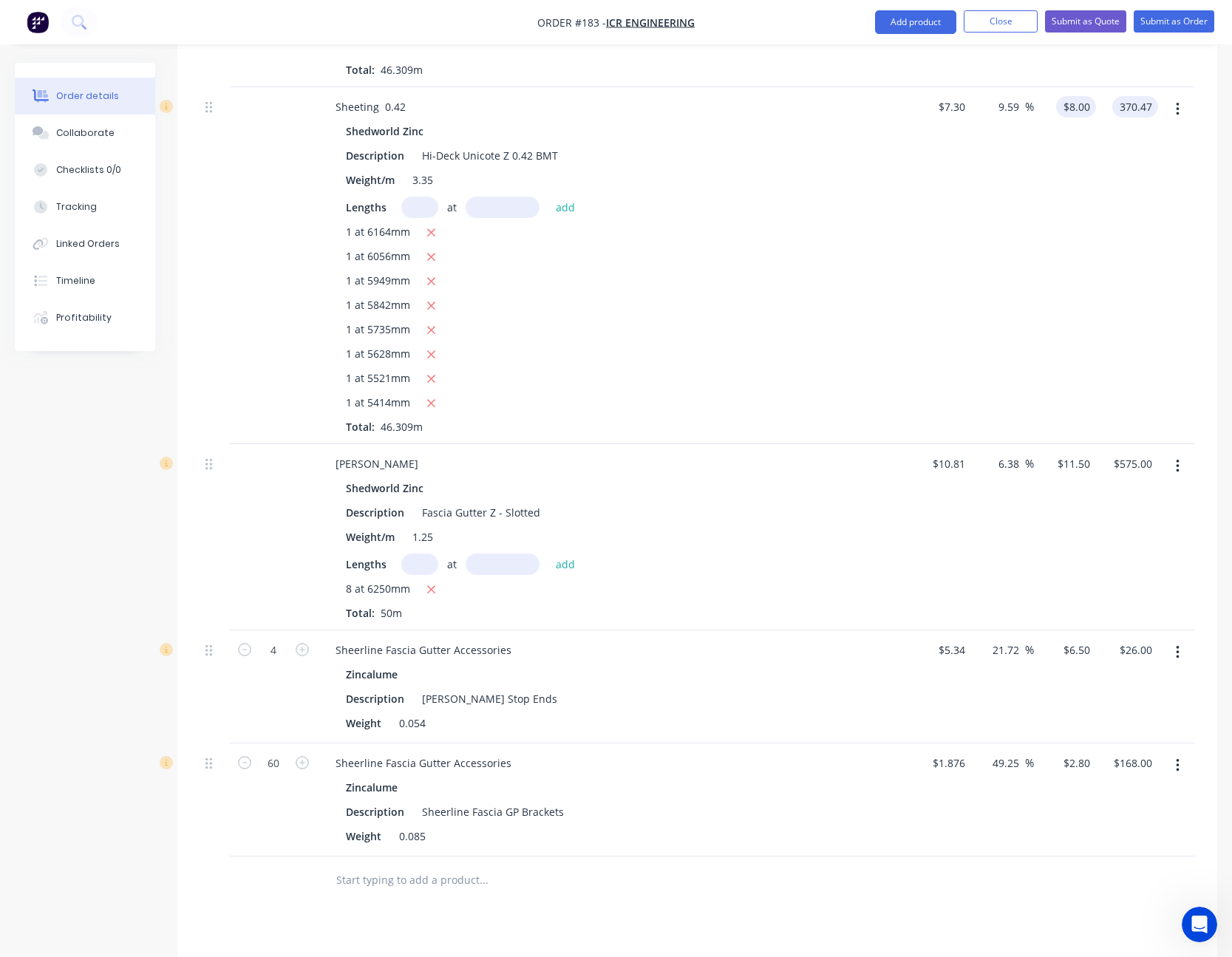
scroll to position [4216, 0]
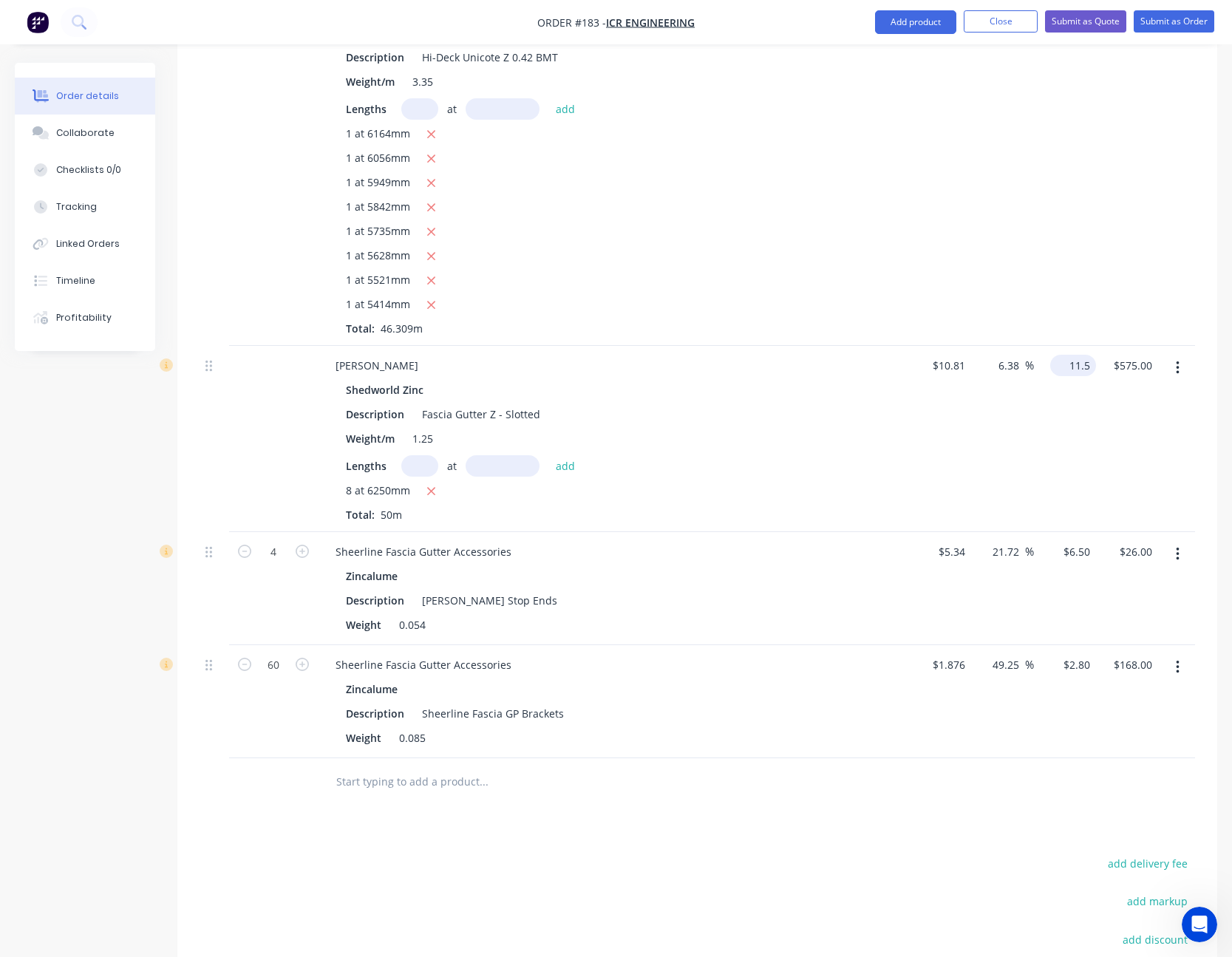
click at [1077, 366] on input "11.5" at bounding box center [1076, 365] width 40 height 21
click at [1012, 365] on input "6.38" at bounding box center [1010, 365] width 28 height 21
click at [1031, 406] on div "10.08 10.08 %" at bounding box center [1002, 439] width 62 height 186
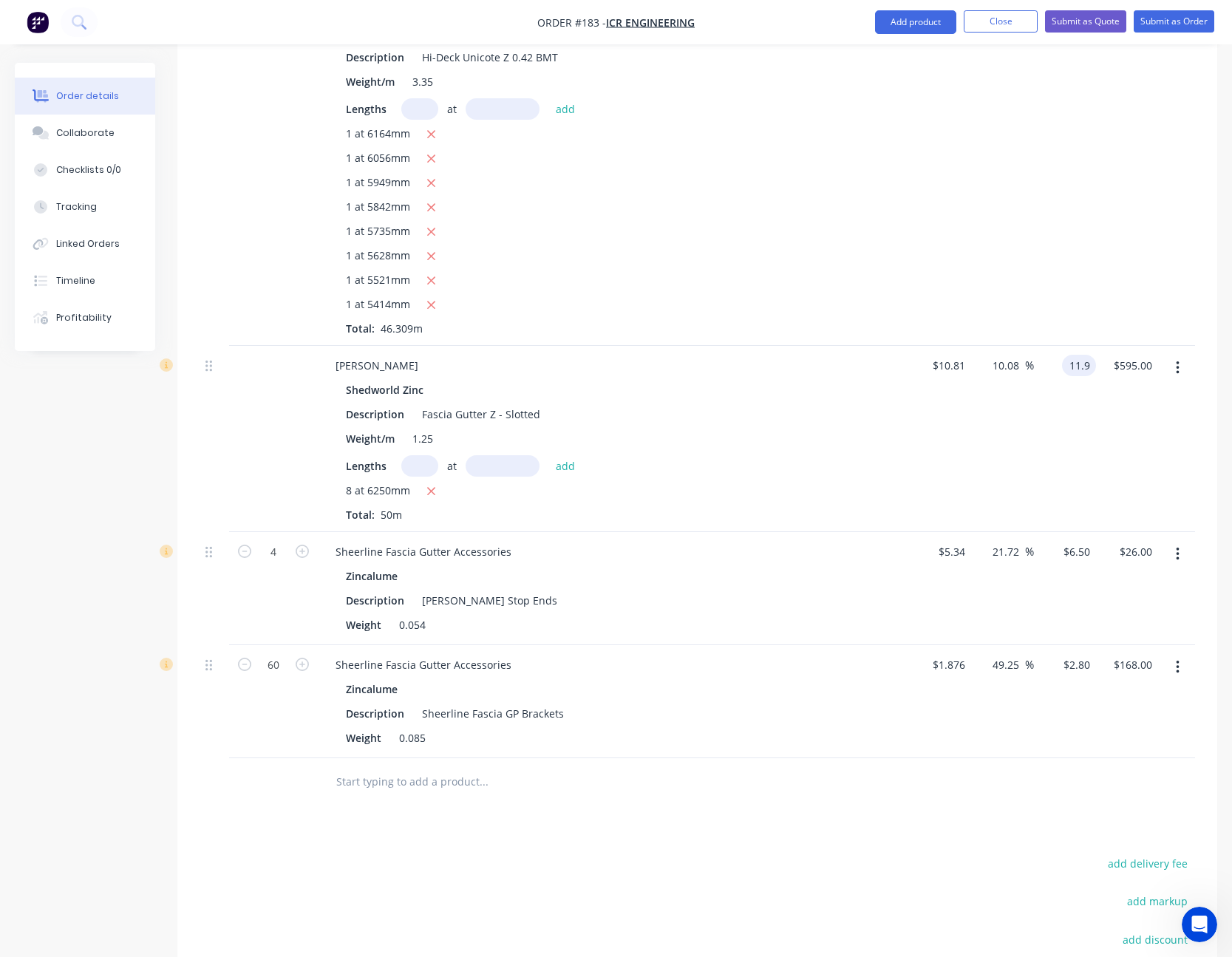
click at [1079, 371] on input "11.9" at bounding box center [1082, 365] width 28 height 21
click at [1062, 461] on div "$11.00 $11.00" at bounding box center [1065, 439] width 62 height 186
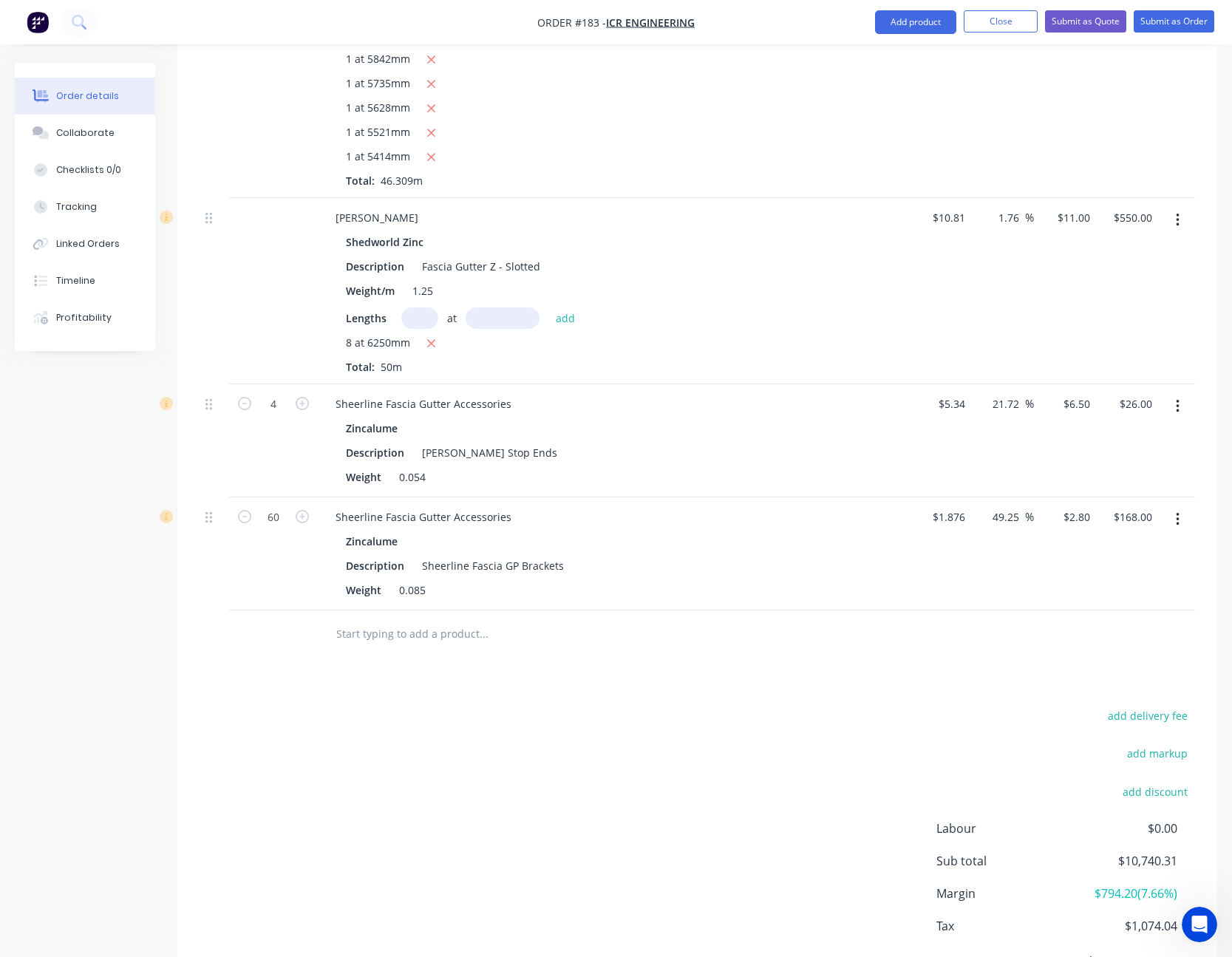
scroll to position [4442, 0]
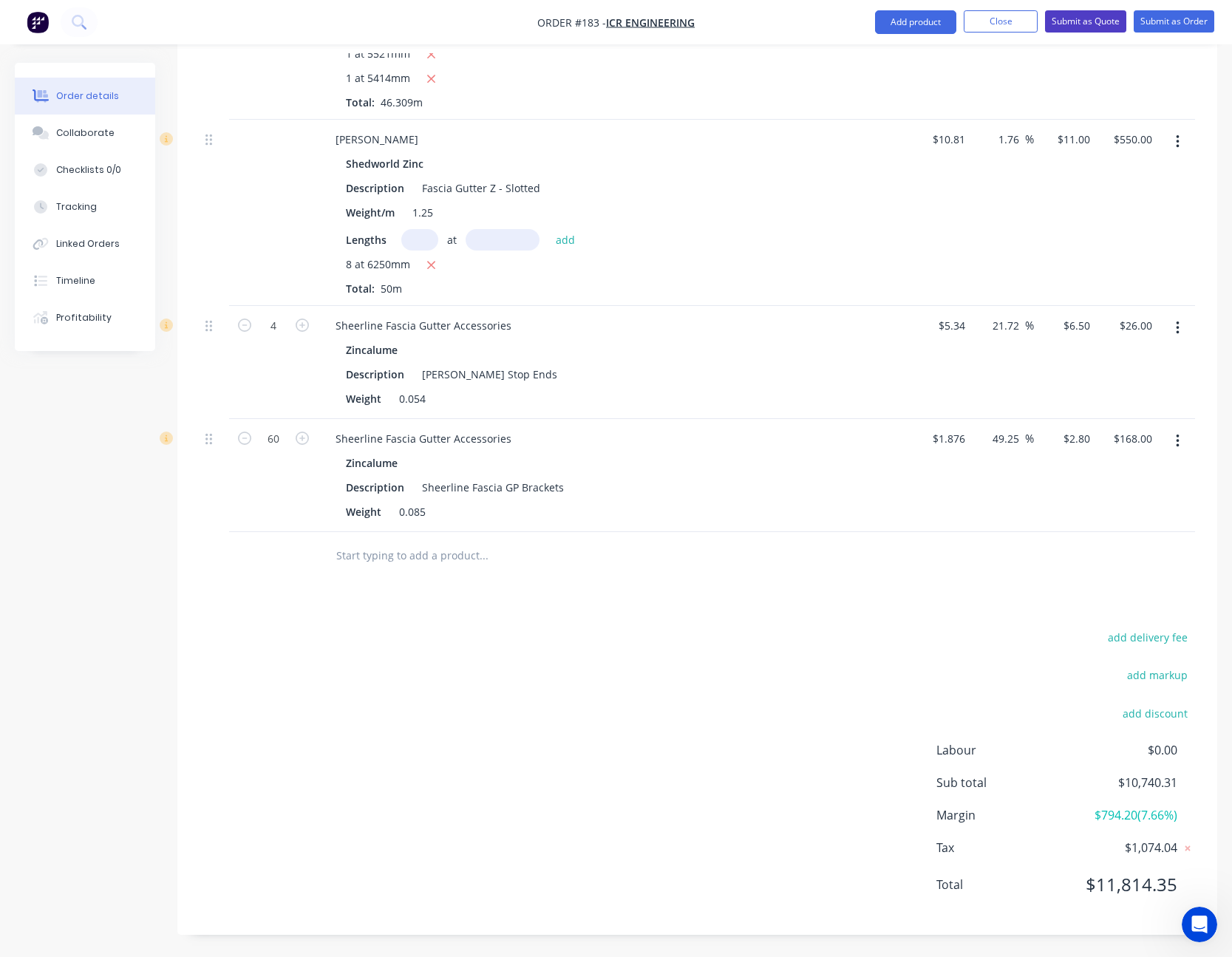
click at [1089, 25] on button "Submit as Quote" at bounding box center [1086, 21] width 82 height 22
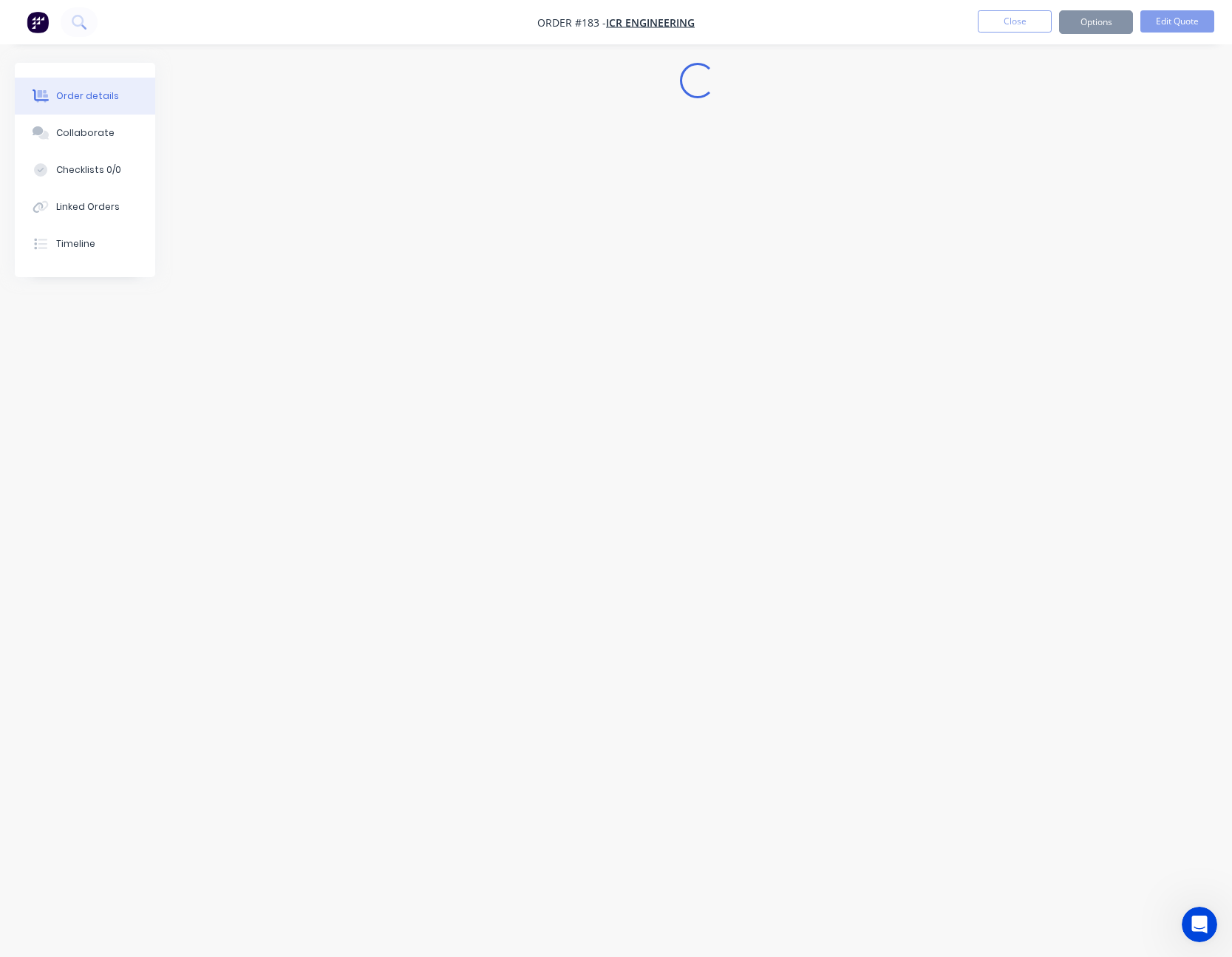
scroll to position [0, 0]
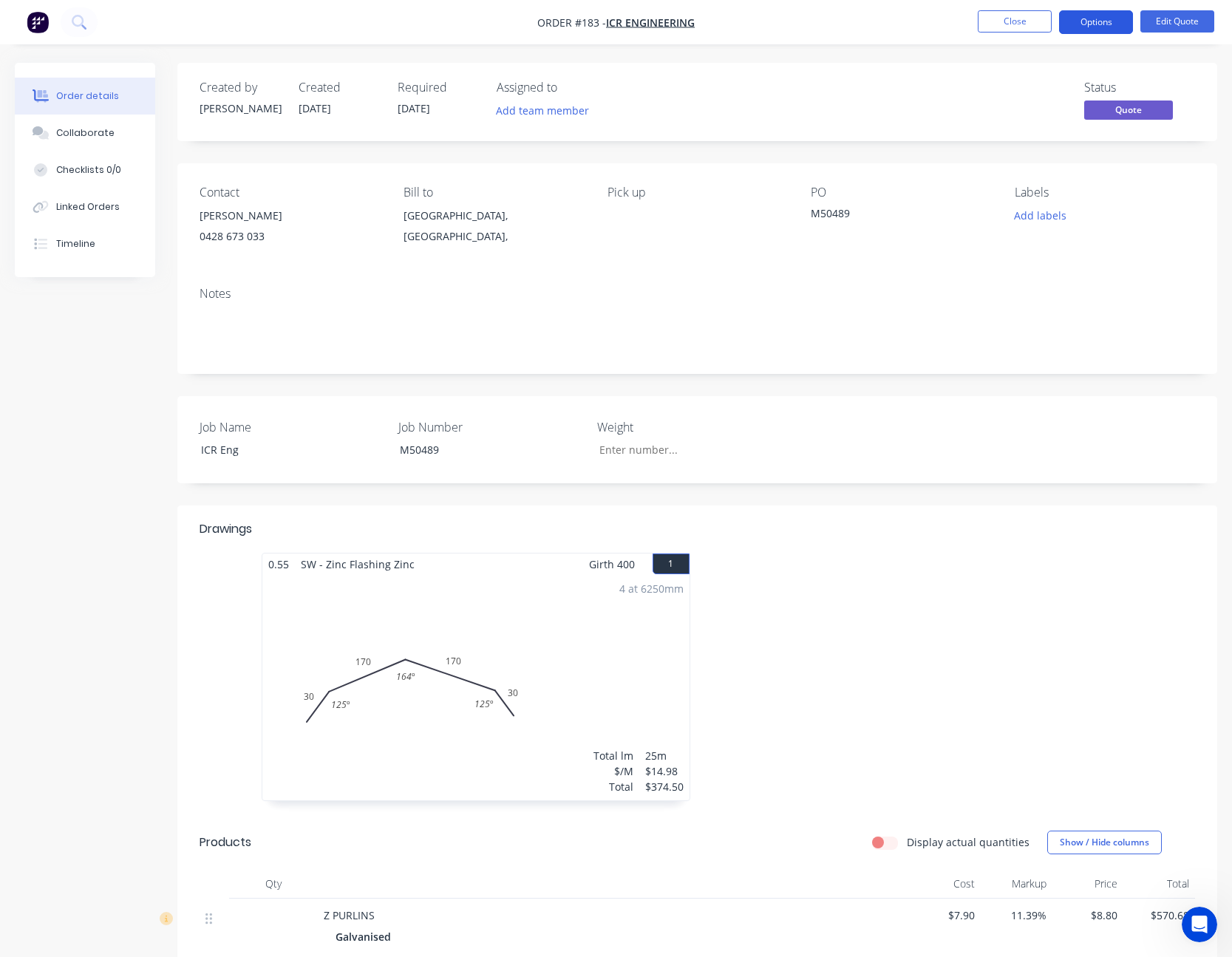
click at [1106, 18] on button "Options" at bounding box center [1095, 22] width 74 height 24
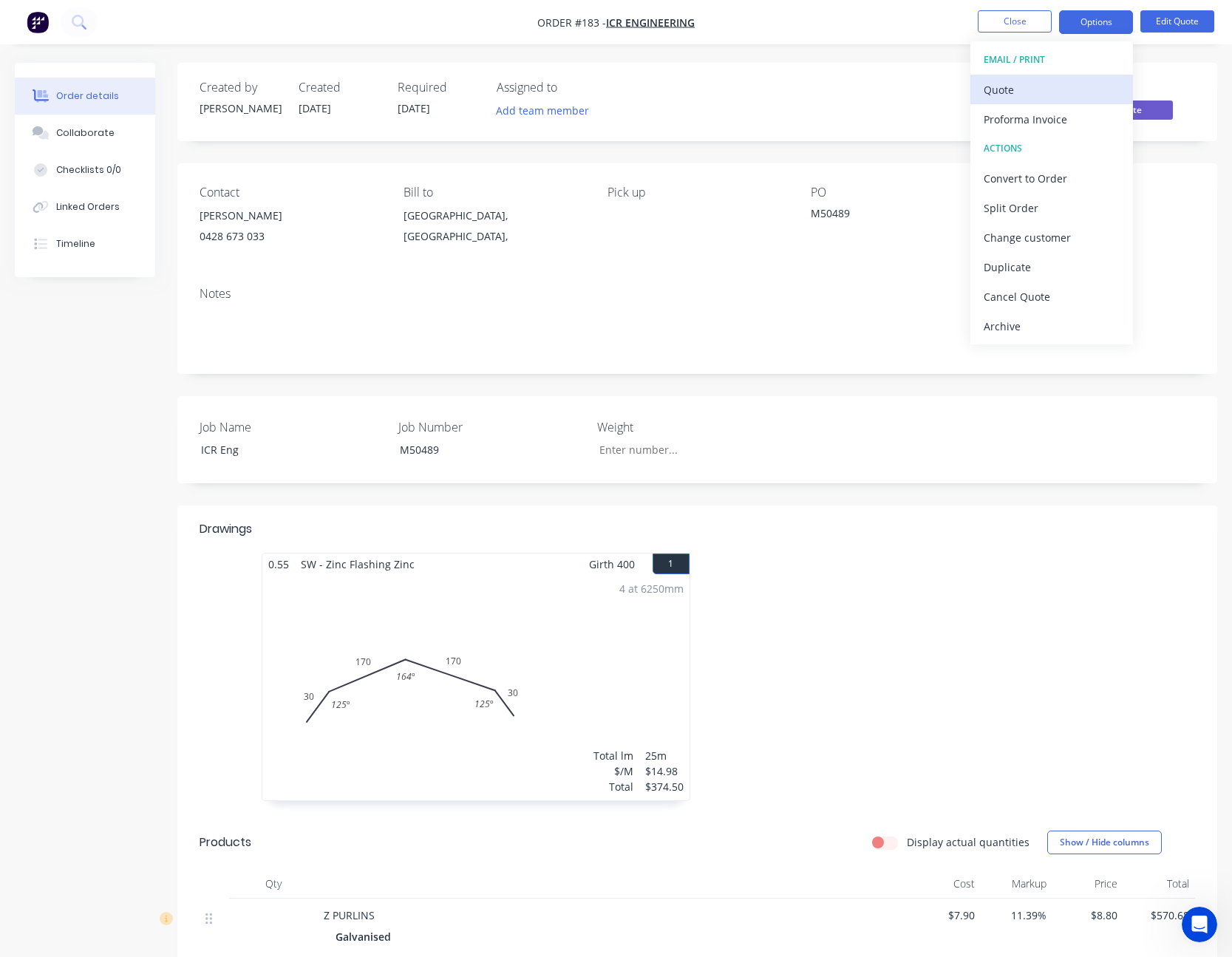
click at [1060, 94] on div "Quote" at bounding box center [1051, 89] width 136 height 21
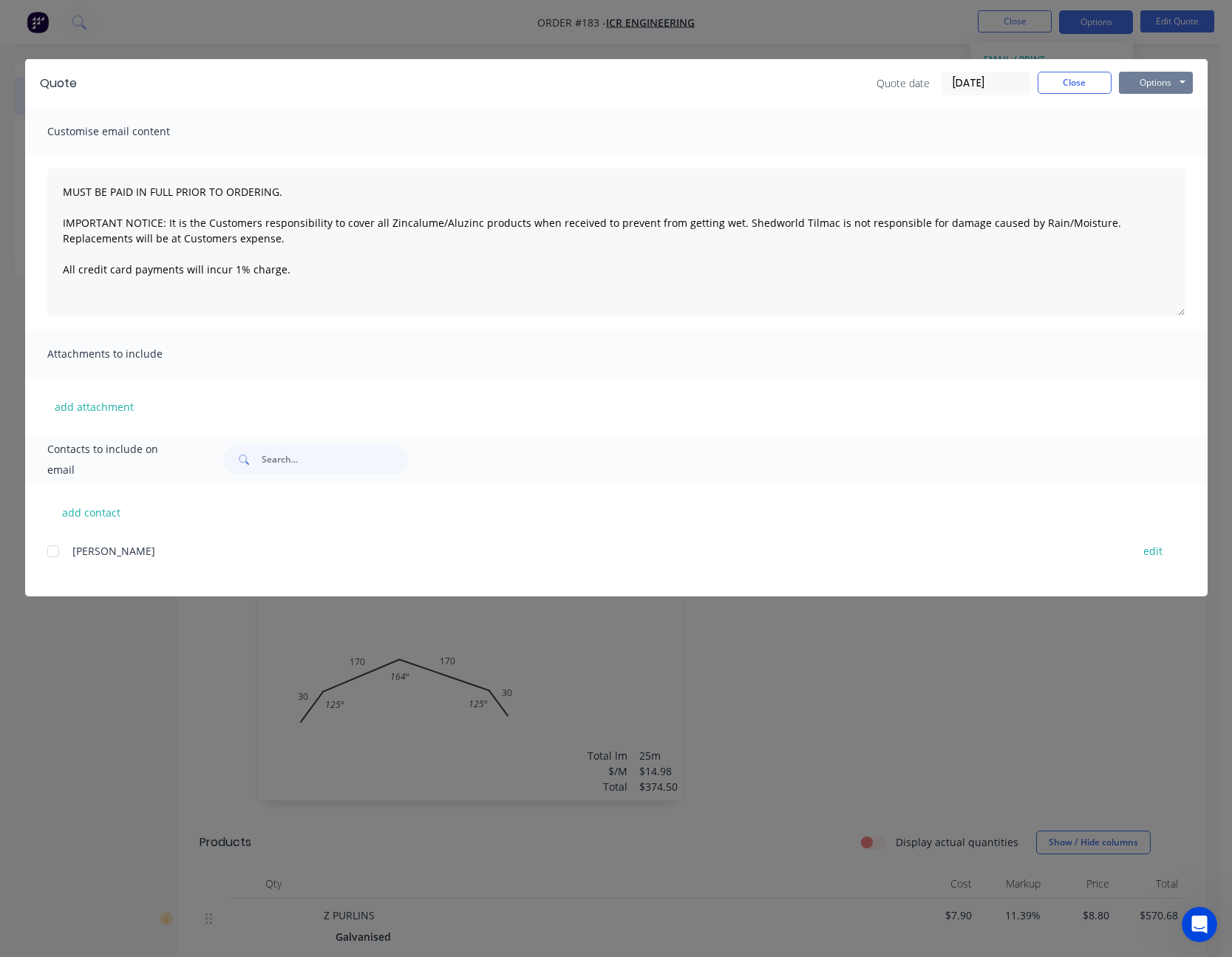
click at [1144, 85] on button "Options" at bounding box center [1156, 82] width 74 height 22
click at [1143, 129] on button "Print" at bounding box center [1166, 133] width 94 height 25
click at [57, 552] on div at bounding box center [53, 551] width 30 height 30
click at [1133, 81] on button "Options" at bounding box center [1156, 82] width 74 height 22
click at [1161, 163] on button "Email" at bounding box center [1166, 157] width 94 height 25
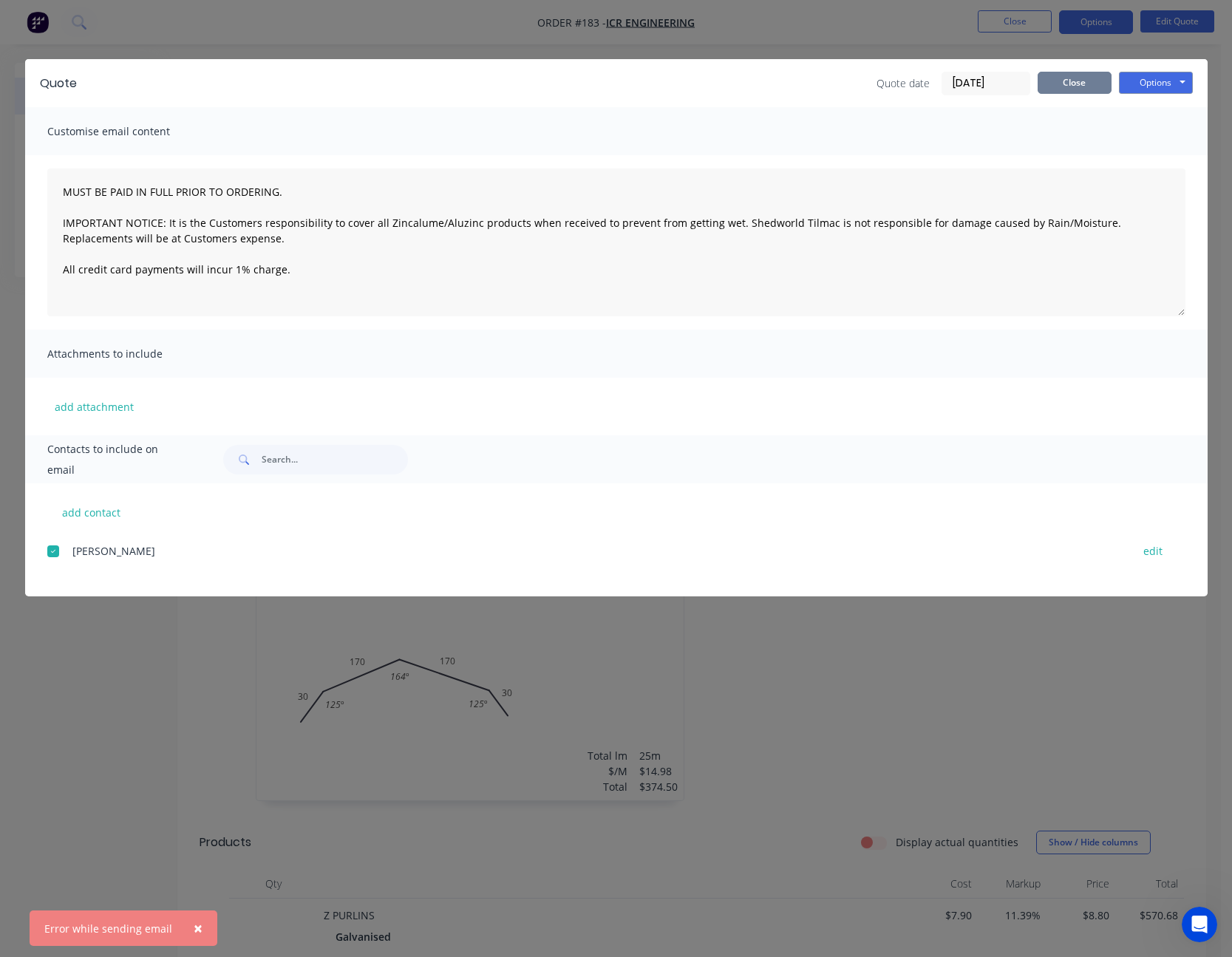
click at [1089, 86] on button "Close" at bounding box center [1074, 82] width 74 height 22
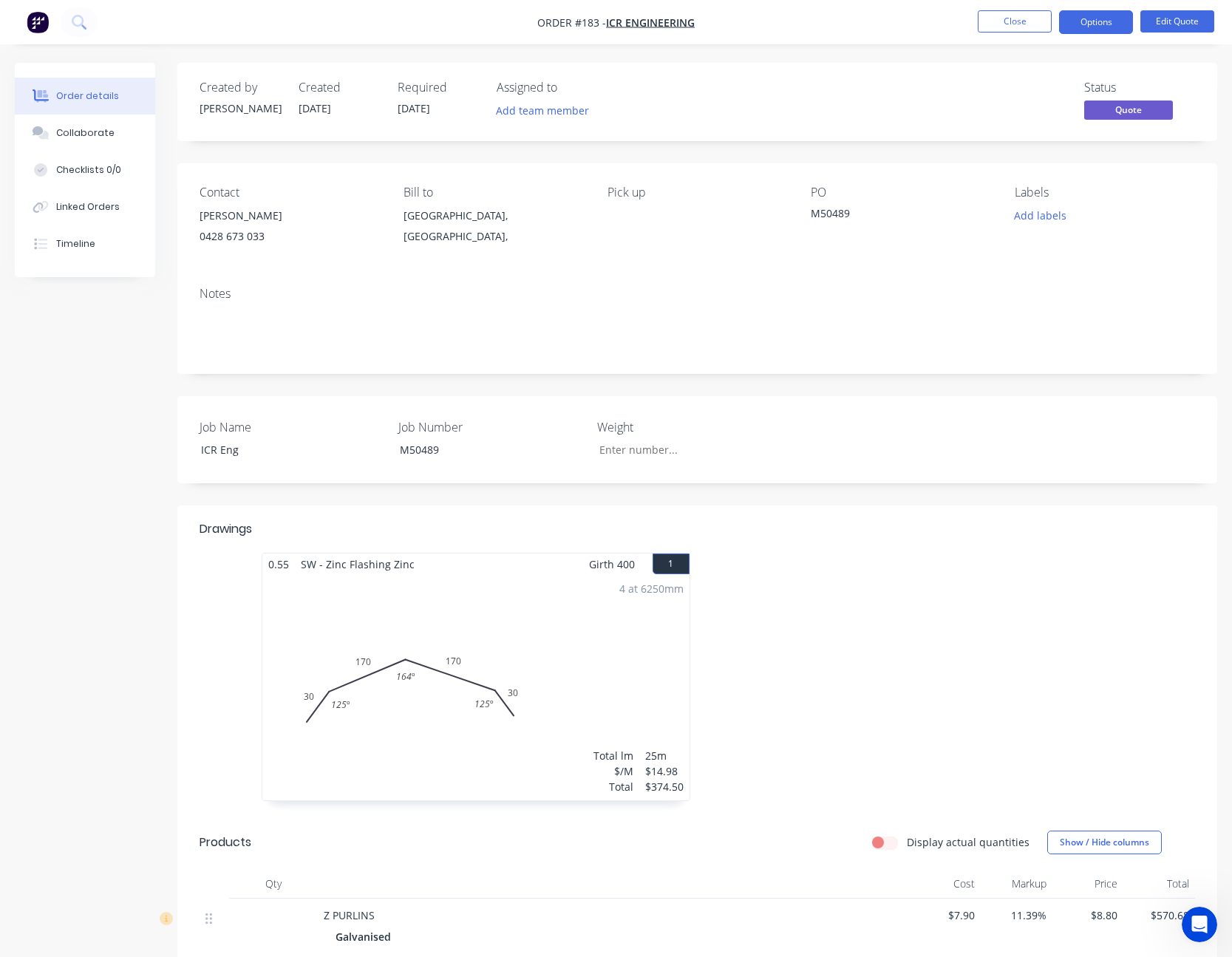
click at [189, 928] on div at bounding box center [175, 920] width 31 height 17
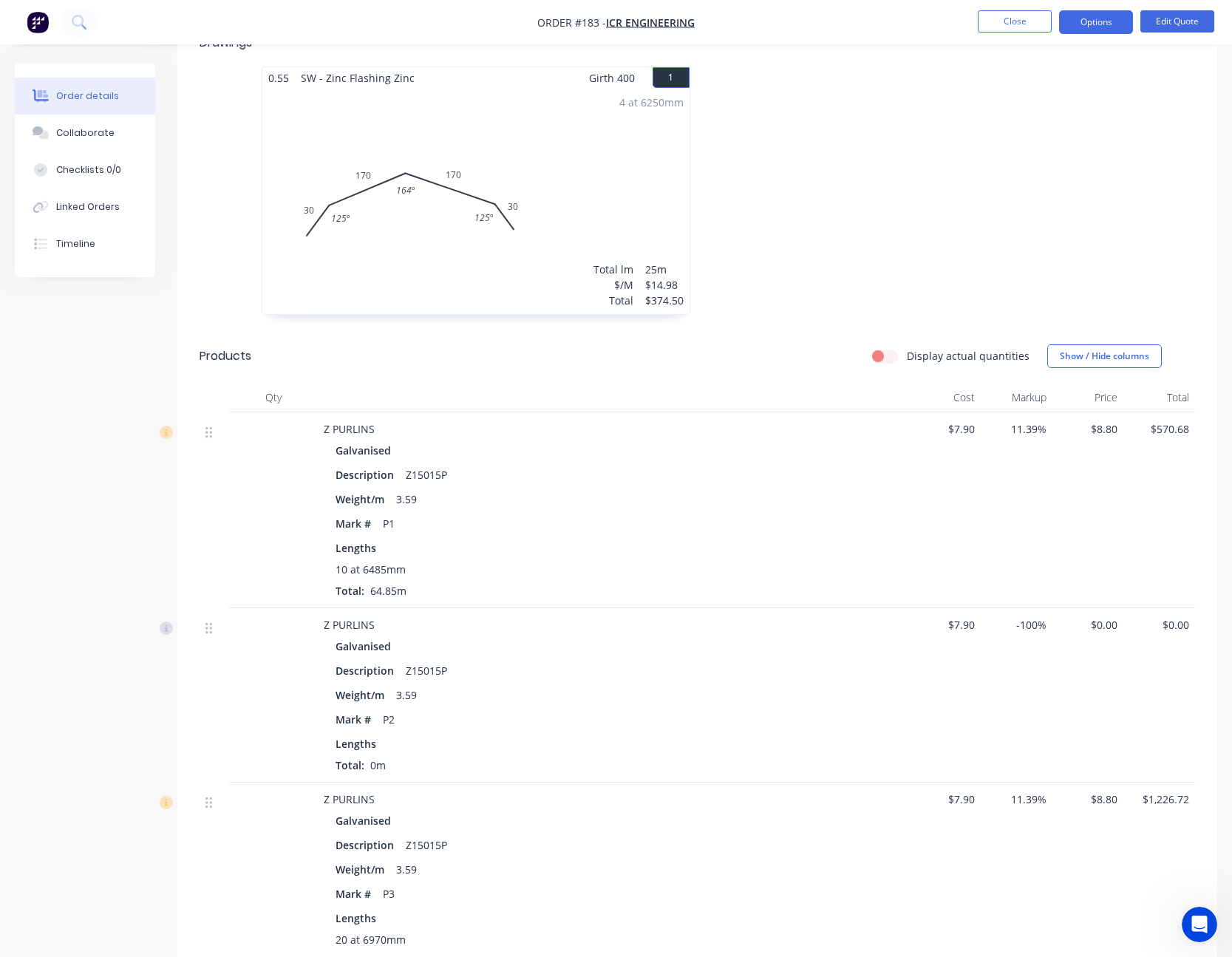
scroll to position [592, 0]
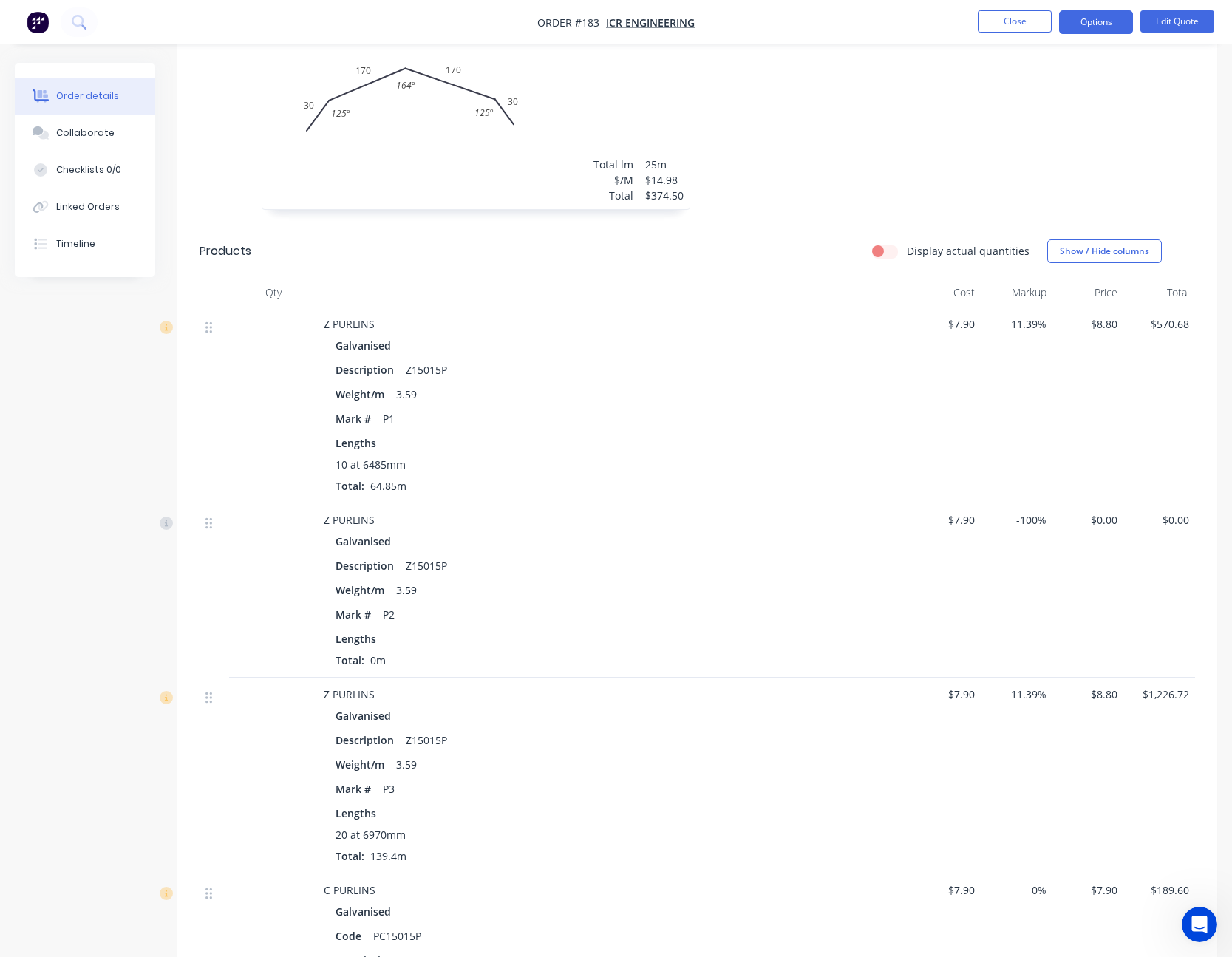
click at [1109, 518] on span "$0.00" at bounding box center [1088, 520] width 59 height 15
click at [1101, 518] on span "$0.00" at bounding box center [1088, 520] width 59 height 15
click at [1183, 17] on button "Edit Quote" at bounding box center [1177, 21] width 74 height 22
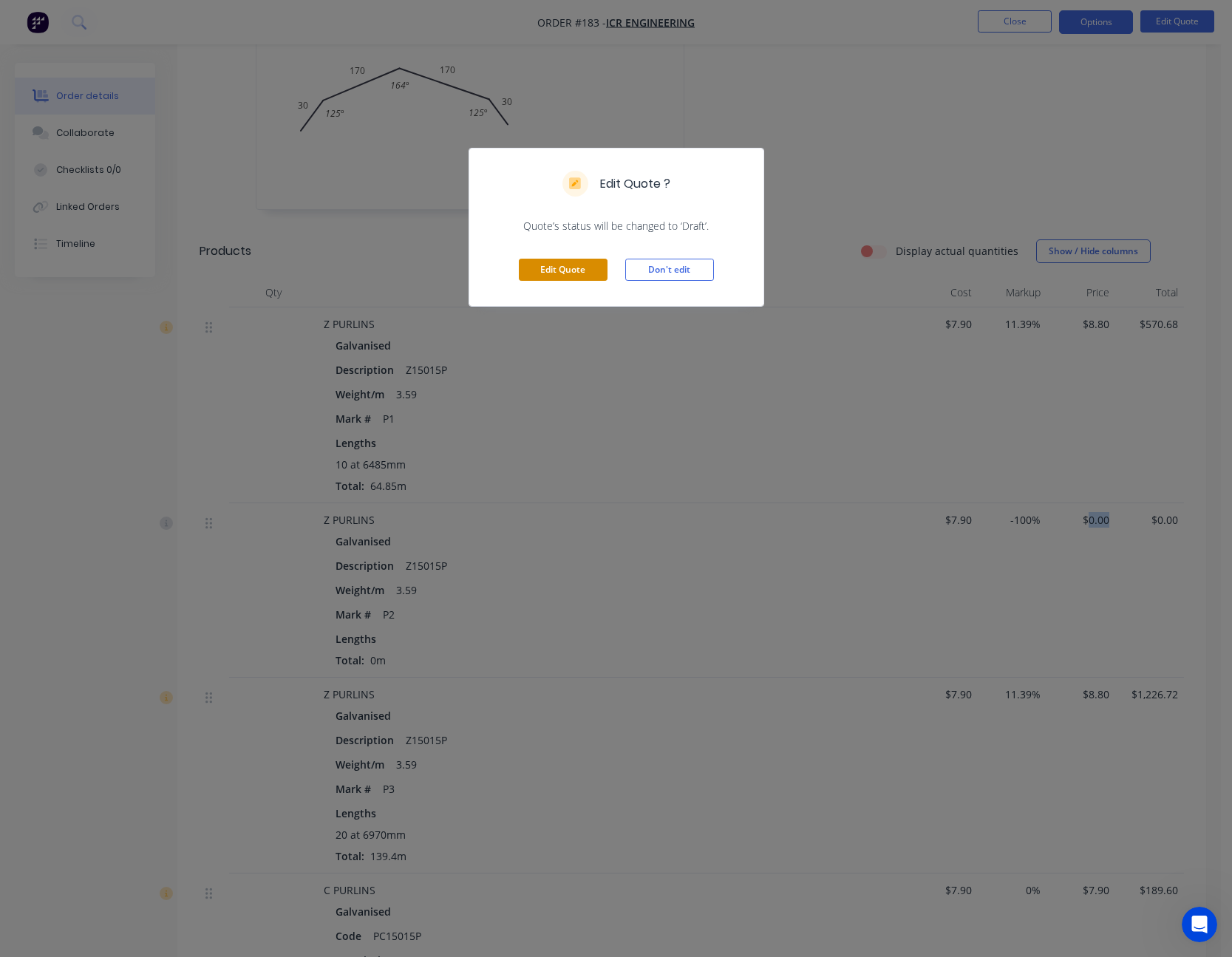
click at [567, 277] on button "Edit Quote" at bounding box center [562, 269] width 88 height 22
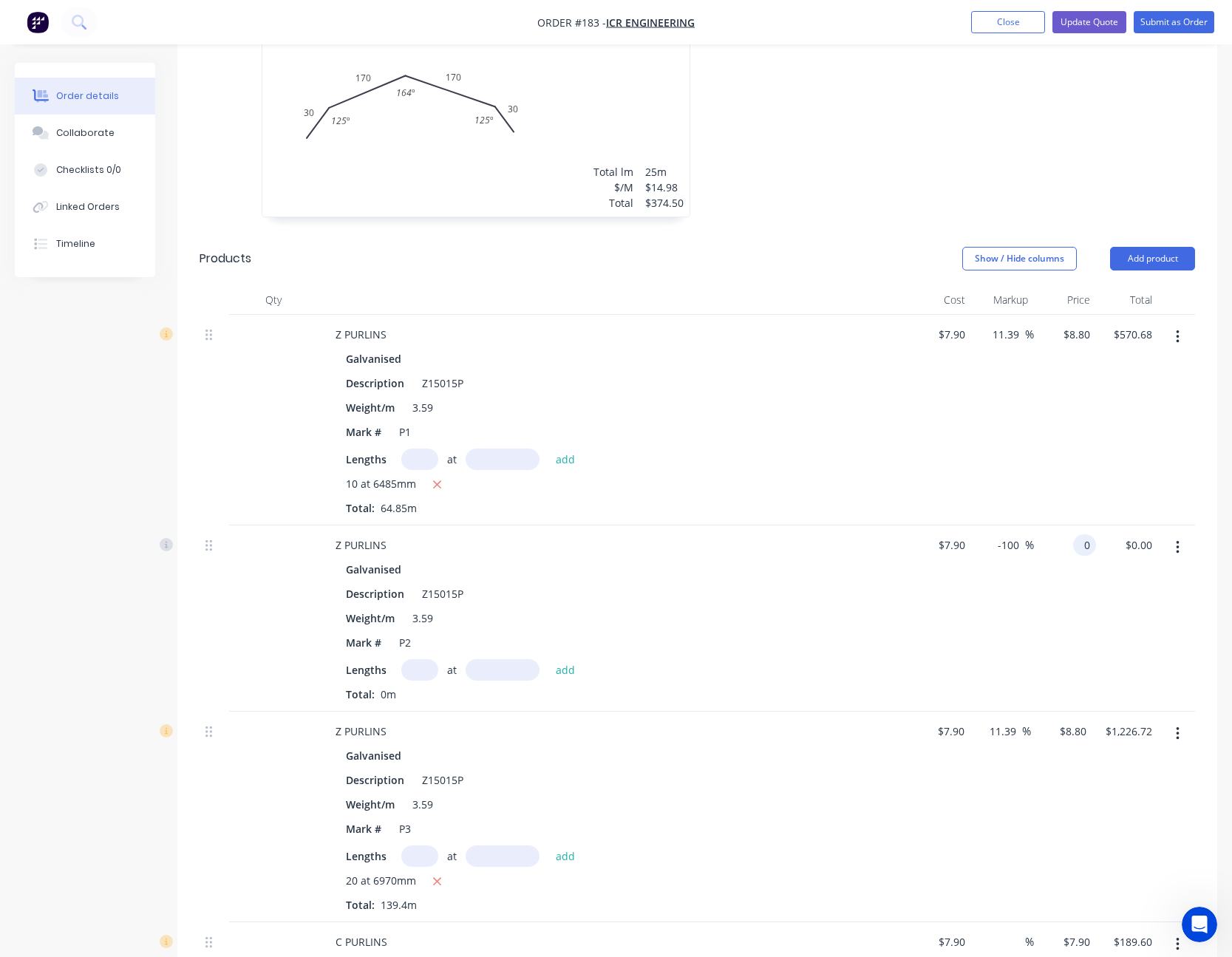
click at [1080, 546] on input "0" at bounding box center [1088, 545] width 17 height 21
type input "8.80"
type input "11.39"
type input "$8.80"
type input "0.00"
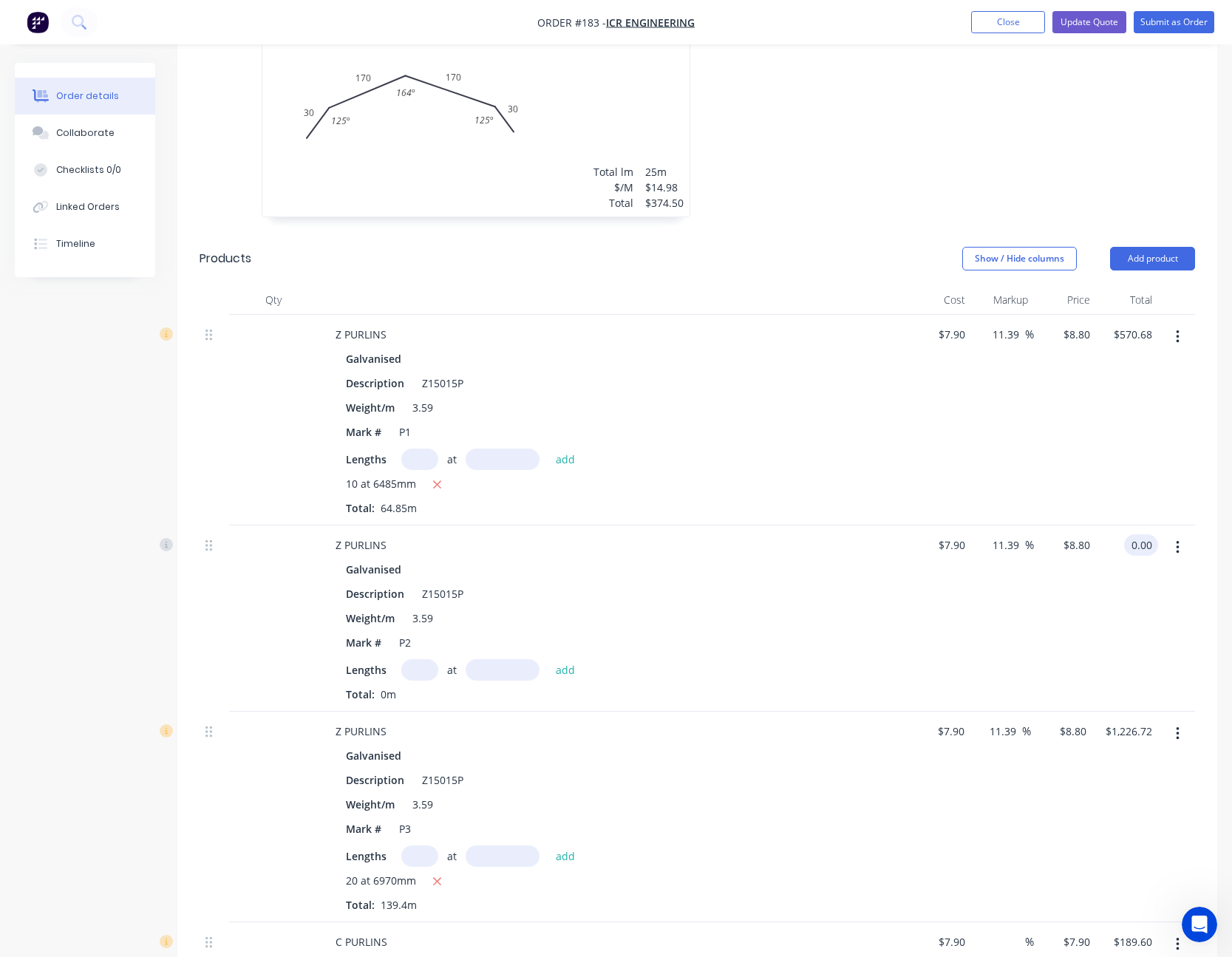
type input "-100"
type input "$0.00"
click at [1022, 603] on div "-100 11.39 %" at bounding box center [1002, 618] width 62 height 186
click at [425, 674] on input "text" at bounding box center [419, 670] width 37 height 21
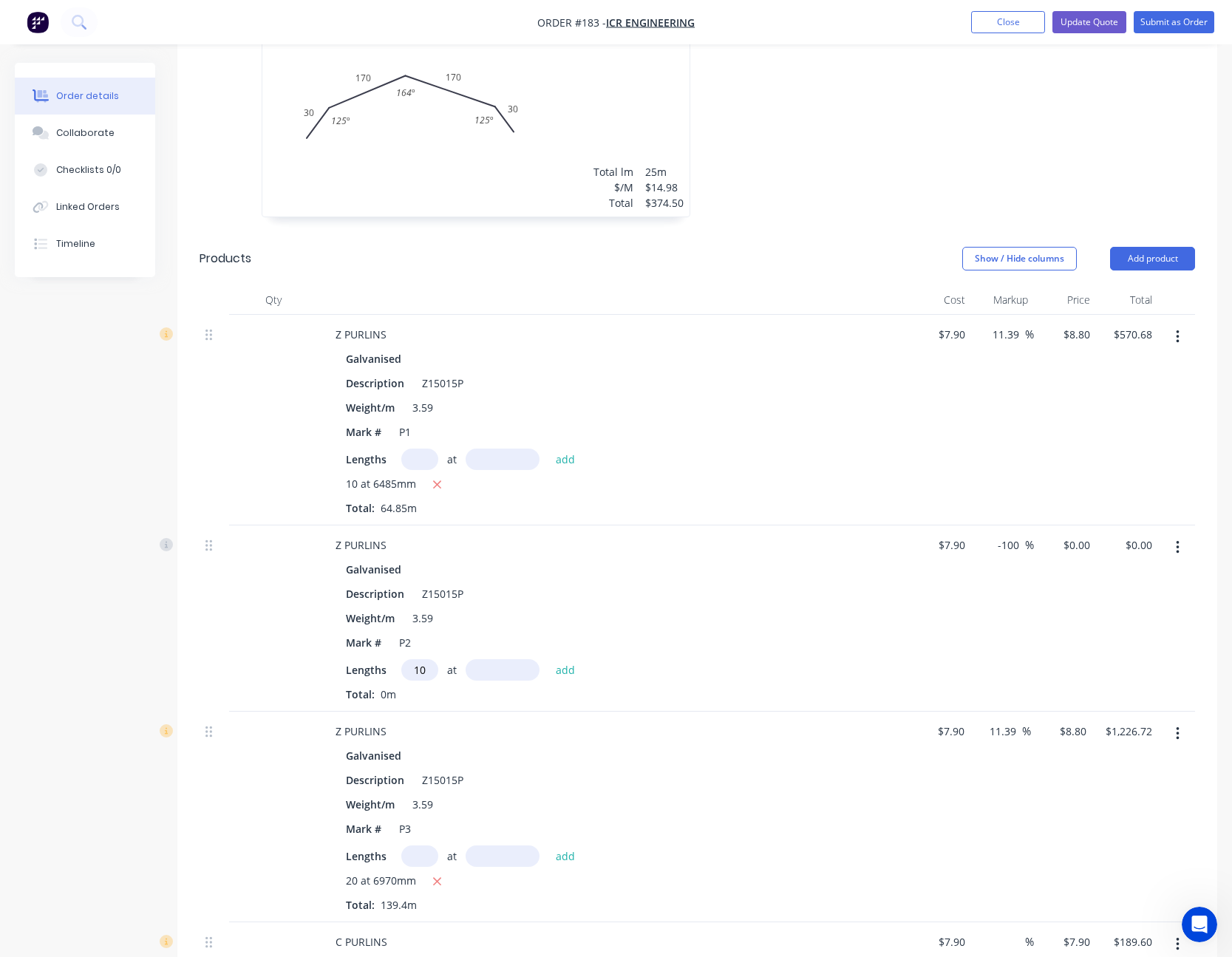
type input "10"
type input "6485"
click at [548, 660] on button "add" at bounding box center [565, 669] width 35 height 20
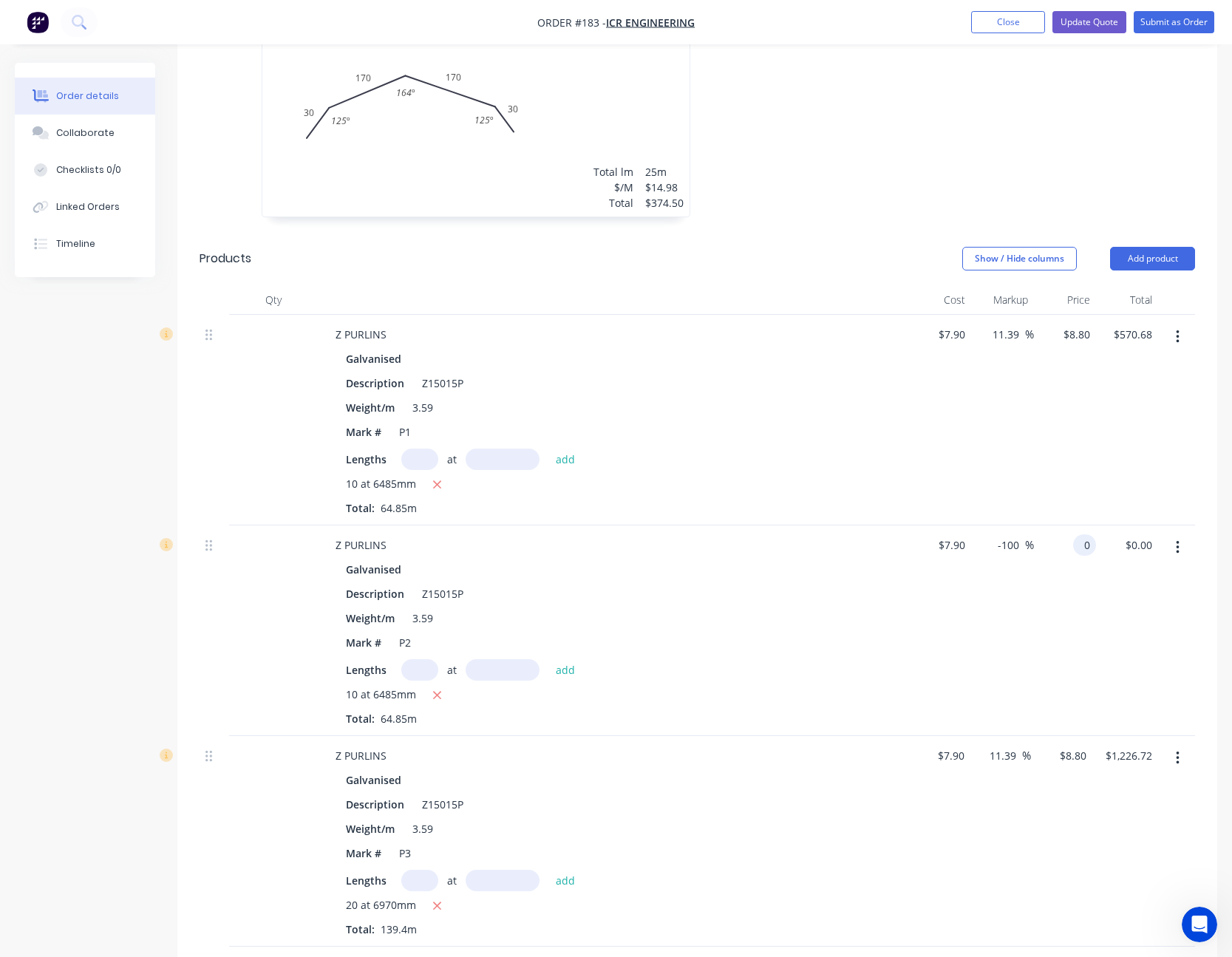
click at [1075, 547] on div "0 0" at bounding box center [1084, 545] width 23 height 21
type input "8.80"
type input "11.39"
type input "$8.80"
type input "$570.68"
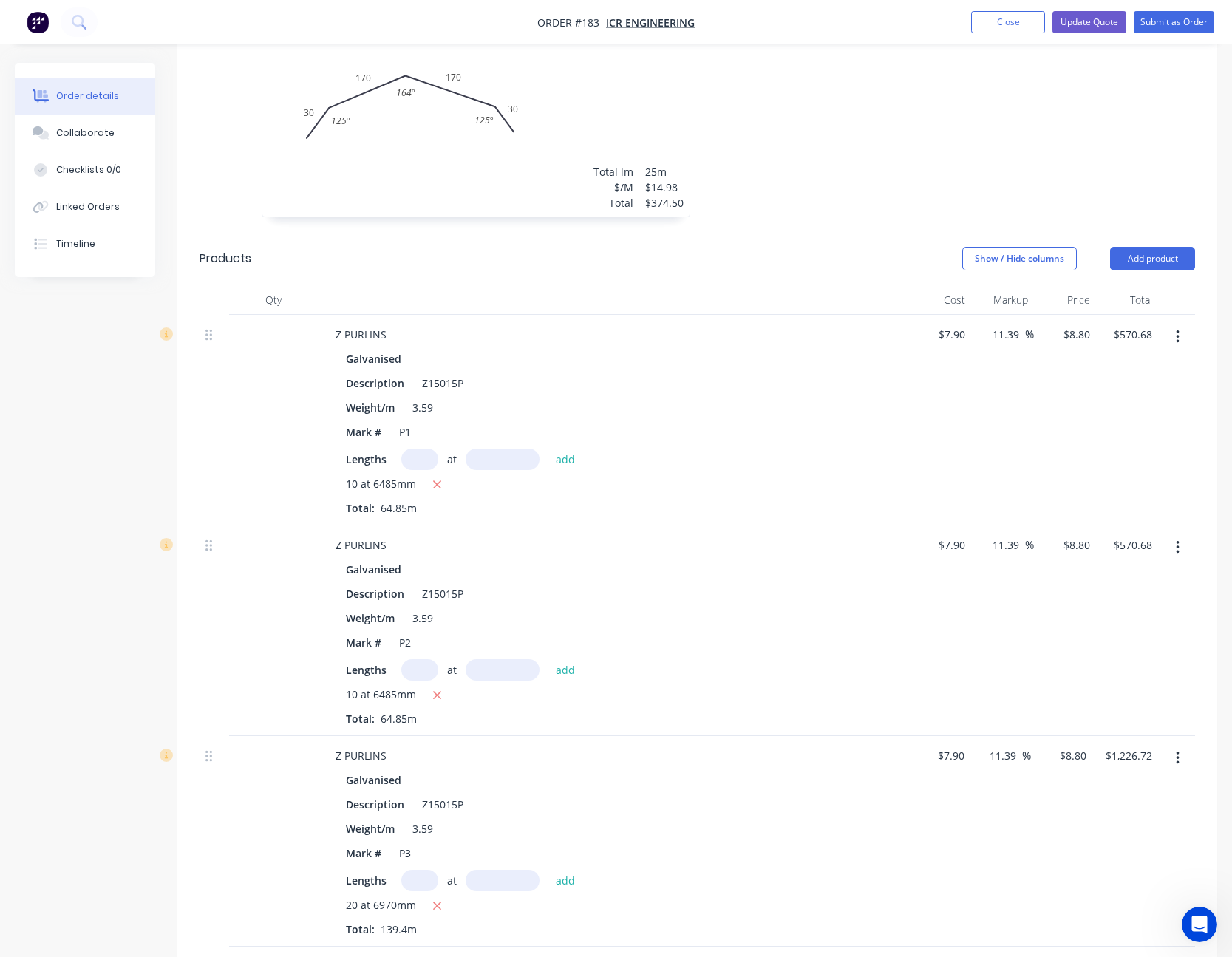
click at [1069, 623] on div "$8.80 $8.80" at bounding box center [1065, 631] width 62 height 211
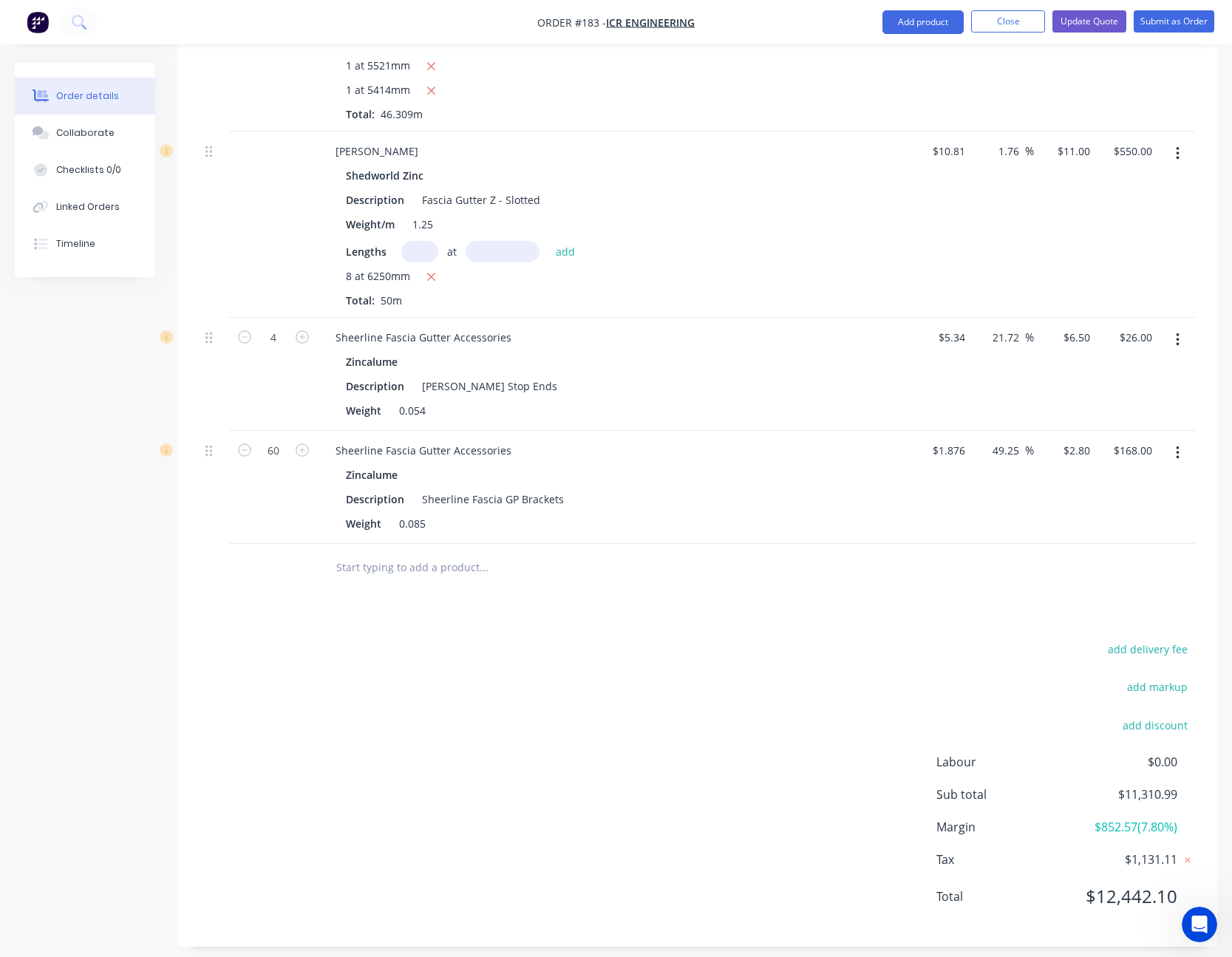
scroll to position [4467, 0]
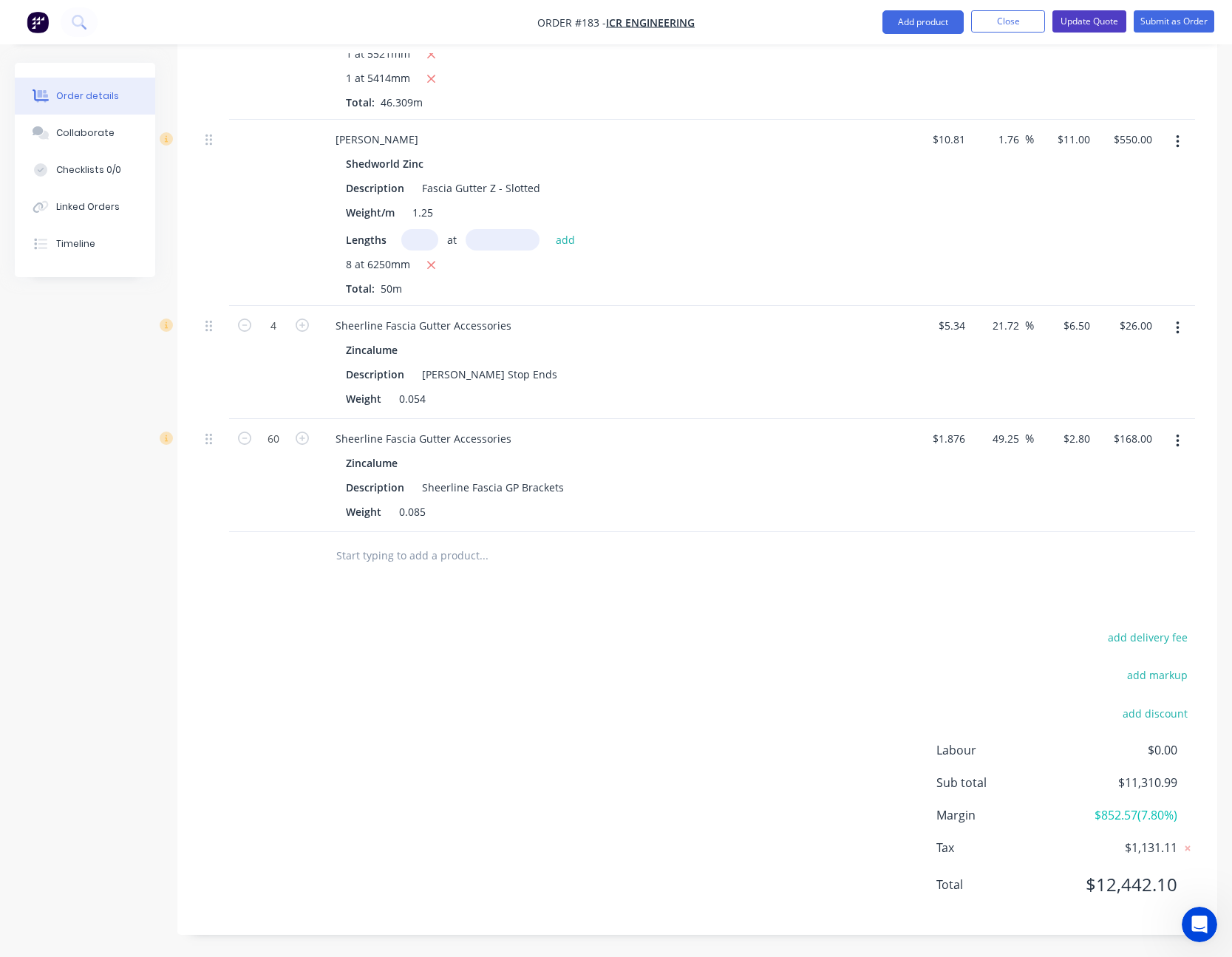
click at [1085, 20] on button "Update Quote" at bounding box center [1088, 21] width 74 height 22
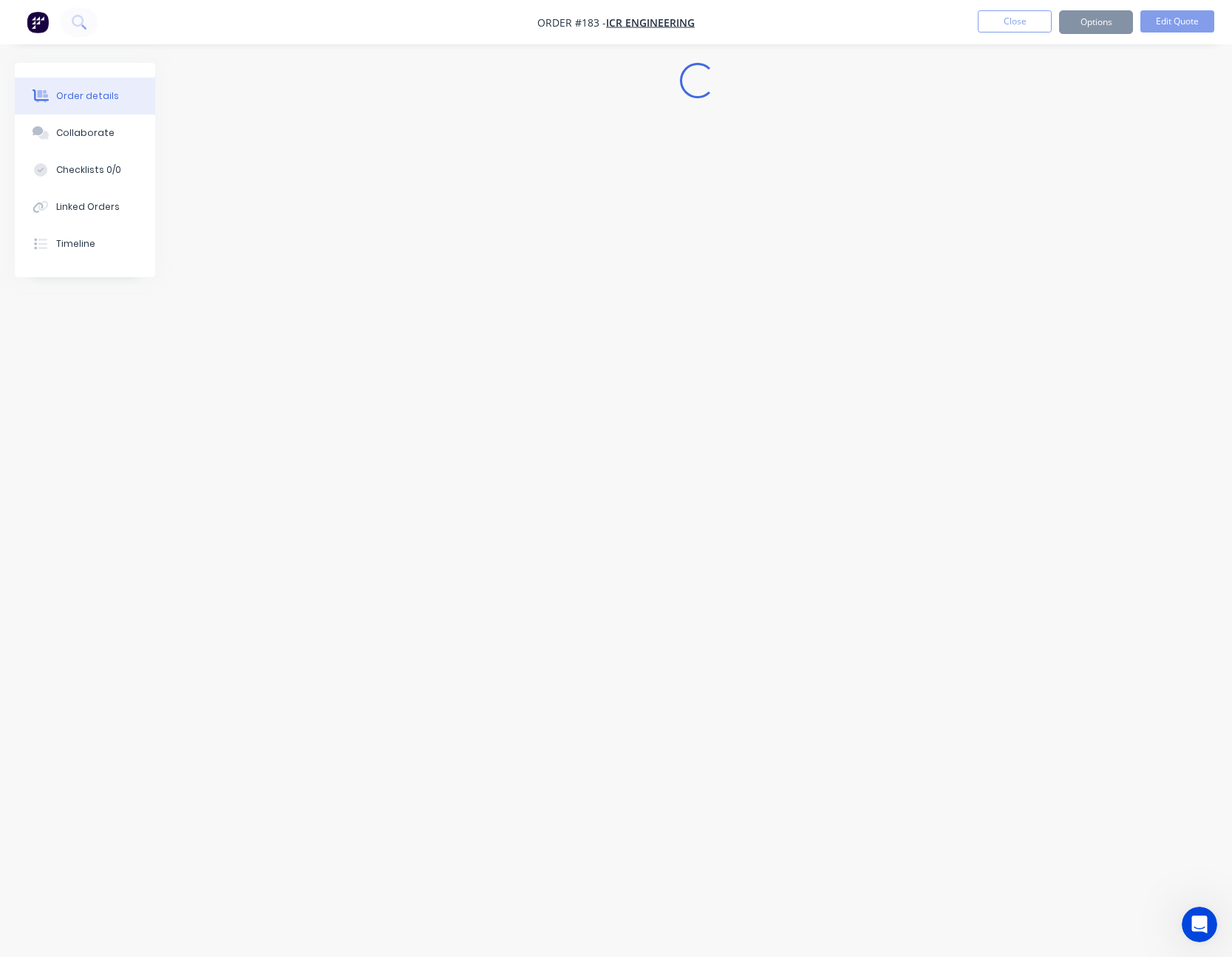
scroll to position [0, 0]
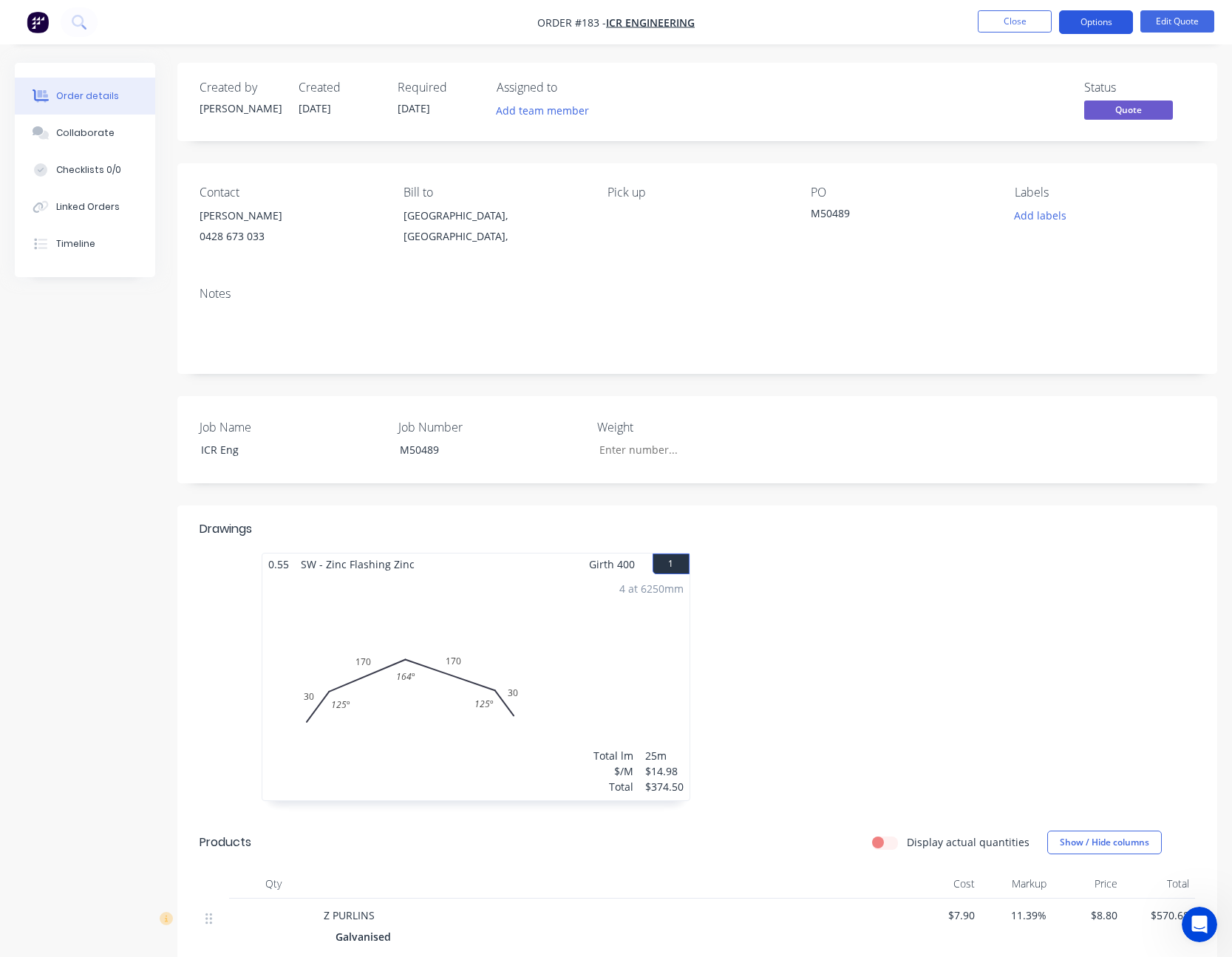
click at [1106, 25] on button "Options" at bounding box center [1095, 22] width 74 height 24
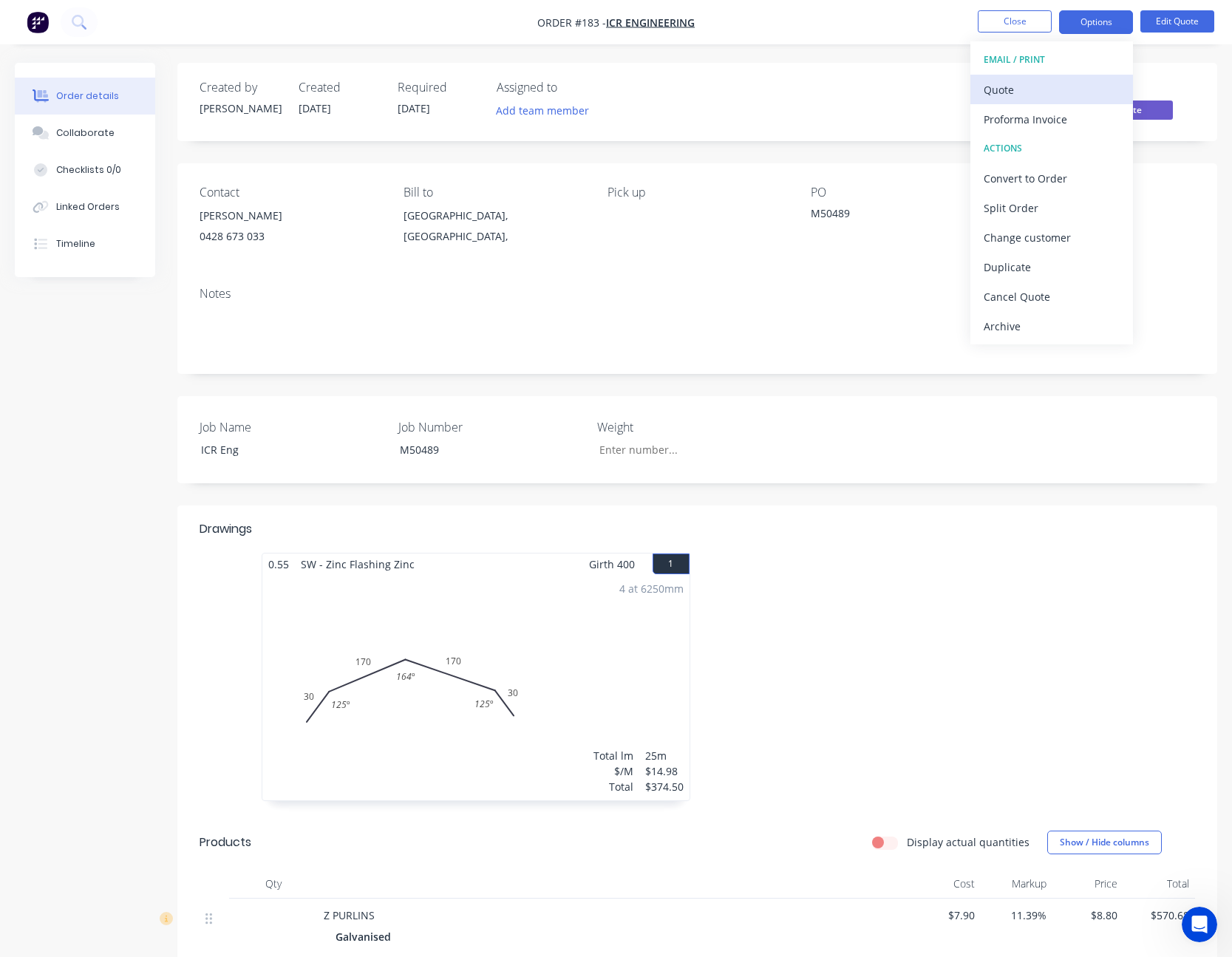
click at [1065, 89] on div "Quote" at bounding box center [1051, 89] width 136 height 21
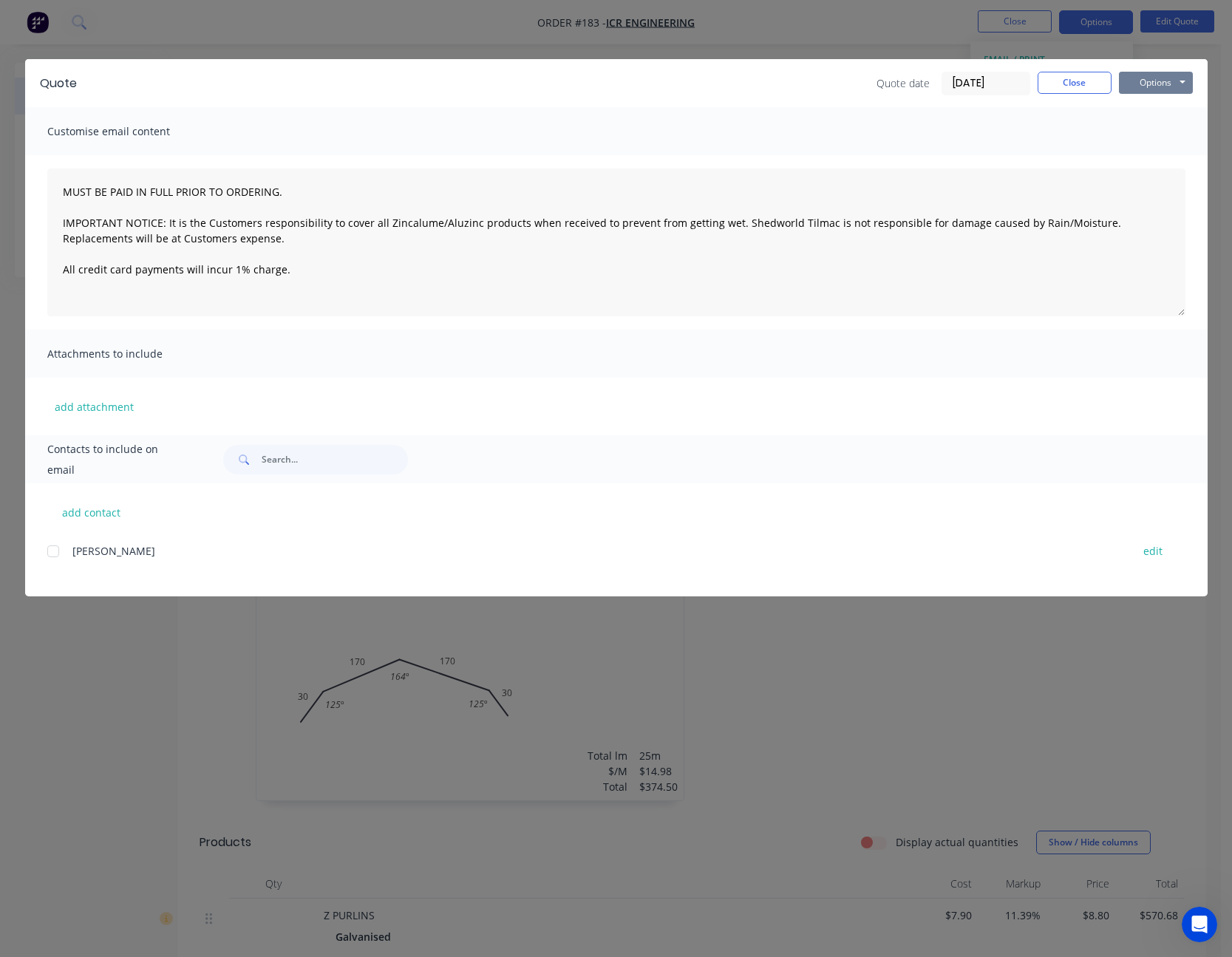
click at [1142, 86] on button "Options" at bounding box center [1156, 82] width 74 height 22
click at [1165, 142] on button "Print" at bounding box center [1166, 133] width 94 height 25
click at [1066, 76] on button "Close" at bounding box center [1074, 82] width 74 height 22
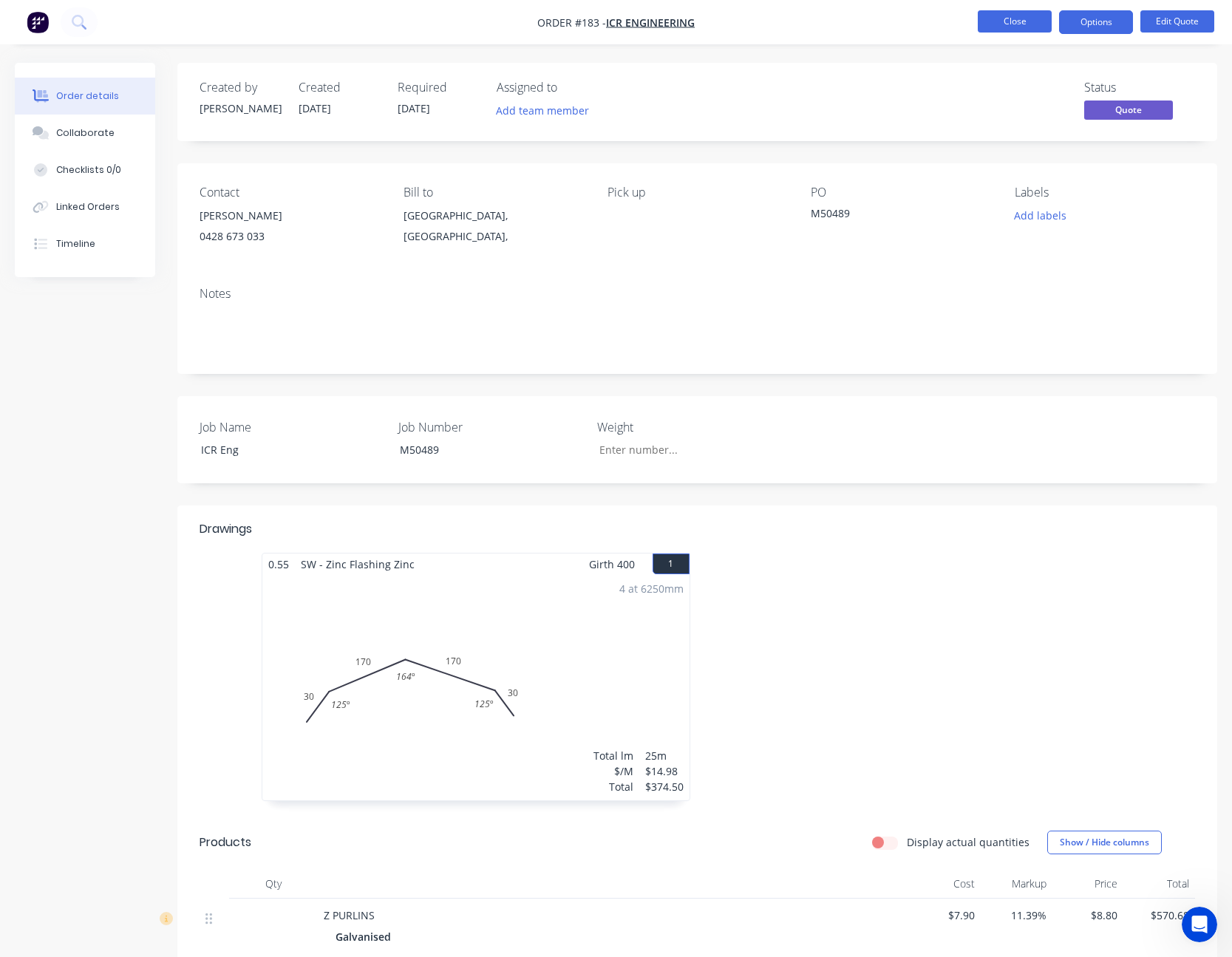
click at [1035, 24] on button "Close" at bounding box center [1014, 21] width 74 height 22
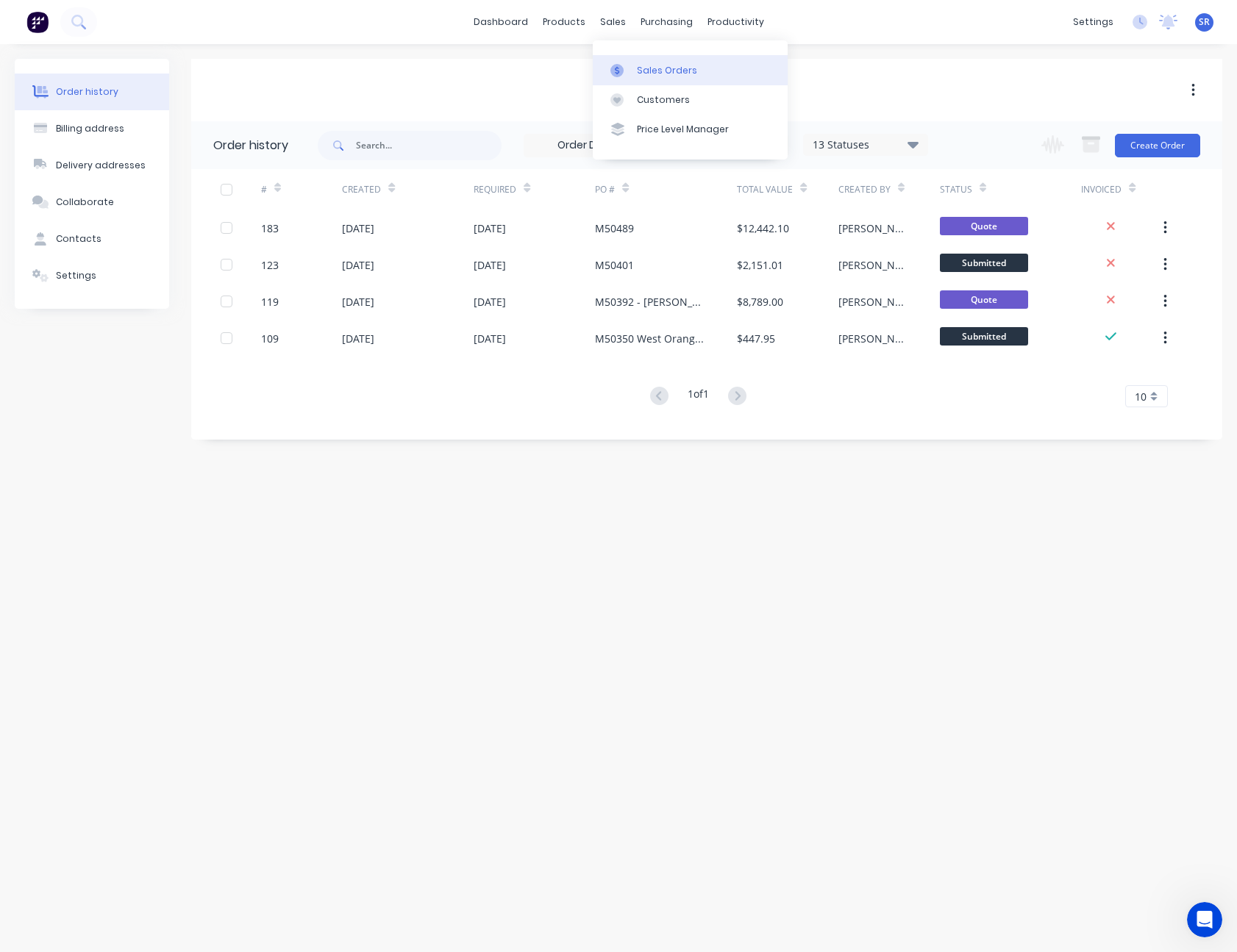
click at [640, 69] on div "Sales Orders" at bounding box center [666, 71] width 60 height 14
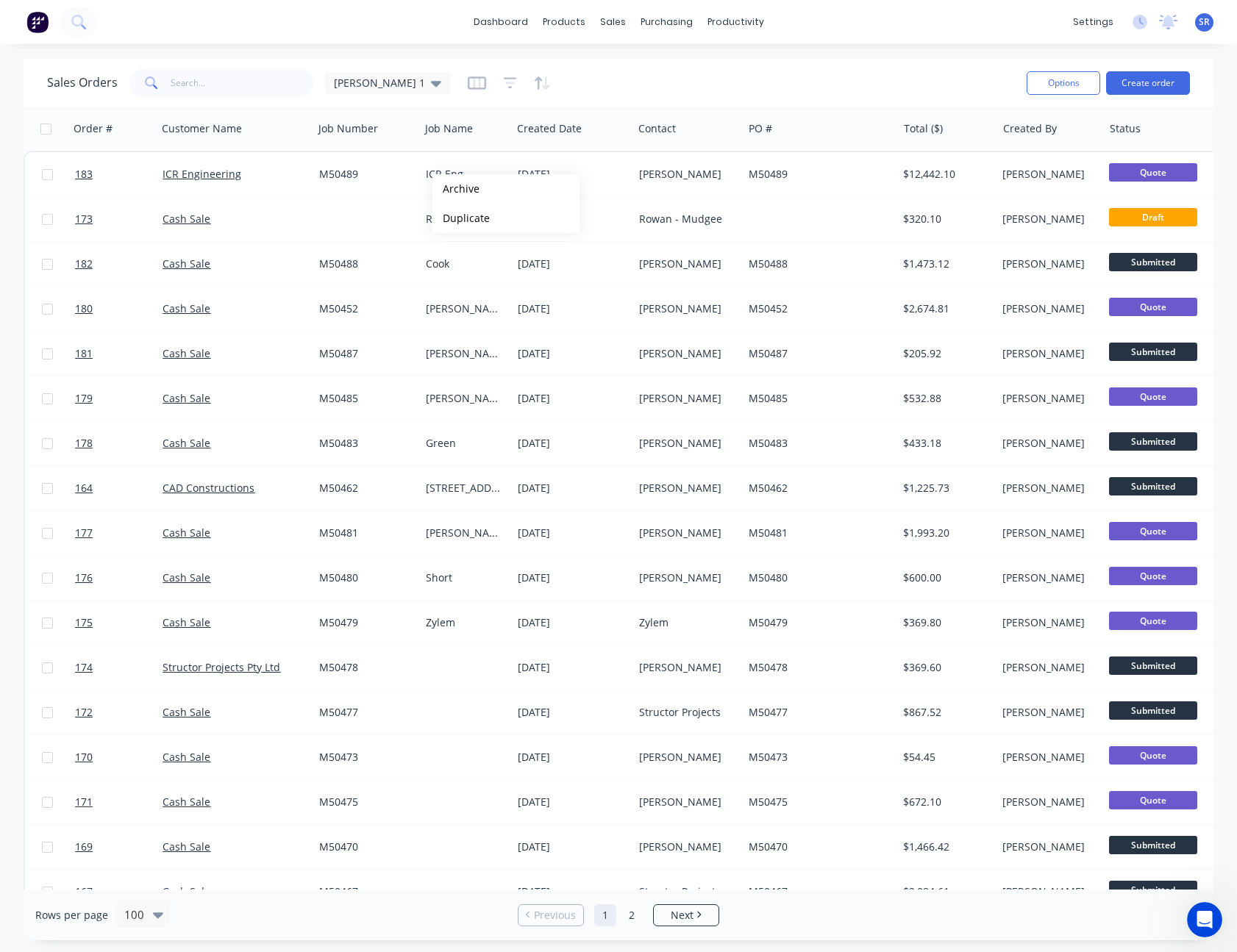
click at [868, 70] on div "Sales Orders Sam 1" at bounding box center [531, 83] width 967 height 36
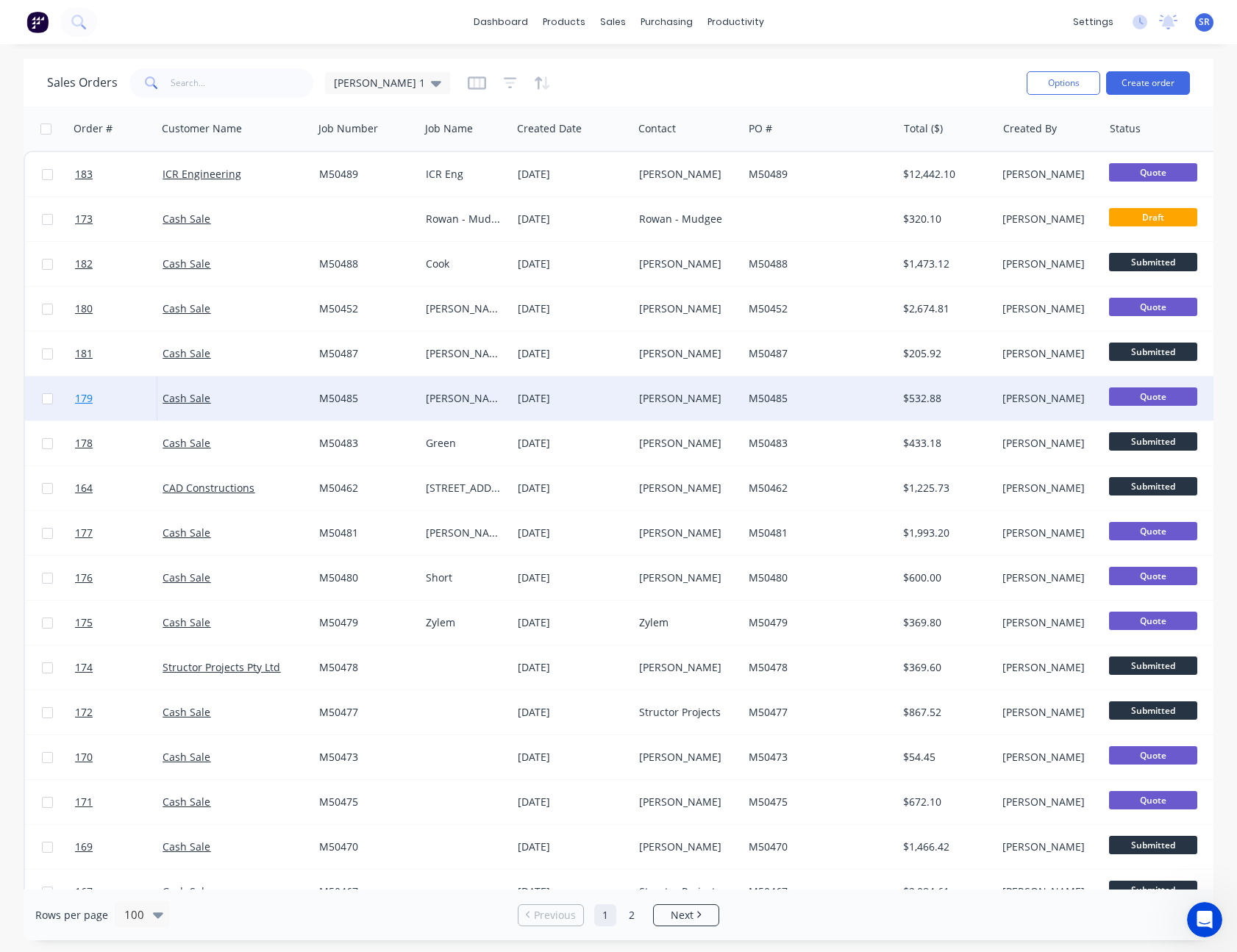
click at [107, 392] on link "179" at bounding box center [118, 398] width 87 height 44
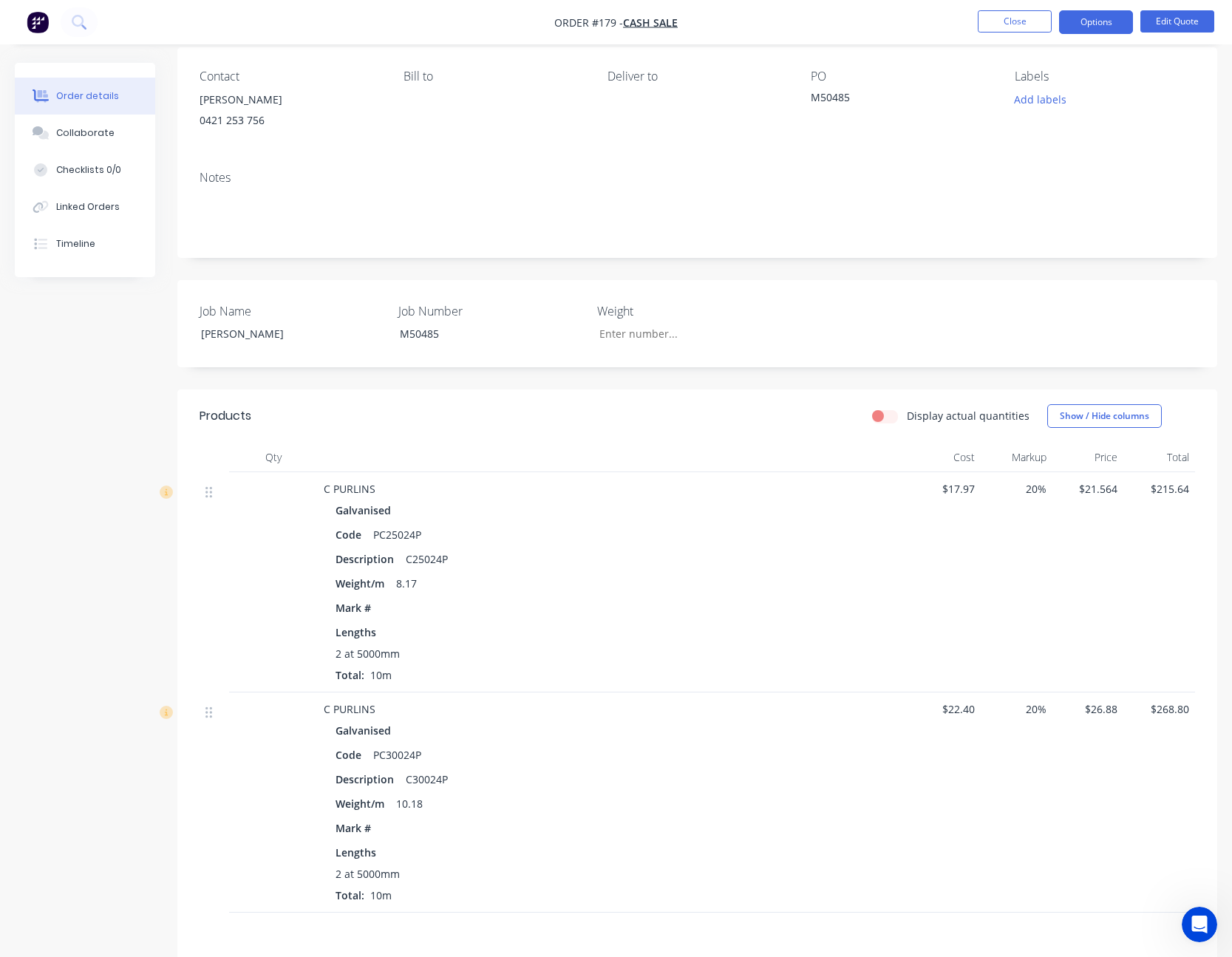
scroll to position [148, 0]
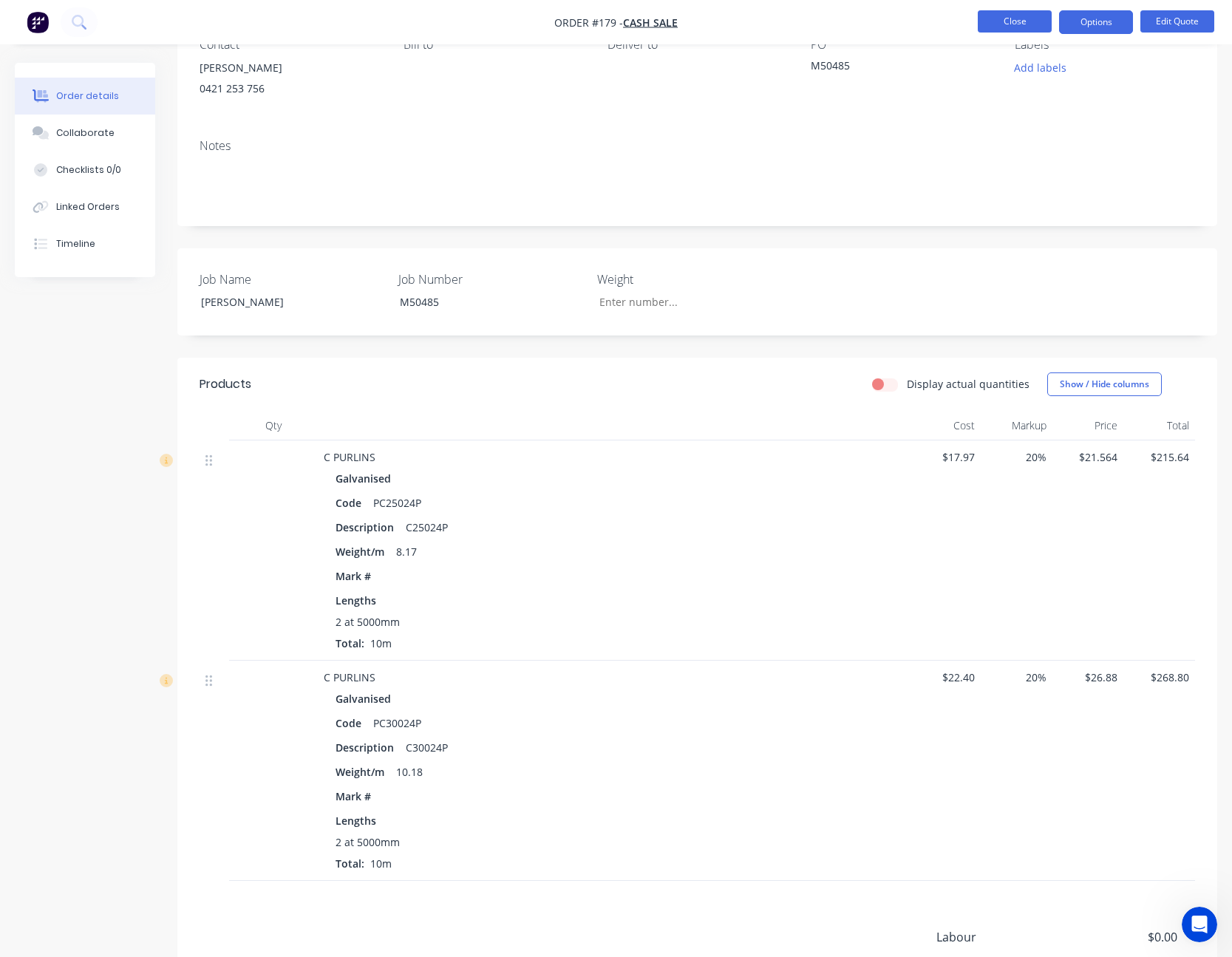
click at [1001, 13] on button "Close" at bounding box center [1014, 21] width 74 height 22
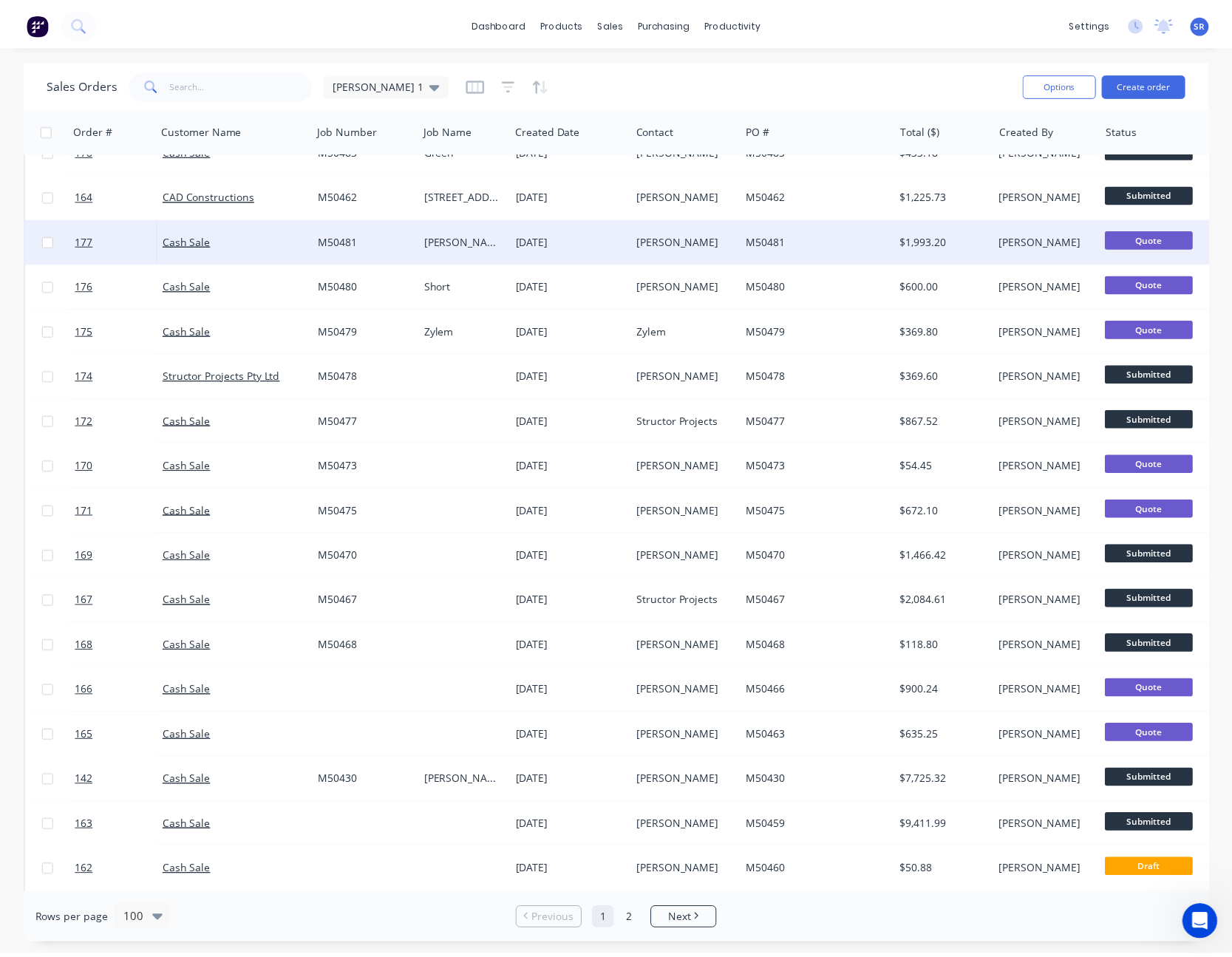
scroll to position [444, 0]
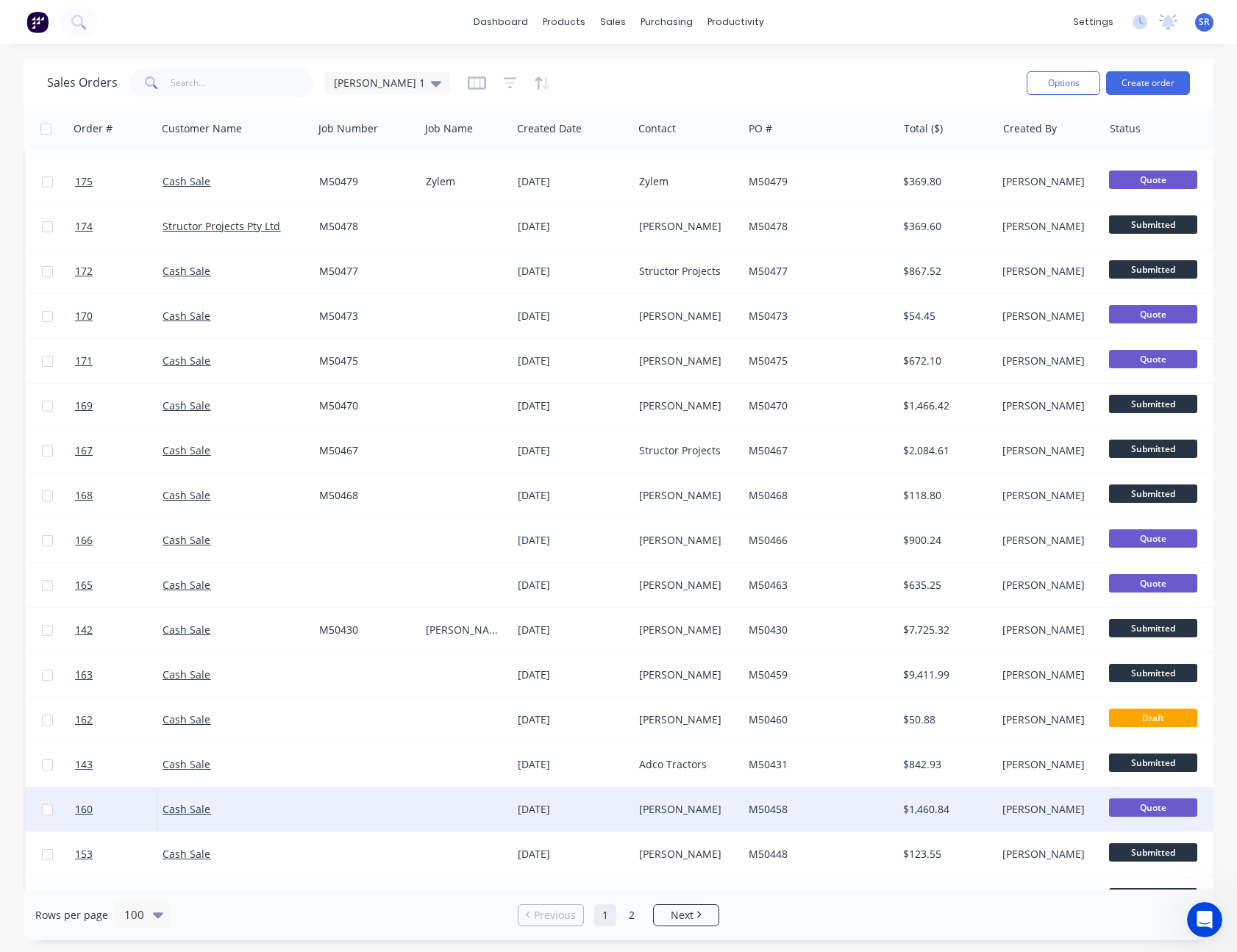
click at [811, 805] on div "M50458" at bounding box center [816, 809] width 135 height 14
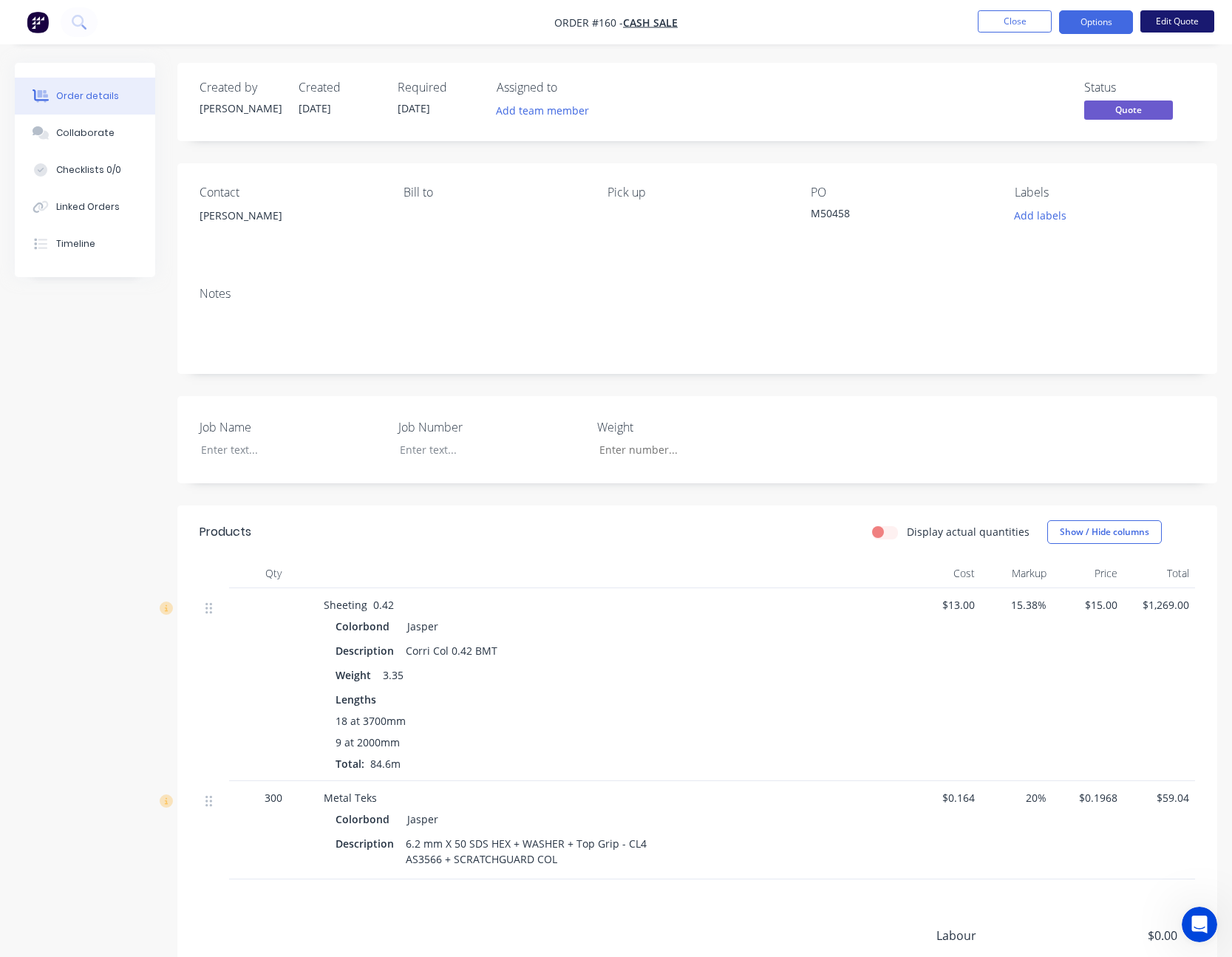
click at [1180, 20] on button "Edit Quote" at bounding box center [1177, 21] width 74 height 22
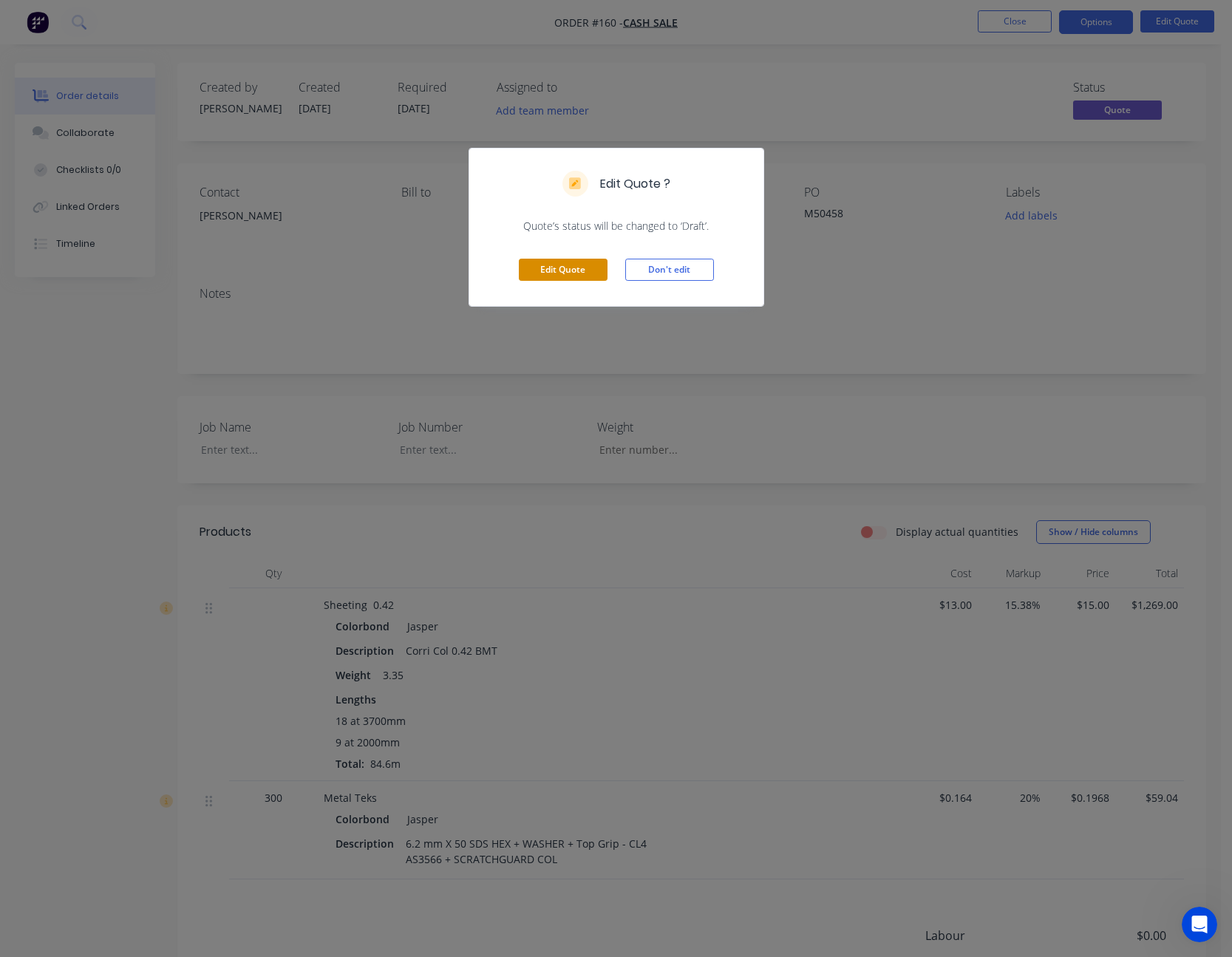
click at [562, 269] on button "Edit Quote" at bounding box center [562, 269] width 88 height 22
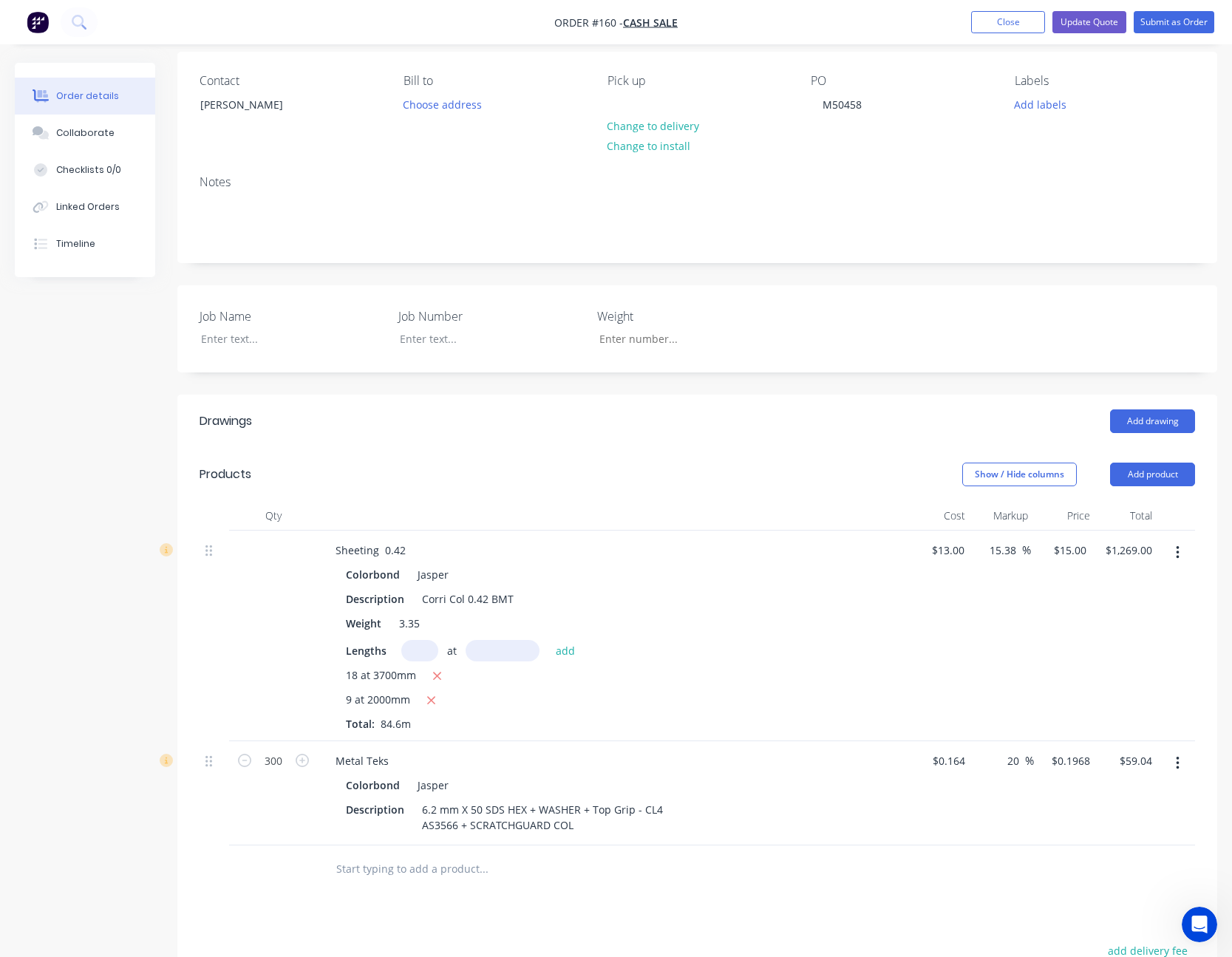
scroll to position [222, 0]
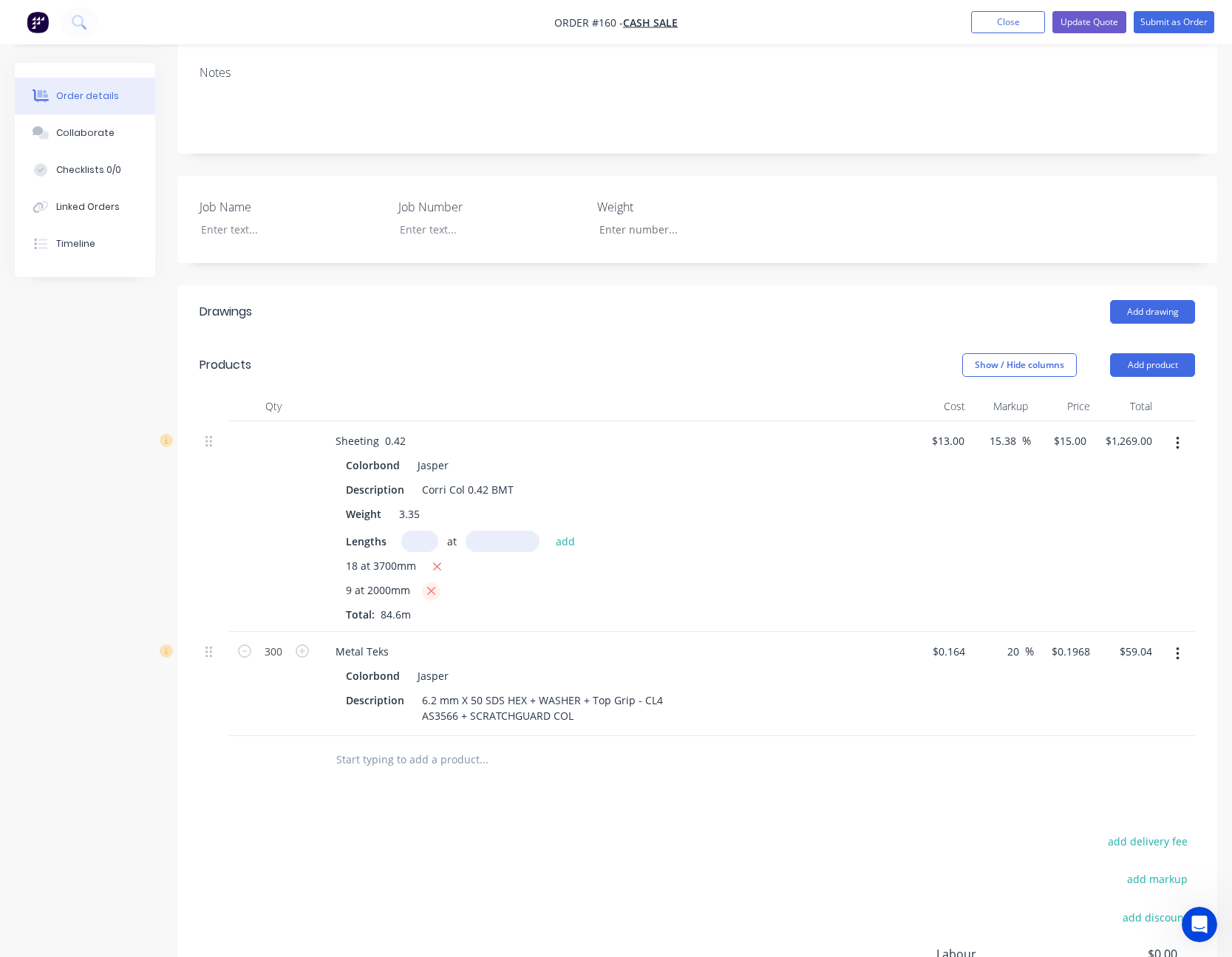
click at [428, 589] on icon "button" at bounding box center [432, 592] width 8 height 8
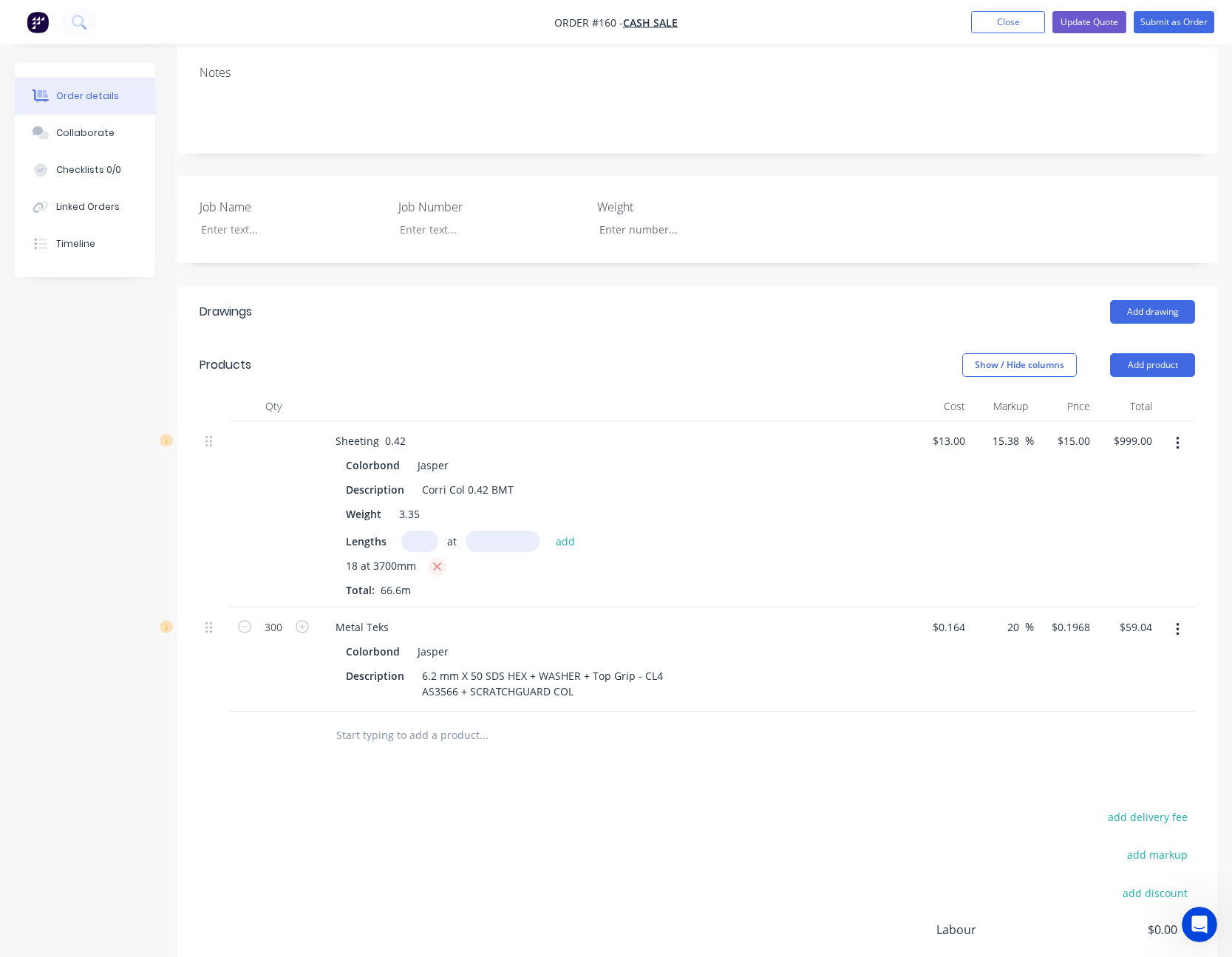
click at [435, 569] on icon "button" at bounding box center [438, 568] width 8 height 8
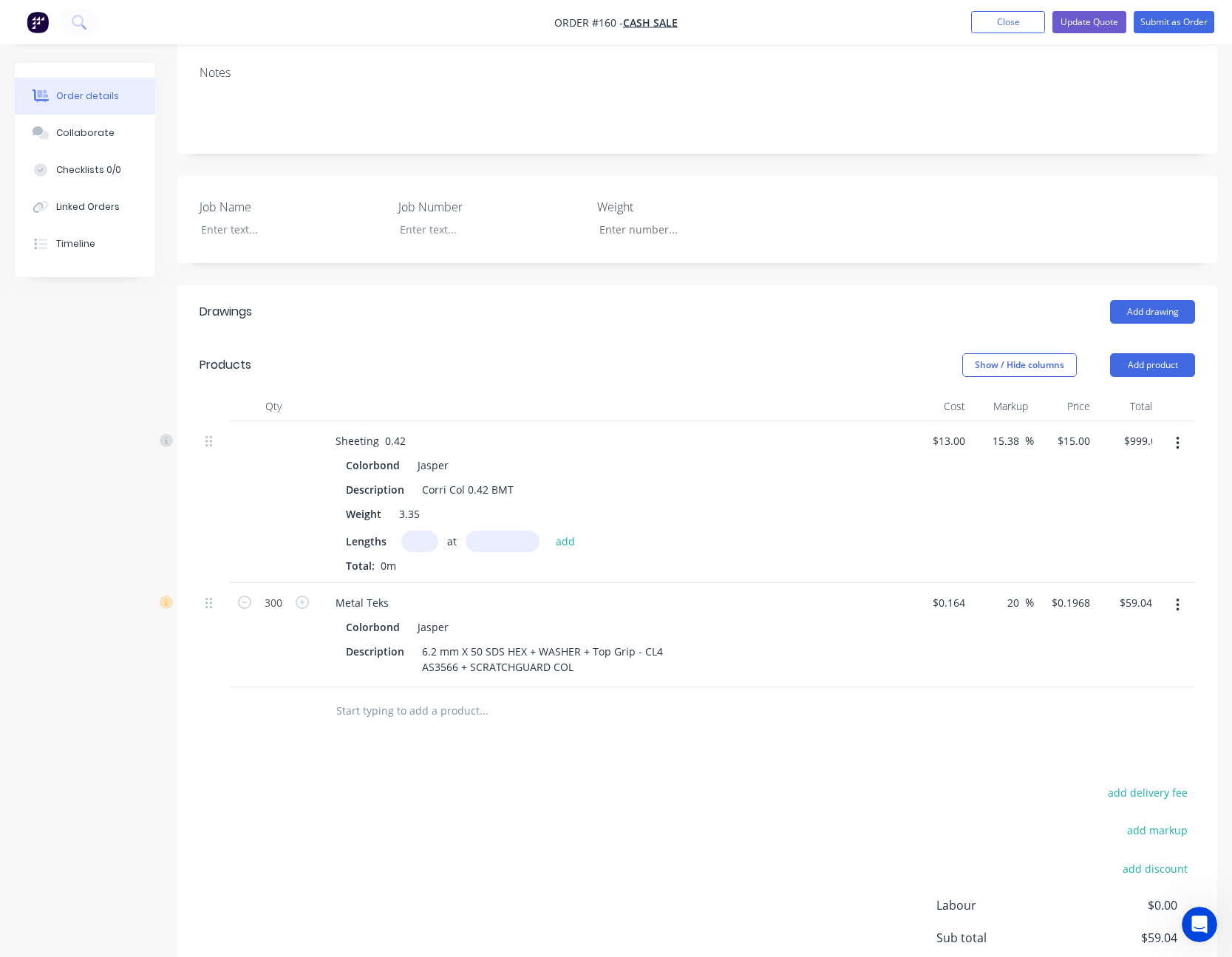
type input "$0.00"
click at [423, 540] on input "text" at bounding box center [419, 541] width 37 height 21
type input "9"
type input "5600"
click at [548, 530] on button "add" at bounding box center [565, 540] width 35 height 20
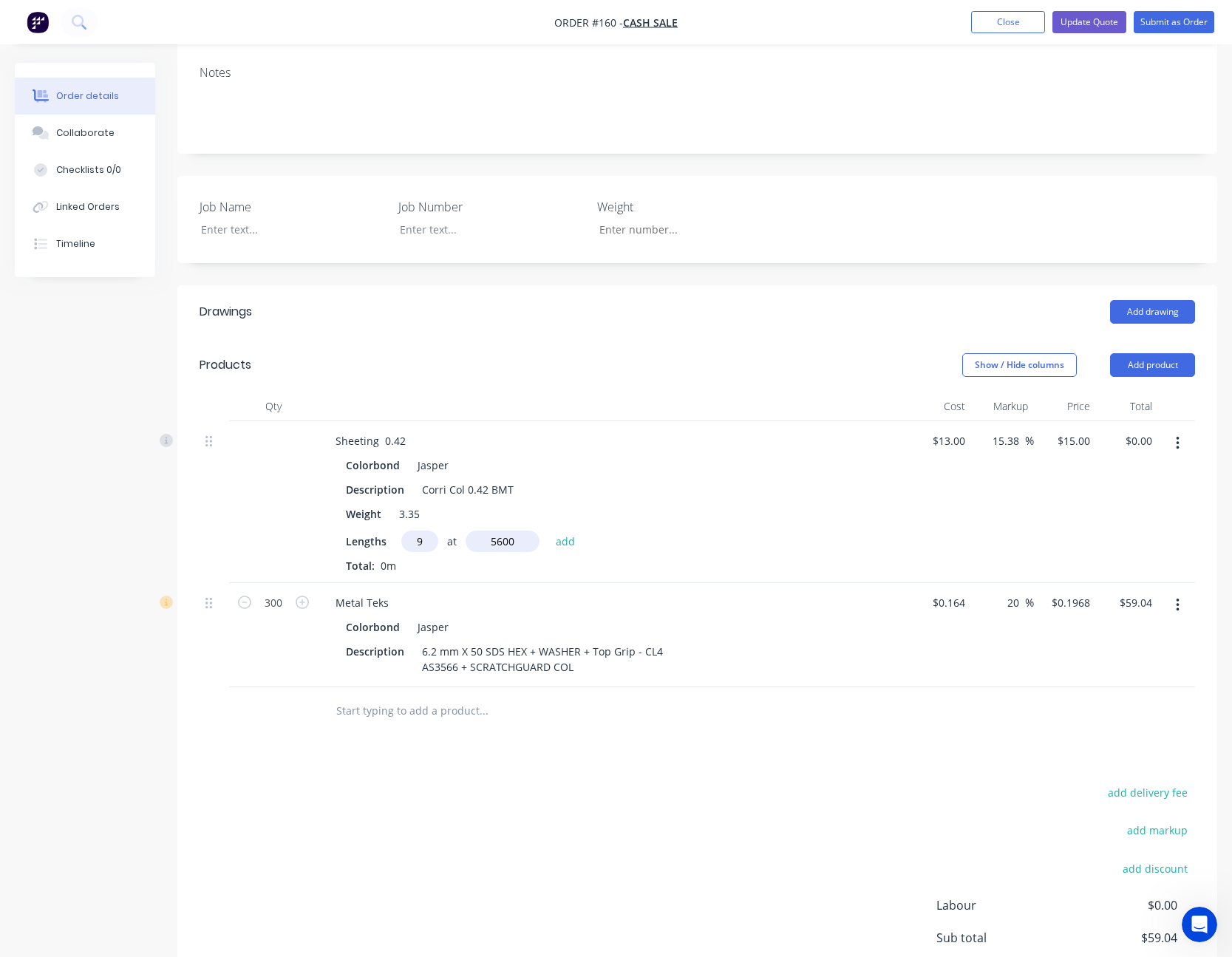
type input "$756.00"
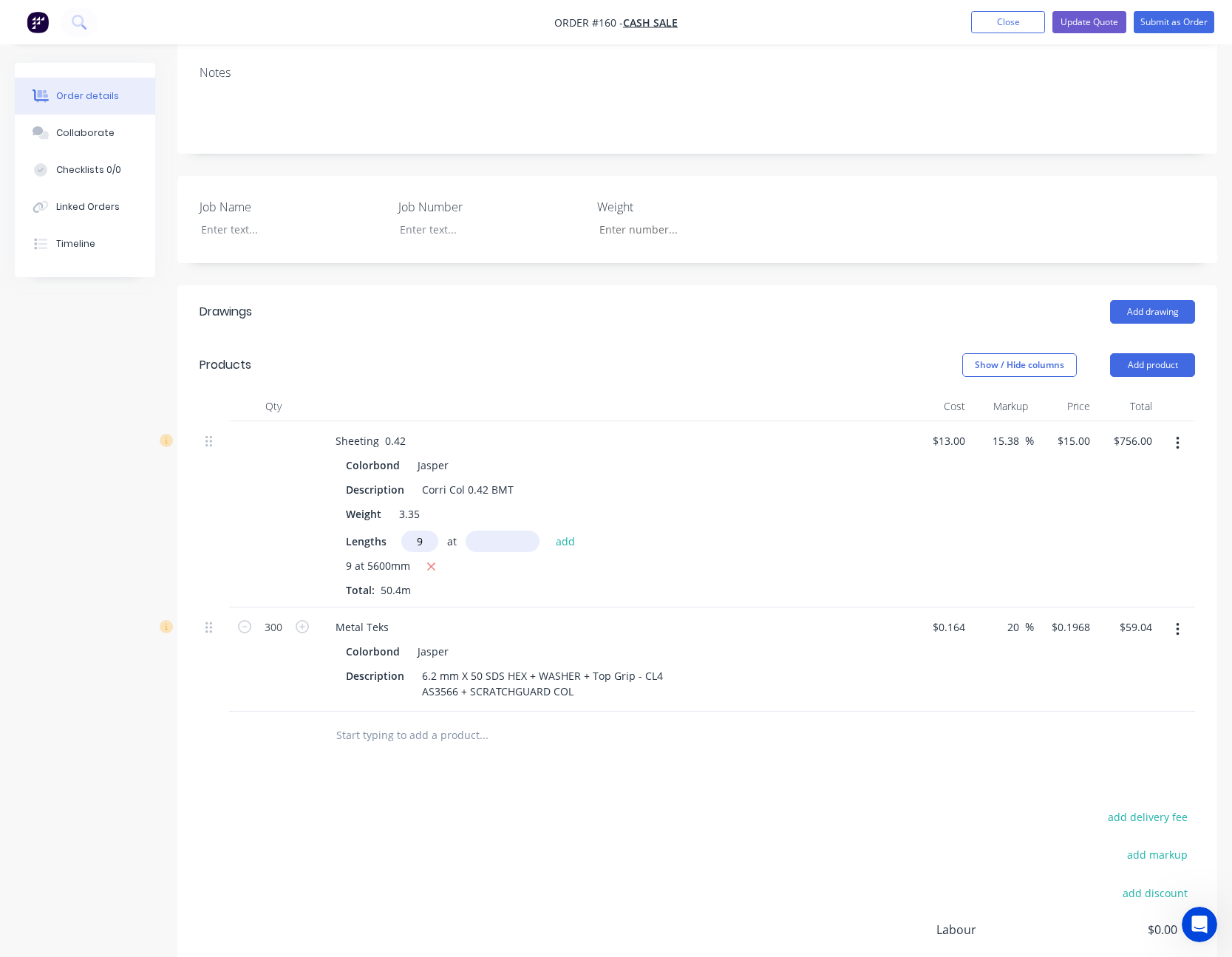
type input "9"
type input "3800"
click at [548, 530] on button "add" at bounding box center [565, 540] width 35 height 20
type input "$1,269.00"
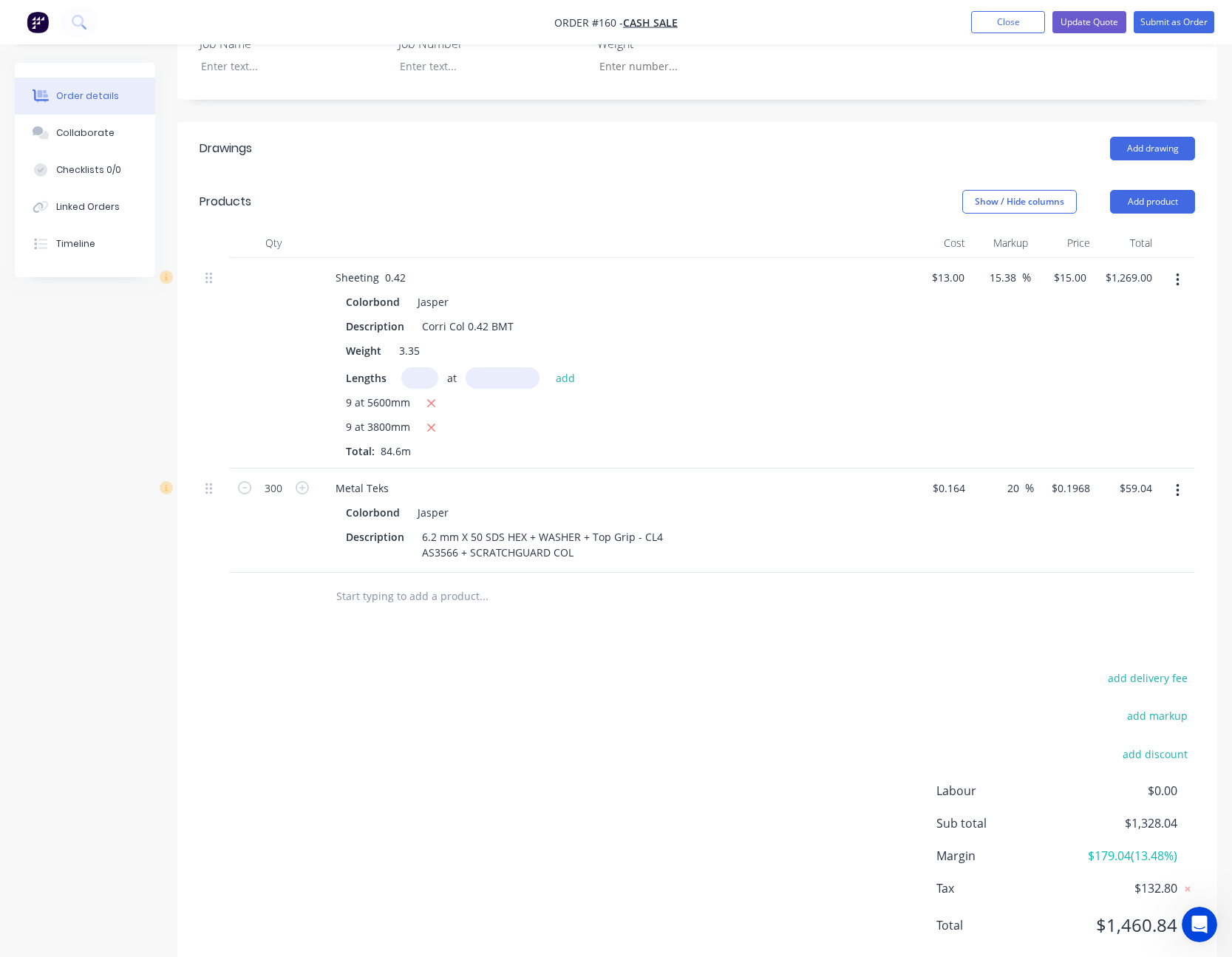
scroll to position [426, 0]
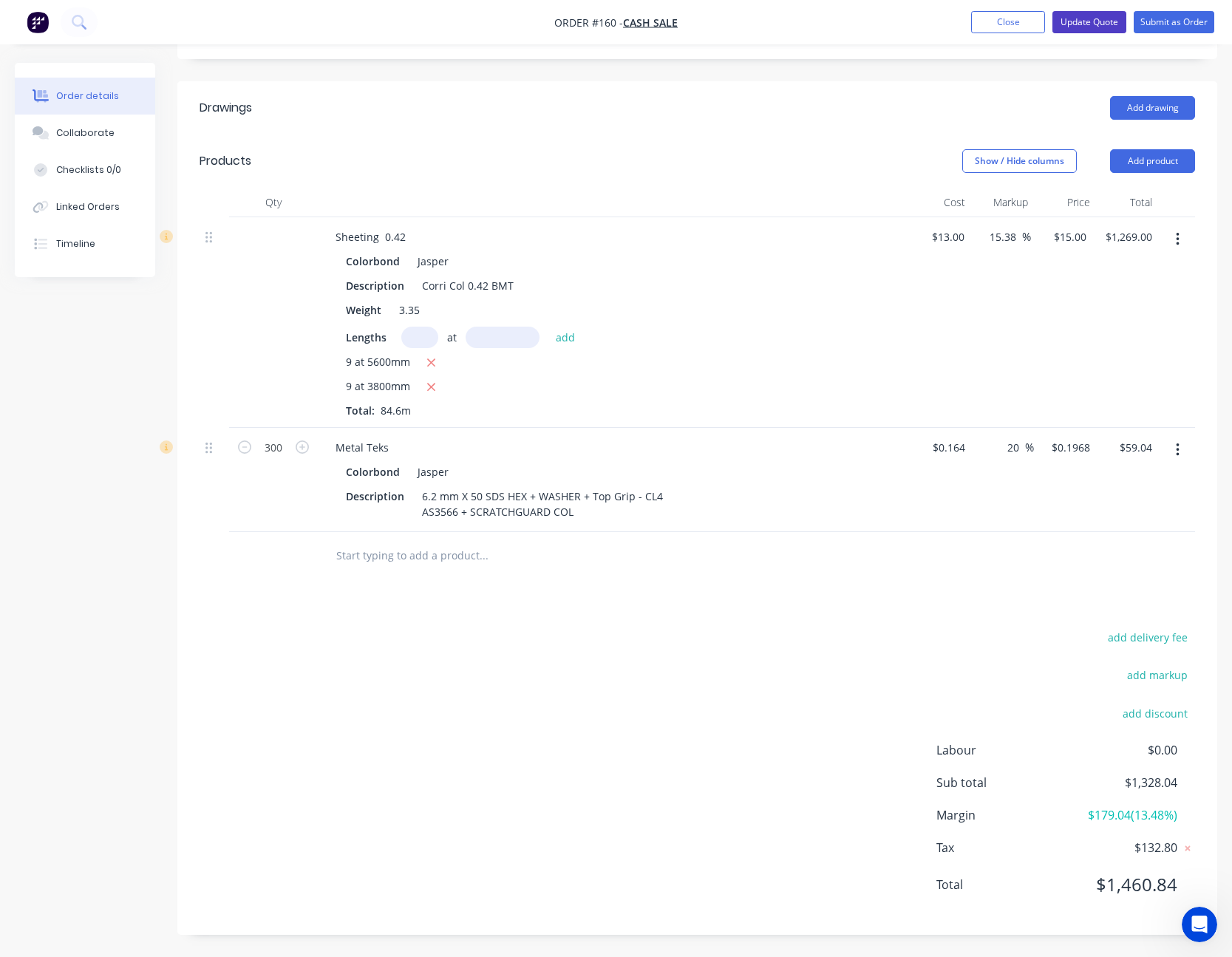
click at [1102, 18] on button "Update Quote" at bounding box center [1088, 22] width 74 height 22
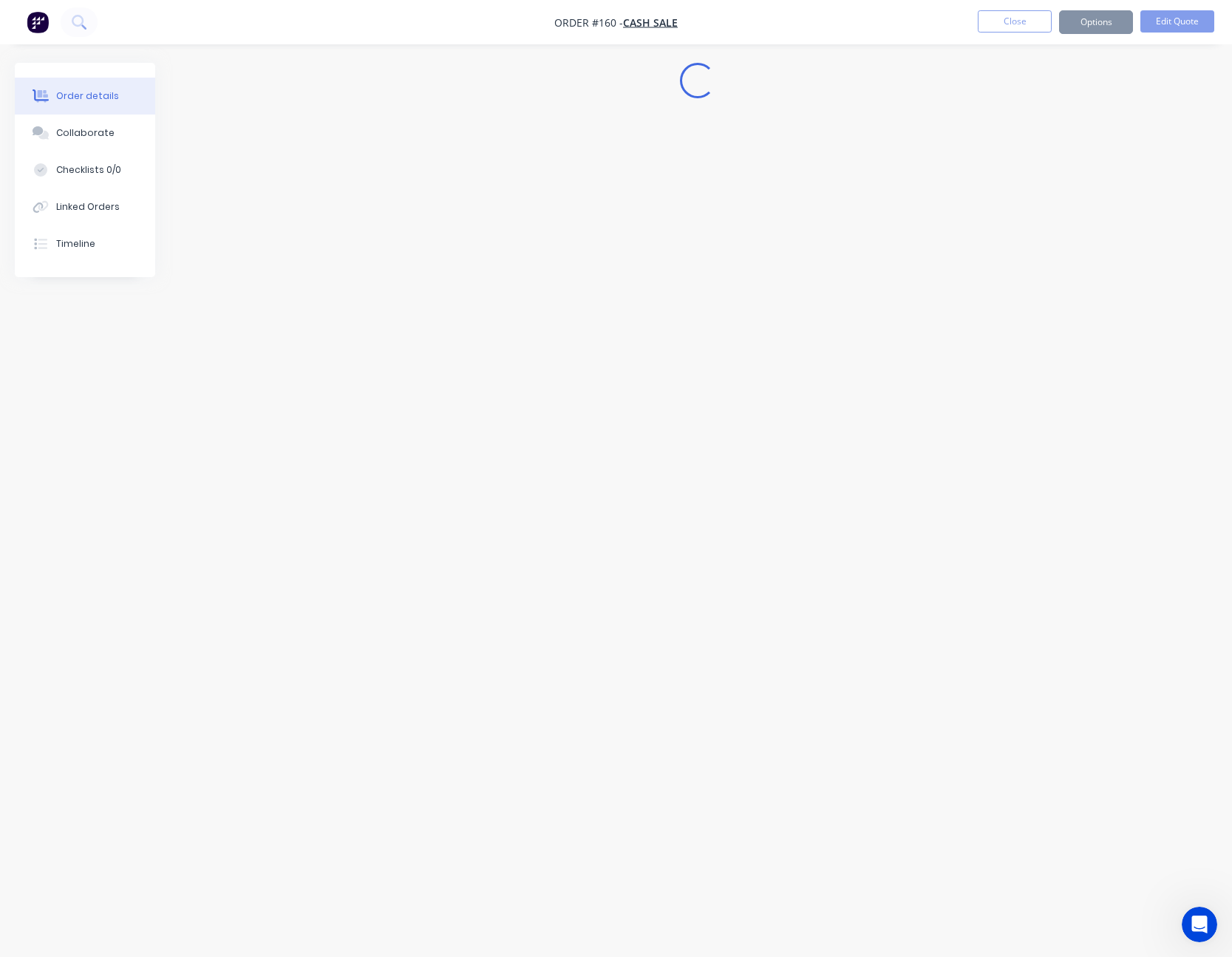
scroll to position [0, 0]
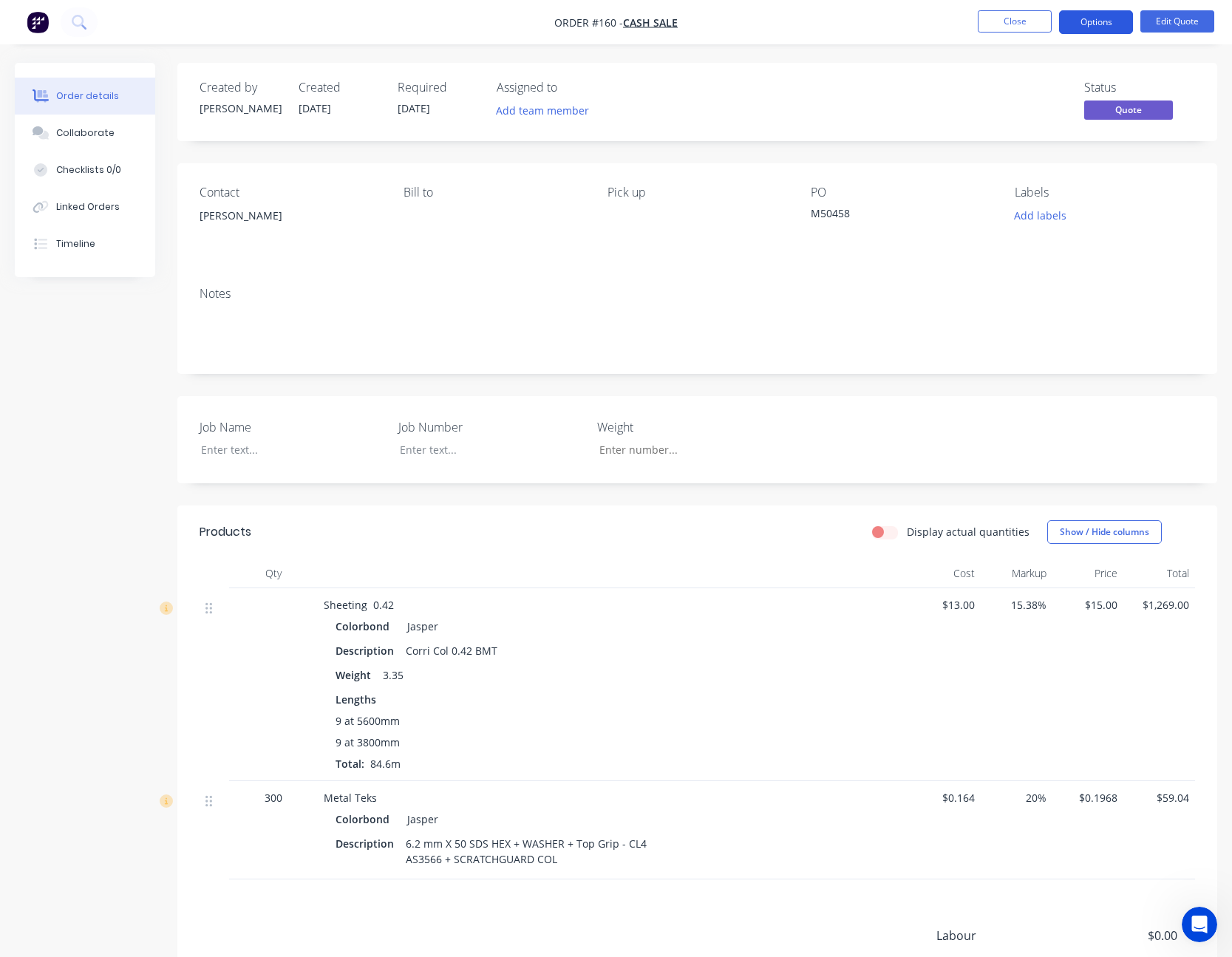
click at [1120, 25] on button "Options" at bounding box center [1095, 22] width 74 height 24
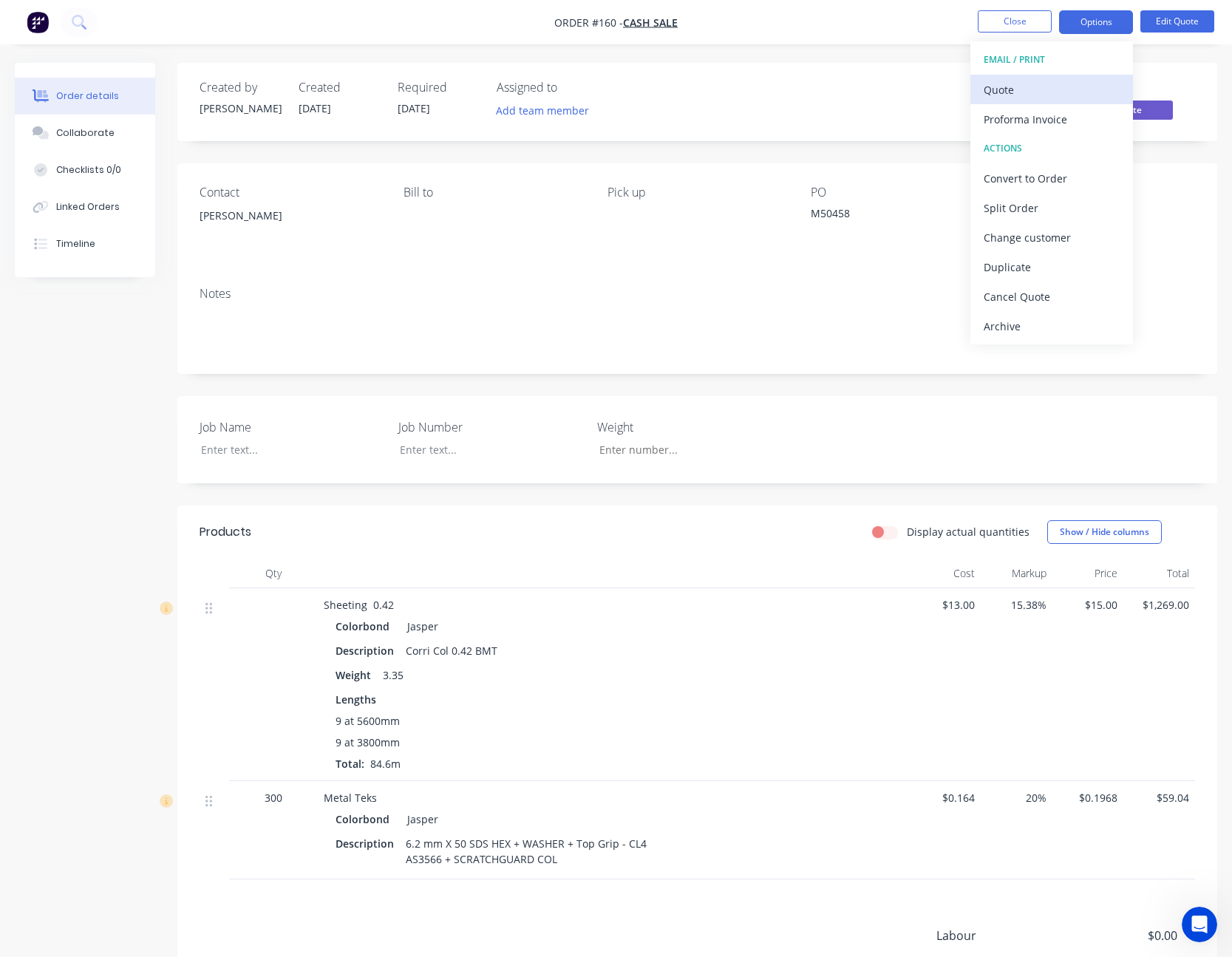
click at [1060, 95] on div "Quote" at bounding box center [1051, 89] width 136 height 21
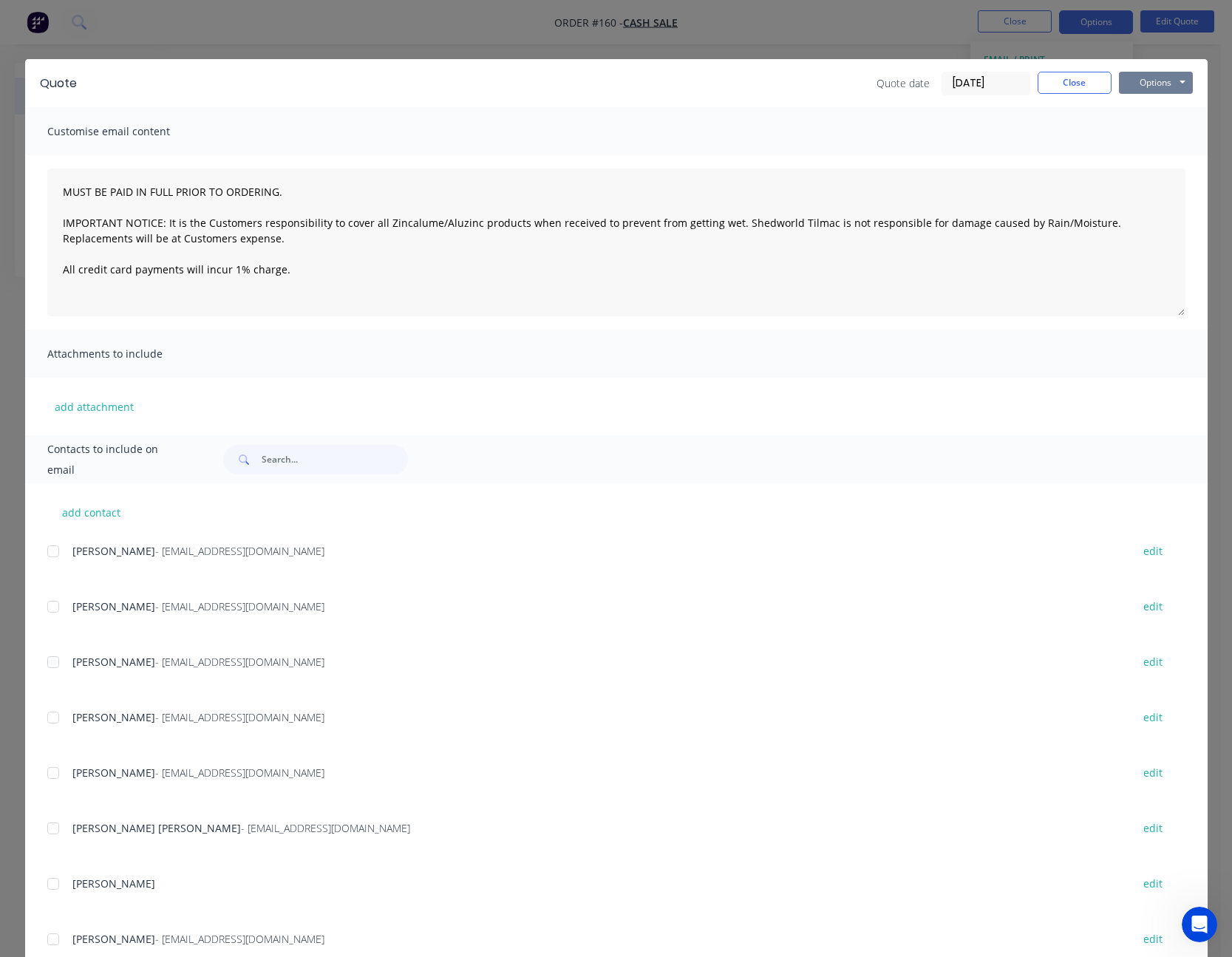
click at [1138, 80] on button "Options" at bounding box center [1156, 82] width 74 height 22
click at [1134, 123] on button "Print" at bounding box center [1166, 133] width 94 height 25
click at [1067, 76] on button "Close" at bounding box center [1074, 82] width 74 height 22
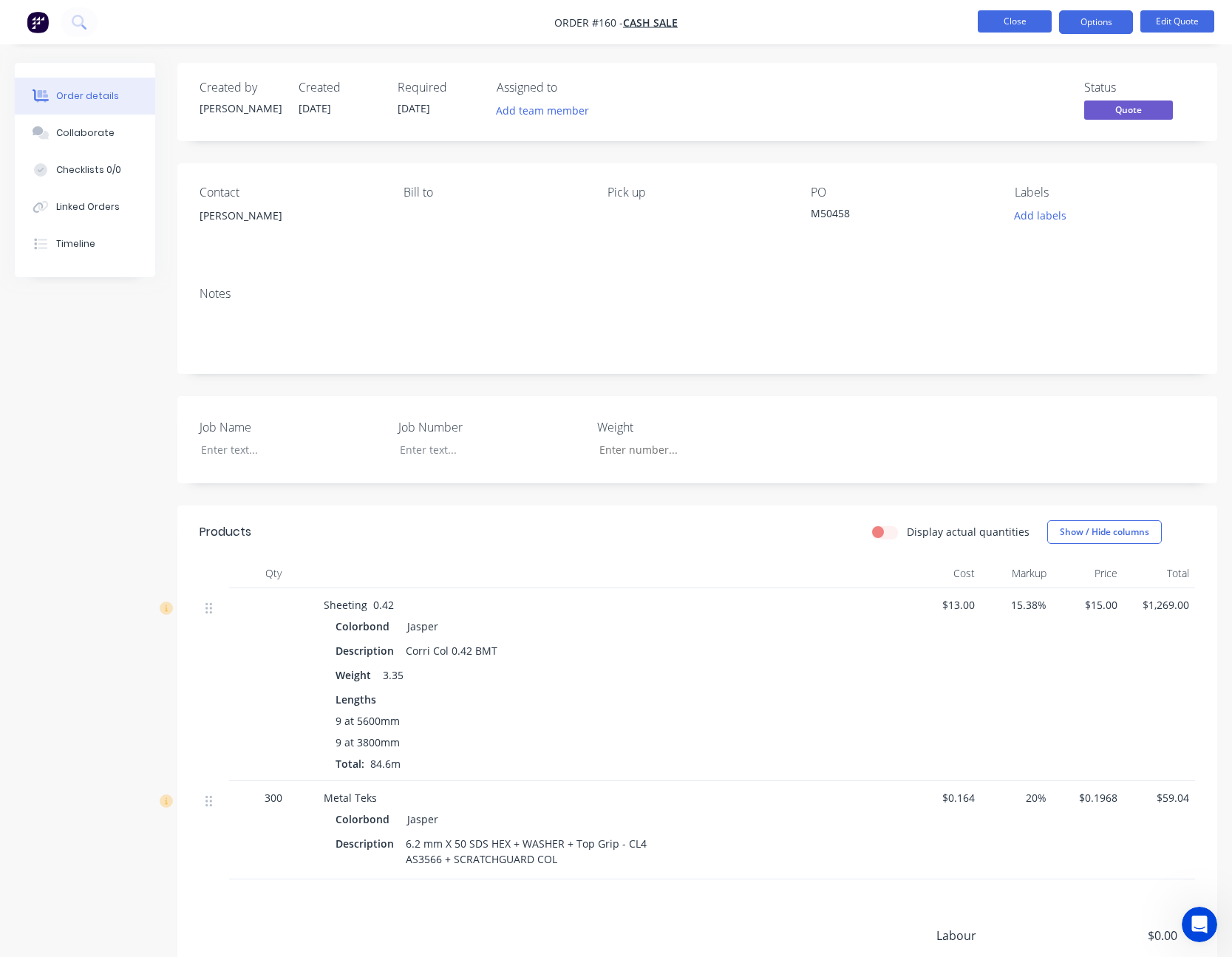
click at [1026, 23] on button "Close" at bounding box center [1014, 21] width 74 height 22
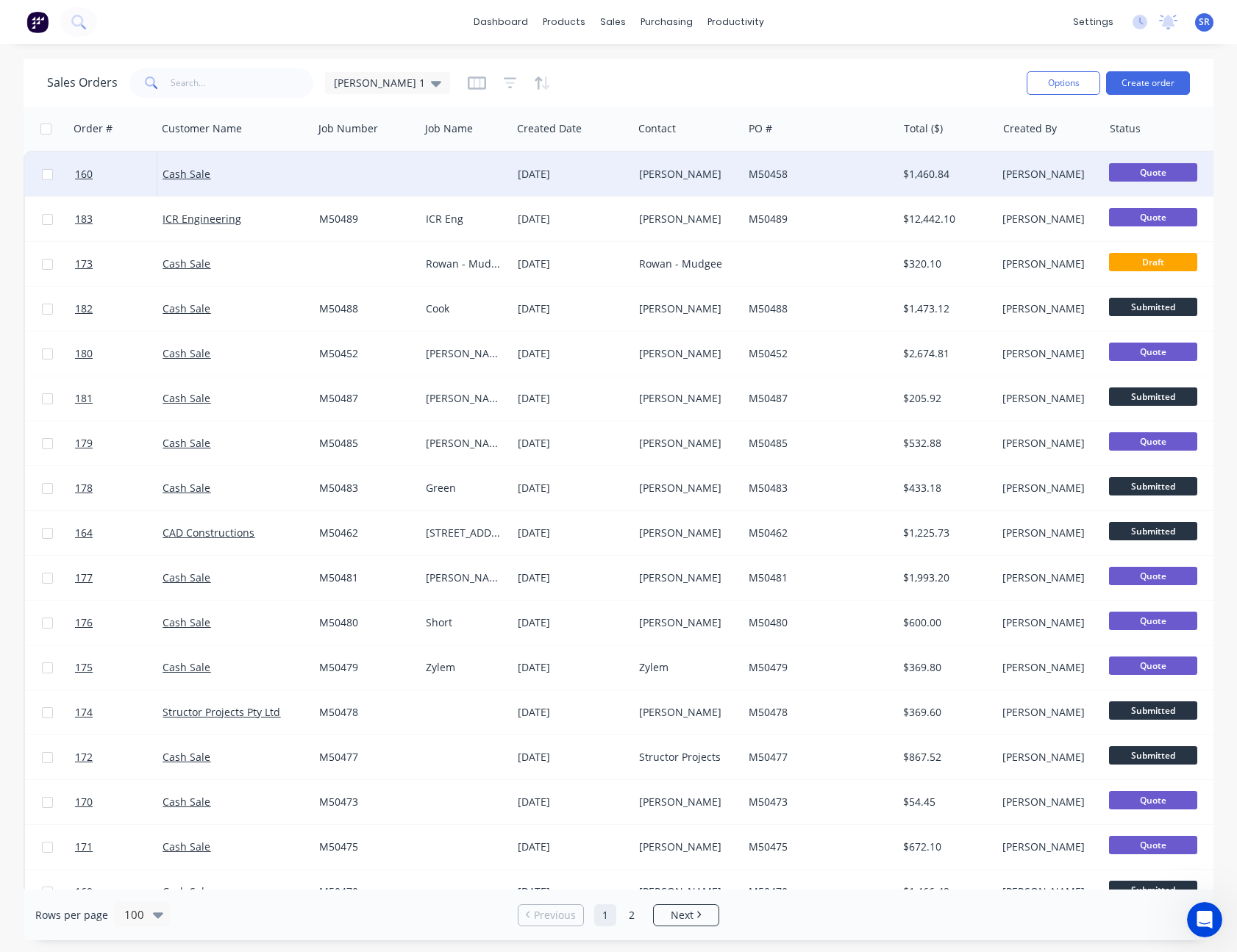
click at [786, 172] on div "M50458" at bounding box center [816, 173] width 135 height 14
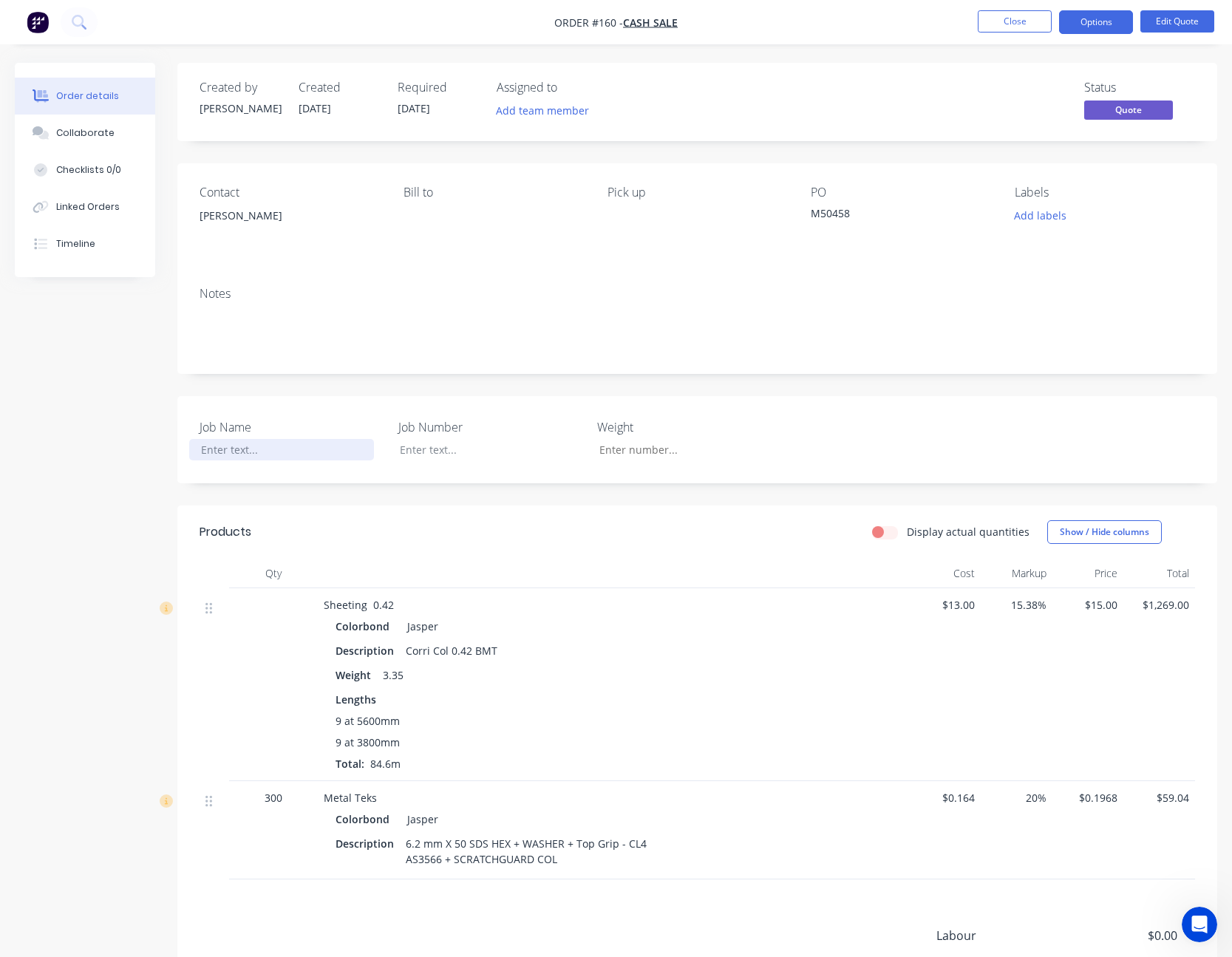
click at [228, 451] on div at bounding box center [281, 450] width 184 height 21
click at [1017, 25] on button "Close" at bounding box center [1014, 21] width 74 height 22
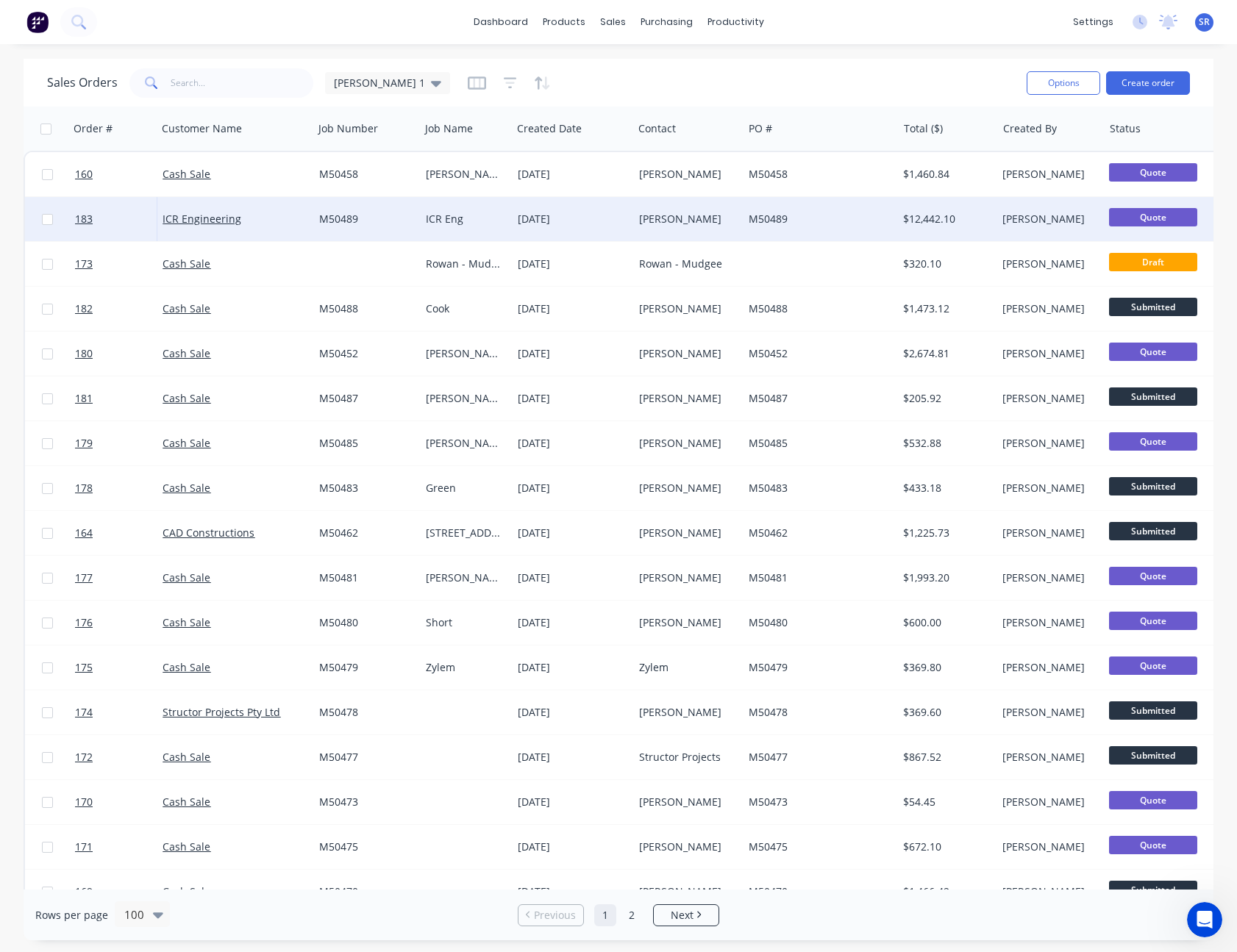
click at [567, 234] on div "29 Aug 2025" at bounding box center [572, 219] width 121 height 44
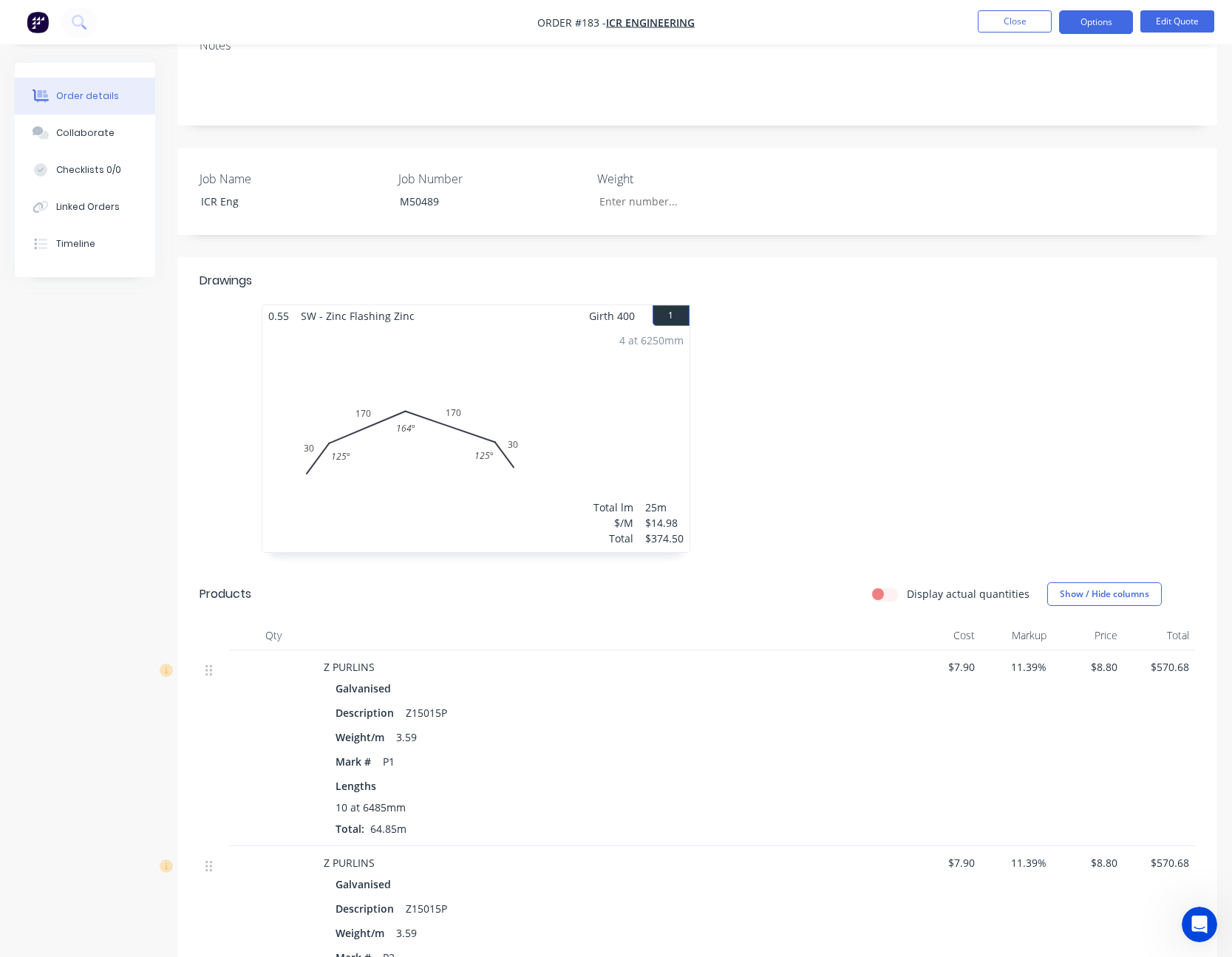
scroll to position [148, 0]
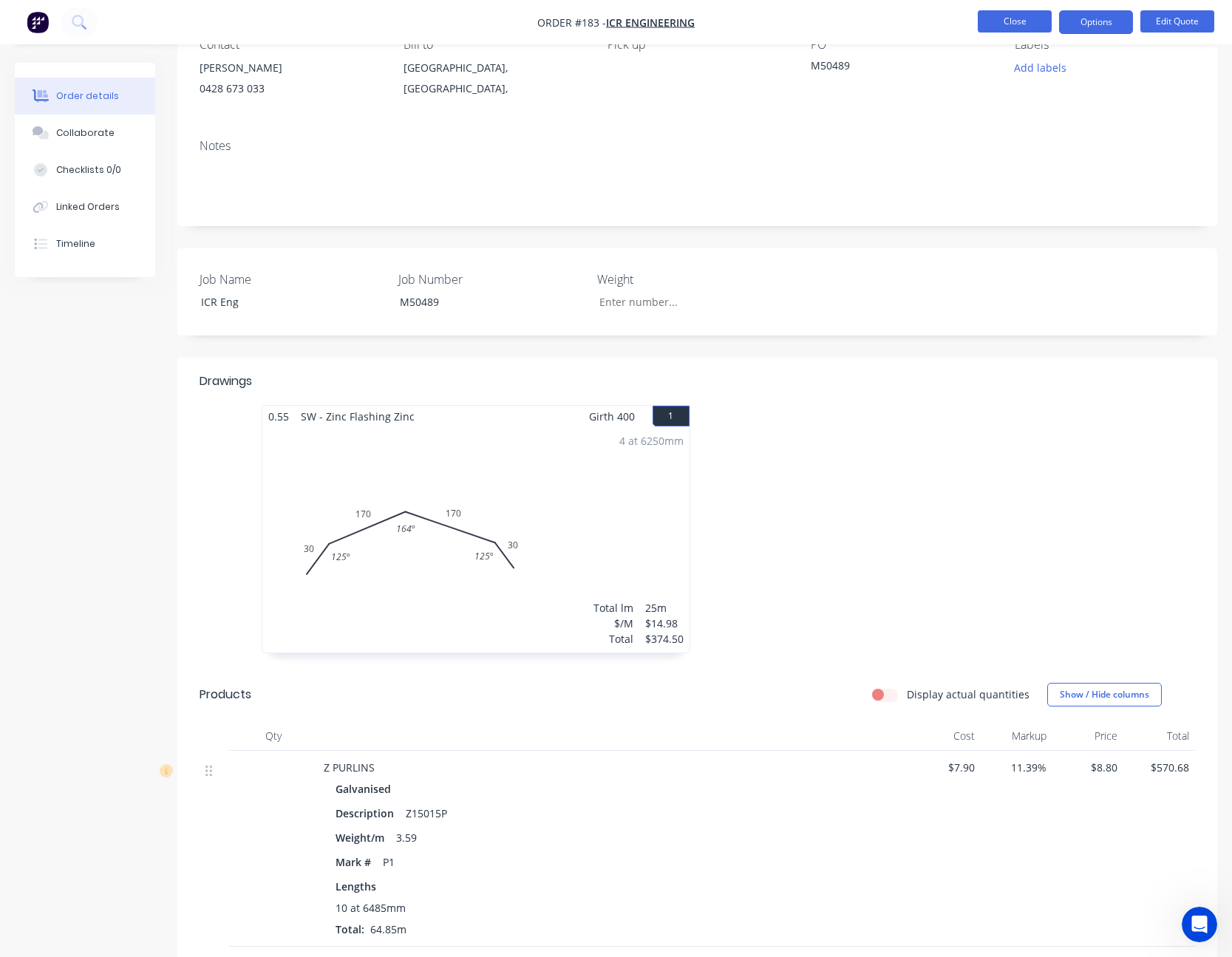
click at [1026, 20] on button "Close" at bounding box center [1014, 21] width 74 height 22
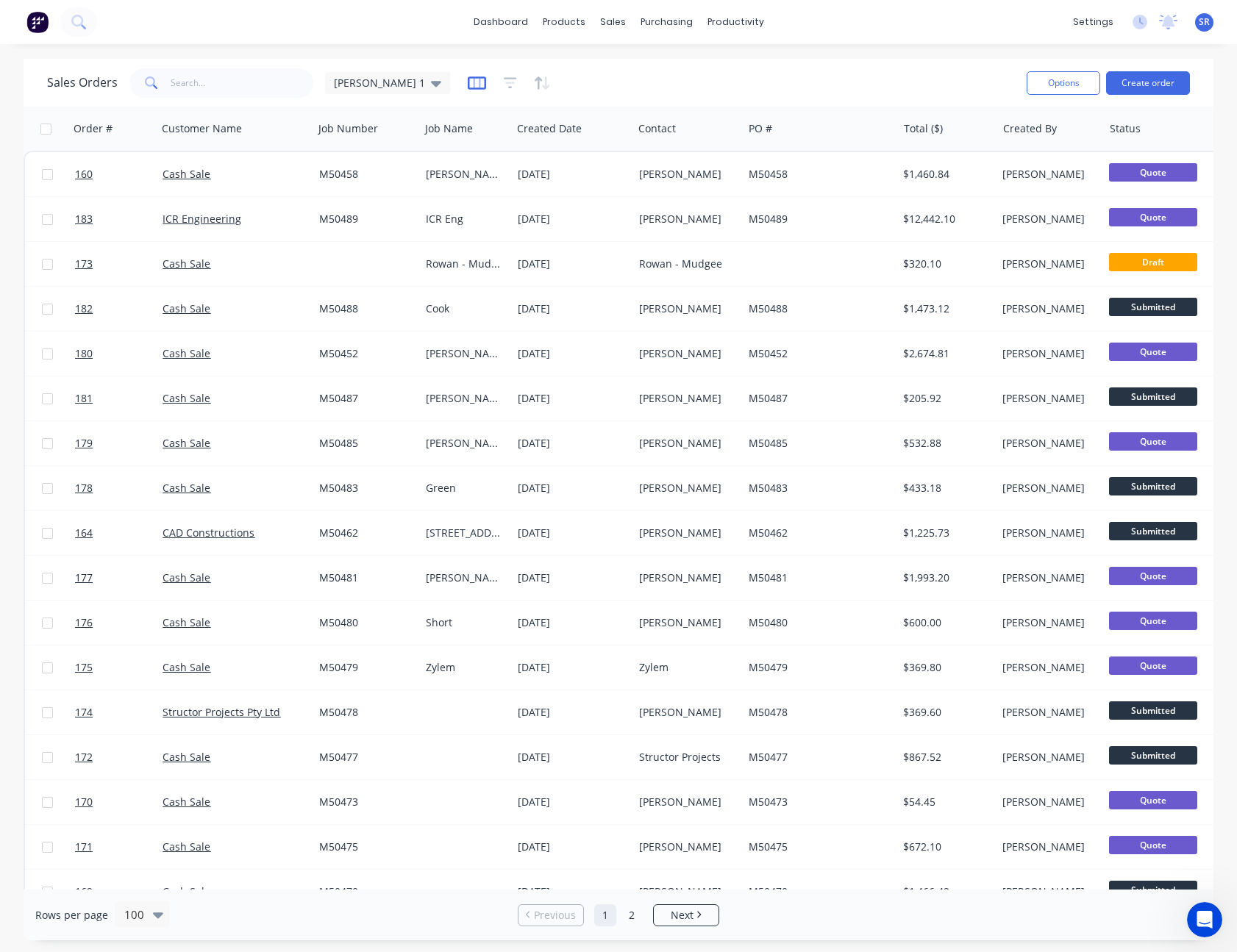
click at [468, 82] on icon "button" at bounding box center [477, 83] width 19 height 14
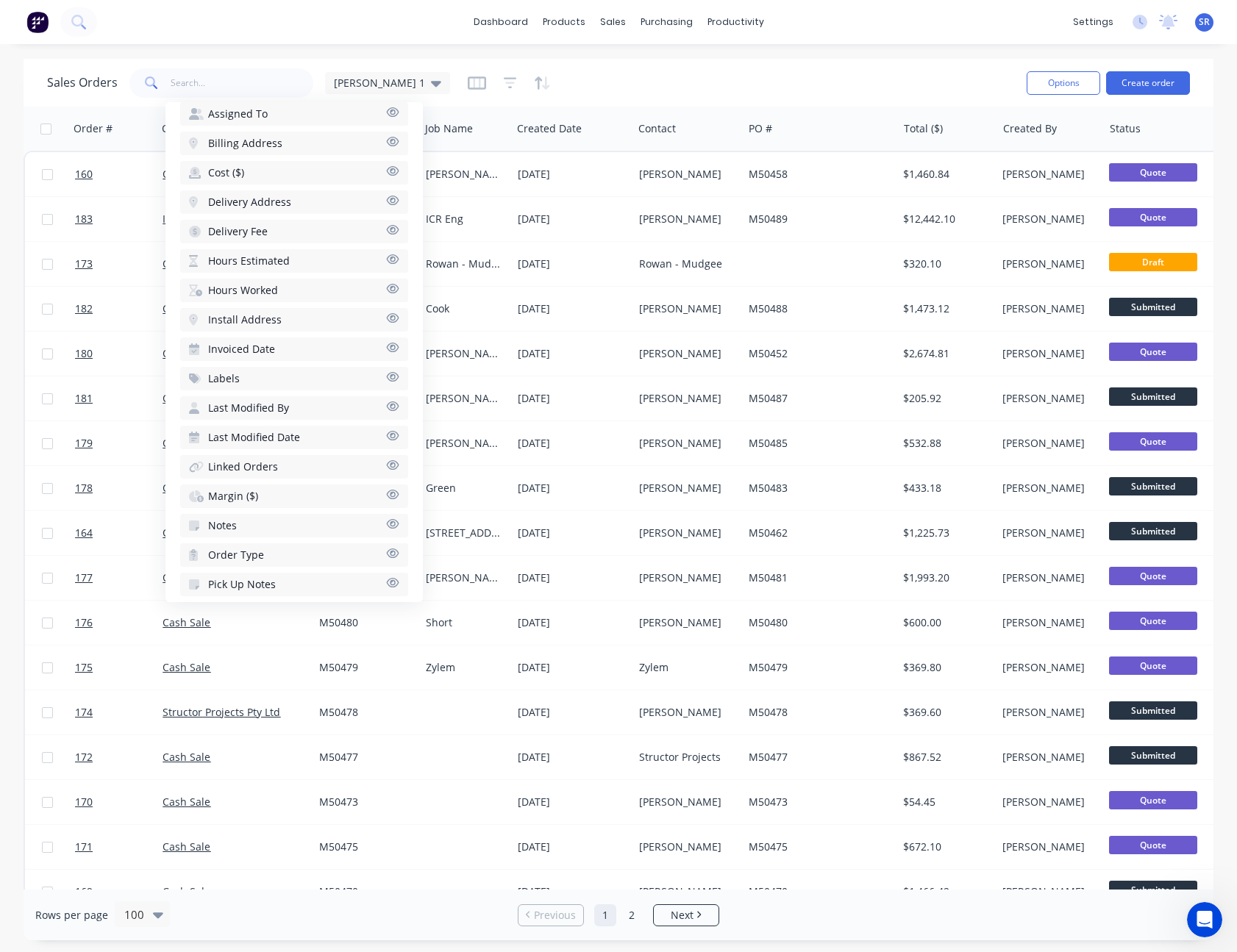
scroll to position [284, 0]
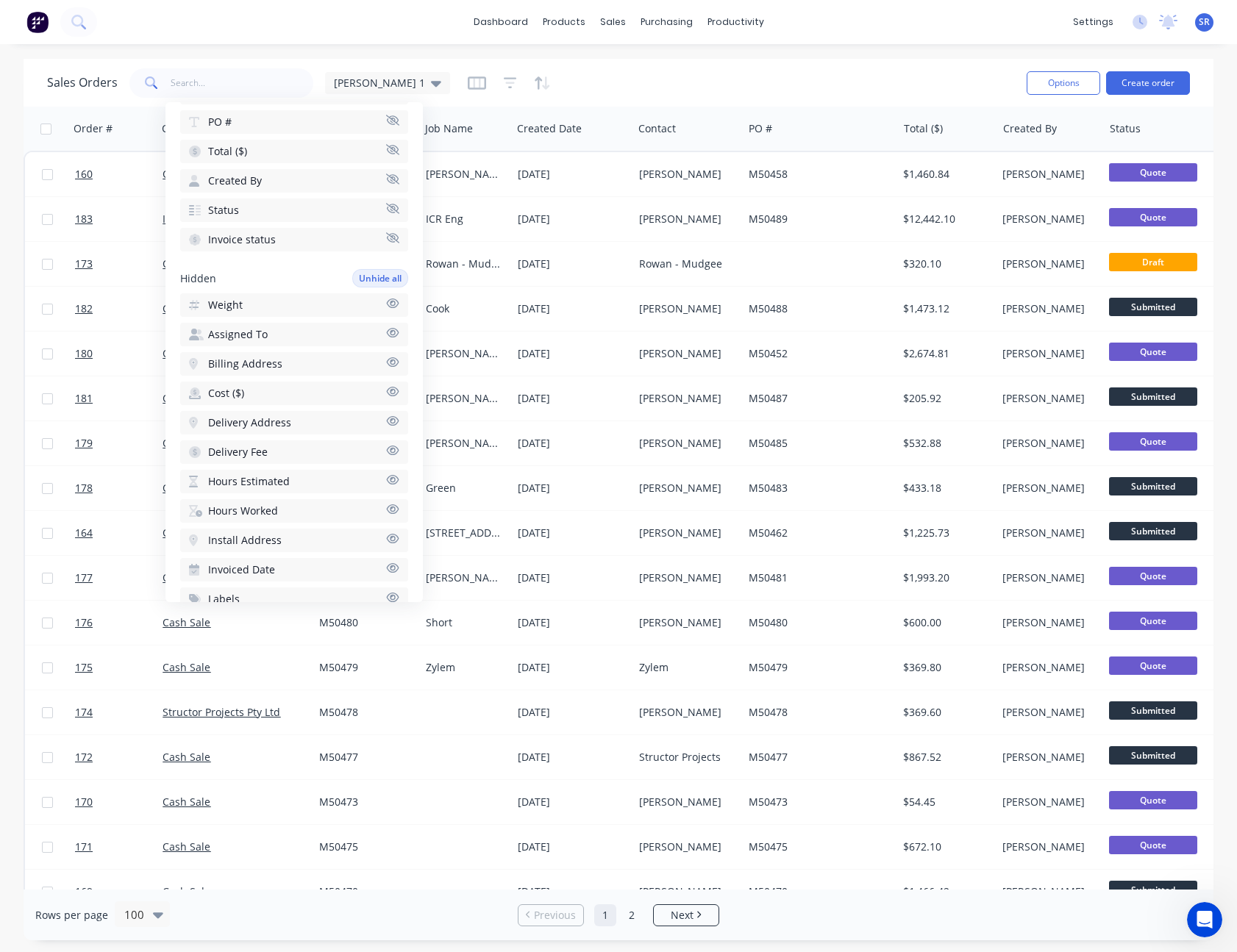
drag, startPoint x: 405, startPoint y: 76, endPoint x: 588, endPoint y: 80, distance: 183.0
click at [468, 76] on icon "button" at bounding box center [477, 83] width 19 height 14
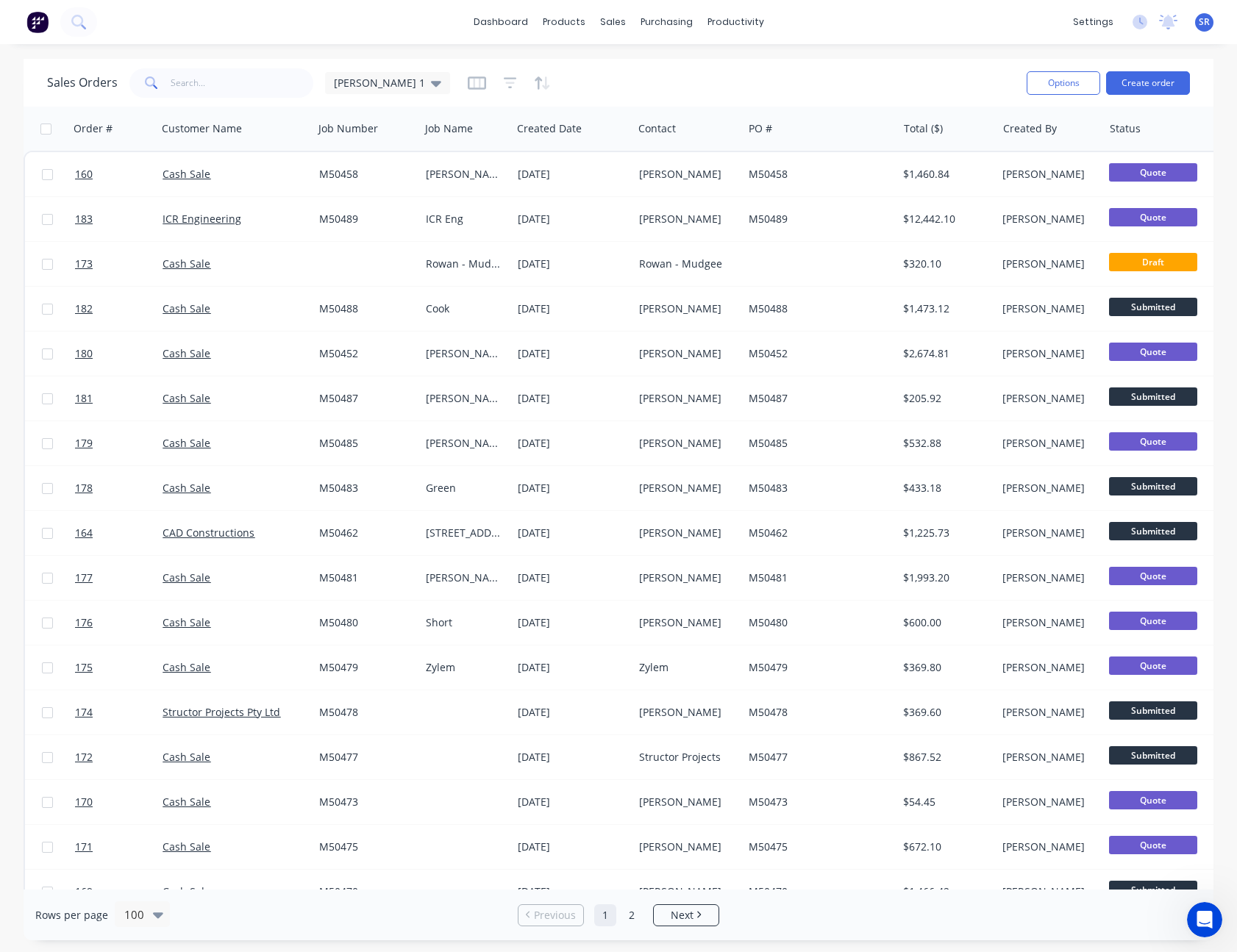
click at [656, 74] on div "Sales Orders Sam 1" at bounding box center [531, 83] width 967 height 36
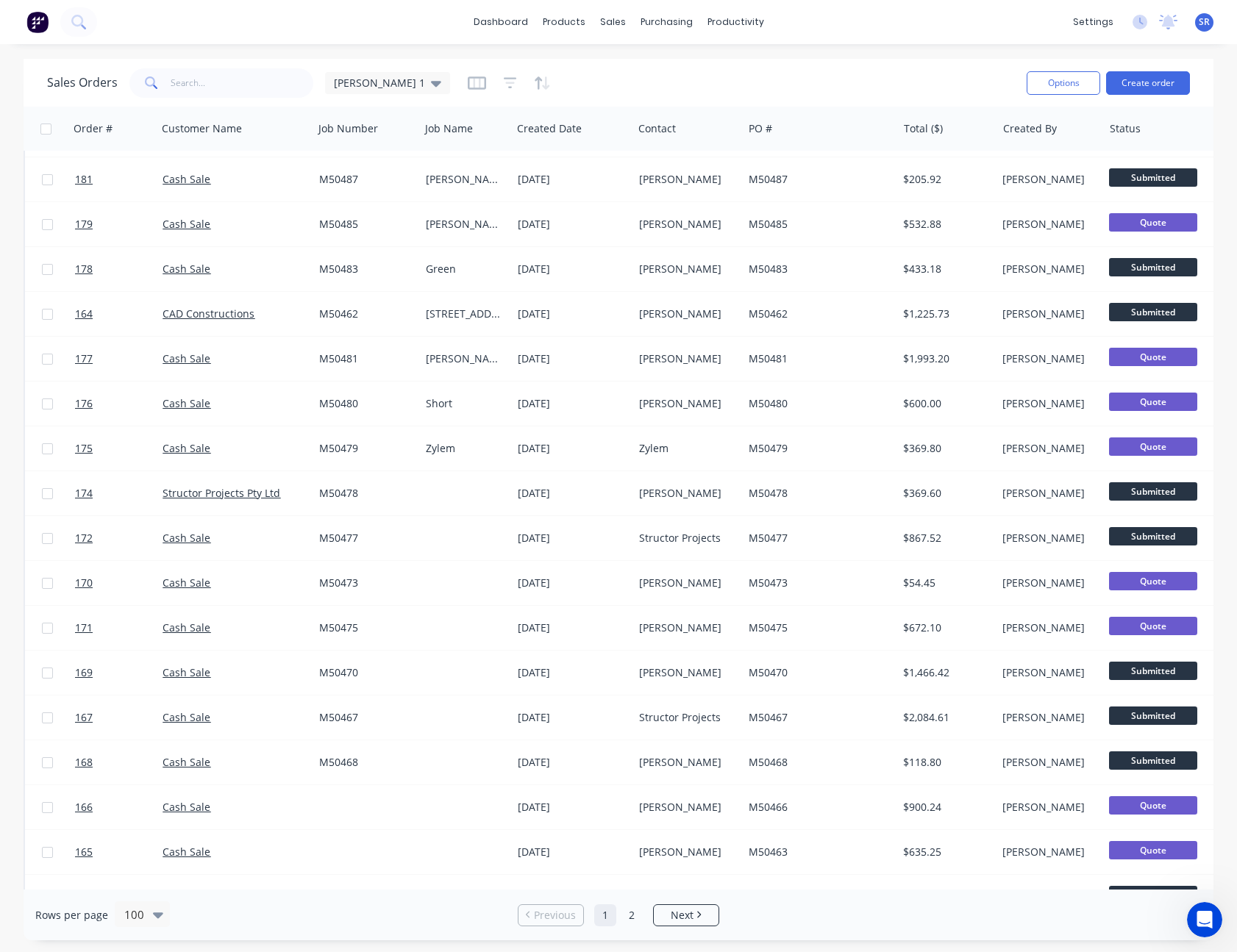
scroll to position [0, 0]
